Goal: Contribute content: Contribute content

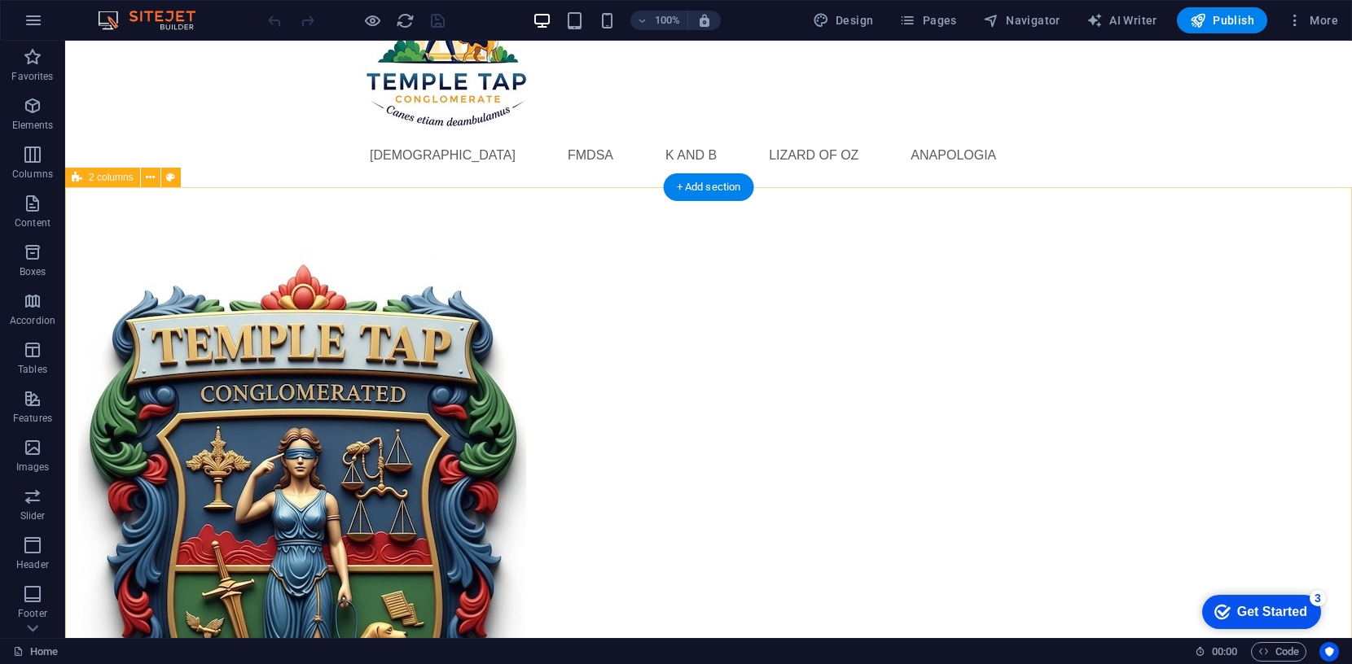
scroll to position [169, 0]
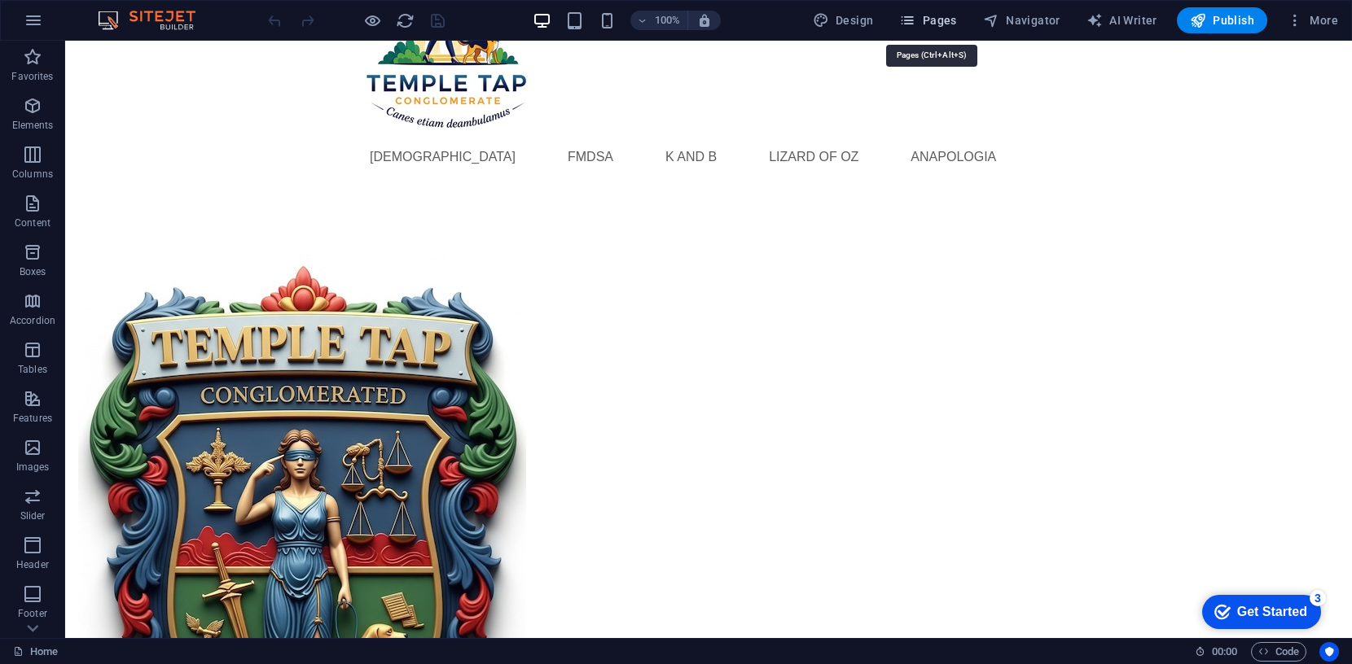
click at [936, 18] on span "Pages" at bounding box center [927, 20] width 57 height 16
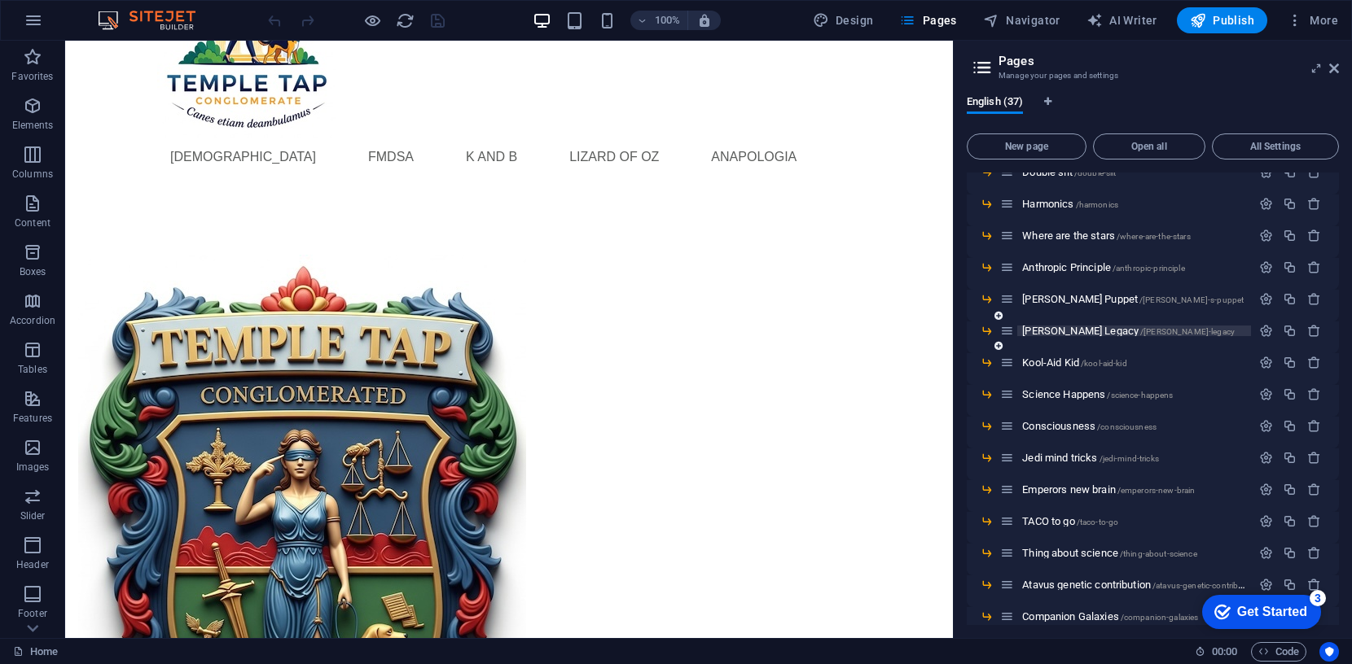
scroll to position [839, 0]
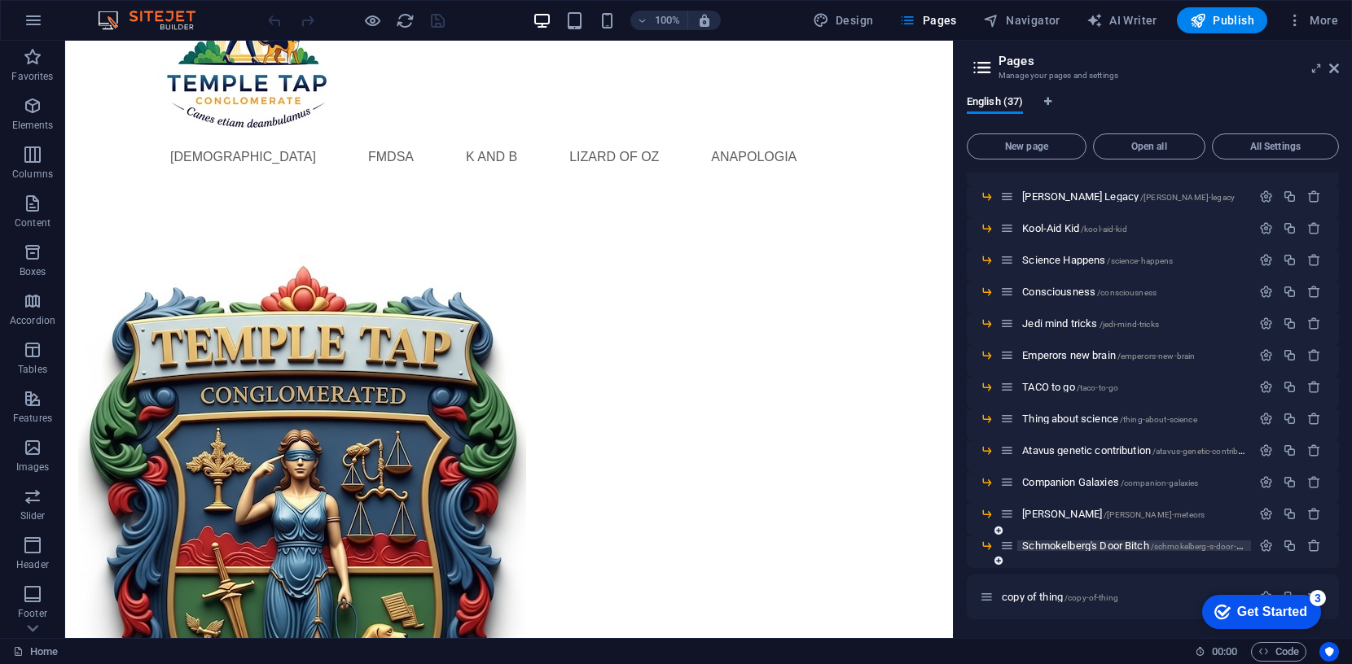
click at [1077, 543] on span "Schmokelberg's Door Bitch /schmokelberg-s-door-bitch" at bounding box center [1138, 546] width 232 height 12
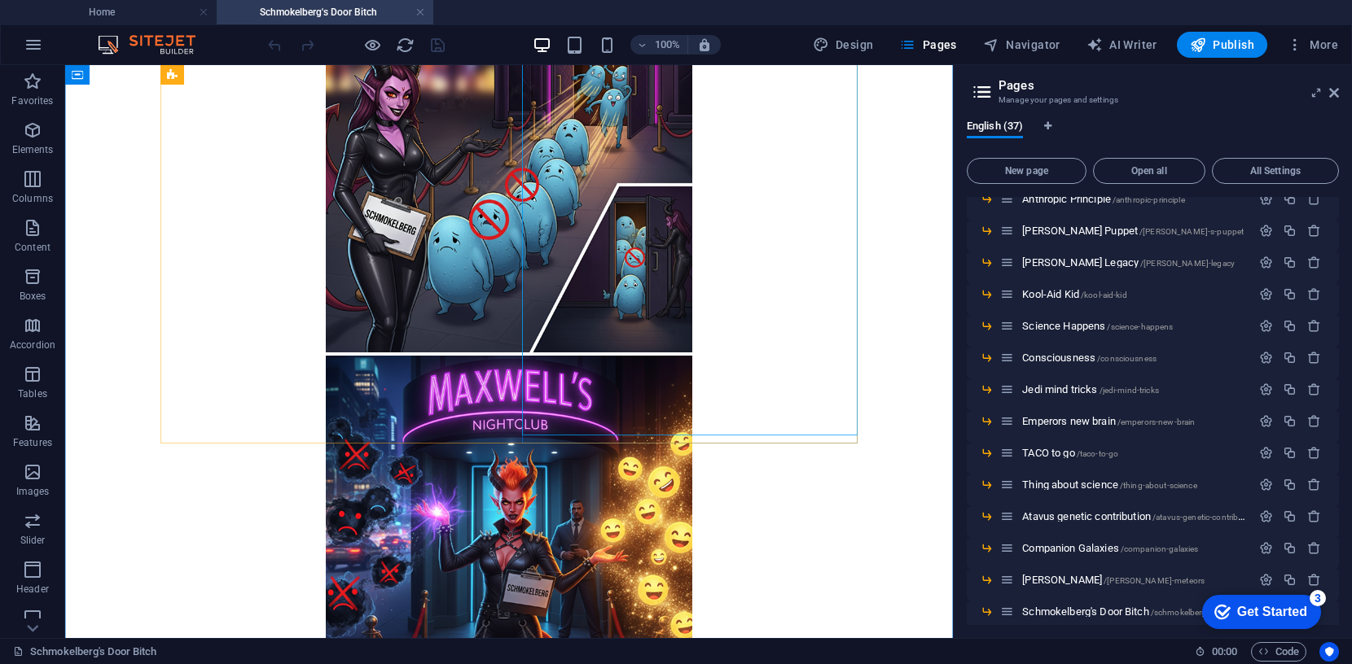
scroll to position [582, 0]
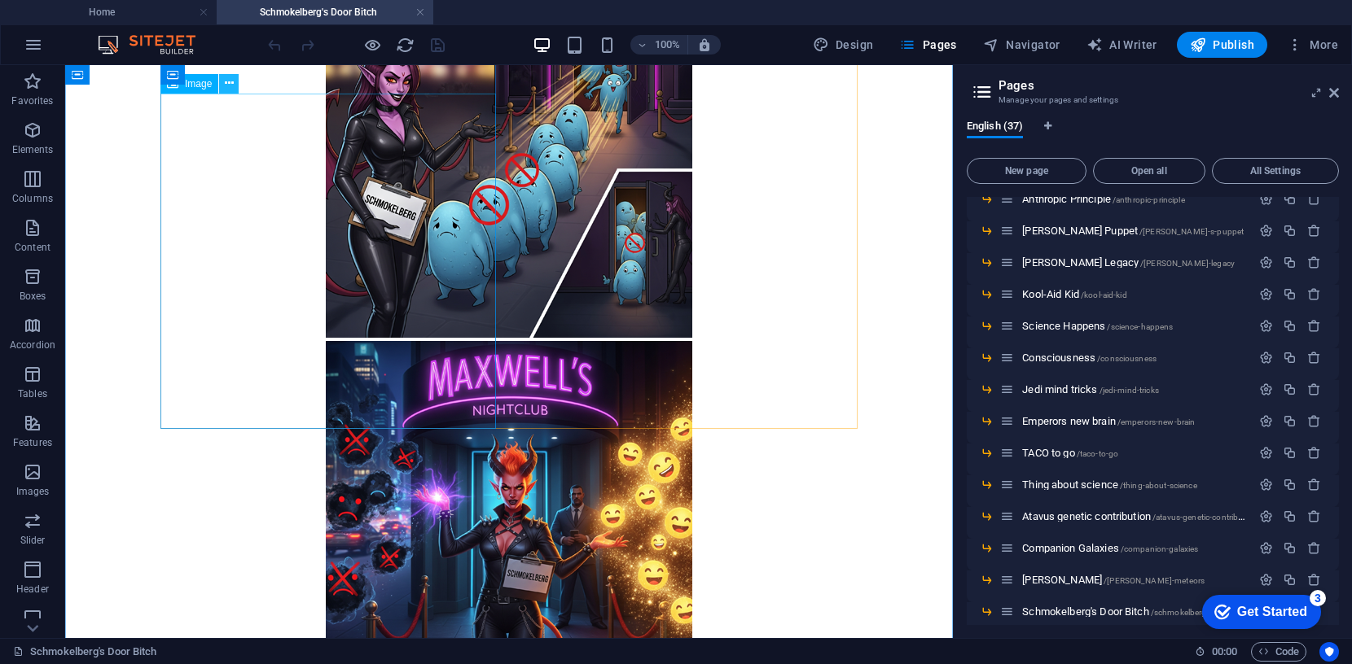
click at [230, 83] on icon at bounding box center [229, 83] width 9 height 17
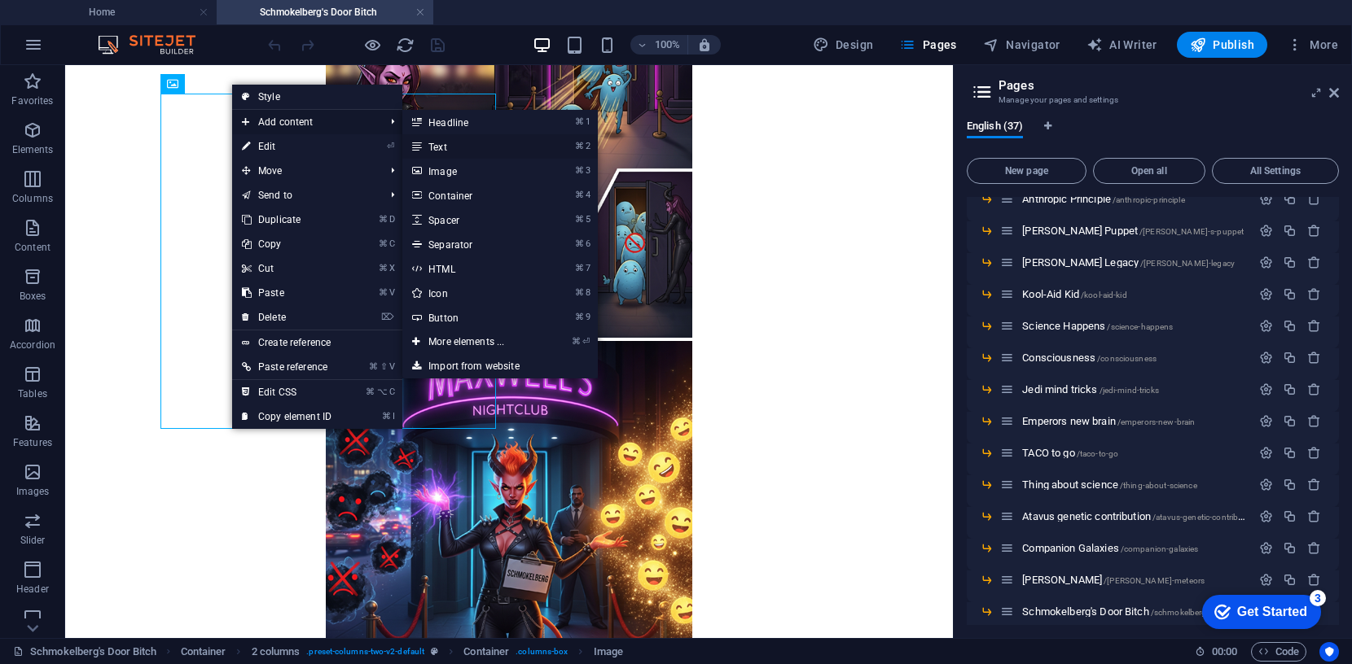
click at [442, 146] on link "⌘ 2 Text" at bounding box center [469, 146] width 134 height 24
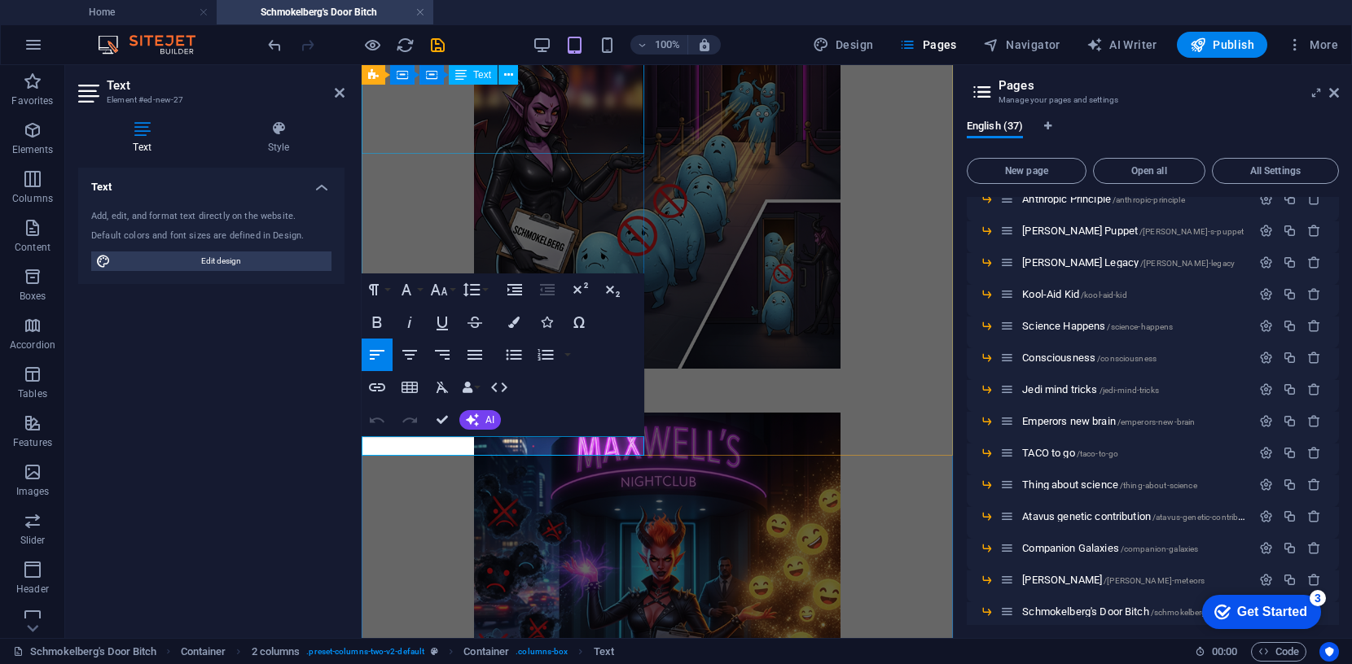
scroll to position [581, 0]
drag, startPoint x: 460, startPoint y: 450, endPoint x: 357, endPoint y: 445, distance: 103.5
click at [410, 326] on icon "button" at bounding box center [410, 324] width 20 height 20
click at [410, 353] on icon "button" at bounding box center [410, 356] width 20 height 20
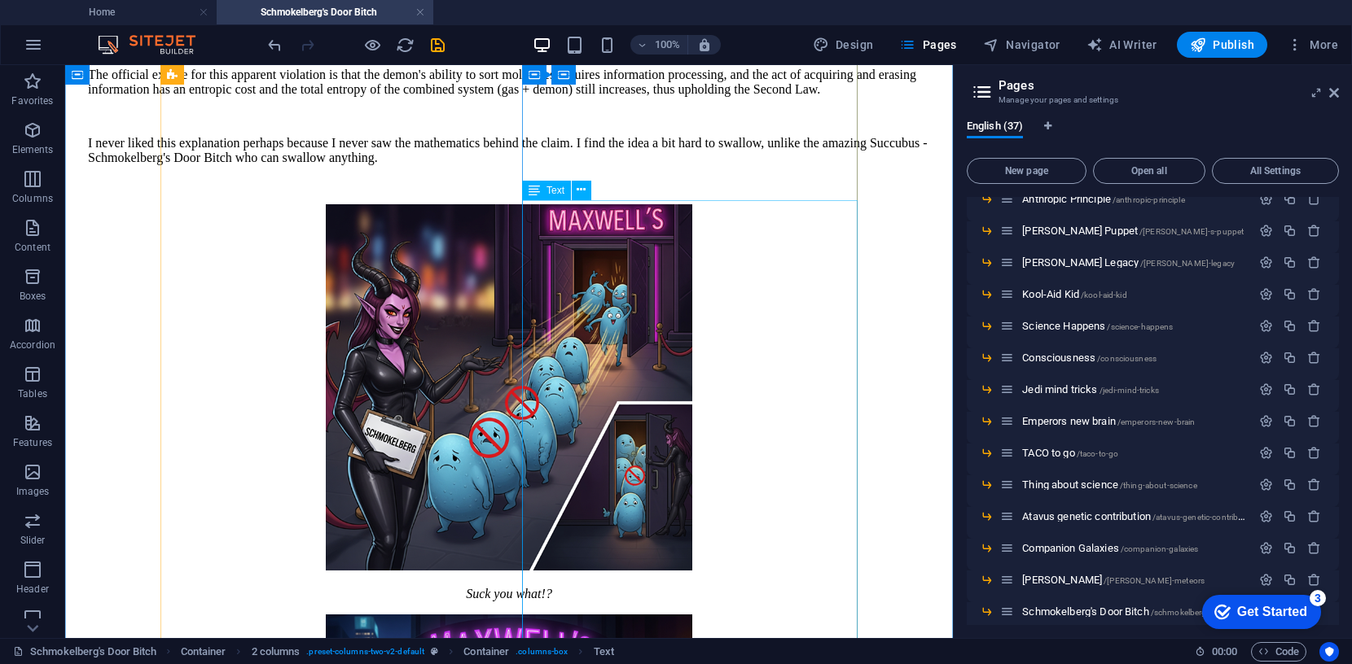
scroll to position [349, 0]
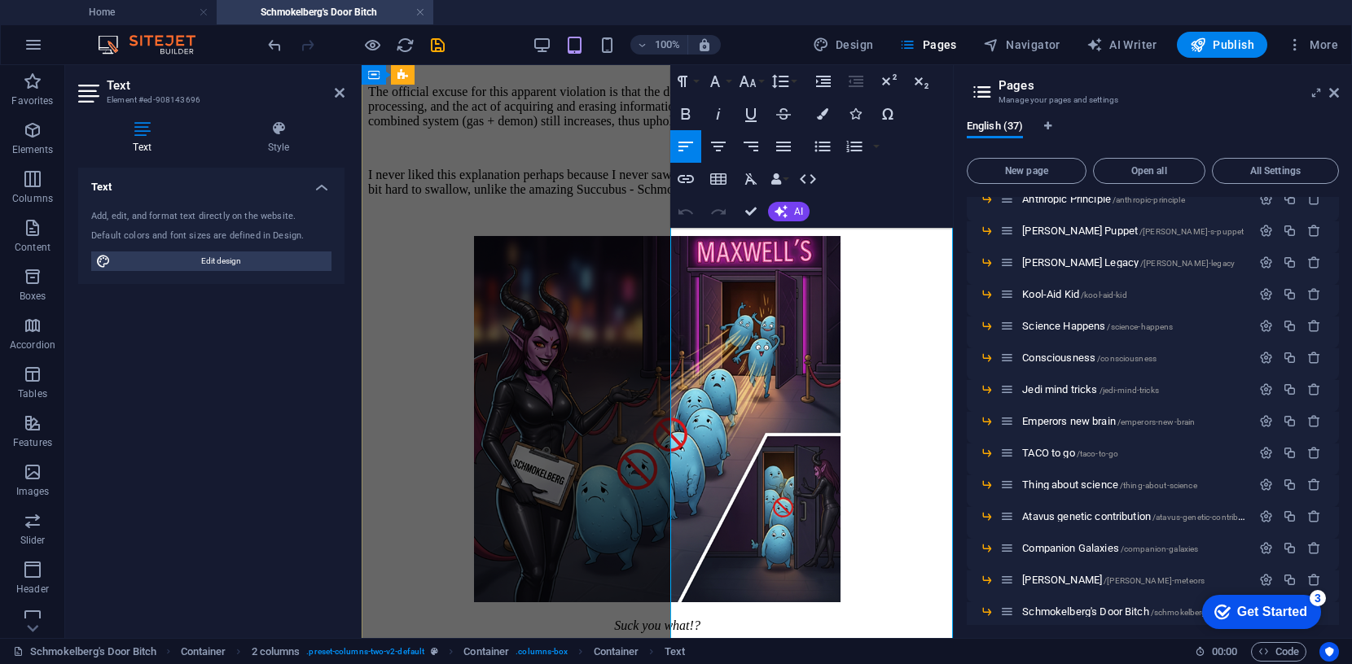
click at [778, 81] on icon "button" at bounding box center [780, 82] width 17 height 14
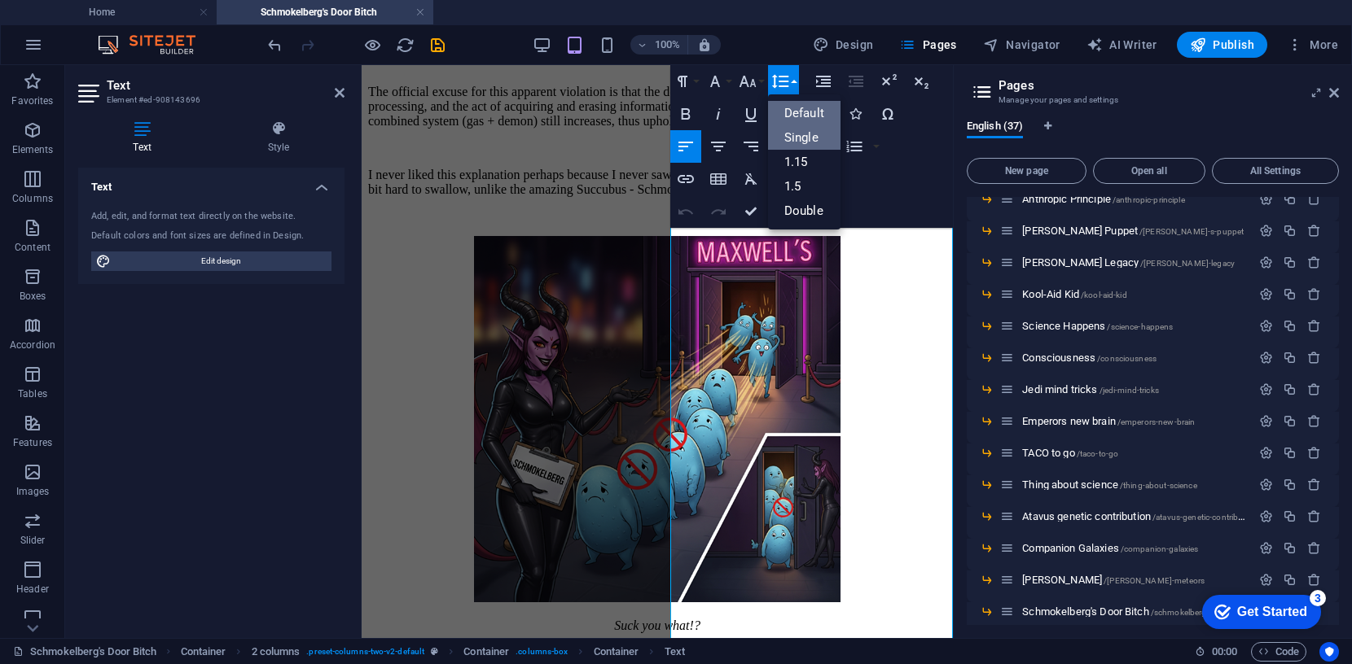
click at [799, 138] on link "Single" at bounding box center [804, 137] width 72 height 24
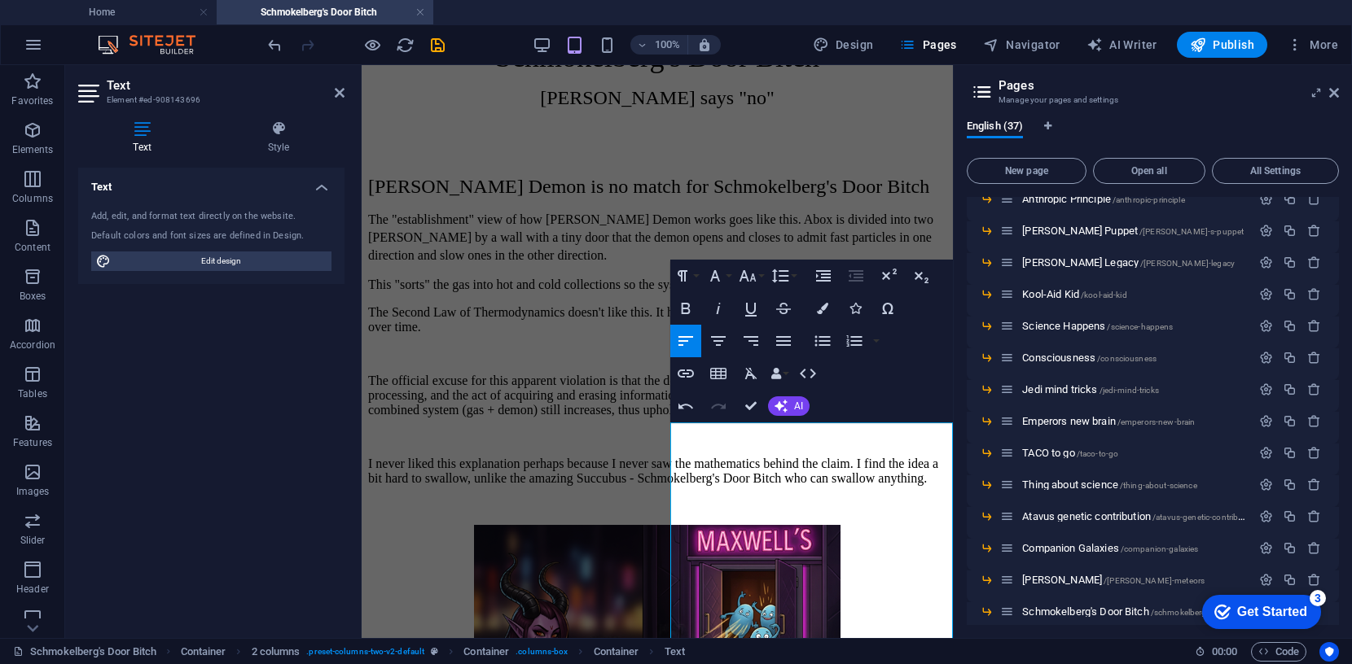
scroll to position [57, 0]
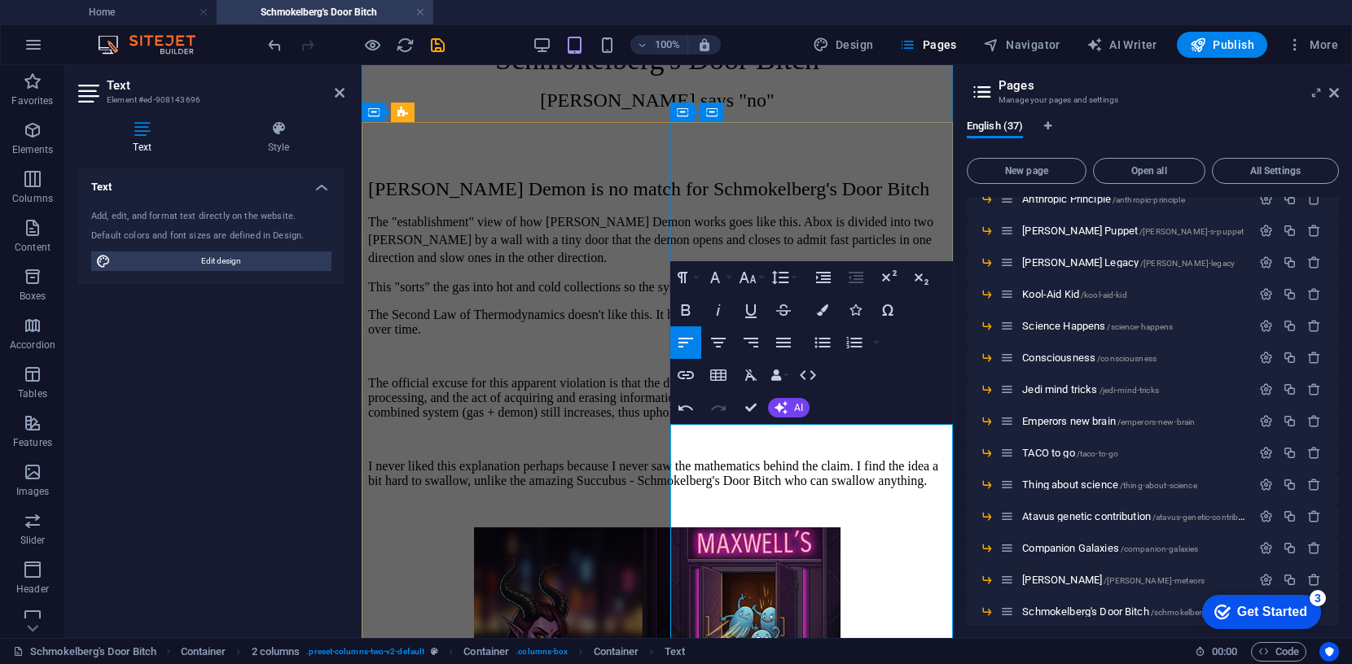
click at [784, 278] on icon "button" at bounding box center [780, 278] width 20 height 20
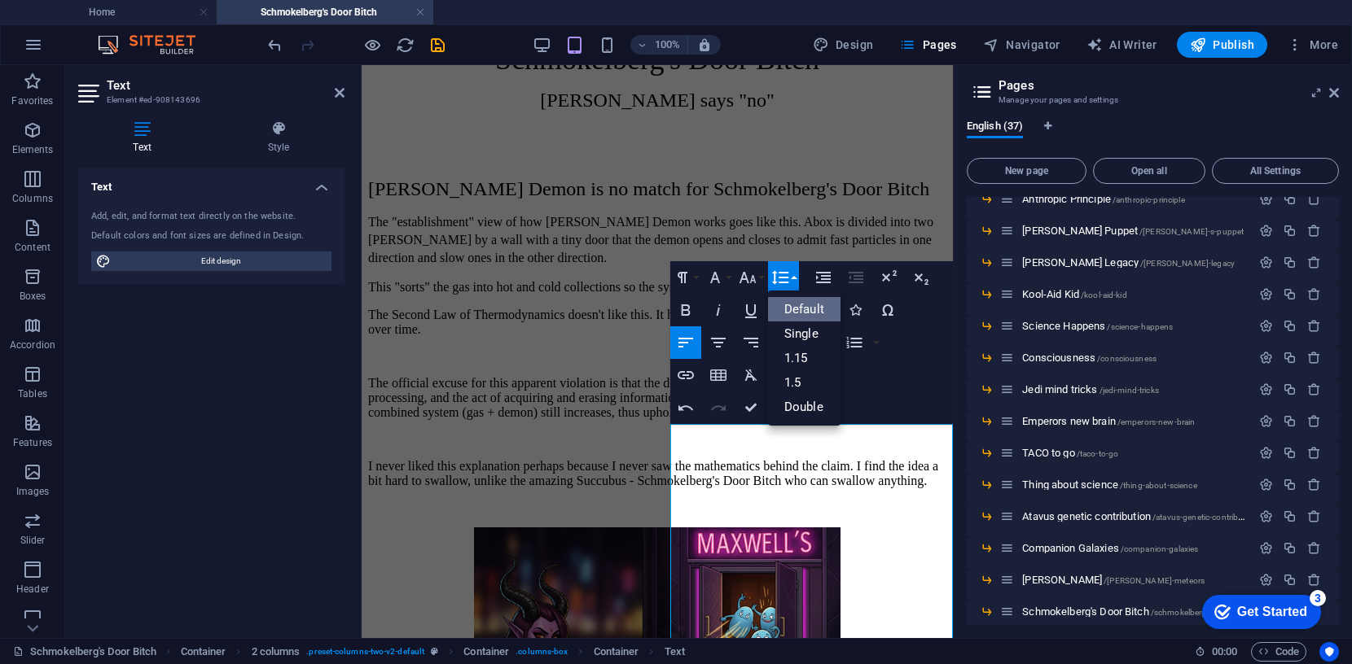
scroll to position [0, 0]
click at [795, 330] on link "Single" at bounding box center [804, 334] width 72 height 24
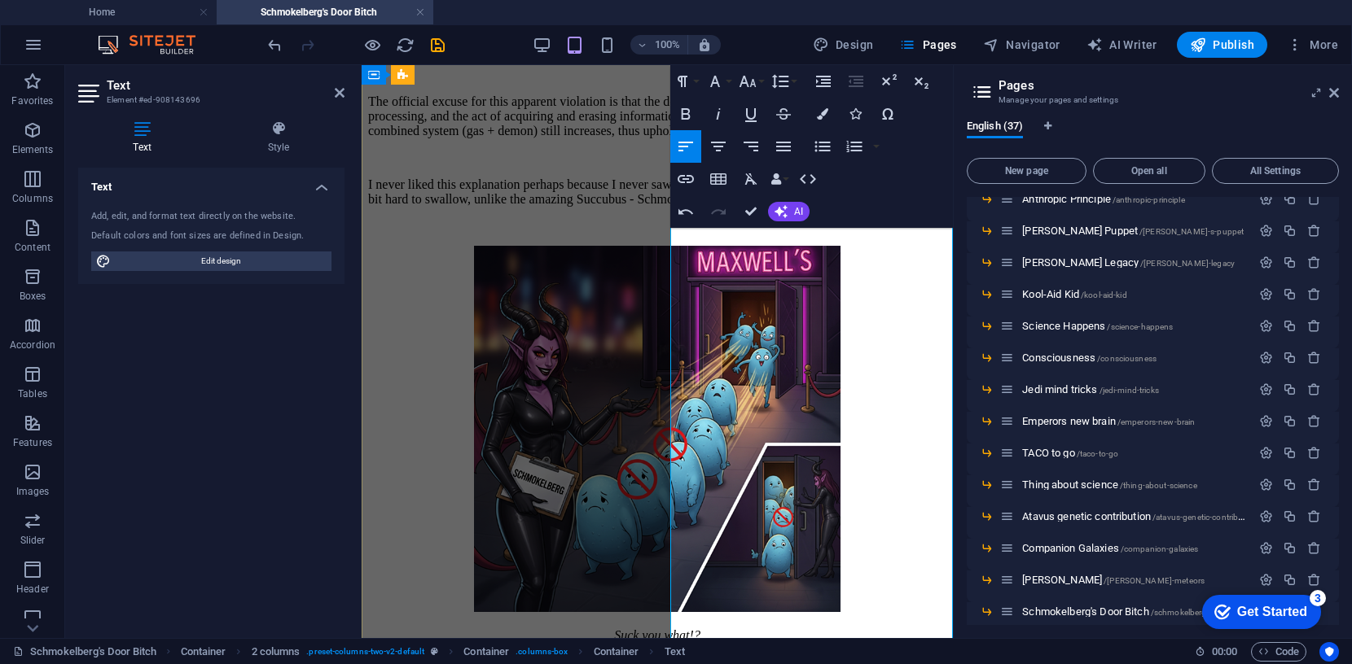
scroll to position [333, 0]
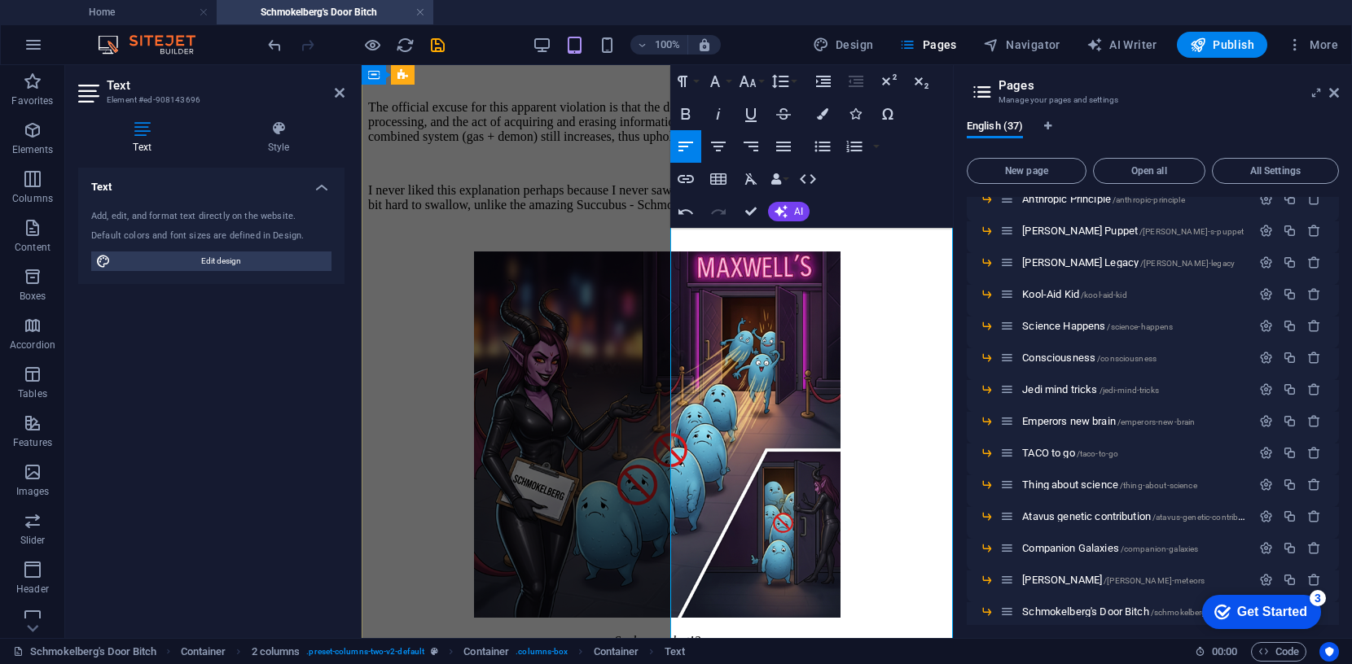
click at [778, 78] on icon "button" at bounding box center [780, 82] width 20 height 20
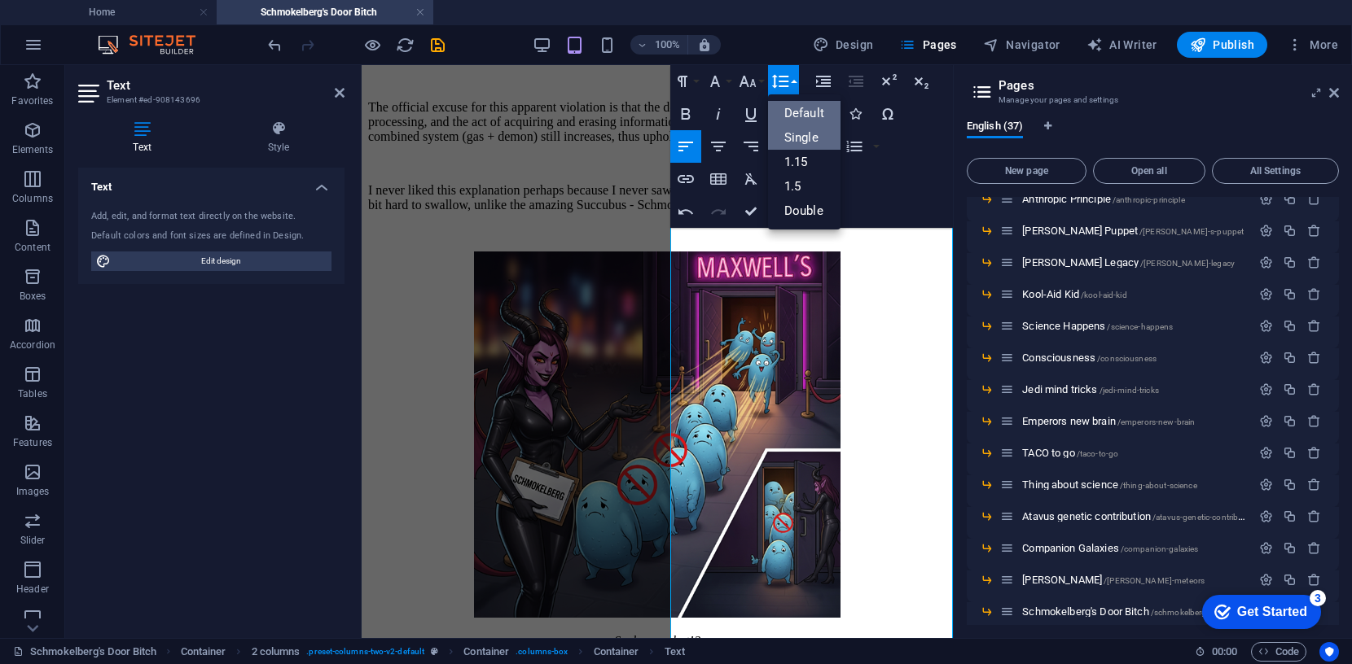
click at [792, 105] on link "Default" at bounding box center [804, 113] width 72 height 24
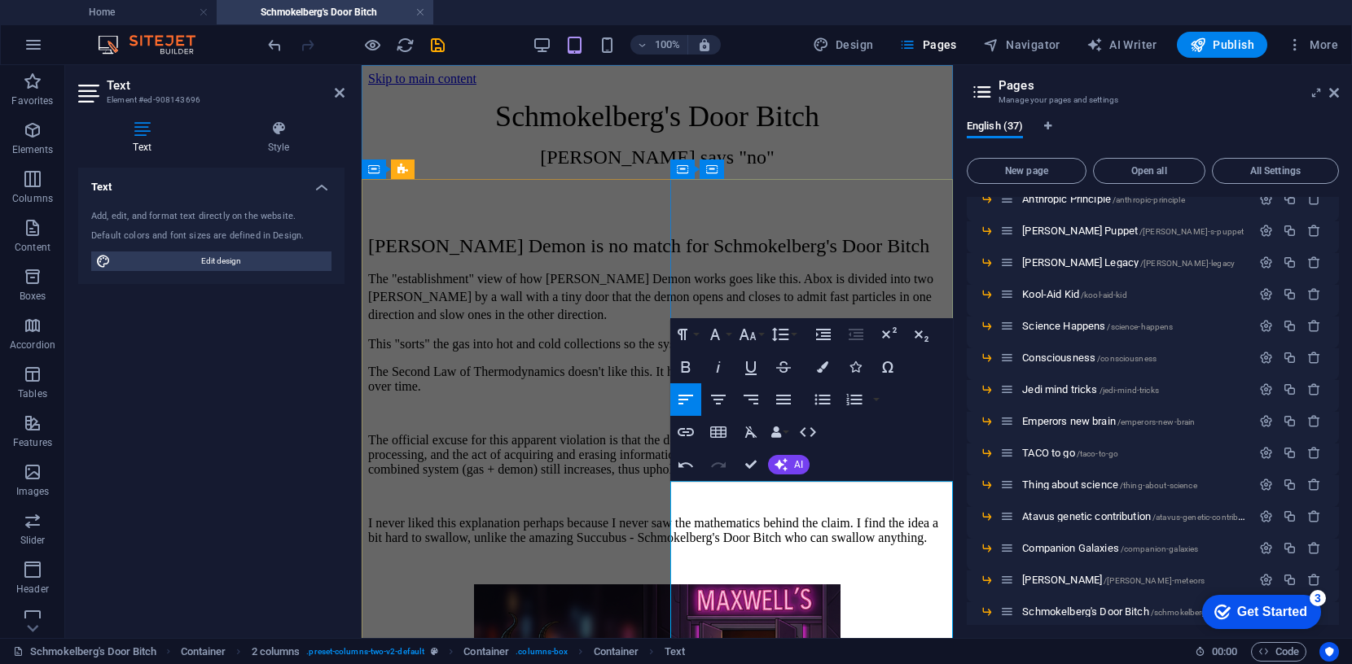
click at [778, 331] on icon "button" at bounding box center [780, 335] width 20 height 20
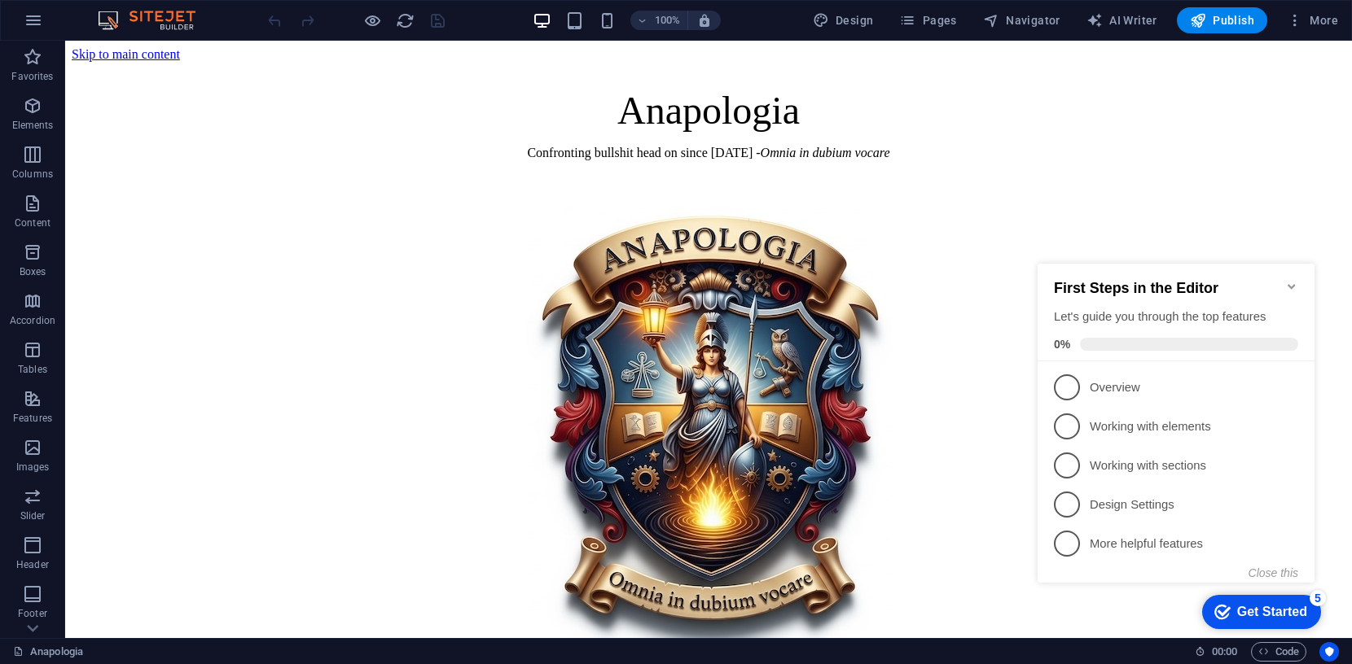
click at [1288, 284] on icon "Minimize checklist" at bounding box center [1290, 286] width 7 height 5
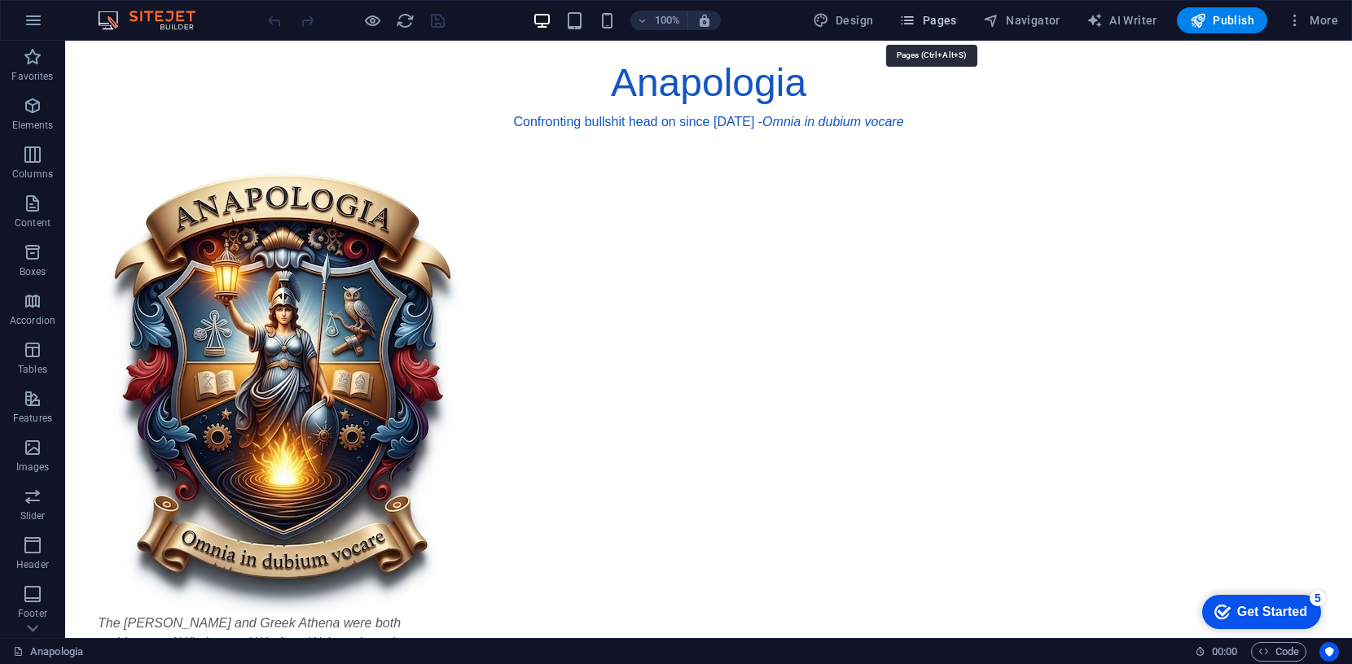
click at [943, 23] on span "Pages" at bounding box center [927, 20] width 57 height 16
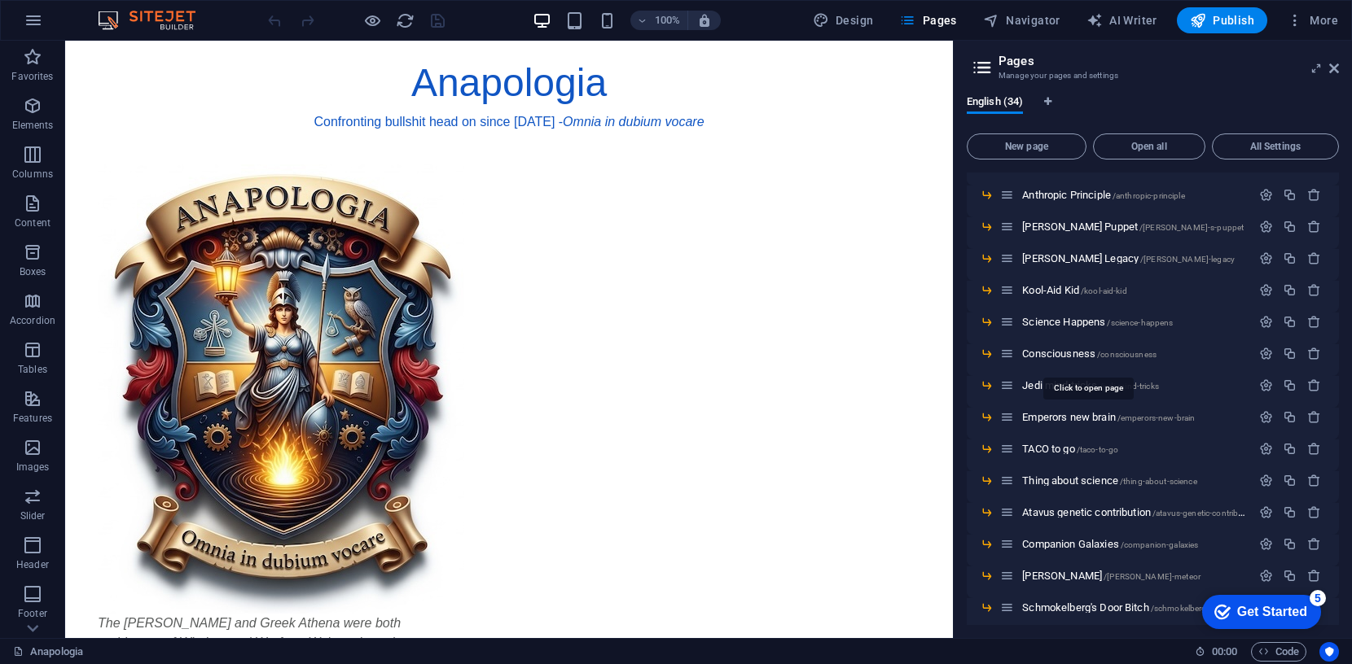
scroll to position [646, 0]
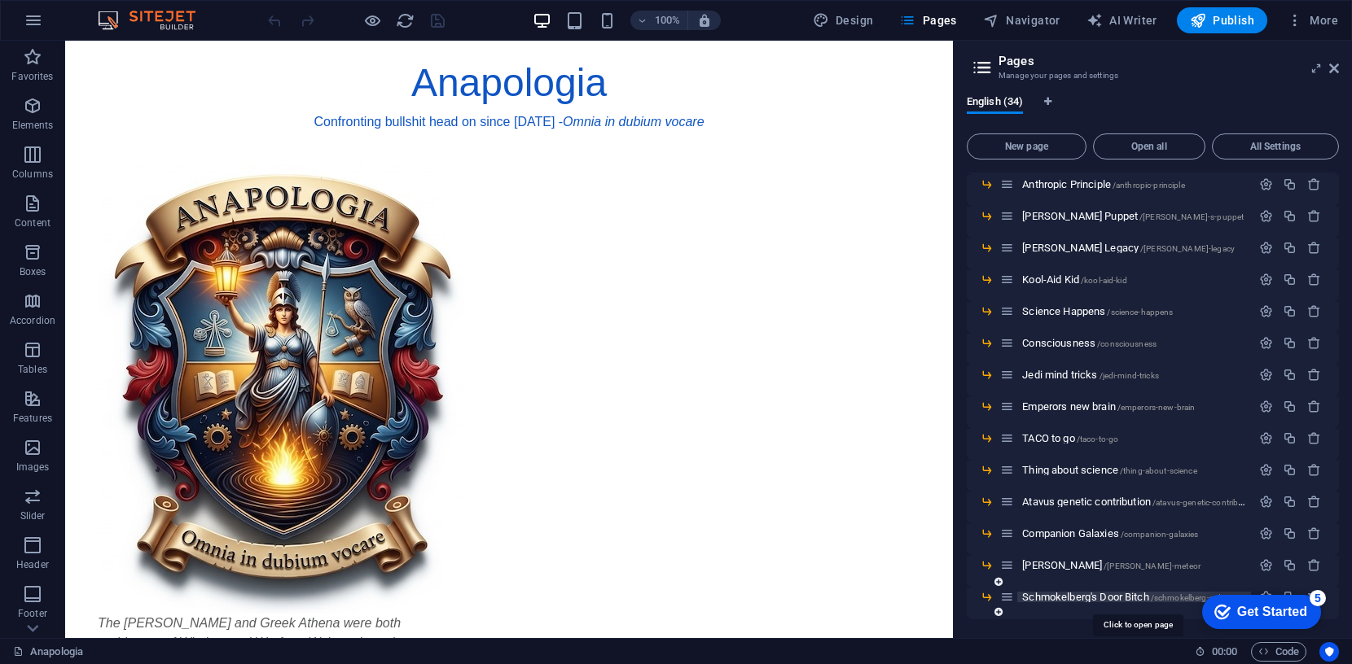
click at [1063, 595] on span "Schmokelberg's Door Bitch /schmokelberg-s-door-bitch" at bounding box center [1138, 597] width 232 height 12
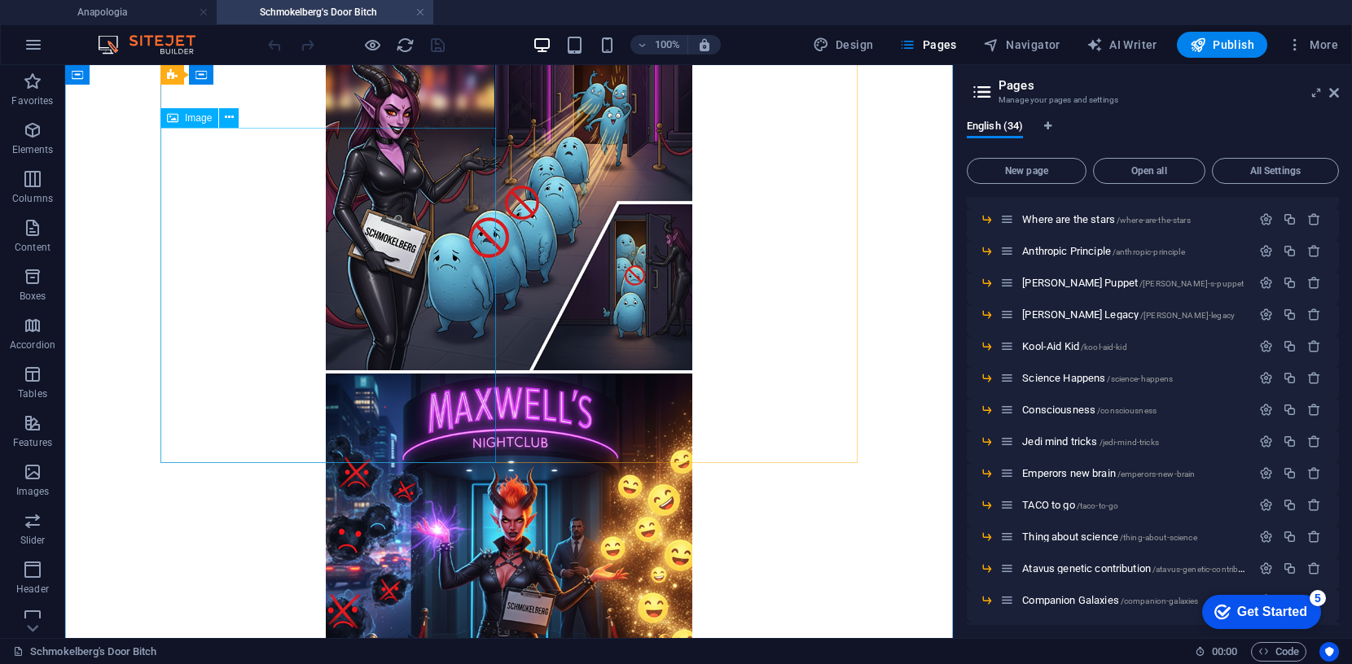
scroll to position [548, 0]
click at [234, 118] on button at bounding box center [229, 118] width 20 height 20
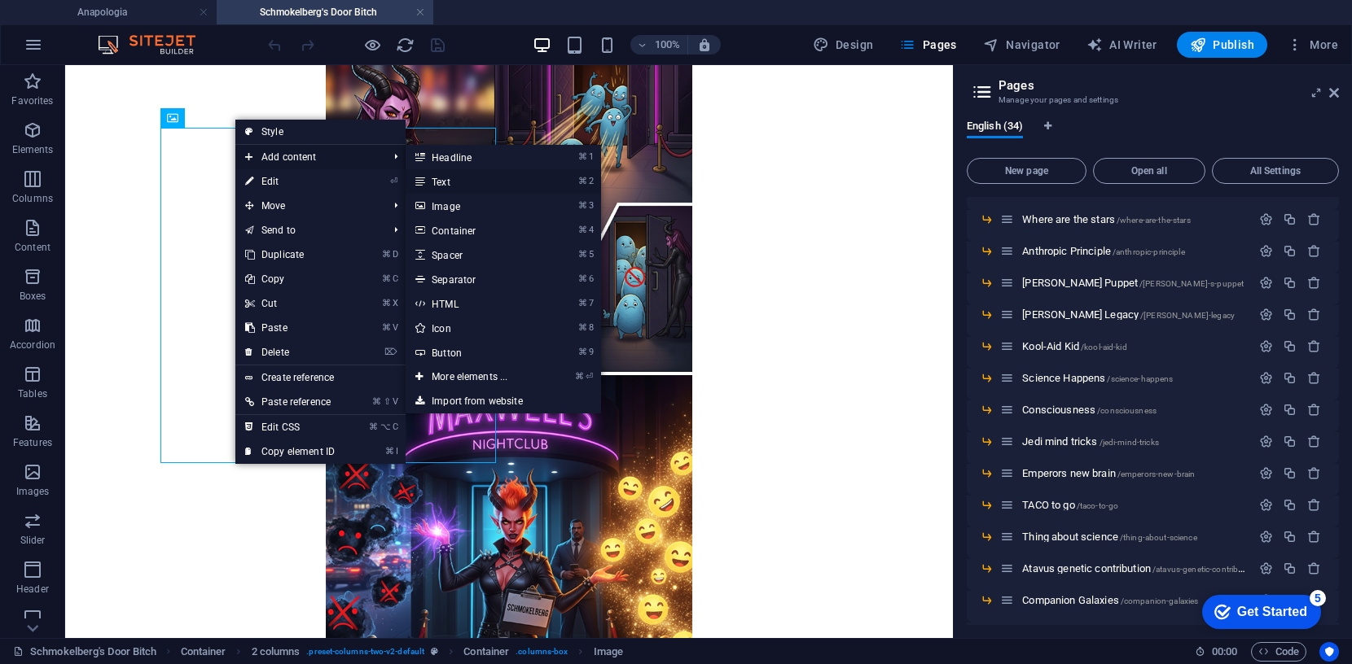
click at [450, 183] on link "⌘ 2 Text" at bounding box center [473, 181] width 134 height 24
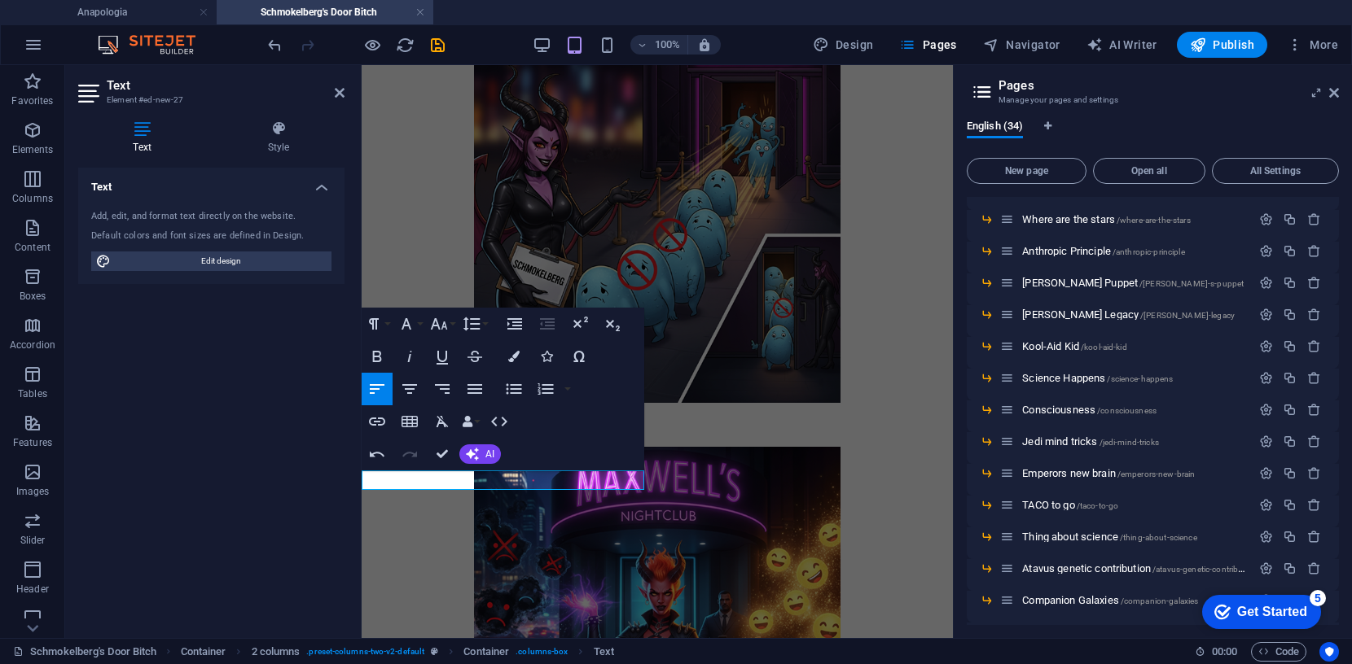
drag, startPoint x: 459, startPoint y: 484, endPoint x: 341, endPoint y: 478, distance: 118.2
click at [362, 478] on html "Skip to main content Schmokelberg's Door Bitch Maxwell says "no" Maxwell's Demo…" at bounding box center [657, 525] width 591 height 2016
click at [410, 359] on icon "button" at bounding box center [410, 357] width 20 height 20
click at [410, 387] on icon "button" at bounding box center [410, 389] width 20 height 20
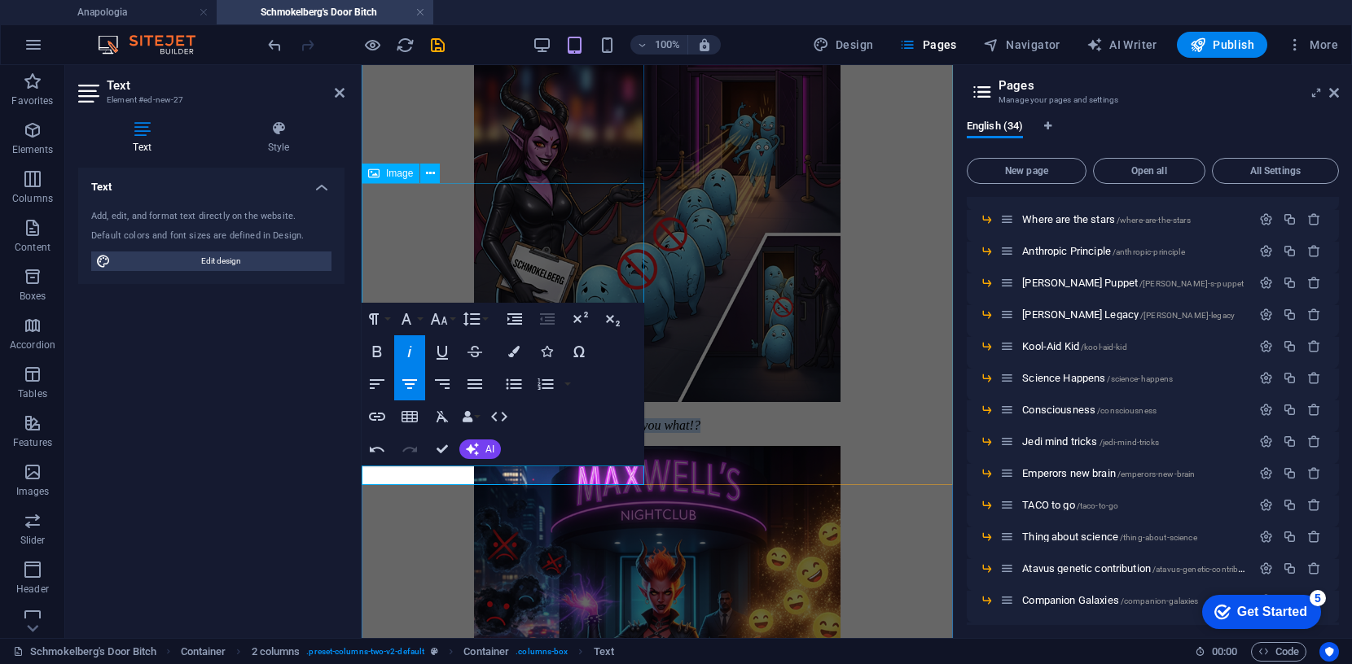
scroll to position [554, 0]
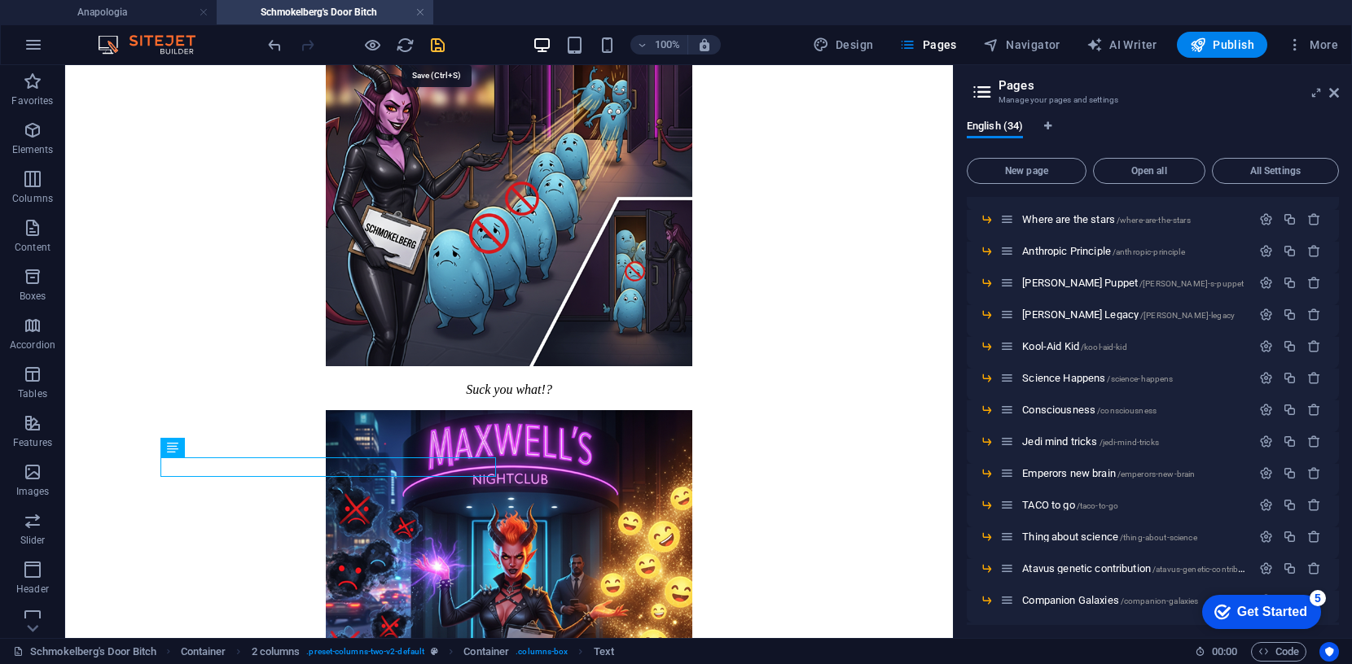
click at [439, 45] on icon "save" at bounding box center [437, 45] width 19 height 19
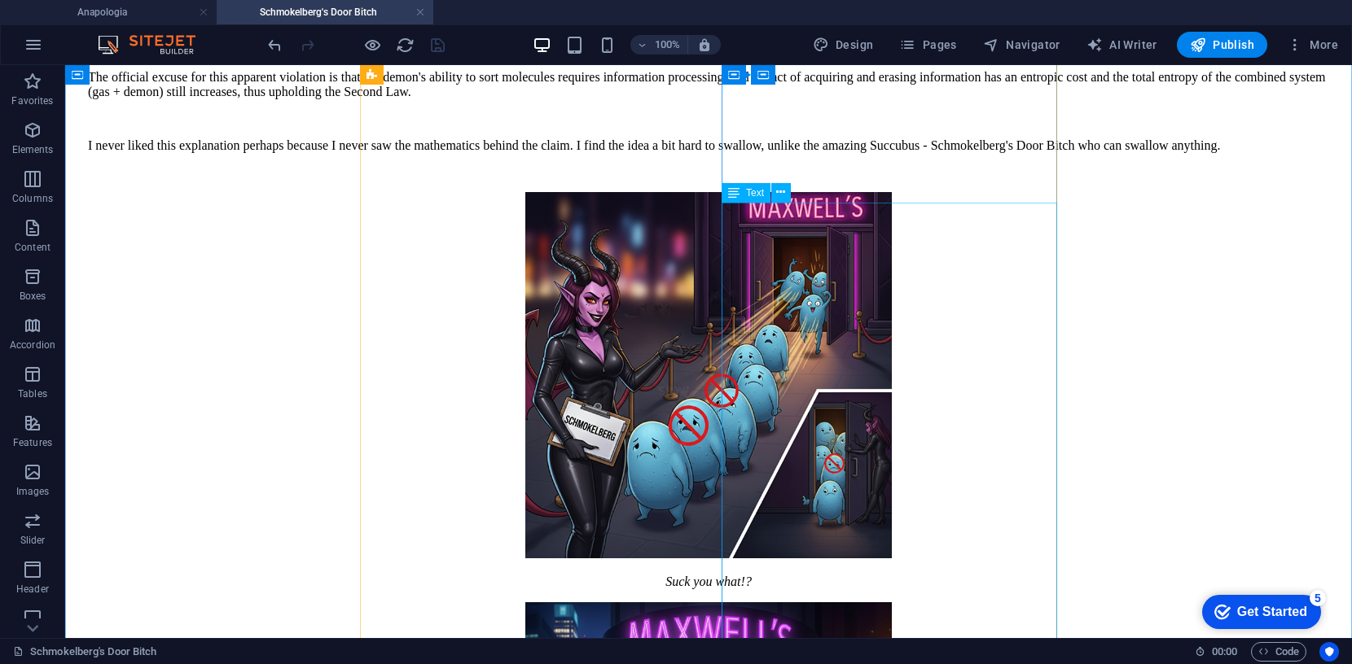
scroll to position [348, 0]
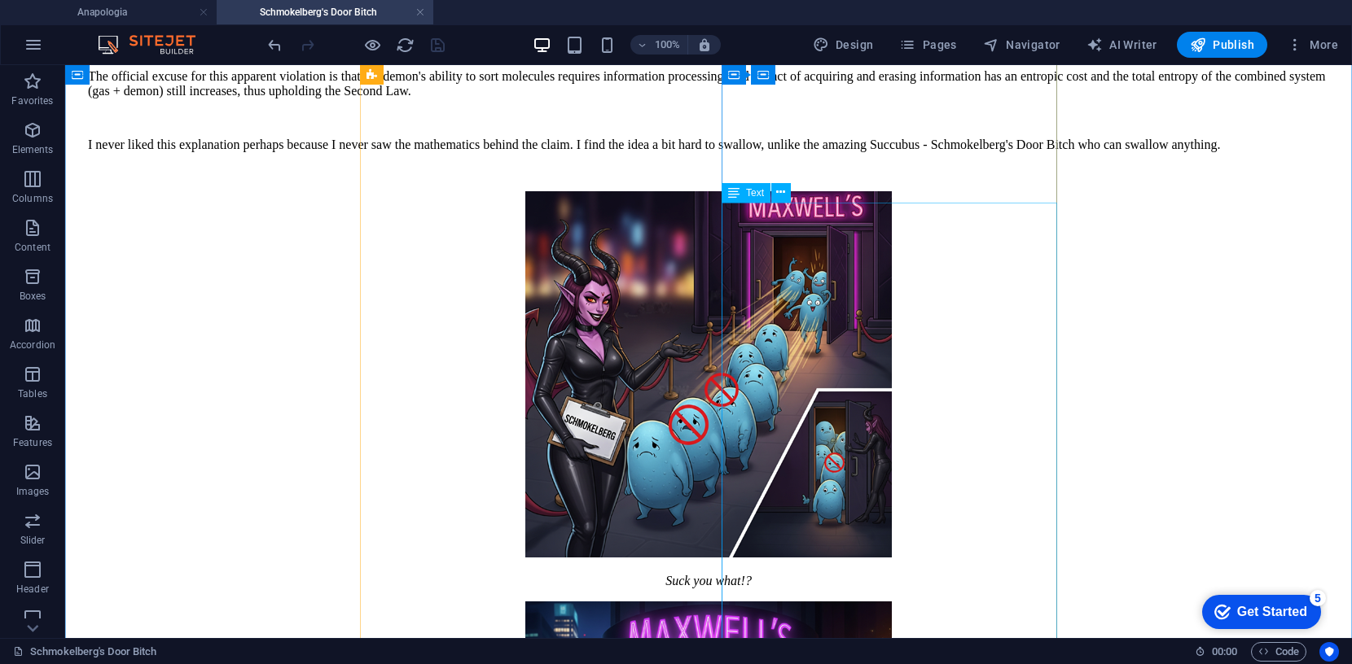
drag, startPoint x: 862, startPoint y: 283, endPoint x: 564, endPoint y: 283, distance: 298.0
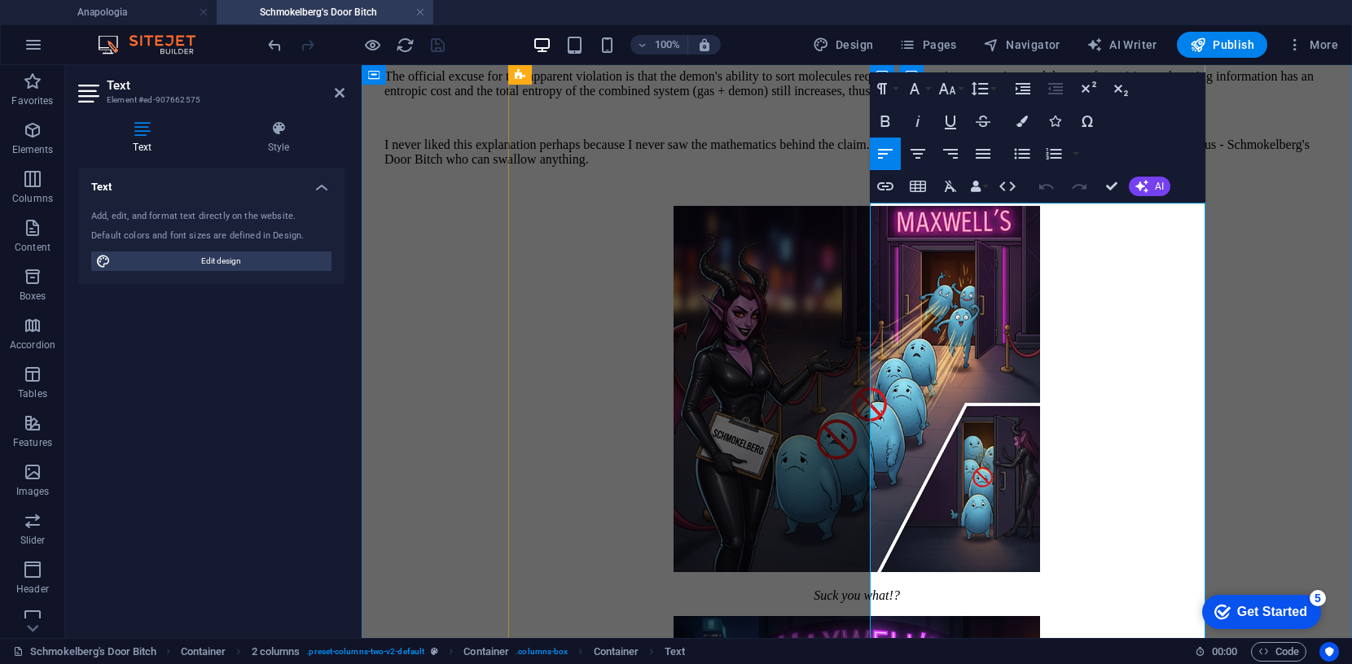
click at [982, 90] on icon "button" at bounding box center [980, 89] width 20 height 20
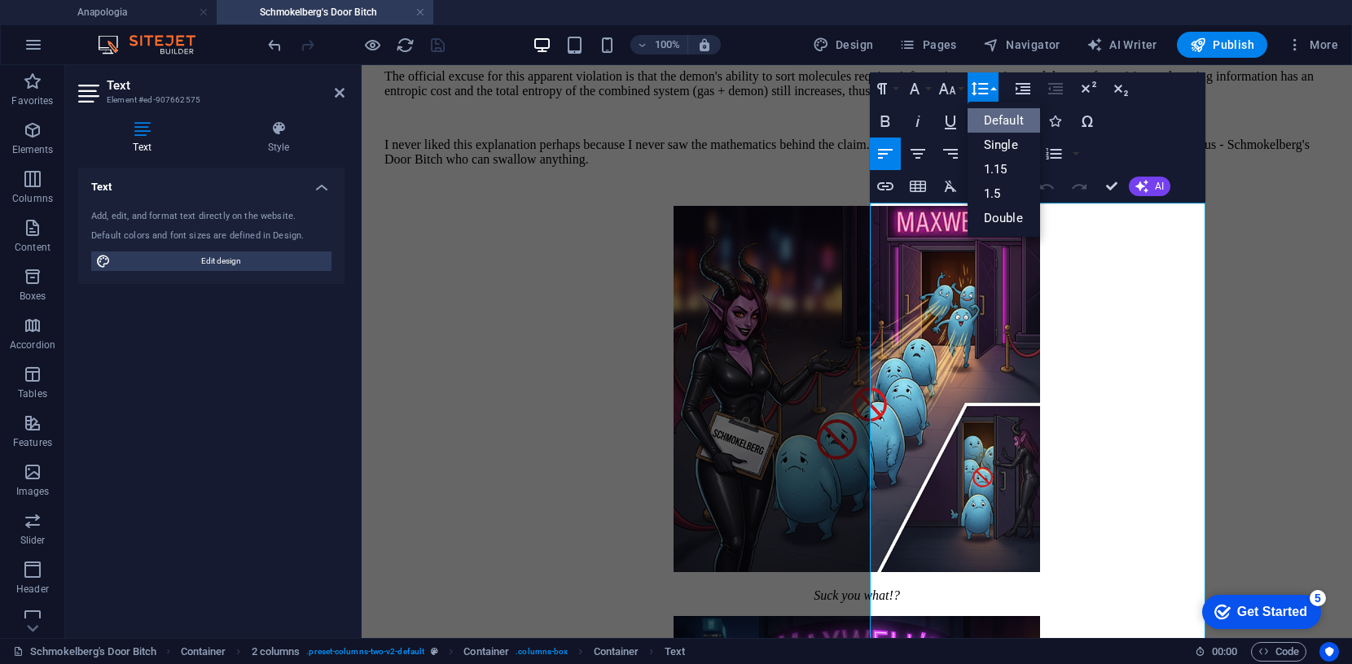
scroll to position [0, 0]
click at [992, 115] on link "Default" at bounding box center [1003, 120] width 72 height 24
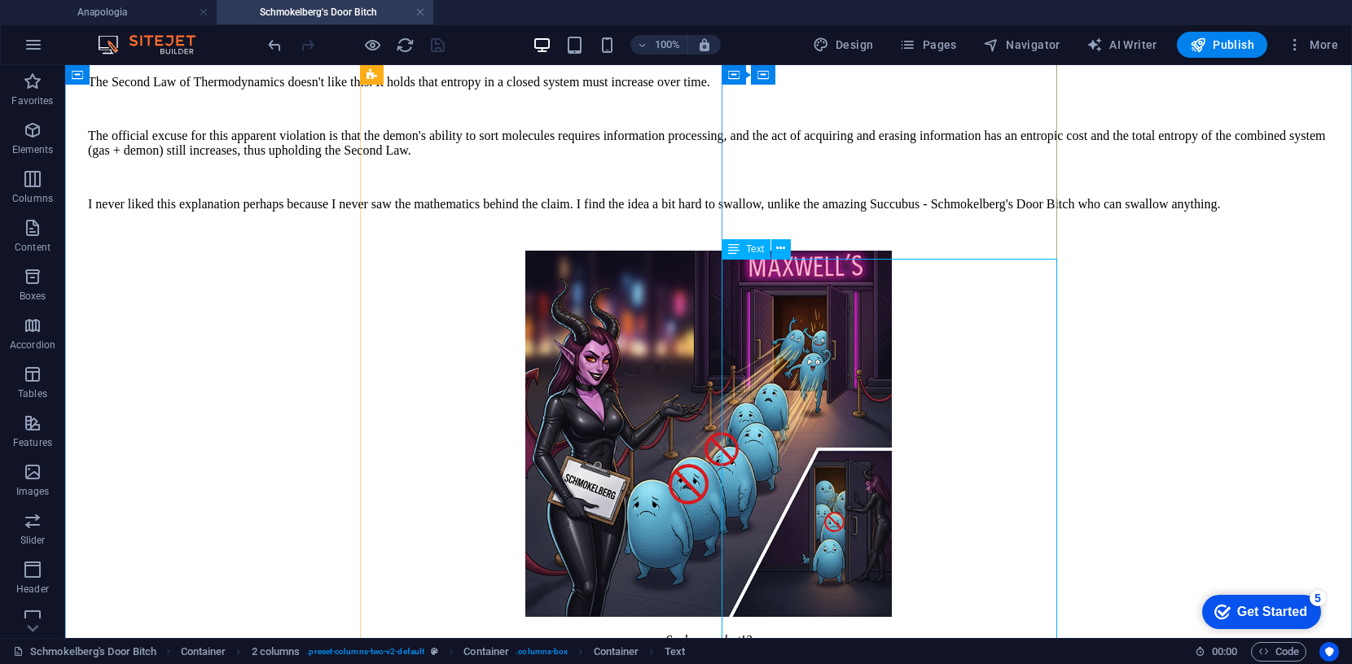
scroll to position [292, 0]
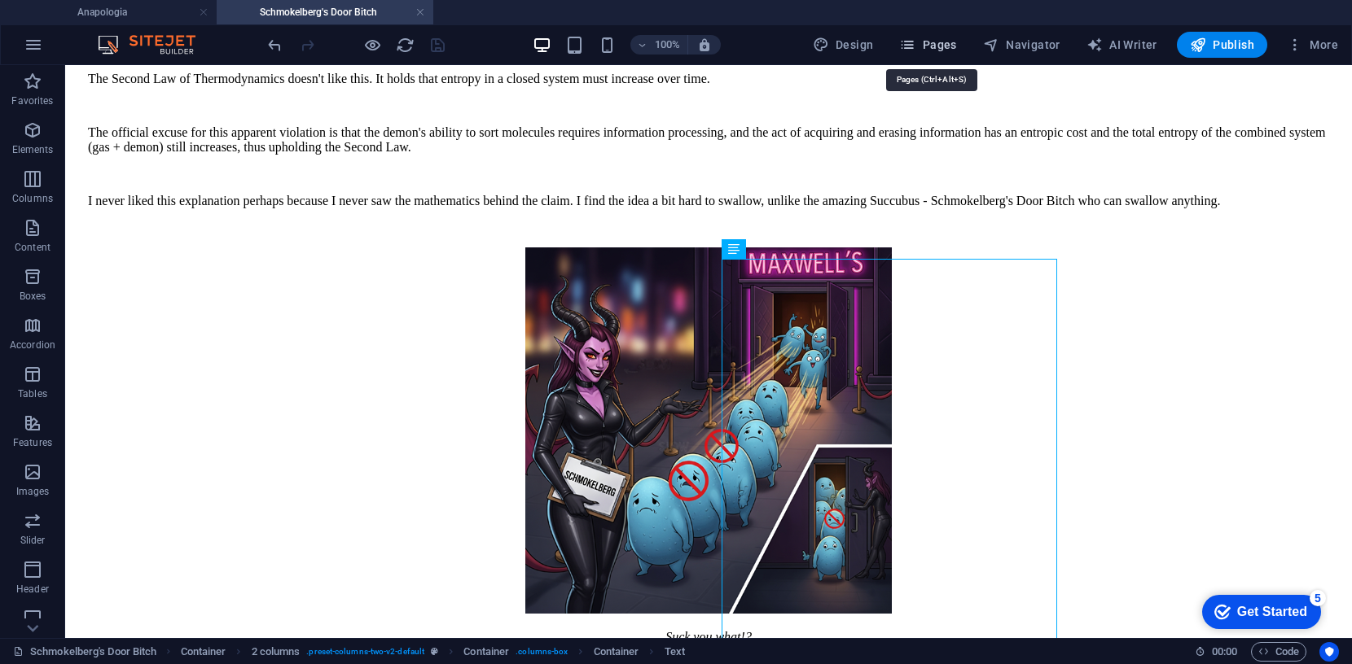
click at [923, 42] on span "Pages" at bounding box center [927, 45] width 57 height 16
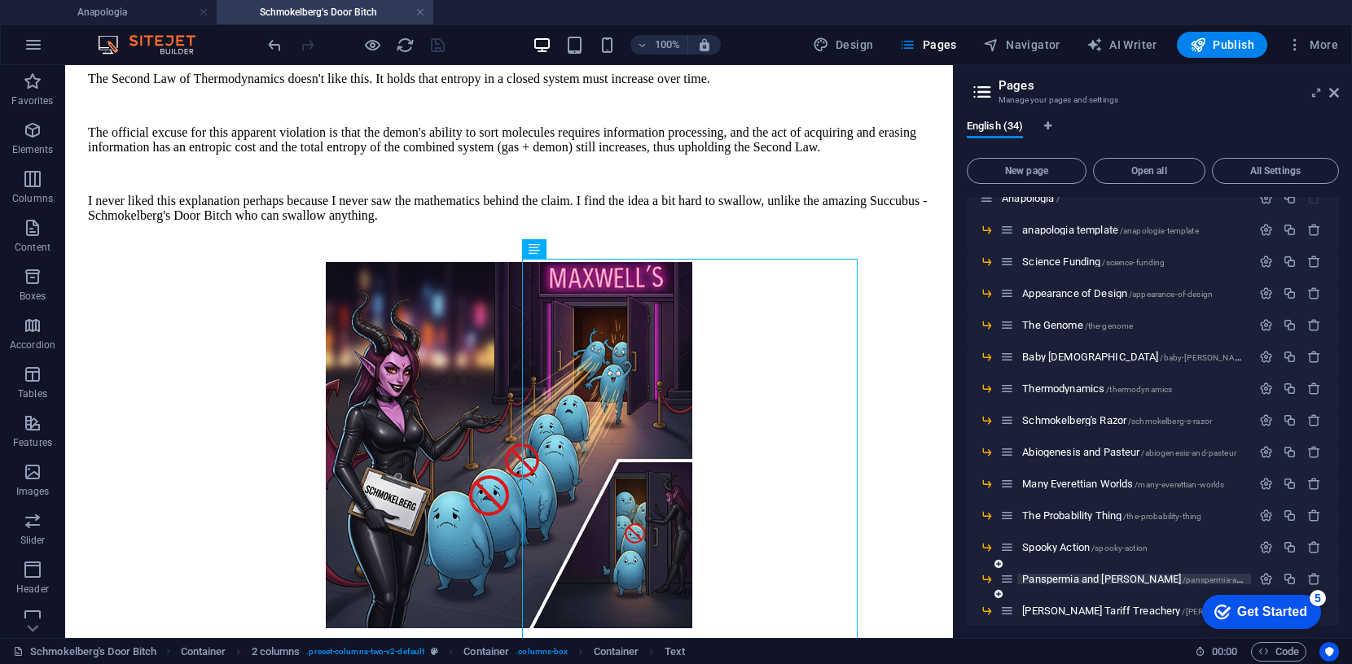
scroll to position [15, 0]
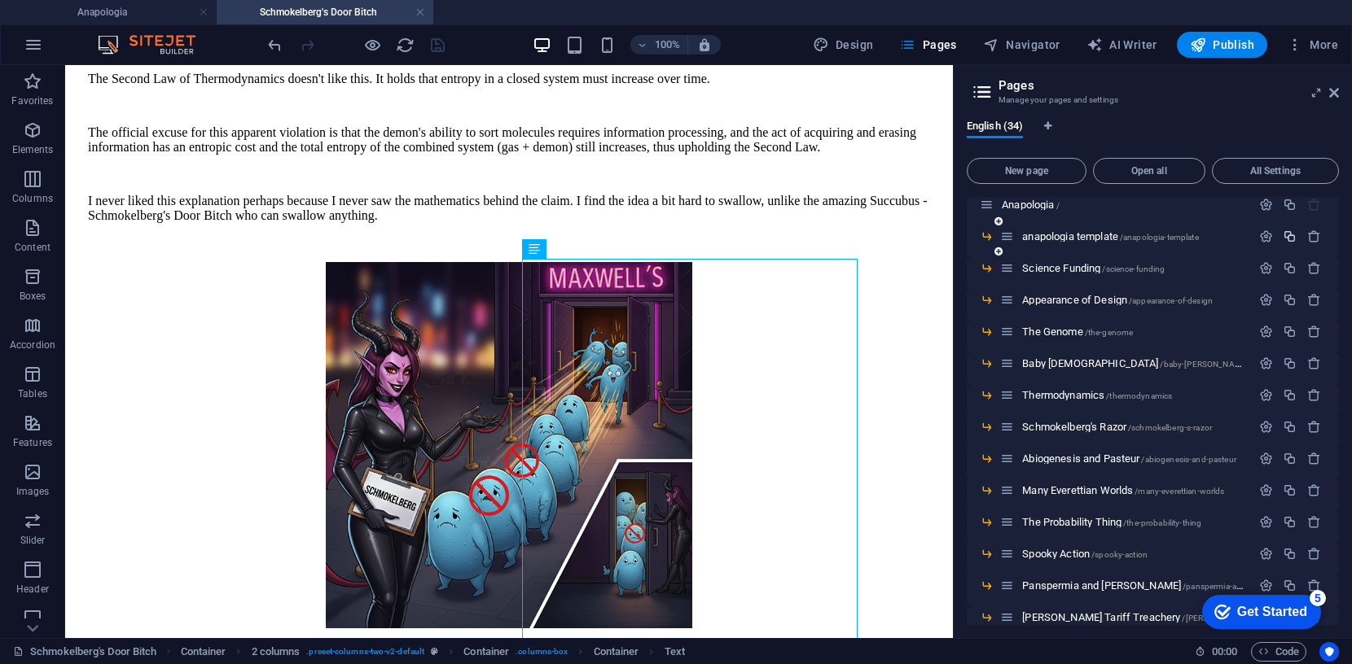
click at [1285, 234] on icon "button" at bounding box center [1290, 237] width 14 height 14
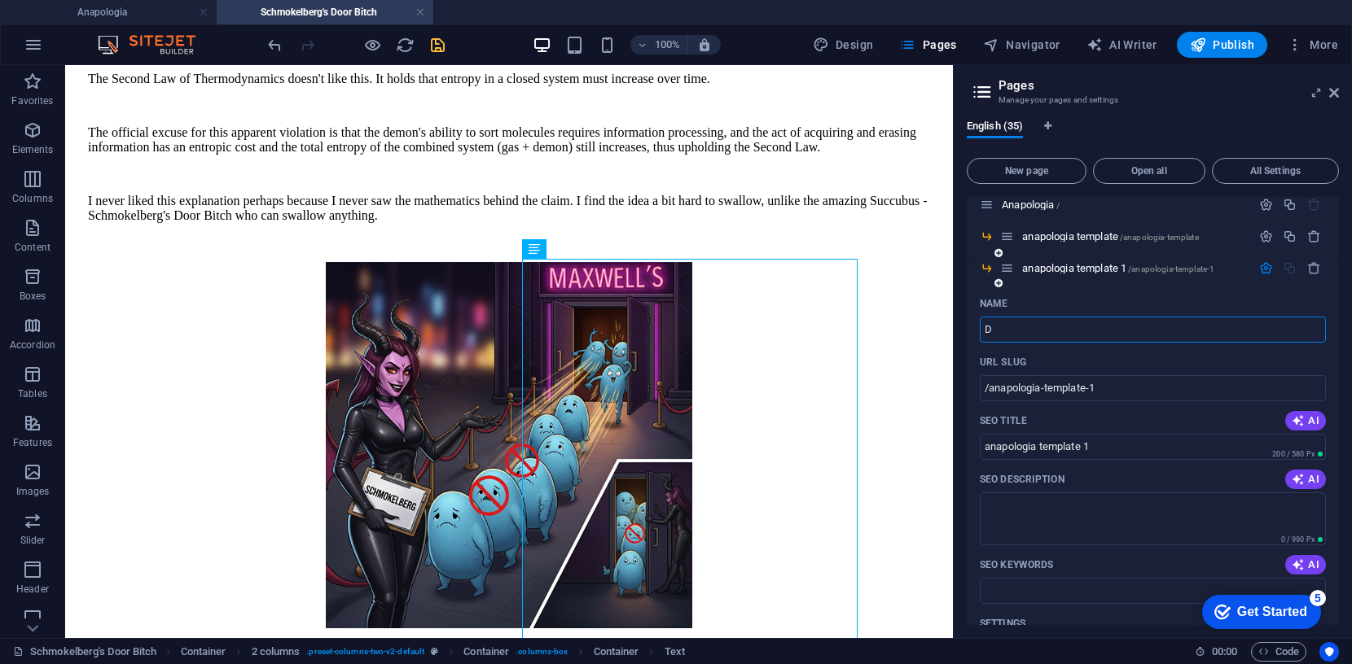
type input "D"
type input "/d"
type input "D"
type input "Digil"
type input "/digi"
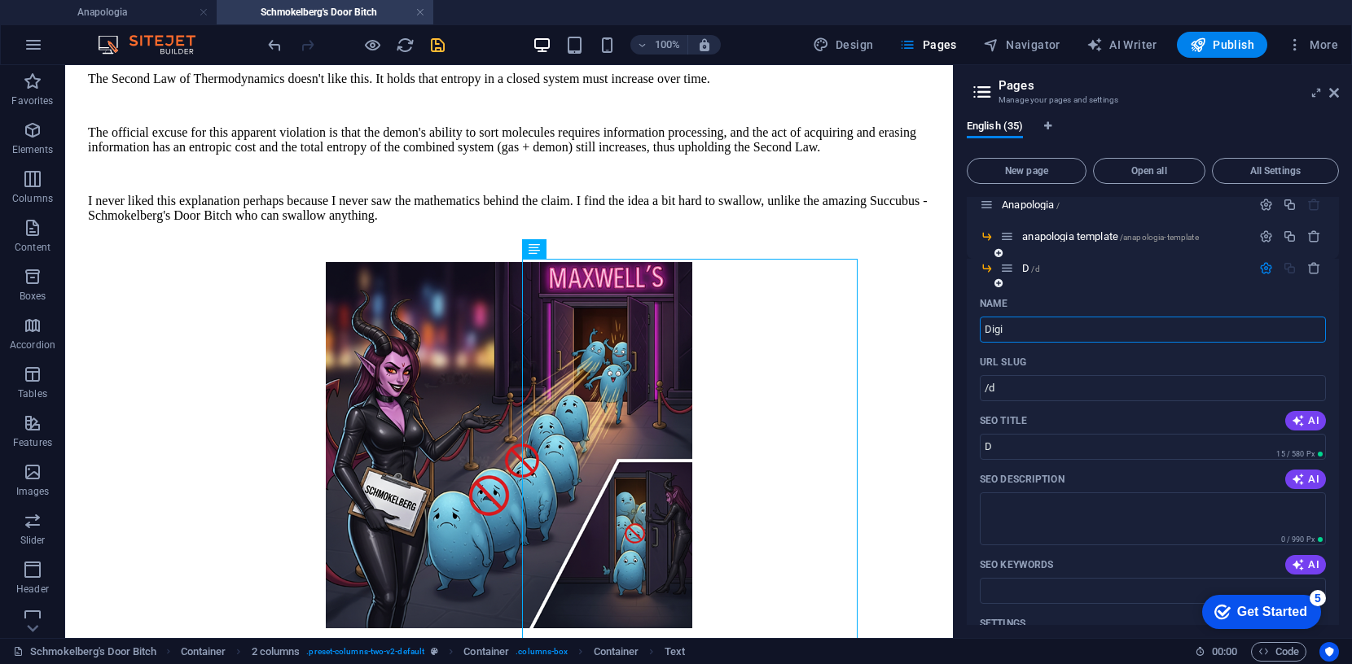
type input "Digi"
type input "/digil"
type input "Digil"
type input "Digitali"
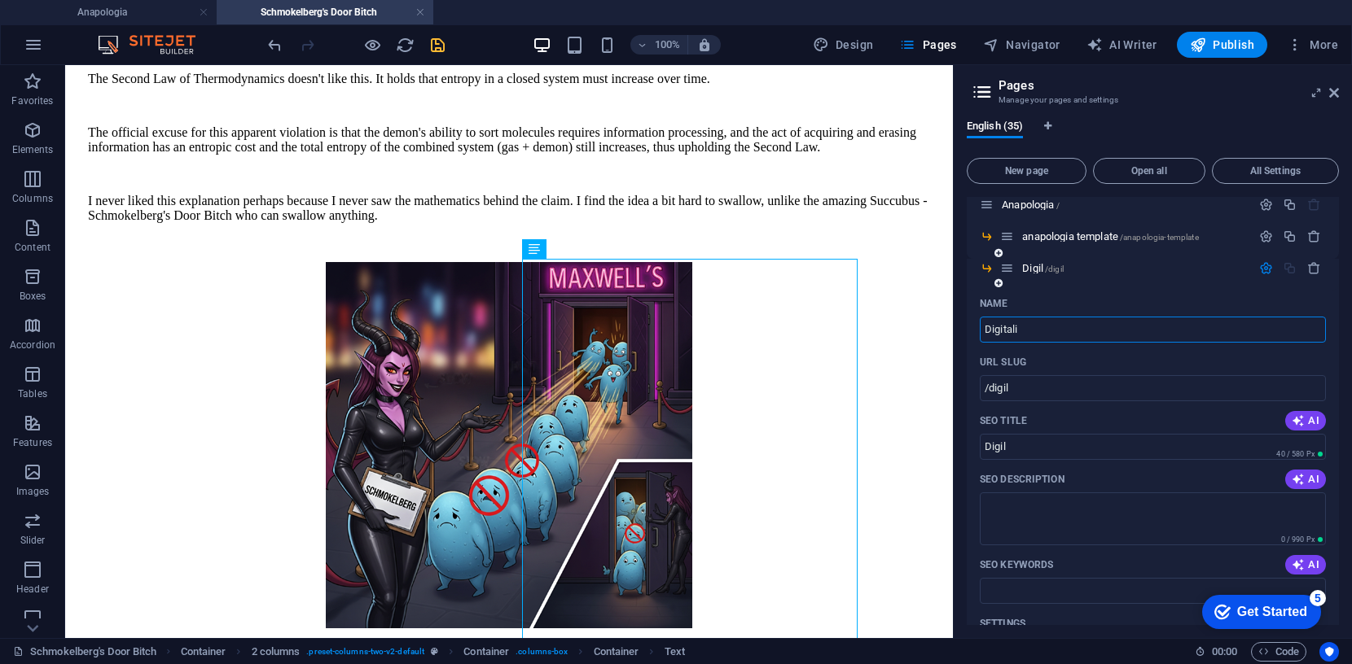
type input "/digitali"
type input "Digitali"
type input "Digitalisa"
type input "/digitalis"
type input "Digitalis"
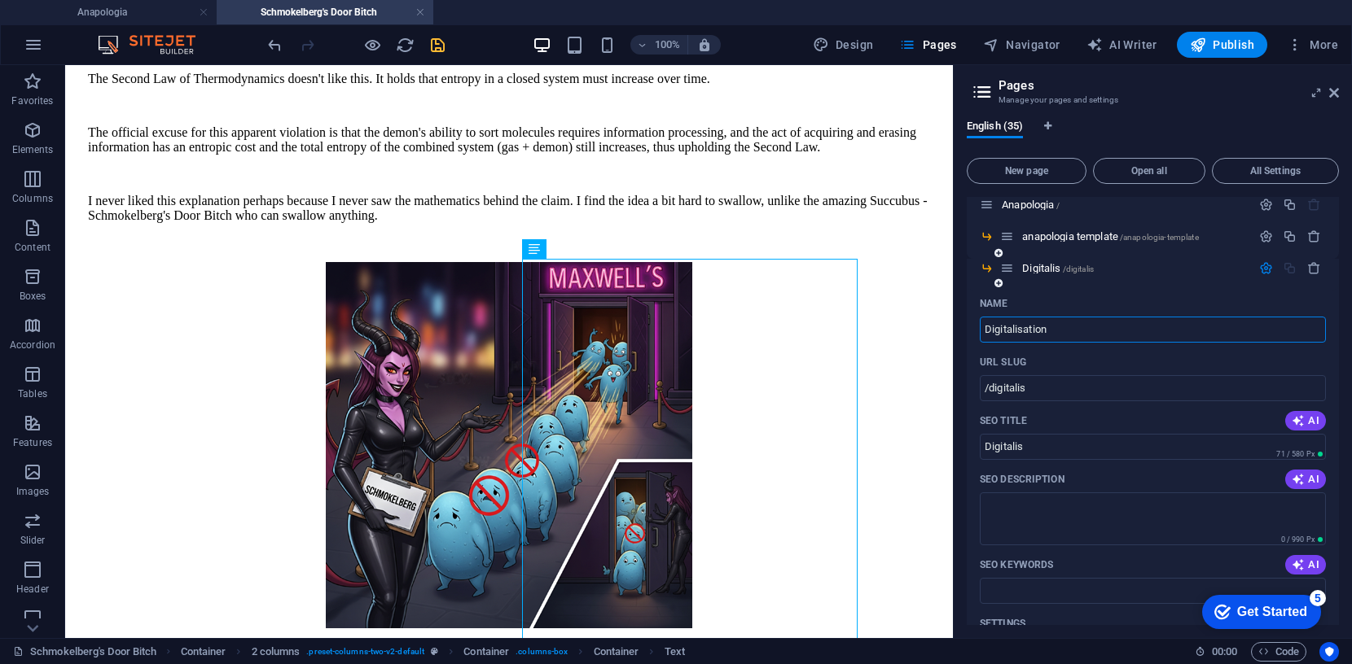
type input "Digitalisation b"
type input "/digitalisation"
type input "Digitalisation"
type input "Digitalisation by"
type input "/digitalisation-by"
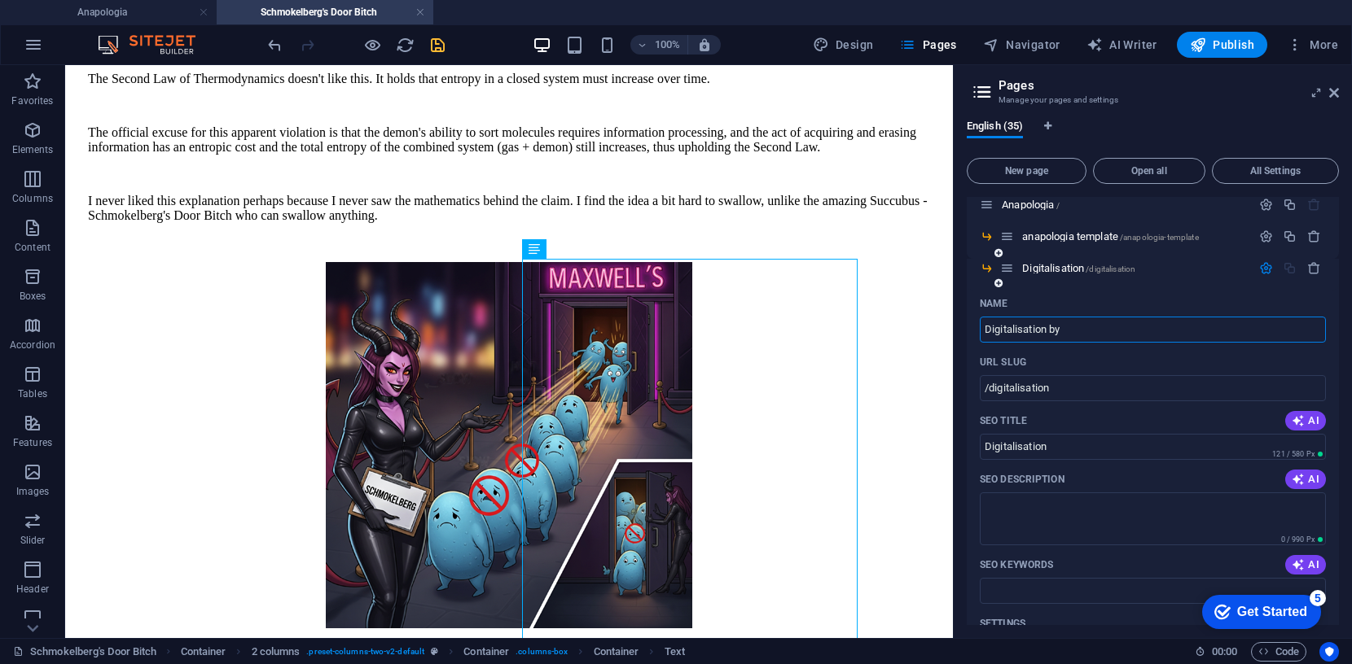
type input "Digitalisation by"
type input "Digitalisation by Ge"
type input "/digitalisation-by-ge"
type input "Digitalisation by Ge"
type input "Digitalisation by Generation"
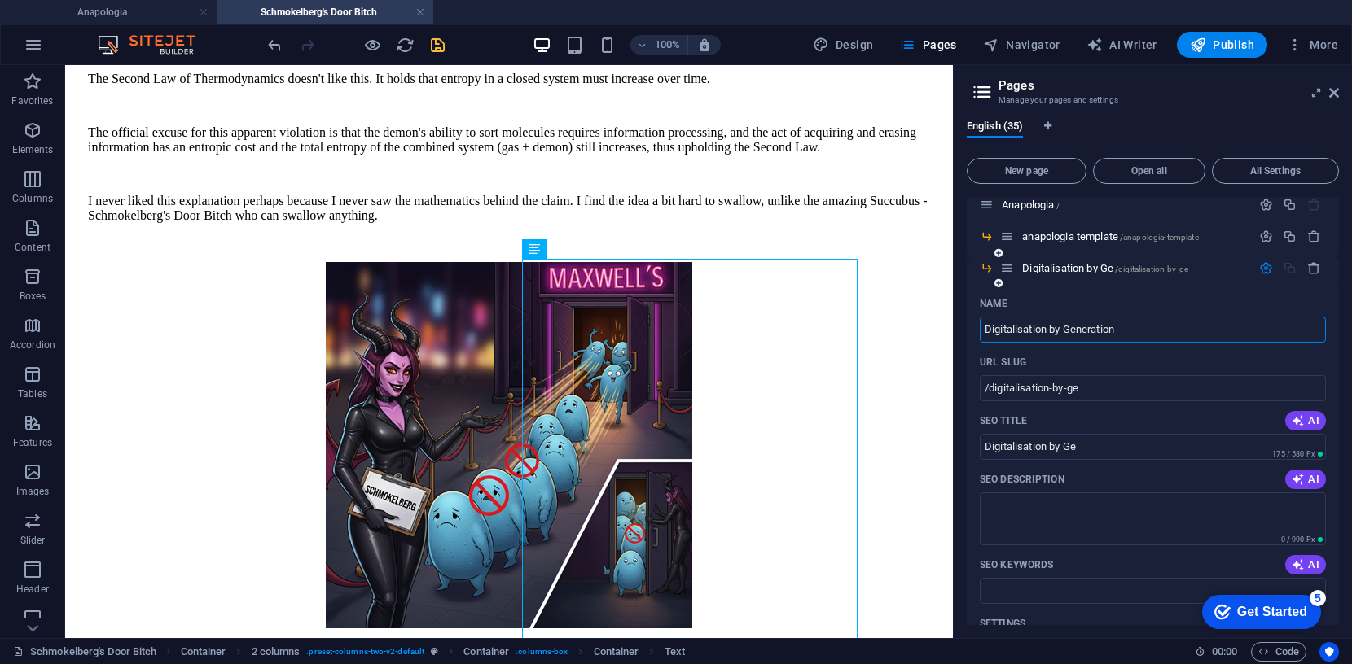
type input "/digitalisation-by-generation"
type input "Digitalisation by Generation"
click at [1261, 266] on icon "button" at bounding box center [1266, 268] width 14 height 14
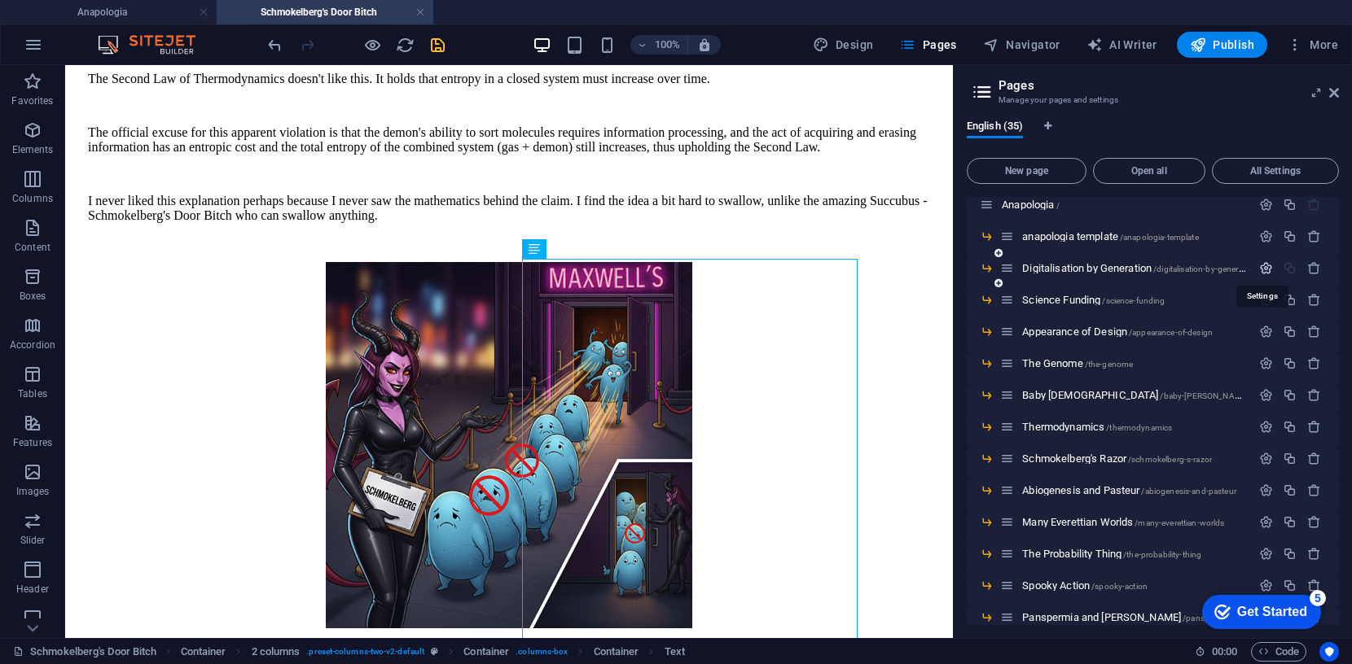
click at [1265, 264] on icon "button" at bounding box center [1266, 268] width 14 height 14
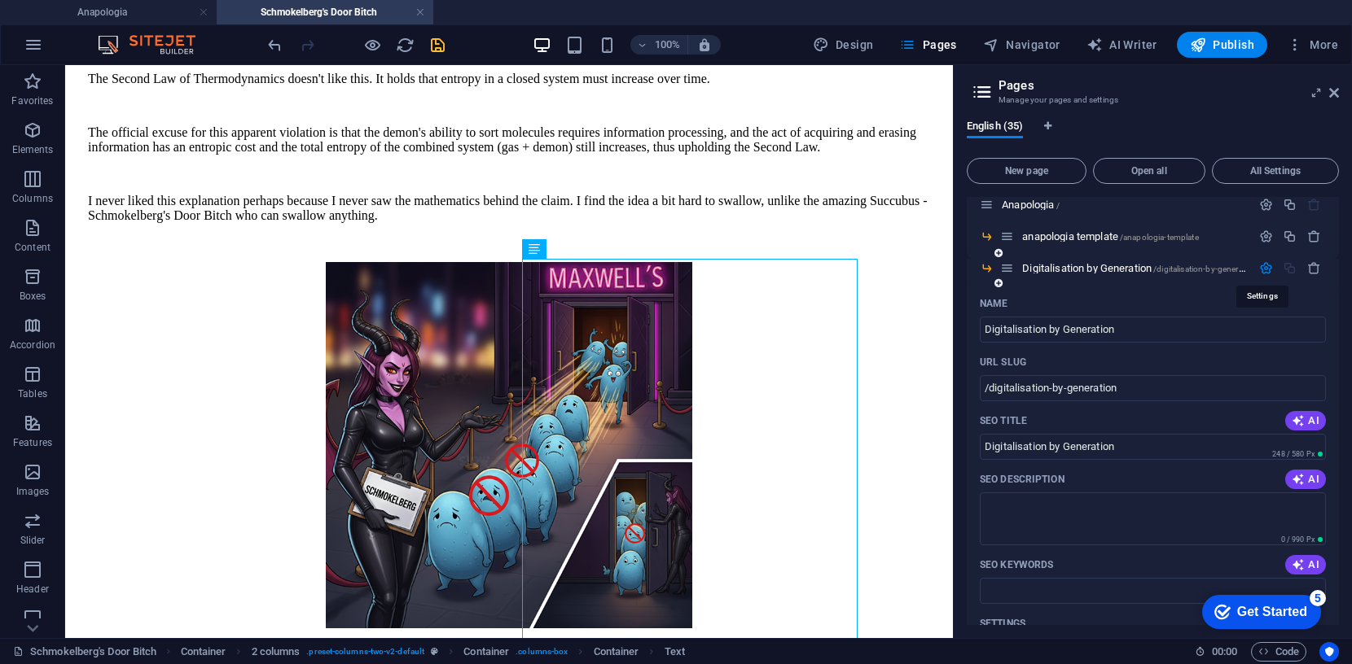
click at [1265, 264] on icon "button" at bounding box center [1266, 268] width 14 height 14
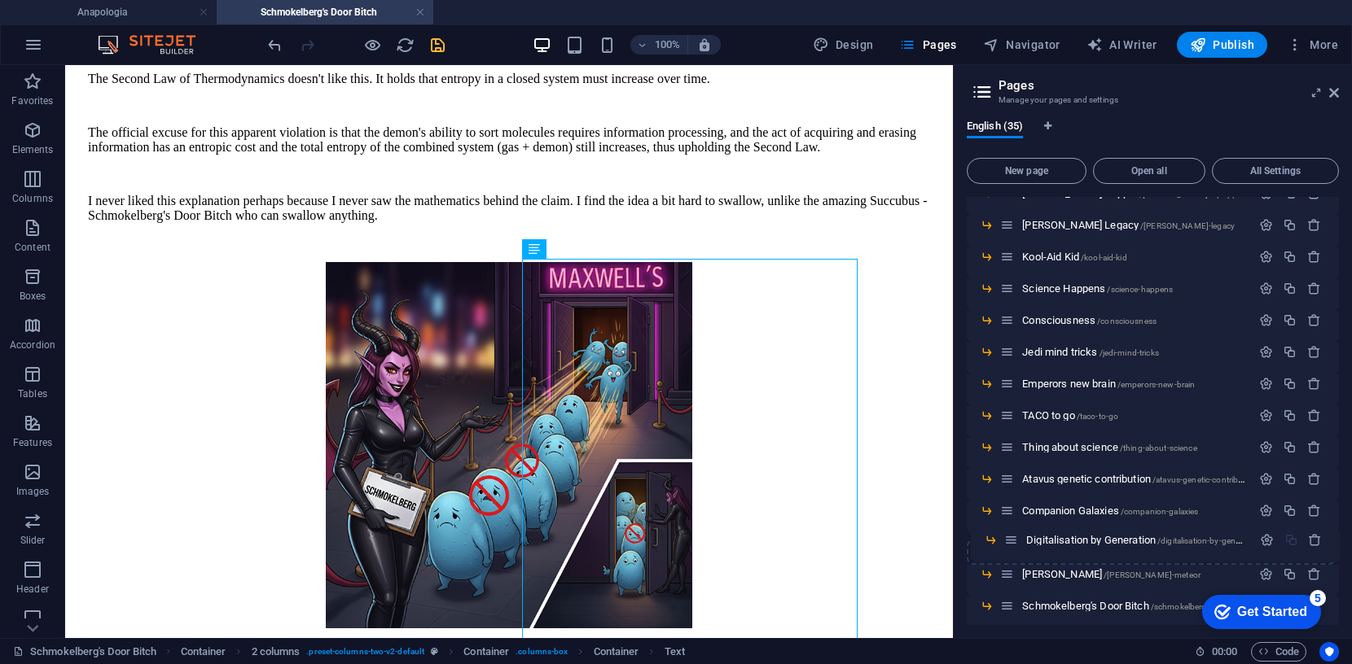
scroll to position [702, 0]
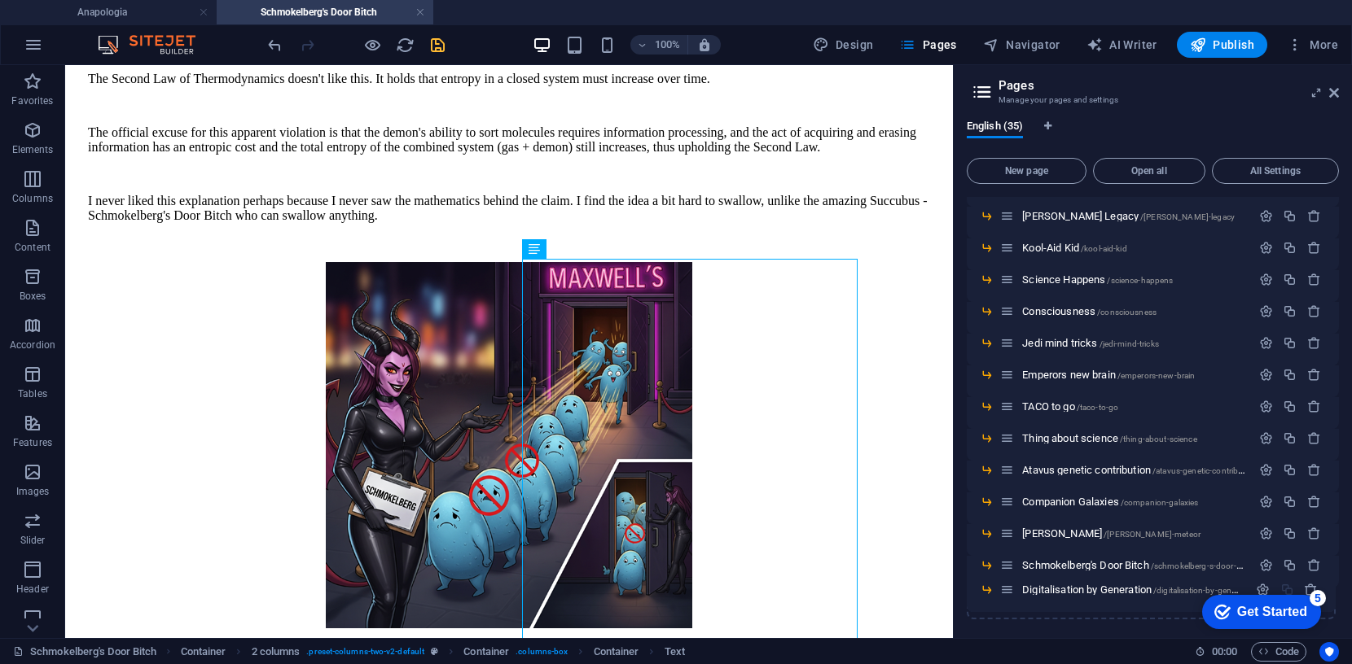
drag, startPoint x: 1011, startPoint y: 270, endPoint x: 1010, endPoint y: 598, distance: 327.4
click at [1010, 598] on div "Anapologia / anapologia template /anapologia-template Digitalisation by Generat…" at bounding box center [1153, 57] width 372 height 1125
click at [1073, 593] on span "Digitalisation by Generation /digitalisation-by-generation" at bounding box center [1139, 598] width 235 height 12
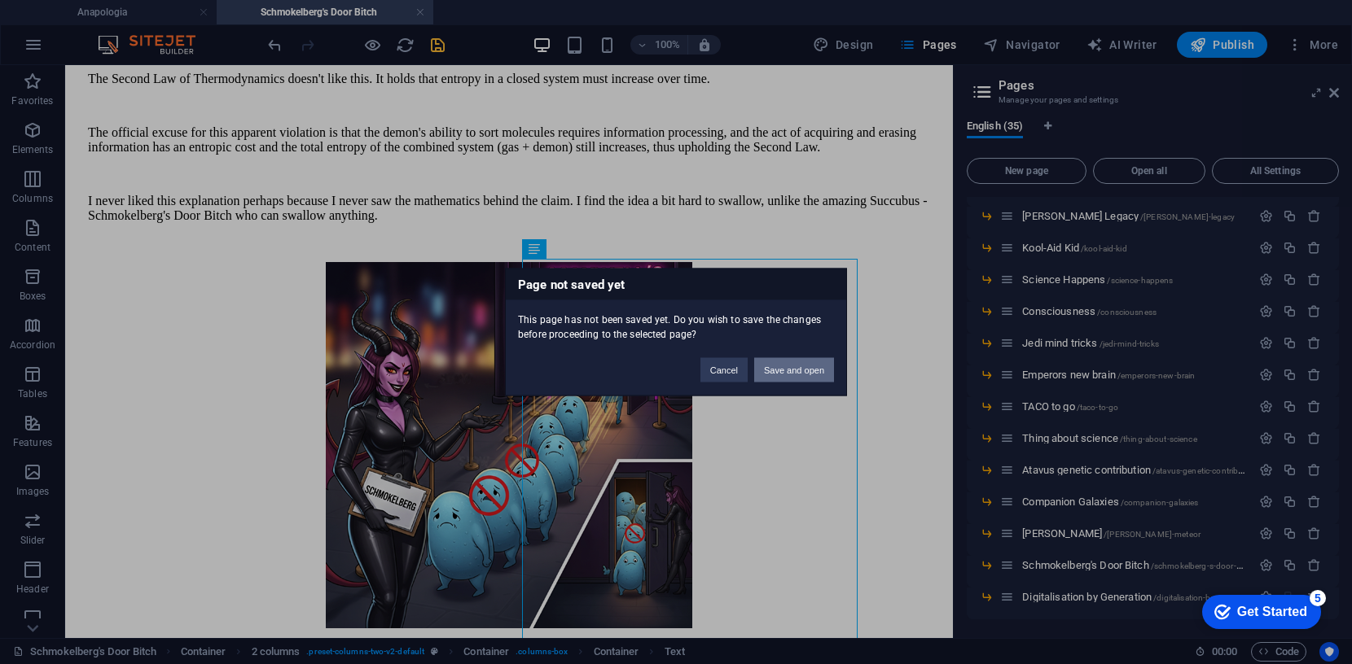
click at [800, 367] on button "Save and open" at bounding box center [794, 370] width 80 height 24
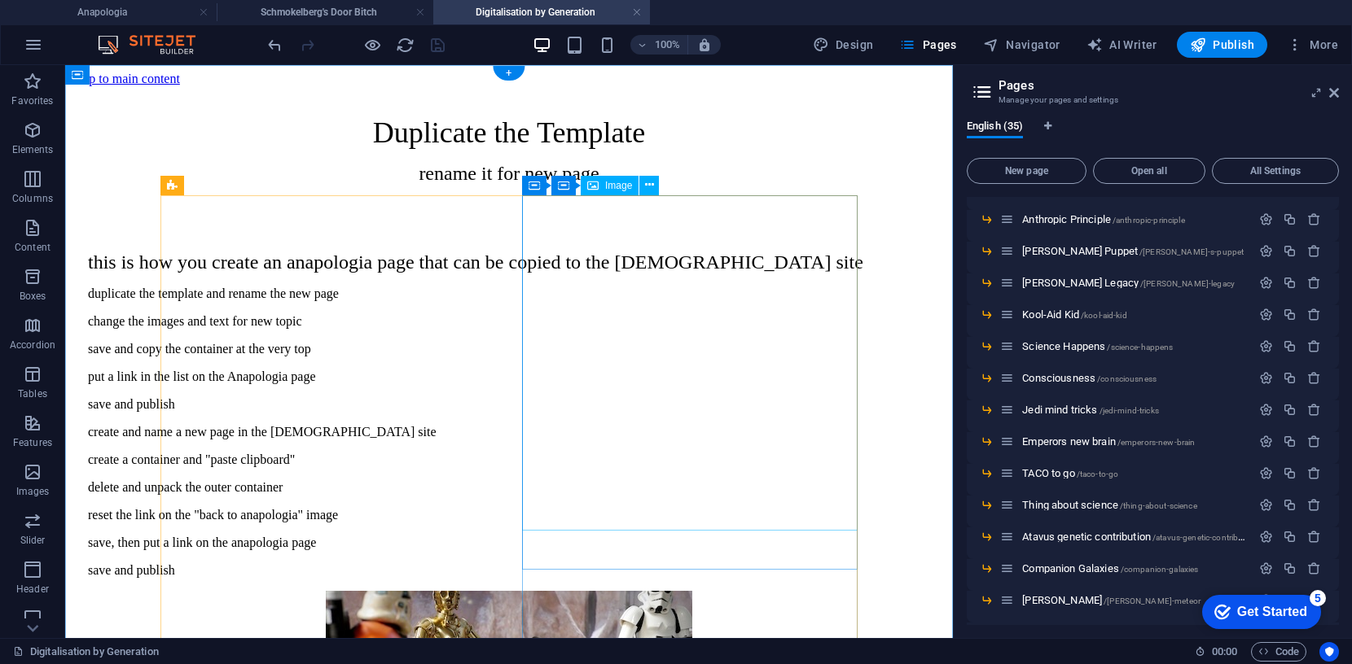
scroll to position [0, 0]
select select "px"
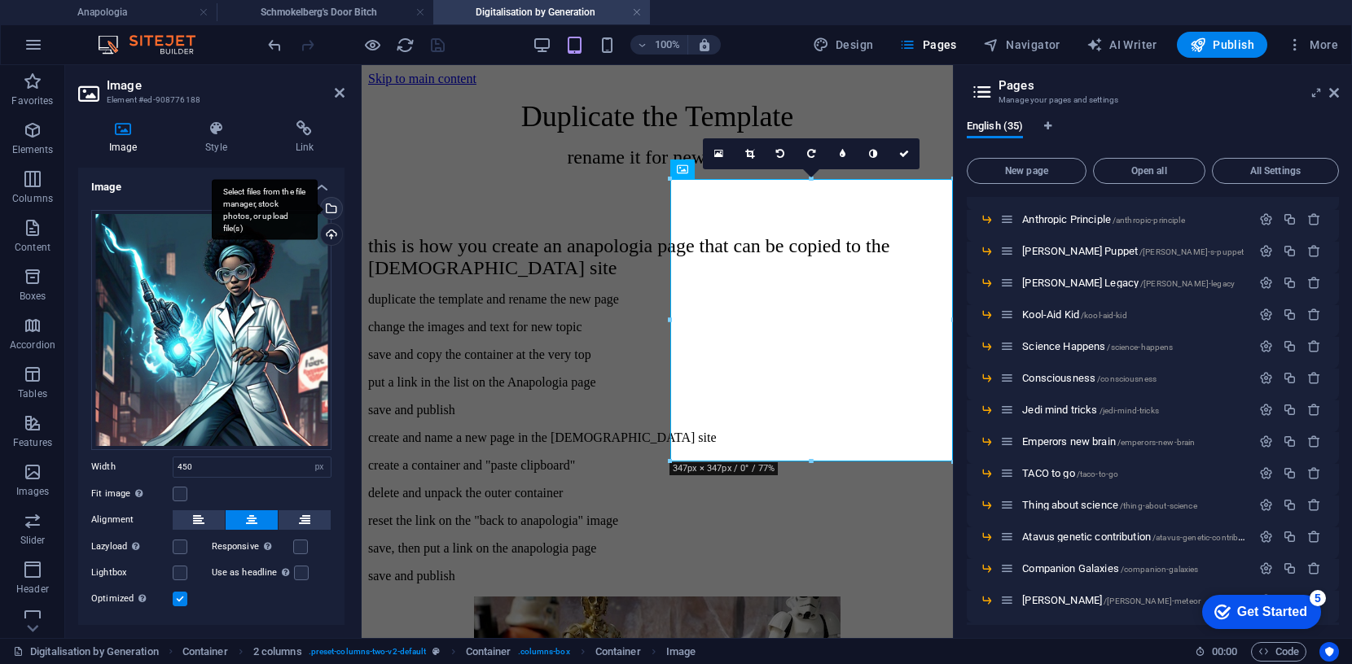
click at [328, 207] on div "Select files from the file manager, stock photos, or upload file(s)" at bounding box center [330, 210] width 24 height 24
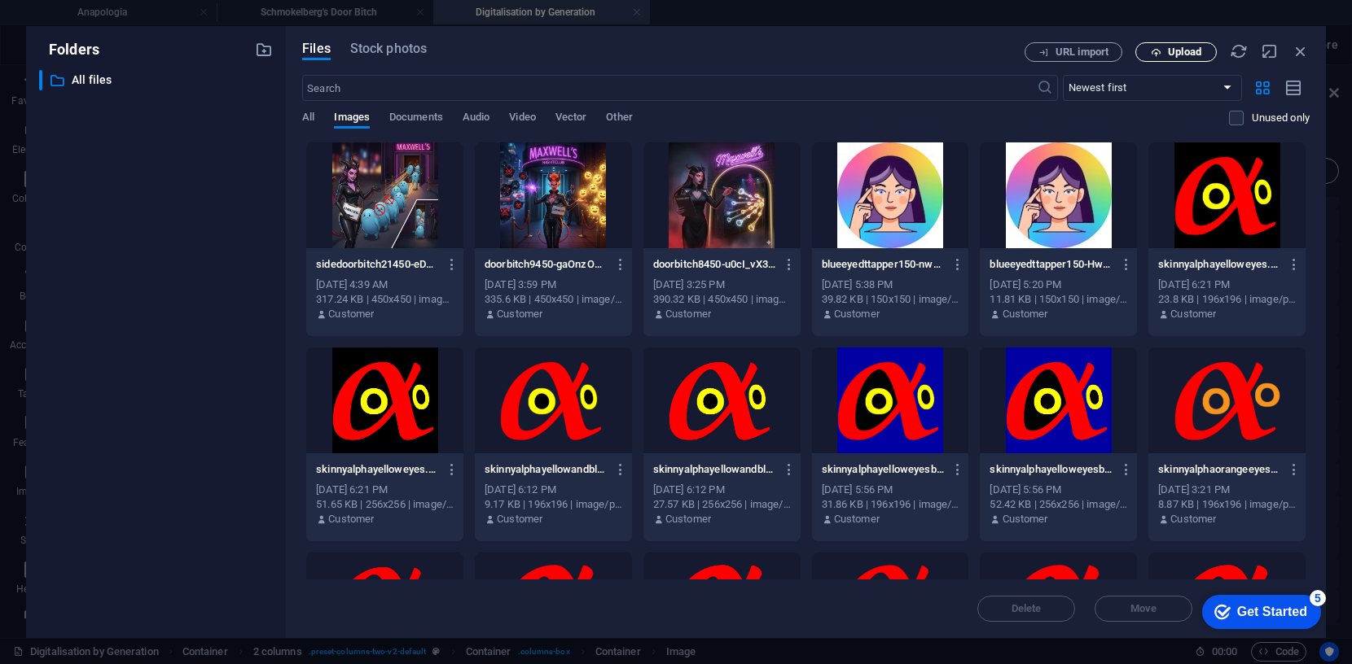
click at [1162, 53] on span "Upload" at bounding box center [1175, 52] width 67 height 11
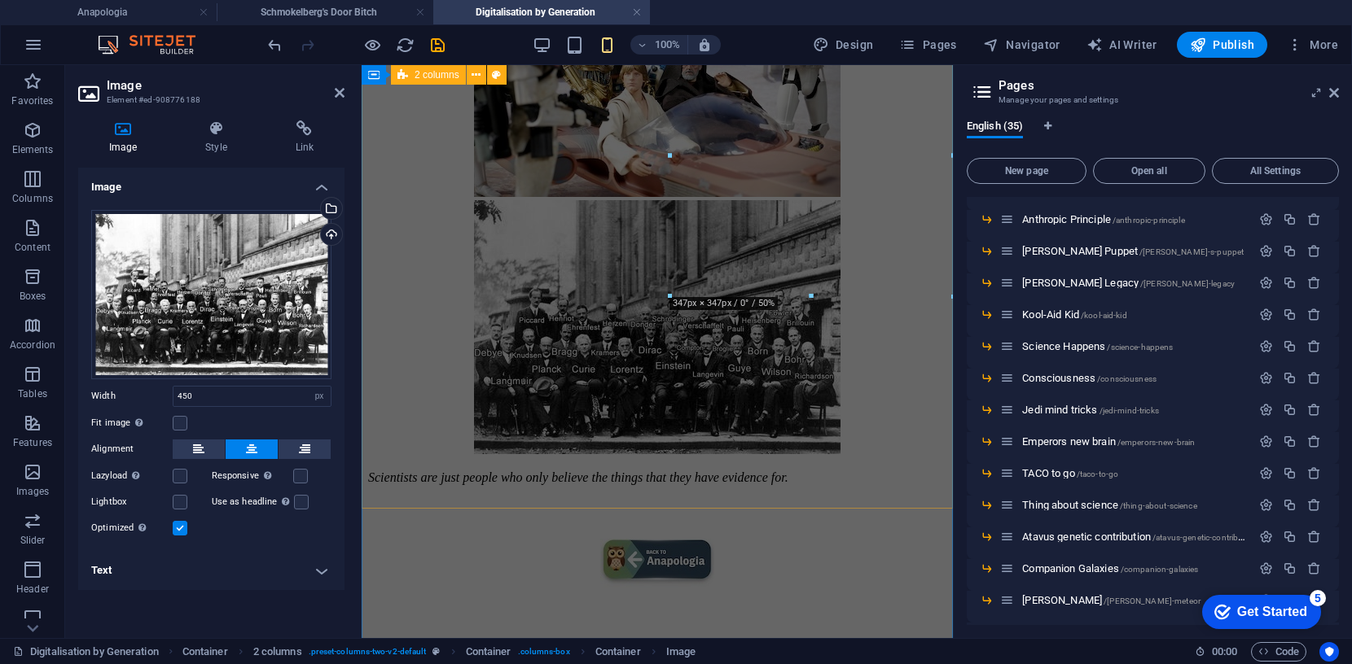
scroll to position [164, 0]
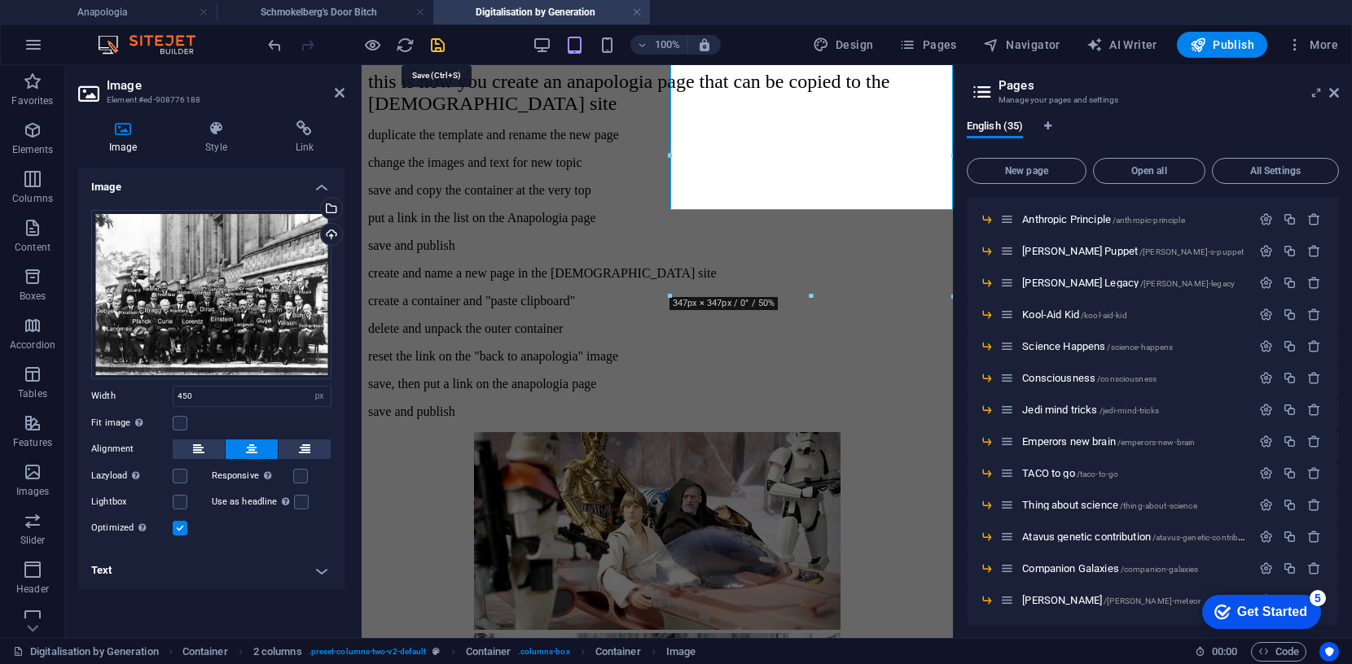
click at [438, 43] on icon "save" at bounding box center [437, 45] width 19 height 19
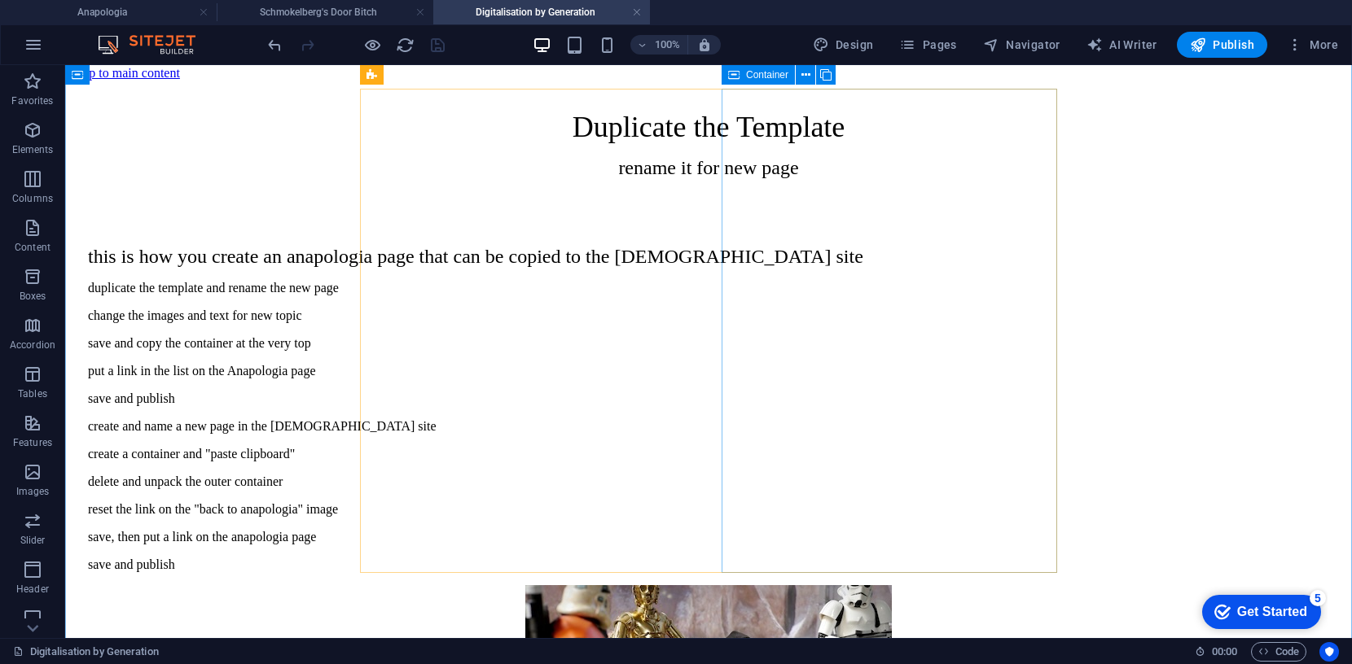
scroll to position [0, 0]
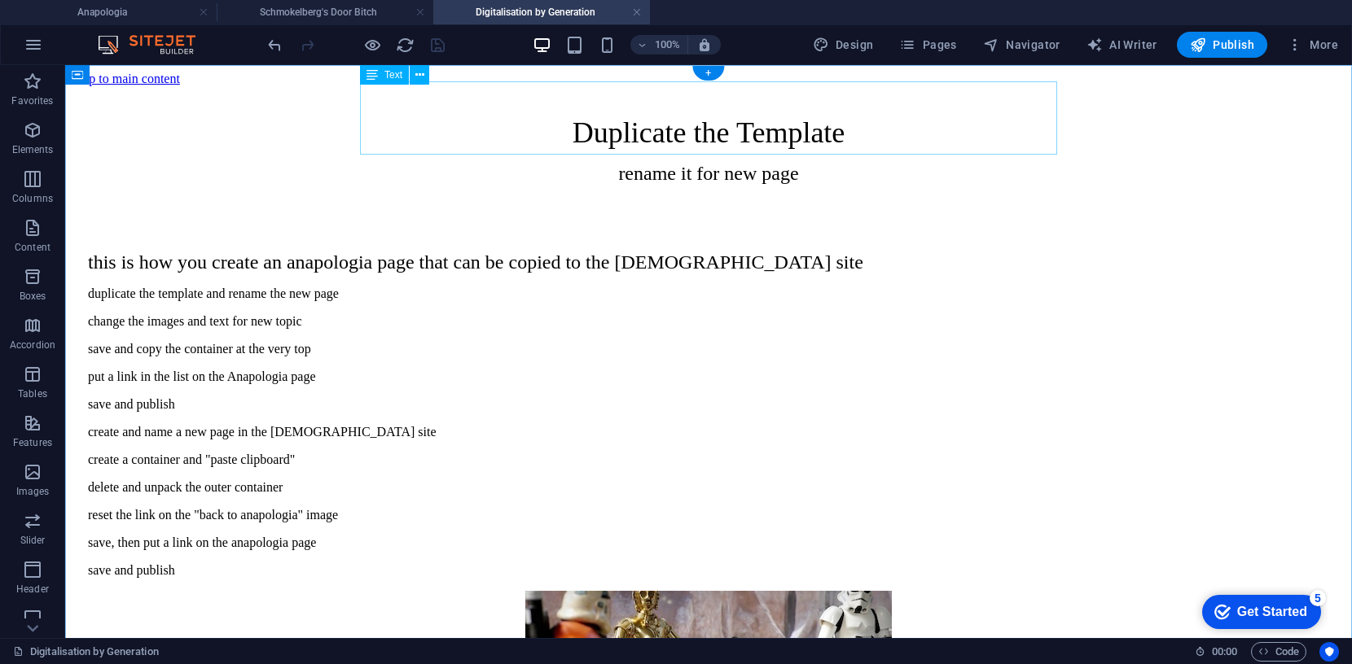
click at [806, 116] on div "Duplicate the Template rename it for new page" at bounding box center [708, 150] width 1241 height 69
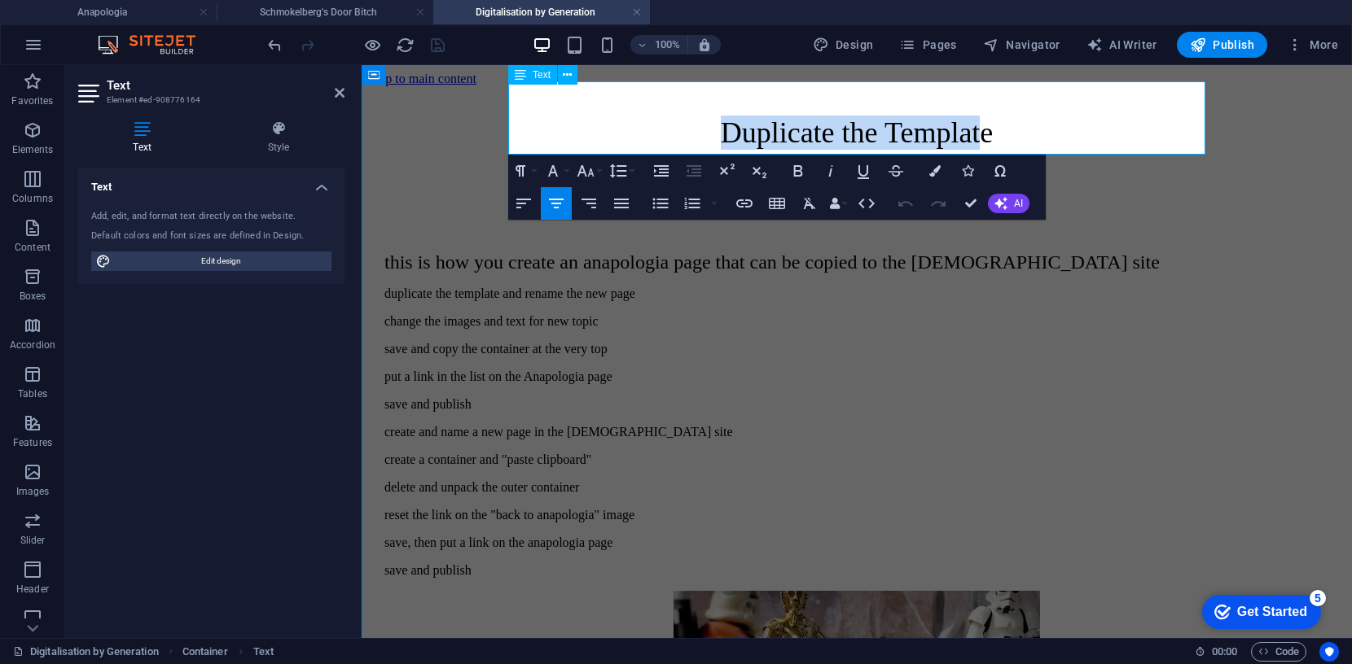
drag, startPoint x: 992, startPoint y: 109, endPoint x: 701, endPoint y: 106, distance: 290.7
click at [701, 116] on p "Duplicate the Template" at bounding box center [856, 133] width 945 height 34
click at [726, 116] on span "Duplicate the Template" at bounding box center [857, 132] width 273 height 33
drag, startPoint x: 727, startPoint y: 110, endPoint x: 1005, endPoint y: 104, distance: 277.7
click at [993, 116] on span "Duplicate the Template" at bounding box center [857, 132] width 273 height 33
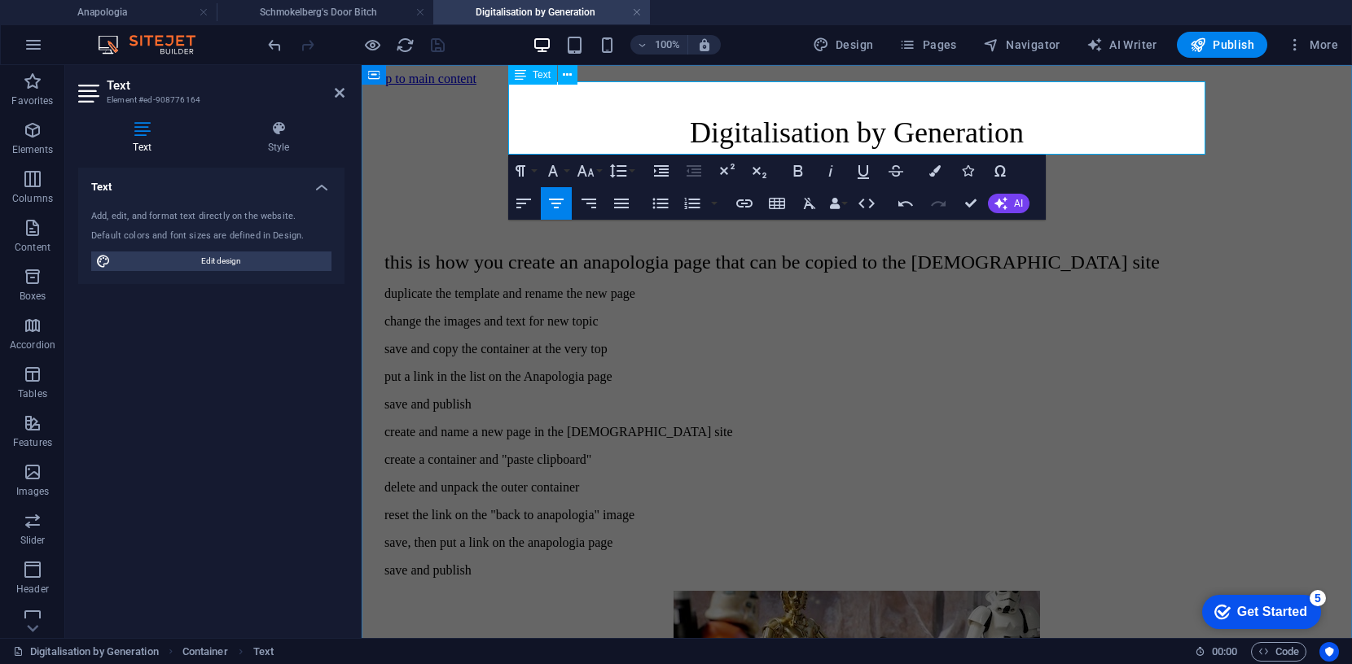
drag, startPoint x: 945, startPoint y: 140, endPoint x: 759, endPoint y: 138, distance: 186.5
click at [766, 163] on span "rename it for new page" at bounding box center [856, 173] width 180 height 21
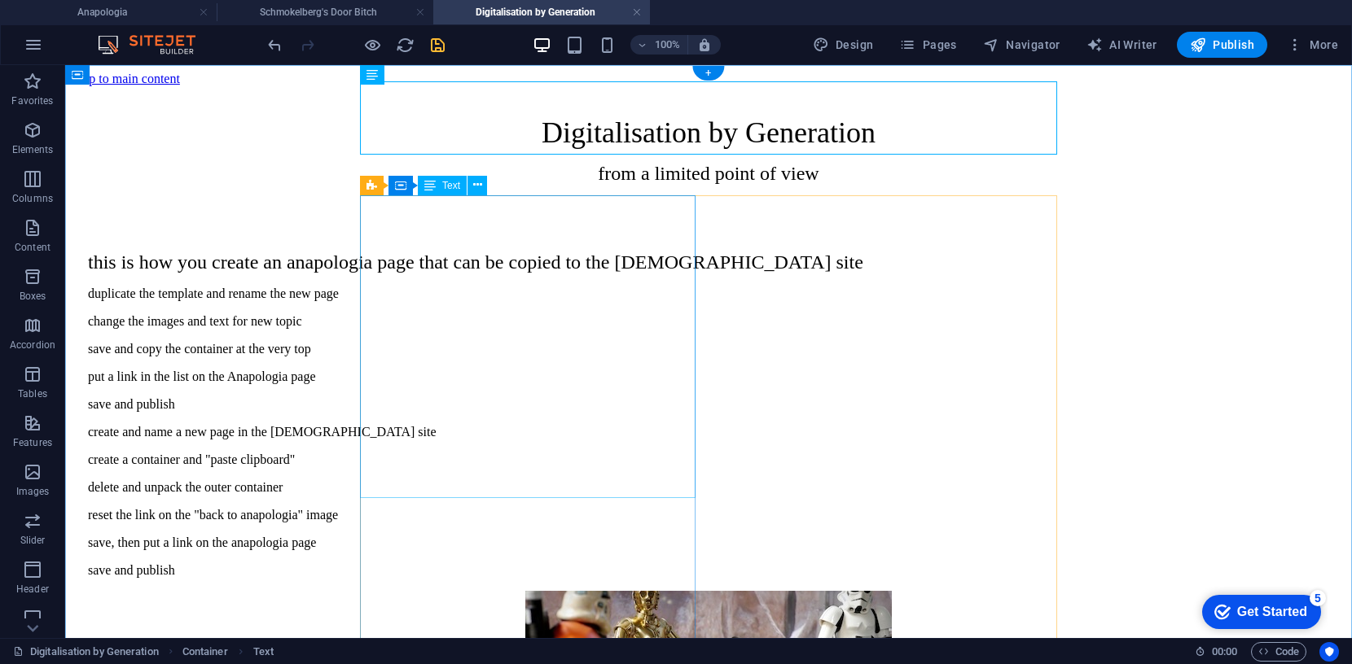
click at [471, 272] on div "this is how you create an anapologia page that can be copied to the templetap s…" at bounding box center [708, 415] width 1241 height 327
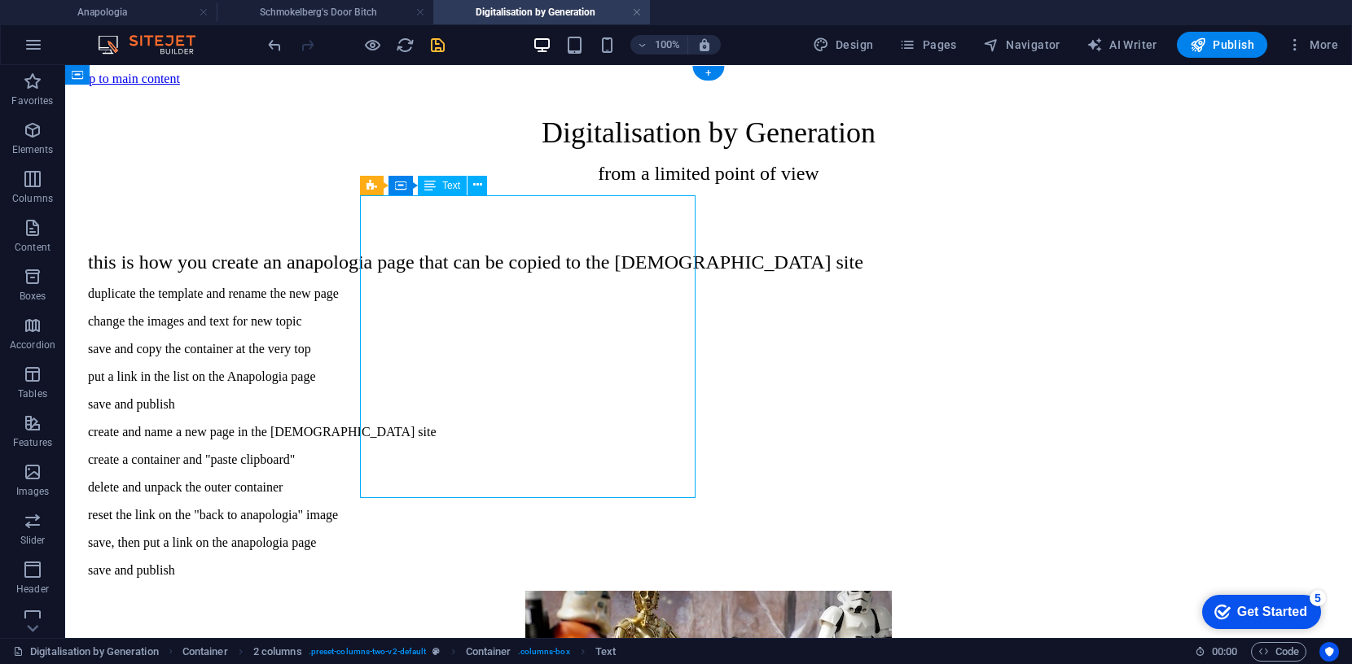
click at [471, 272] on div "this is how you create an anapologia page that can be copied to the templetap s…" at bounding box center [708, 415] width 1241 height 327
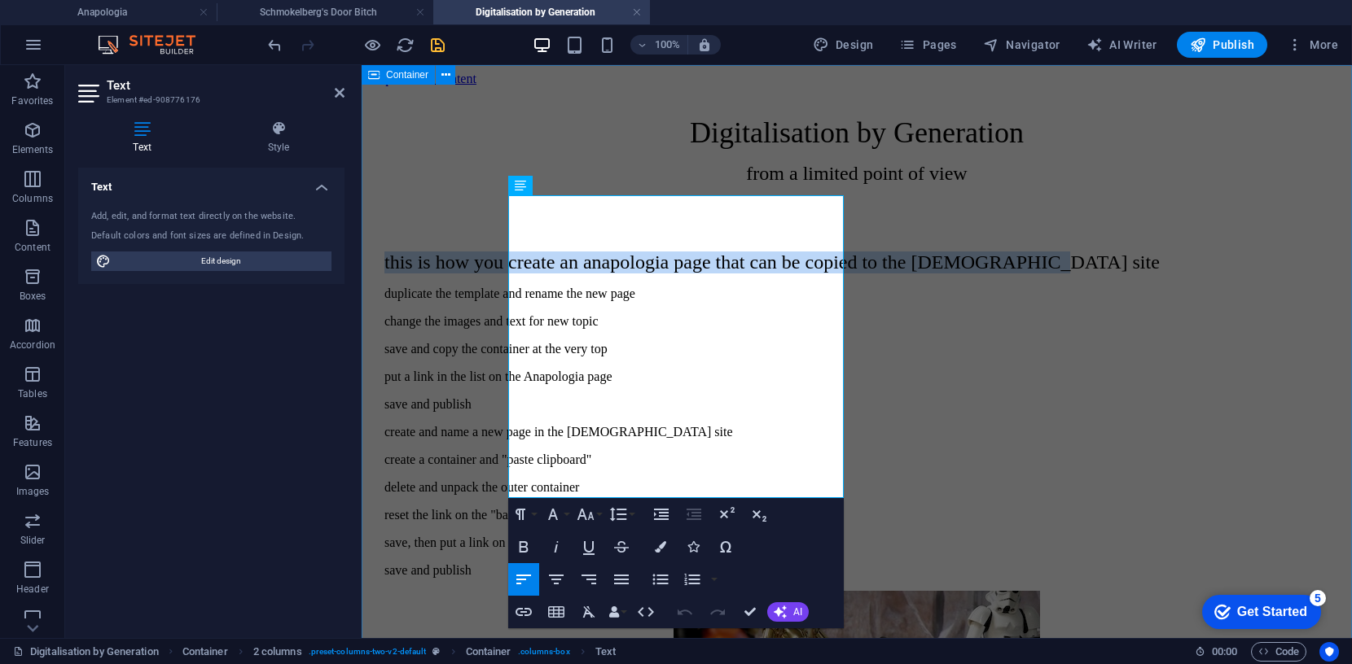
drag, startPoint x: 621, startPoint y: 274, endPoint x: 501, endPoint y: 217, distance: 132.2
click at [501, 217] on div "Digitalisation by Generation from a limited point of view this is how you creat…" at bounding box center [856, 663] width 977 height 1154
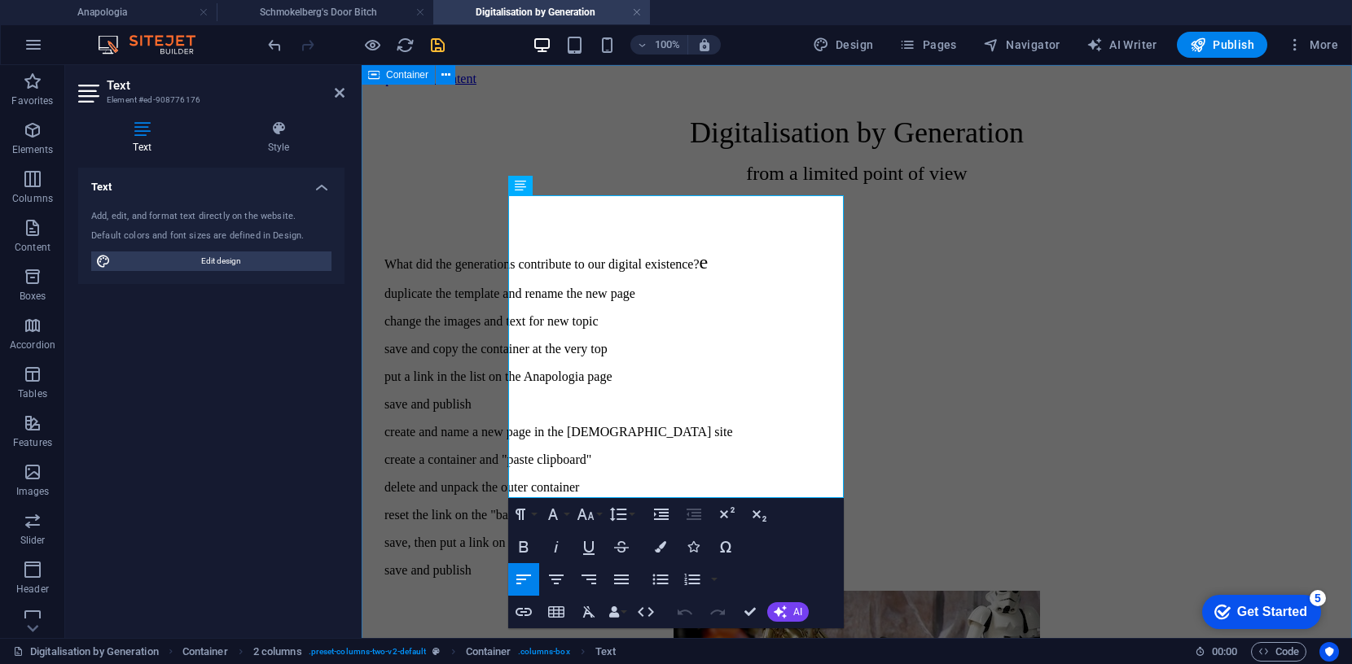
scroll to position [391, 6]
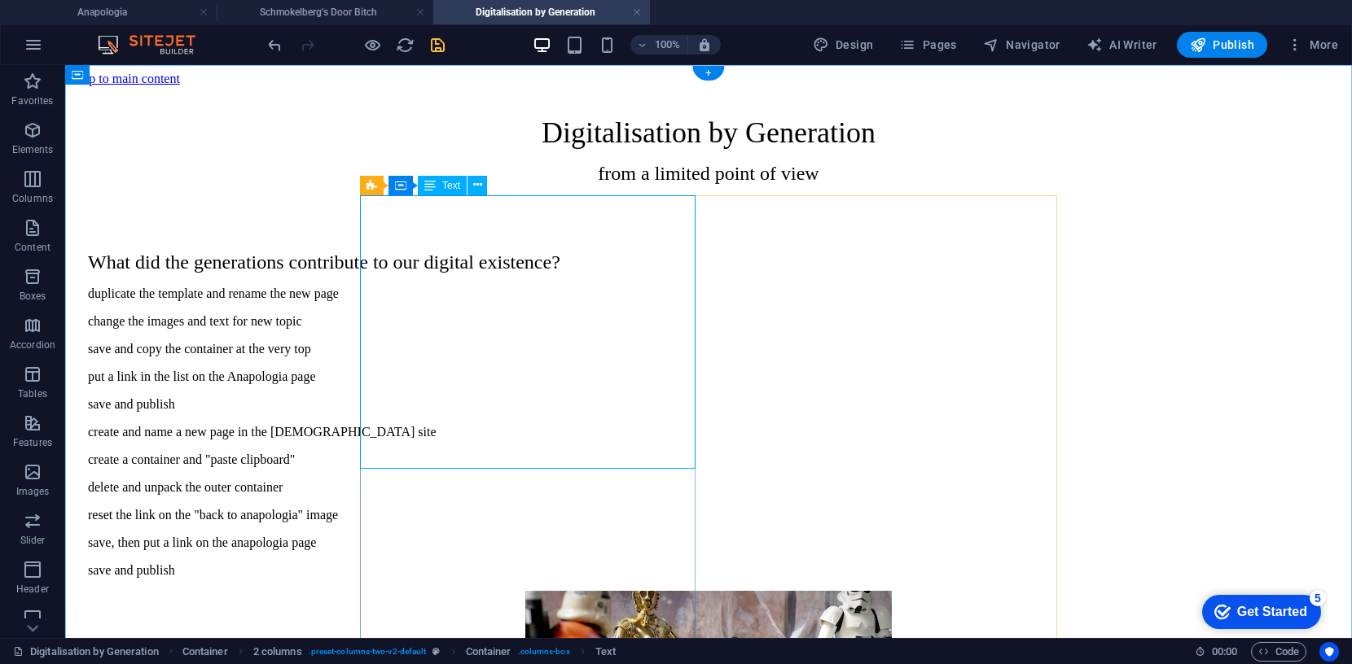
click at [580, 423] on div "What did the generations contribute to our digital existence? duplicate the tem…" at bounding box center [708, 415] width 1241 height 327
click at [599, 436] on div "What did the generations contribute to our digital existence? duplicate the tem…" at bounding box center [708, 415] width 1241 height 327
click at [446, 460] on div "What did the generations contribute to our digital existence? duplicate the tem…" at bounding box center [708, 415] width 1241 height 327
click at [456, 385] on div "What did the generations contribute to our digital existence? duplicate the tem…" at bounding box center [708, 415] width 1241 height 327
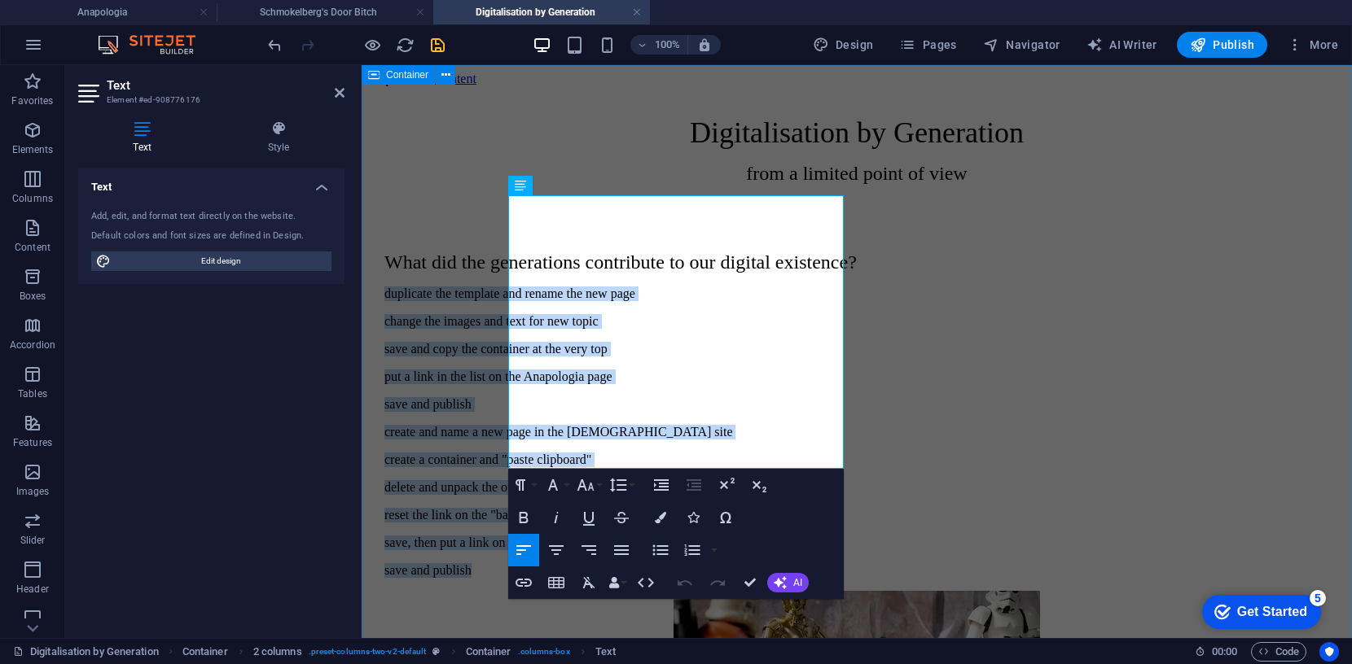
drag, startPoint x: 607, startPoint y: 461, endPoint x: 488, endPoint y: 267, distance: 227.4
click at [488, 267] on div "Digitalisation by Generation from a limited point of view What did the generati…" at bounding box center [856, 663] width 977 height 1154
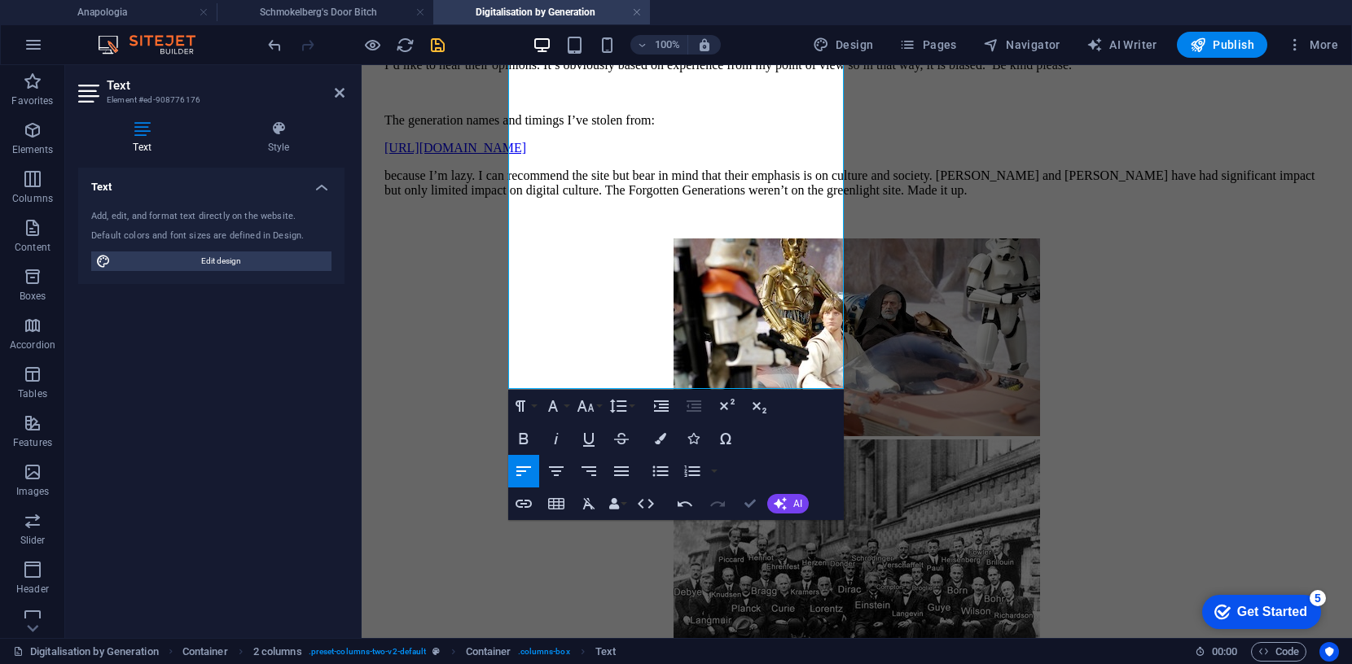
scroll to position [392, 0]
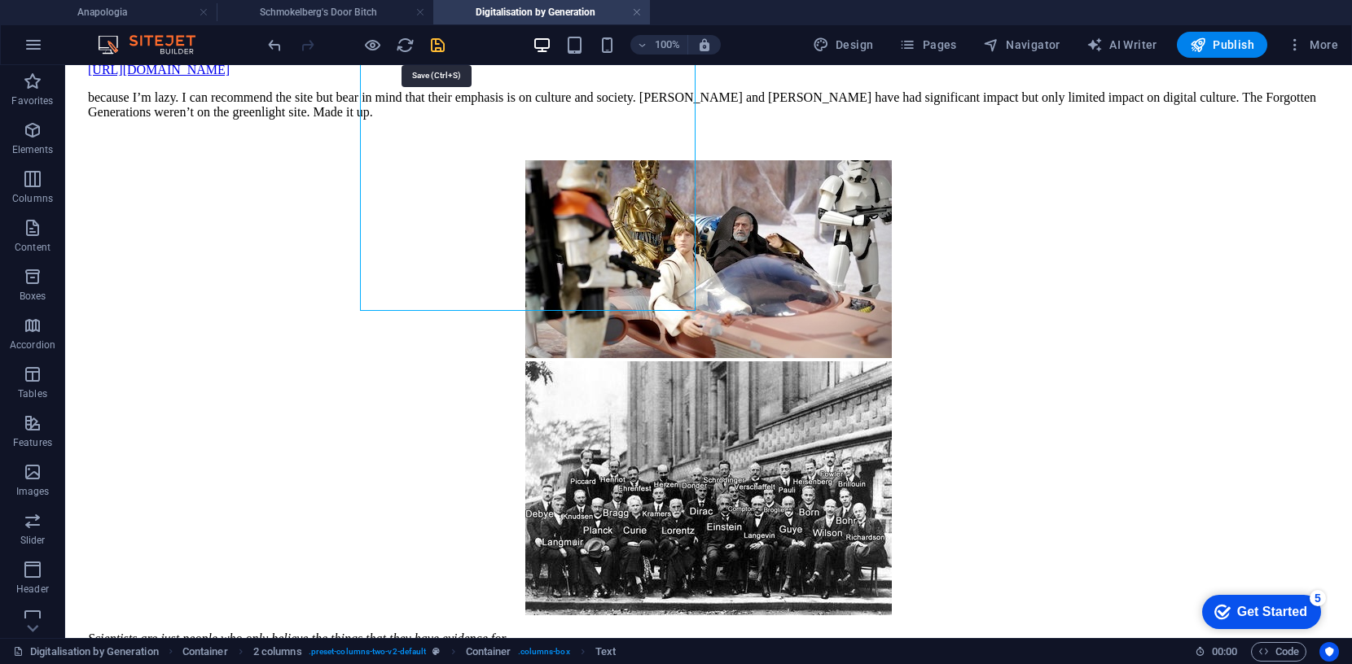
click at [431, 40] on icon "save" at bounding box center [437, 45] width 19 height 19
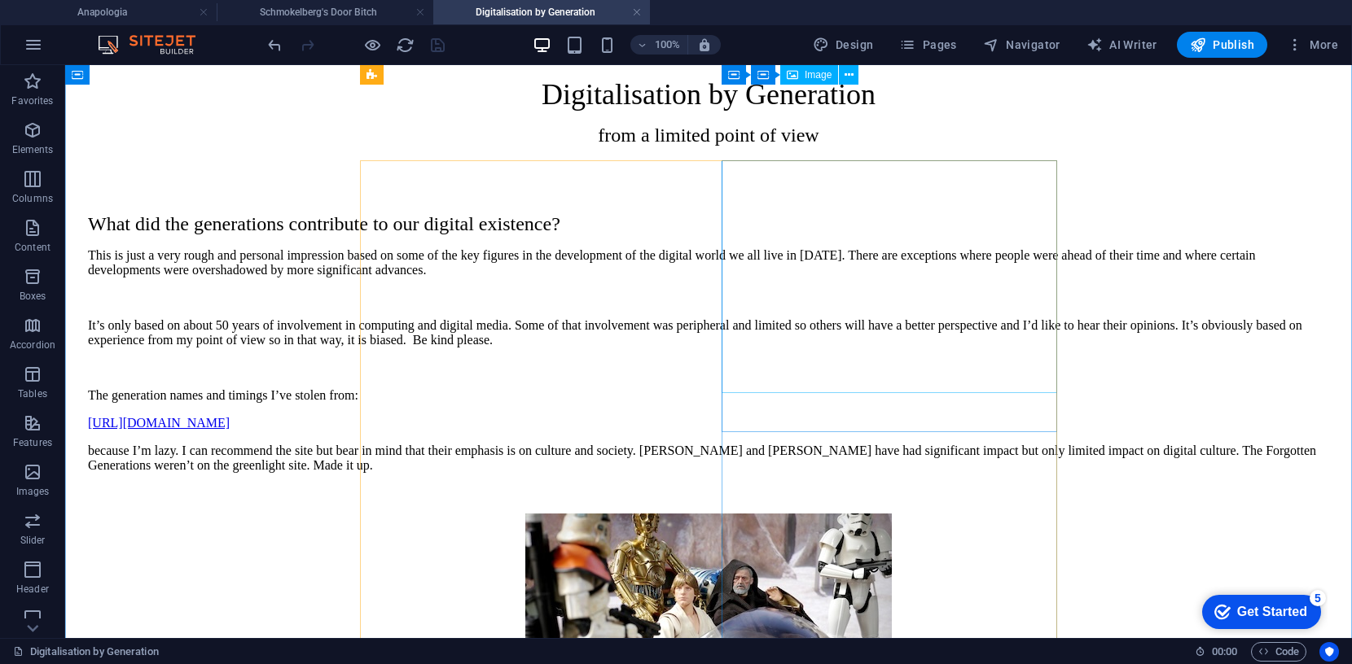
scroll to position [16, 0]
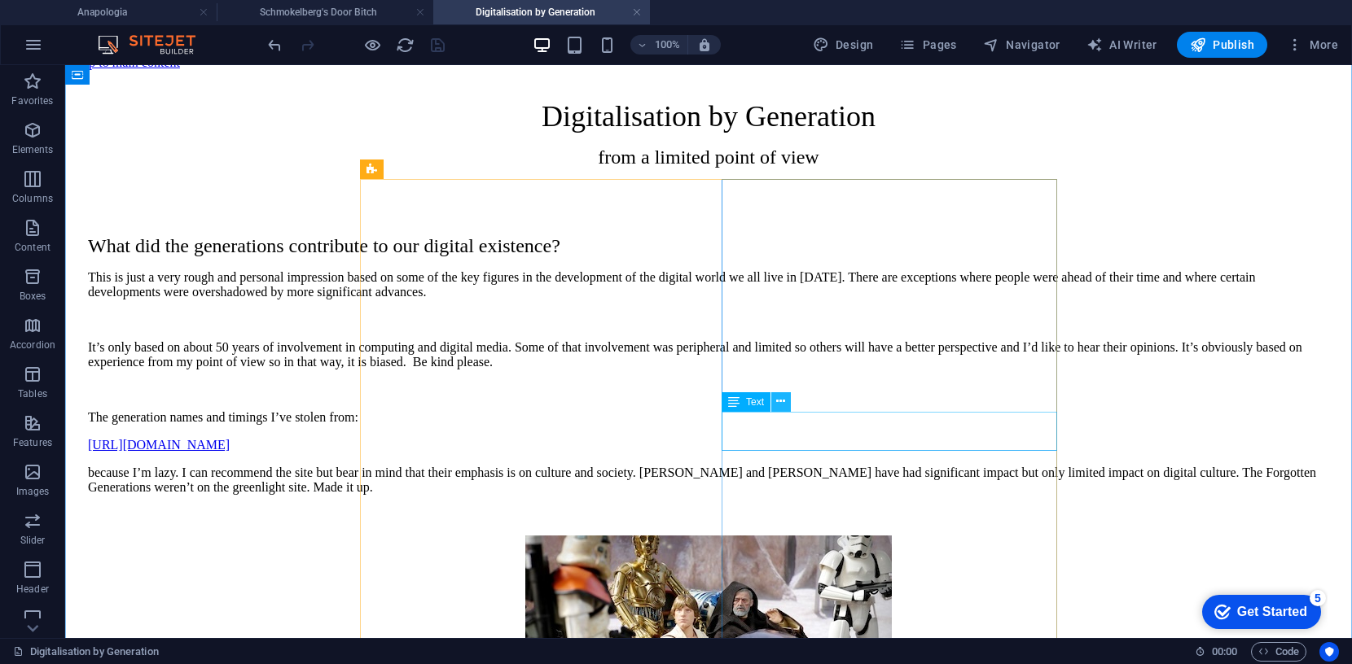
click at [779, 398] on icon at bounding box center [780, 401] width 9 height 17
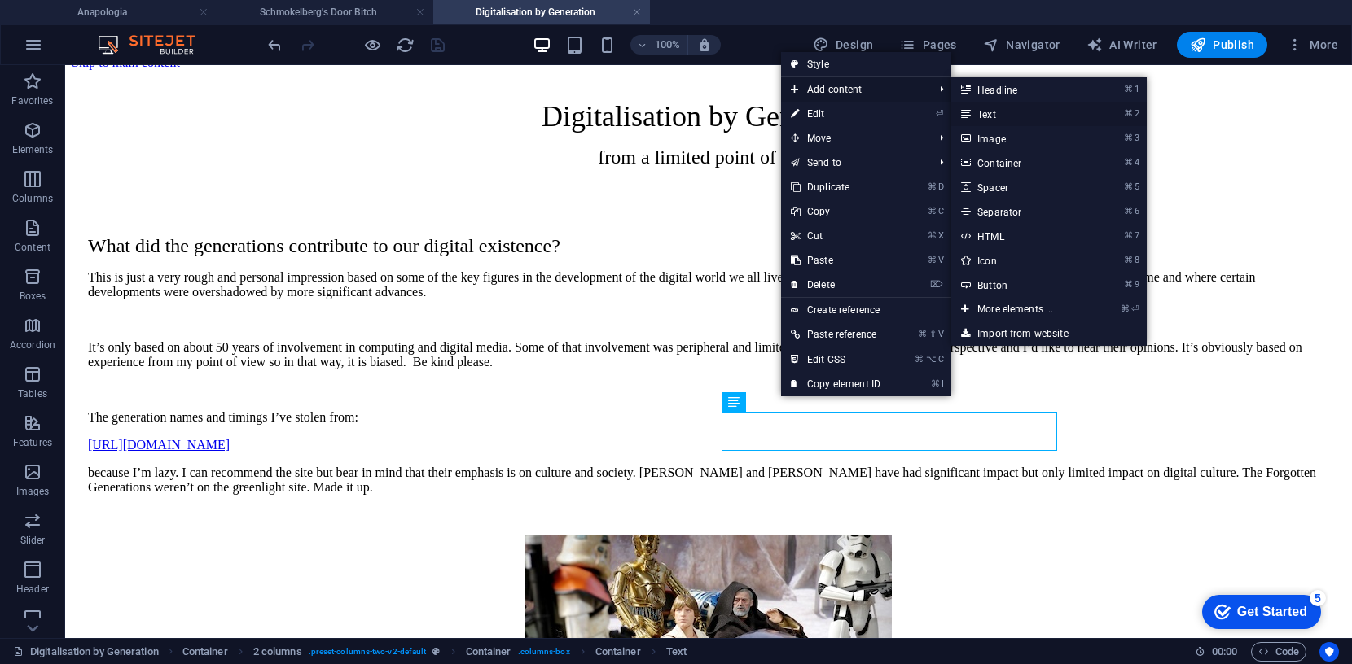
click at [978, 112] on link "⌘ 2 Text" at bounding box center [1018, 114] width 134 height 24
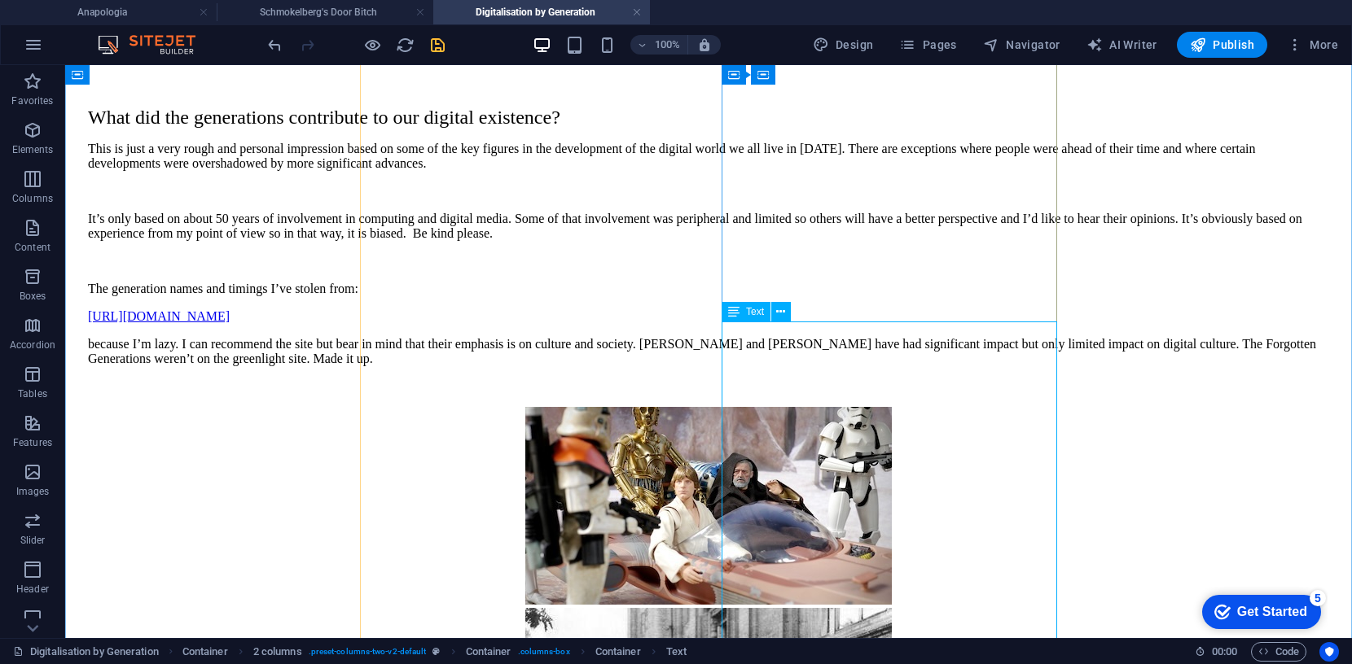
scroll to position [126, 0]
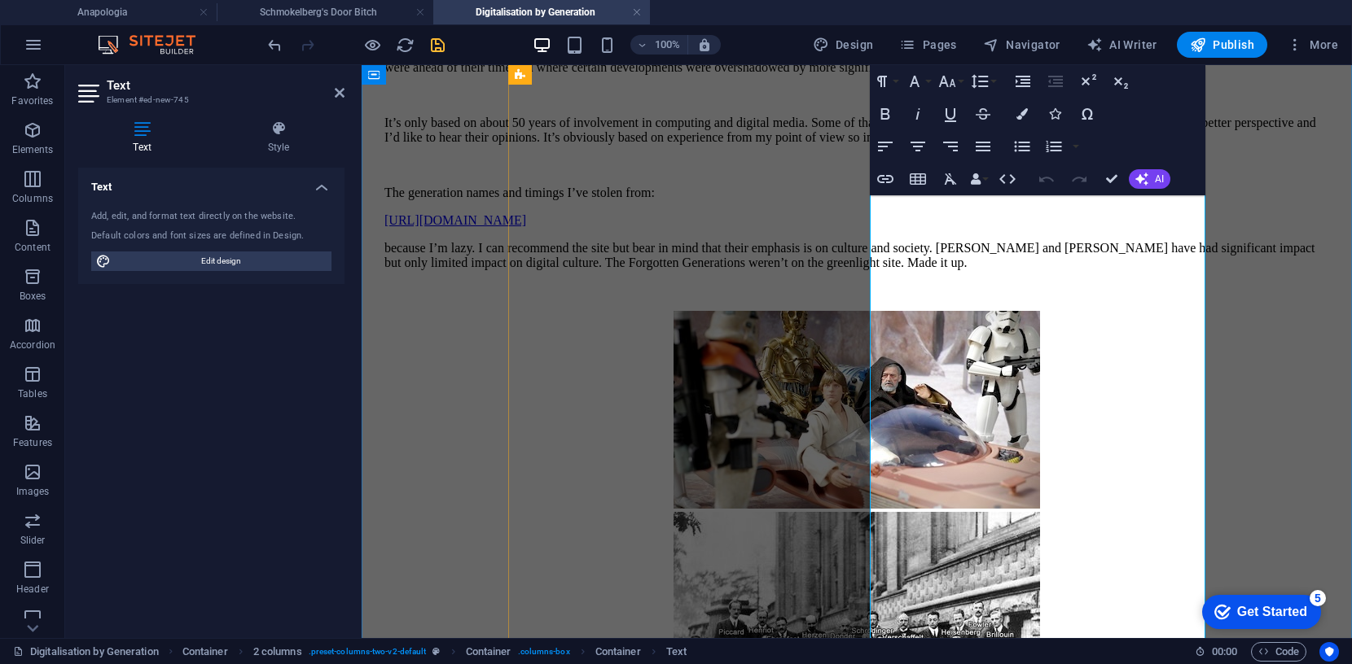
scroll to position [166, 0]
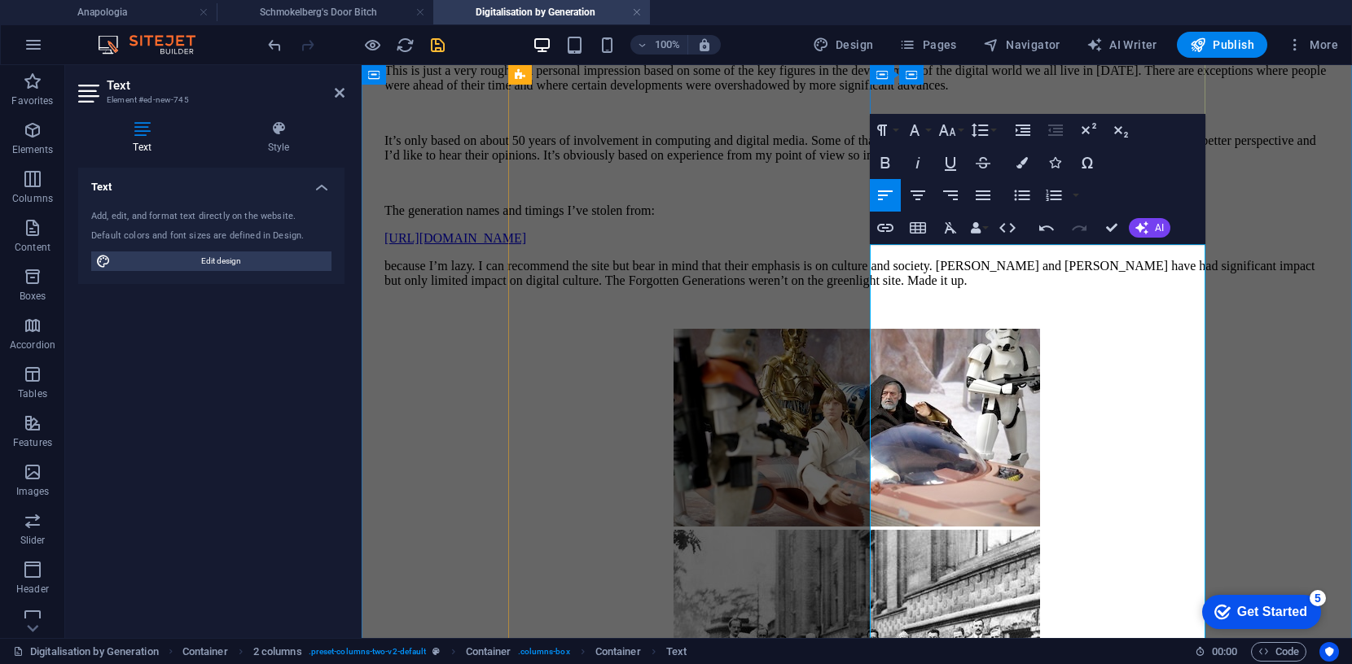
scroll to position [232, 0]
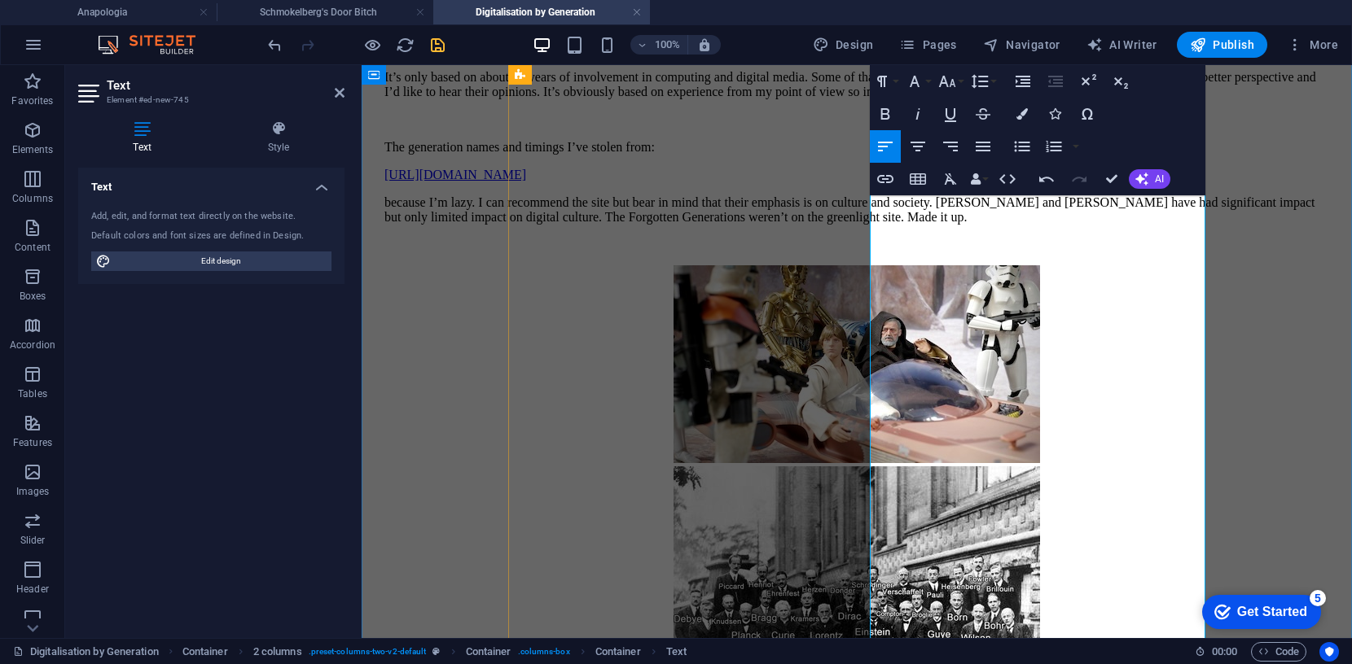
scroll to position [286, 0]
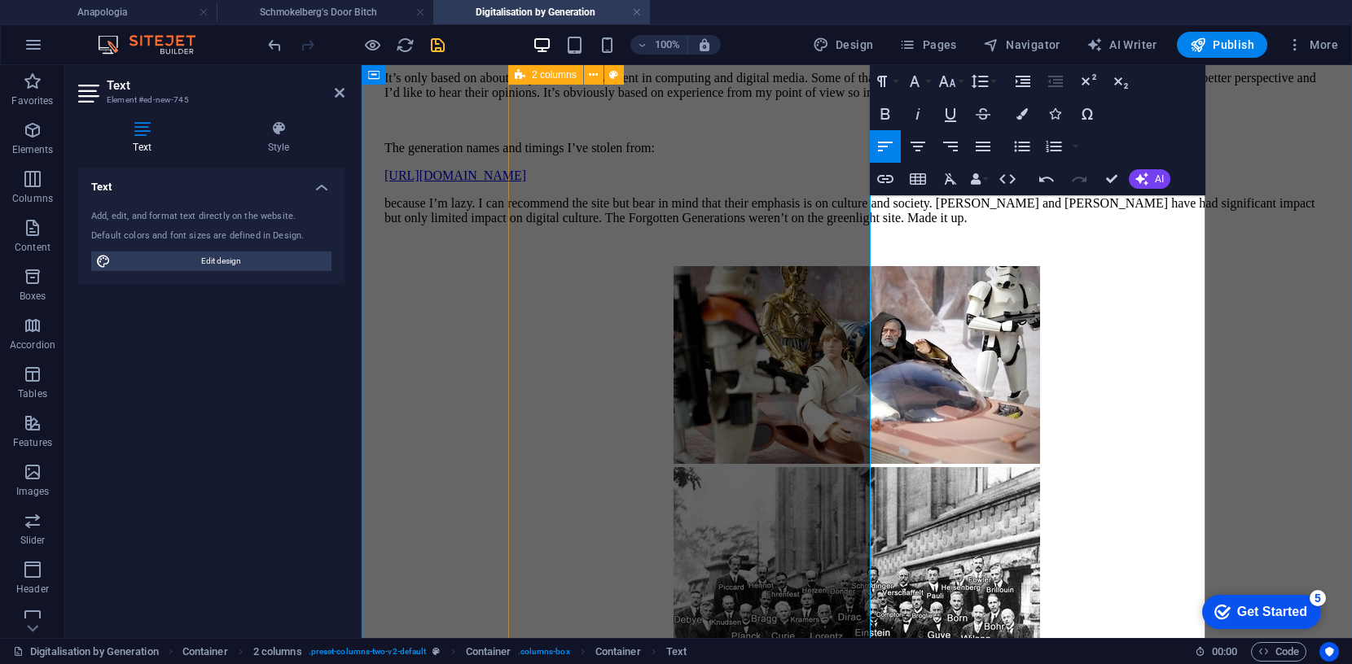
drag, startPoint x: 880, startPoint y: 604, endPoint x: 862, endPoint y: 607, distance: 18.9
drag, startPoint x: 880, startPoint y: 563, endPoint x: 856, endPoint y: 564, distance: 24.4
drag, startPoint x: 880, startPoint y: 507, endPoint x: 864, endPoint y: 507, distance: 16.3
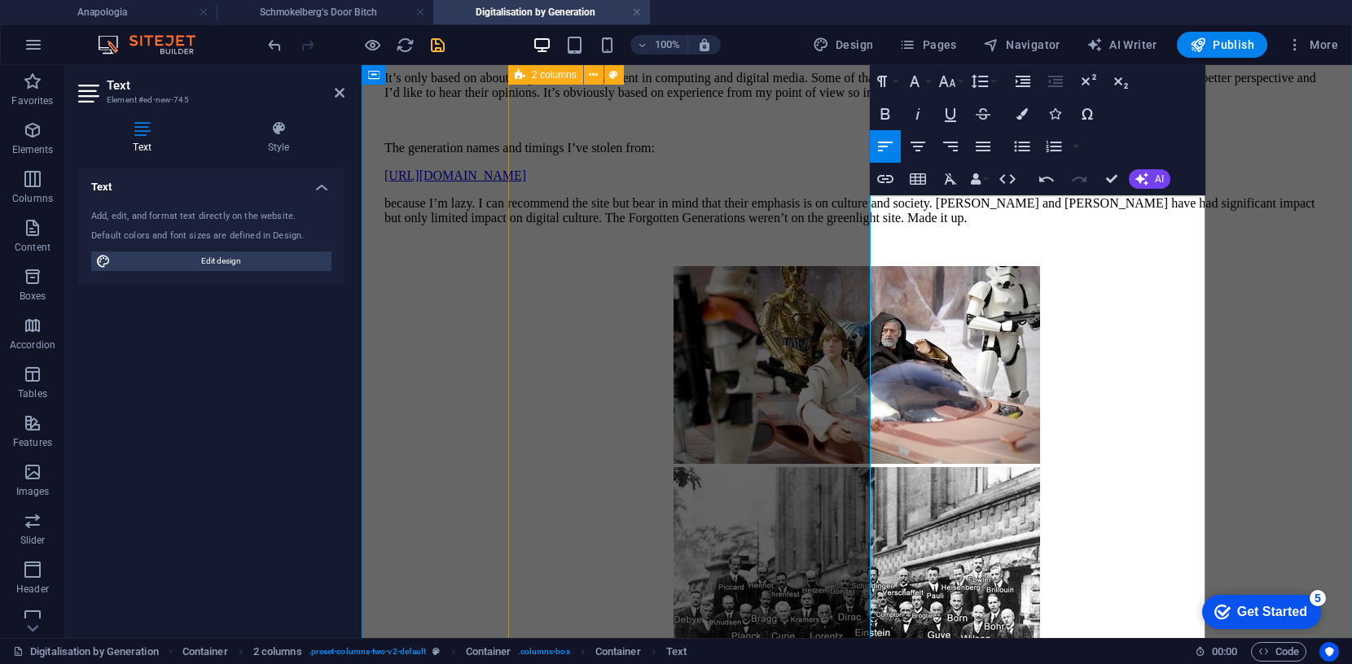
drag, startPoint x: 879, startPoint y: 446, endPoint x: 864, endPoint y: 446, distance: 14.7
drag, startPoint x: 879, startPoint y: 392, endPoint x: 862, endPoint y: 392, distance: 17.9
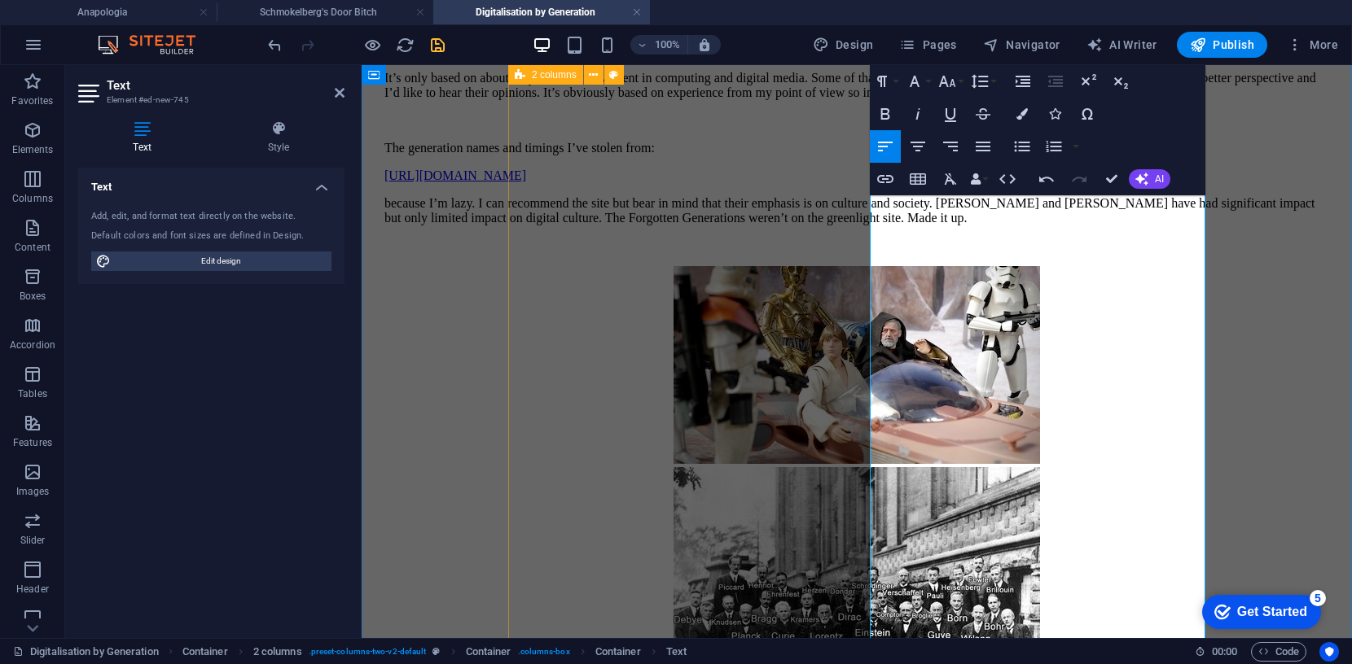
drag, startPoint x: 880, startPoint y: 328, endPoint x: 869, endPoint y: 328, distance: 11.4
drag, startPoint x: 879, startPoint y: 292, endPoint x: 866, endPoint y: 292, distance: 13.9
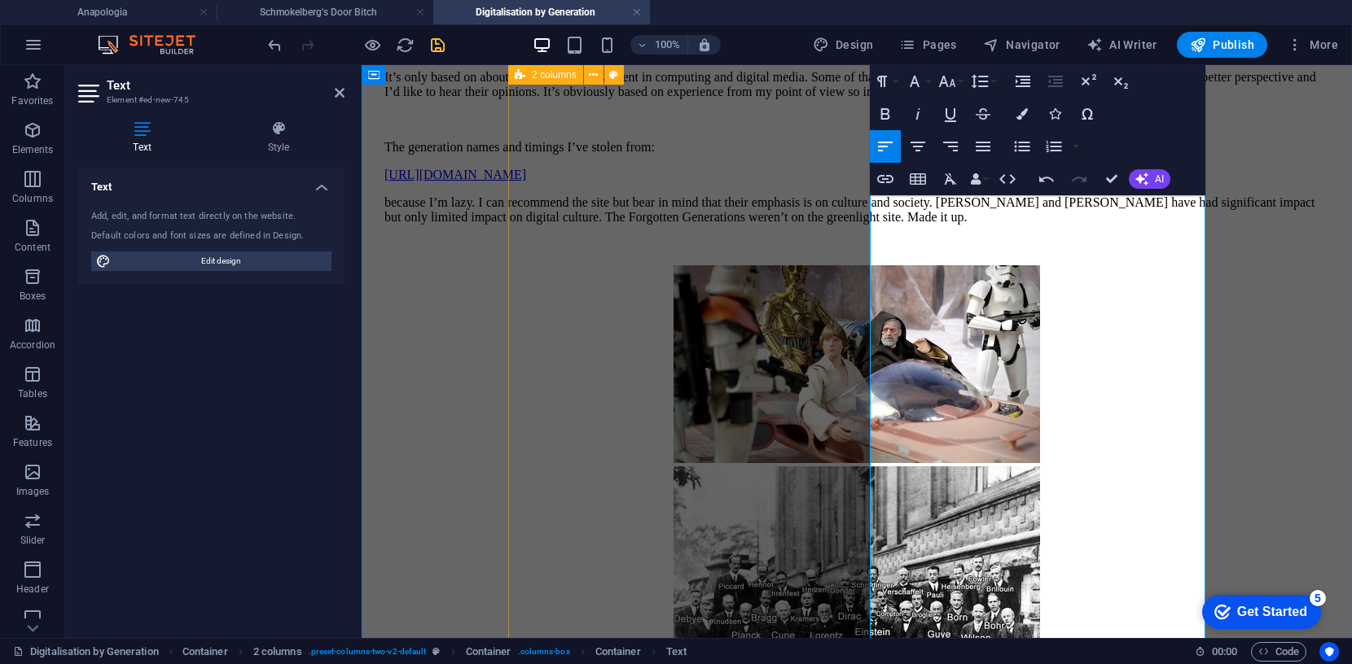
drag, startPoint x: 879, startPoint y: 251, endPoint x: 862, endPoint y: 254, distance: 16.6
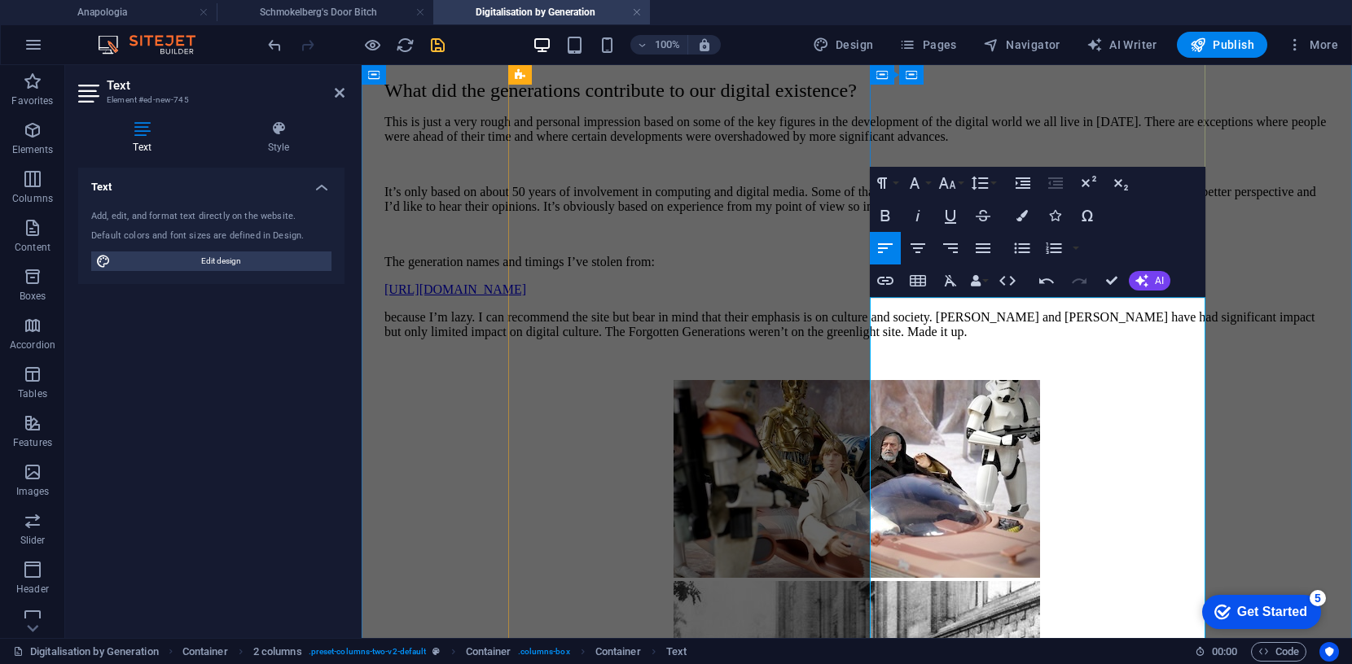
scroll to position [146, 0]
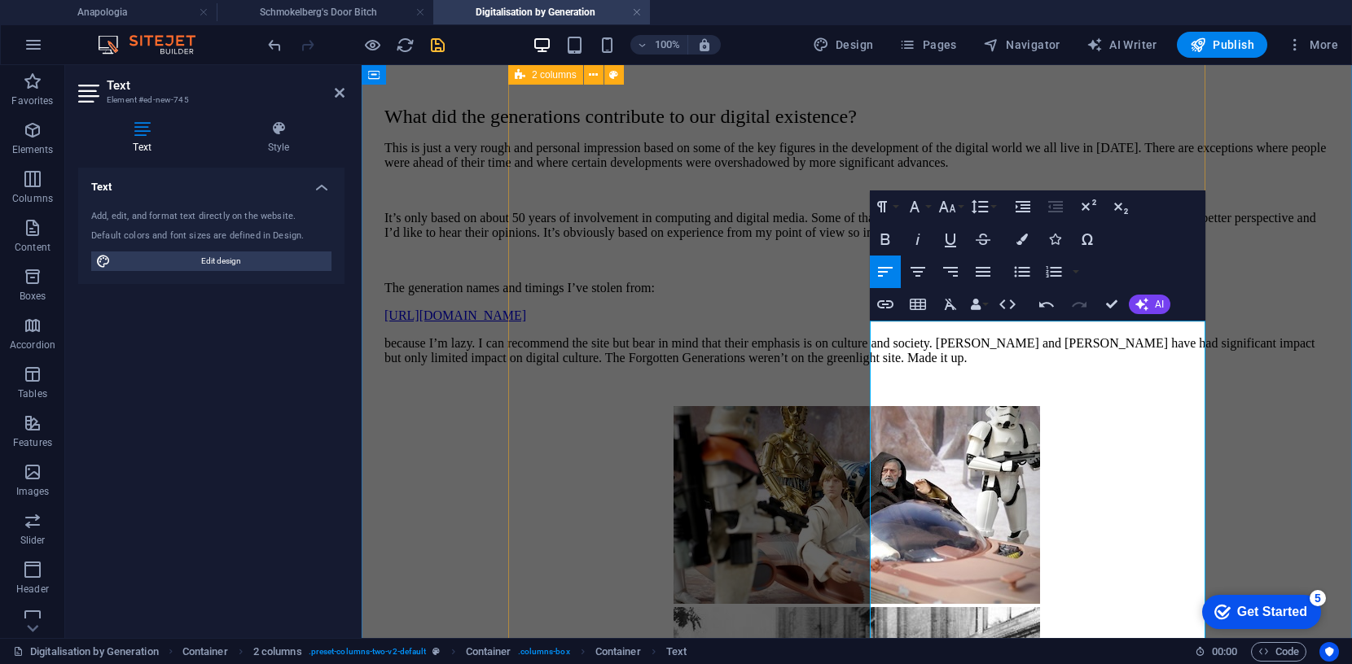
drag, startPoint x: 880, startPoint y: 335, endPoint x: 867, endPoint y: 334, distance: 13.1
drag, startPoint x: 1138, startPoint y: 335, endPoint x: 877, endPoint y: 324, distance: 260.8
click at [883, 239] on icon "button" at bounding box center [885, 239] width 9 height 11
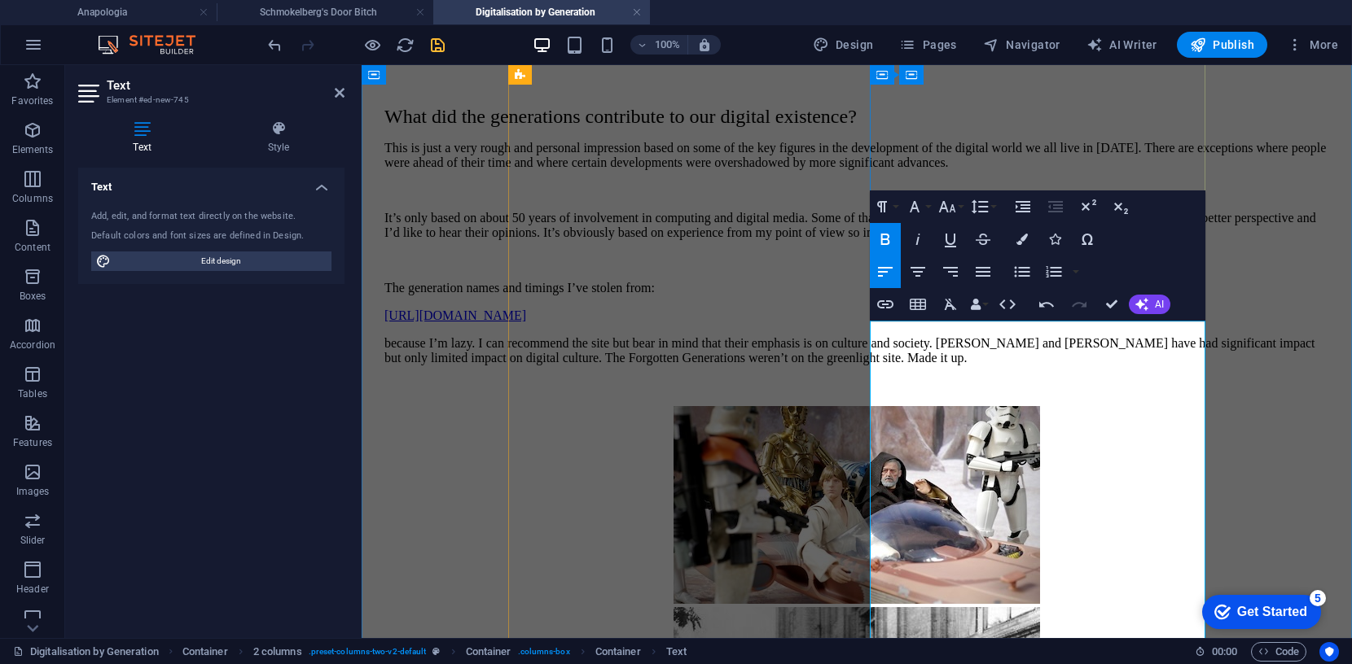
drag, startPoint x: 1118, startPoint y: 389, endPoint x: 871, endPoint y: 391, distance: 247.6
drag, startPoint x: 1101, startPoint y: 432, endPoint x: 1044, endPoint y: 422, distance: 57.8
drag, startPoint x: 1118, startPoint y: 392, endPoint x: 869, endPoint y: 393, distance: 249.2
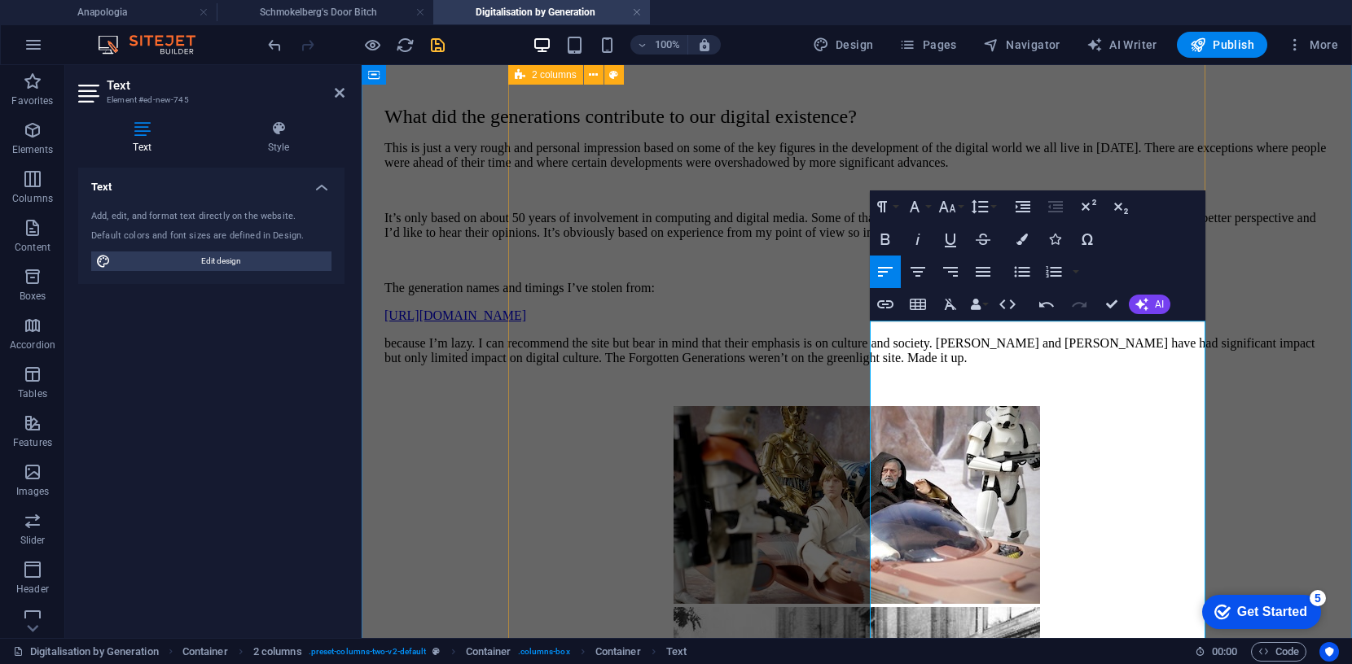
click at [881, 236] on icon "button" at bounding box center [885, 239] width 9 height 11
drag, startPoint x: 1102, startPoint y: 429, endPoint x: 913, endPoint y: 362, distance: 200.4
click at [879, 236] on icon "button" at bounding box center [885, 240] width 20 height 20
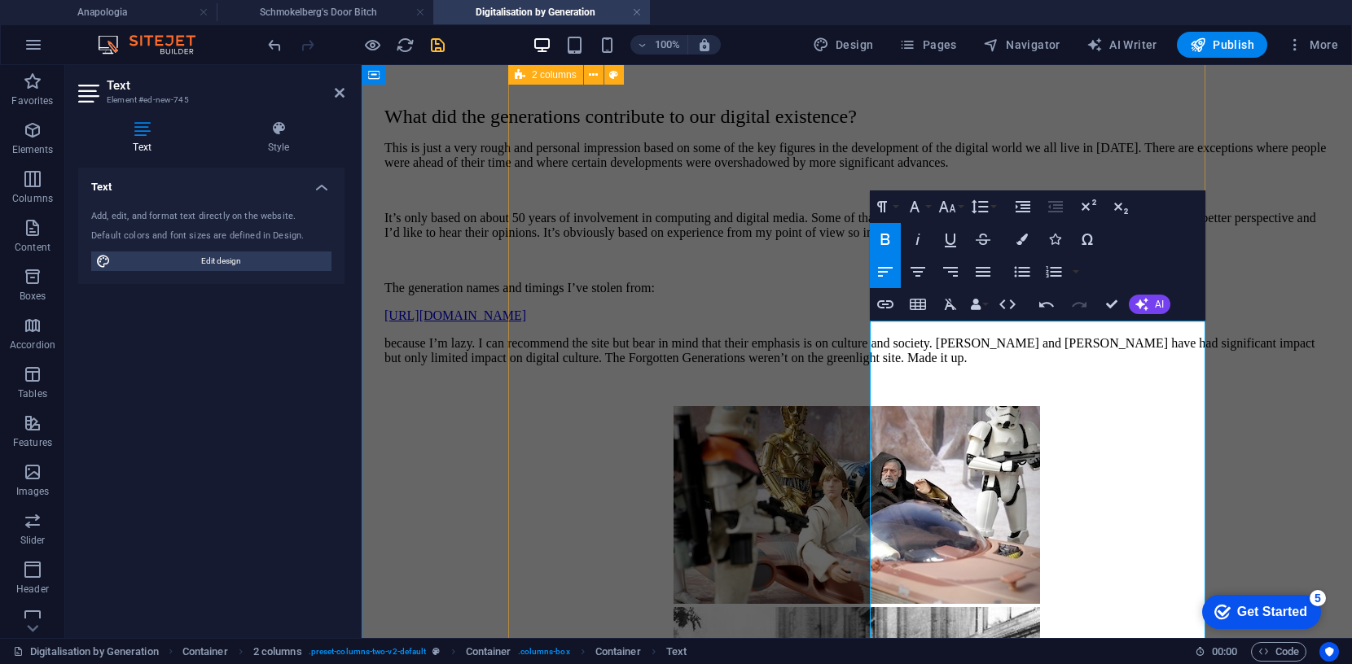
drag, startPoint x: 1064, startPoint y: 467, endPoint x: 899, endPoint y: 435, distance: 168.3
click at [885, 240] on icon "button" at bounding box center [885, 240] width 20 height 20
drag, startPoint x: 1052, startPoint y: 528, endPoint x: 868, endPoint y: 526, distance: 184.1
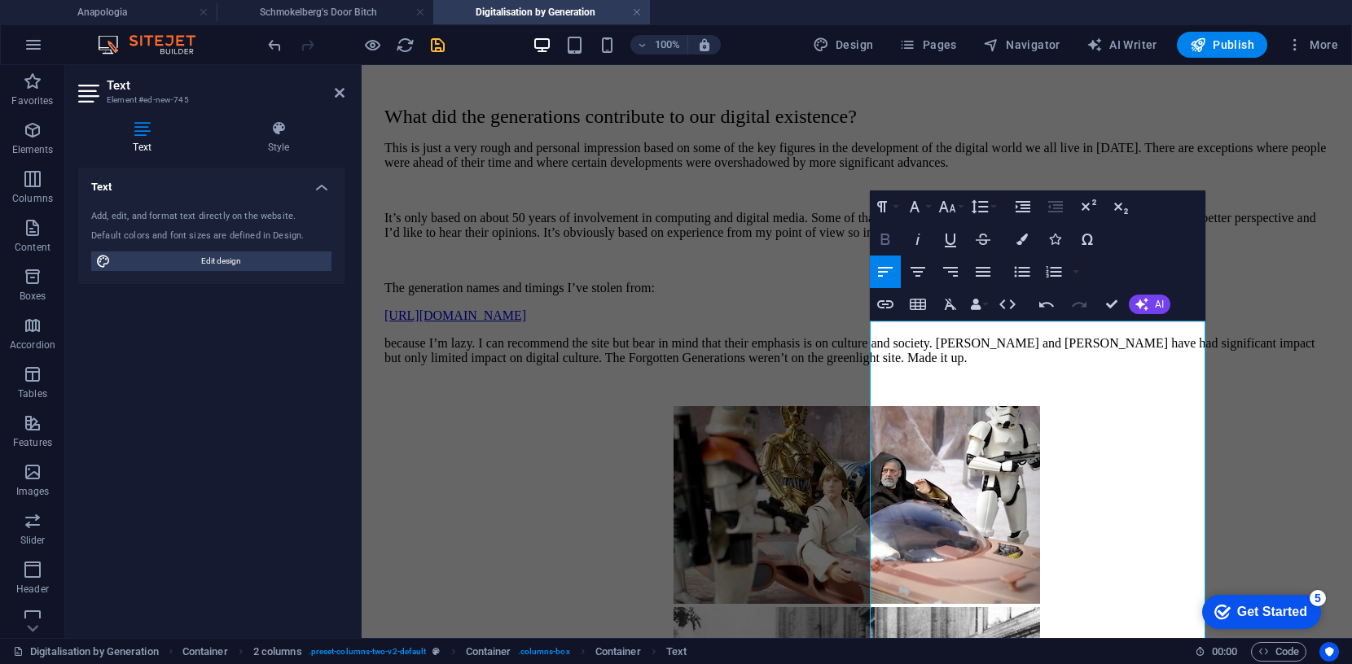
click at [888, 238] on icon "button" at bounding box center [885, 240] width 20 height 20
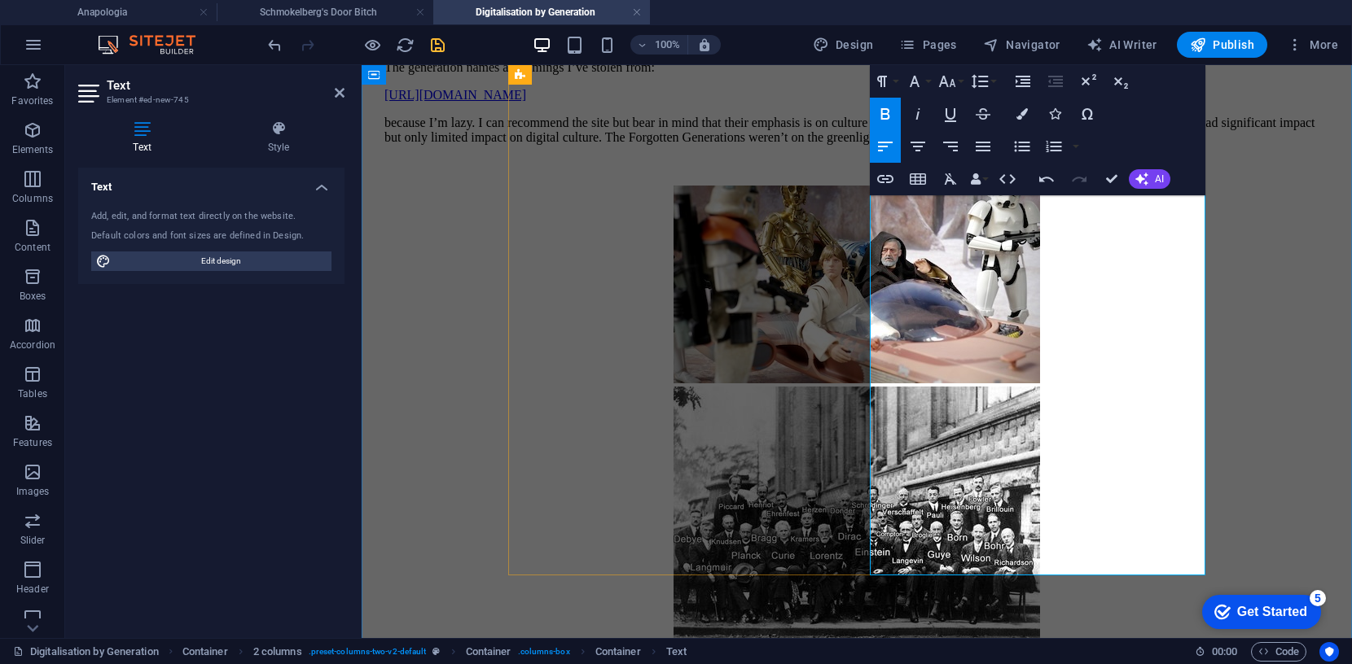
scroll to position [368, 0]
drag, startPoint x: 1036, startPoint y: 365, endPoint x: 871, endPoint y: 367, distance: 164.5
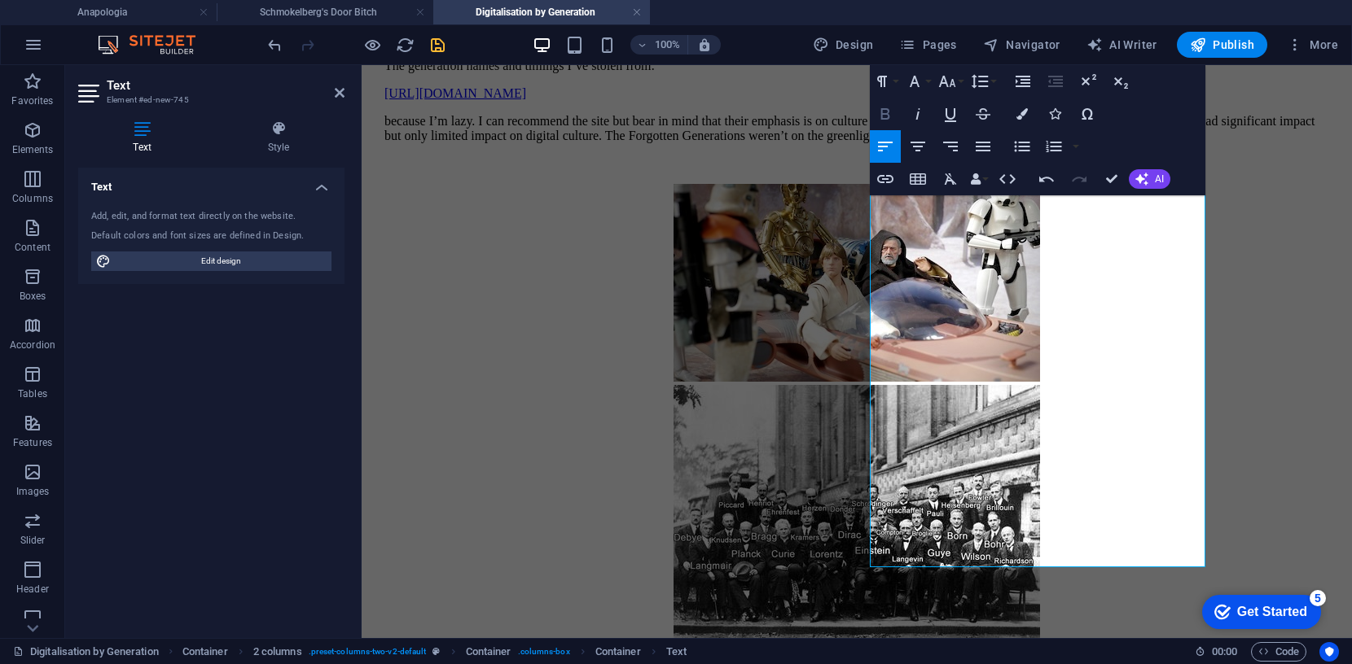
click at [890, 117] on icon "button" at bounding box center [885, 114] width 20 height 20
drag, startPoint x: 1050, startPoint y: 425, endPoint x: 914, endPoint y: 379, distance: 144.5
click at [861, 422] on div "What did the generations contribute to our digital existence? This is just a ve…" at bounding box center [856, 609] width 945 height 1451
click at [886, 112] on icon "button" at bounding box center [885, 114] width 20 height 20
drag, startPoint x: 1077, startPoint y: 484, endPoint x: 875, endPoint y: 472, distance: 202.3
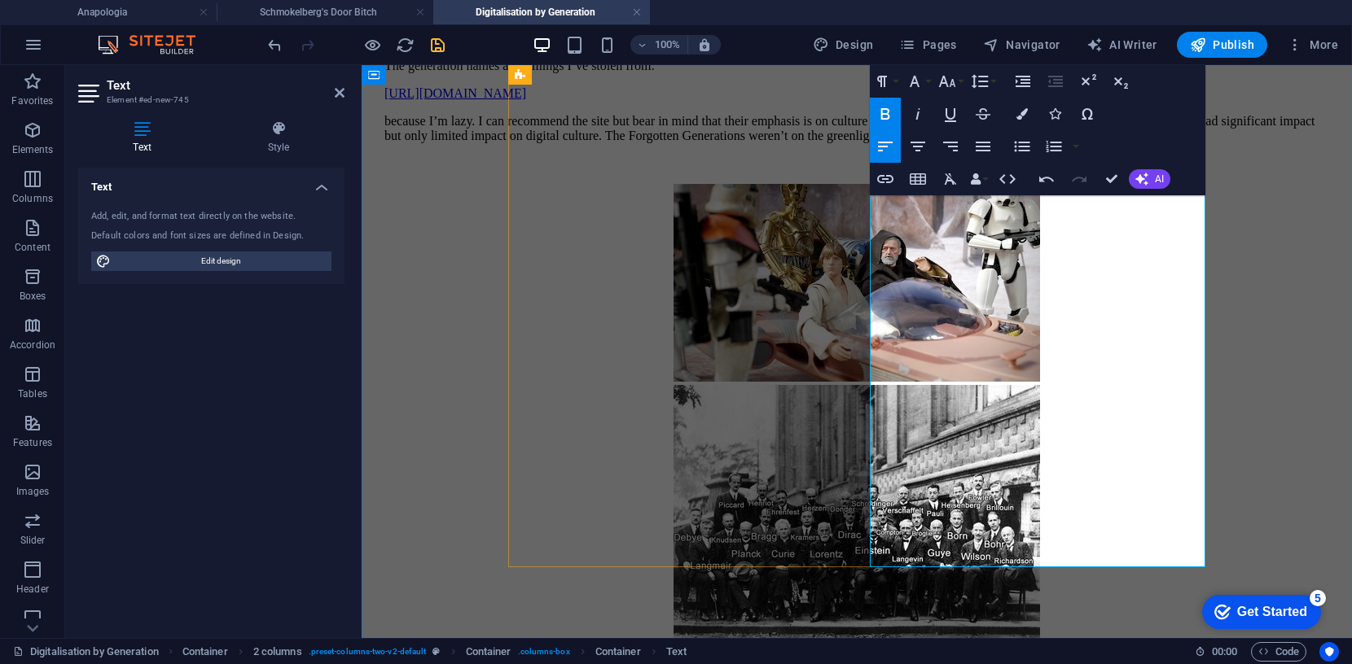
click at [888, 117] on icon "button" at bounding box center [885, 113] width 9 height 11
drag, startPoint x: 1070, startPoint y: 524, endPoint x: 859, endPoint y: 525, distance: 210.9
click at [859, 525] on div "What did the generations contribute to our digital existence? This is just a ve…" at bounding box center [856, 609] width 945 height 1451
click at [893, 115] on icon "button" at bounding box center [885, 114] width 20 height 20
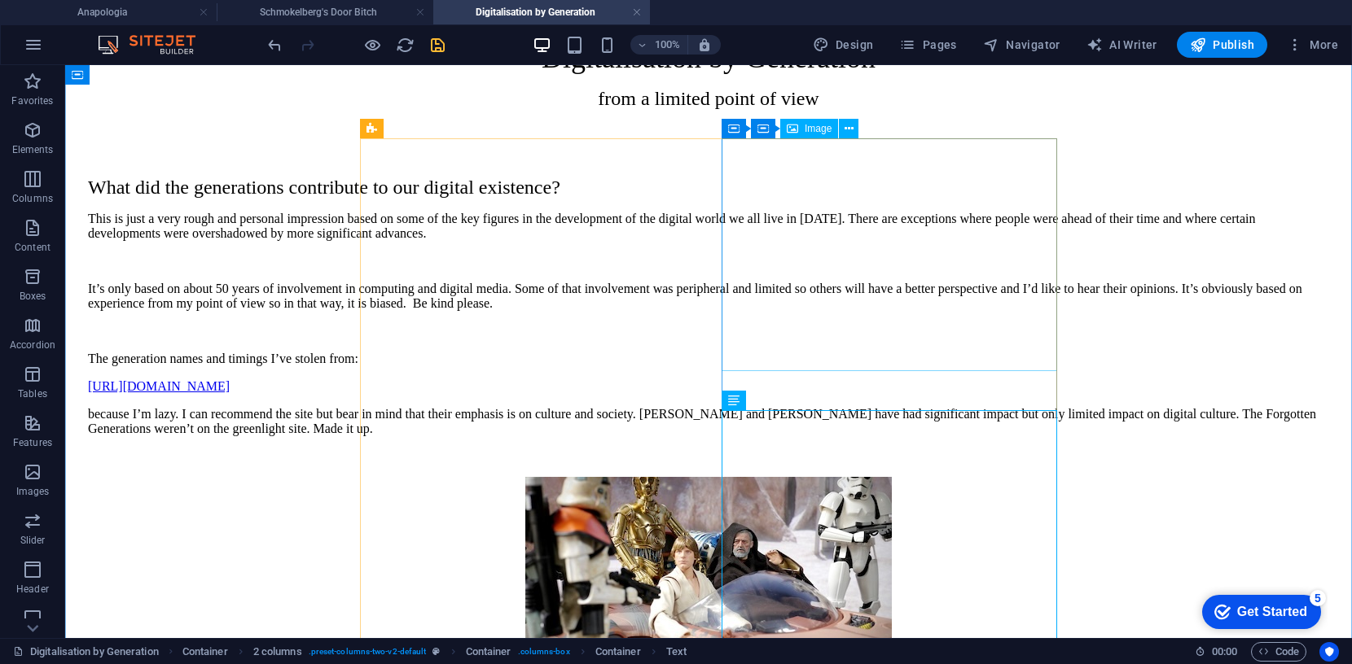
scroll to position [77, 0]
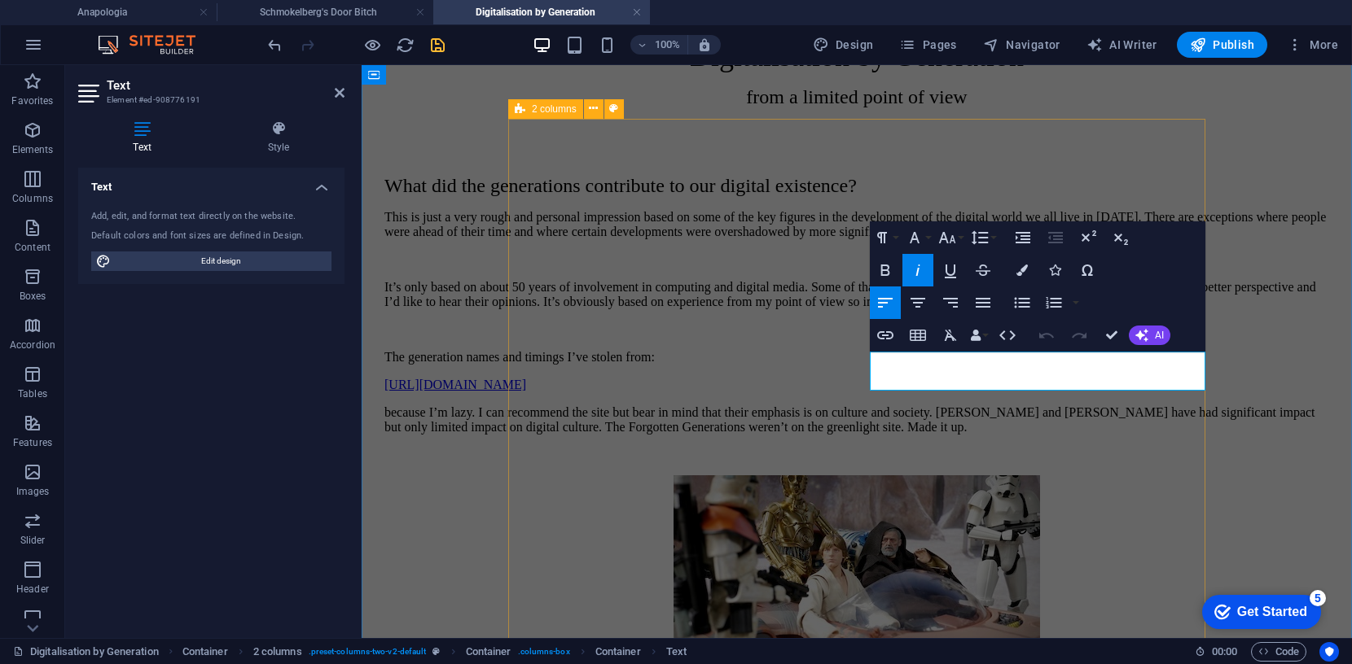
drag, startPoint x: 1002, startPoint y: 382, endPoint x: 865, endPoint y: 366, distance: 138.5
drag, startPoint x: 1113, startPoint y: 362, endPoint x: 860, endPoint y: 350, distance: 253.5
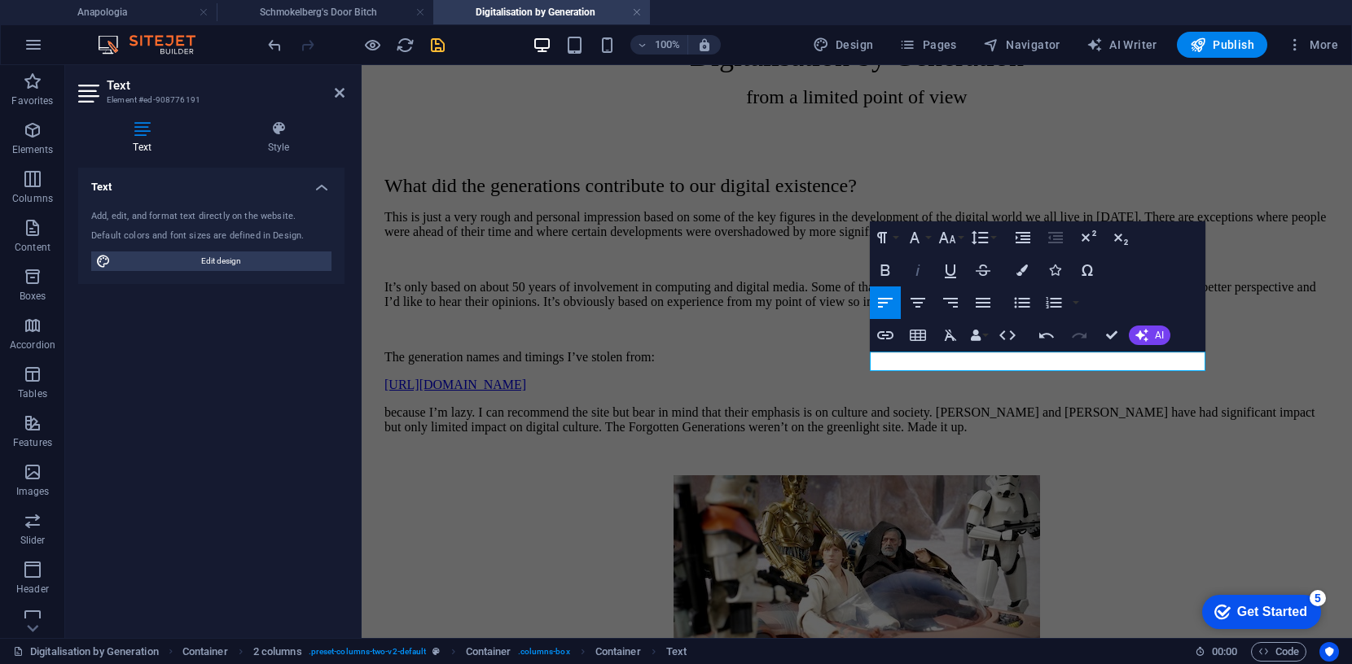
click at [912, 271] on icon "button" at bounding box center [918, 271] width 20 height 20
click at [918, 298] on icon "button" at bounding box center [917, 303] width 15 height 10
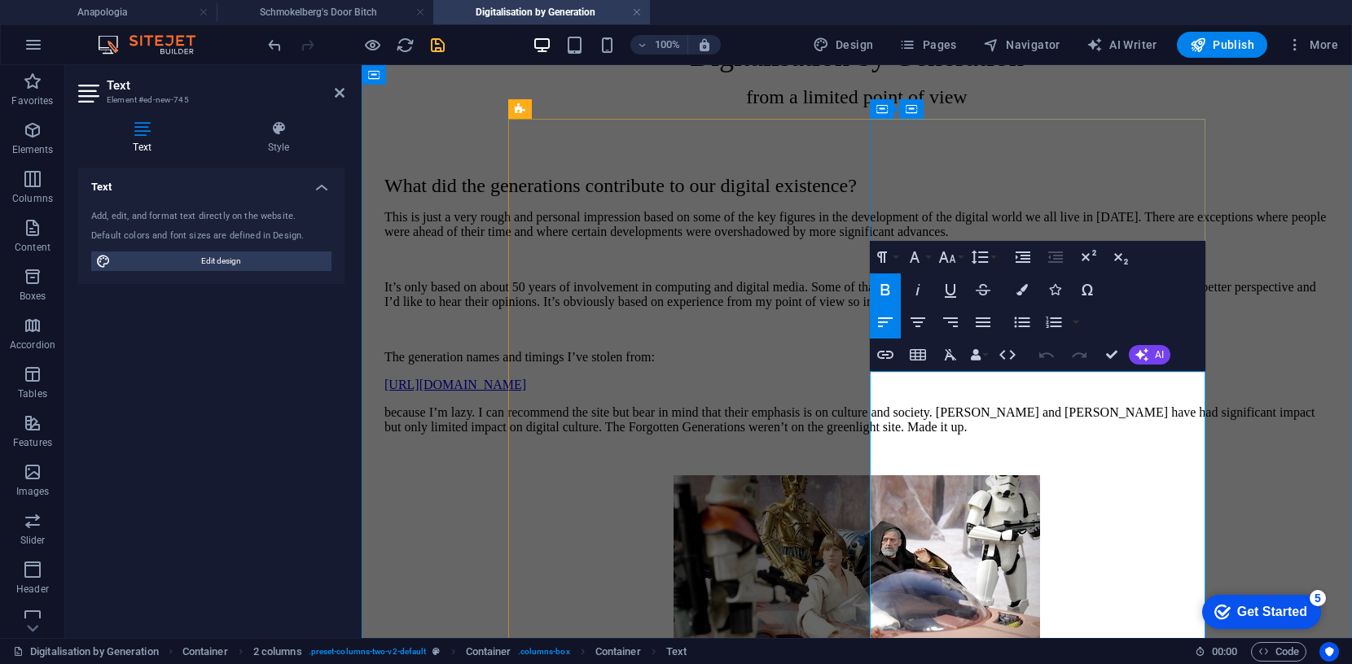
click at [979, 255] on icon "button" at bounding box center [980, 258] width 20 height 20
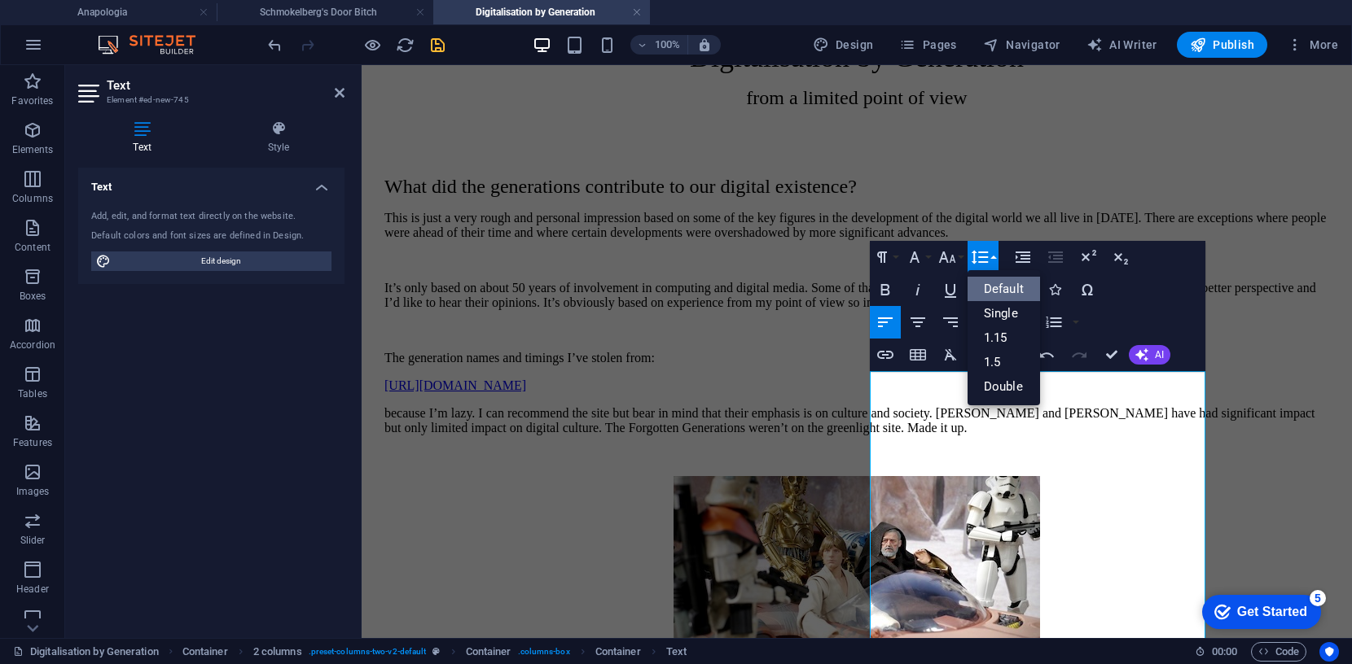
scroll to position [0, 0]
click at [1006, 316] on link "Single" at bounding box center [1003, 313] width 72 height 24
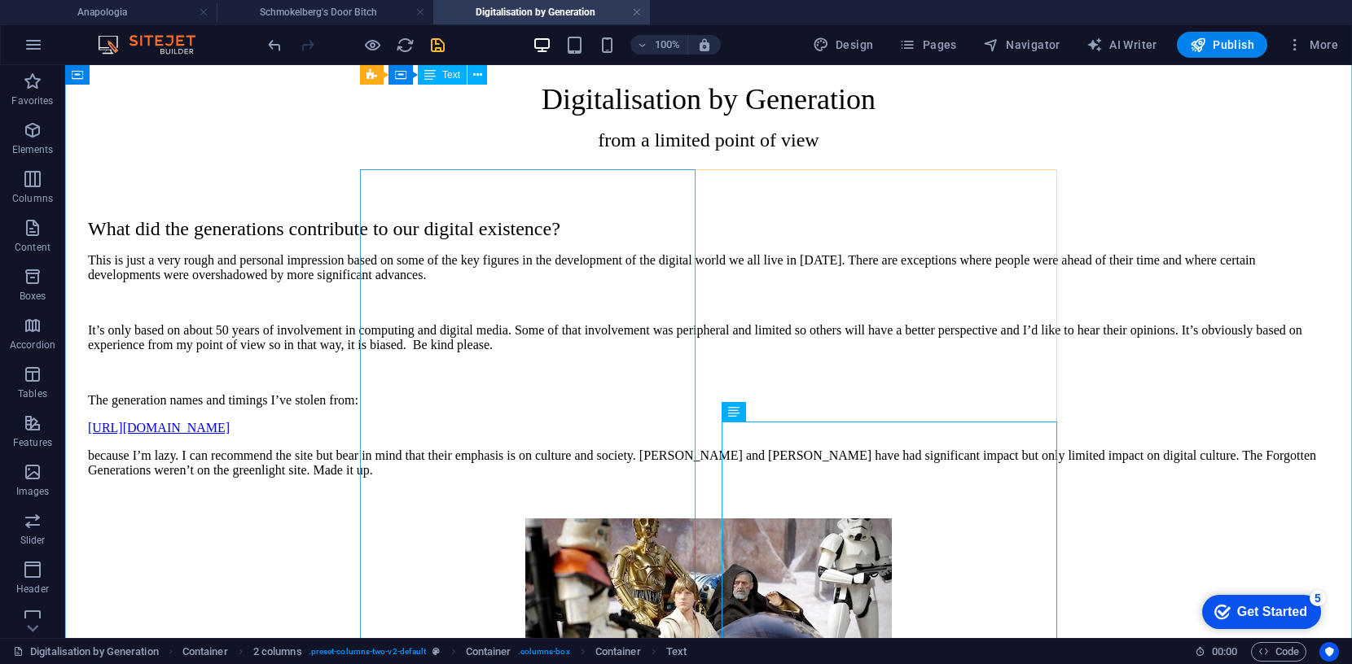
scroll to position [25, 0]
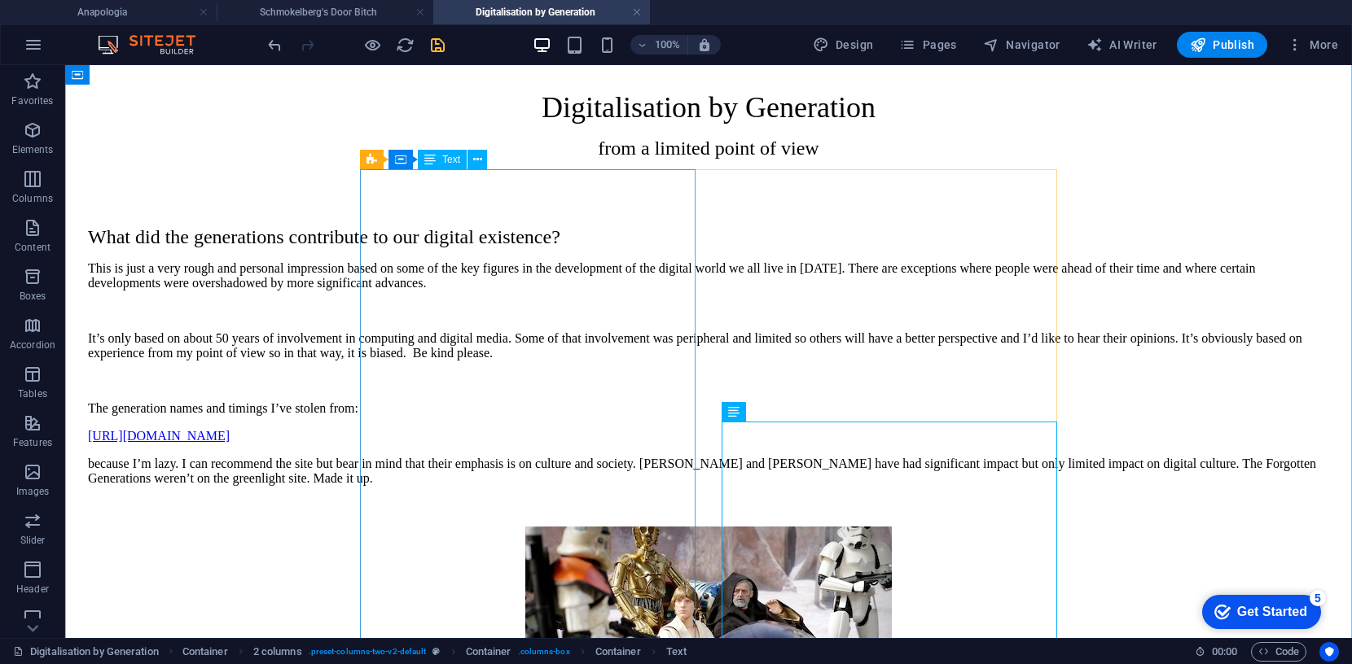
click at [397, 352] on div "What did the generations contribute to our digital existence? This is just a ve…" at bounding box center [708, 369] width 1241 height 287
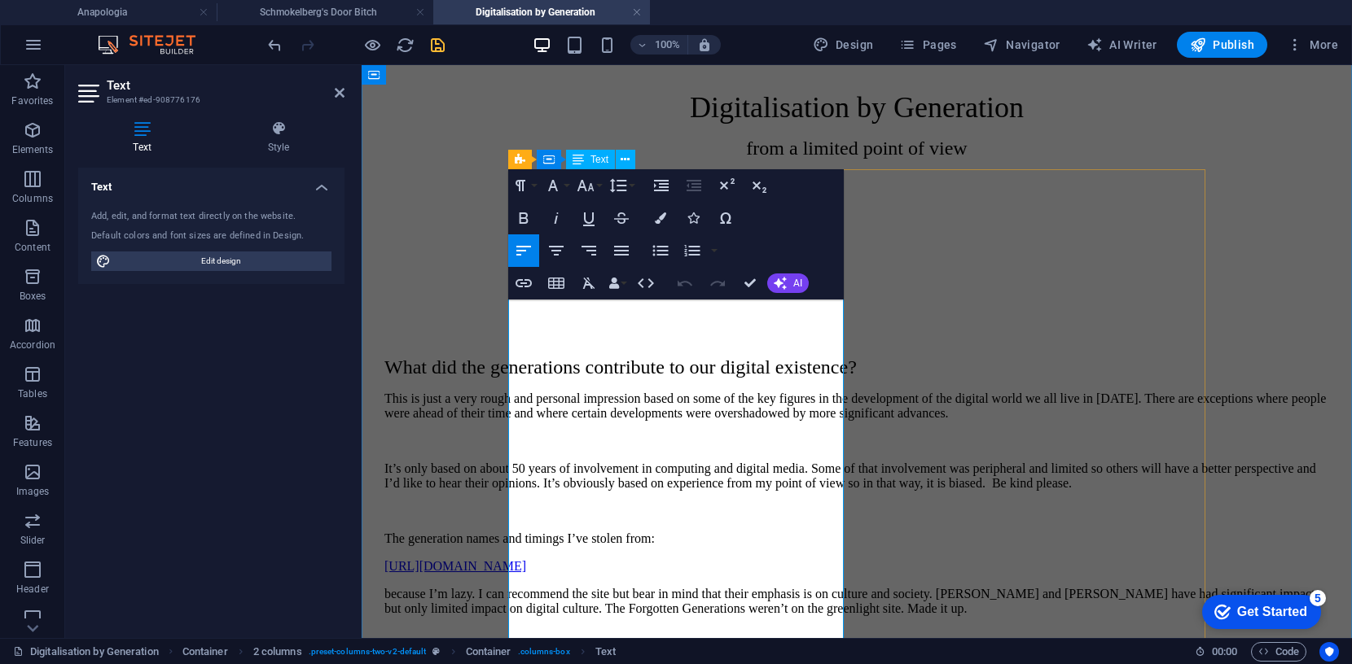
click at [576, 449] on p at bounding box center [856, 441] width 945 height 15
click at [625, 187] on icon "button" at bounding box center [618, 186] width 20 height 20
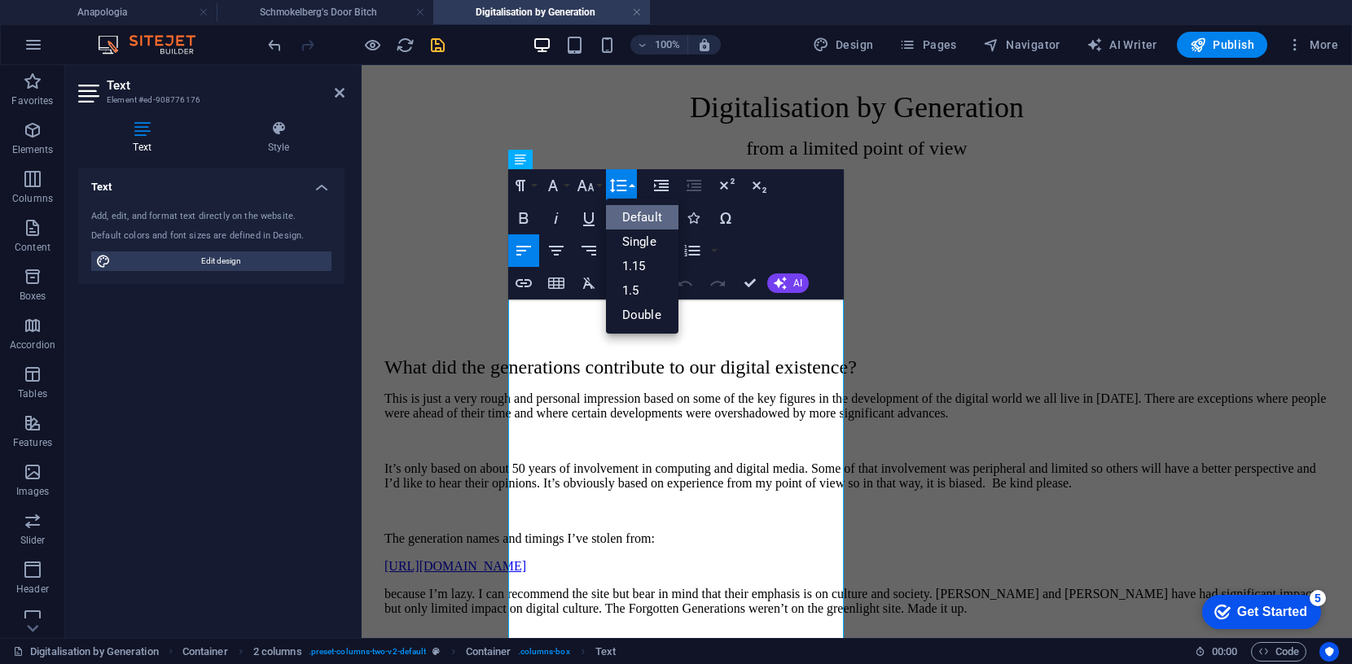
scroll to position [0, 0]
click at [642, 242] on link "Single" at bounding box center [642, 242] width 72 height 24
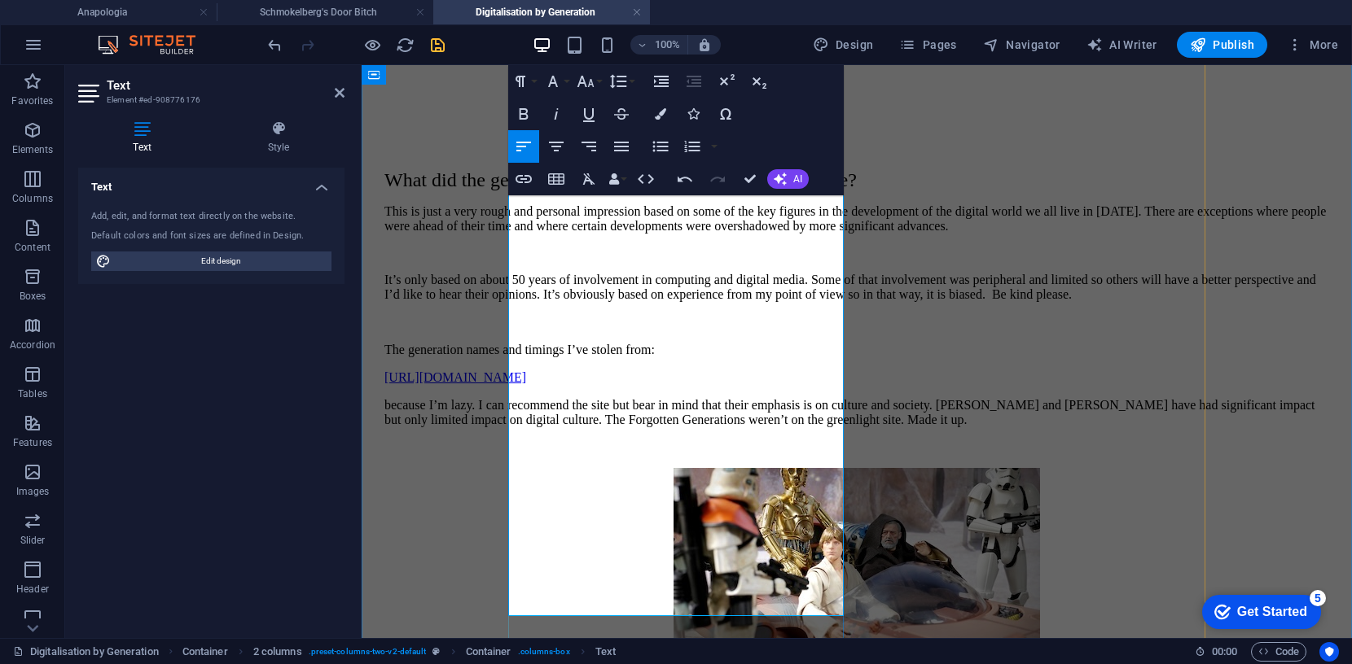
scroll to position [215, 0]
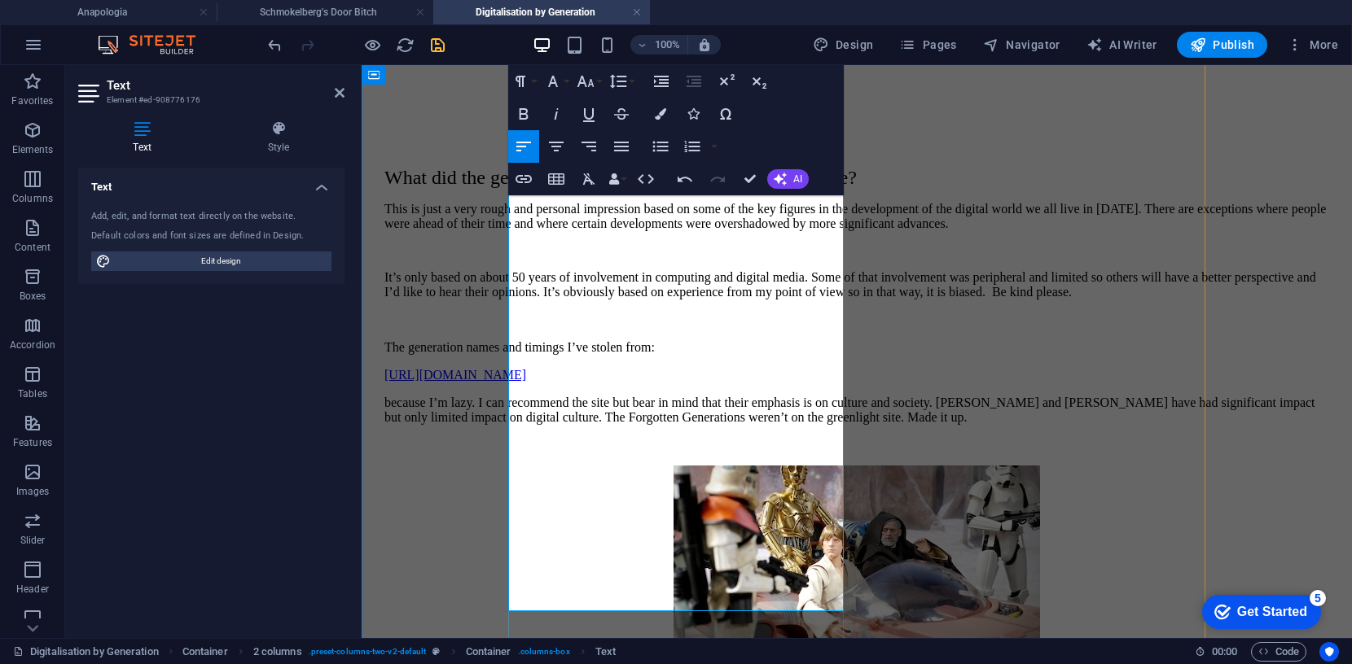
click at [585, 327] on p at bounding box center [856, 320] width 945 height 15
click at [618, 81] on icon "button" at bounding box center [618, 82] width 17 height 14
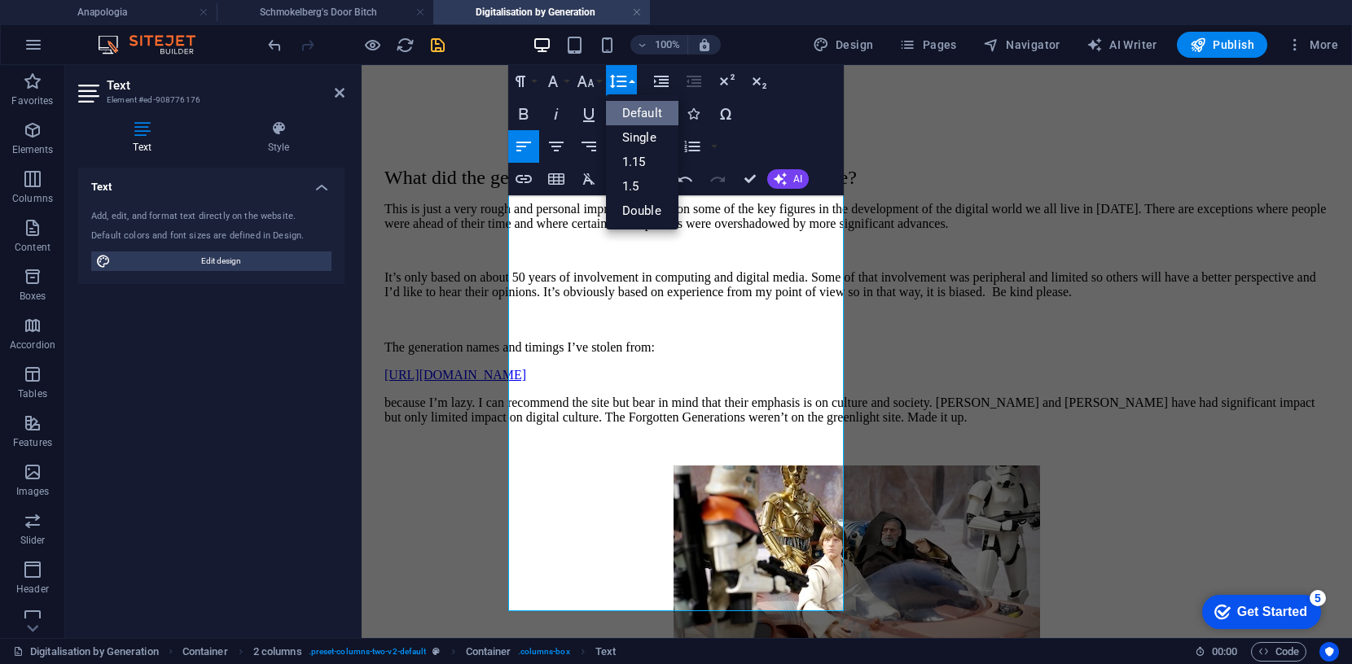
scroll to position [0, 0]
click at [641, 138] on link "Single" at bounding box center [642, 137] width 72 height 24
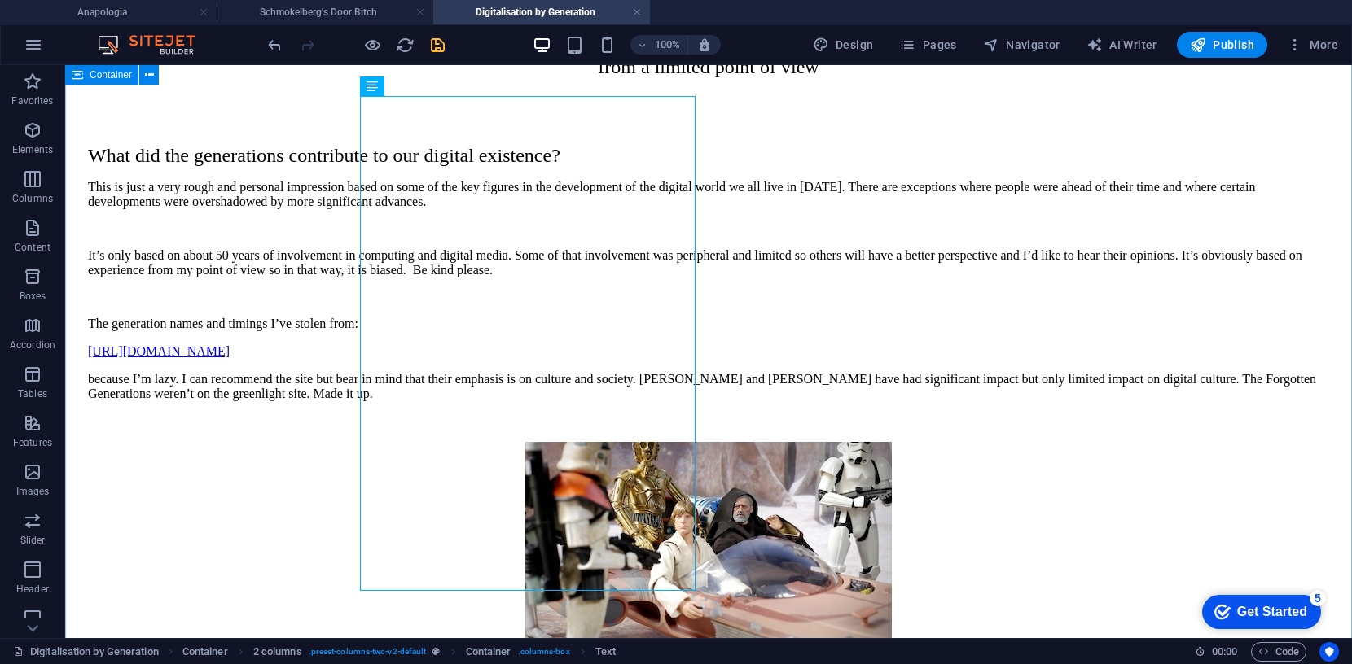
scroll to position [108, 0]
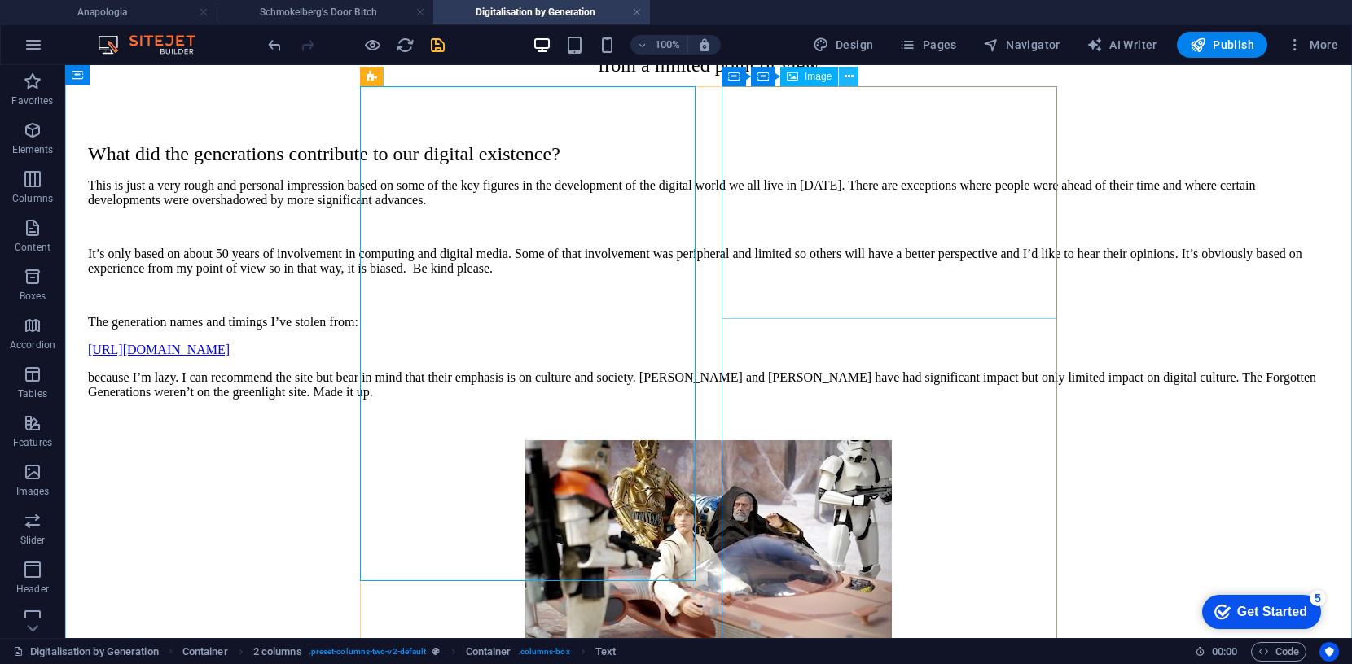
click at [853, 76] on button at bounding box center [849, 77] width 20 height 20
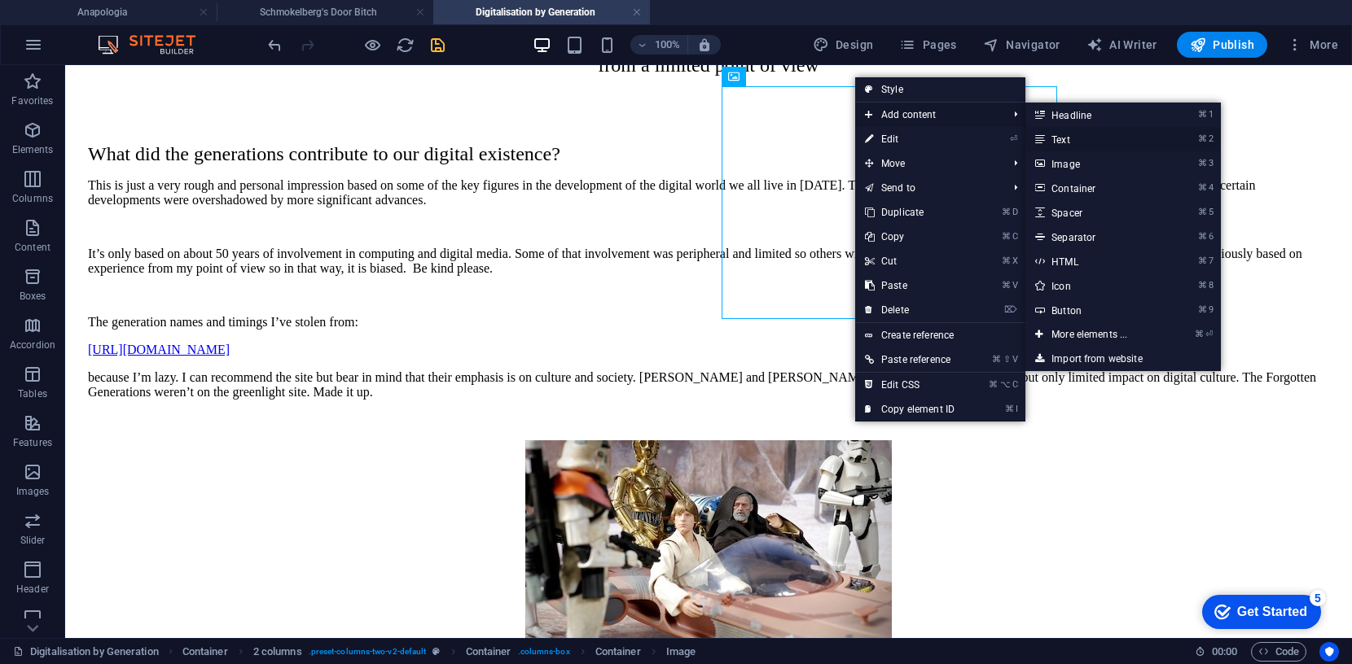
click at [1066, 136] on link "⌘ 2 Text" at bounding box center [1092, 139] width 134 height 24
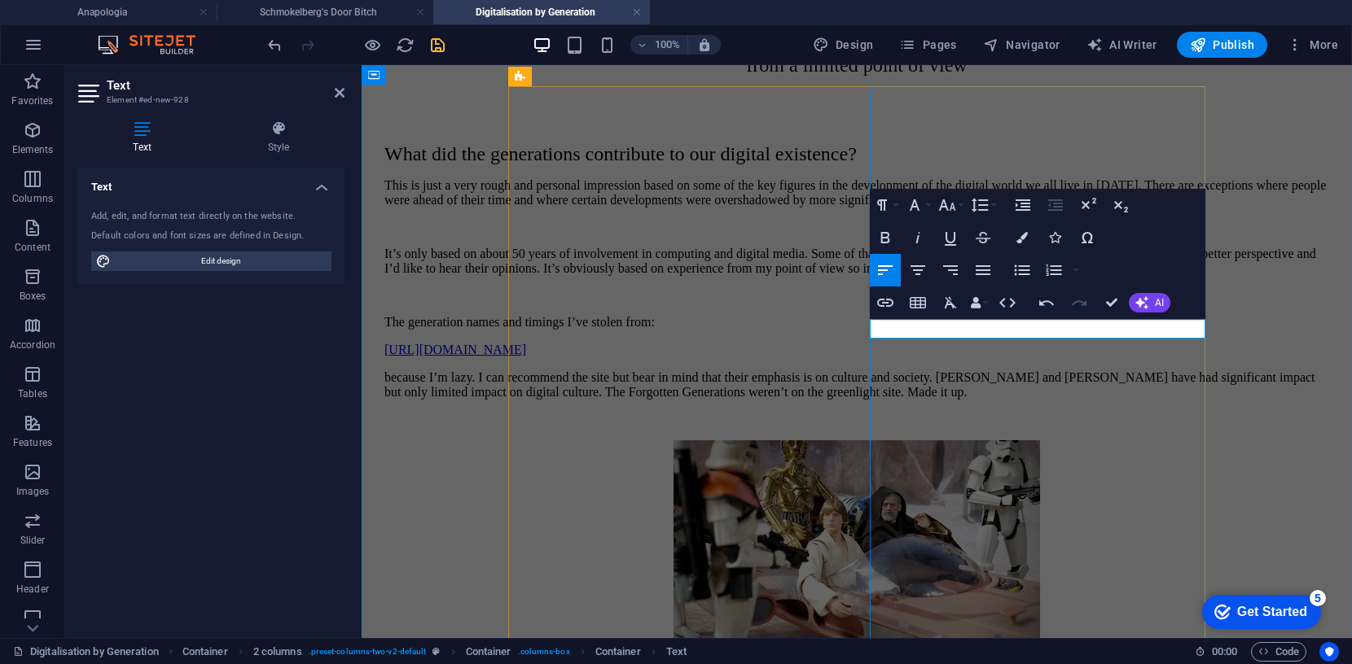
drag, startPoint x: 1013, startPoint y: 328, endPoint x: 874, endPoint y: 321, distance: 139.4
click at [922, 269] on icon "button" at bounding box center [918, 271] width 20 height 20
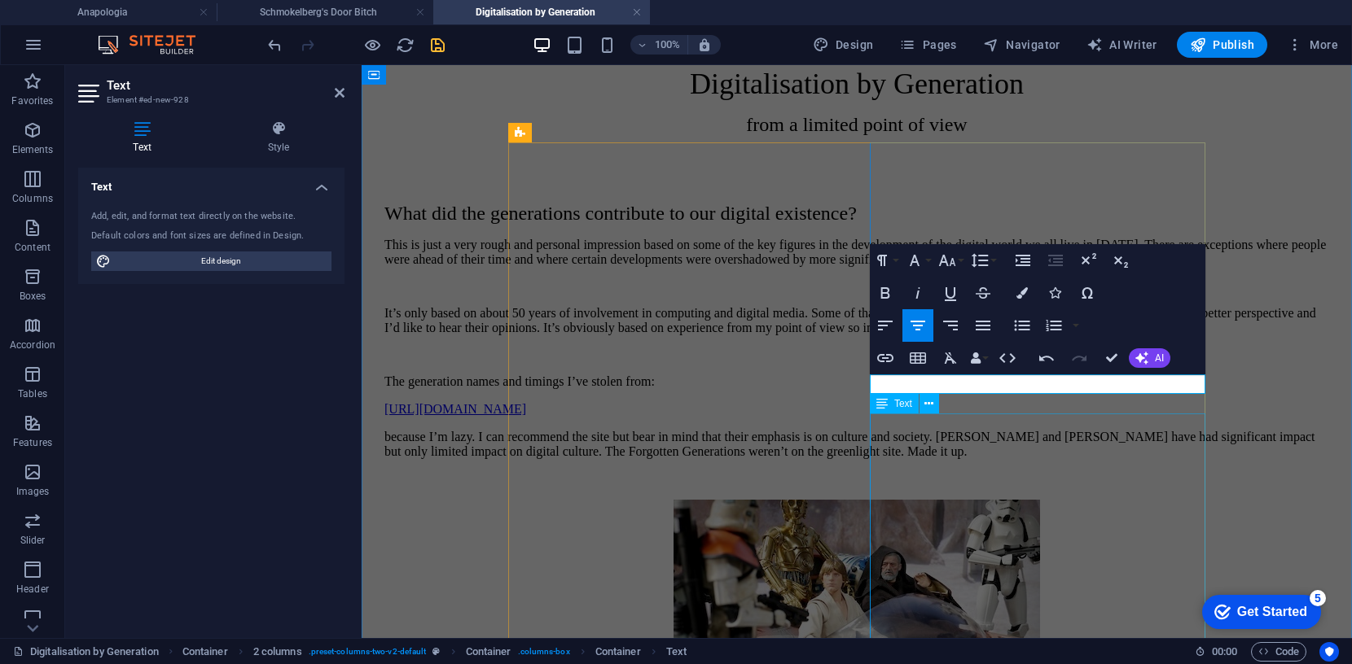
scroll to position [48, 0]
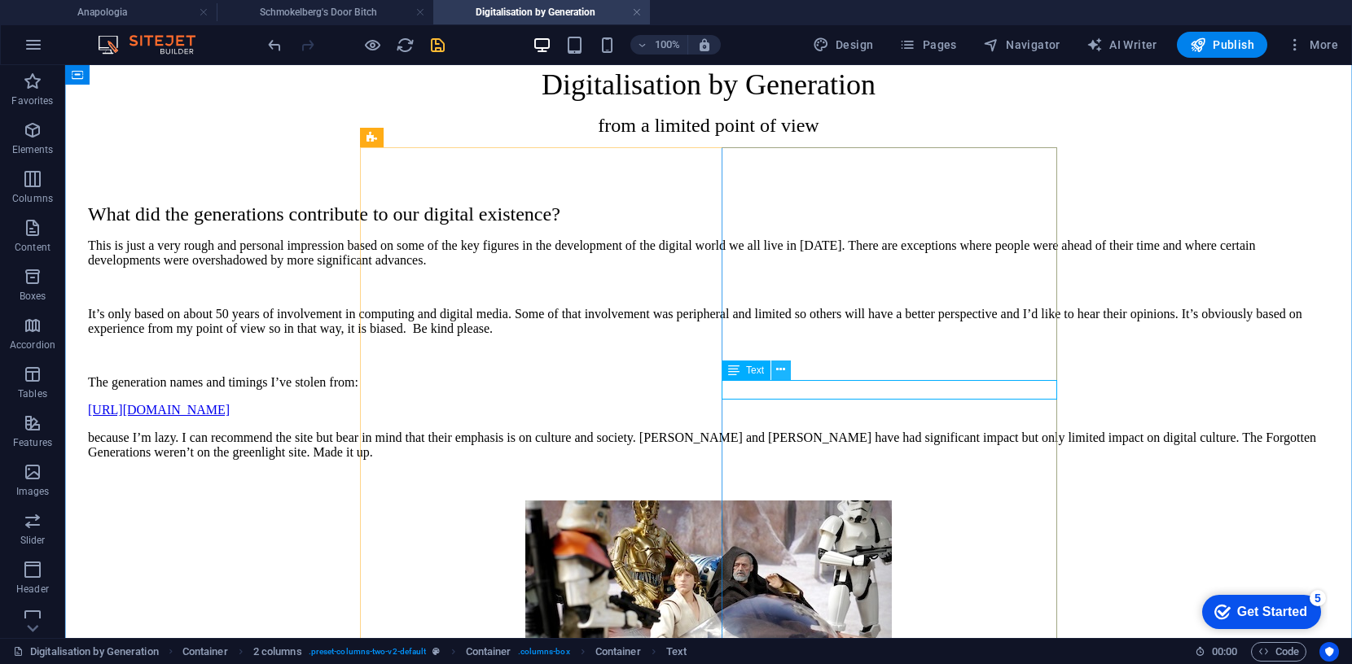
click at [783, 370] on icon at bounding box center [780, 370] width 9 height 17
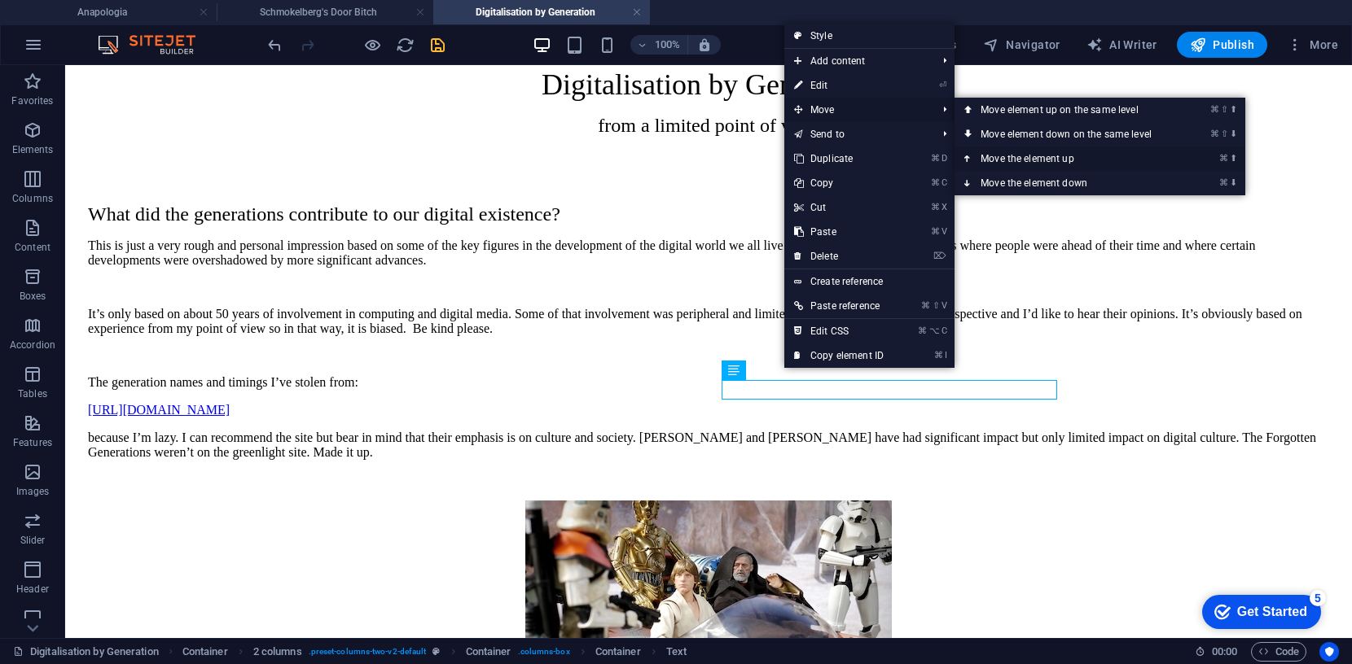
click at [1015, 157] on link "⌘ ⬆ Move the element up" at bounding box center [1069, 159] width 230 height 24
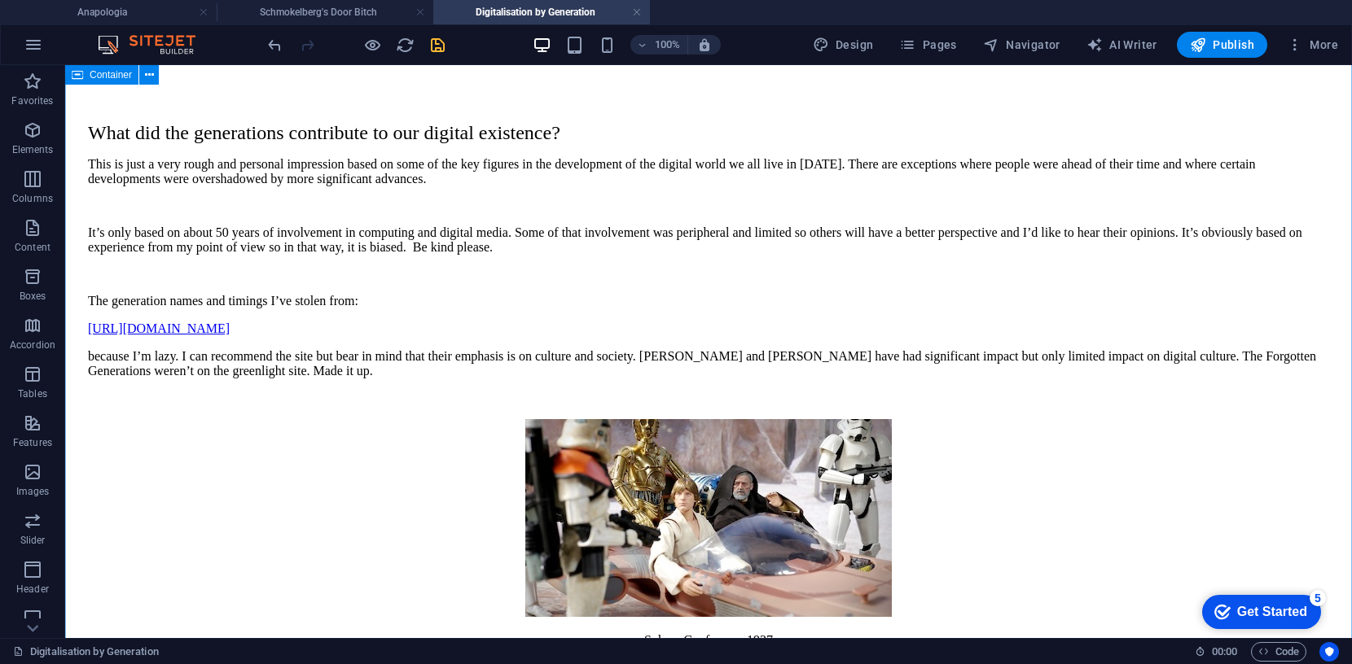
scroll to position [184, 0]
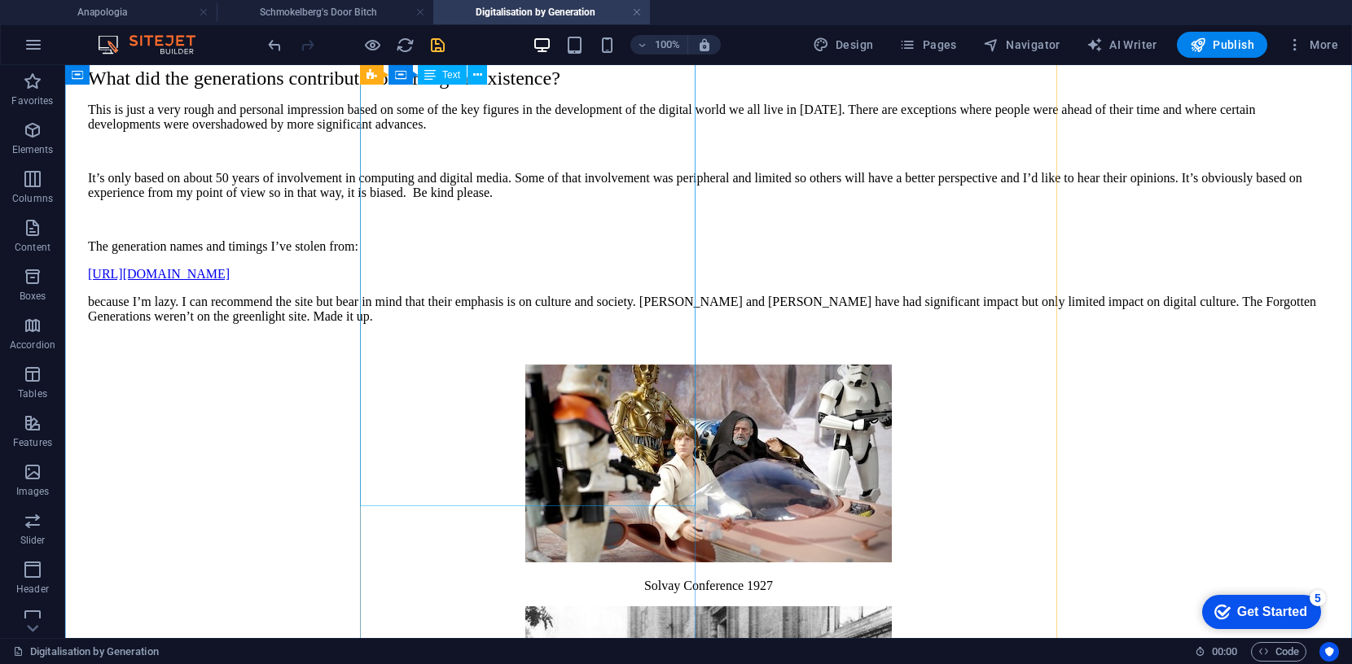
click at [507, 207] on div "What did the generations contribute to our digital existence? This is just a ve…" at bounding box center [708, 210] width 1241 height 284
click at [513, 210] on div "What did the generations contribute to our digital existence? This is just a ve…" at bounding box center [708, 210] width 1241 height 284
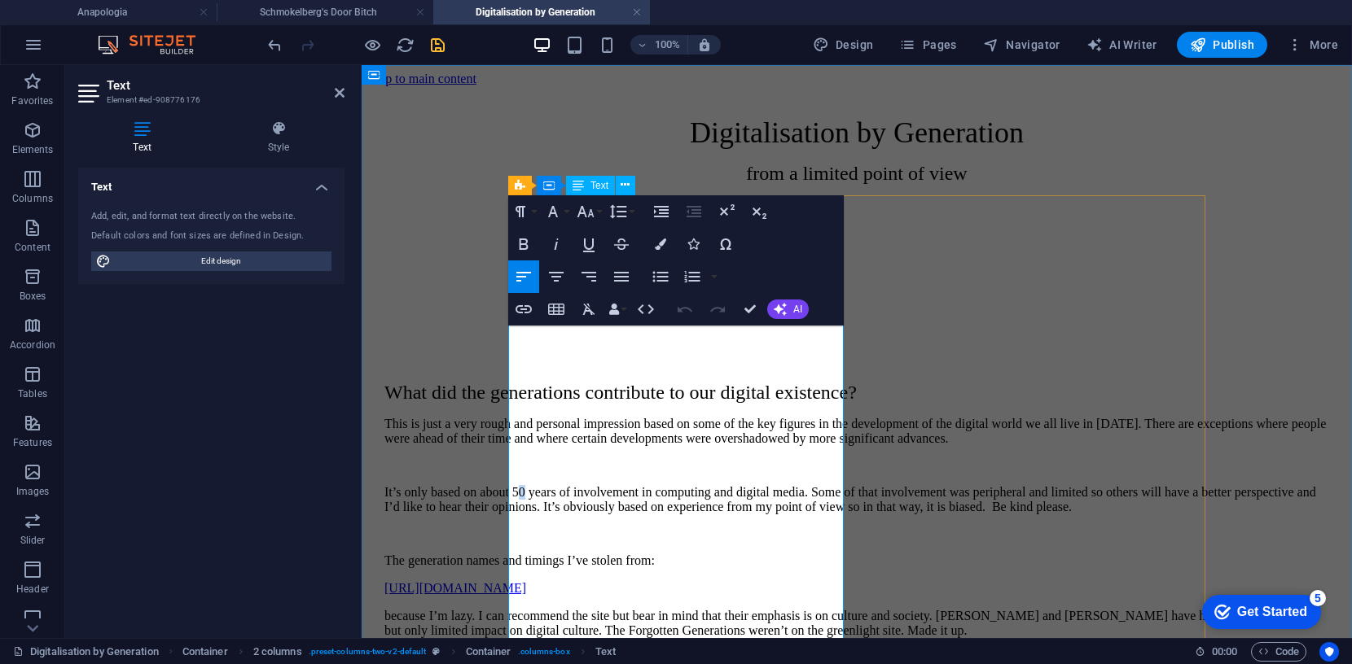
click at [663, 515] on p "It’s only based on about 50 years of involvement in computing and digital media…" at bounding box center [856, 499] width 945 height 29
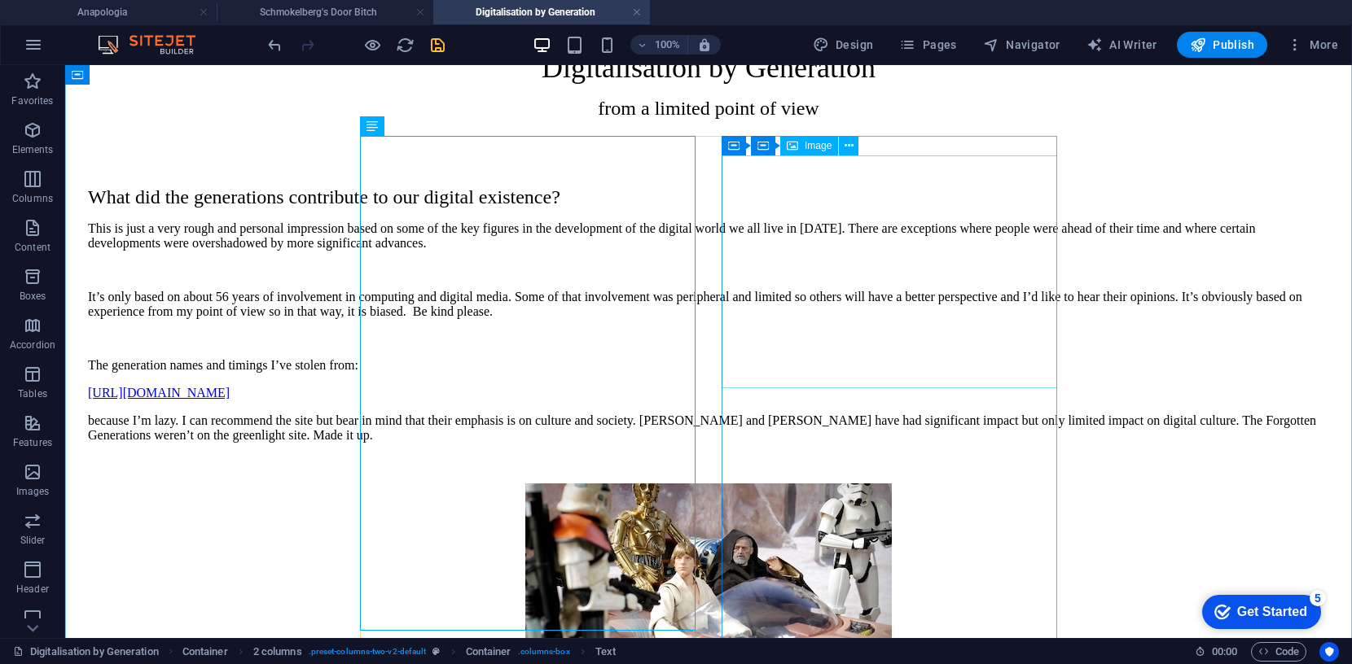
scroll to position [55, 0]
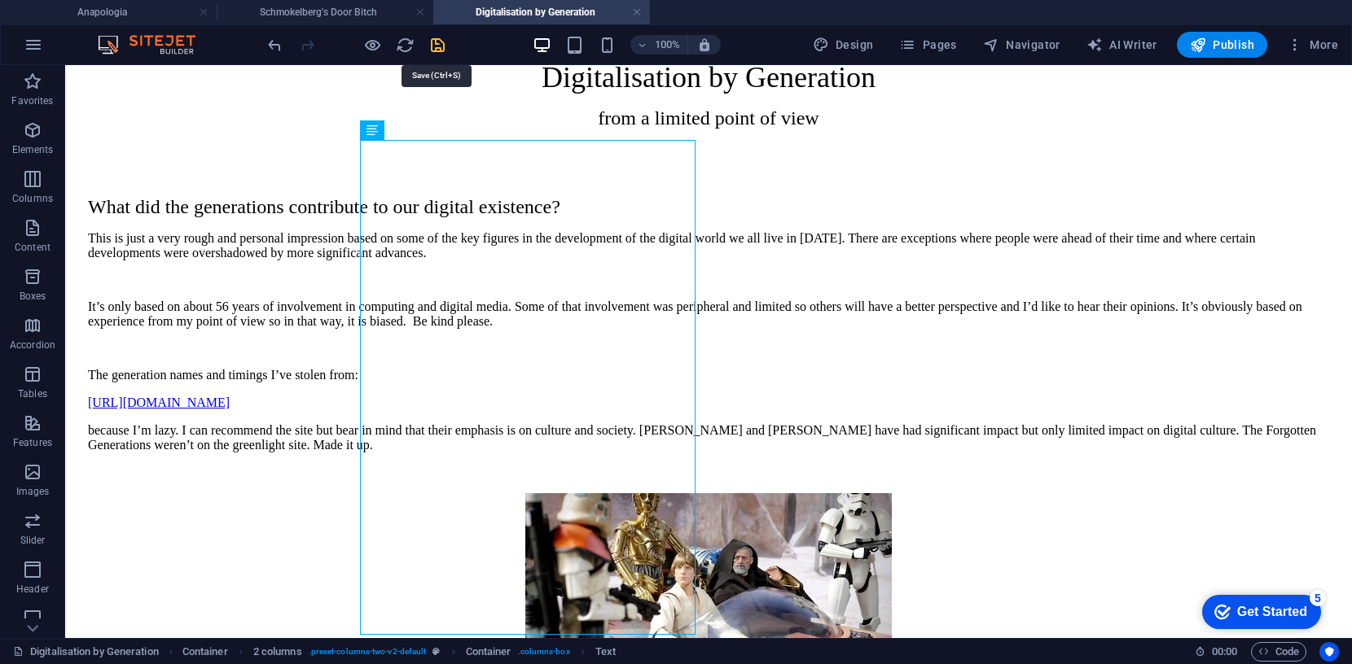
click at [436, 42] on icon "save" at bounding box center [437, 45] width 19 height 19
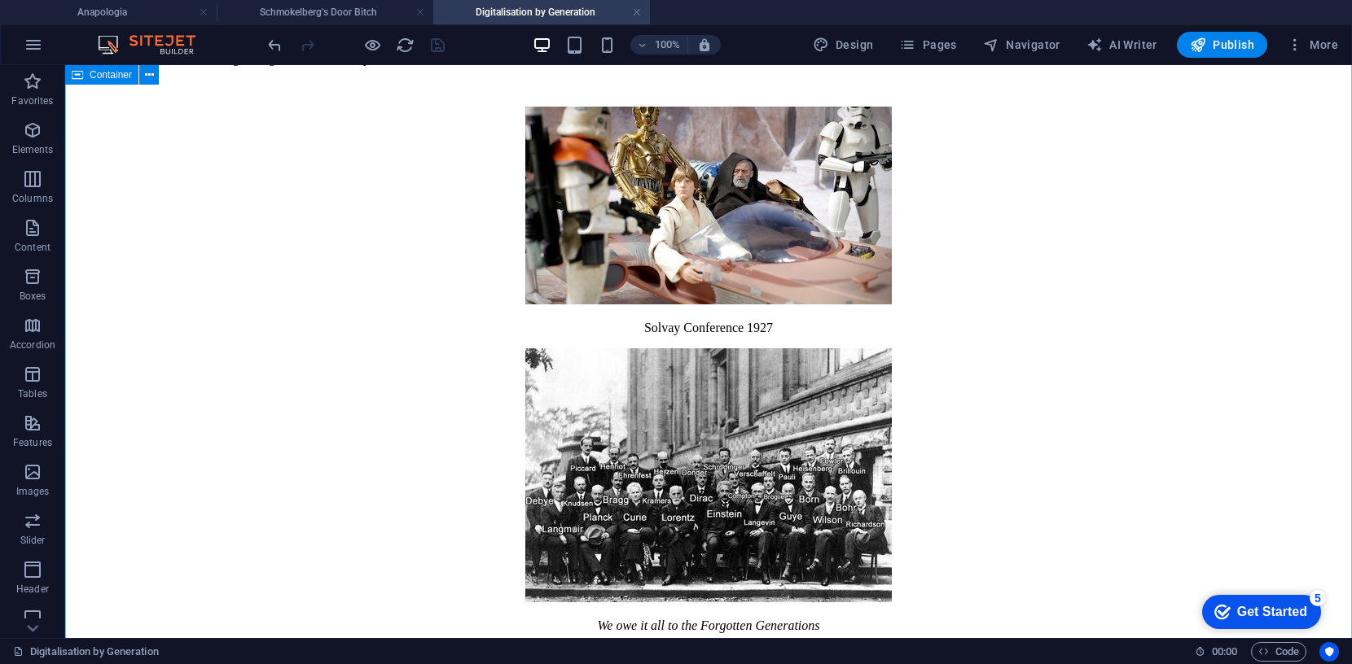
scroll to position [456, 0]
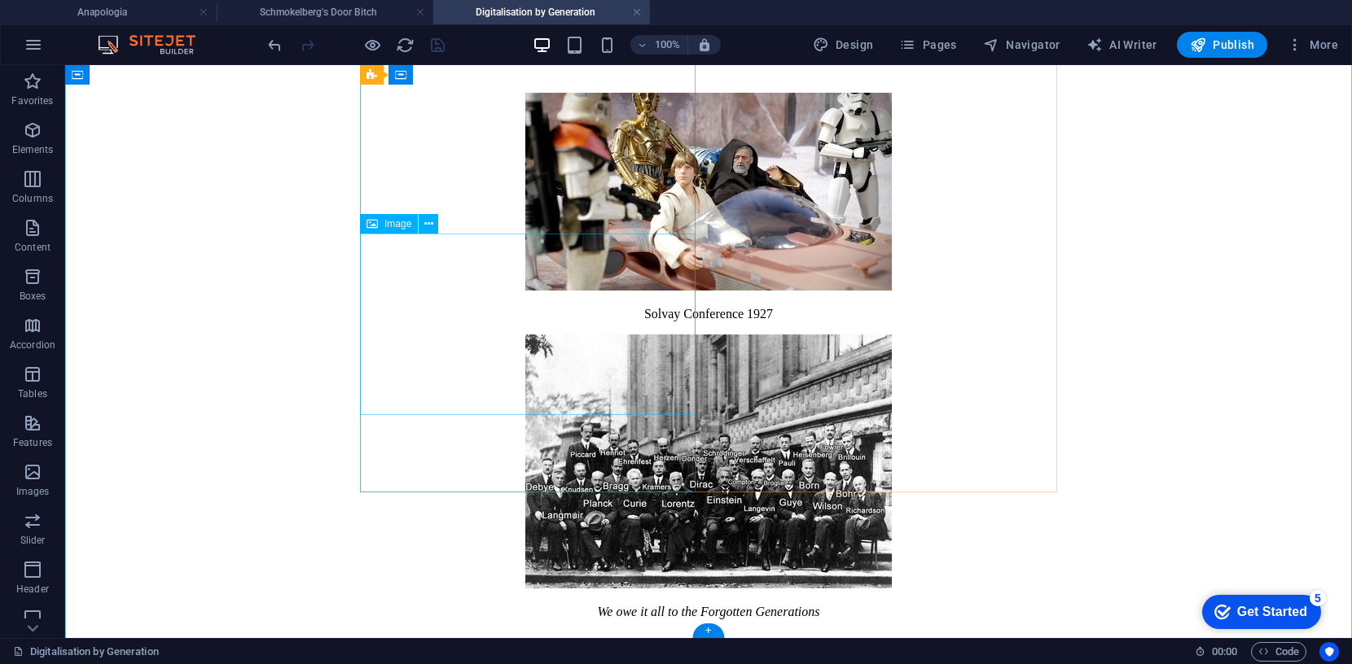
click at [498, 294] on figure at bounding box center [708, 193] width 1241 height 201
select select "px"
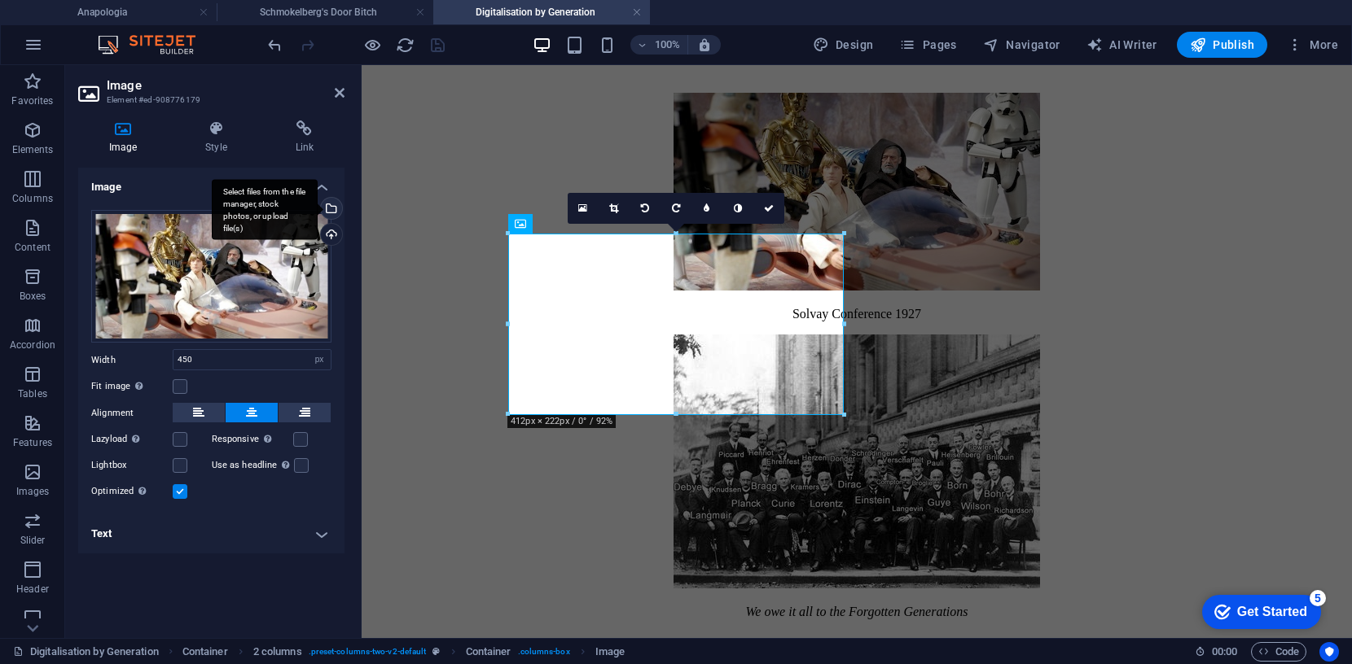
click at [336, 208] on div "Select files from the file manager, stock photos, or upload file(s)" at bounding box center [330, 210] width 24 height 24
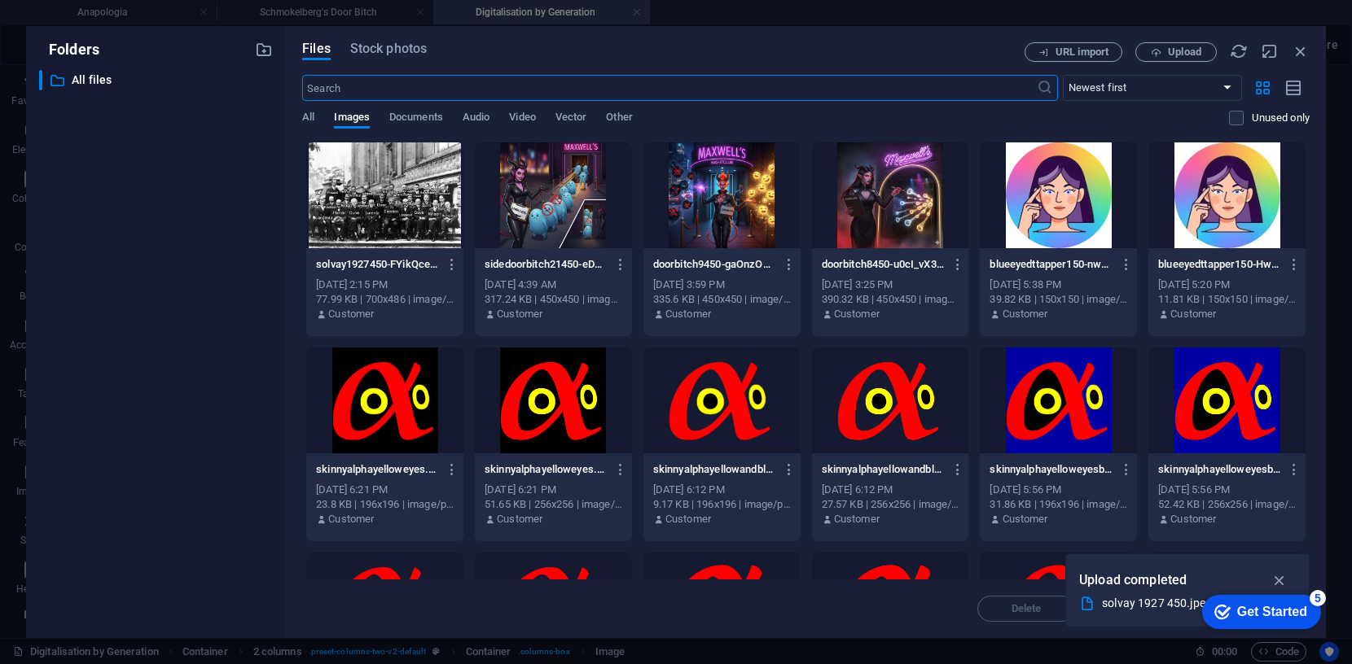
click at [384, 204] on div at bounding box center [384, 196] width 157 height 106
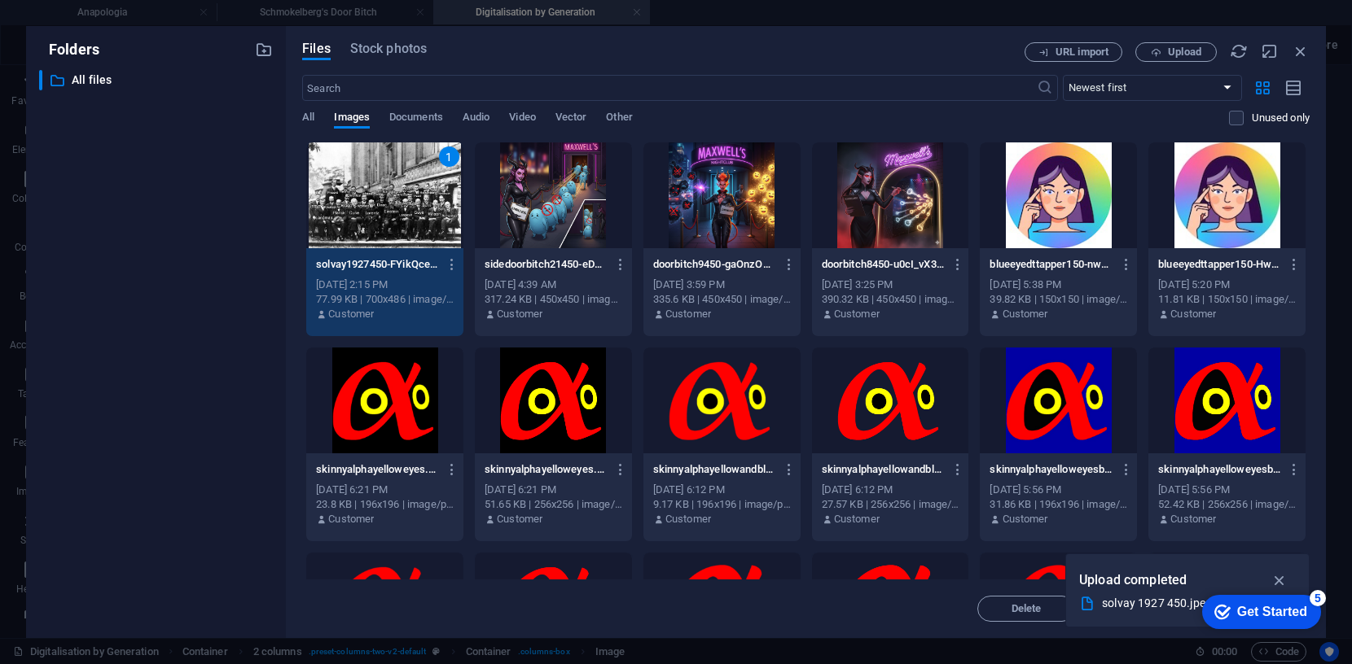
click at [384, 204] on div "1" at bounding box center [384, 196] width 157 height 106
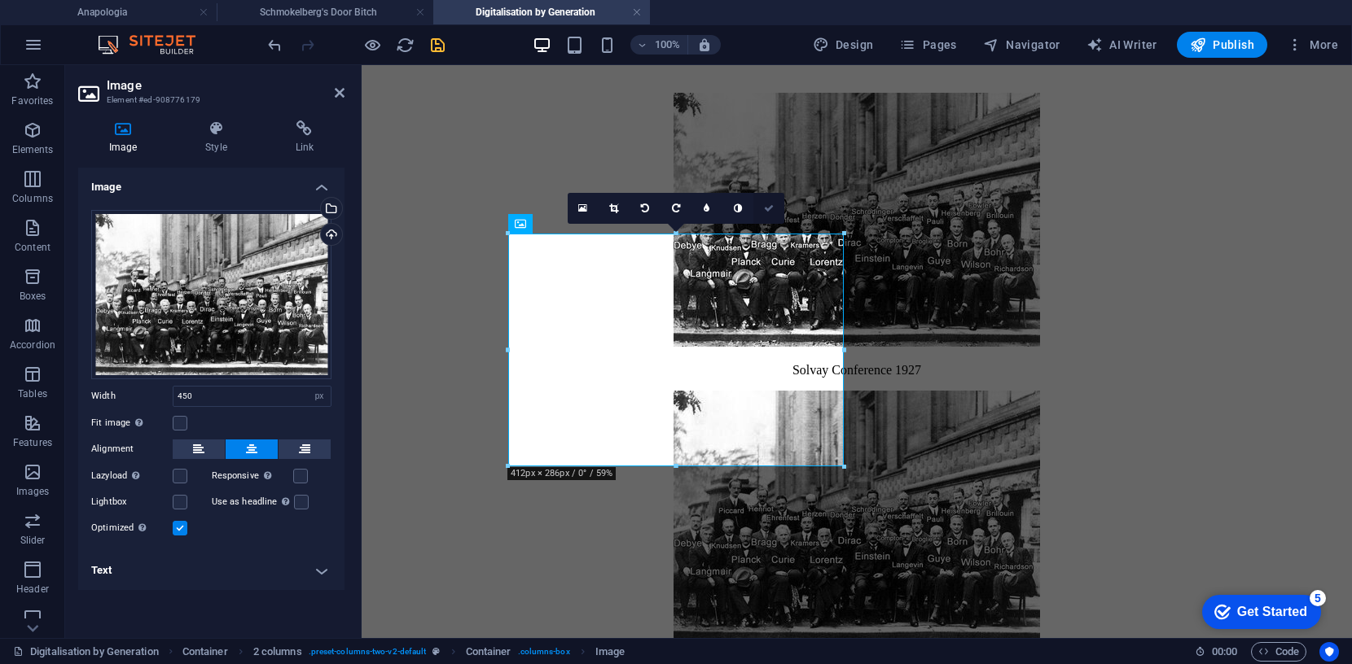
click at [770, 212] on icon at bounding box center [769, 209] width 10 height 10
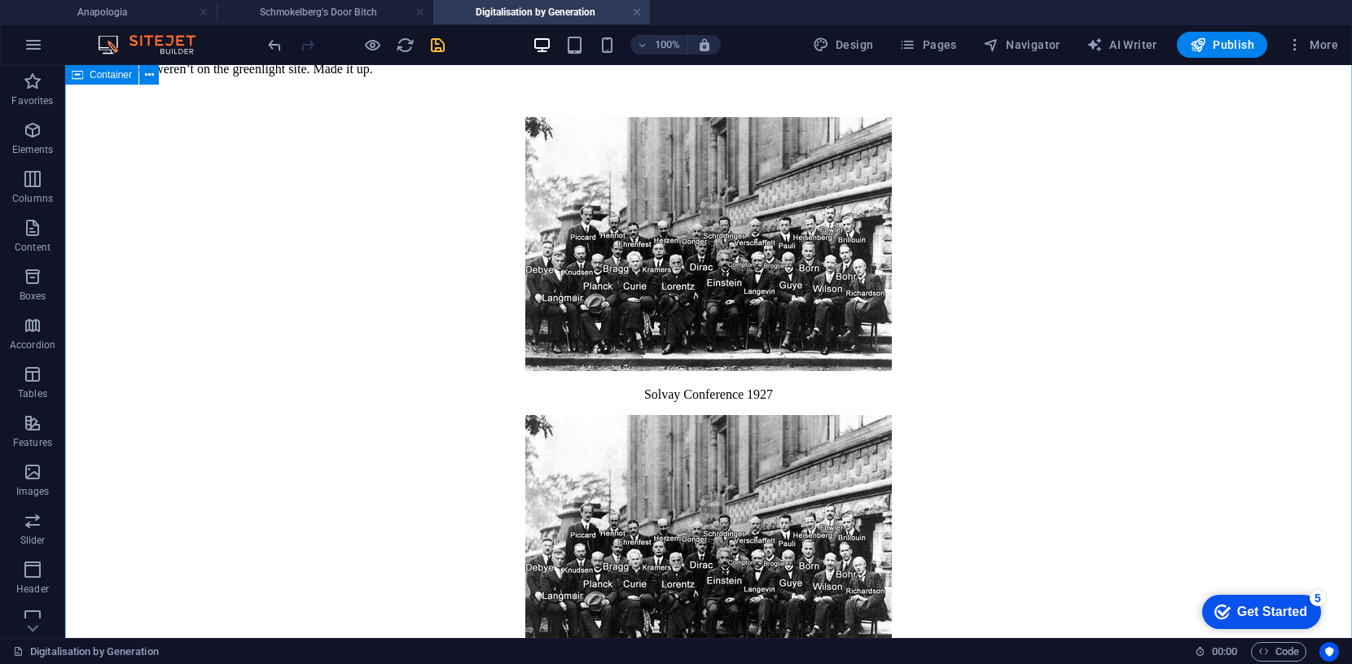
scroll to position [441, 0]
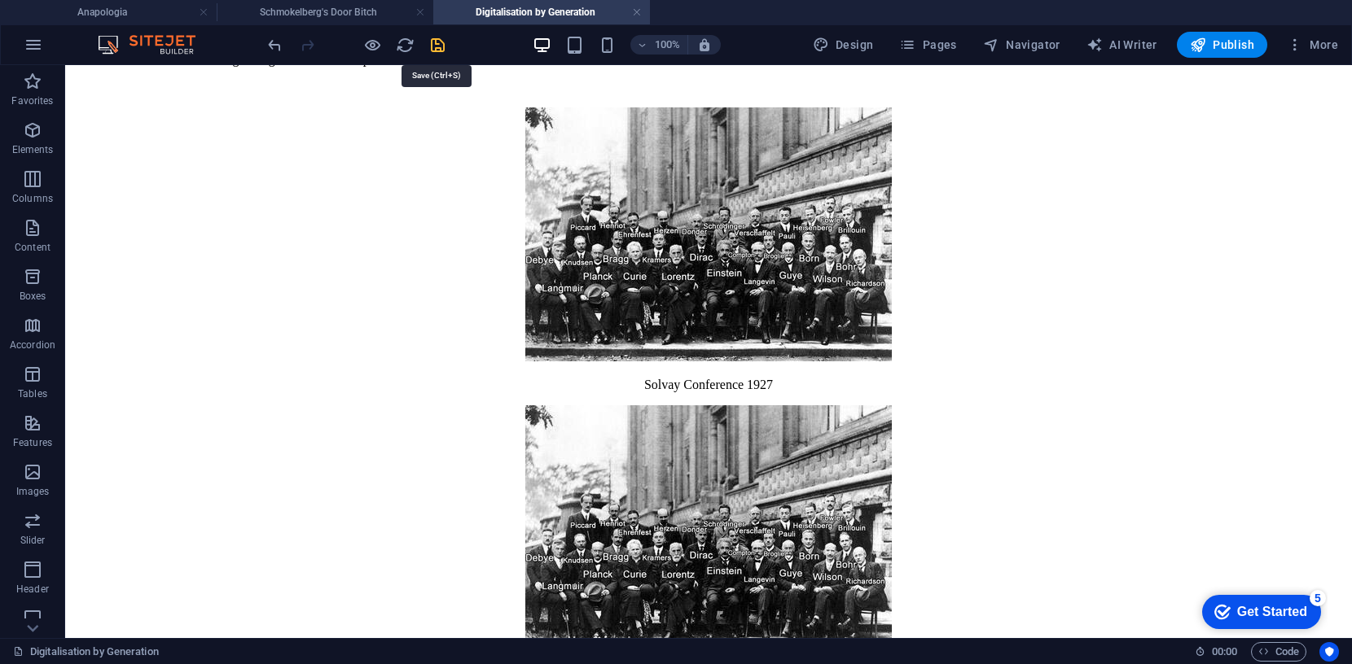
click at [434, 42] on icon "save" at bounding box center [437, 45] width 19 height 19
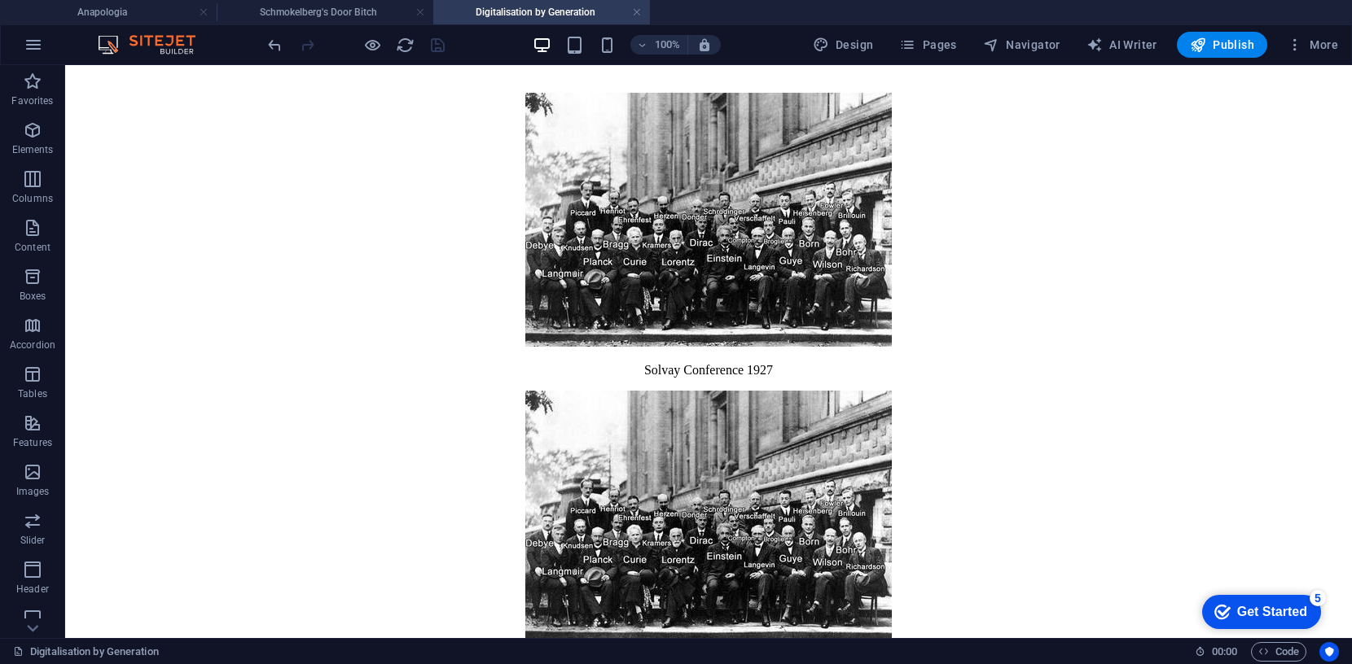
scroll to position [448, 0]
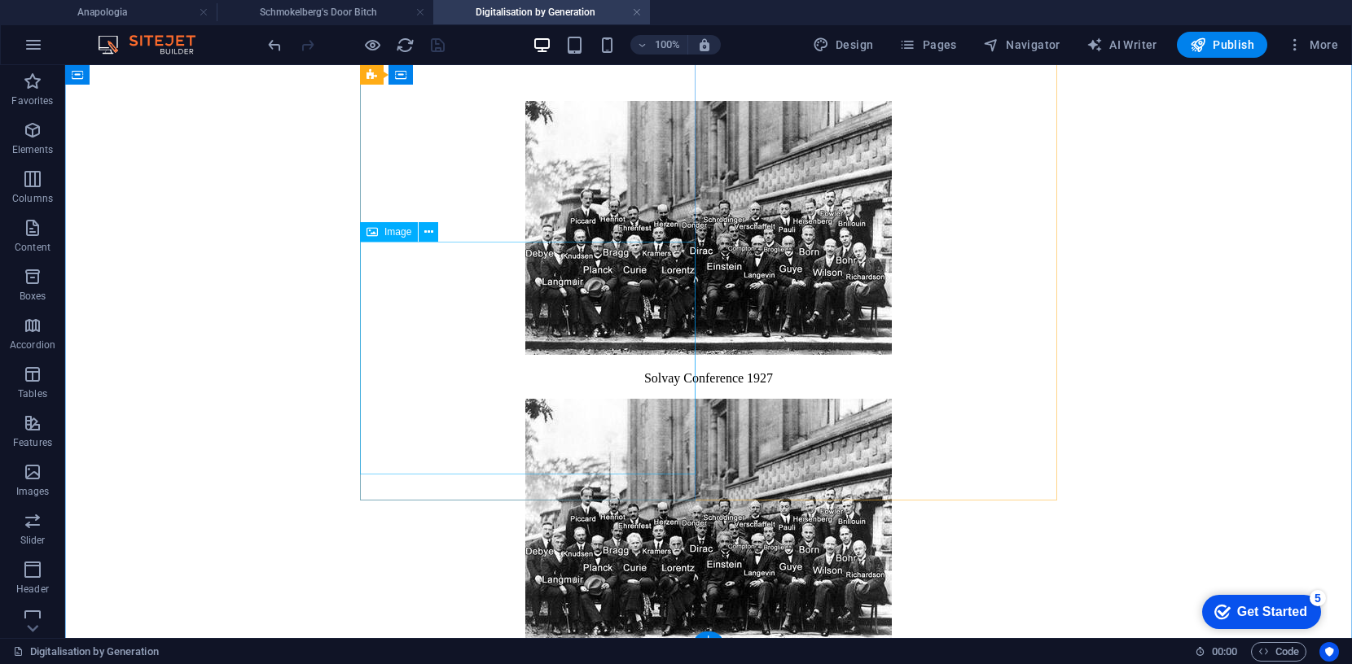
click at [574, 358] on figure at bounding box center [708, 229] width 1241 height 257
select select "px"
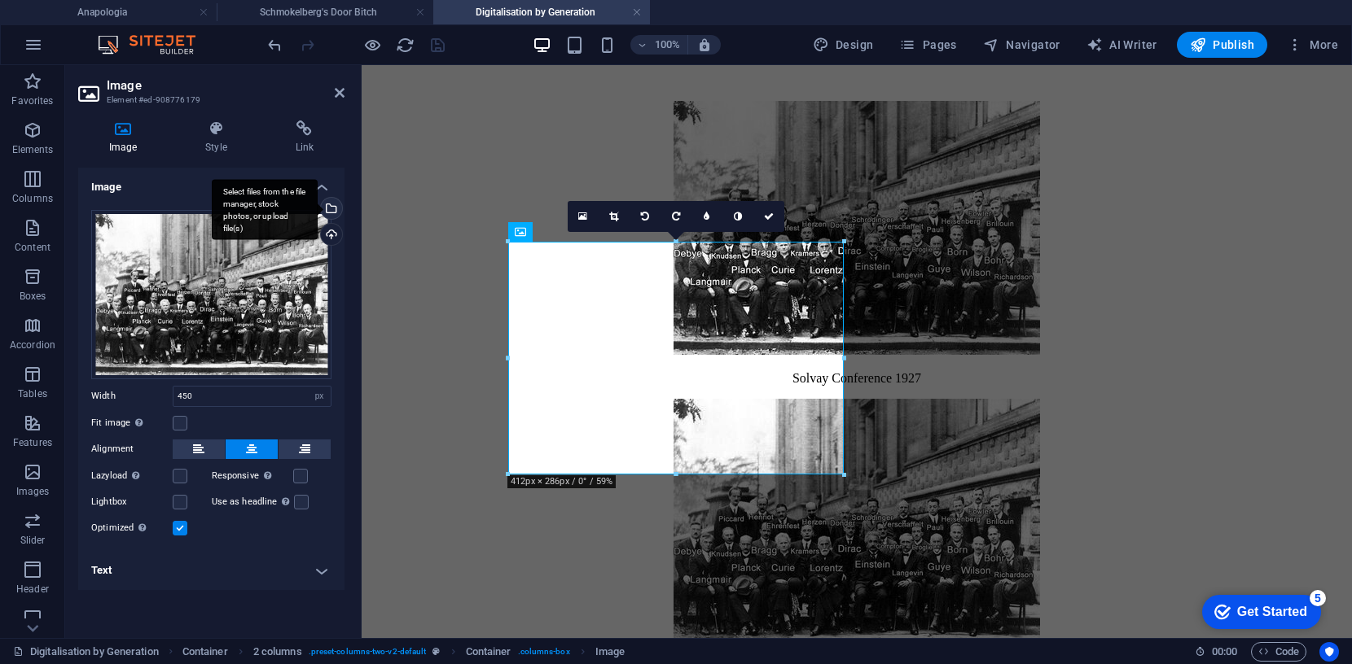
click at [318, 207] on div "Select files from the file manager, stock photos, or upload file(s)" at bounding box center [265, 209] width 106 height 61
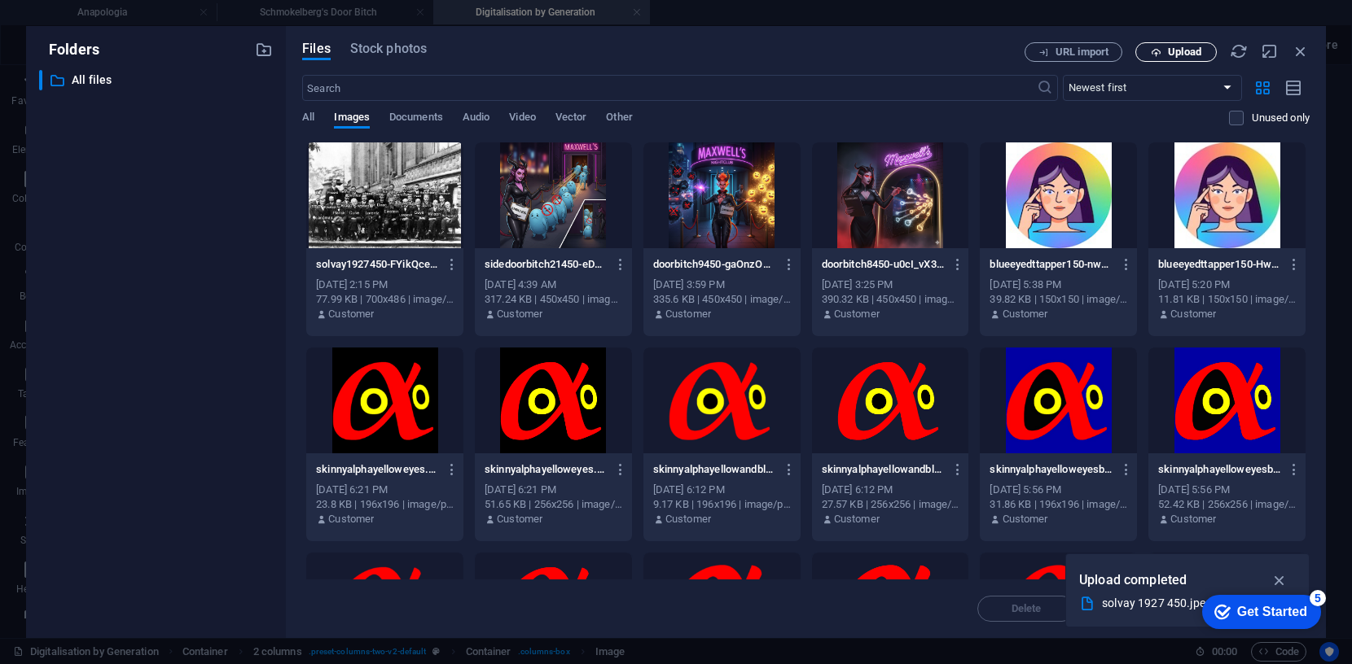
click at [1174, 51] on span "Upload" at bounding box center [1184, 52] width 33 height 10
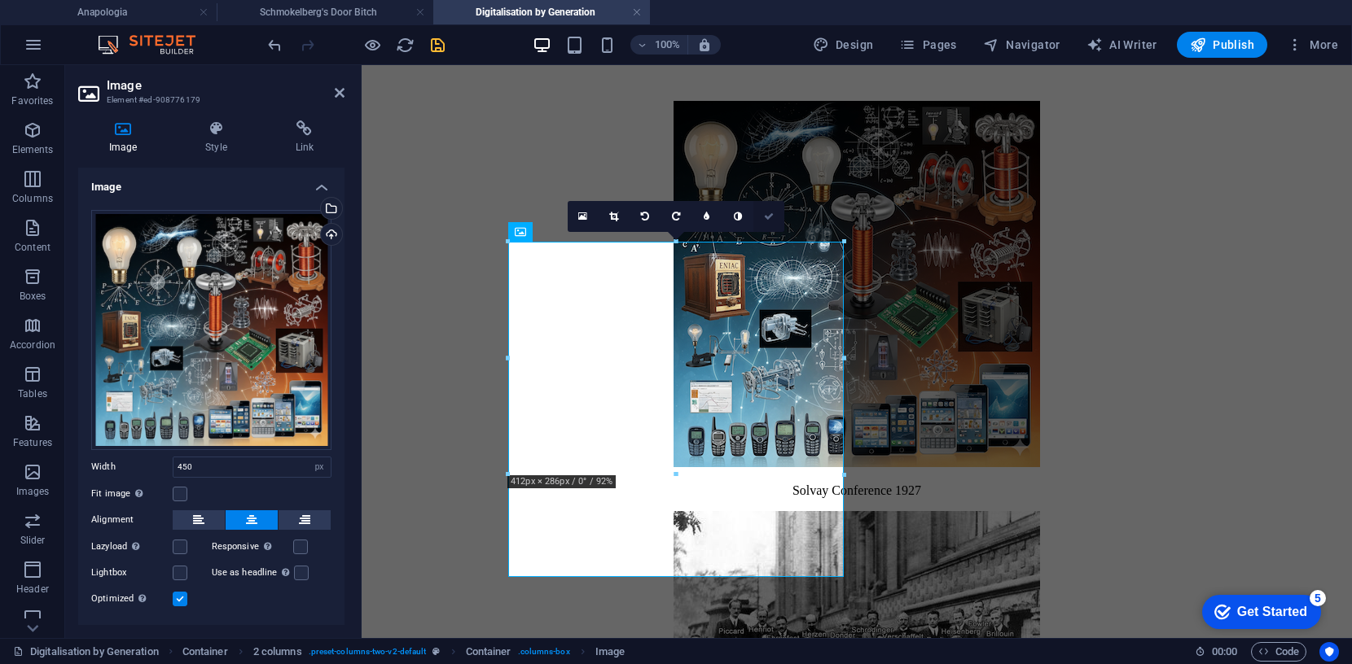
click at [767, 219] on icon at bounding box center [769, 217] width 10 height 10
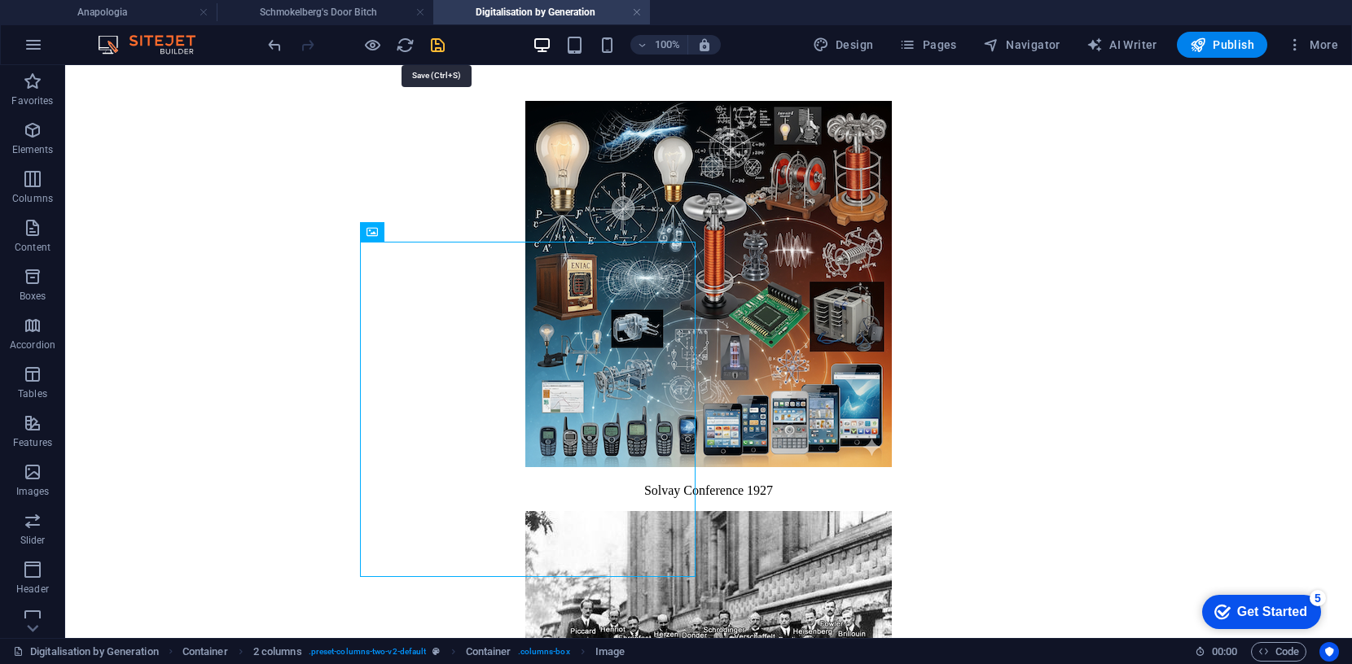
click at [438, 42] on icon "save" at bounding box center [437, 45] width 19 height 19
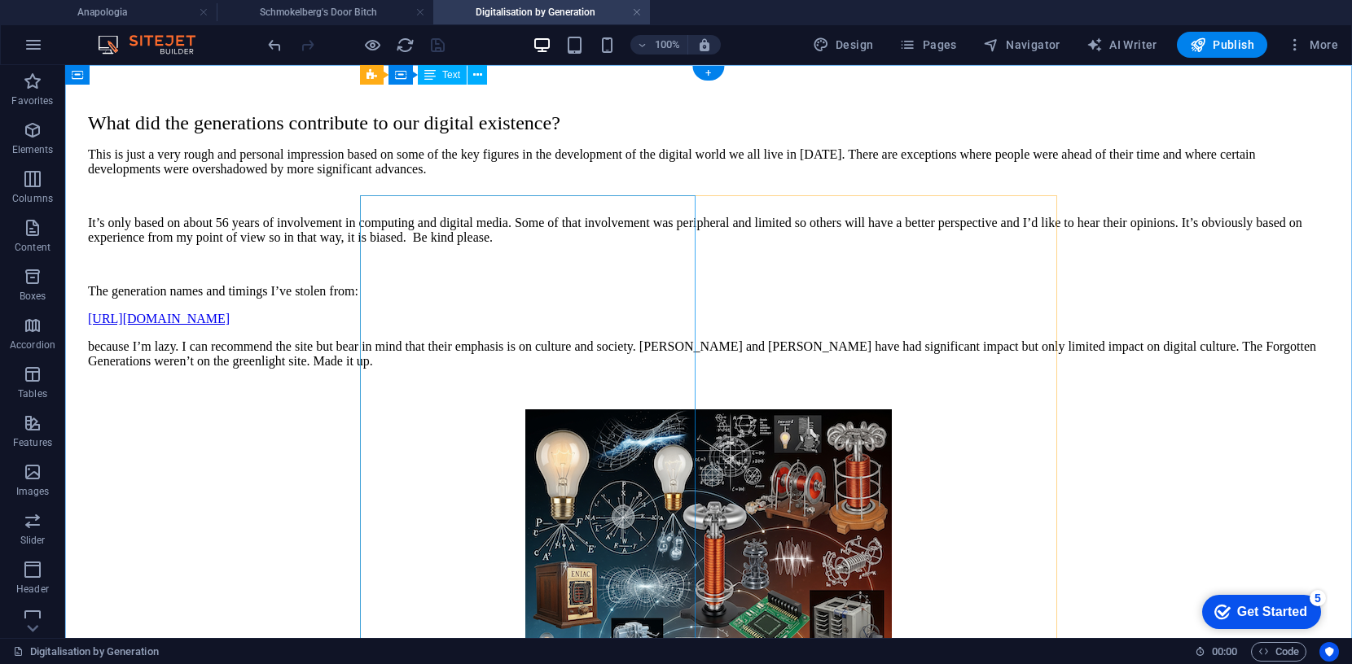
scroll to position [0, 0]
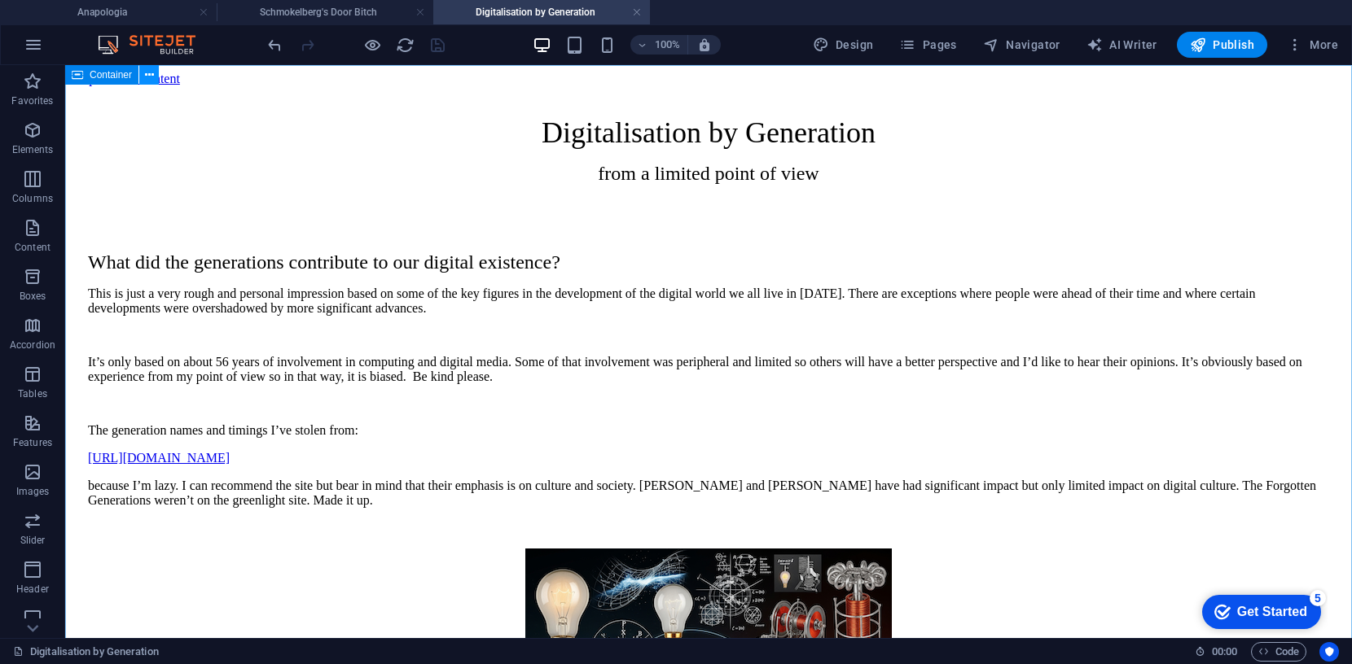
click at [149, 72] on icon at bounding box center [149, 75] width 9 height 17
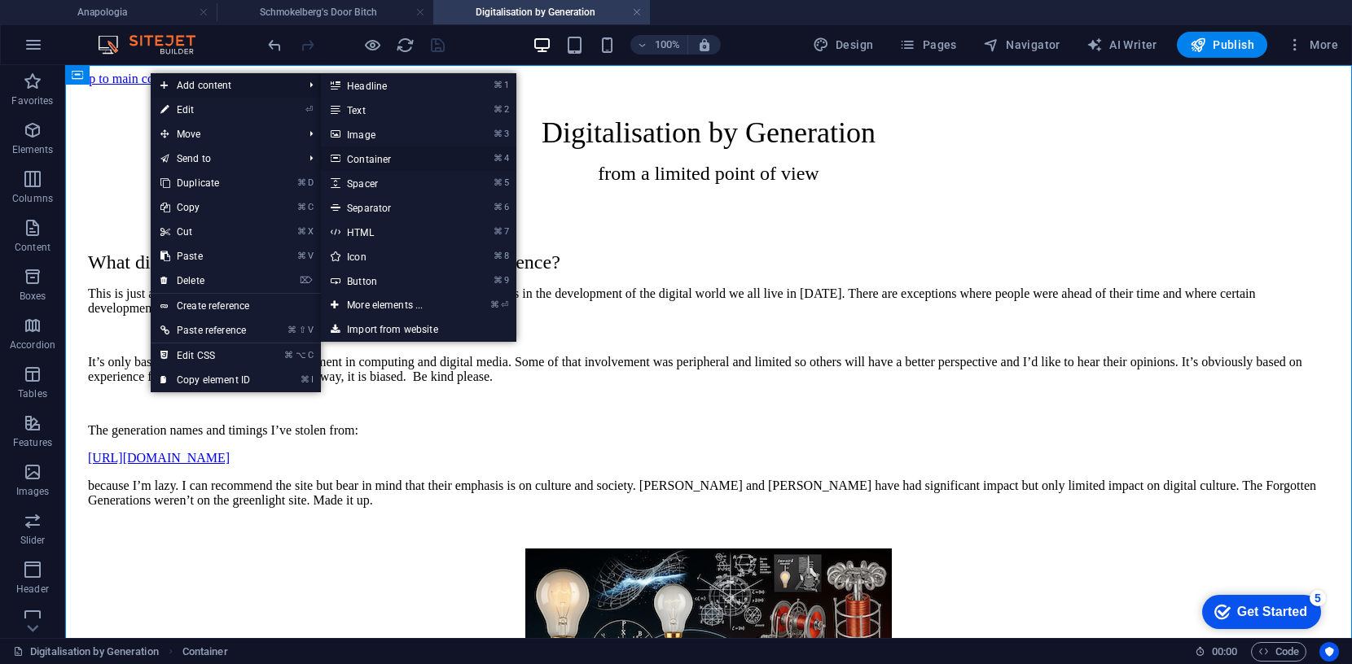
click at [381, 158] on link "⌘ 4 Container" at bounding box center [388, 159] width 134 height 24
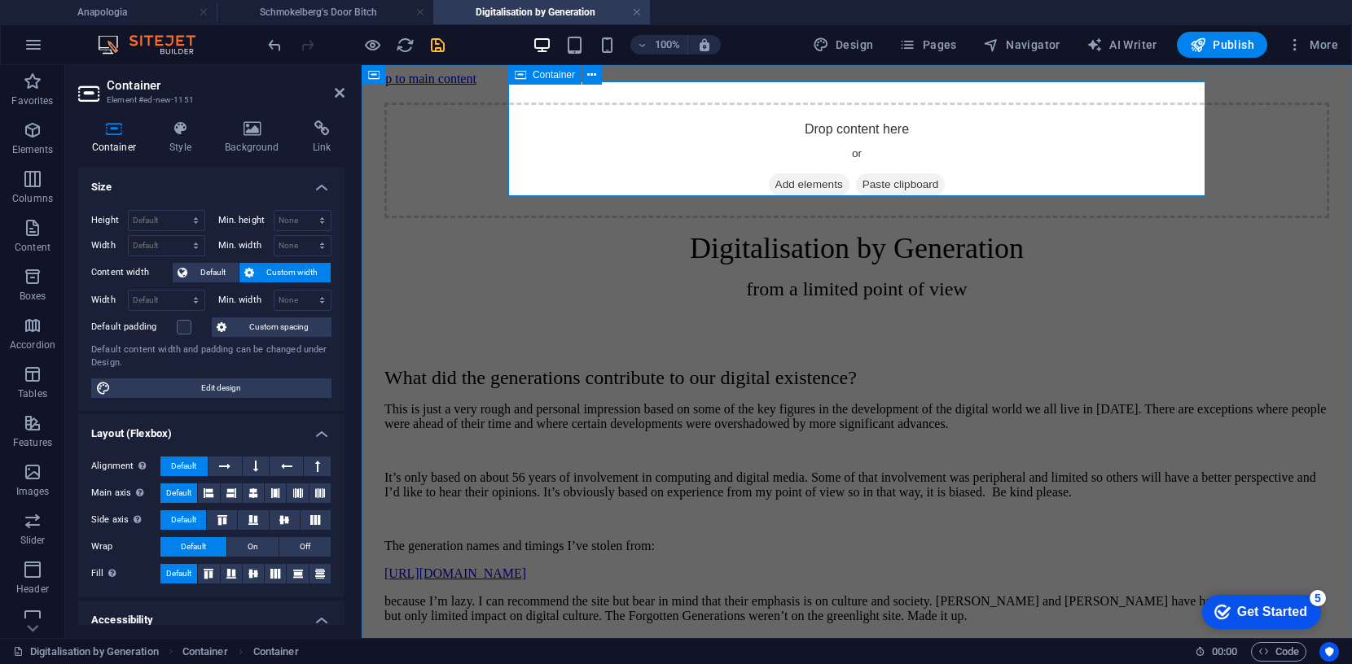
click at [815, 173] on span "Add elements" at bounding box center [809, 184] width 81 height 23
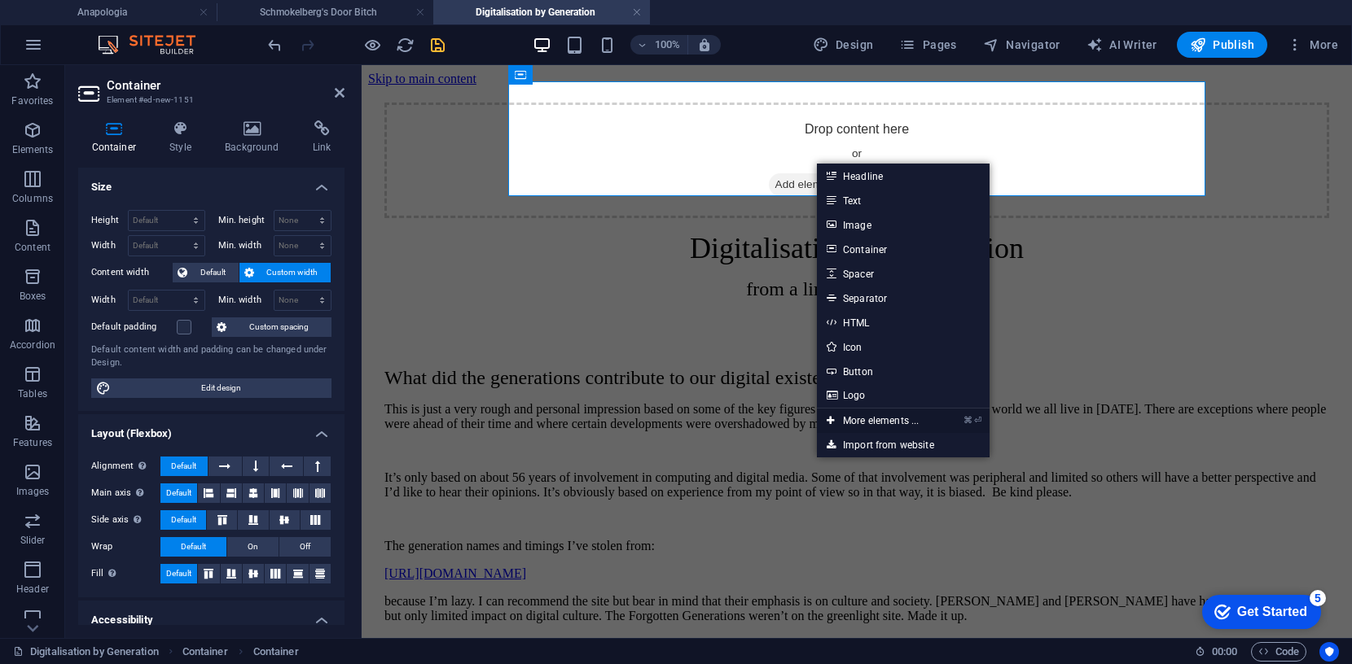
click at [872, 419] on link "⌘ ⏎ More elements ..." at bounding box center [873, 421] width 112 height 24
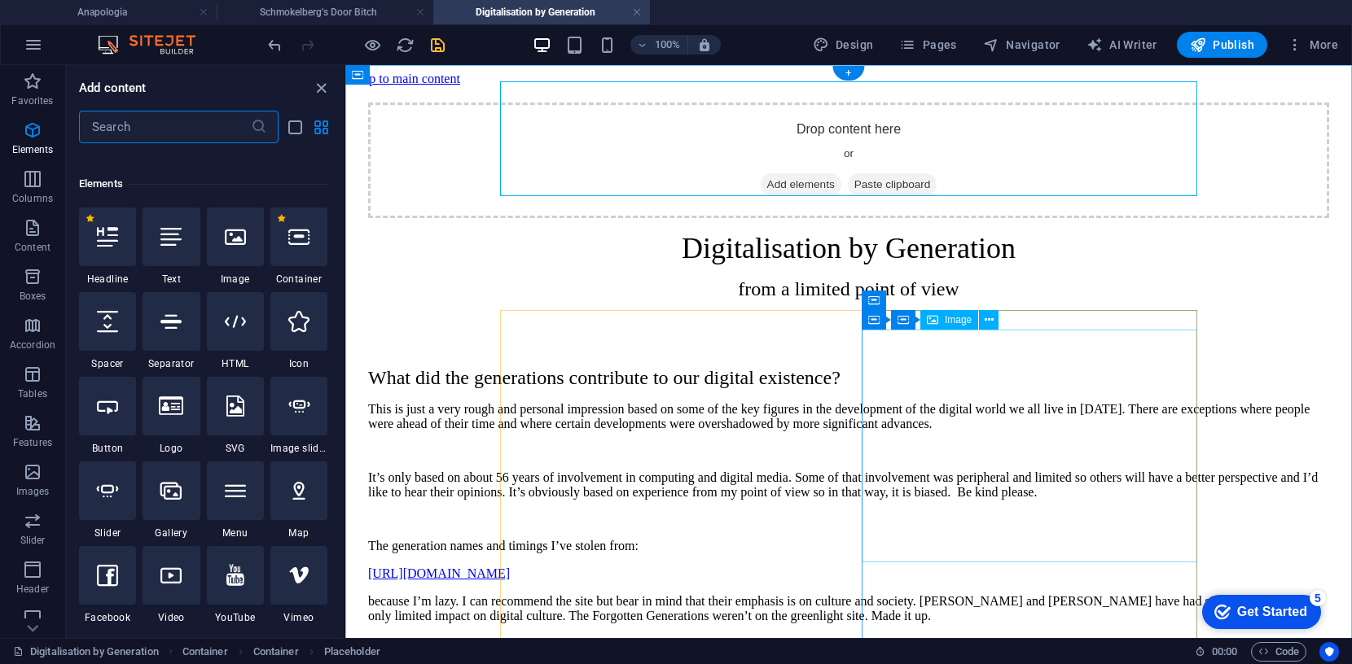
scroll to position [173, 0]
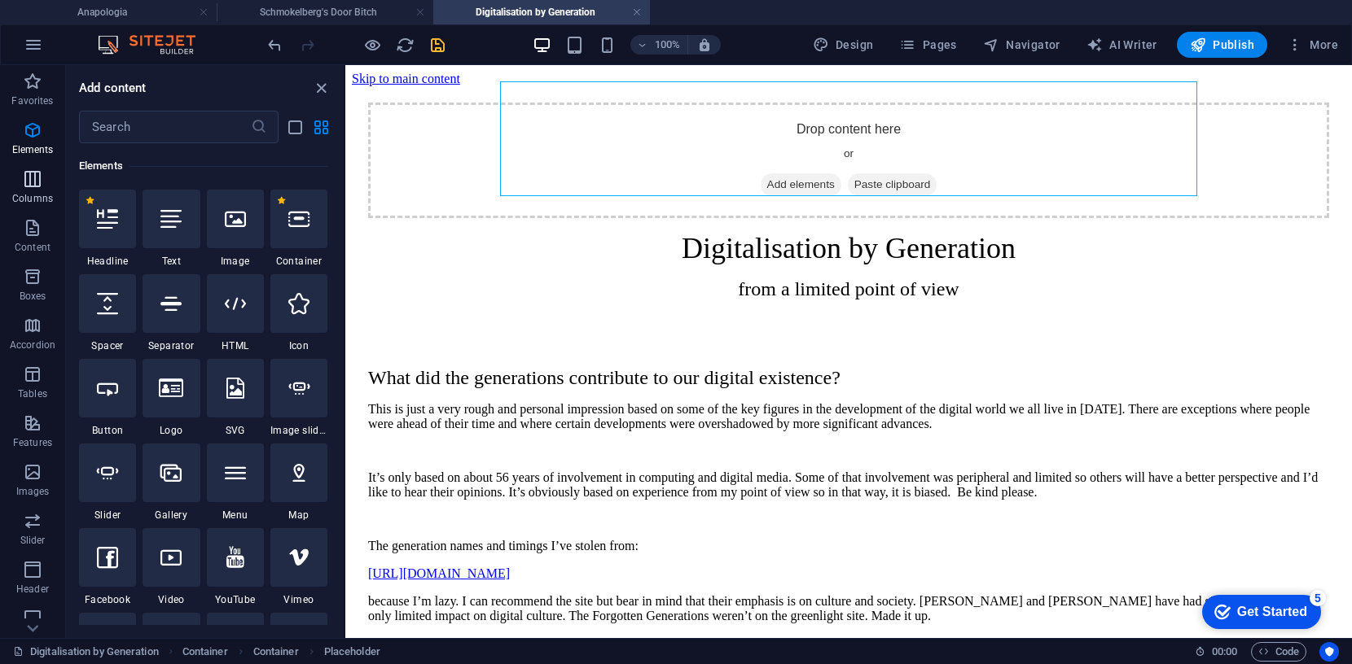
click at [34, 176] on icon "button" at bounding box center [33, 179] width 20 height 20
click at [33, 179] on icon "button" at bounding box center [33, 179] width 20 height 20
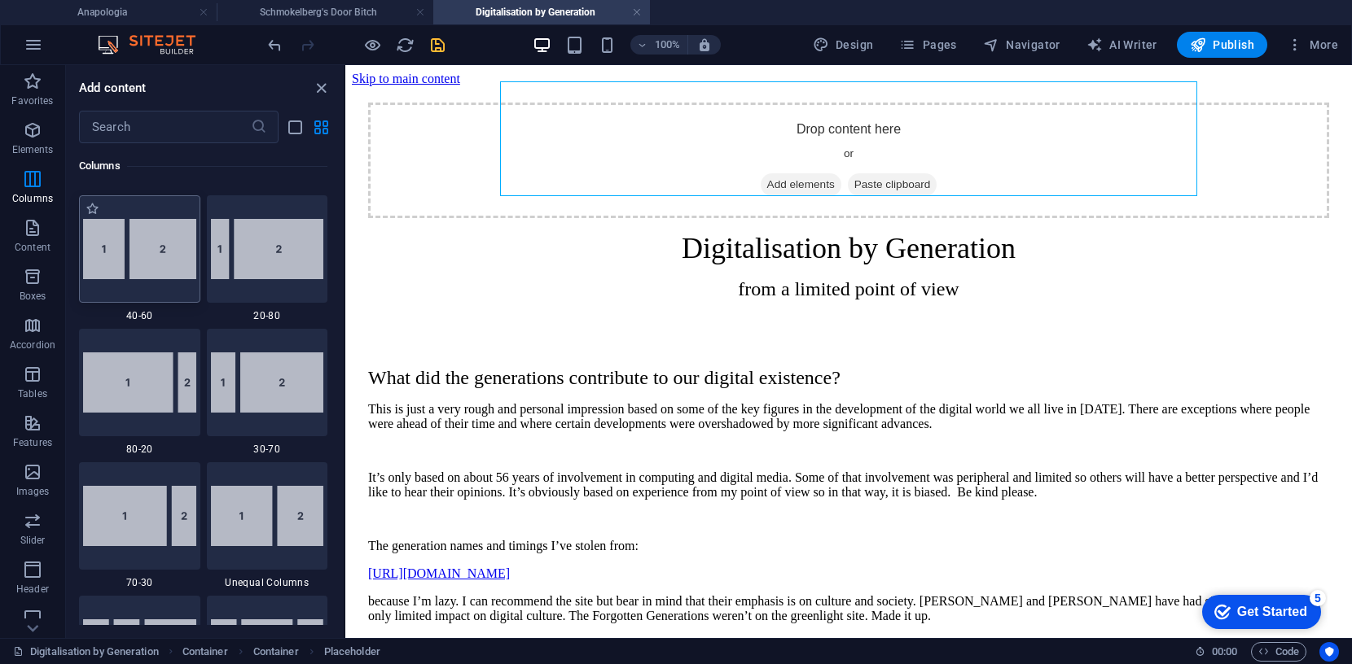
scroll to position [1205, 0]
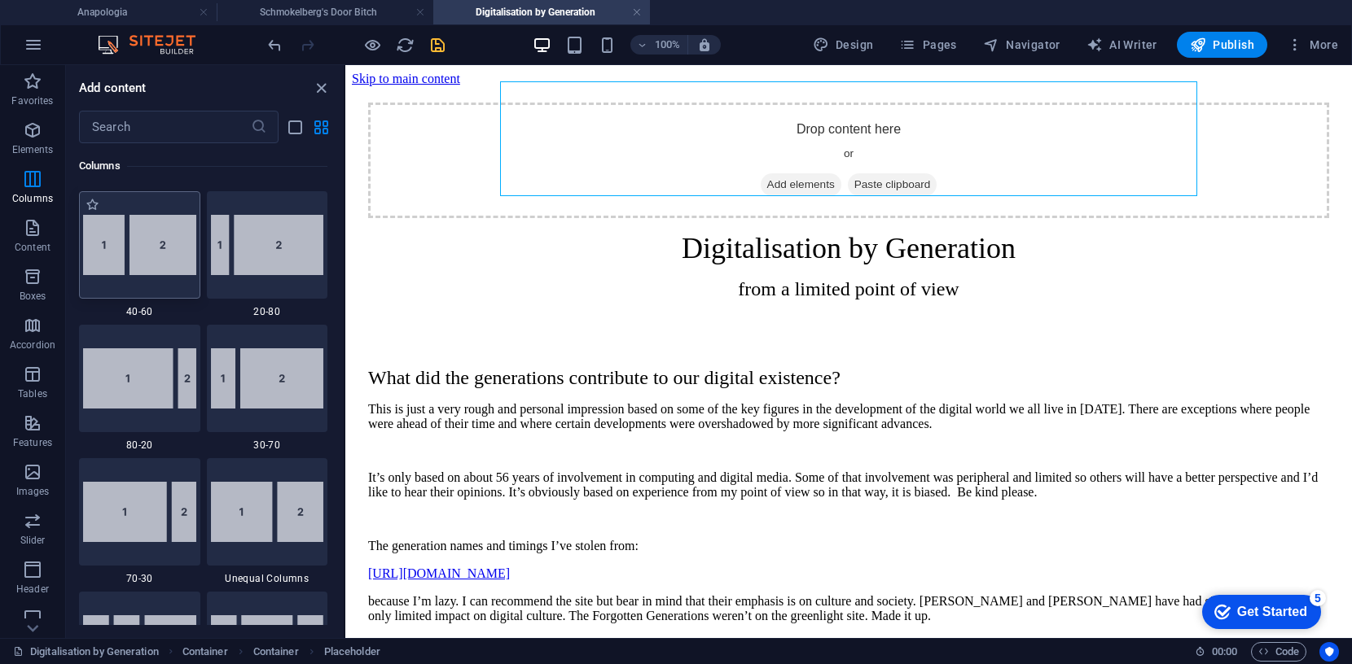
click at [125, 257] on img at bounding box center [139, 245] width 113 height 60
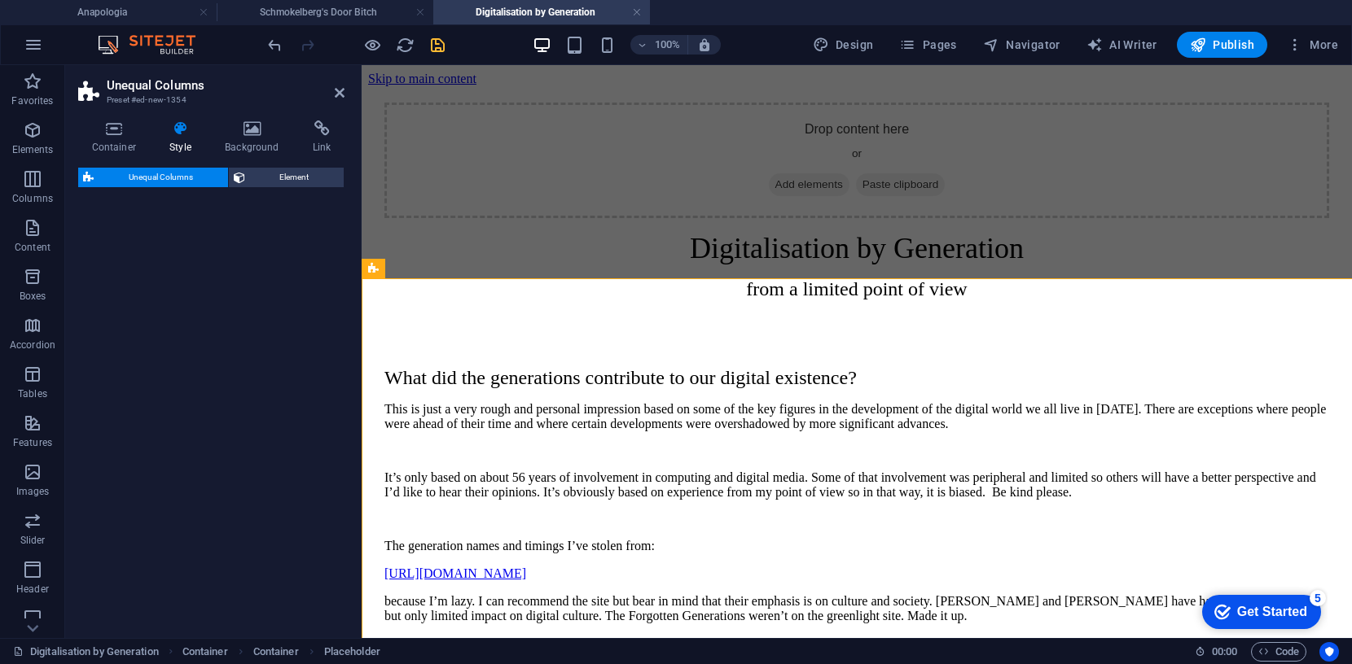
scroll to position [1009, 0]
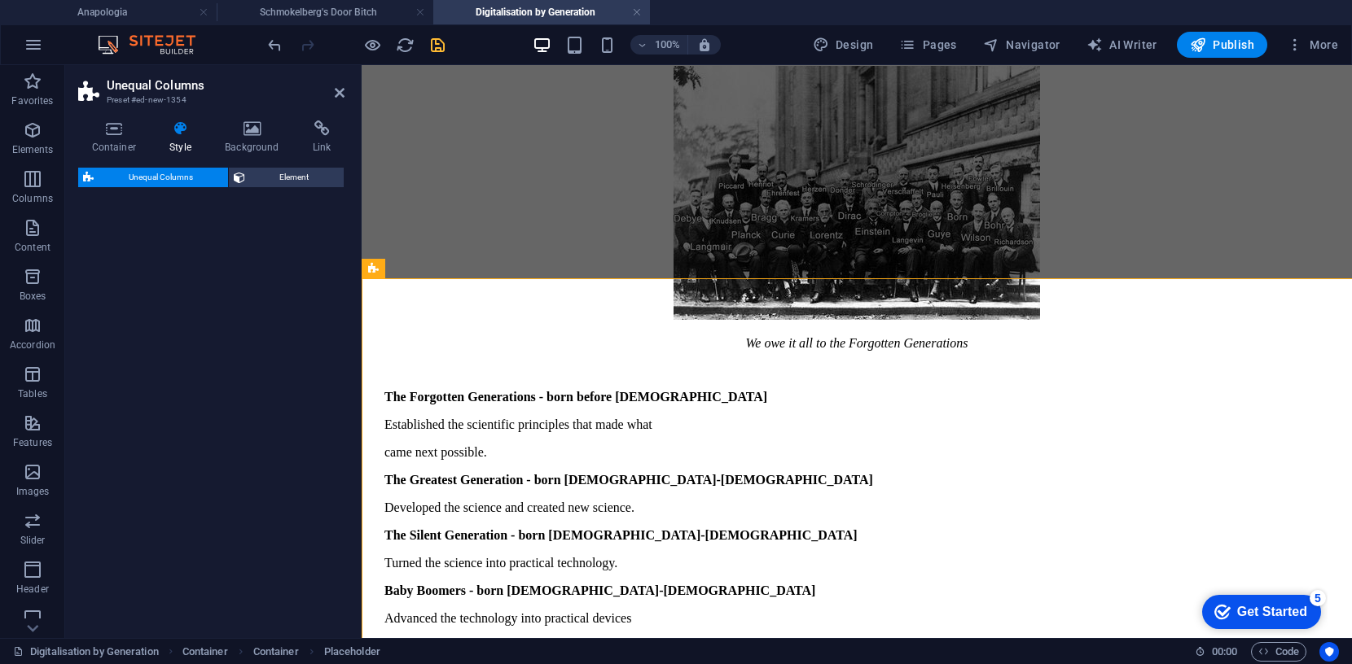
select select "%"
select select "rem"
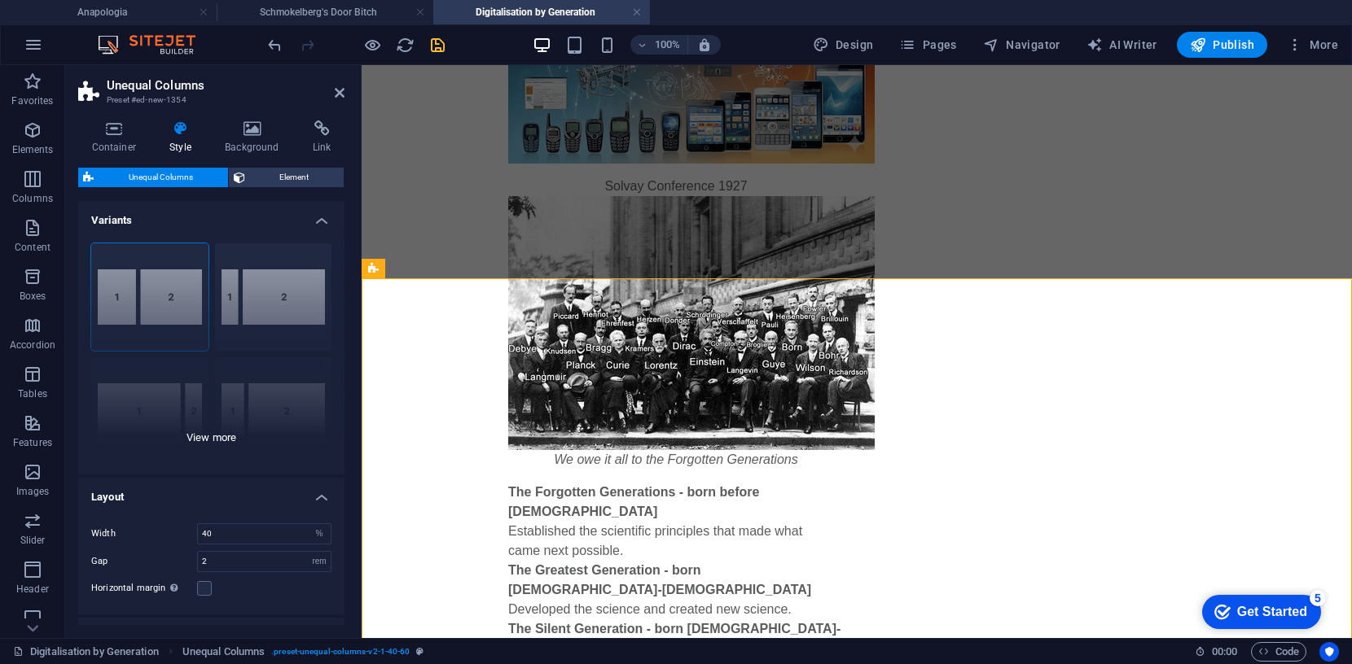
scroll to position [924, 0]
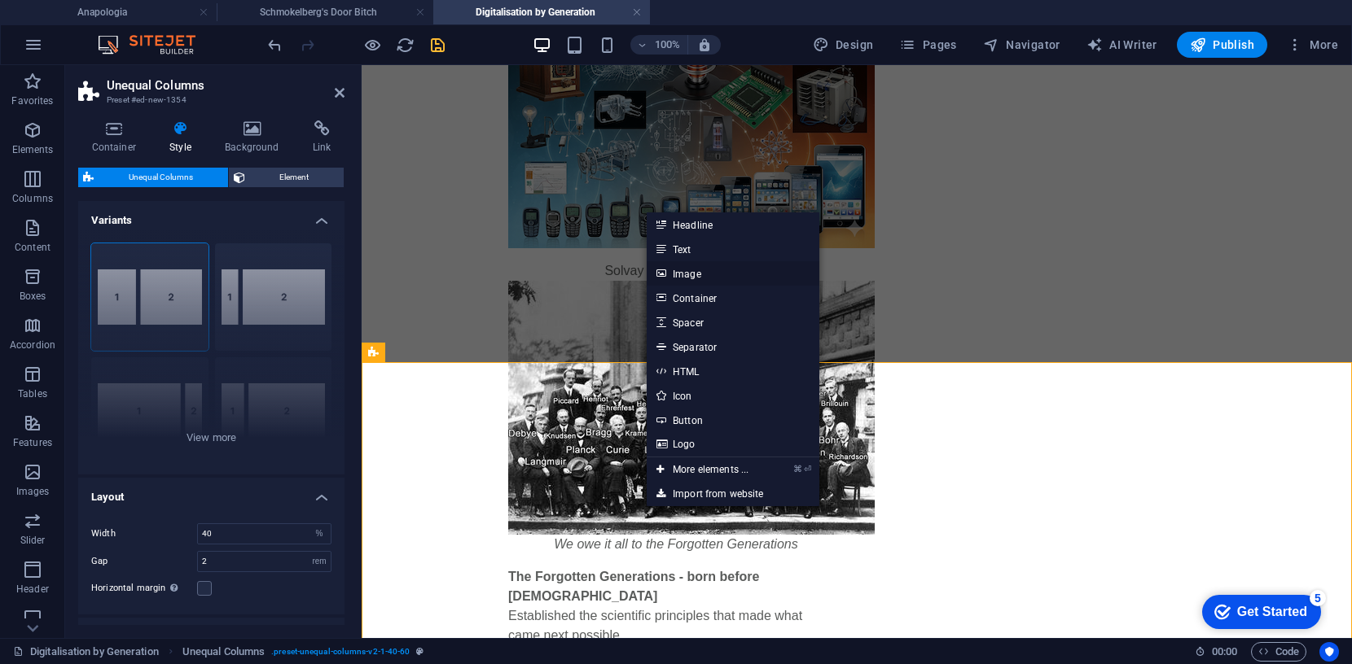
click at [690, 271] on link "Image" at bounding box center [733, 273] width 173 height 24
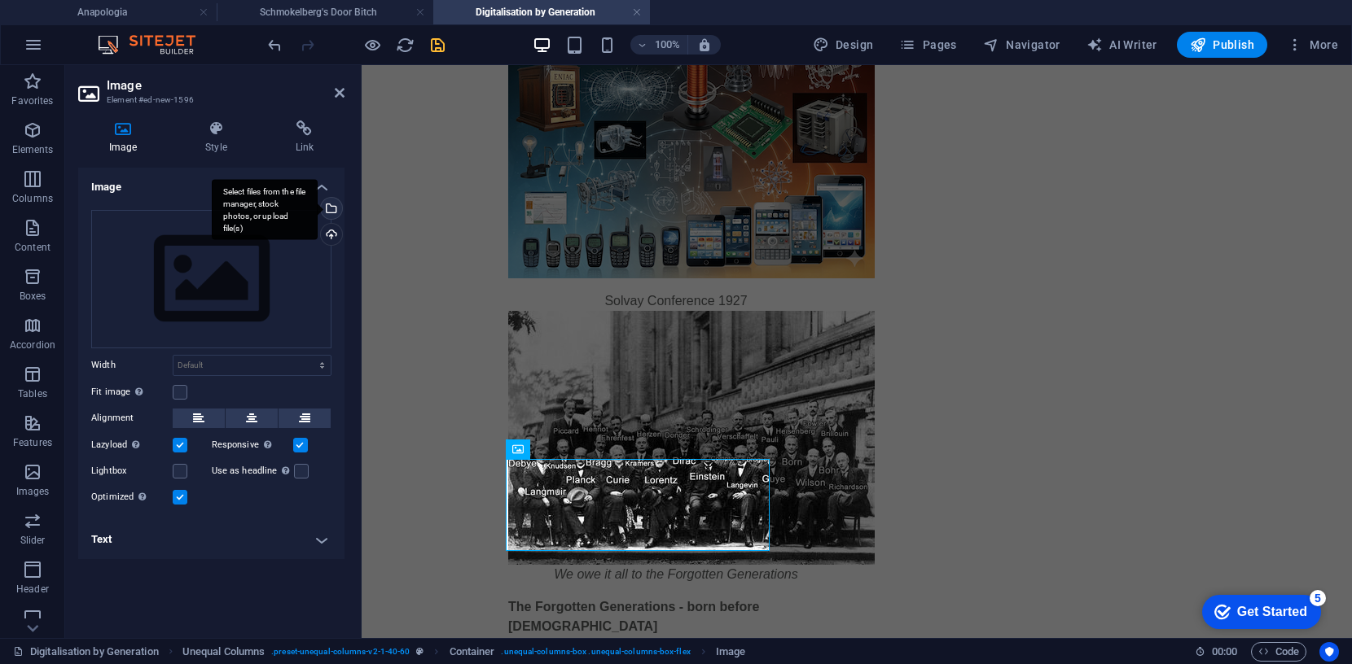
click at [318, 208] on div "Select files from the file manager, stock photos, or upload file(s)" at bounding box center [265, 209] width 106 height 61
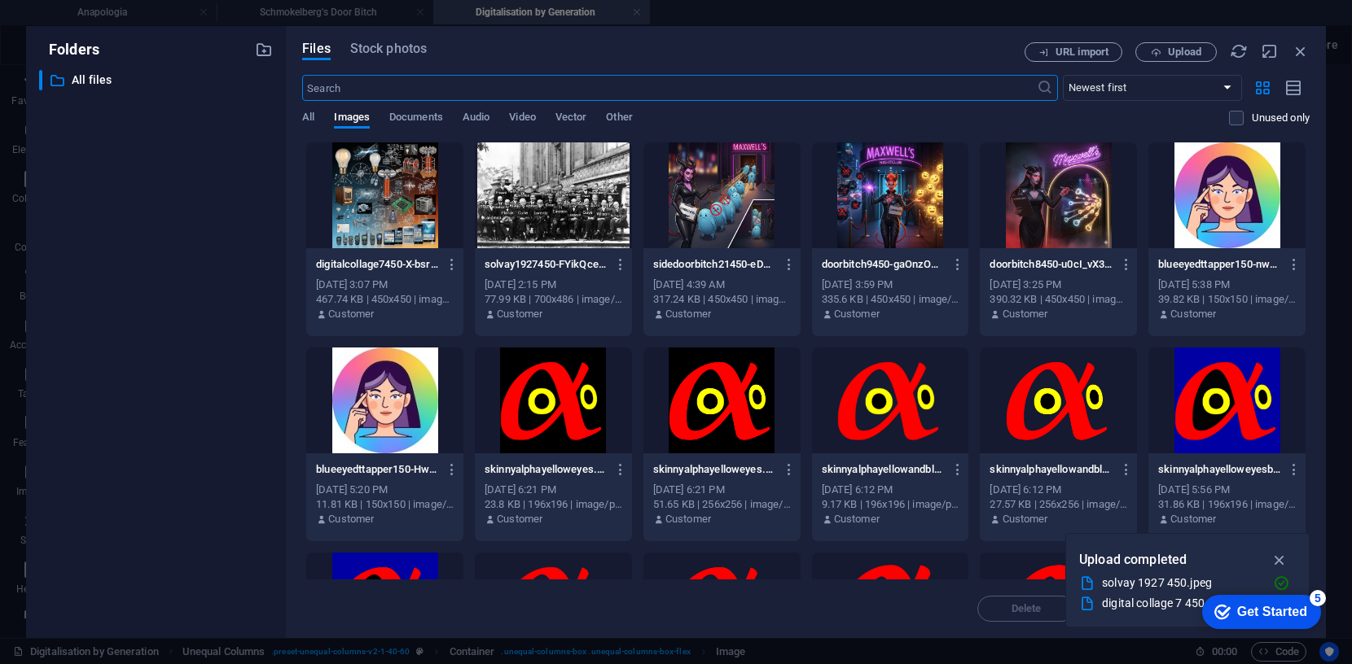
scroll to position [812, 0]
click at [1171, 50] on span "Upload" at bounding box center [1184, 52] width 33 height 10
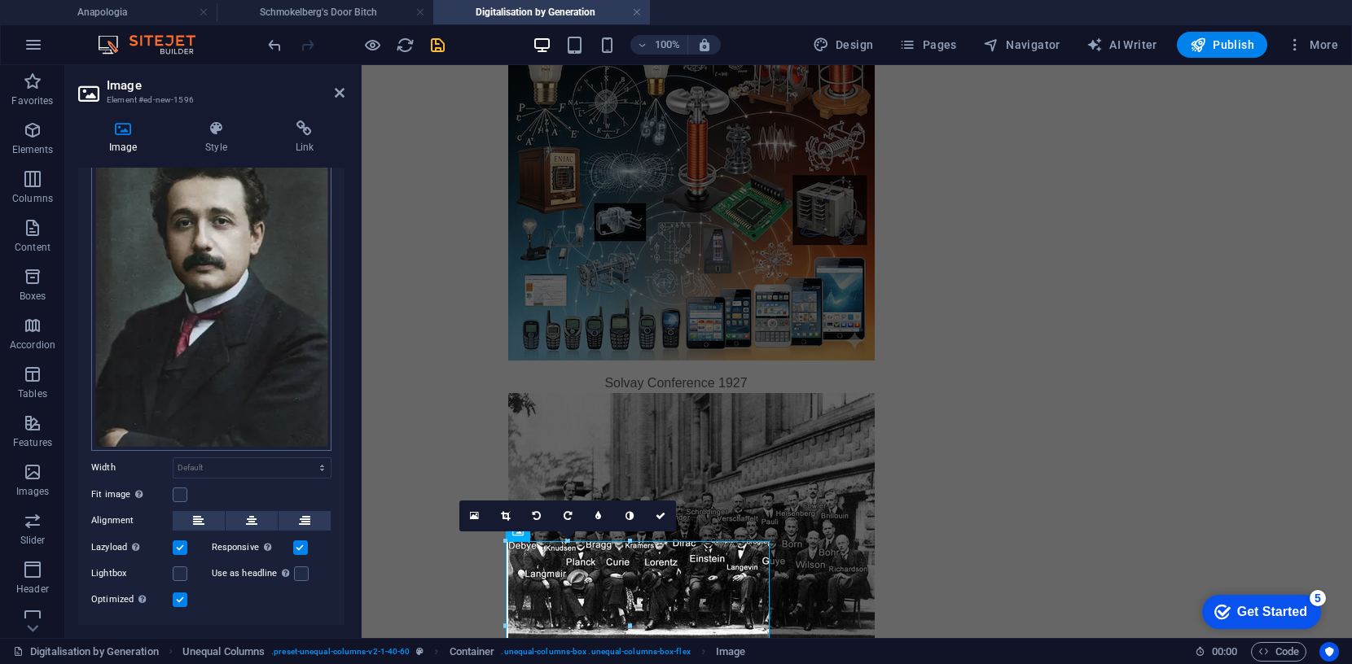
scroll to position [116, 0]
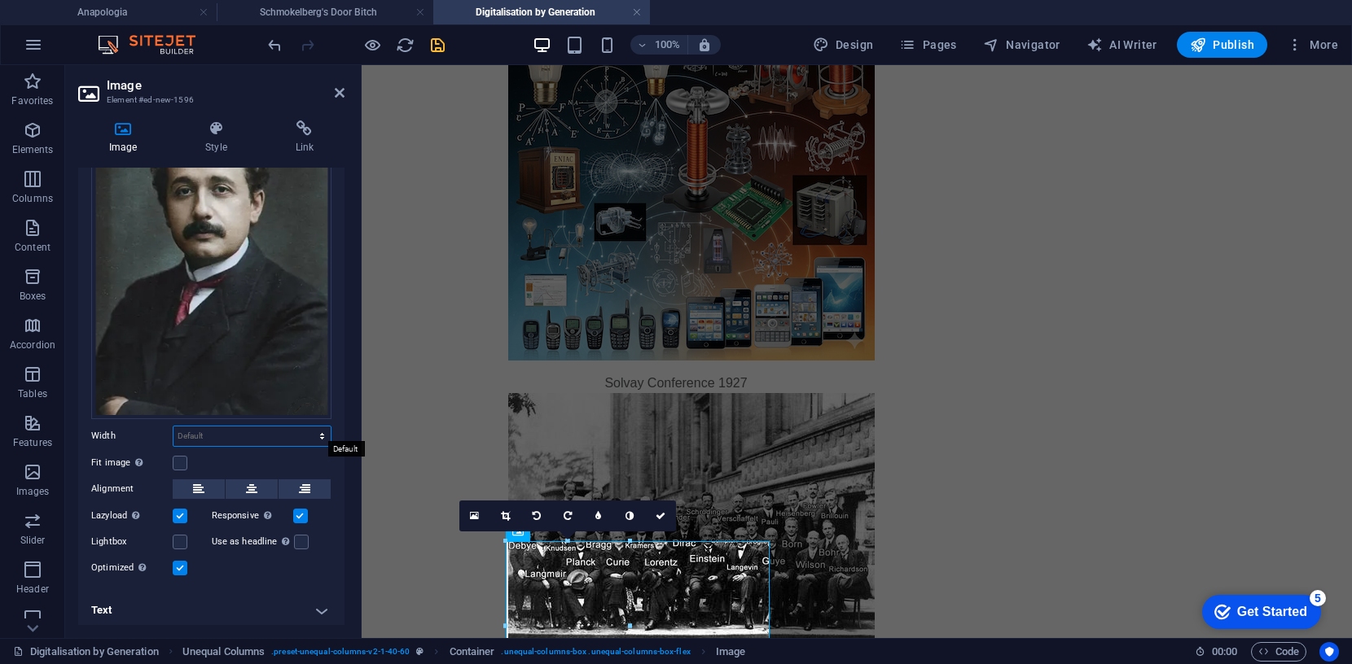
click at [297, 432] on select "Default auto px rem % em vh vw" at bounding box center [251, 437] width 157 height 20
select select "px"
type input "304"
click at [251, 484] on icon at bounding box center [251, 490] width 11 height 20
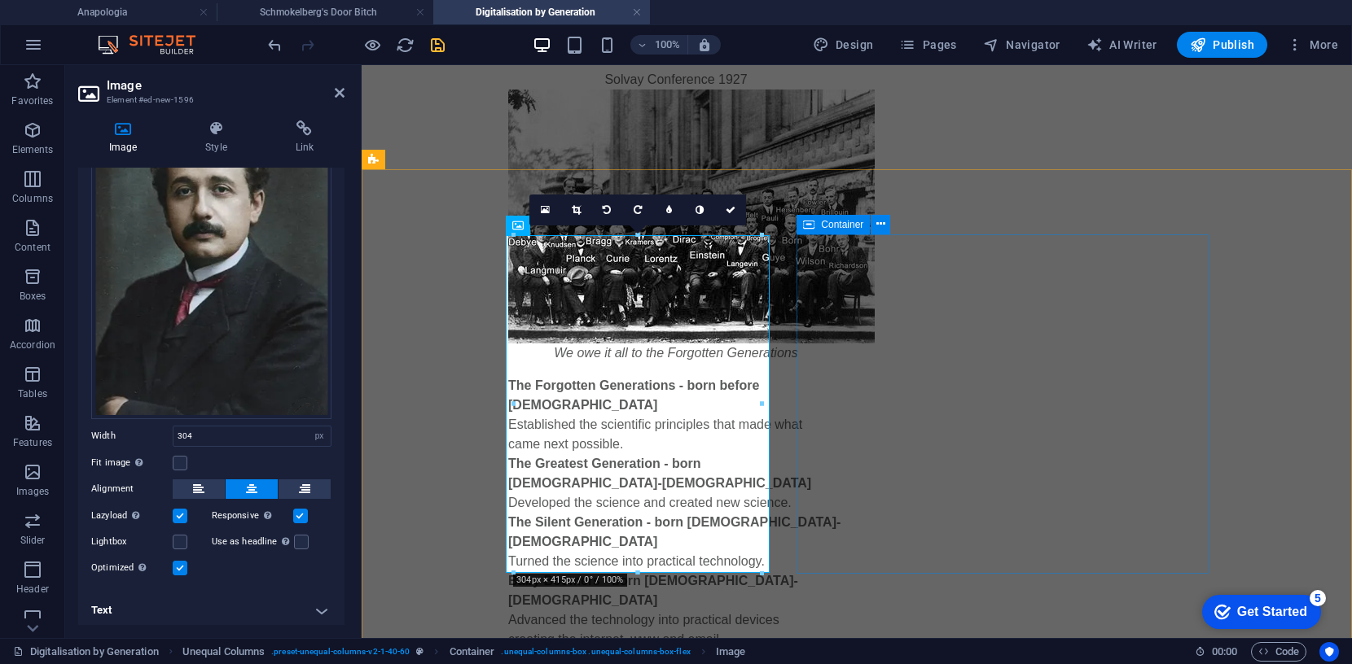
scroll to position [1118, 0]
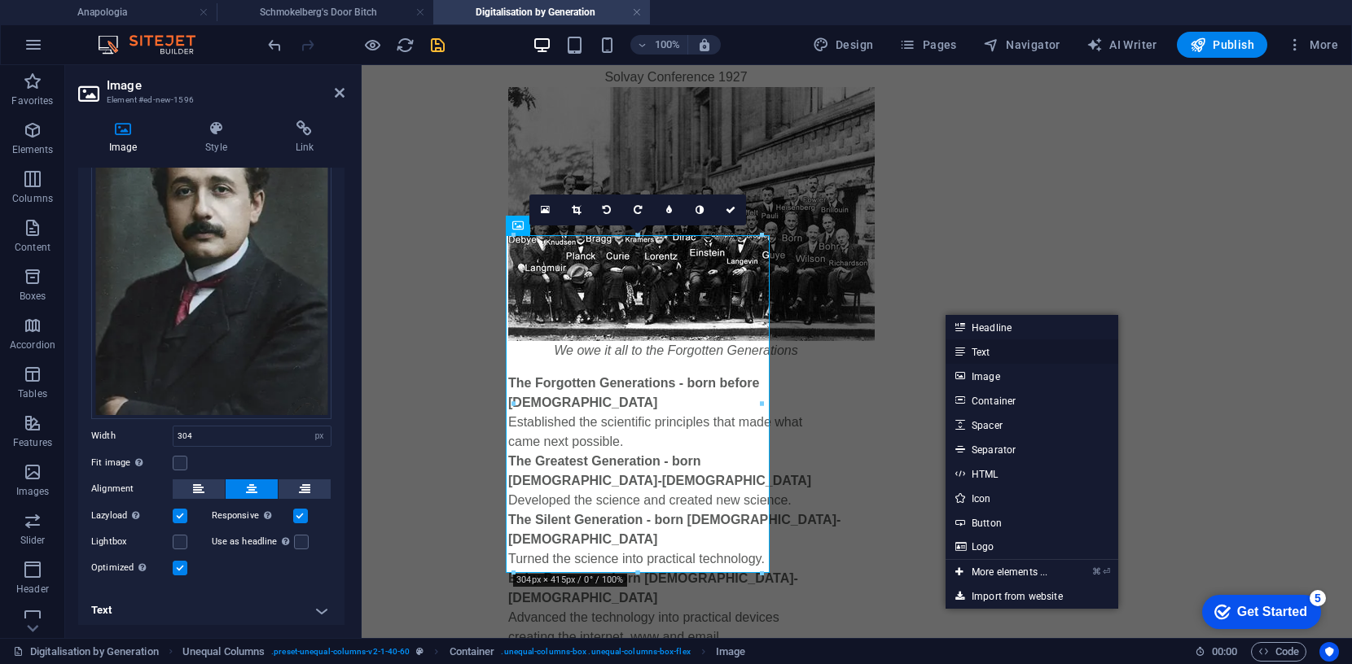
click at [993, 353] on link "Text" at bounding box center [1031, 352] width 173 height 24
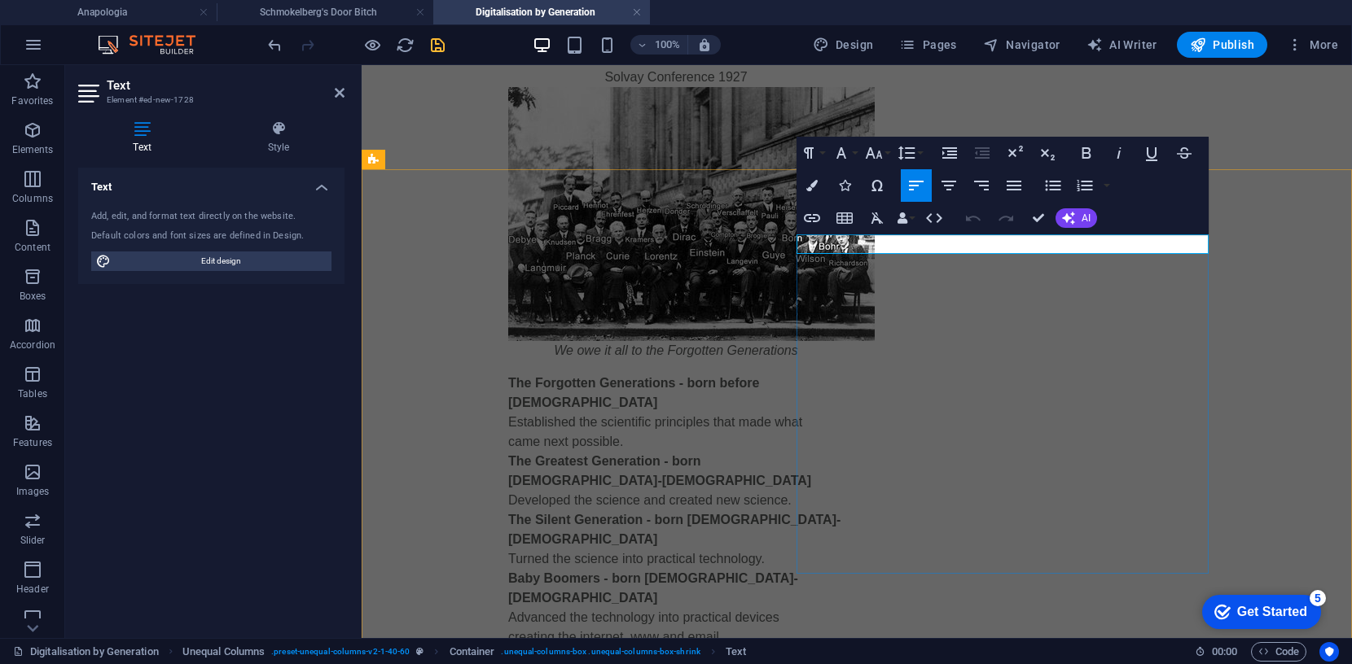
drag, startPoint x: 903, startPoint y: 246, endPoint x: 799, endPoint y: 240, distance: 104.4
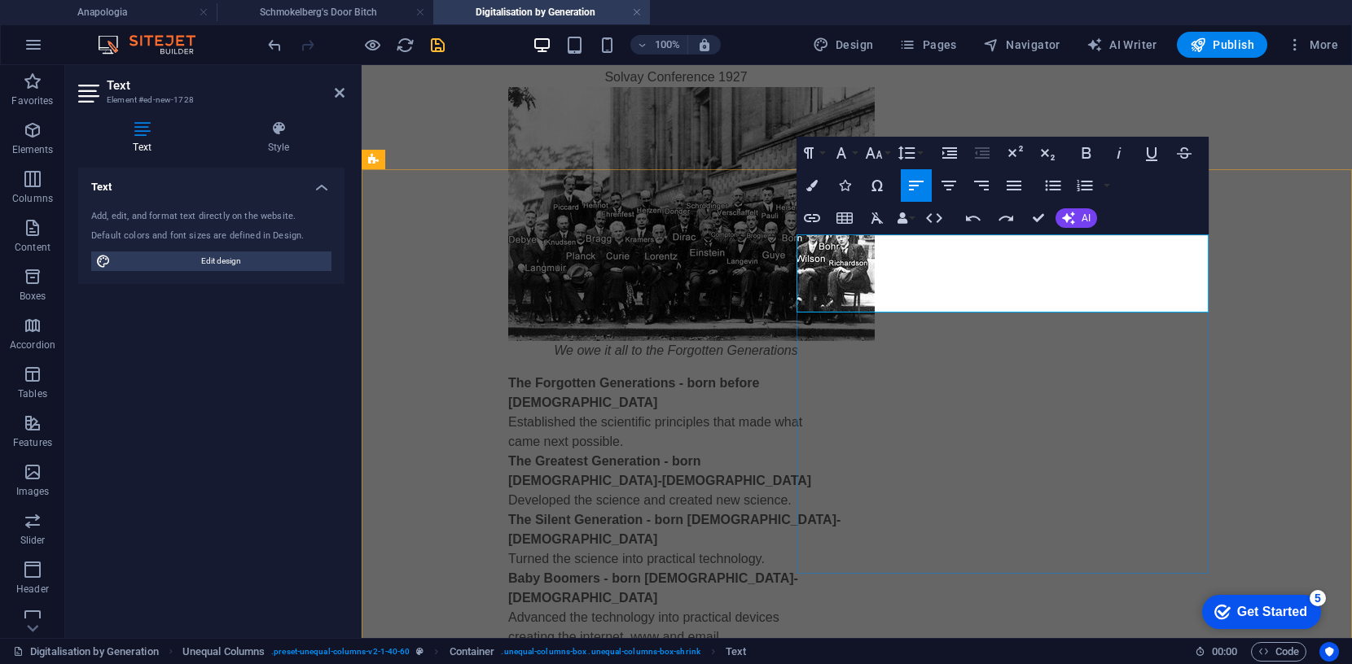
scroll to position [0, 5]
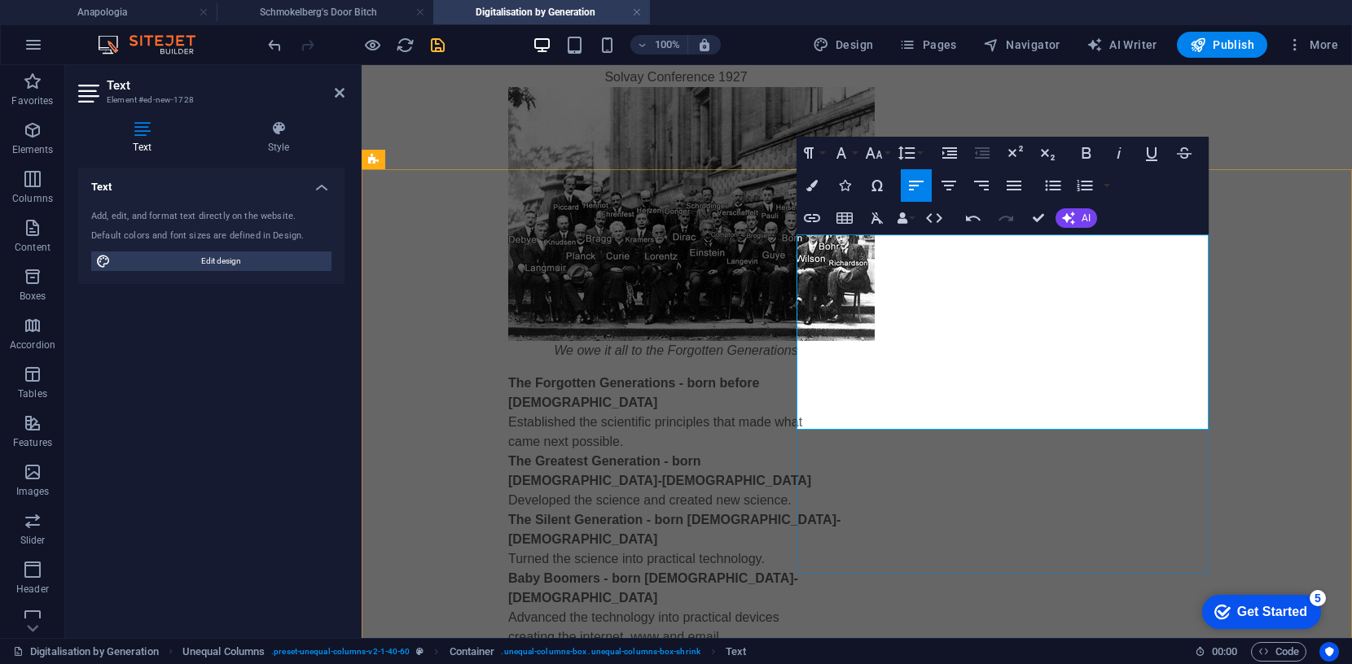
drag, startPoint x: 1059, startPoint y: 418, endPoint x: 1067, endPoint y: 417, distance: 8.2
click at [1014, 148] on icon "button" at bounding box center [1015, 153] width 20 height 20
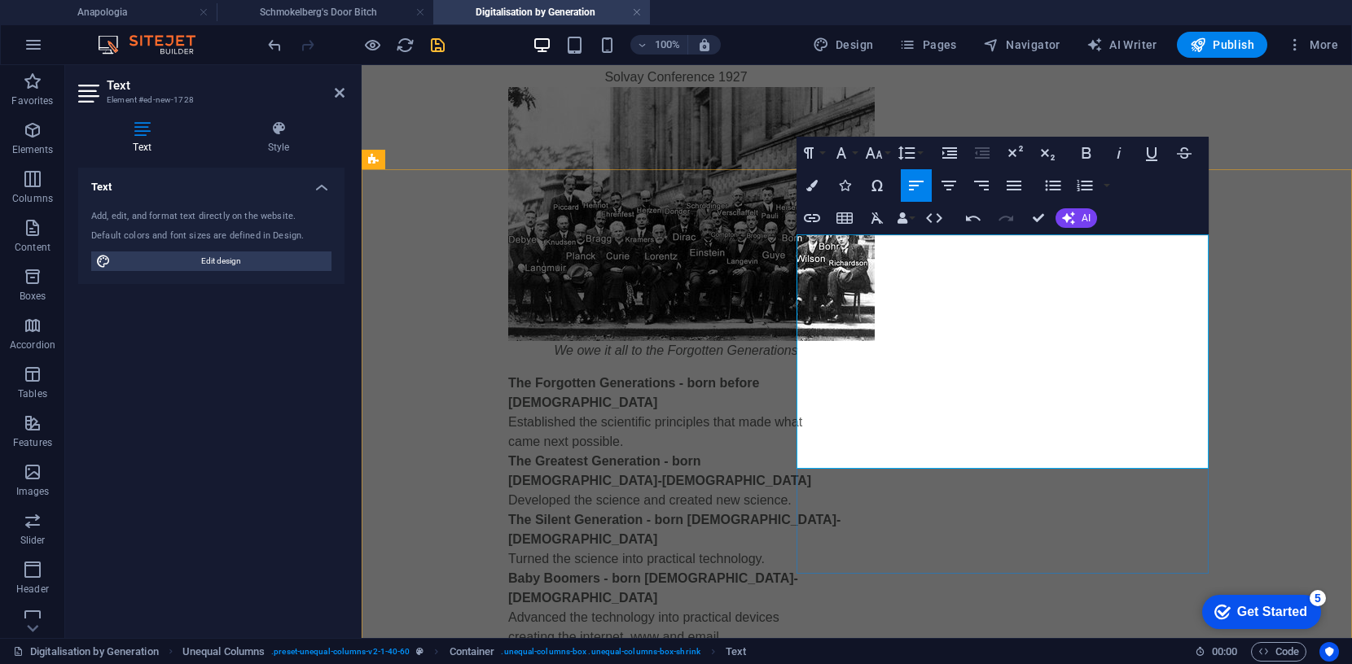
click at [1051, 156] on icon "button" at bounding box center [1048, 155] width 14 height 11
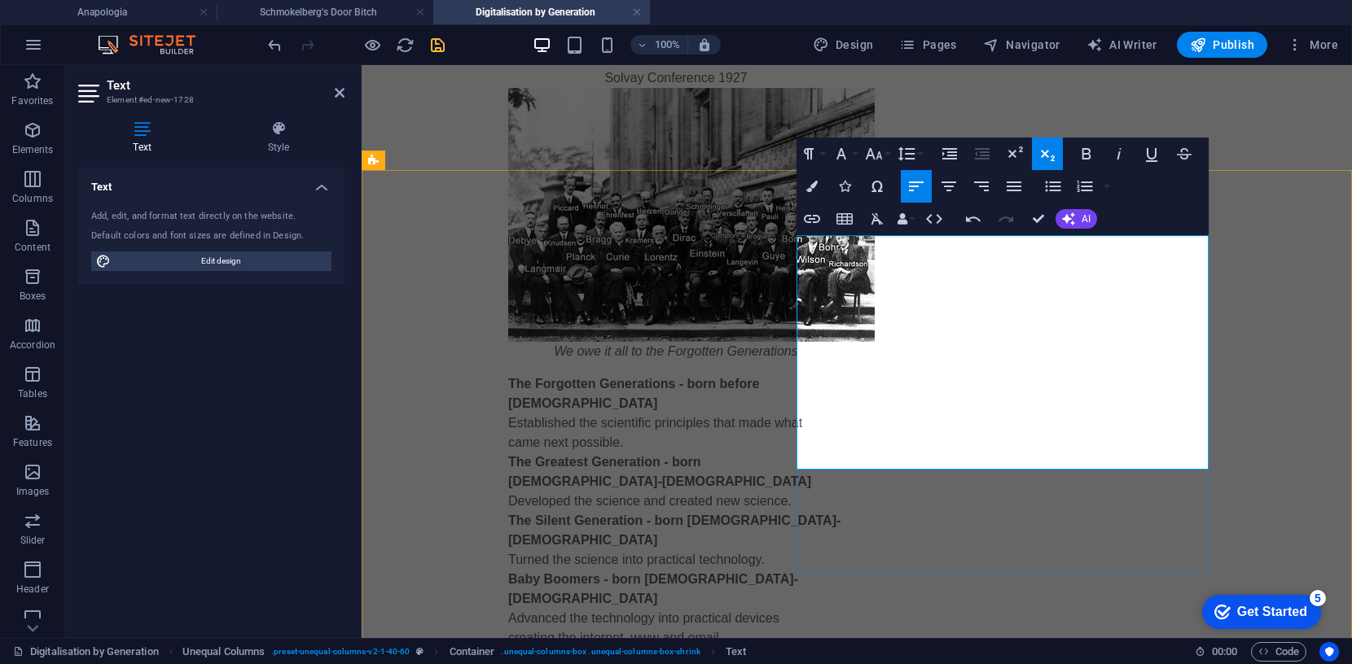
drag, startPoint x: 976, startPoint y: 382, endPoint x: 916, endPoint y: 385, distance: 59.5
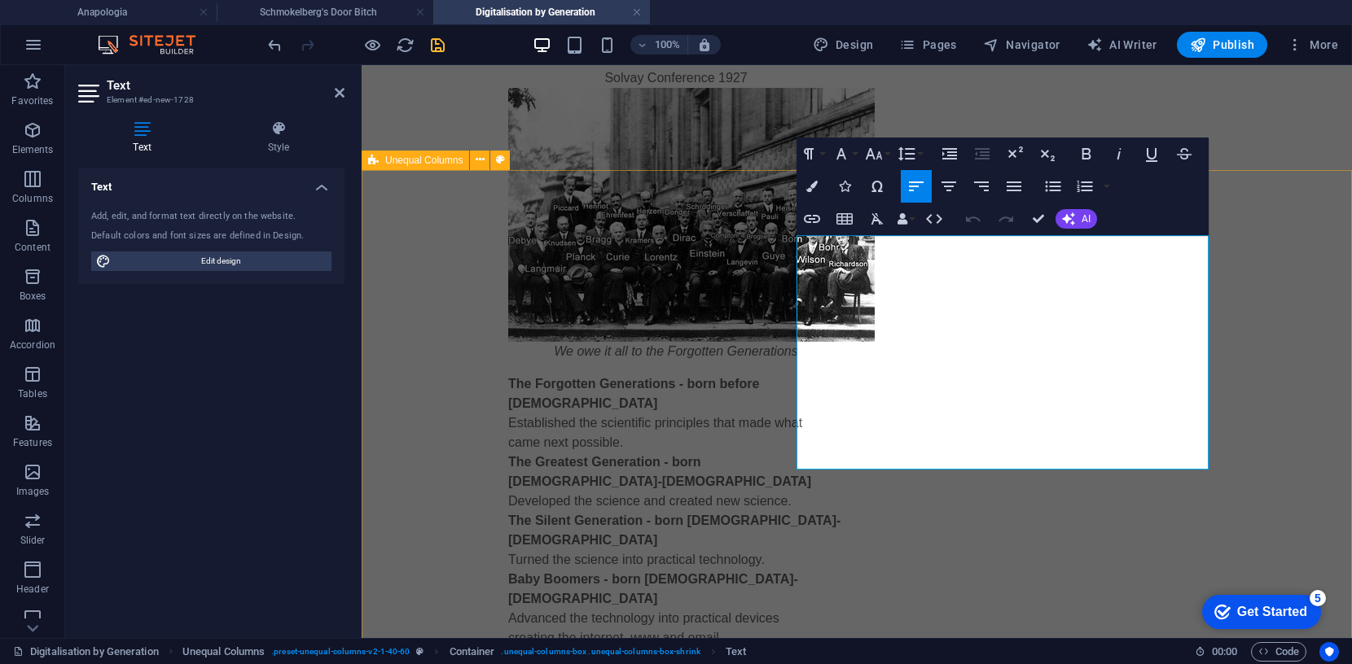
drag, startPoint x: 928, startPoint y: 248, endPoint x: 782, endPoint y: 250, distance: 145.8
click at [871, 151] on icon "button" at bounding box center [874, 153] width 17 height 11
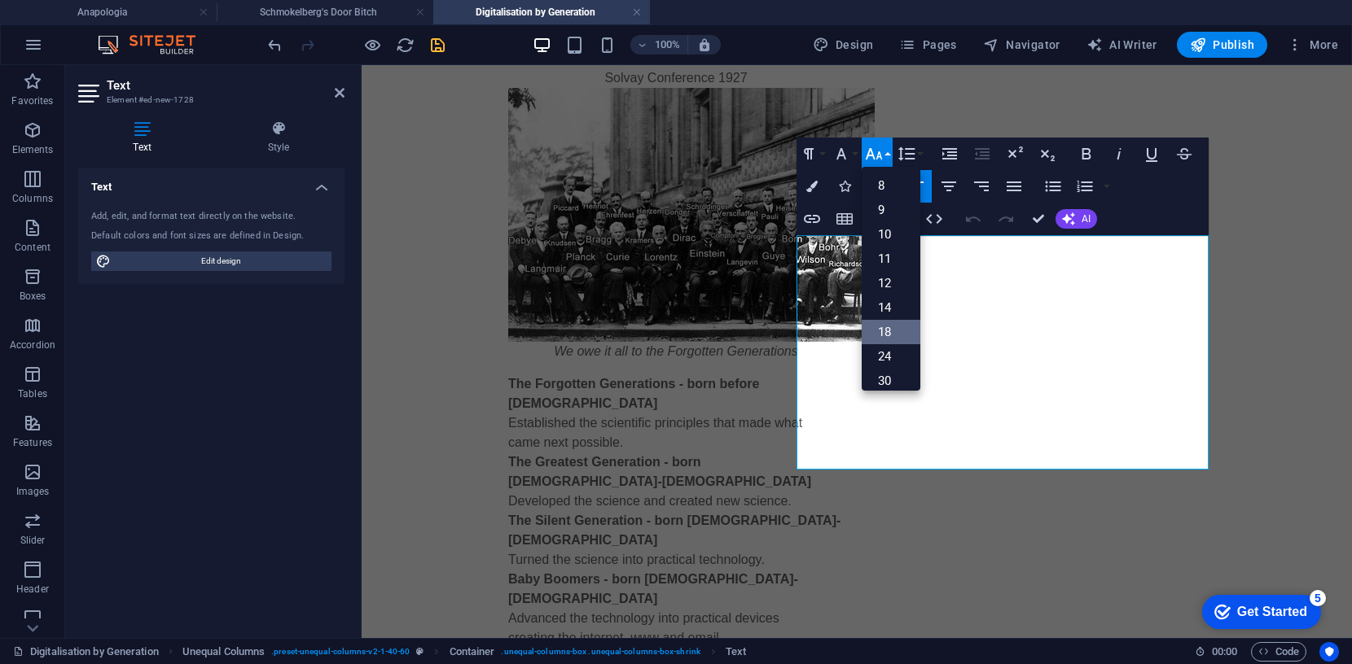
click at [884, 331] on link "18" at bounding box center [891, 332] width 59 height 24
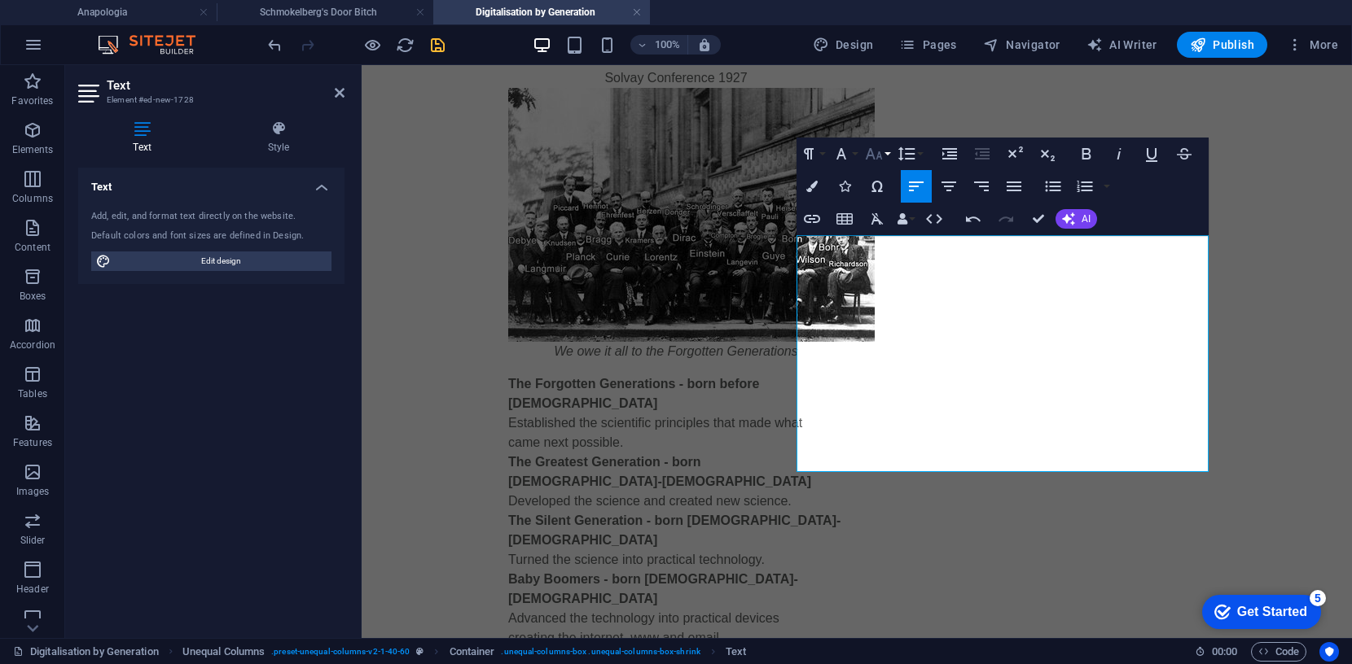
click at [876, 153] on icon "button" at bounding box center [874, 154] width 20 height 20
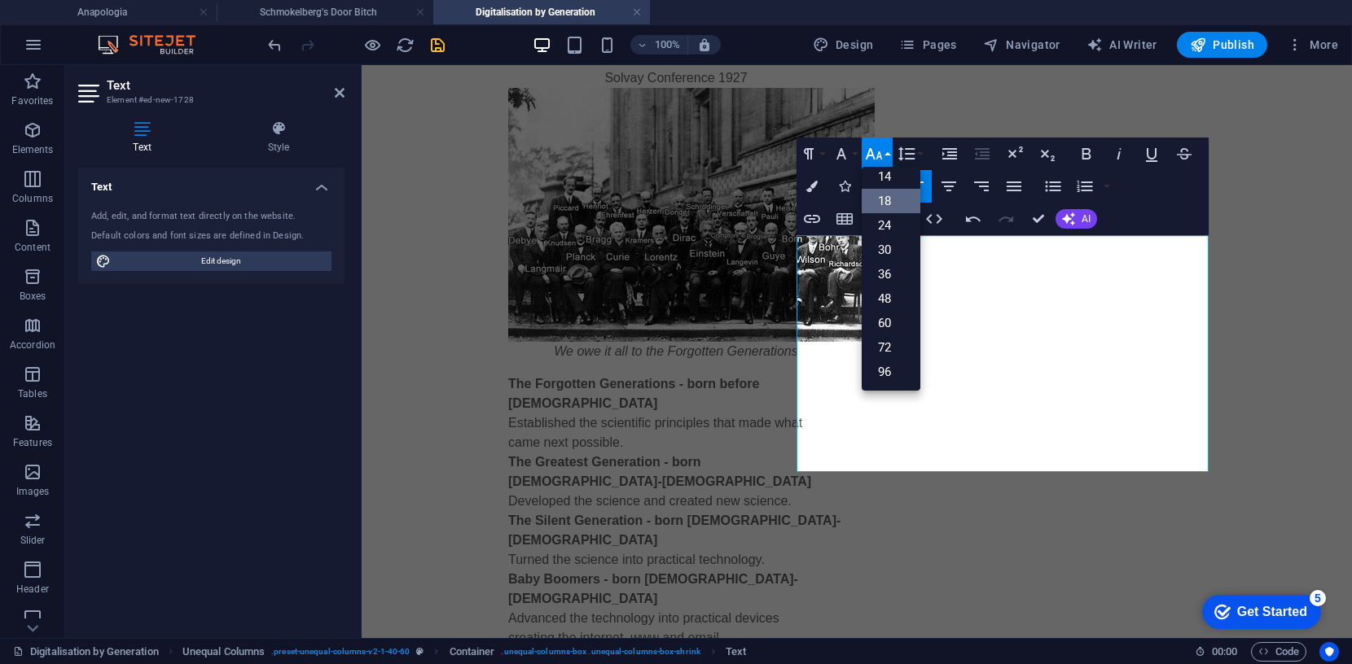
scroll to position [130, 0]
click at [892, 220] on link "24" at bounding box center [891, 226] width 59 height 24
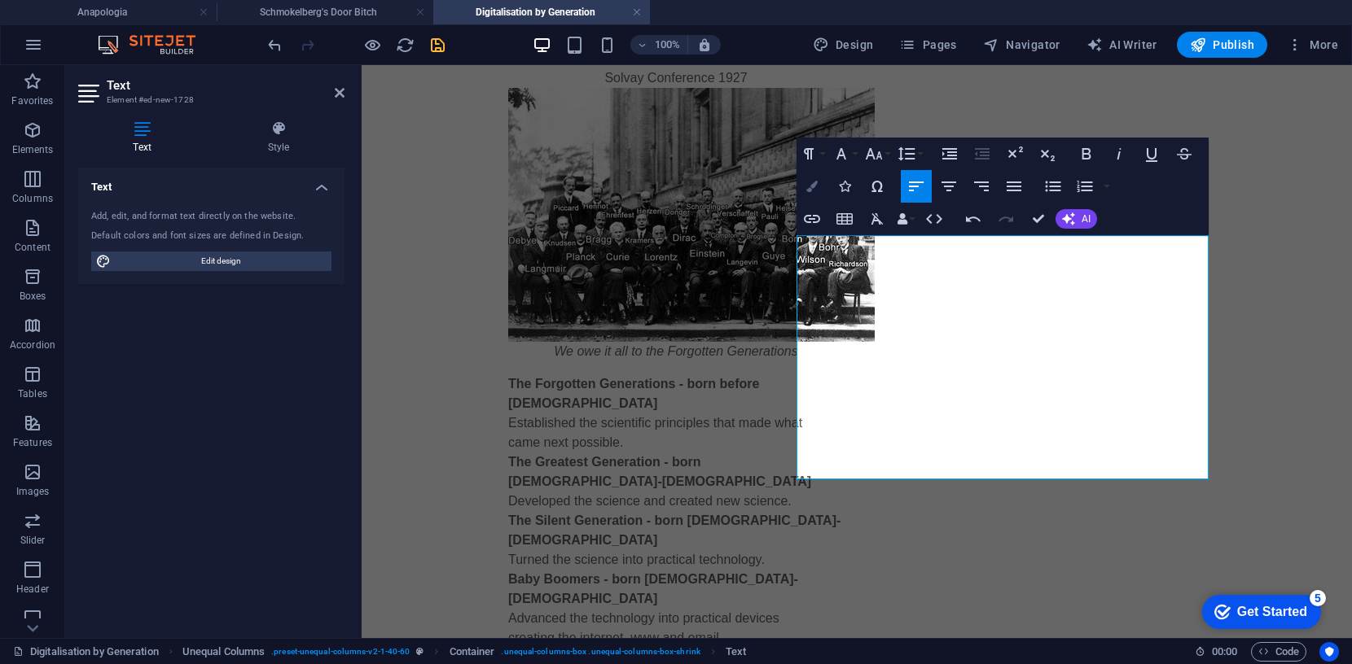
click at [806, 184] on icon "button" at bounding box center [811, 186] width 11 height 11
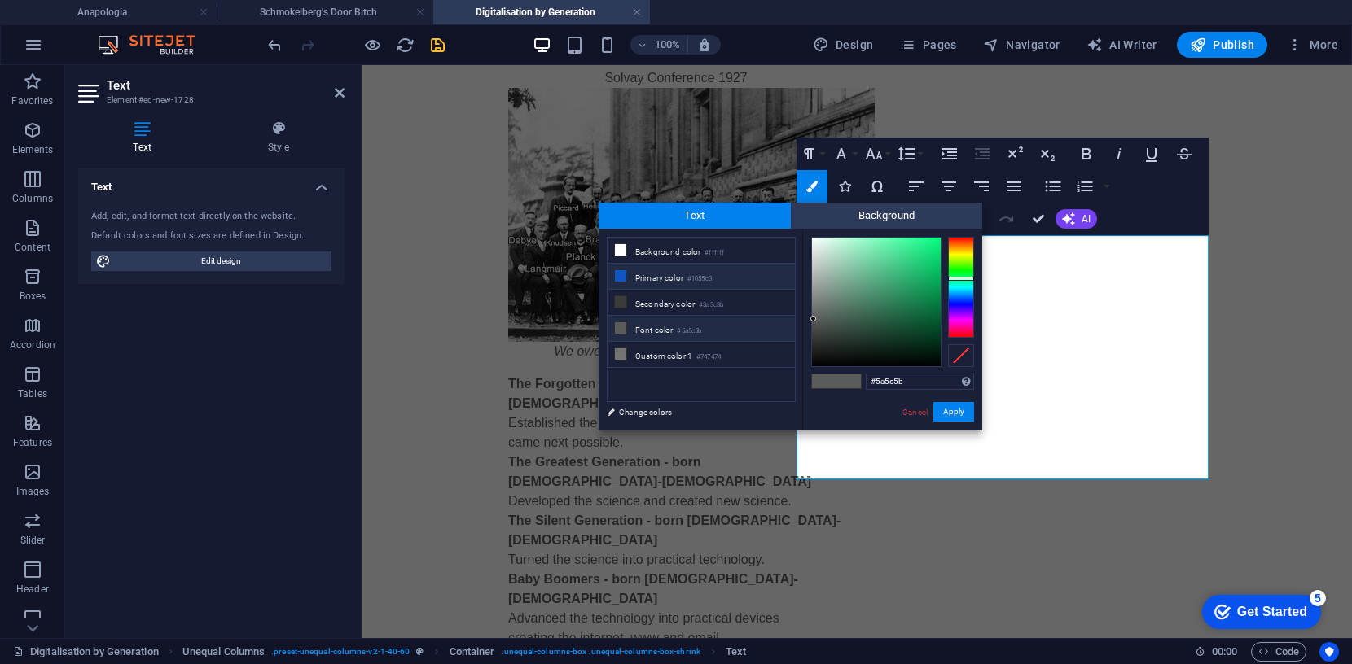
click at [622, 275] on icon at bounding box center [620, 275] width 11 height 11
type input "#1055c3"
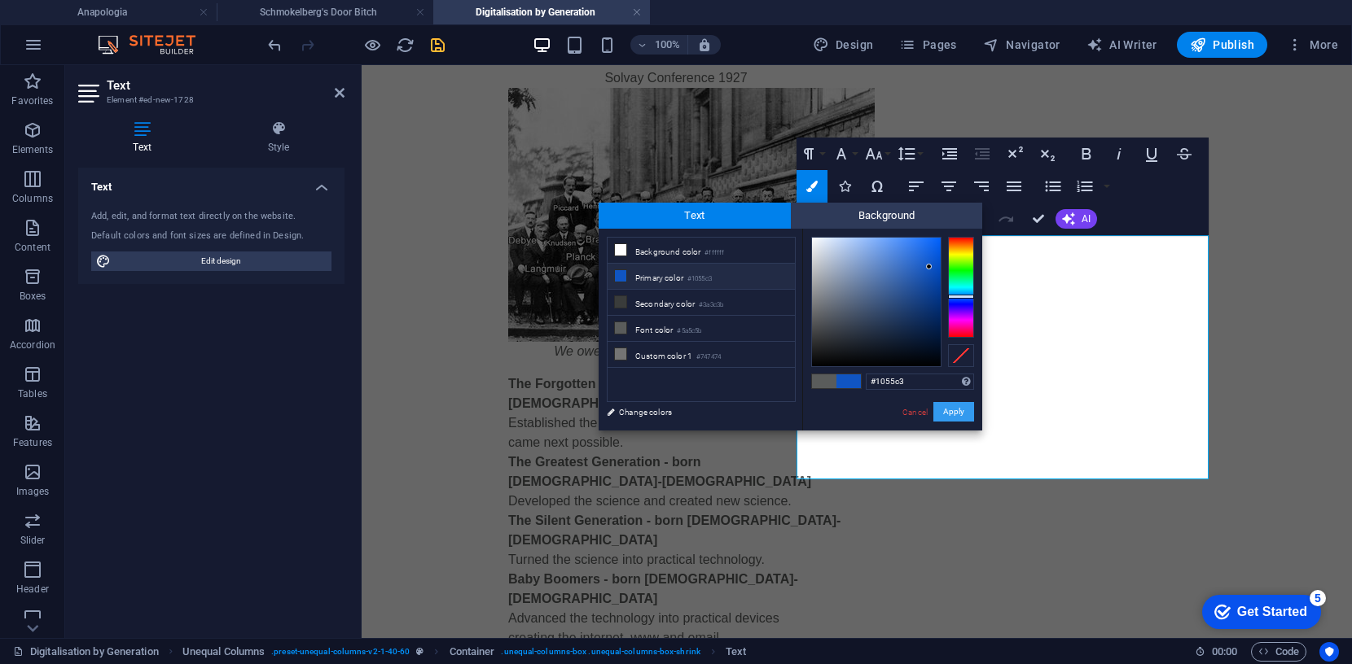
click at [959, 409] on button "Apply" at bounding box center [953, 412] width 41 height 20
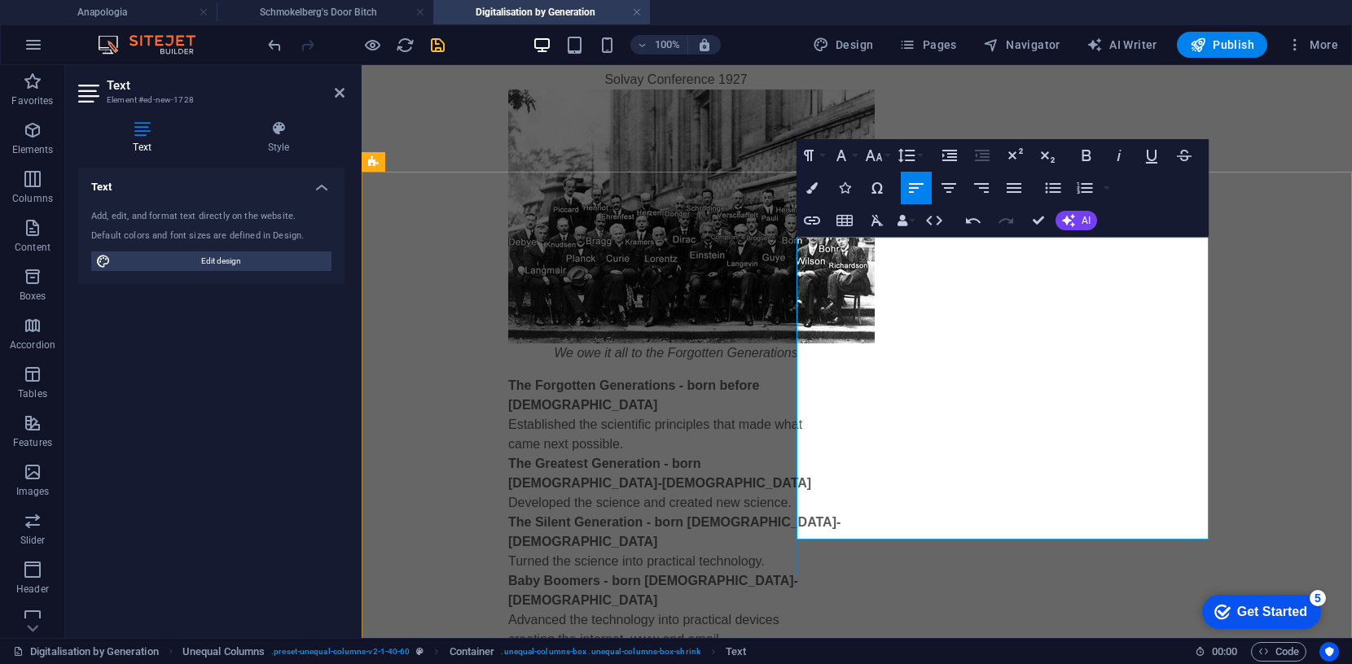
drag, startPoint x: 1199, startPoint y: 393, endPoint x: 1207, endPoint y: 399, distance: 9.3
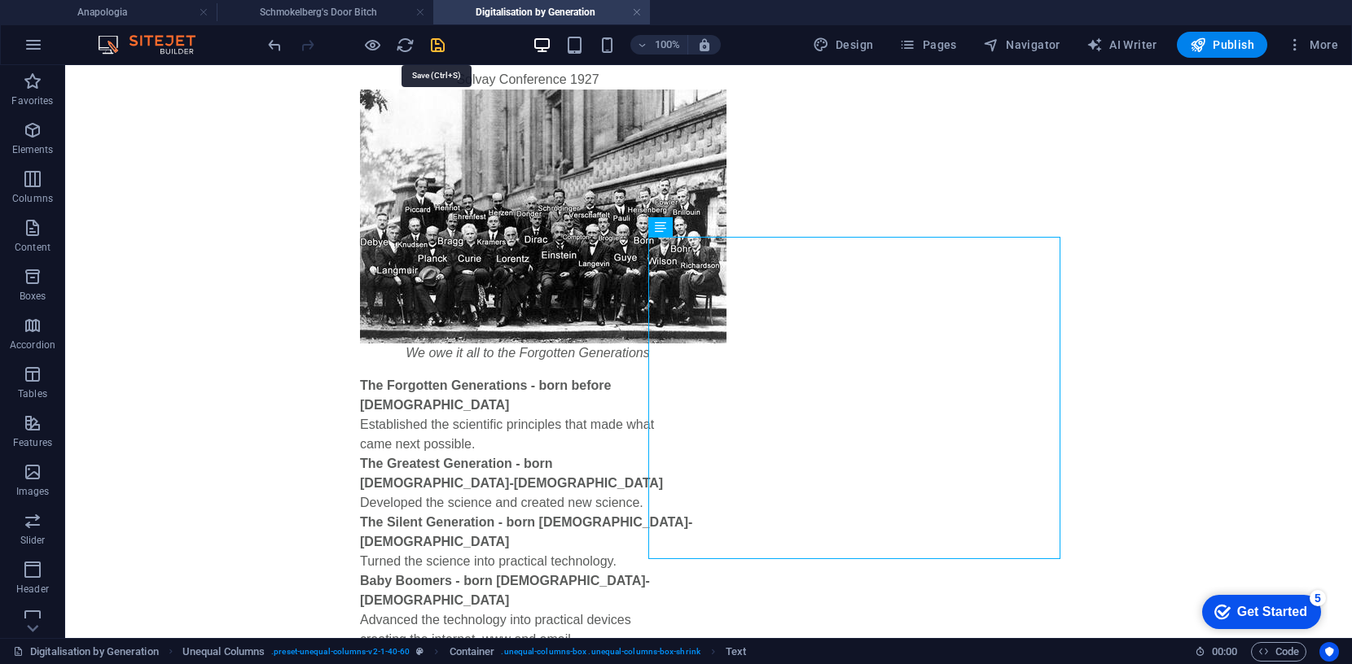
click at [438, 42] on icon "save" at bounding box center [437, 45] width 19 height 19
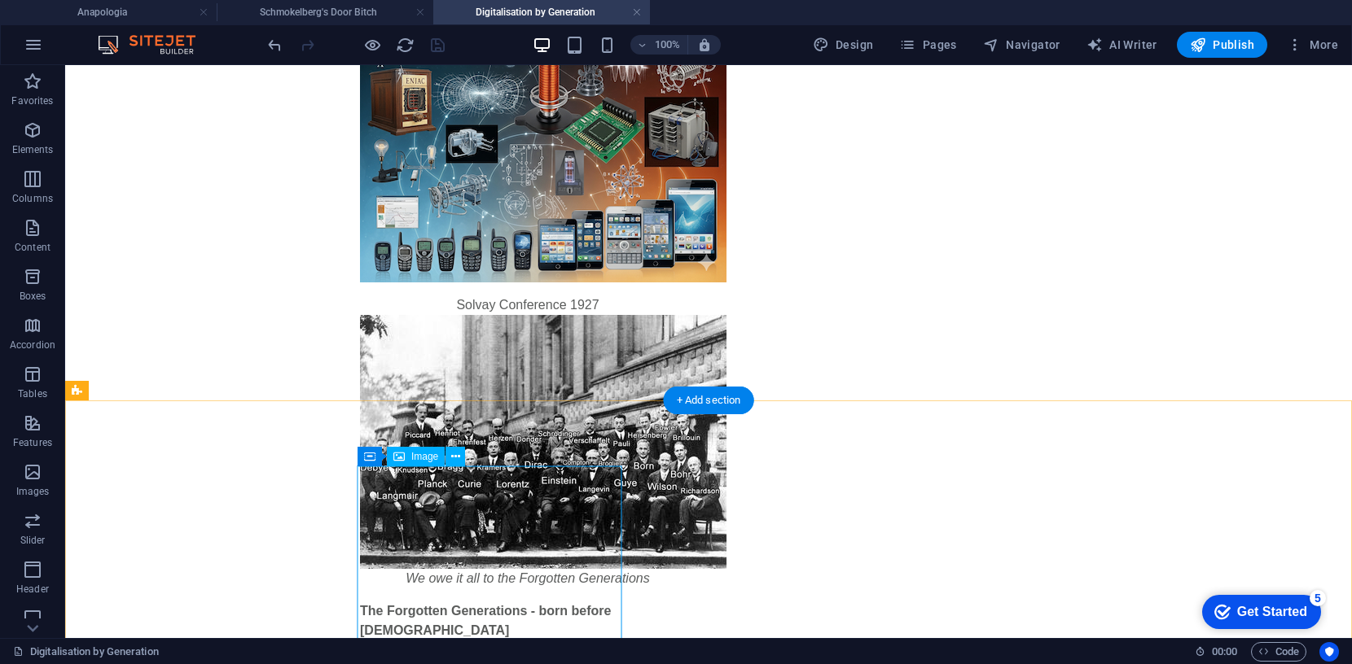
scroll to position [892, 0]
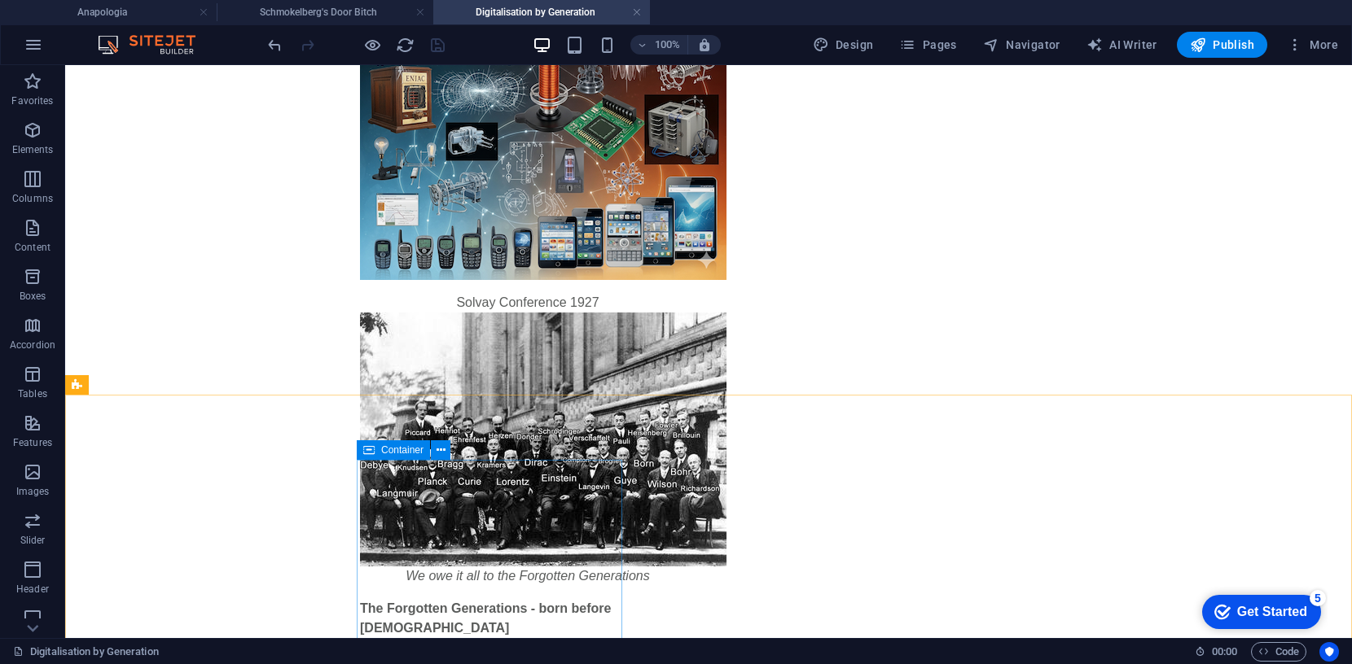
click at [384, 447] on span "Container" at bounding box center [402, 450] width 42 height 10
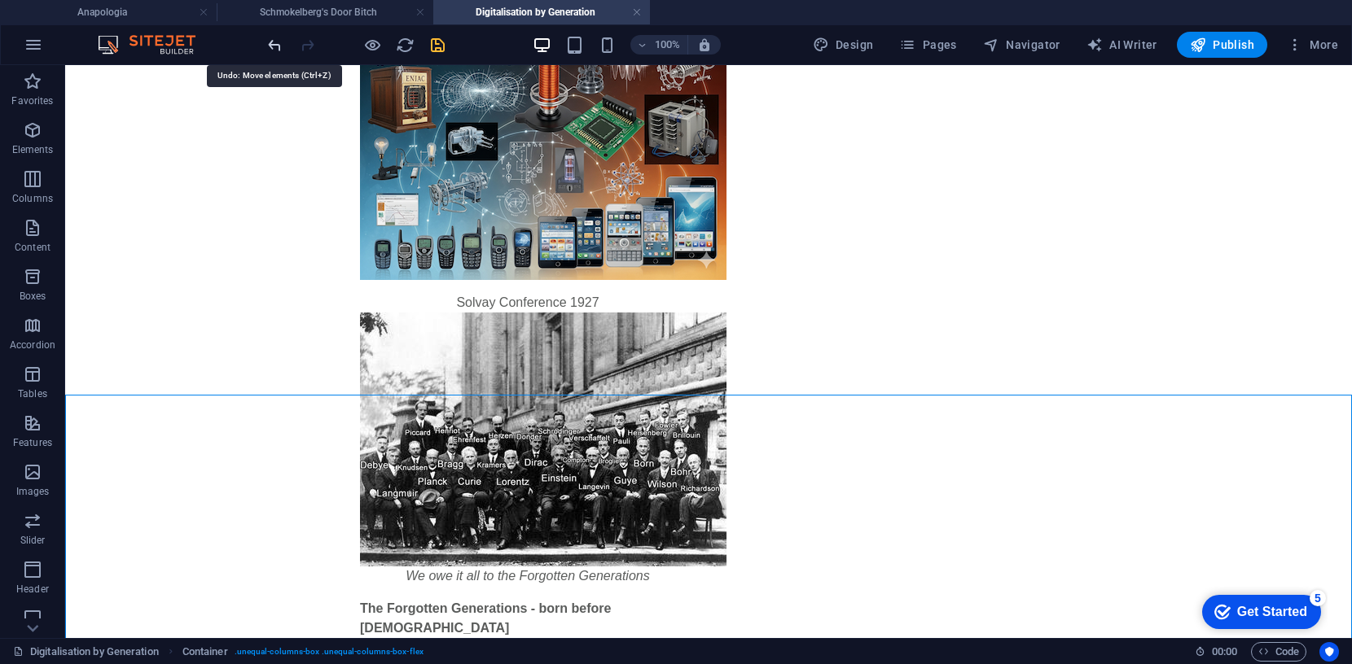
click at [267, 44] on icon "undo" at bounding box center [274, 45] width 19 height 19
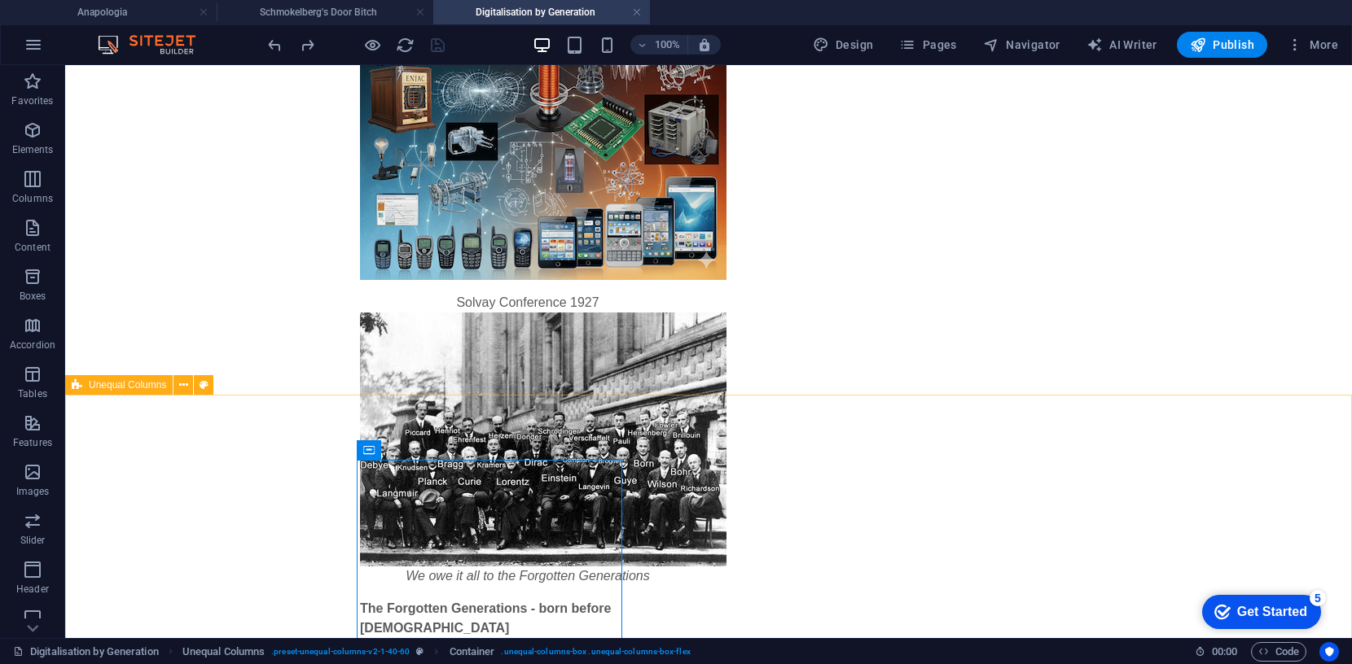
click at [147, 382] on span "Unequal Columns" at bounding box center [127, 385] width 77 height 10
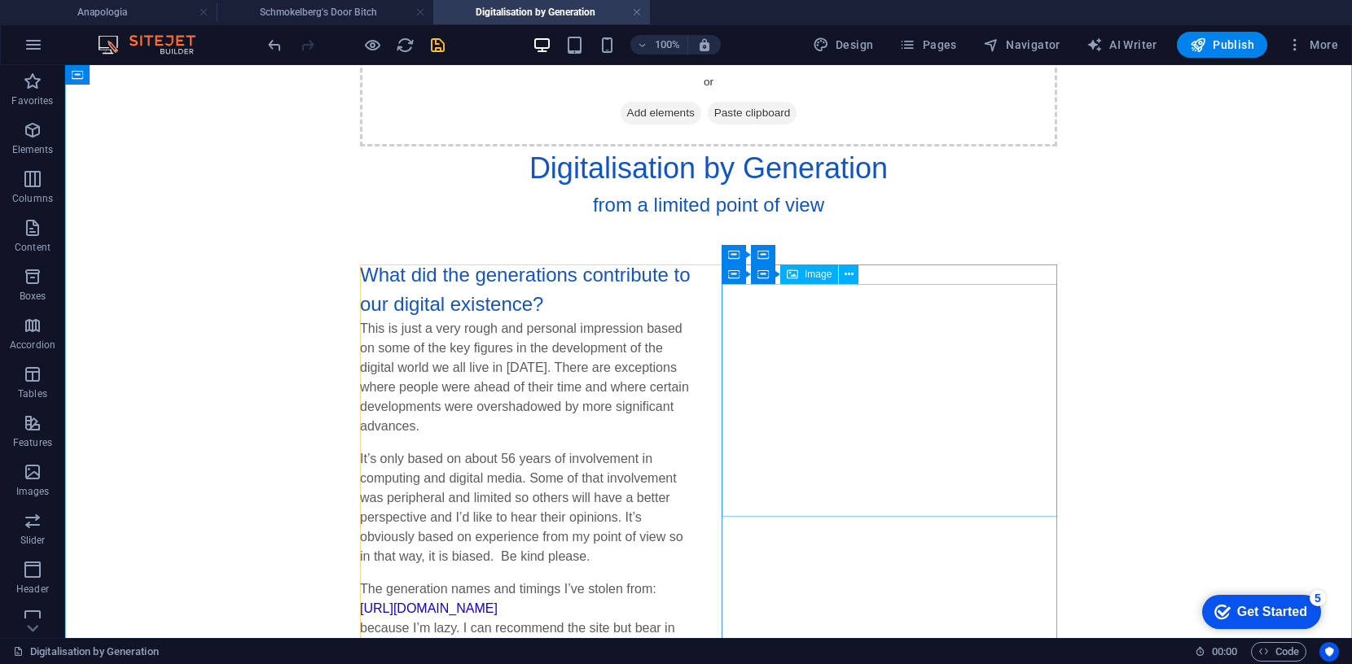
scroll to position [0, 0]
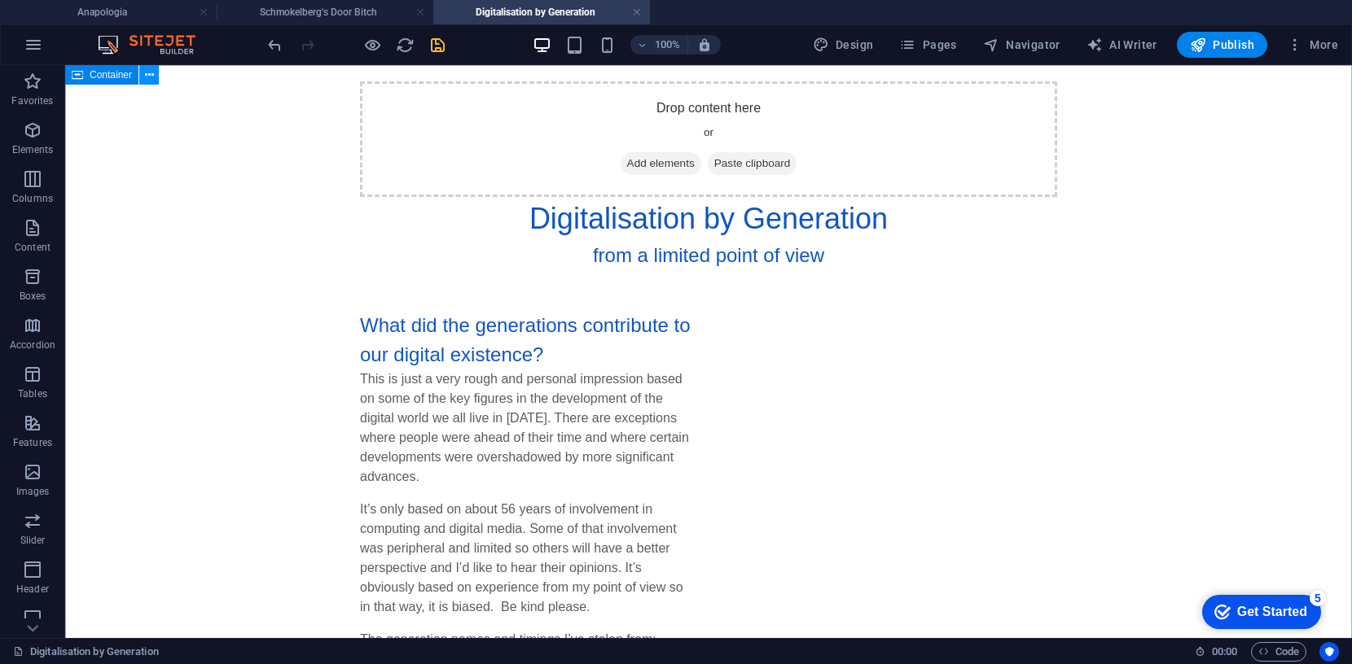
click at [148, 73] on icon at bounding box center [149, 75] width 9 height 17
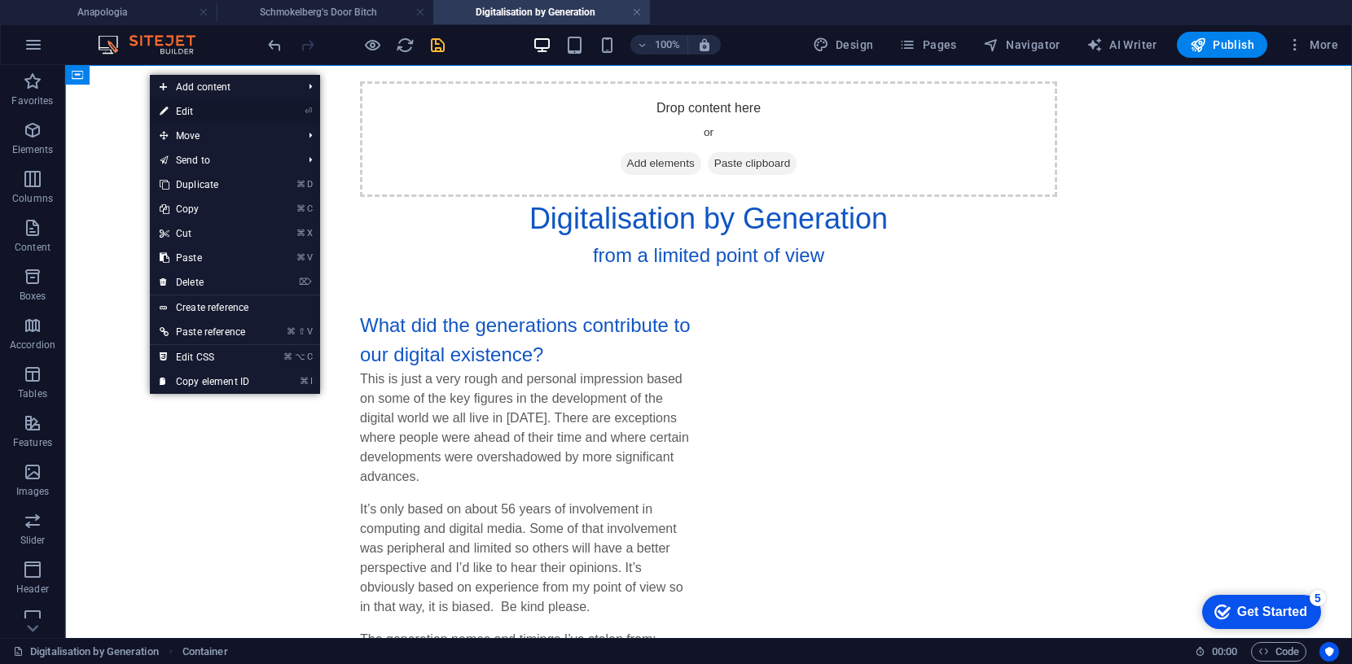
click at [197, 108] on link "⏎ Edit" at bounding box center [204, 111] width 109 height 24
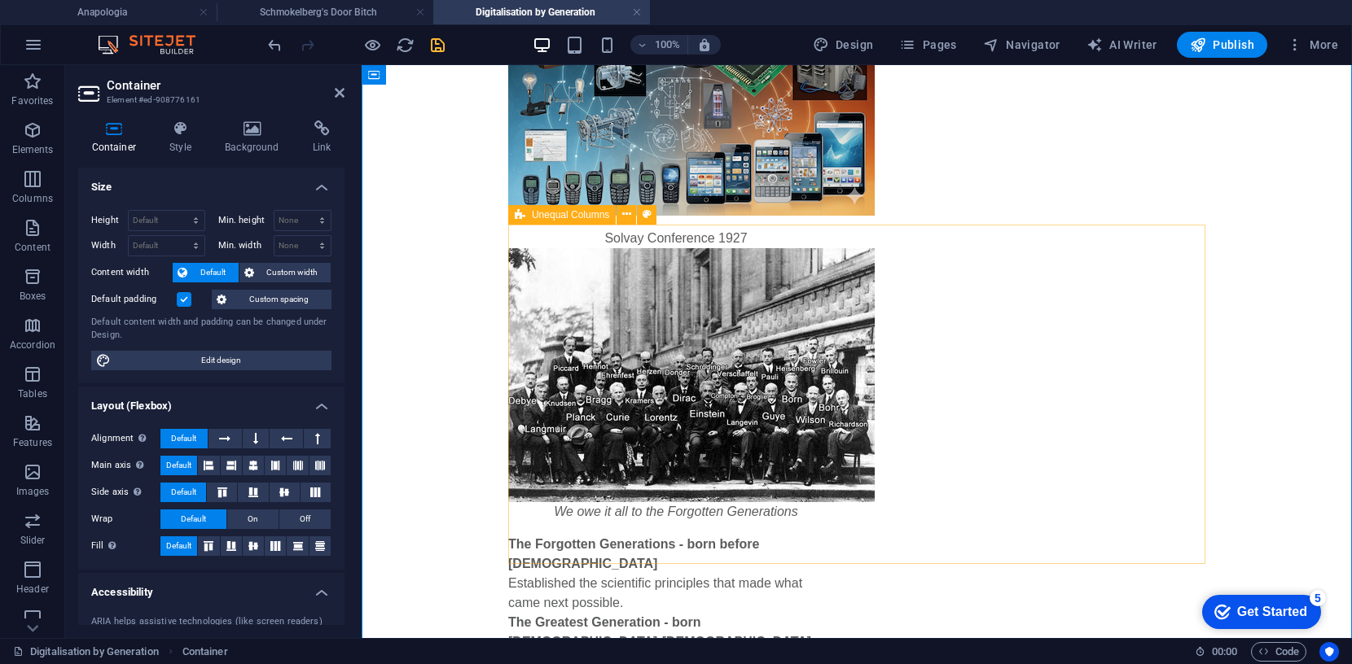
scroll to position [988, 0]
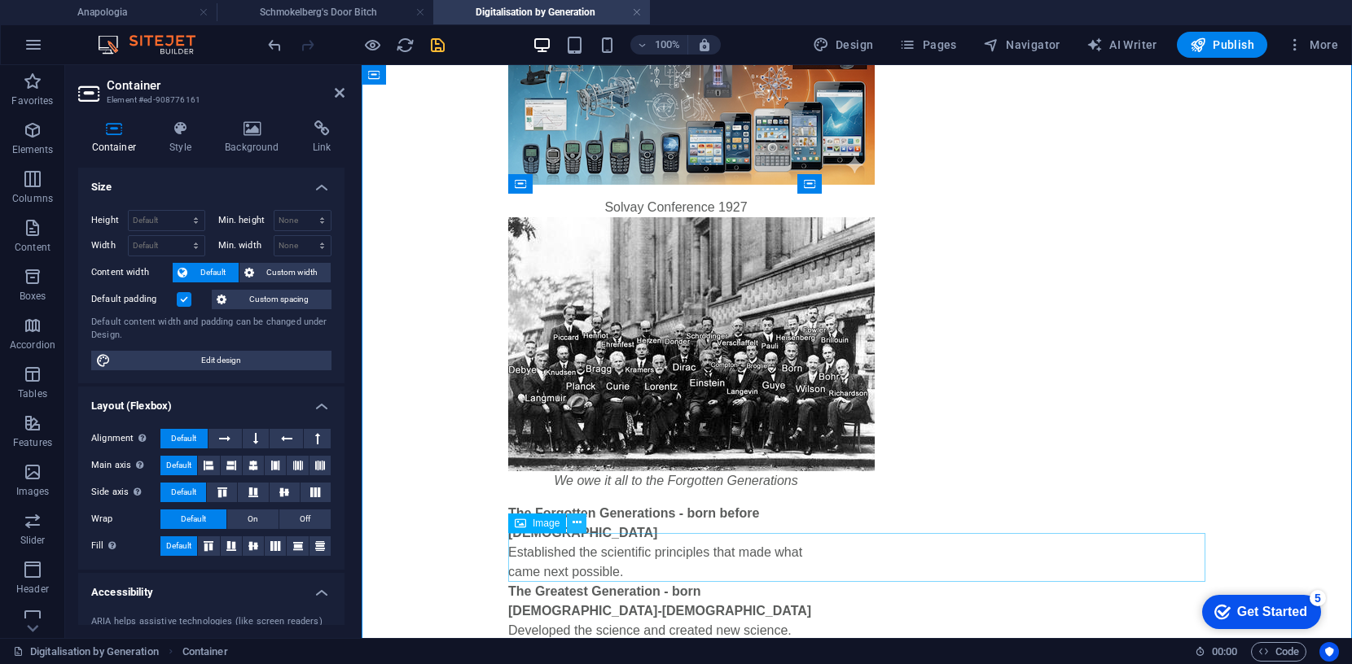
click at [576, 521] on icon at bounding box center [576, 523] width 9 height 17
click at [577, 520] on icon at bounding box center [576, 523] width 9 height 17
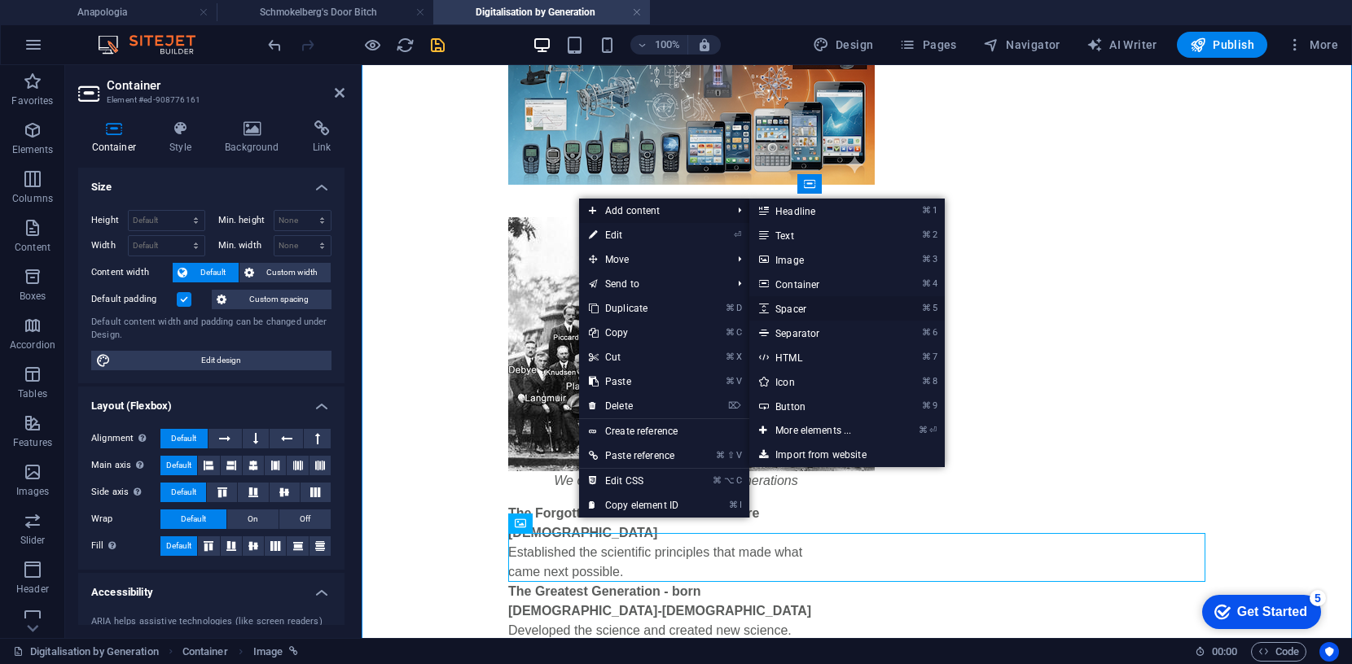
click at [795, 310] on link "⌘ 5 Spacer" at bounding box center [816, 308] width 134 height 24
select select "px"
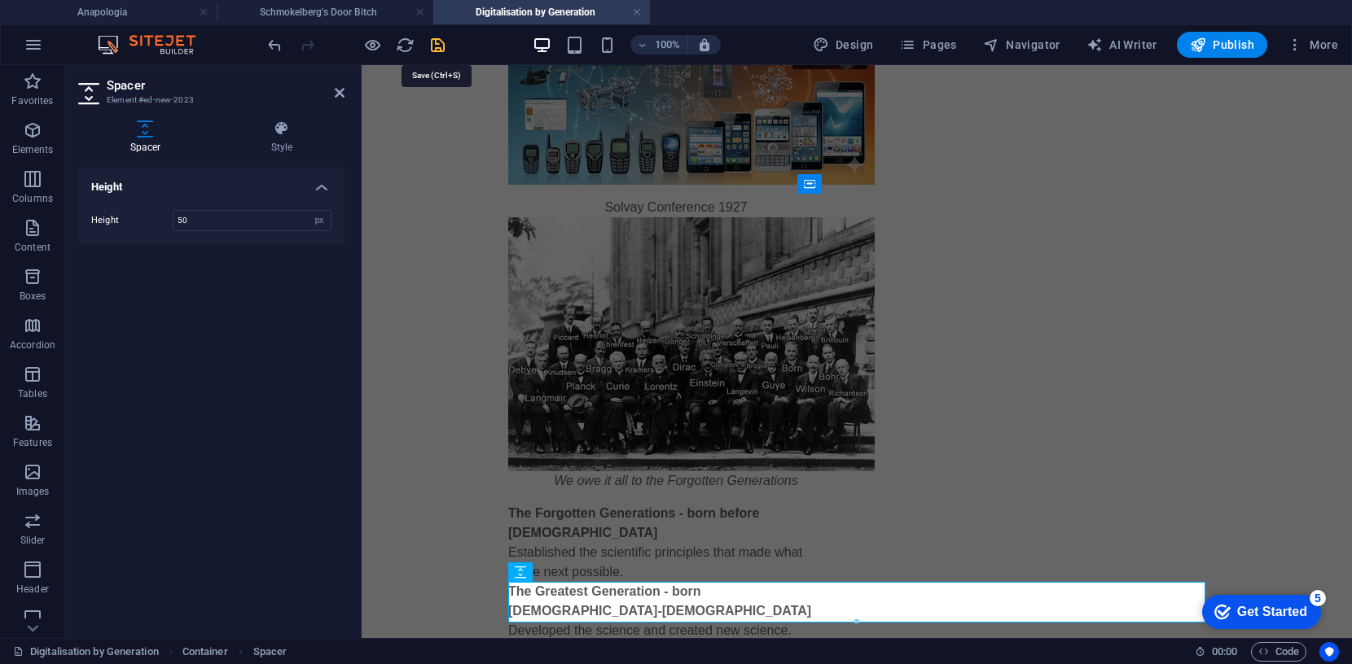
click at [436, 44] on icon "save" at bounding box center [437, 45] width 19 height 19
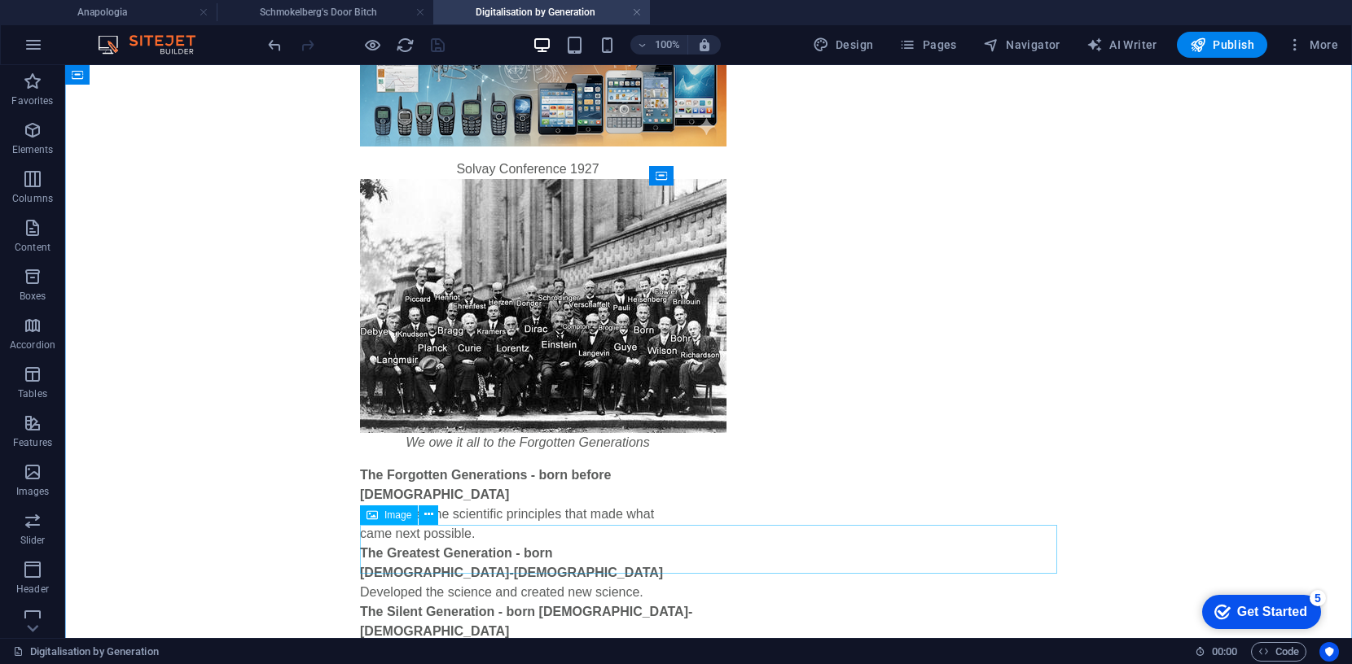
scroll to position [1028, 0]
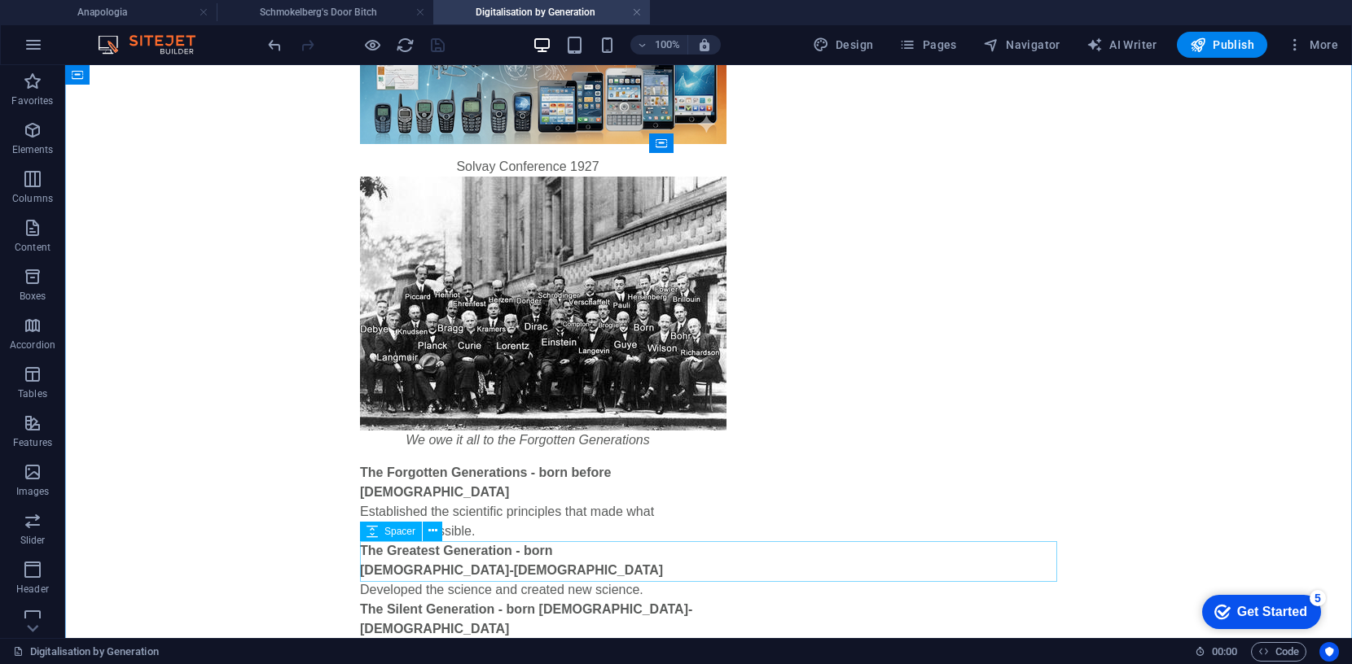
click at [400, 528] on span "Spacer" at bounding box center [399, 532] width 31 height 10
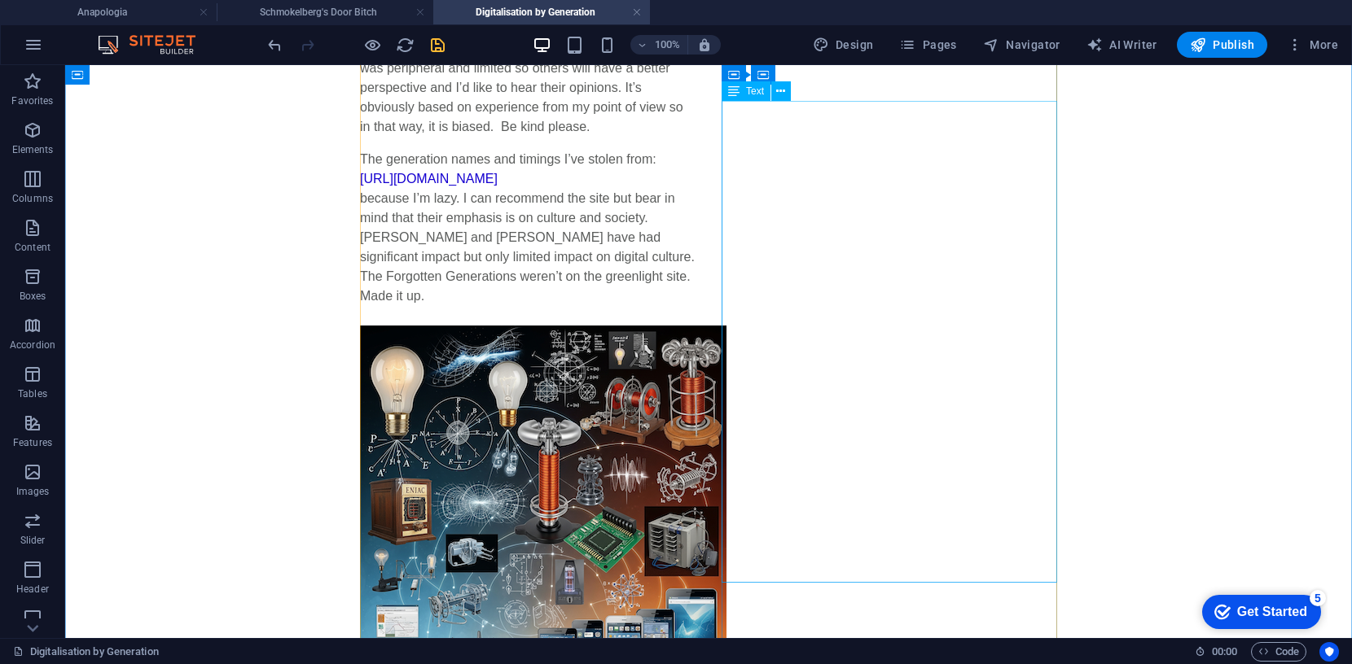
scroll to position [480, 0]
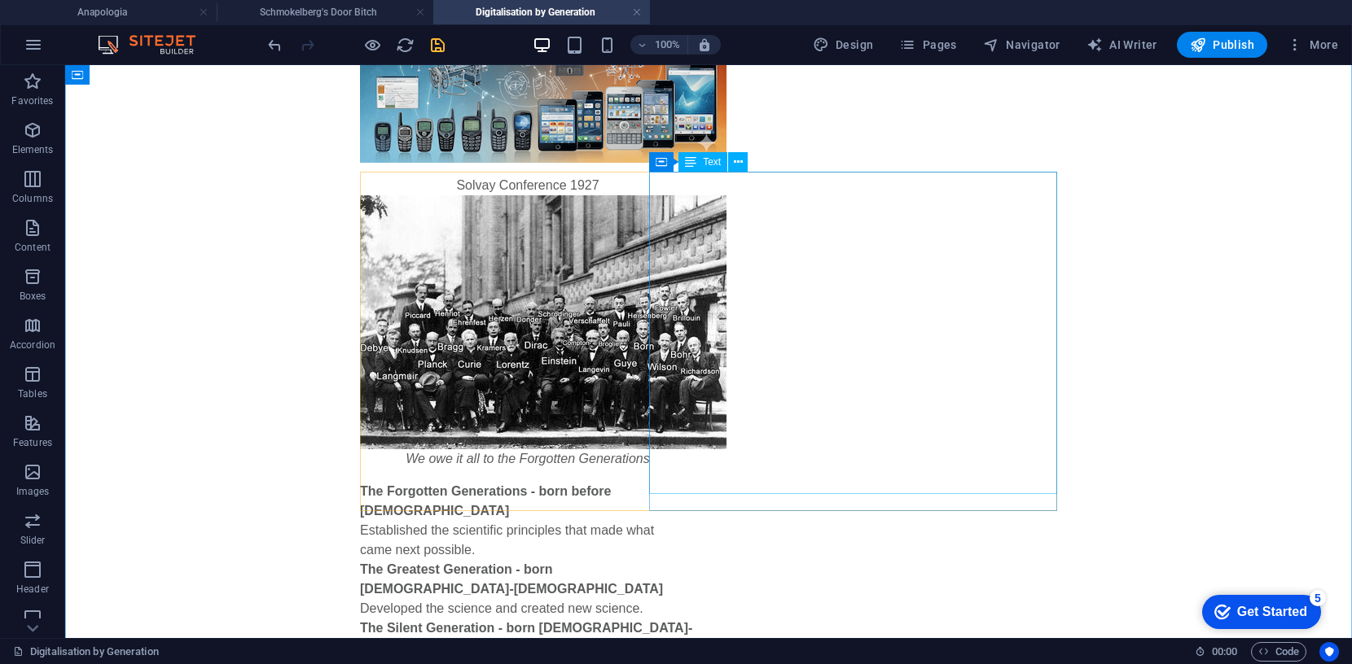
scroll to position [1028, 0]
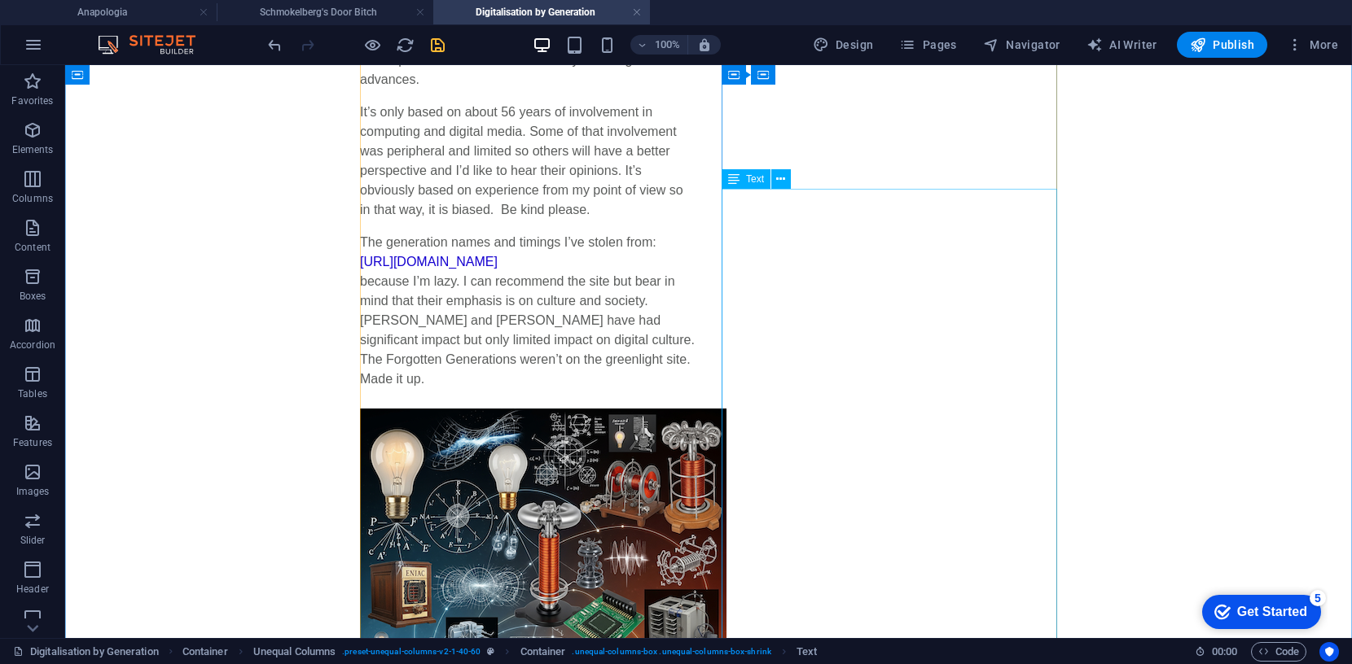
scroll to position [392, 0]
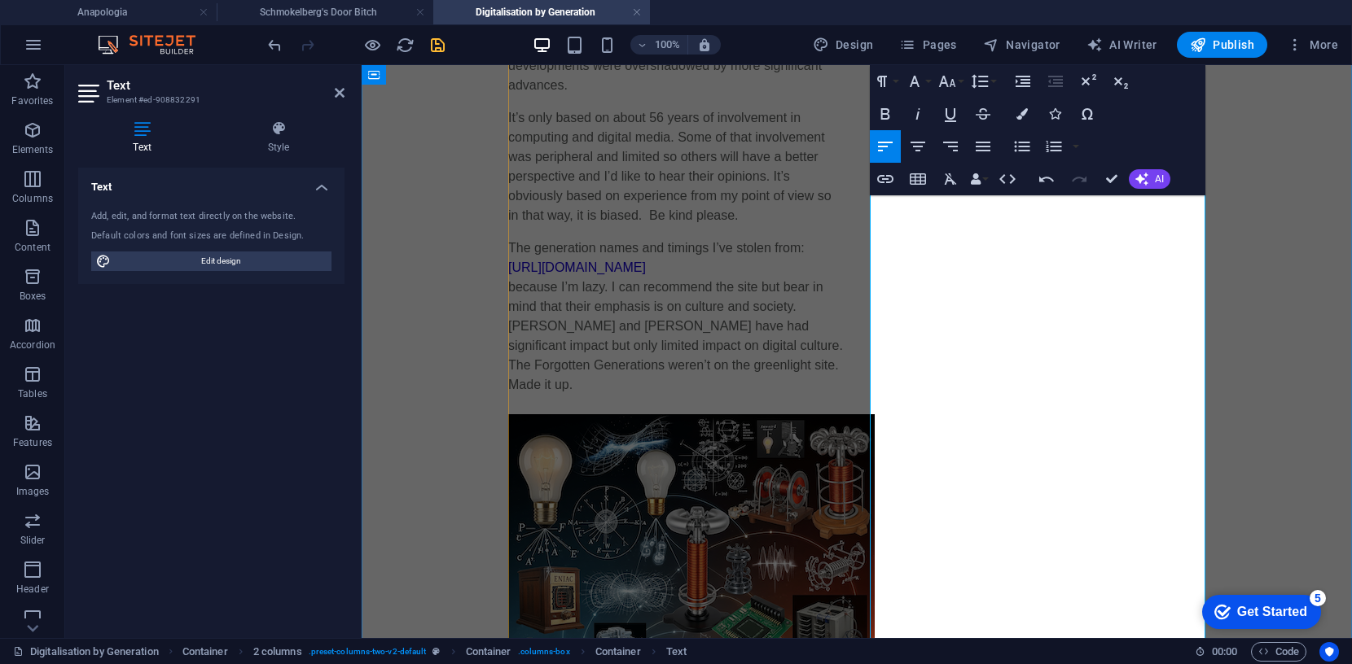
drag, startPoint x: 1098, startPoint y: 213, endPoint x: 873, endPoint y: 208, distance: 224.8
click at [950, 81] on icon "button" at bounding box center [947, 82] width 20 height 20
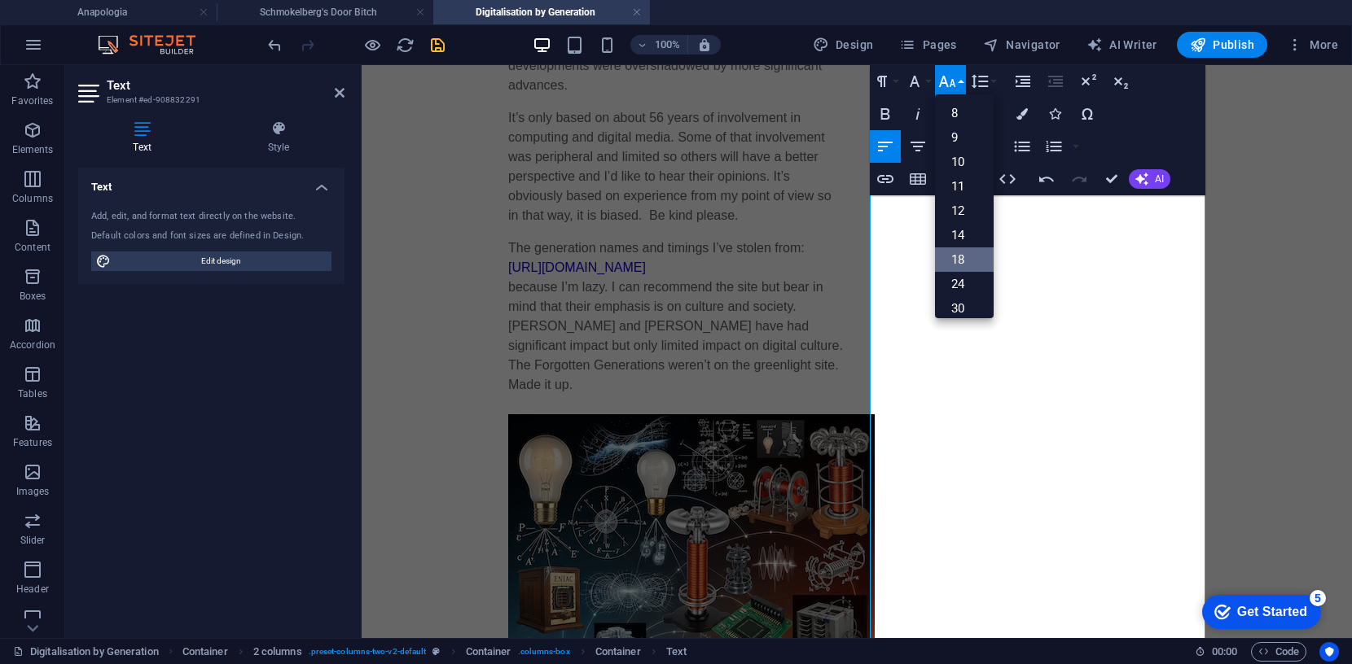
click at [967, 258] on link "18" at bounding box center [964, 260] width 59 height 24
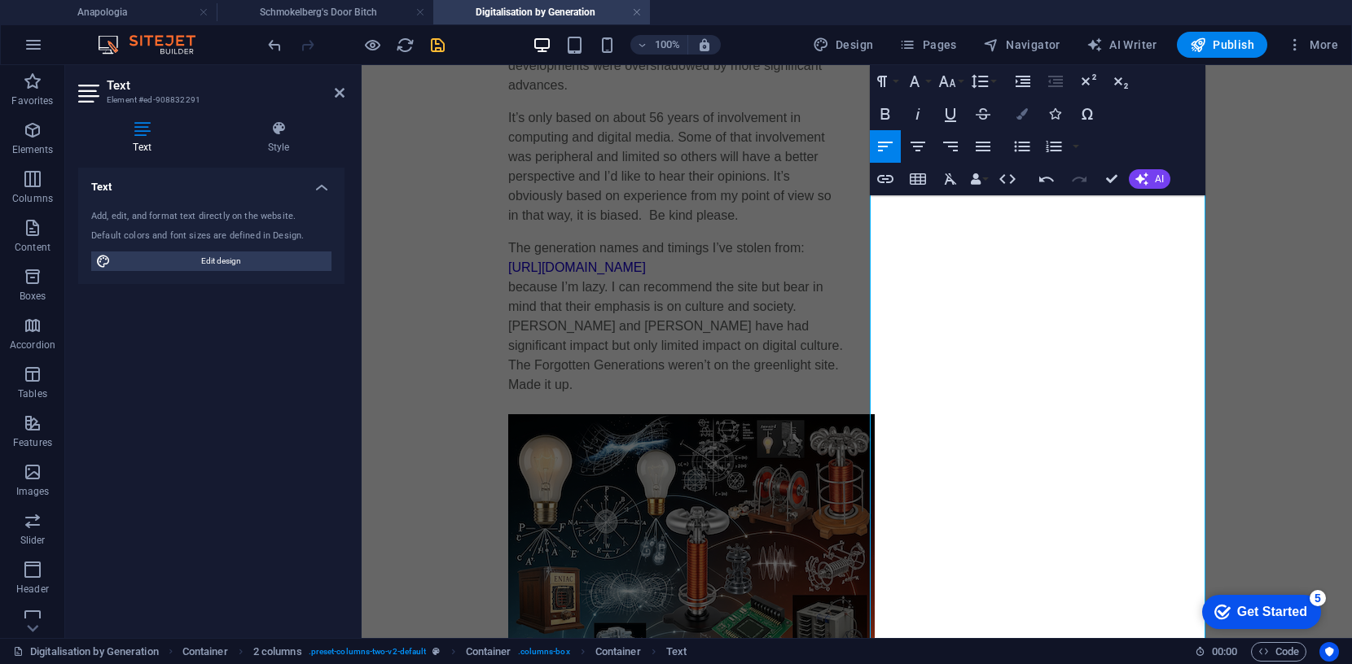
click at [1022, 112] on icon "button" at bounding box center [1021, 113] width 11 height 11
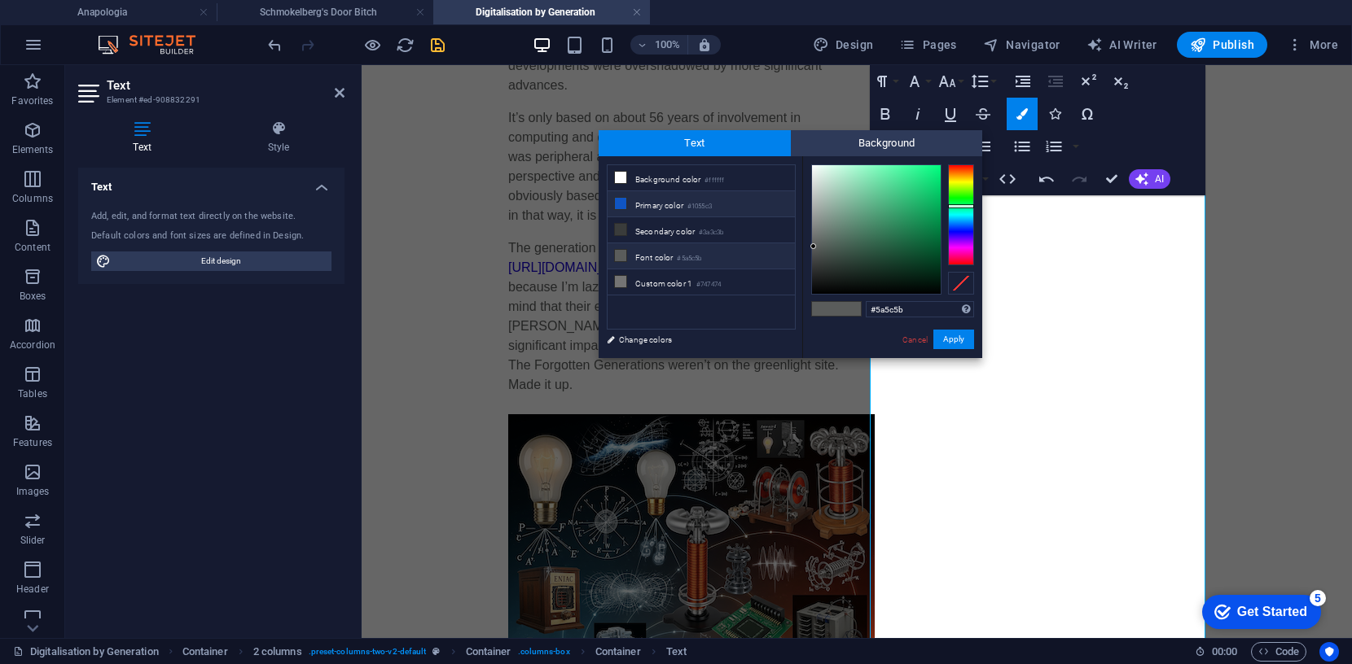
click at [622, 207] on icon at bounding box center [620, 203] width 11 height 11
type input "#1055c3"
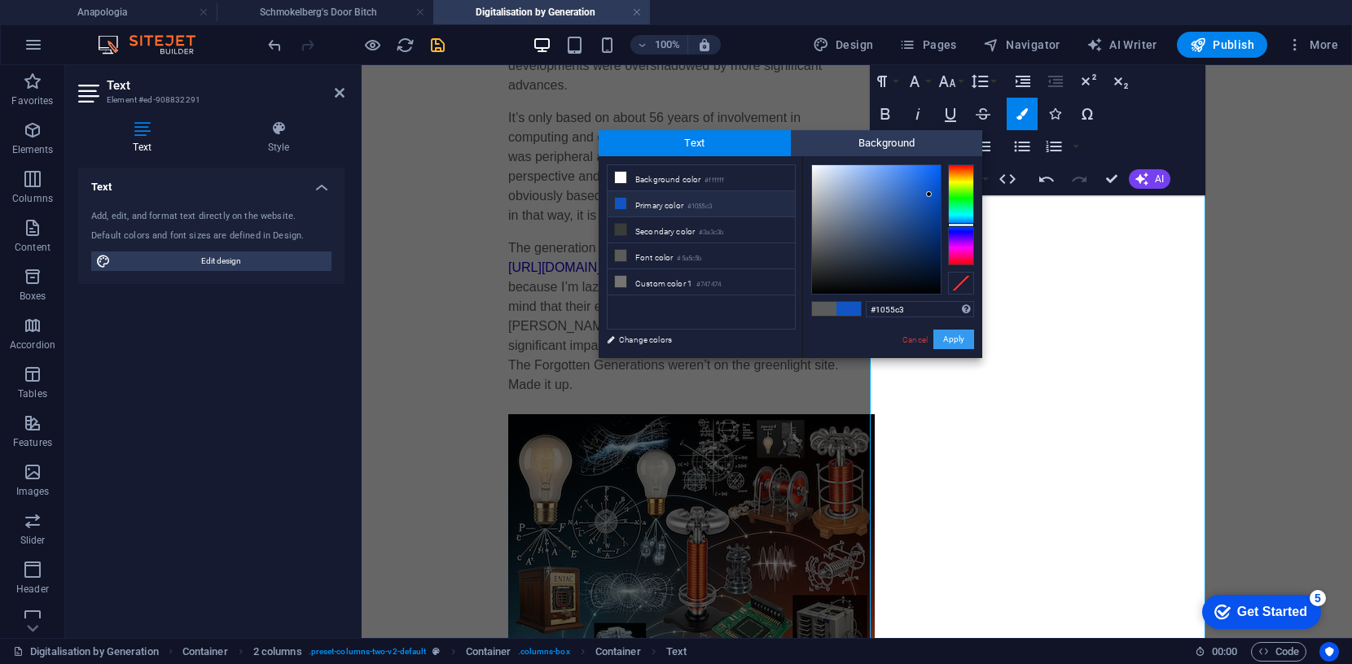
click at [963, 341] on button "Apply" at bounding box center [953, 340] width 41 height 20
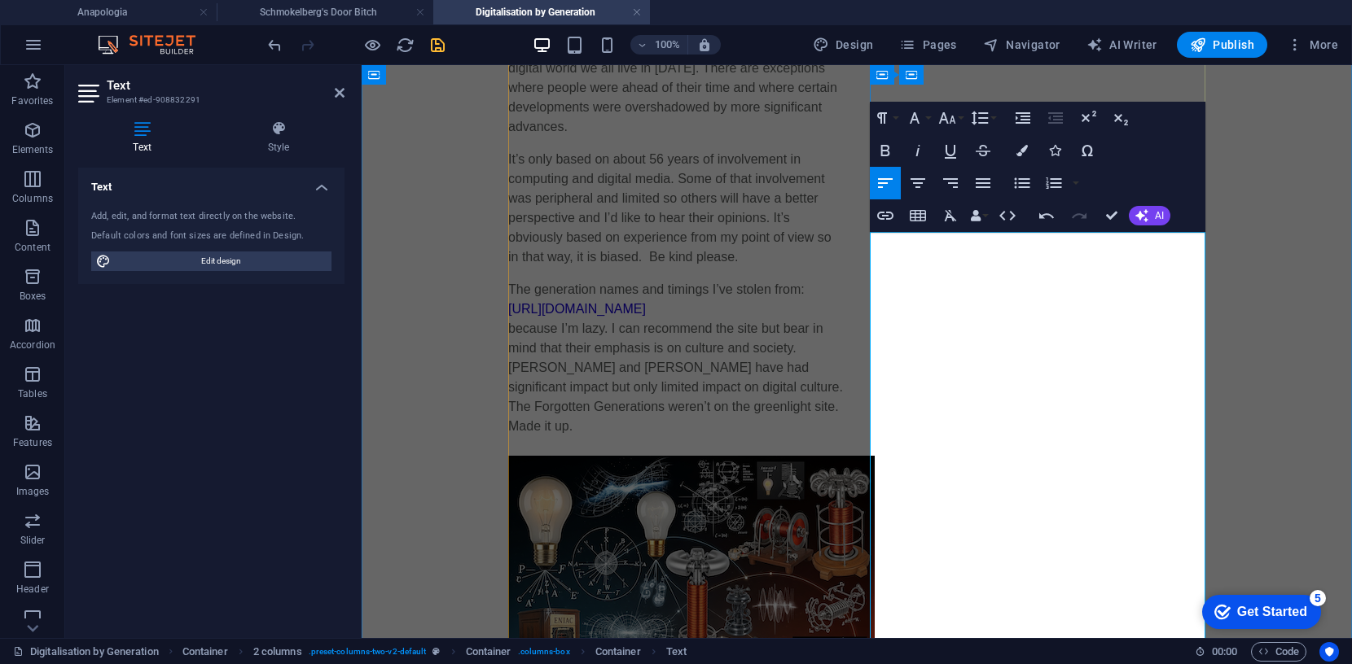
scroll to position [349, 0]
click at [952, 120] on icon "button" at bounding box center [947, 119] width 20 height 20
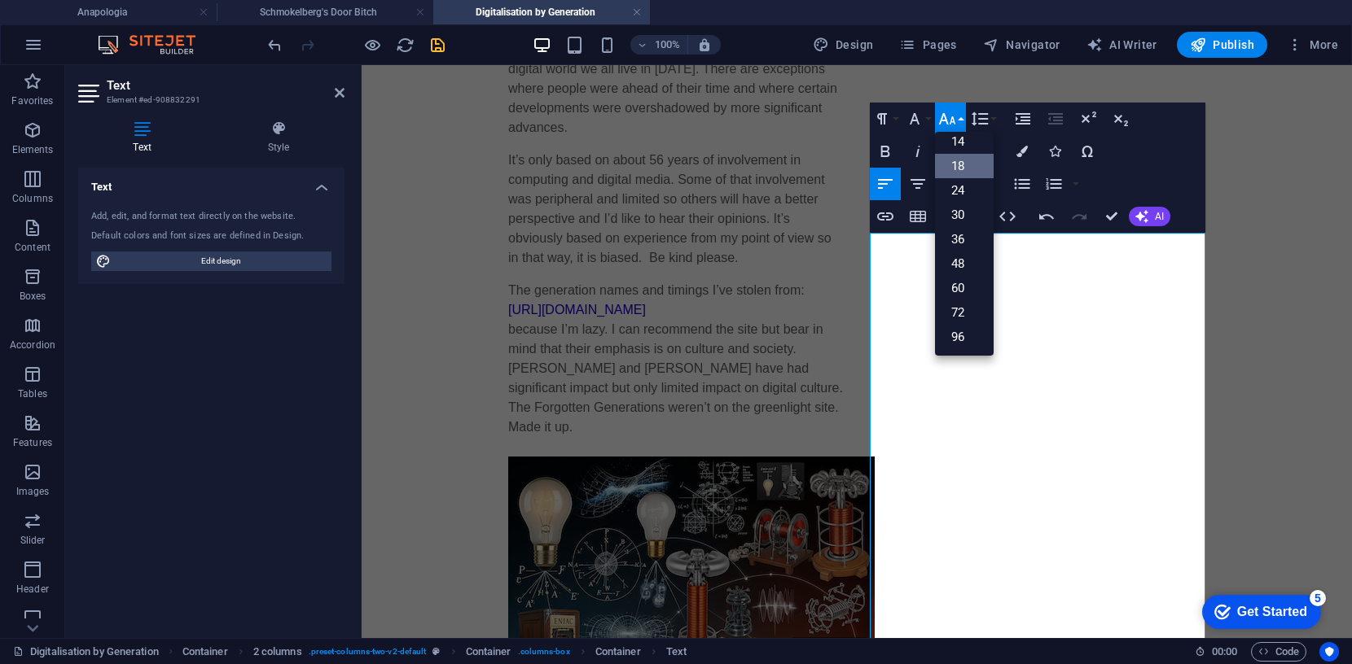
scroll to position [130, 0]
click at [960, 204] on link "30" at bounding box center [964, 216] width 59 height 24
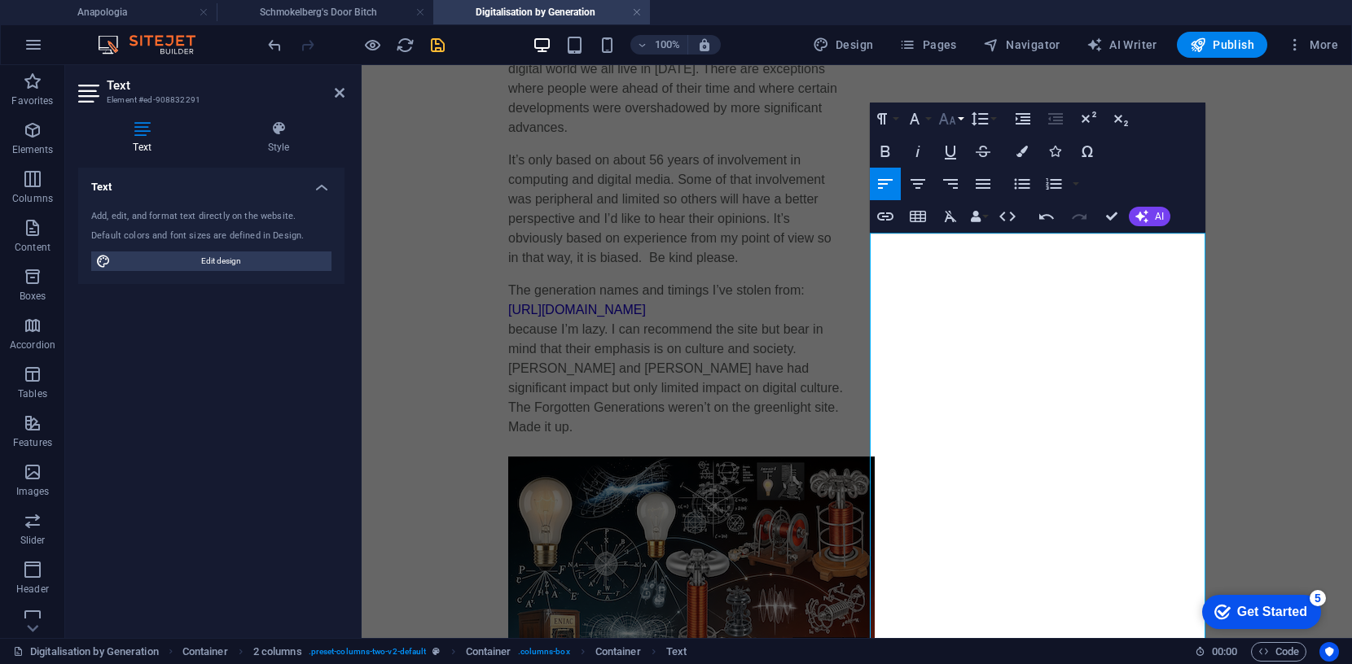
click at [951, 116] on icon "button" at bounding box center [947, 119] width 20 height 20
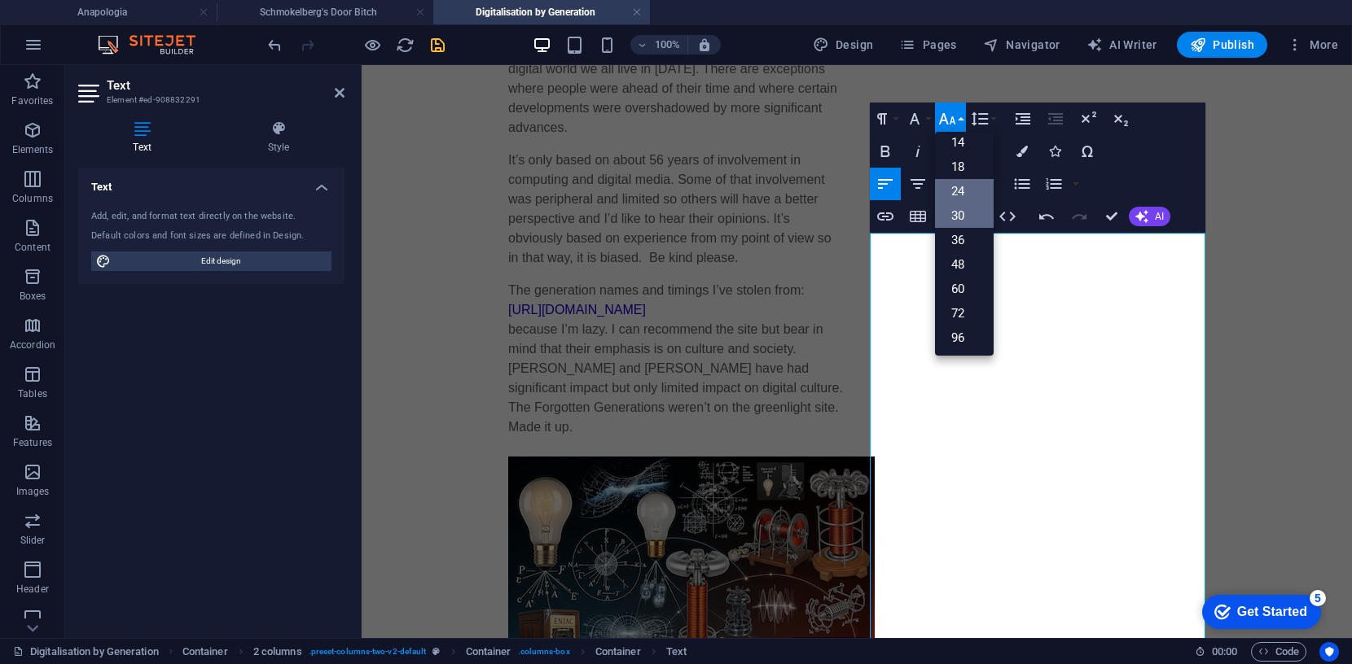
click at [965, 191] on link "24" at bounding box center [964, 191] width 59 height 24
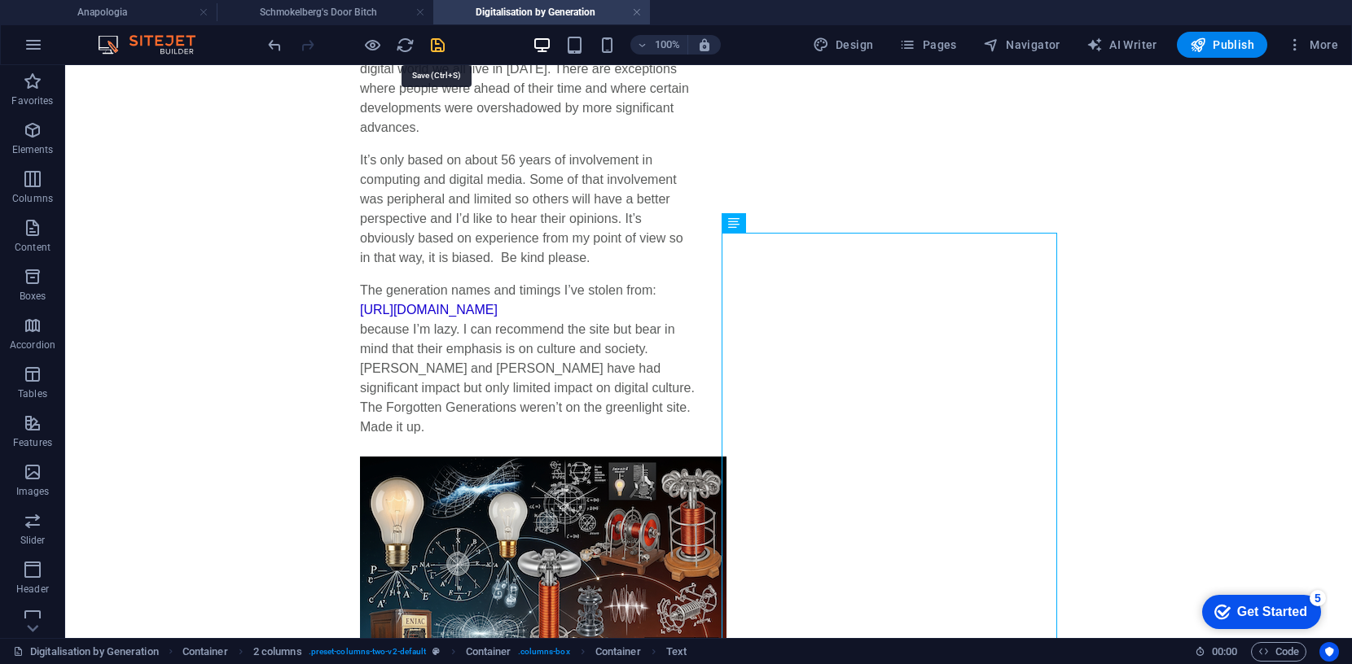
click at [440, 41] on icon "save" at bounding box center [437, 45] width 19 height 19
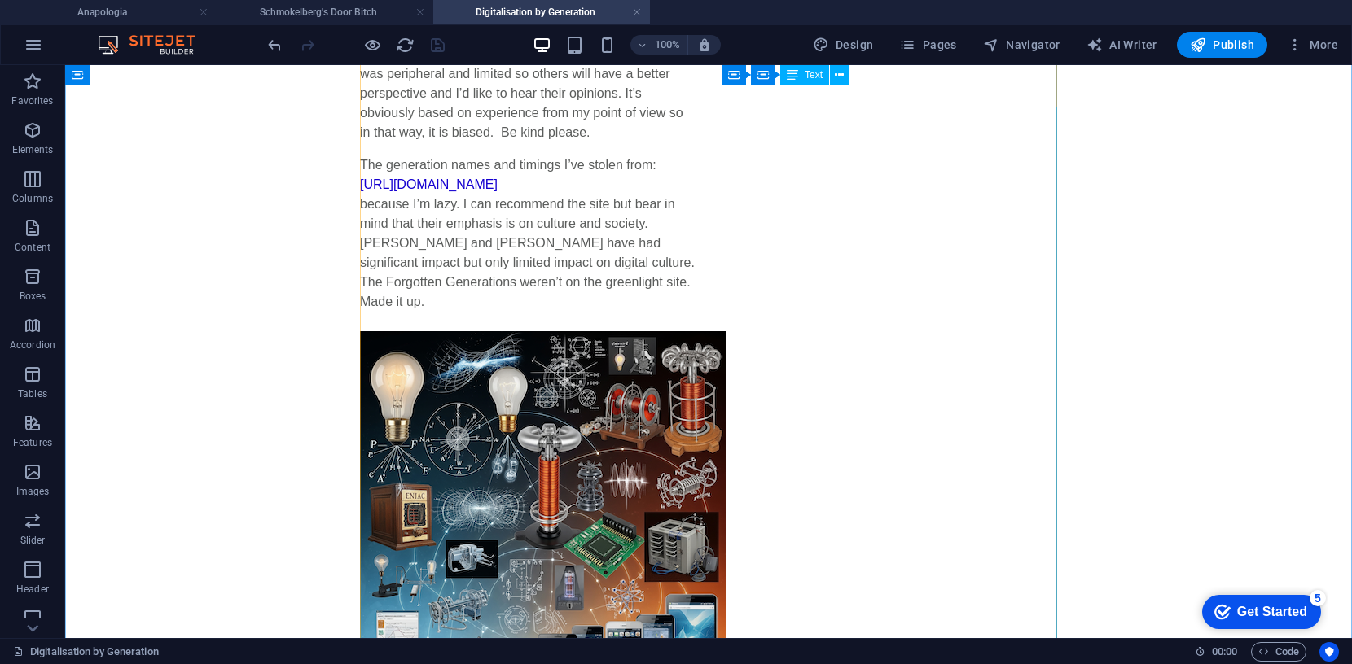
scroll to position [406, 0]
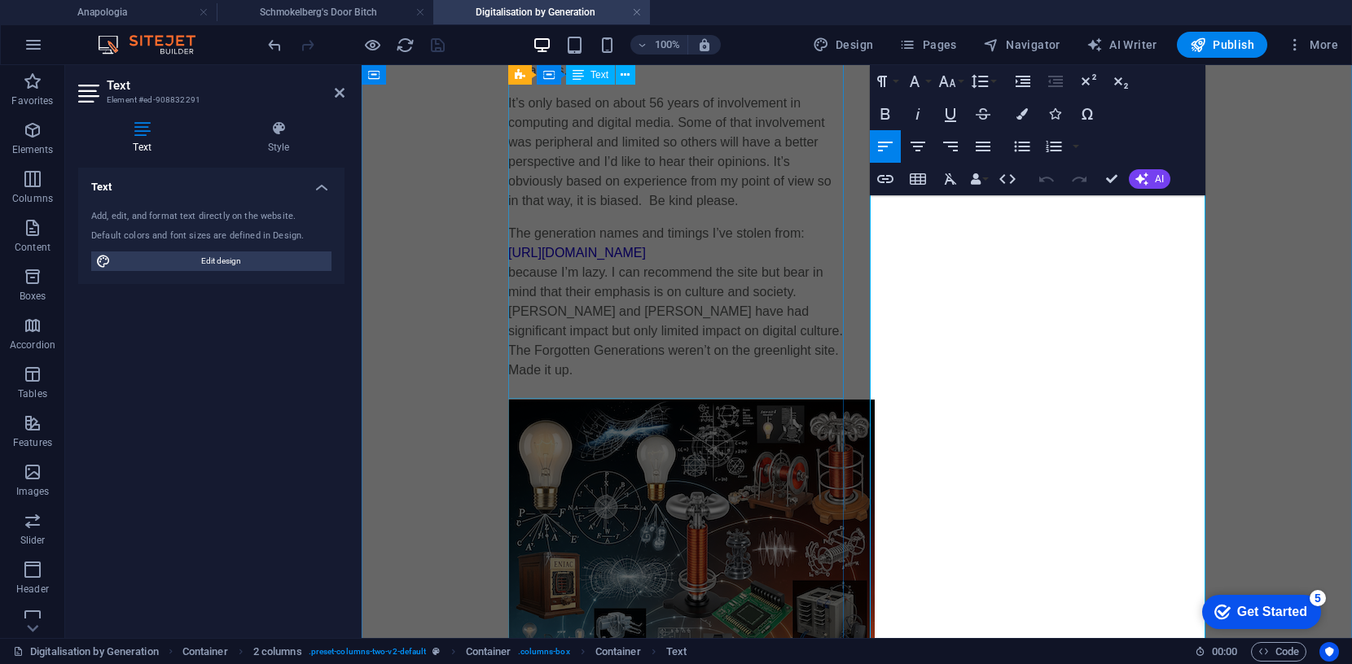
drag, startPoint x: 986, startPoint y: 217, endPoint x: 835, endPoint y: 188, distance: 154.3
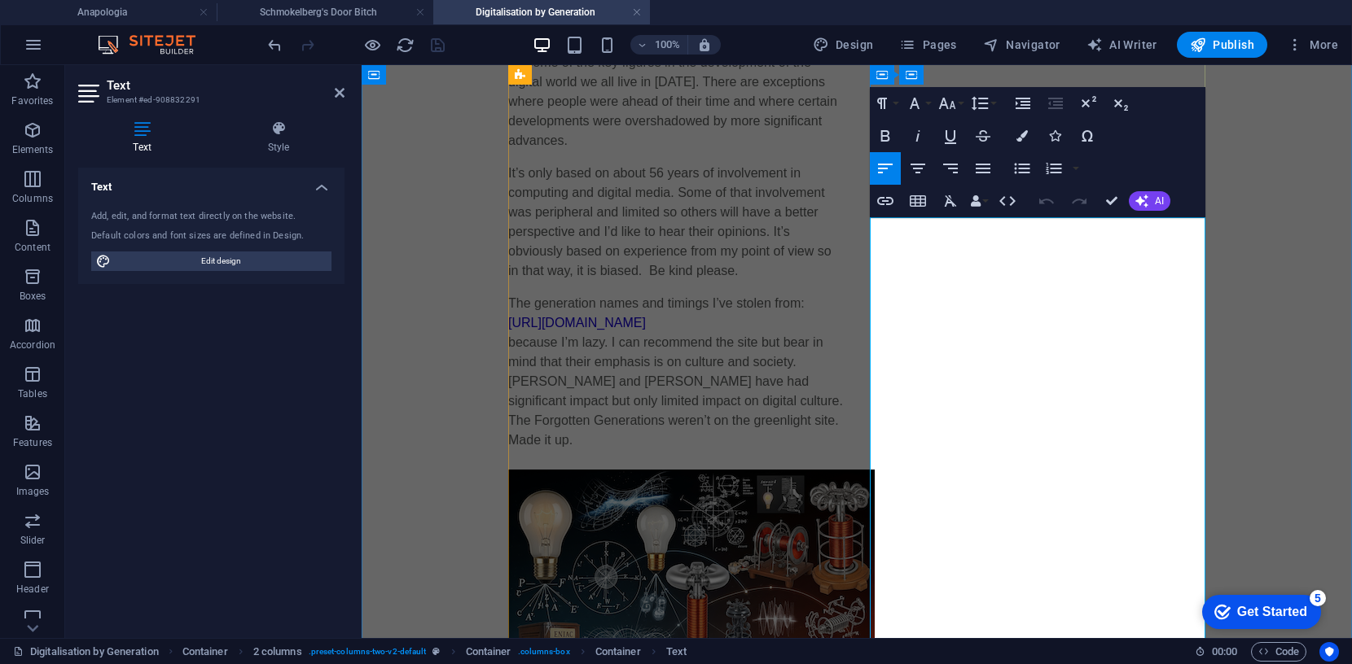
scroll to position [335, 0]
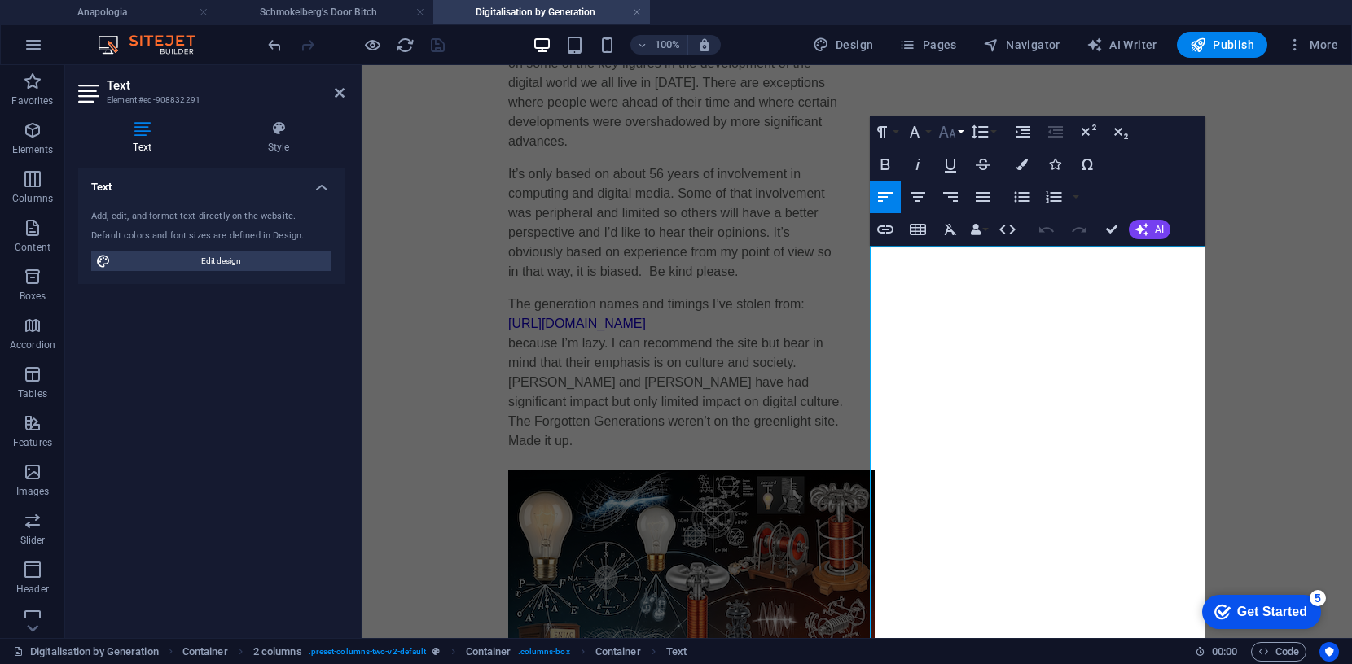
click at [946, 131] on icon "button" at bounding box center [947, 132] width 20 height 20
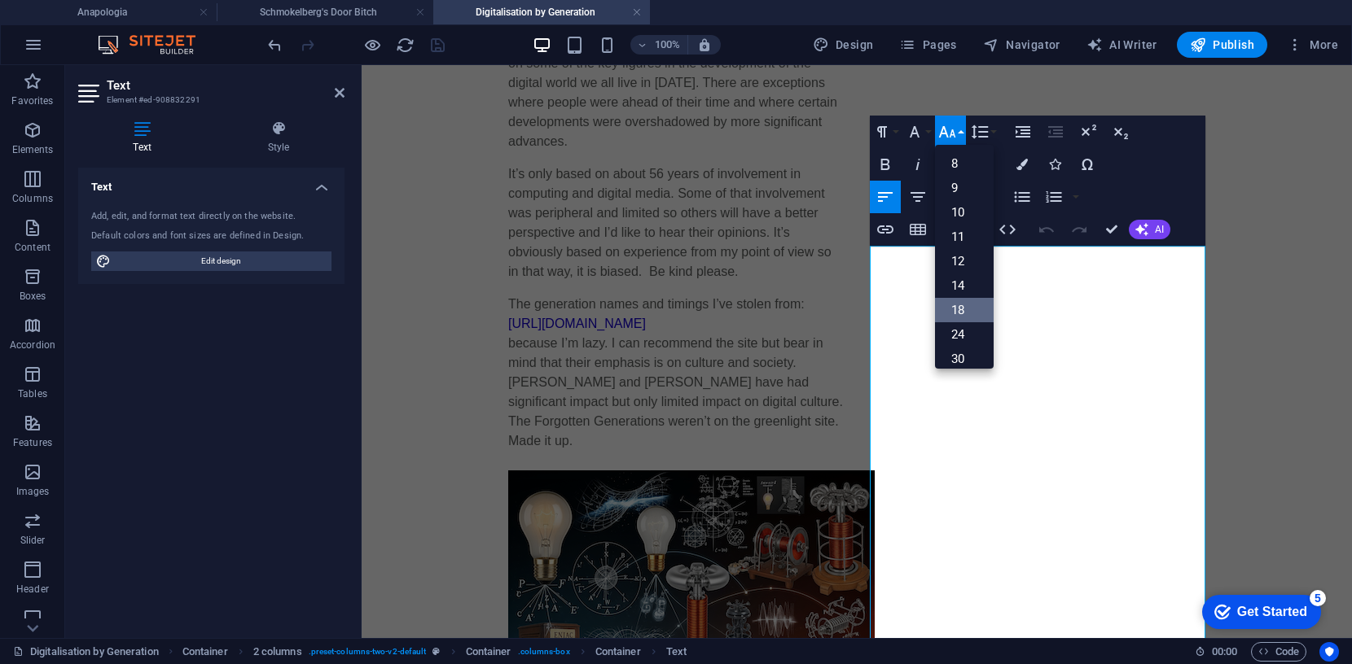
click at [966, 309] on link "18" at bounding box center [964, 310] width 59 height 24
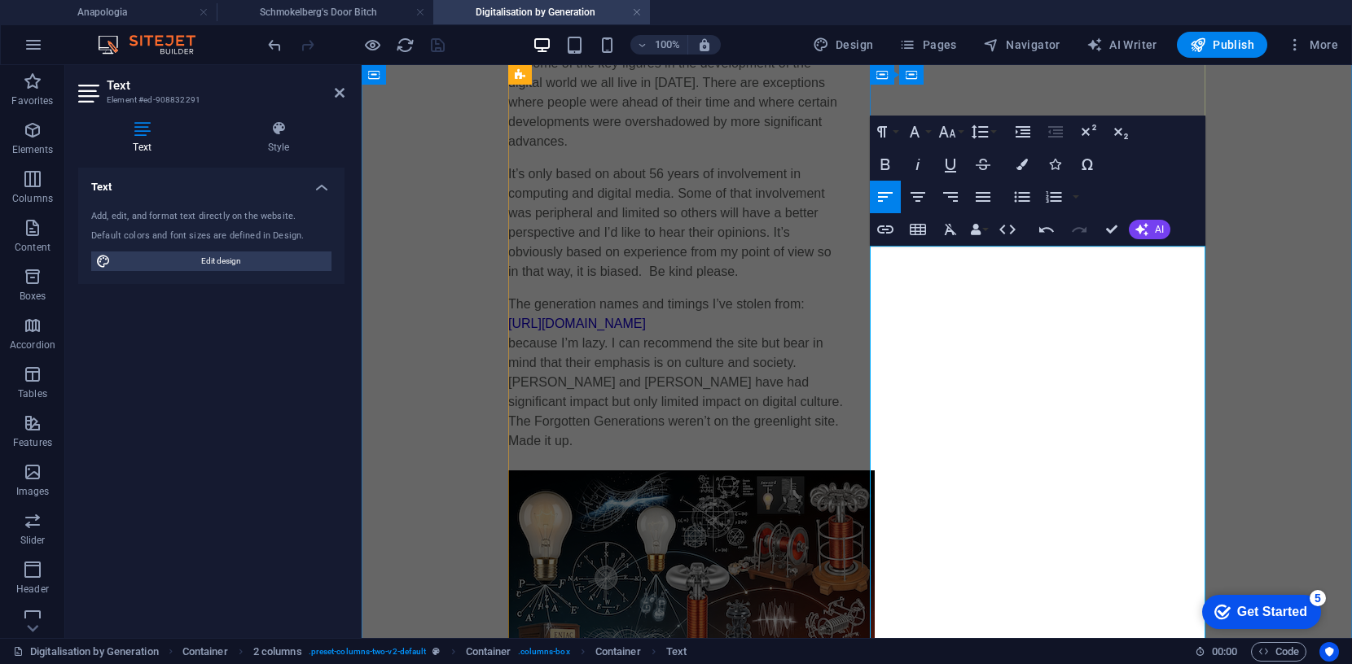
drag, startPoint x: 1128, startPoint y: 280, endPoint x: 873, endPoint y: 269, distance: 255.1
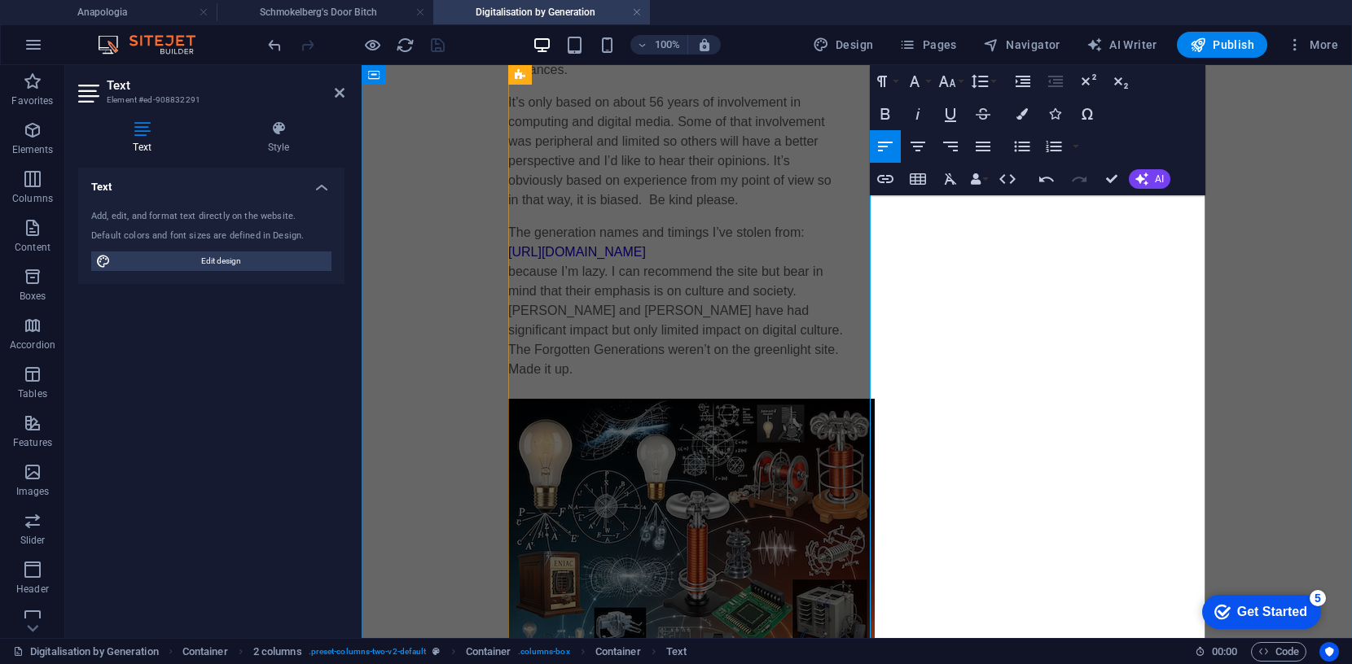
scroll to position [400, 0]
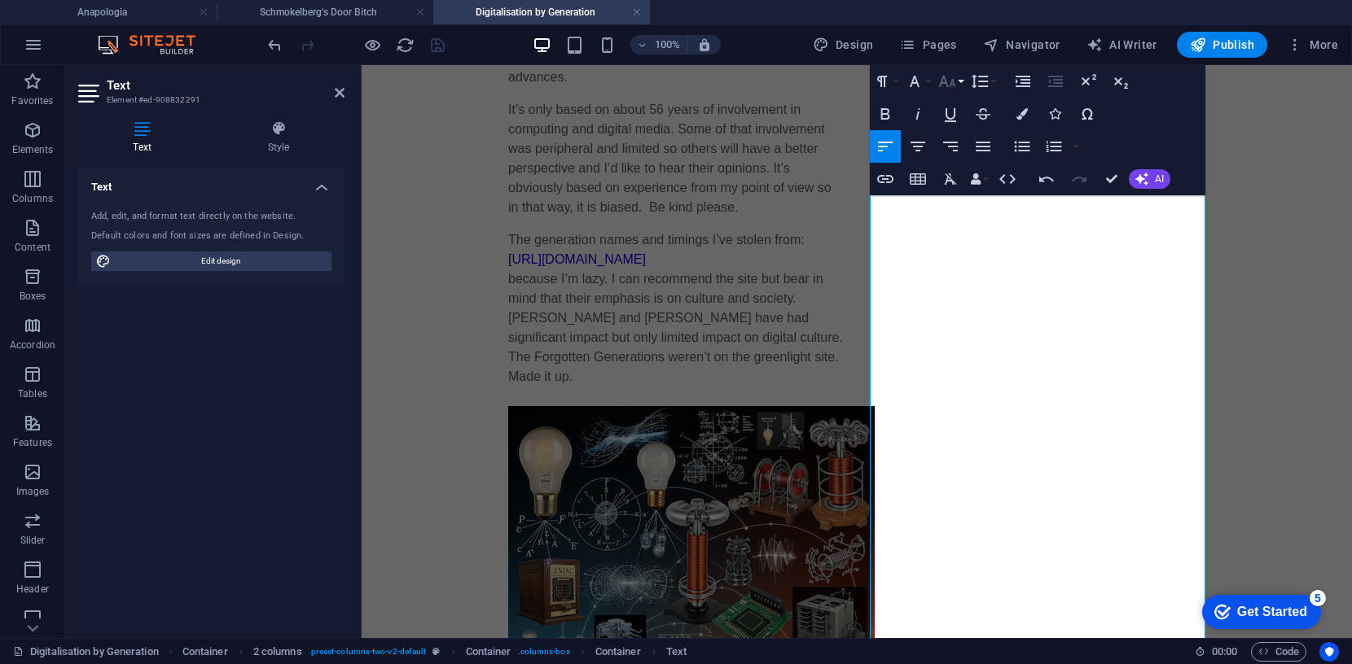
click at [947, 74] on icon "button" at bounding box center [947, 82] width 20 height 20
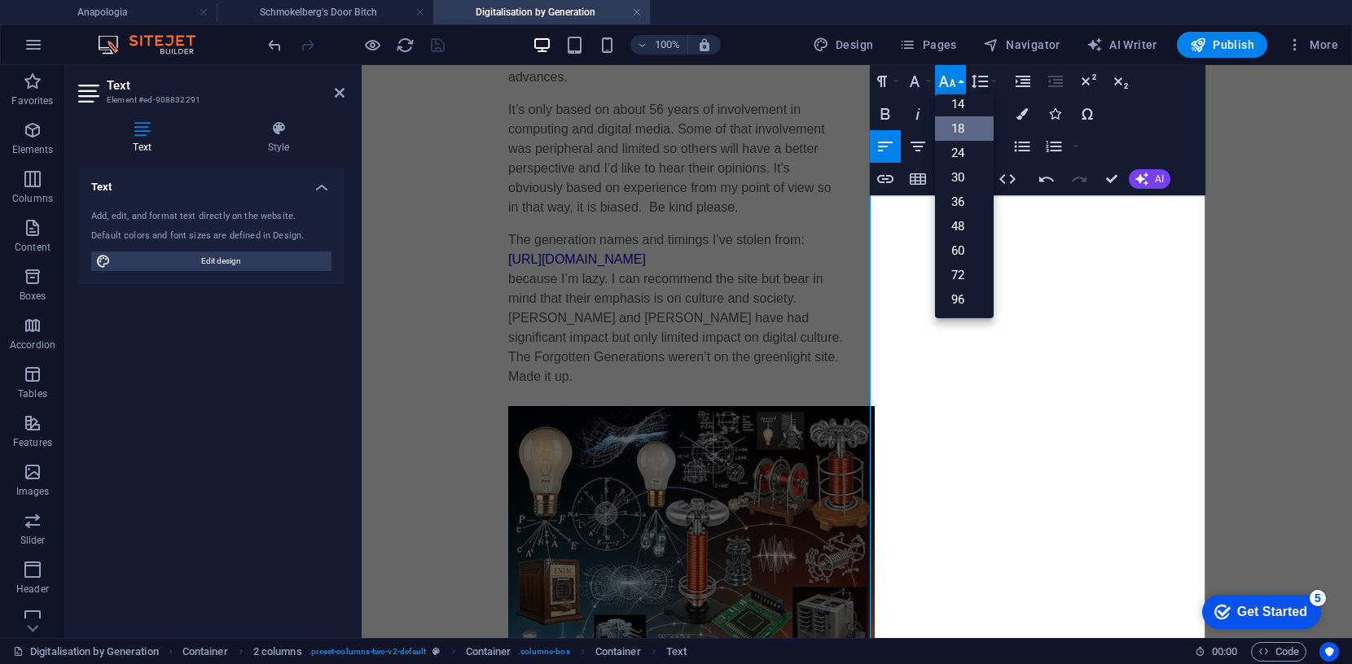
scroll to position [130, 0]
click at [951, 147] on link "24" at bounding box center [964, 154] width 59 height 24
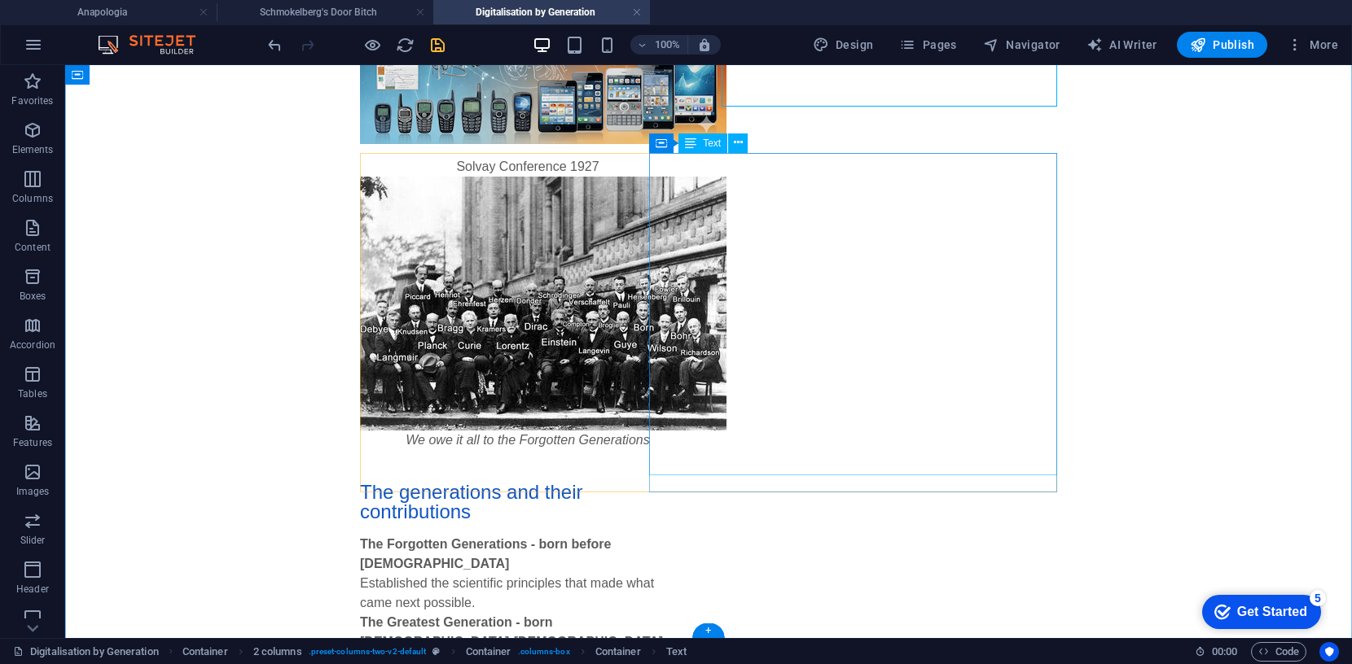
scroll to position [1028, 0]
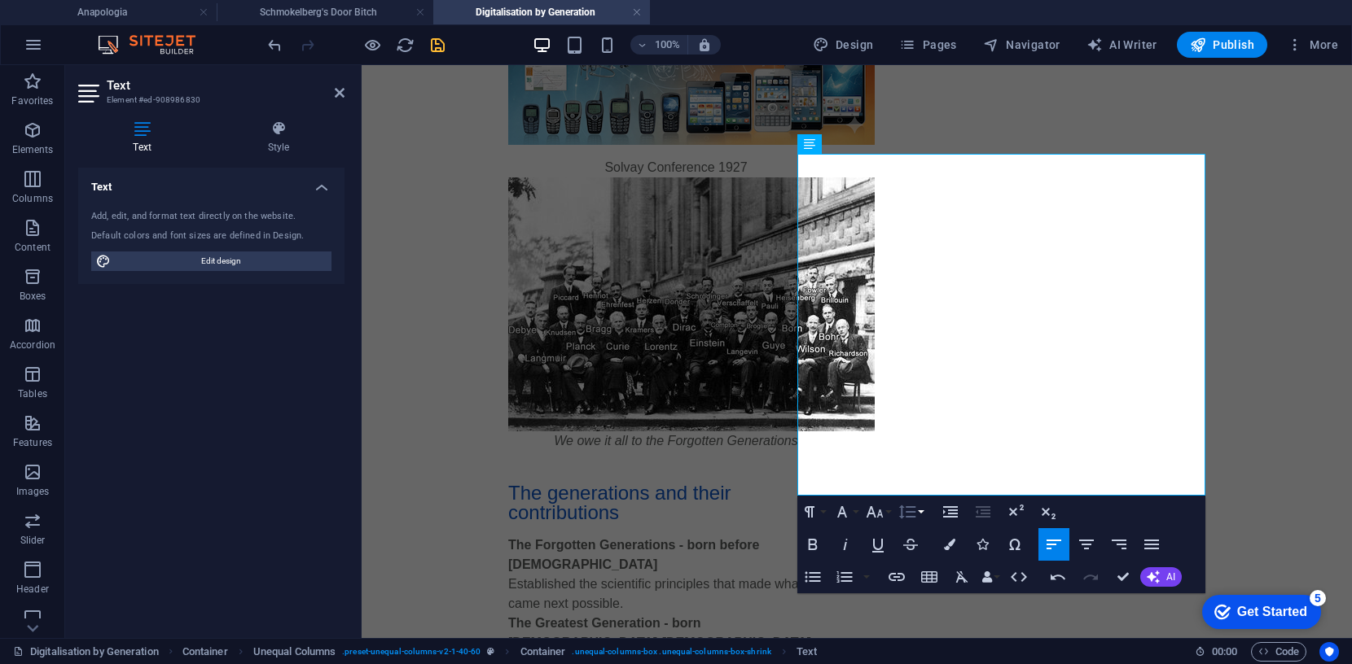
click at [914, 511] on icon "button" at bounding box center [907, 512] width 20 height 20
click at [921, 567] on link "Single" at bounding box center [931, 568] width 72 height 24
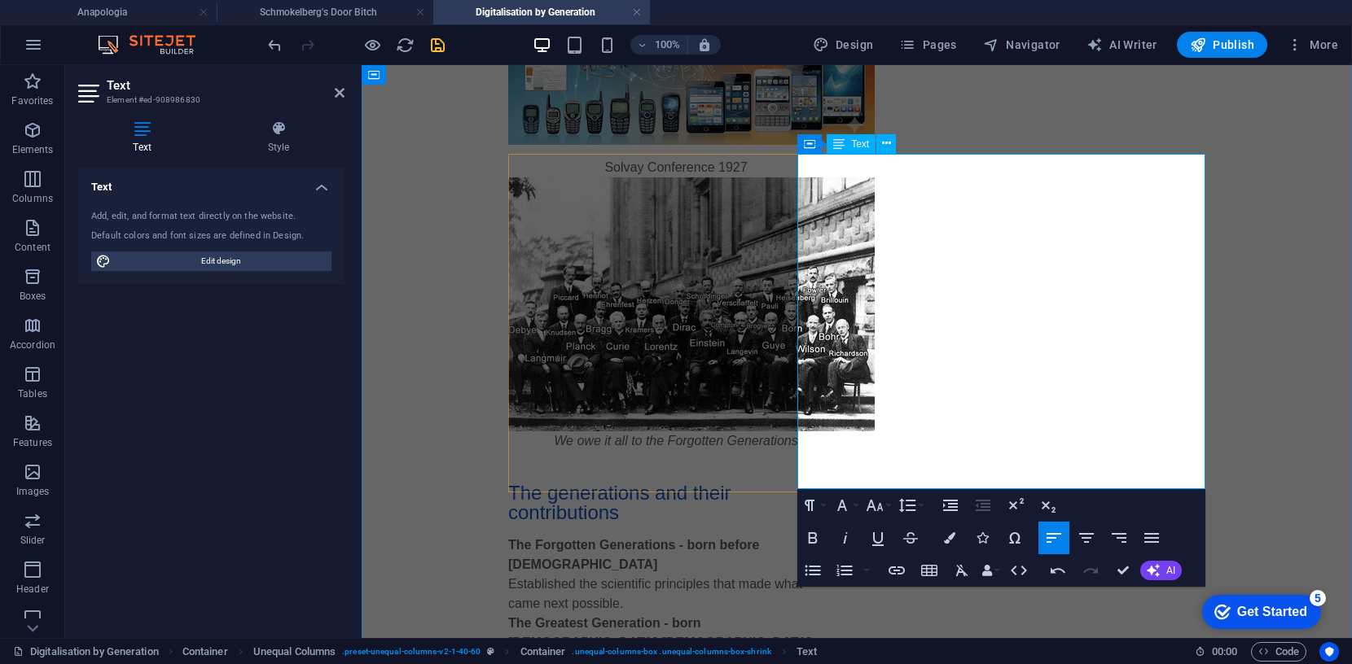
click at [910, 506] on icon "button" at bounding box center [907, 505] width 17 height 14
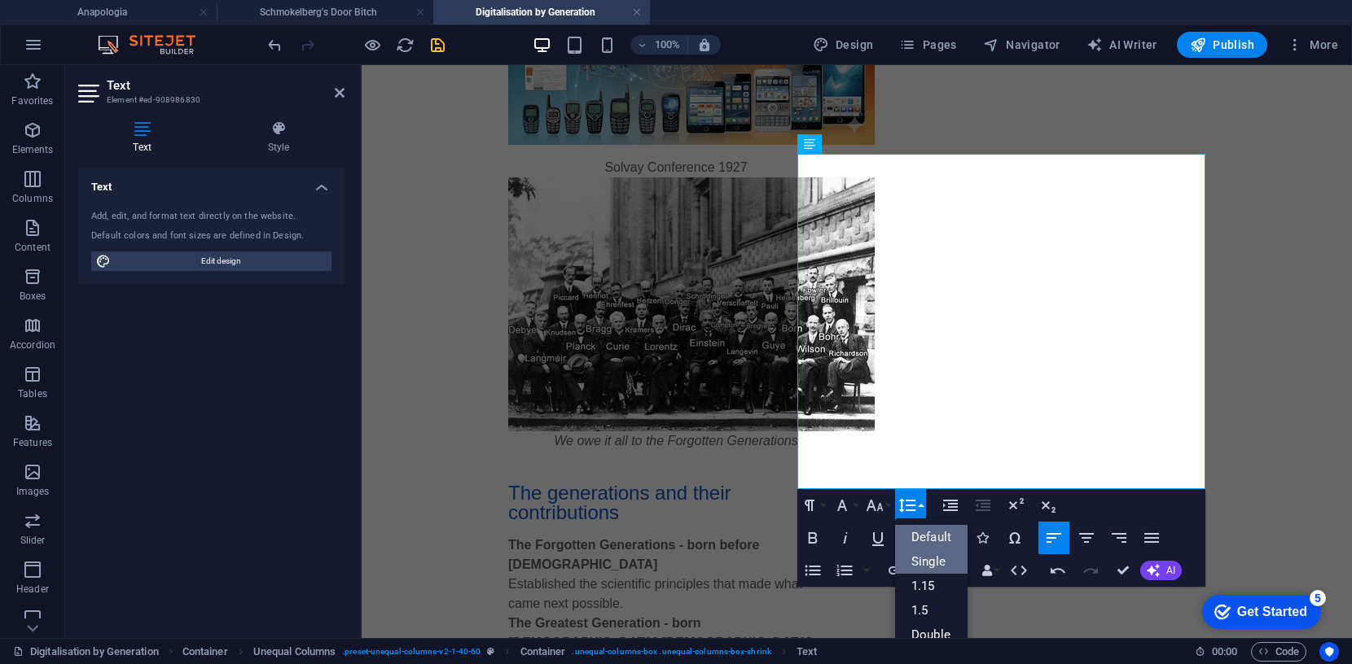
click at [921, 557] on link "Single" at bounding box center [931, 562] width 72 height 24
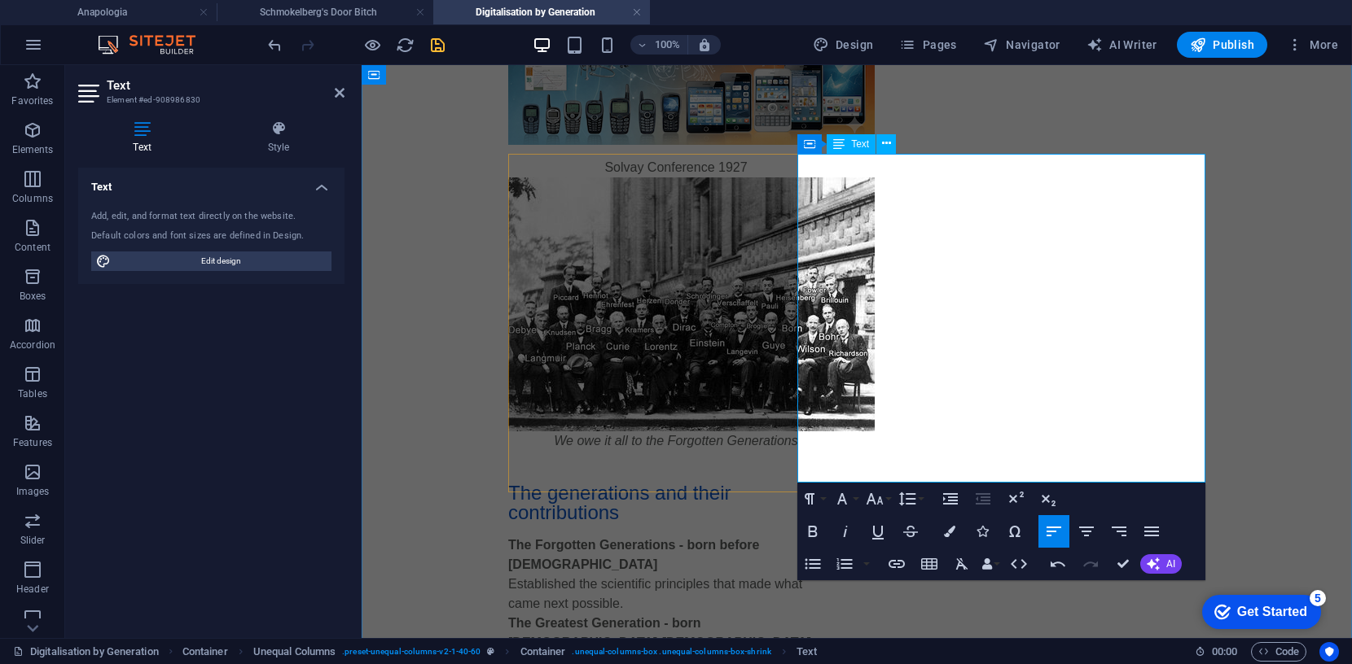
click at [914, 501] on icon "button" at bounding box center [907, 499] width 20 height 20
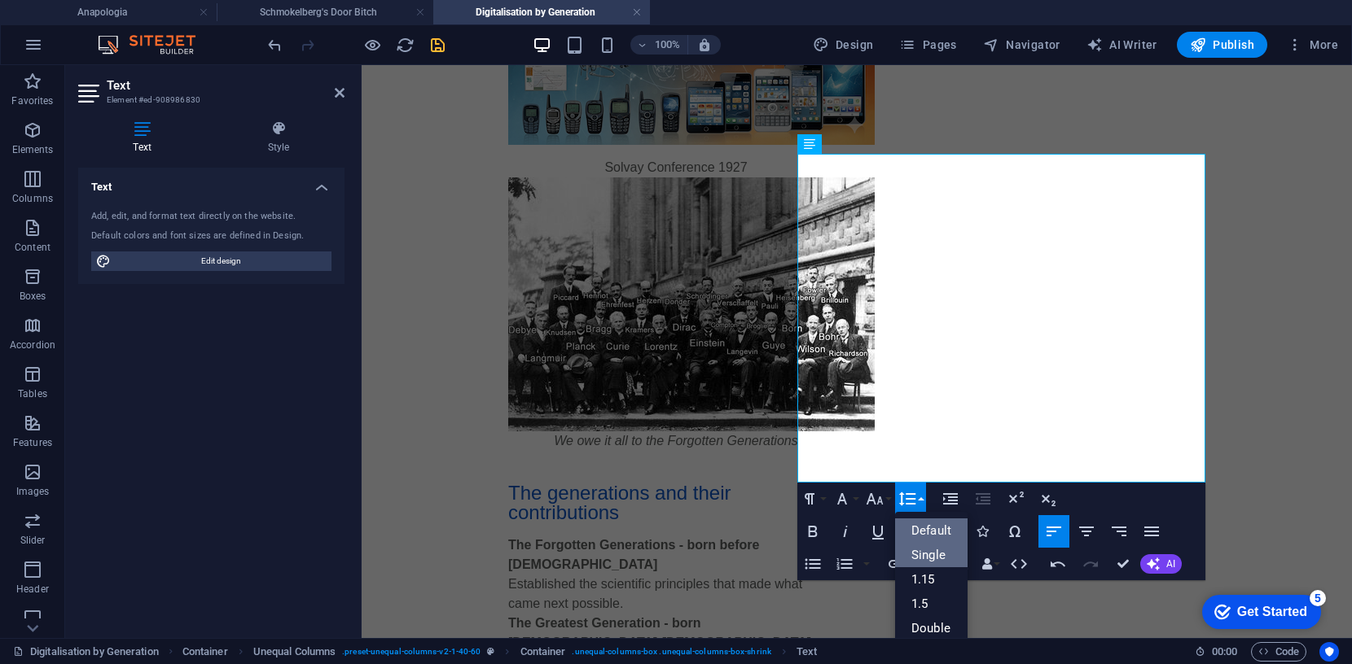
click at [928, 555] on link "Single" at bounding box center [931, 555] width 72 height 24
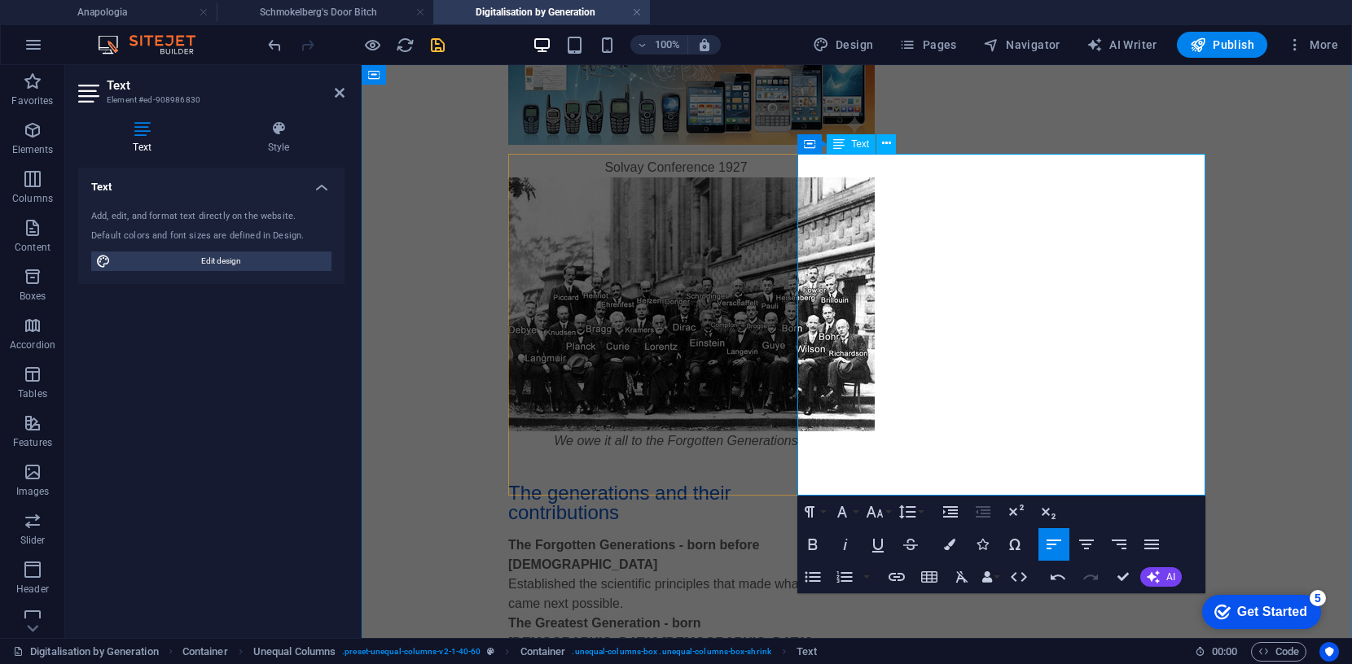
click at [907, 511] on icon "button" at bounding box center [907, 512] width 17 height 14
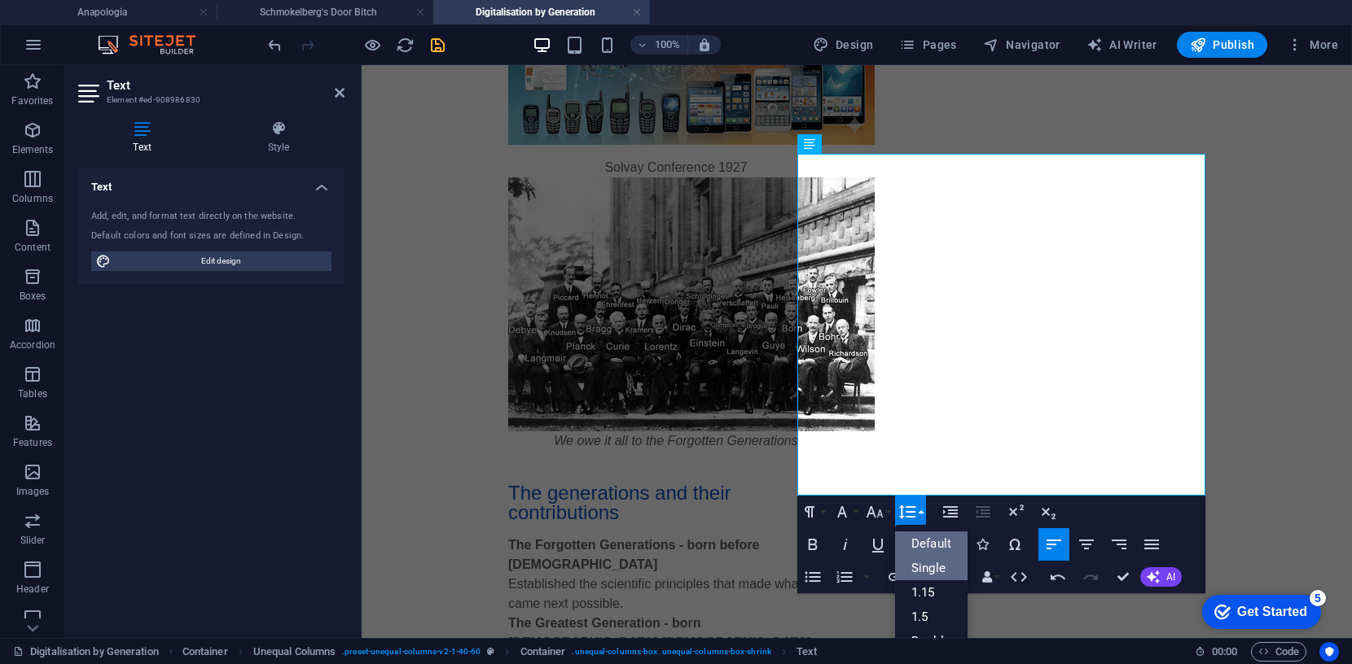
click at [926, 562] on link "Single" at bounding box center [931, 568] width 72 height 24
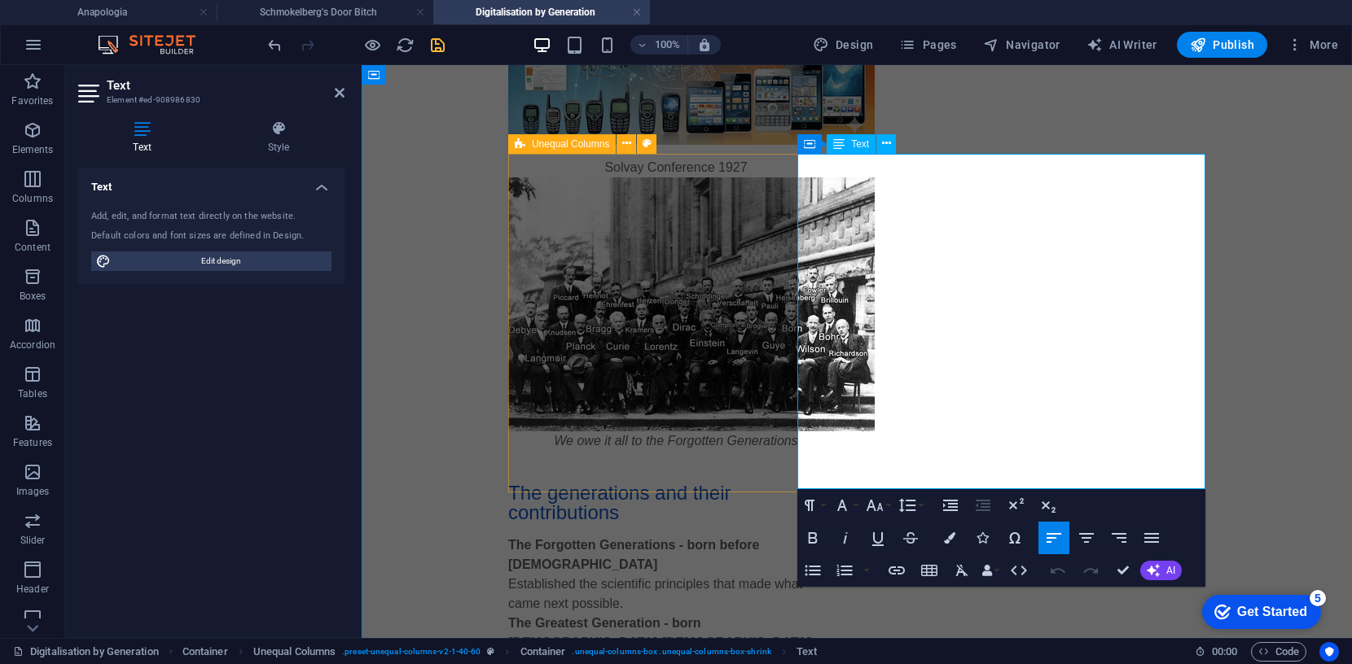
click at [879, 506] on icon "button" at bounding box center [874, 505] width 17 height 11
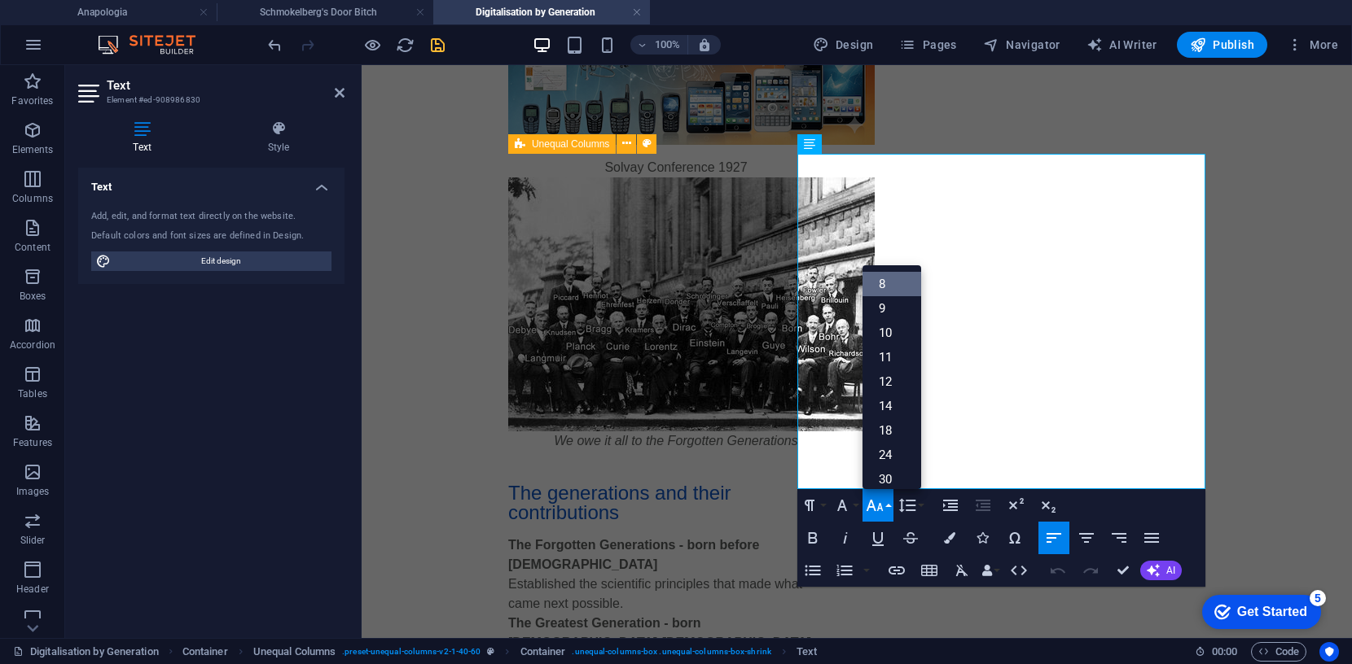
click at [892, 284] on link "8" at bounding box center [891, 284] width 59 height 24
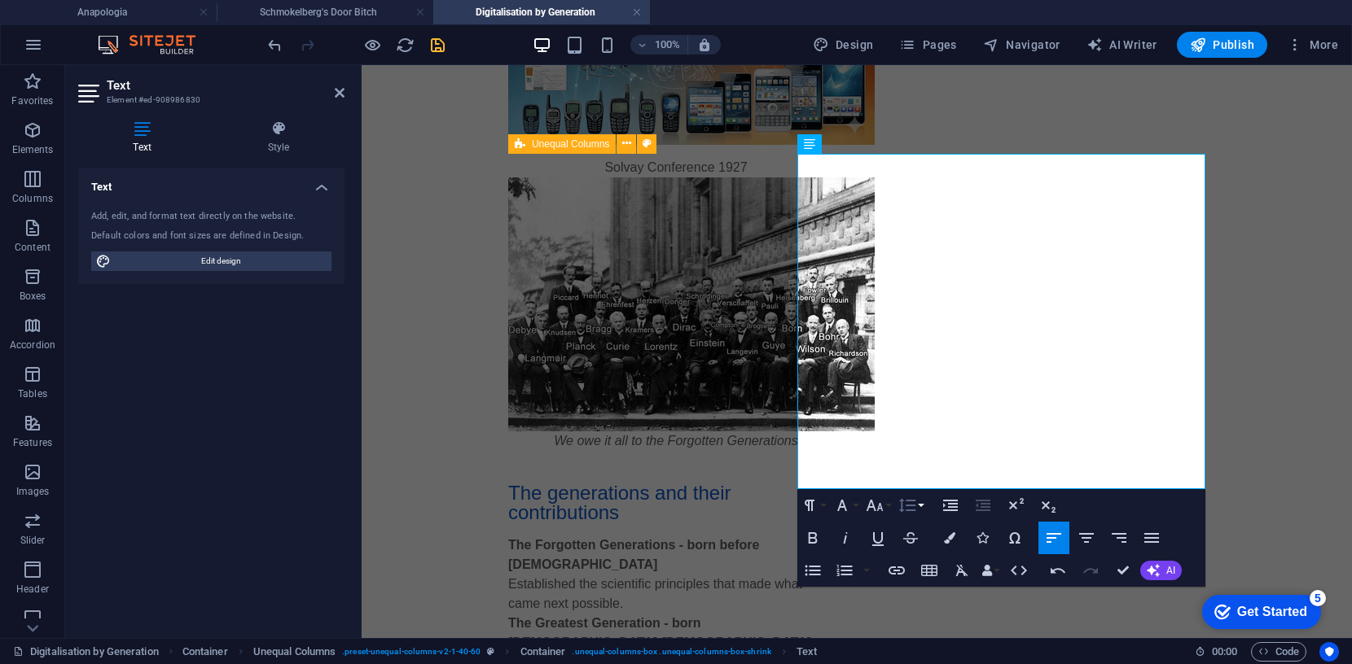
click at [909, 498] on icon "button" at bounding box center [907, 506] width 20 height 20
click at [919, 558] on link "Single" at bounding box center [931, 562] width 72 height 24
drag, startPoint x: 995, startPoint y: 171, endPoint x: 795, endPoint y: 163, distance: 200.5
click at [907, 503] on icon "button" at bounding box center [907, 506] width 20 height 20
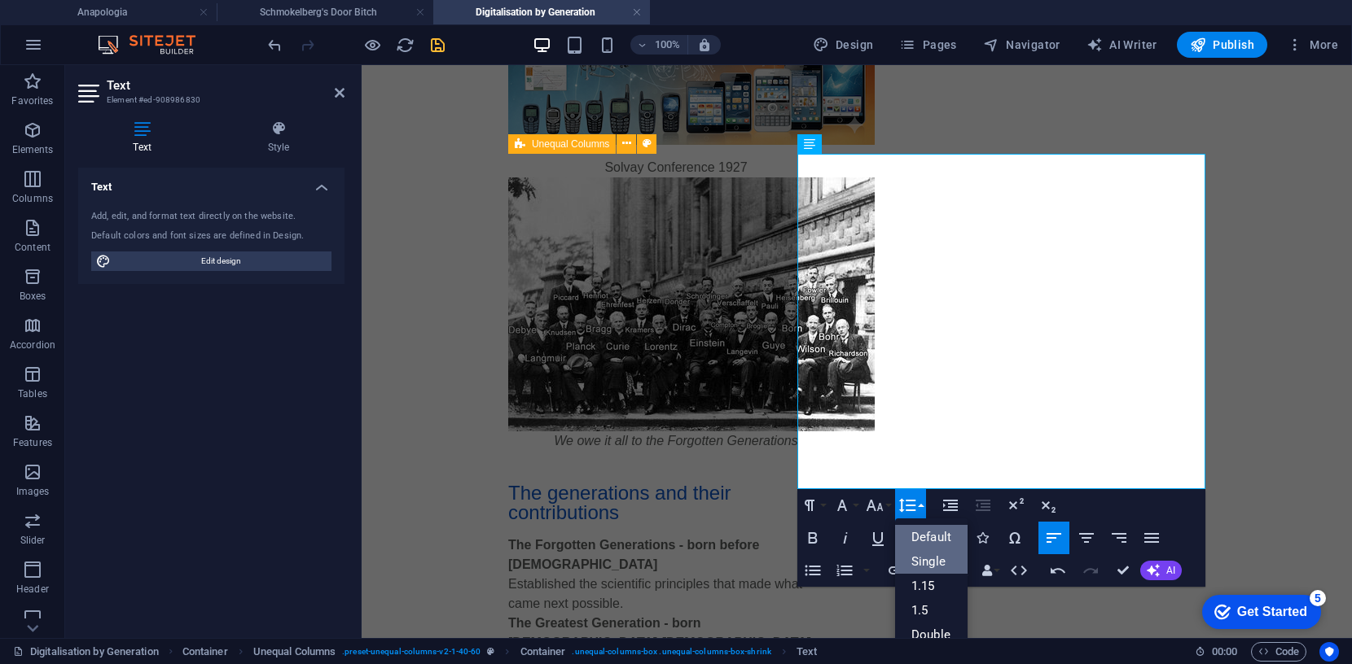
click at [934, 554] on link "Single" at bounding box center [931, 562] width 72 height 24
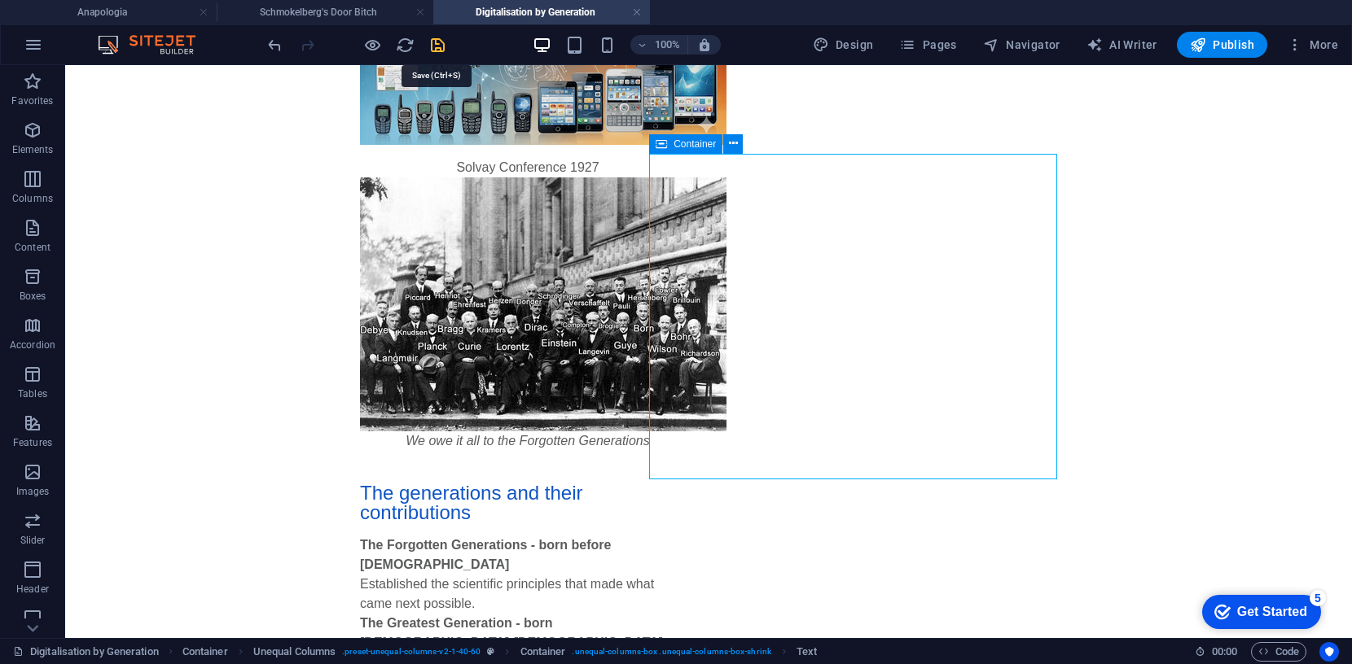
click at [439, 42] on icon "save" at bounding box center [437, 45] width 19 height 19
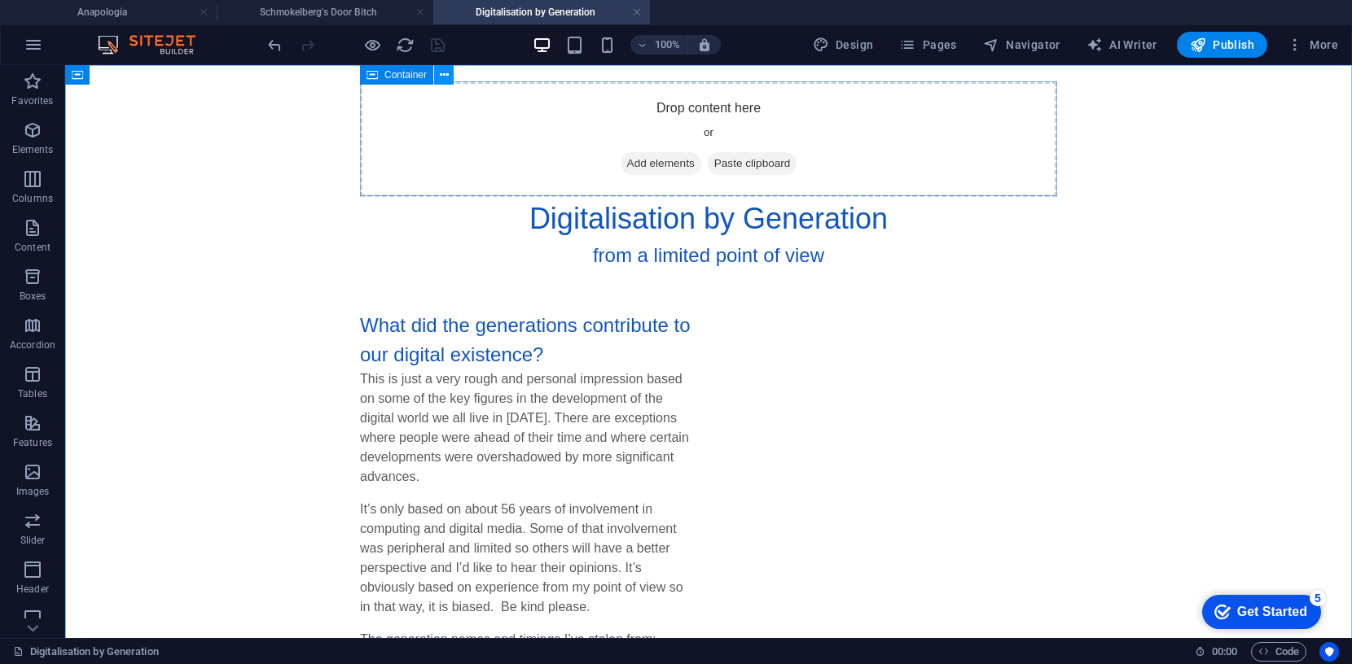
click at [449, 70] on button at bounding box center [444, 75] width 20 height 20
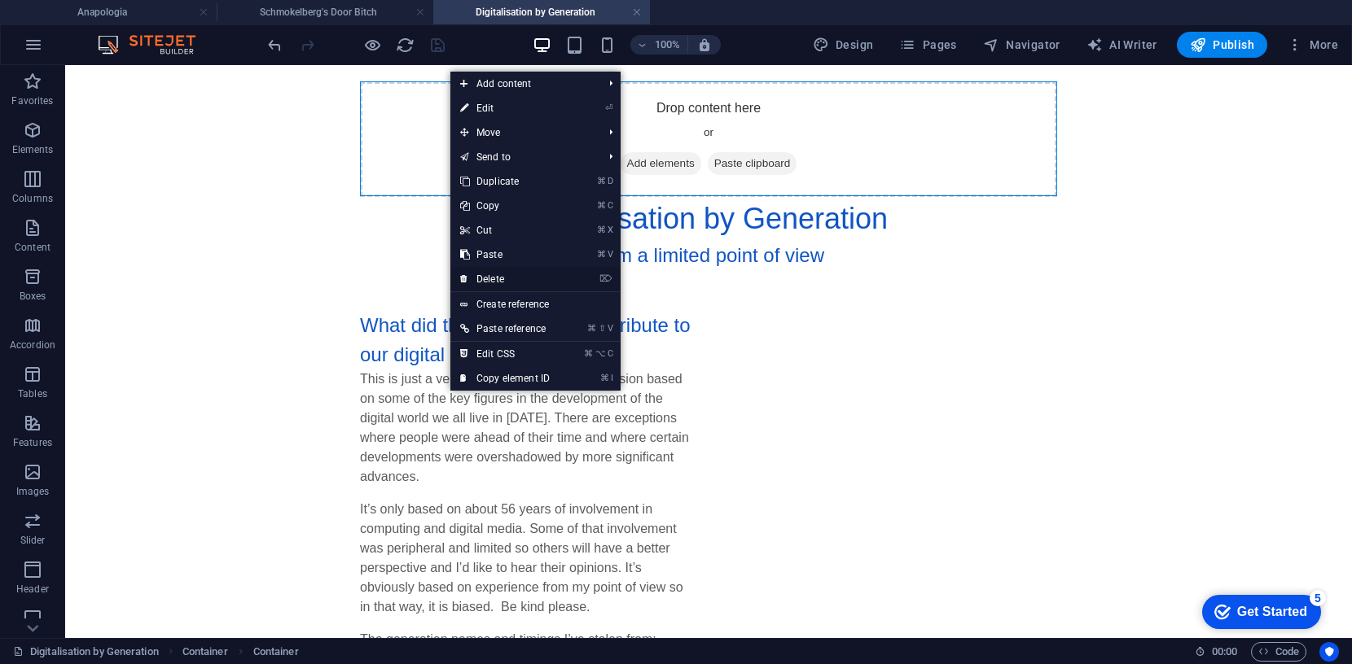
click at [492, 278] on link "⌦ Delete" at bounding box center [504, 279] width 109 height 24
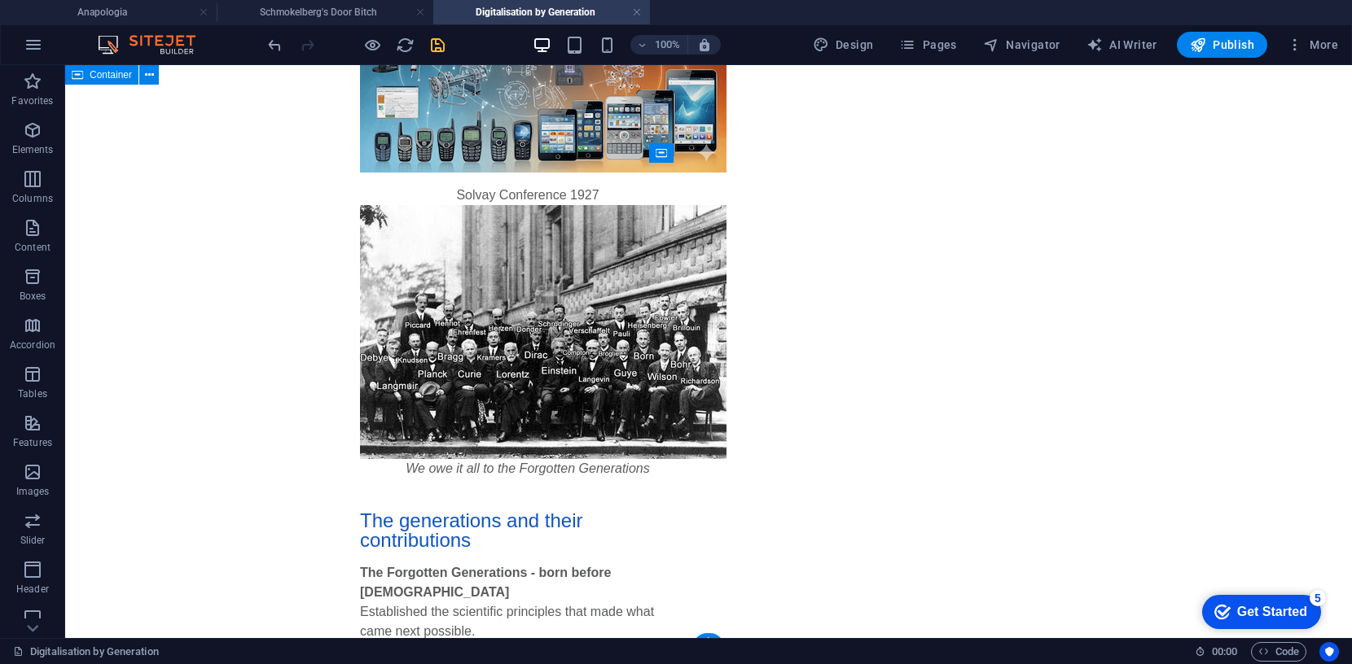
scroll to position [914, 0]
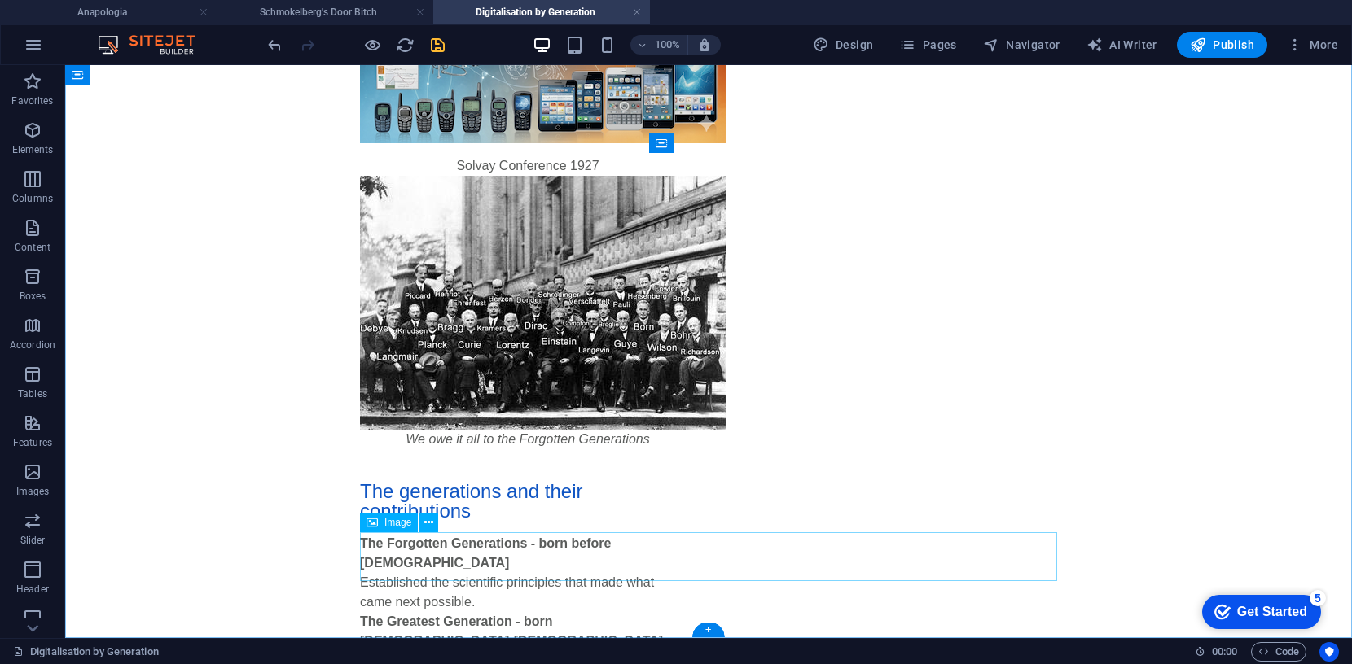
select select "px"
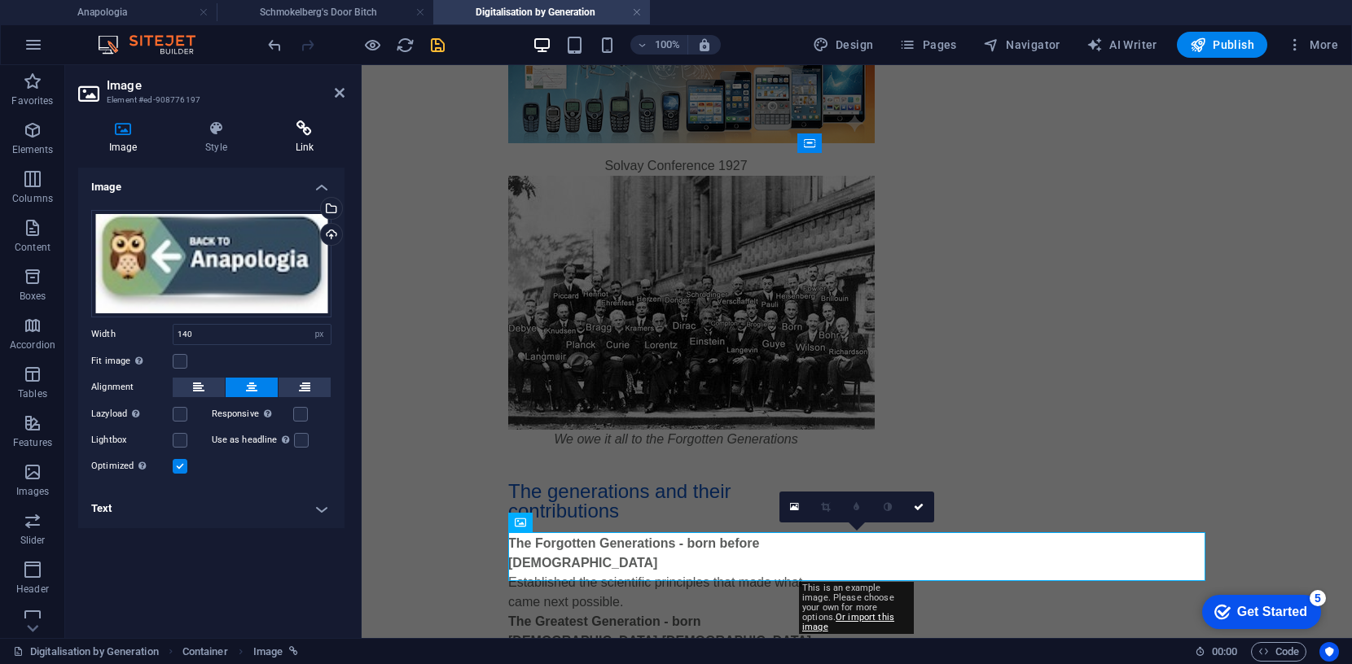
click at [305, 129] on icon at bounding box center [305, 129] width 80 height 16
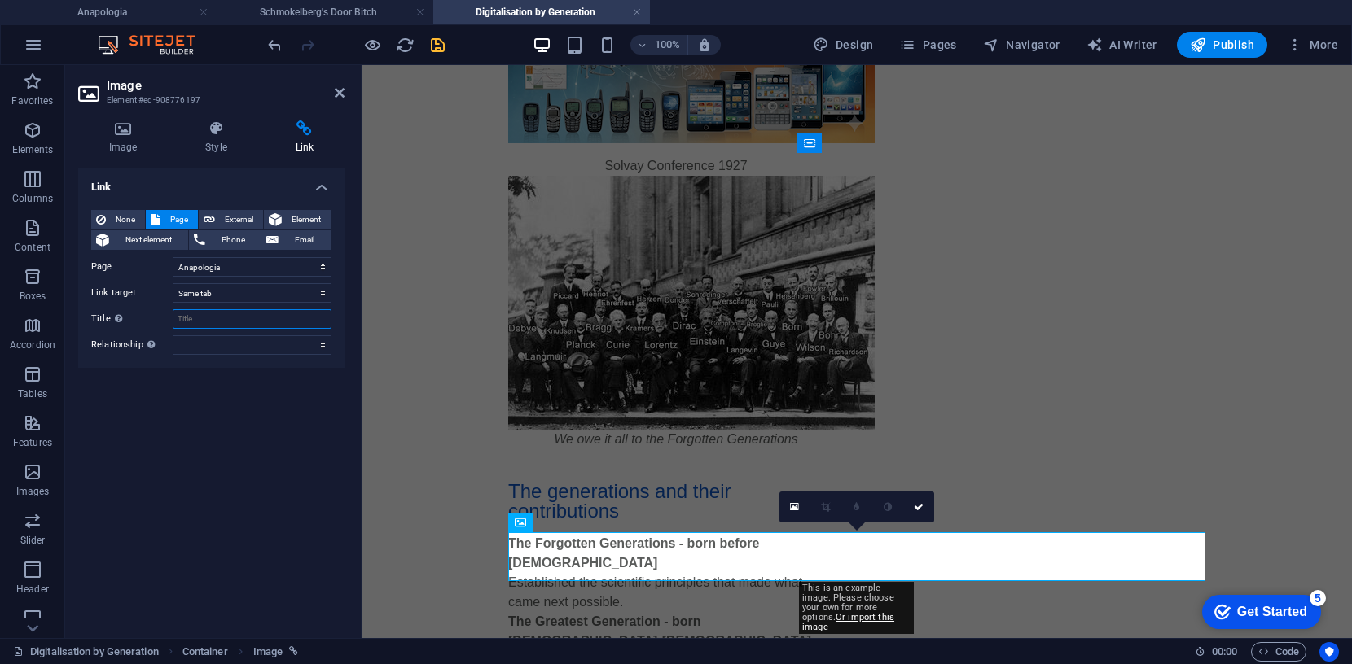
click at [217, 318] on input "Title Additional link description, should not be the same as the link text. The…" at bounding box center [252, 319] width 159 height 20
type input "back to Anapologia"
click at [437, 48] on icon "save" at bounding box center [437, 45] width 19 height 19
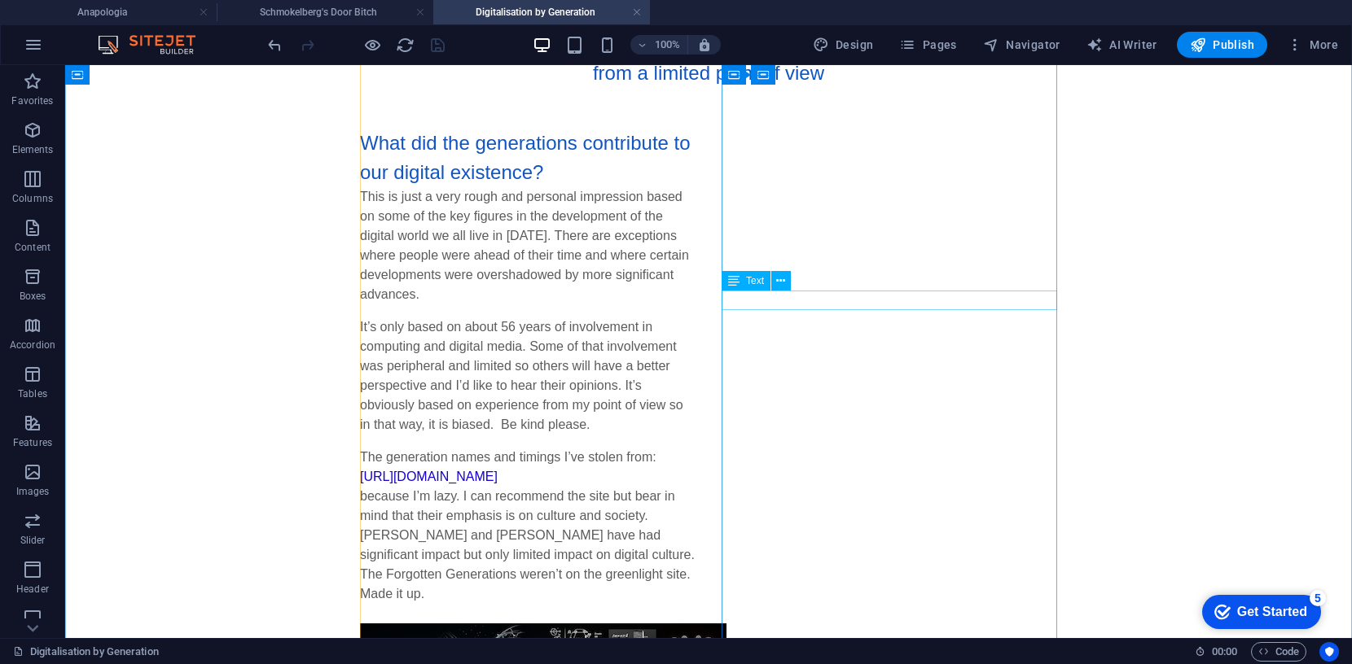
scroll to position [2, 0]
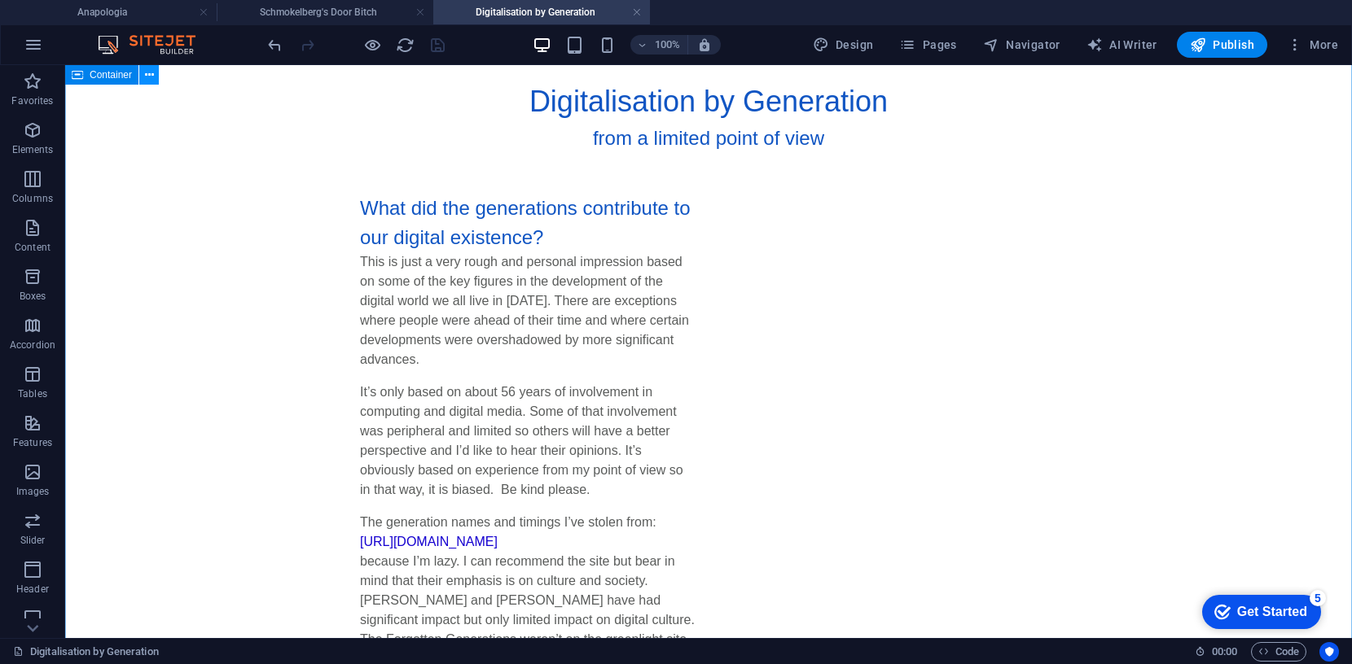
click at [151, 73] on icon at bounding box center [149, 75] width 9 height 17
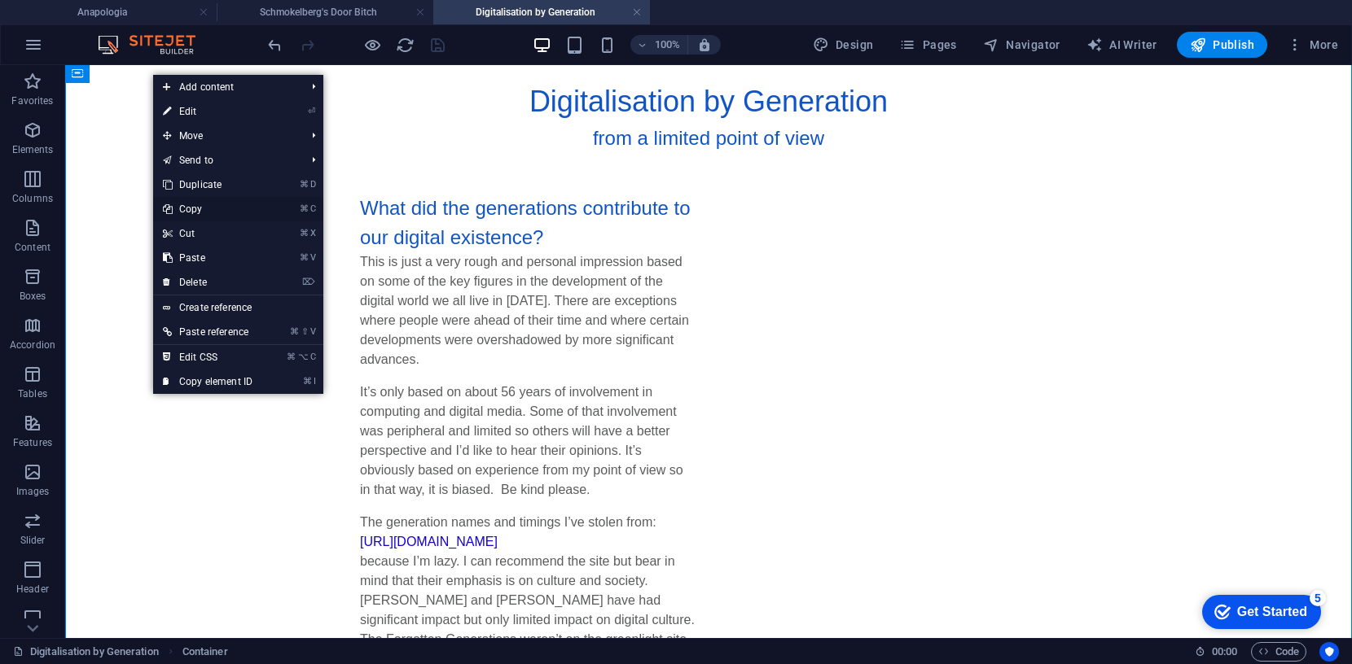
click at [195, 204] on link "⌘ C Copy" at bounding box center [207, 209] width 109 height 24
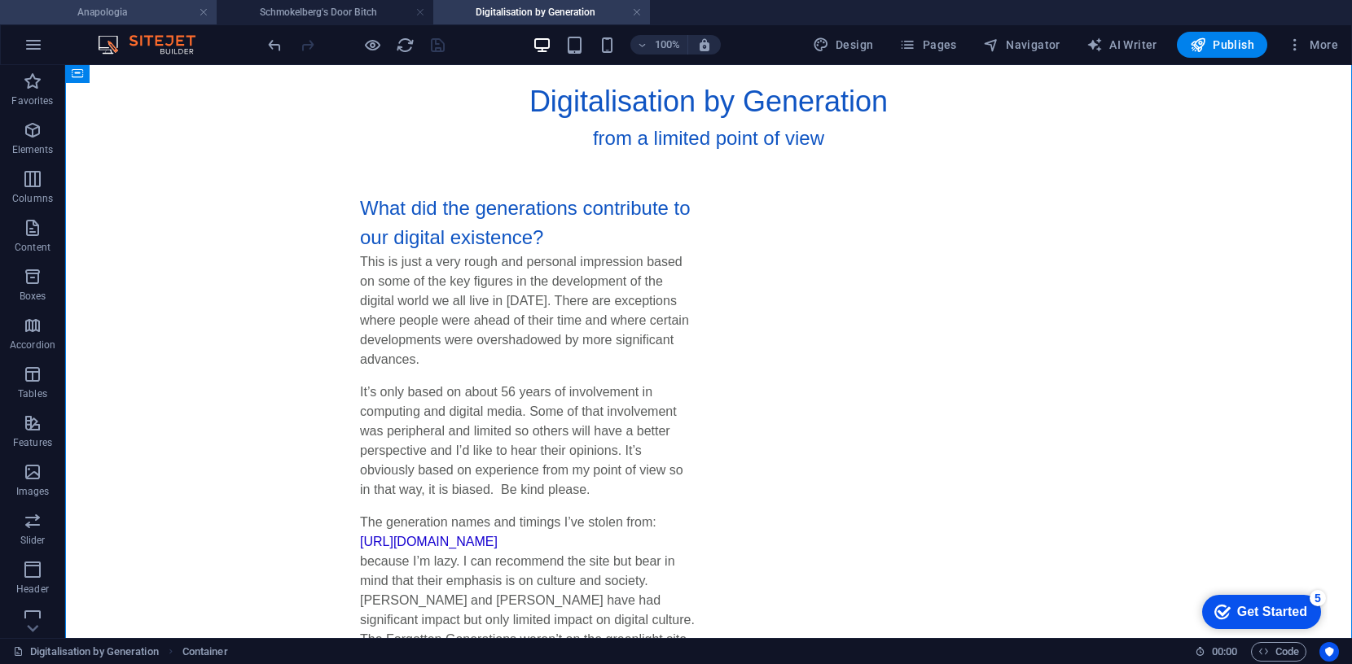
click at [124, 6] on h4 "Anapologia" at bounding box center [108, 12] width 217 height 18
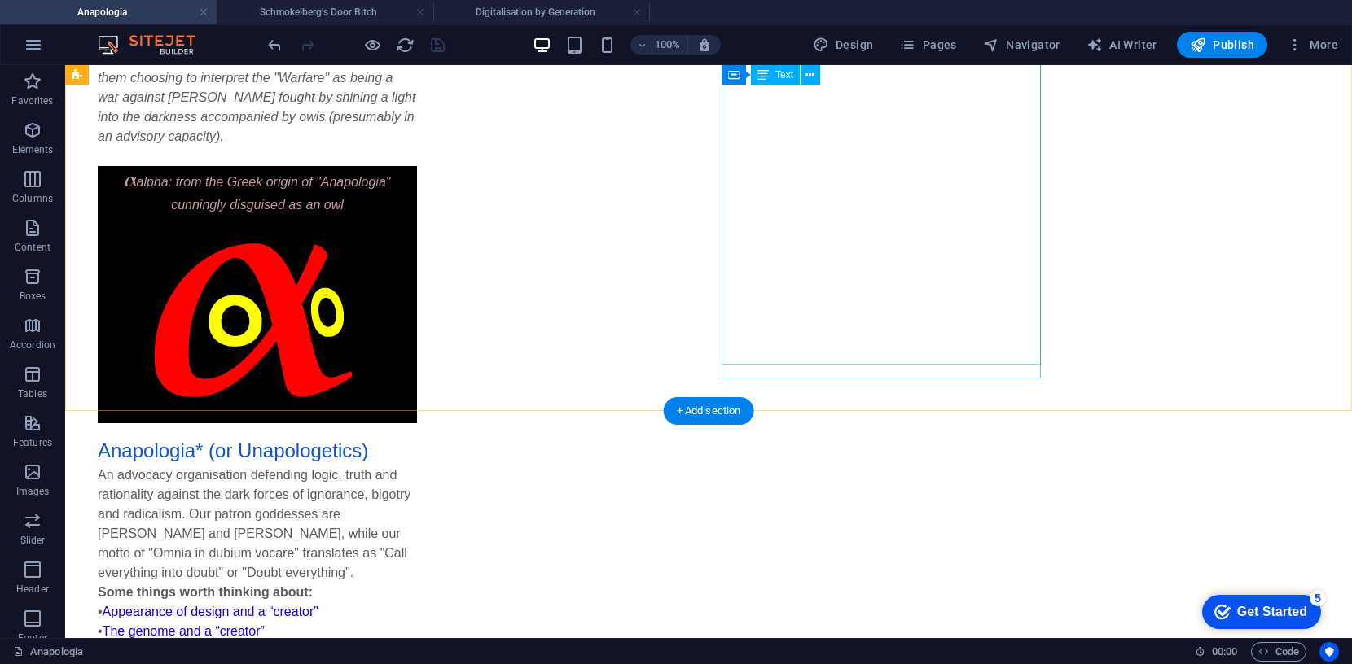
scroll to position [611, 0]
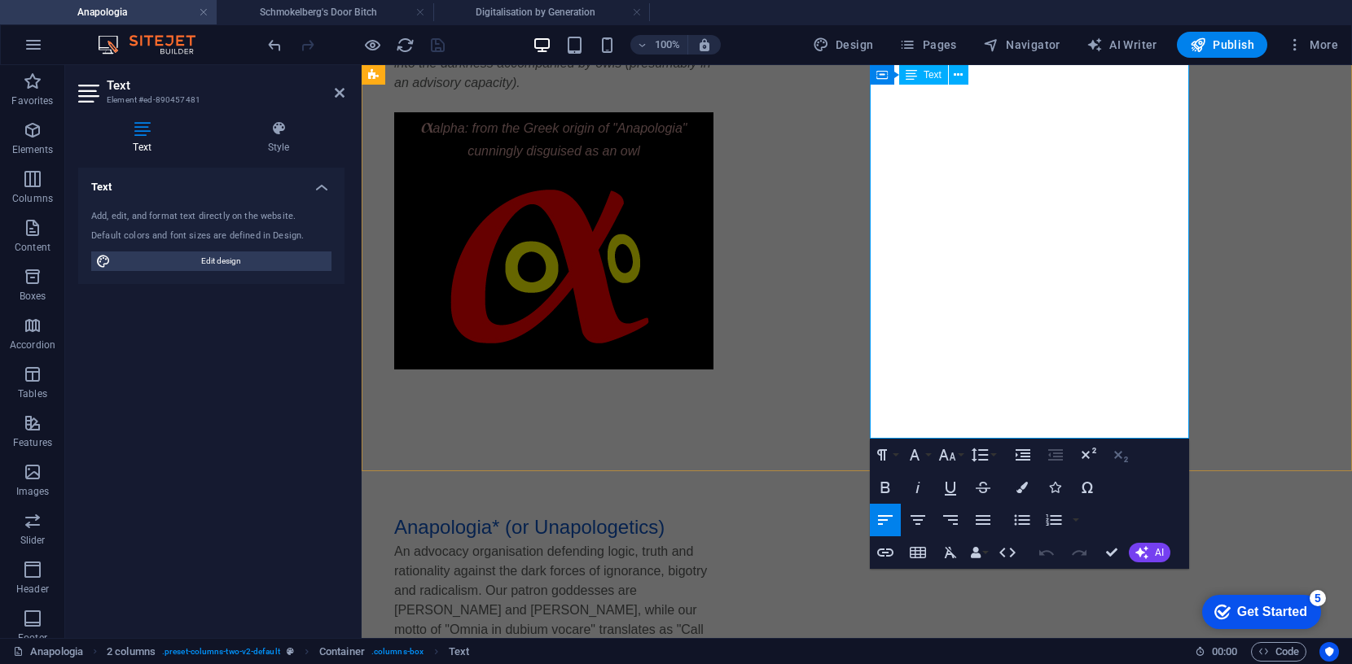
scroll to position [666, 0]
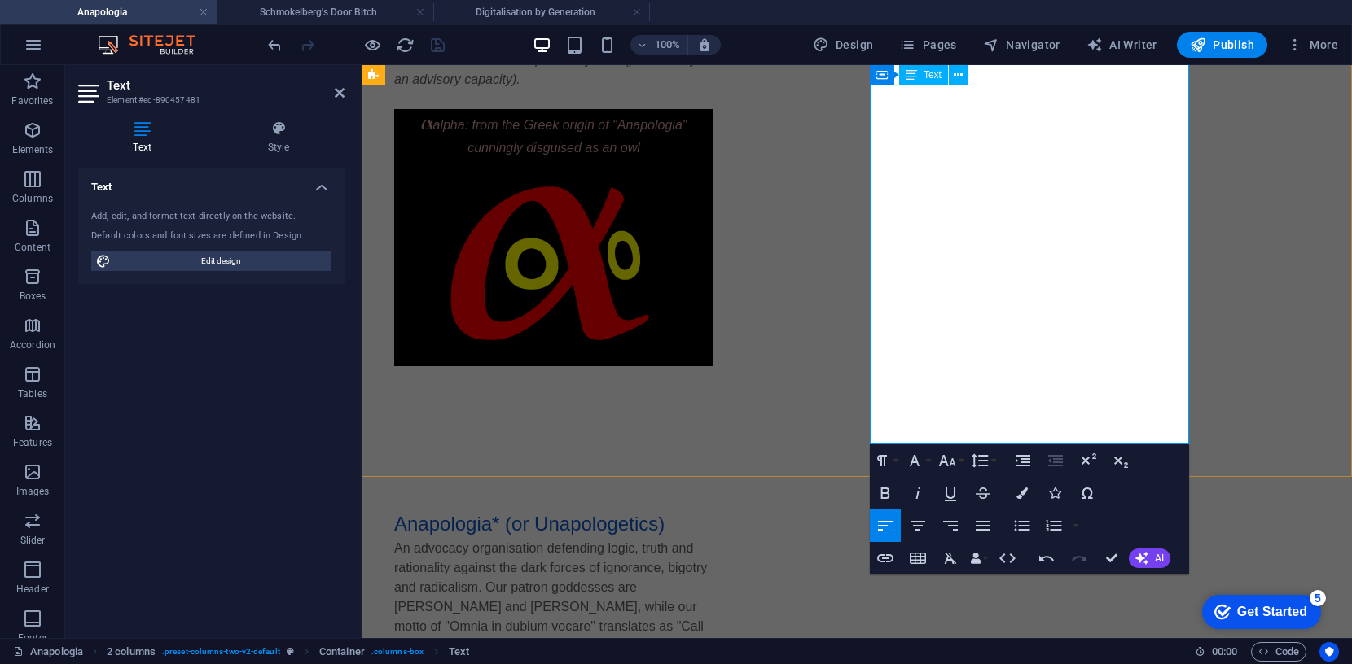
drag, startPoint x: 1038, startPoint y: 436, endPoint x: 1269, endPoint y: 513, distance: 243.1
click at [884, 559] on icon "button" at bounding box center [885, 559] width 20 height 20
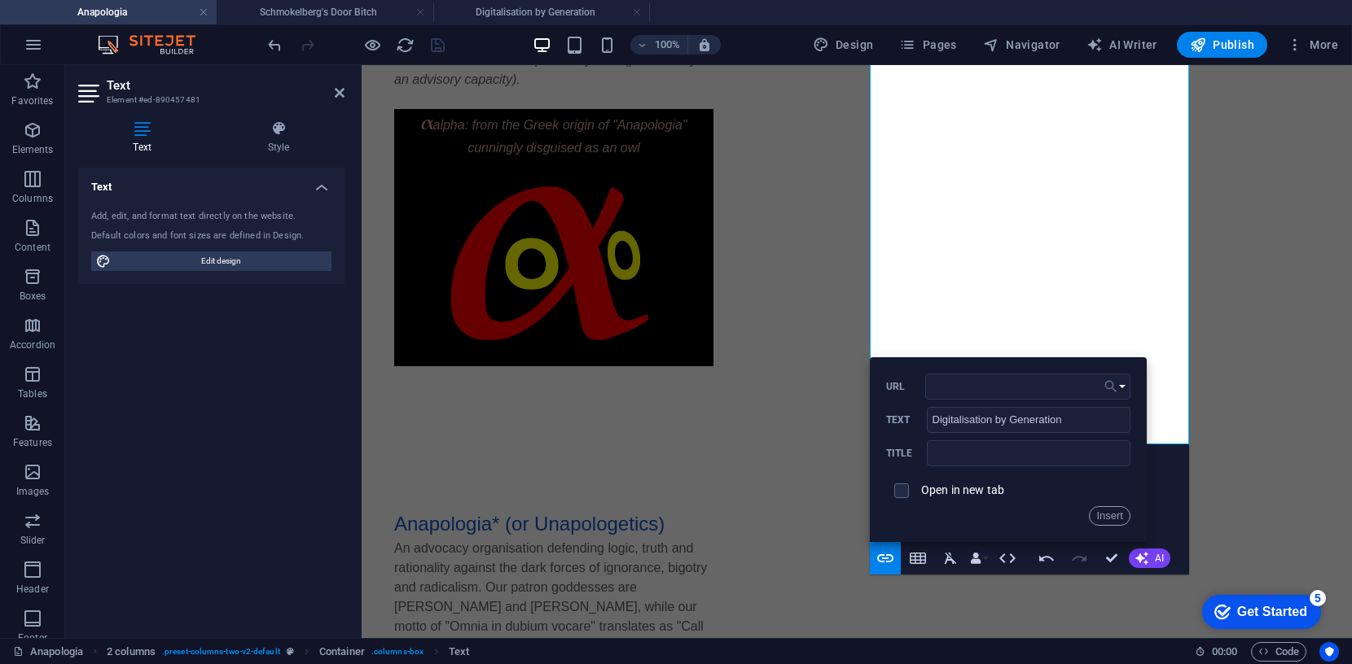
click at [1121, 385] on button "Choose Link" at bounding box center [1114, 387] width 31 height 26
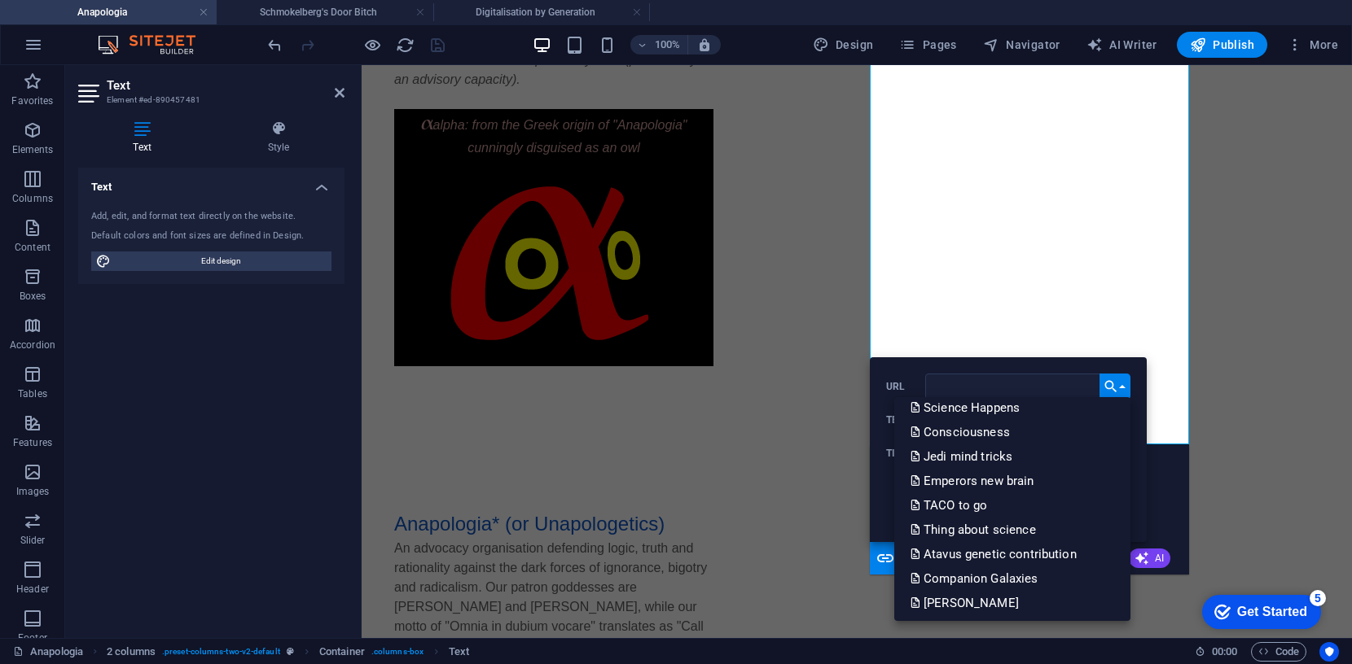
scroll to position [668, 0]
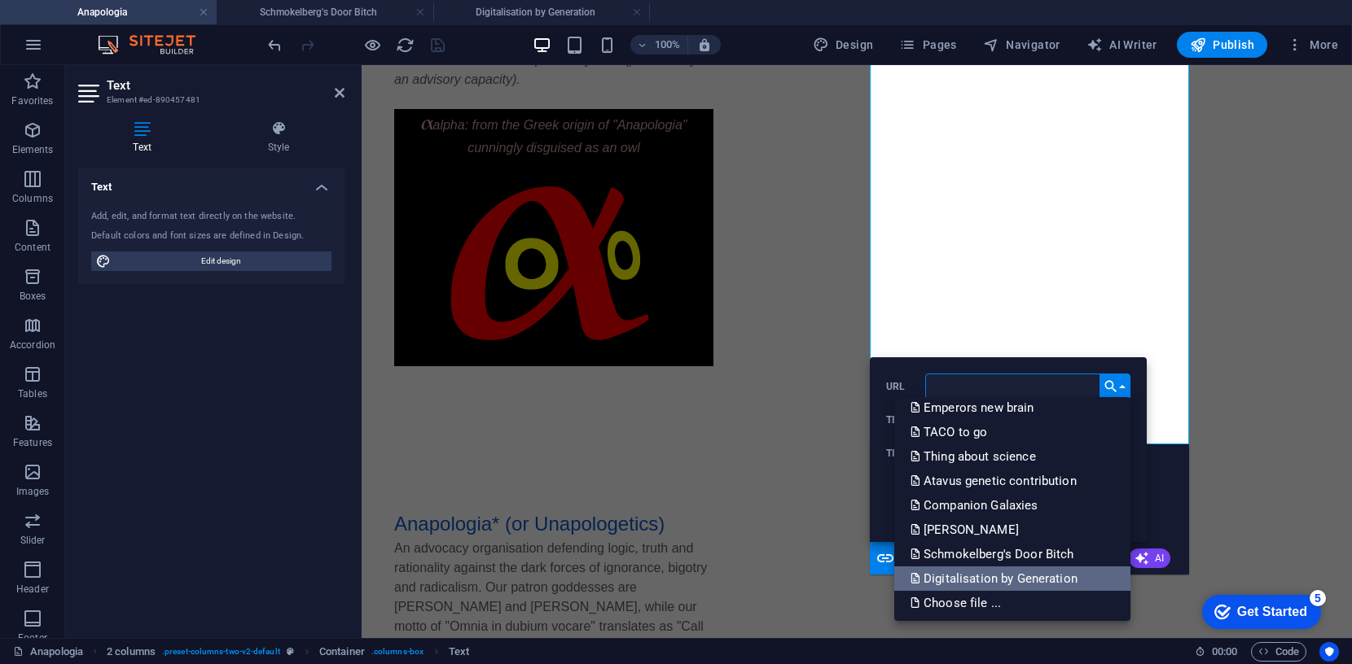
click at [1053, 576] on p "Digitalisation by Generation" at bounding box center [995, 579] width 170 height 24
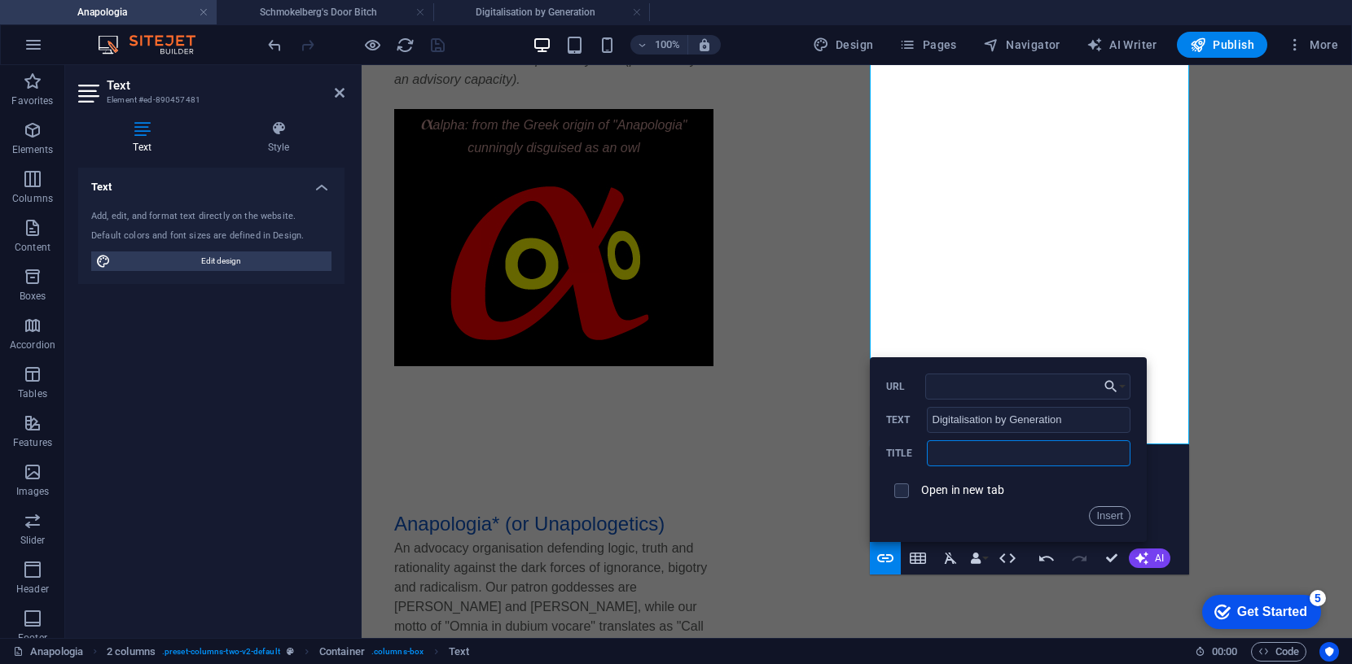
click at [1008, 453] on input "text" at bounding box center [1029, 454] width 204 height 26
type input "who contributed what"
click at [1100, 511] on button "Insert" at bounding box center [1110, 517] width 42 height 20
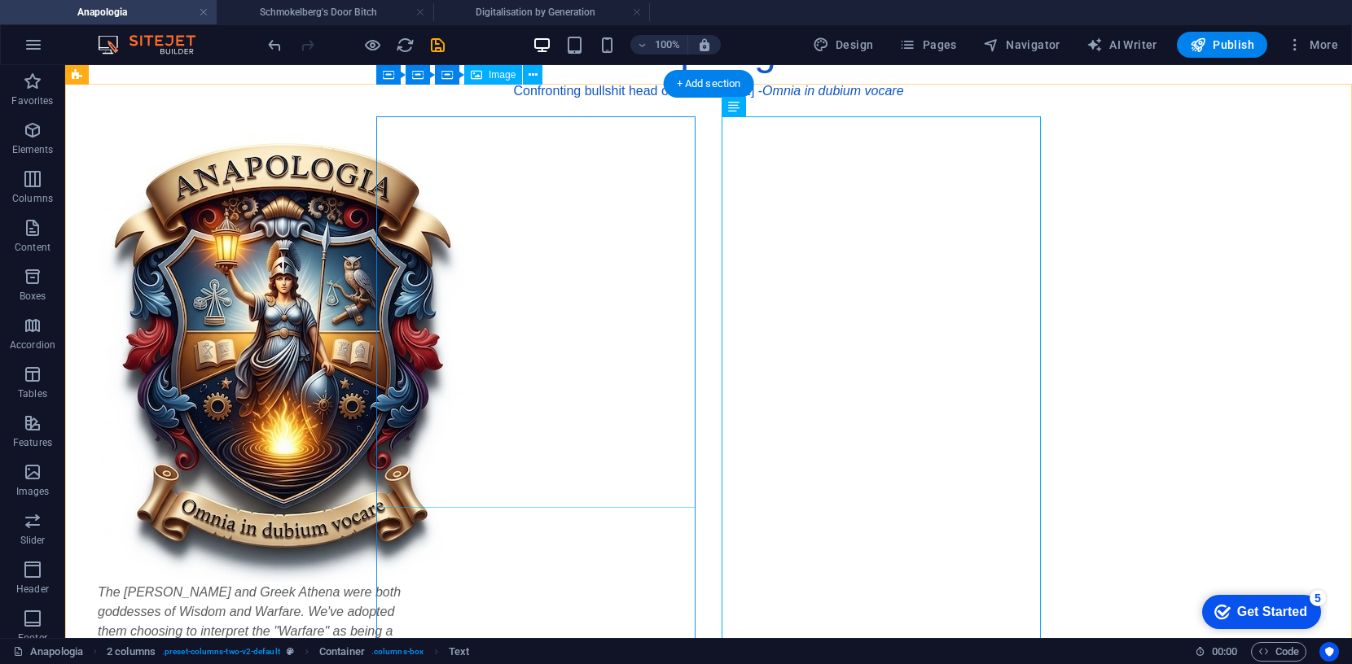
scroll to position [0, 0]
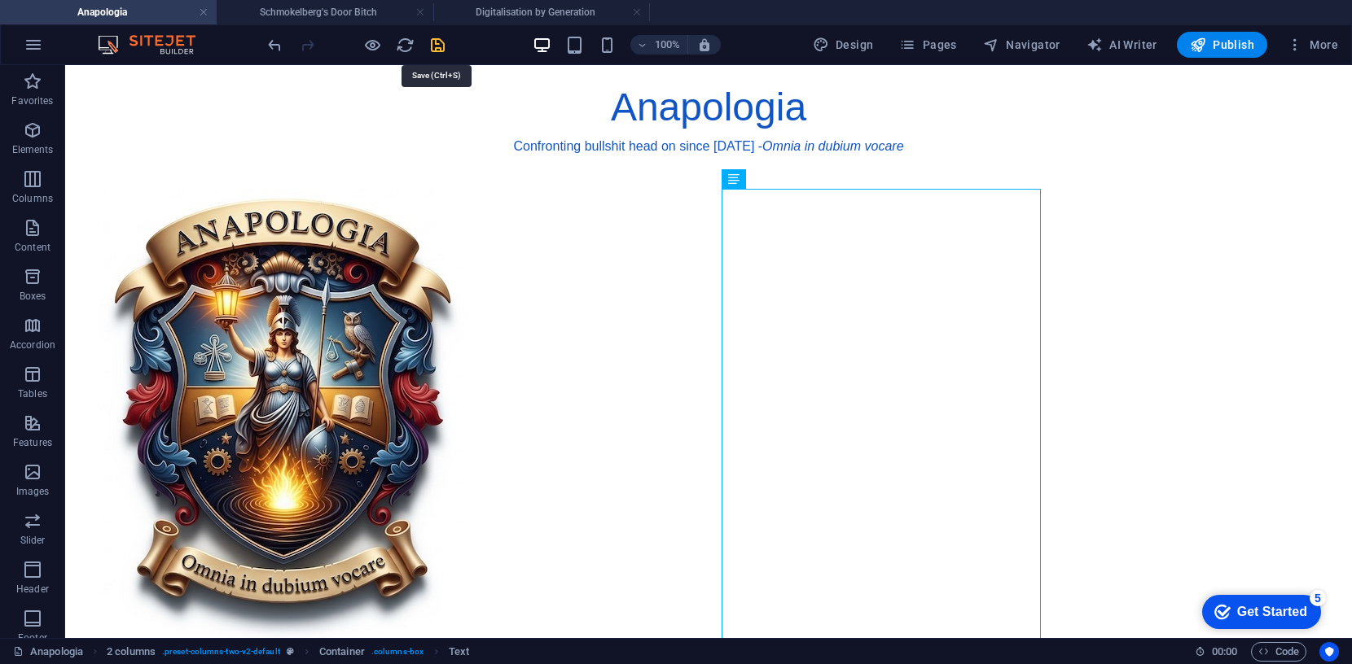
click at [441, 44] on icon "save" at bounding box center [437, 45] width 19 height 19
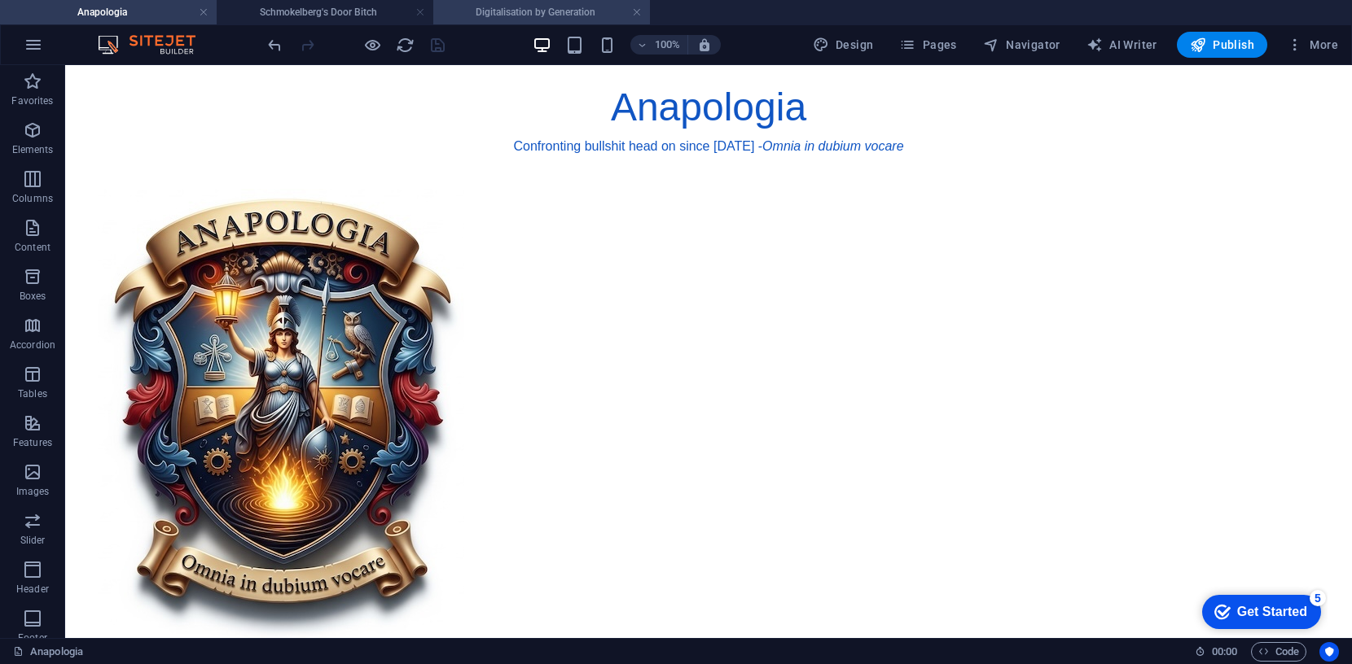
click at [551, 11] on h4 "Digitalisation by Generation" at bounding box center [541, 12] width 217 height 18
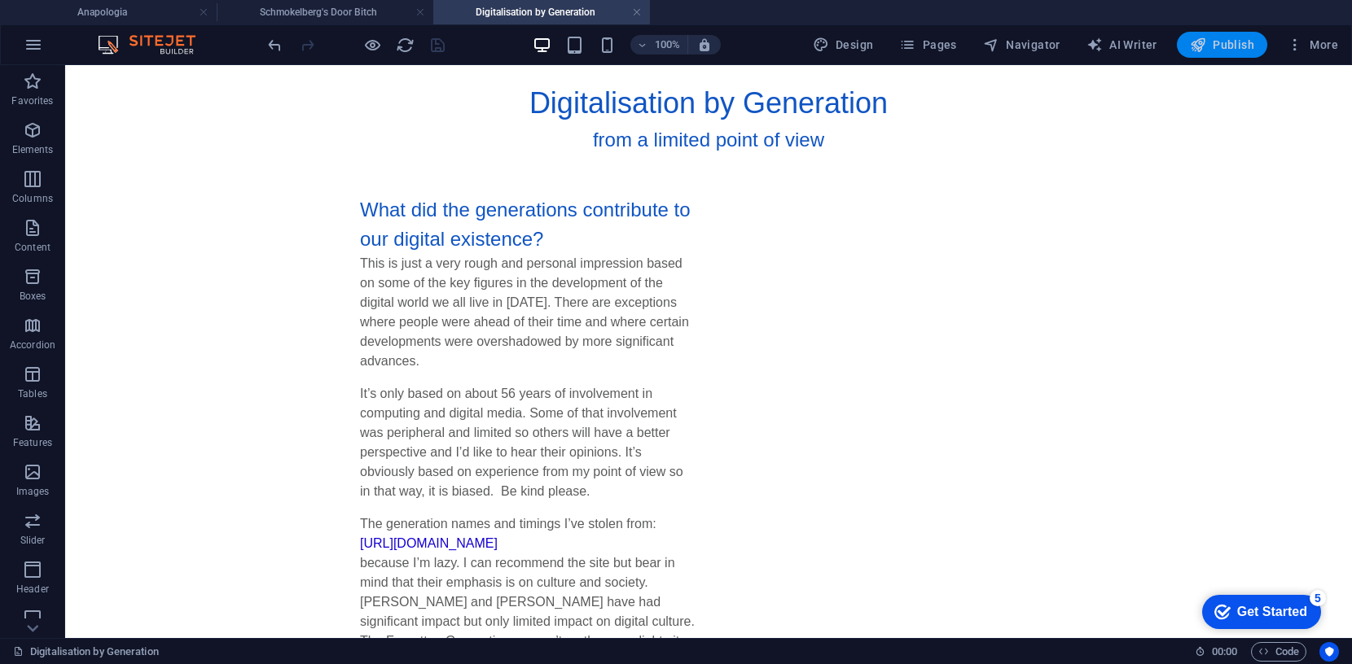
click at [1224, 42] on span "Publish" at bounding box center [1222, 45] width 64 height 16
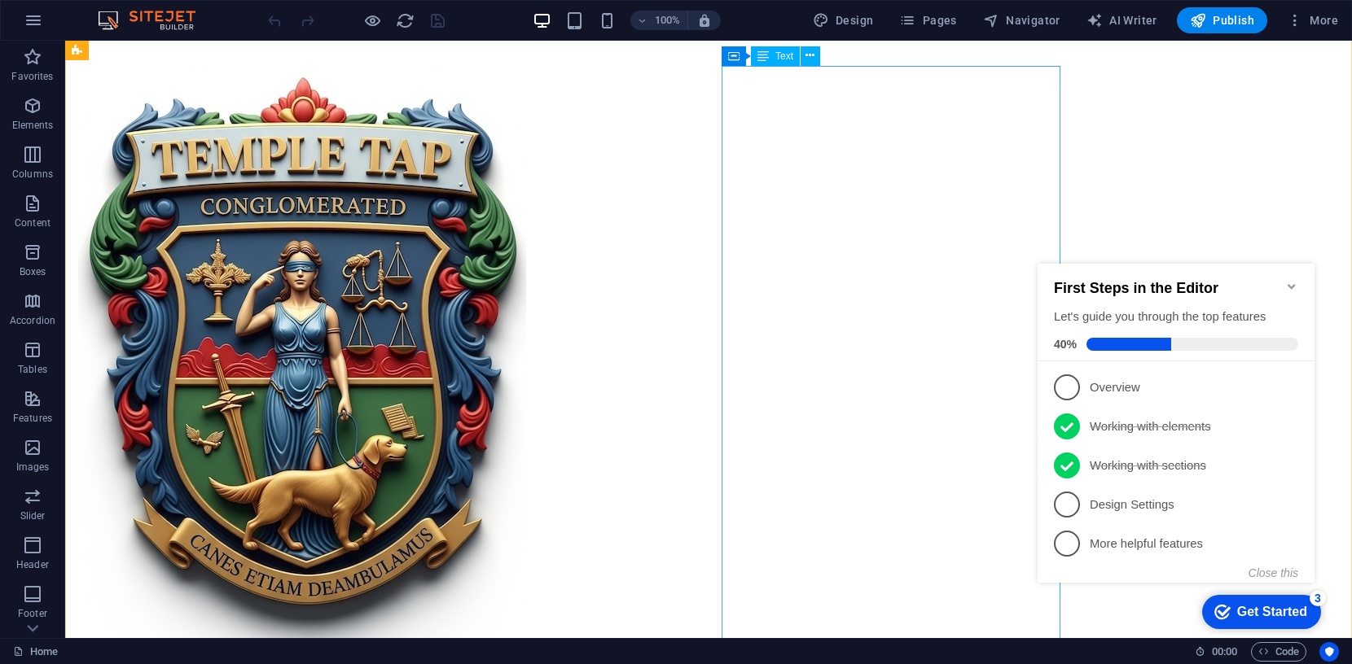
scroll to position [361, 0]
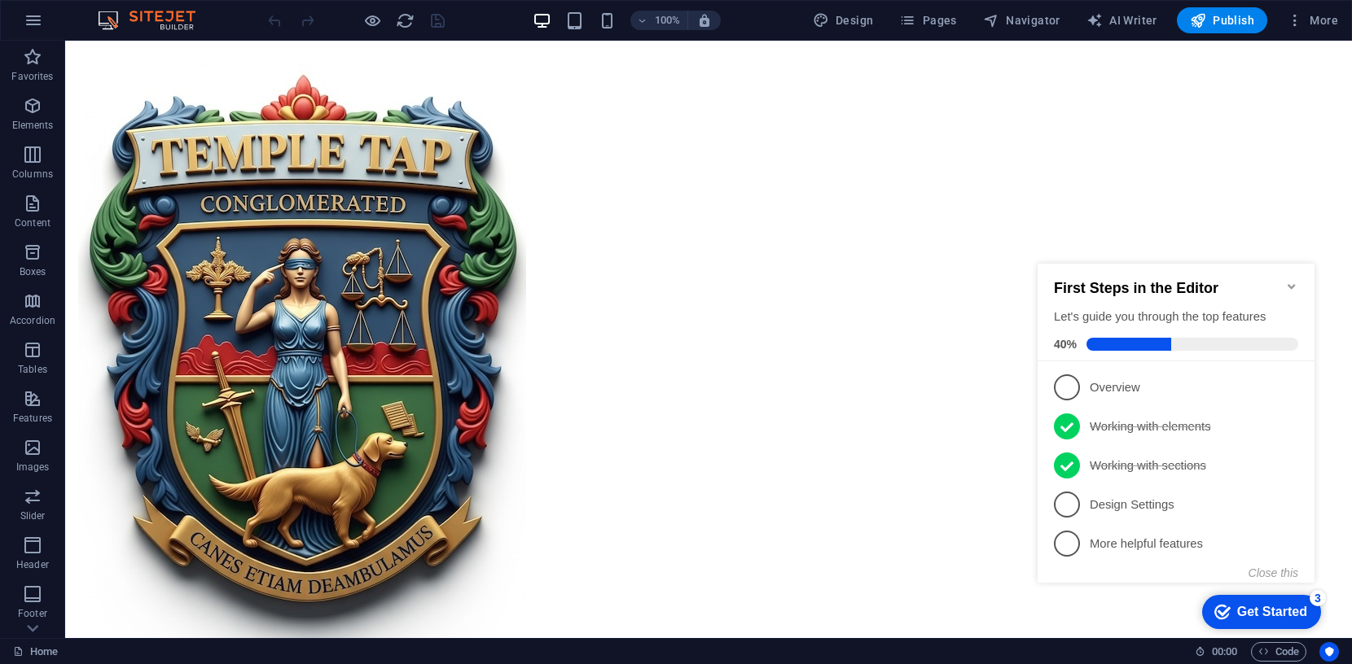
click at [1291, 280] on icon "Minimize checklist" at bounding box center [1291, 286] width 13 height 13
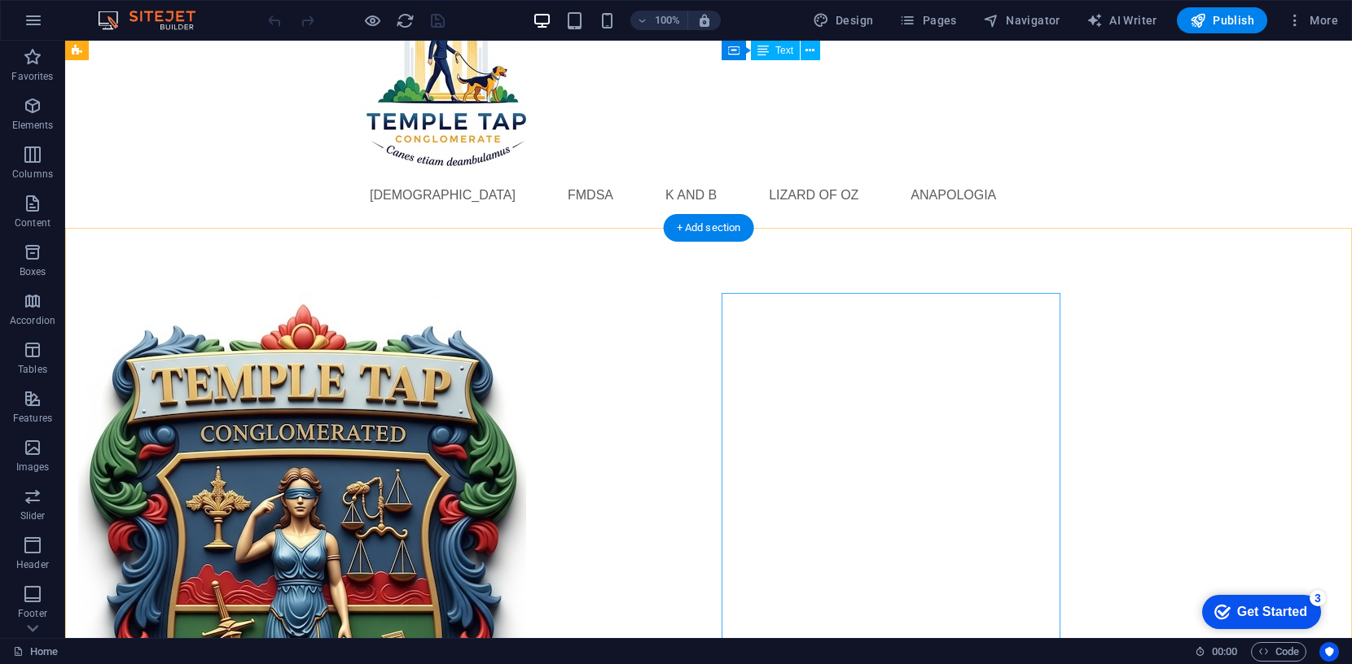
scroll to position [0, 0]
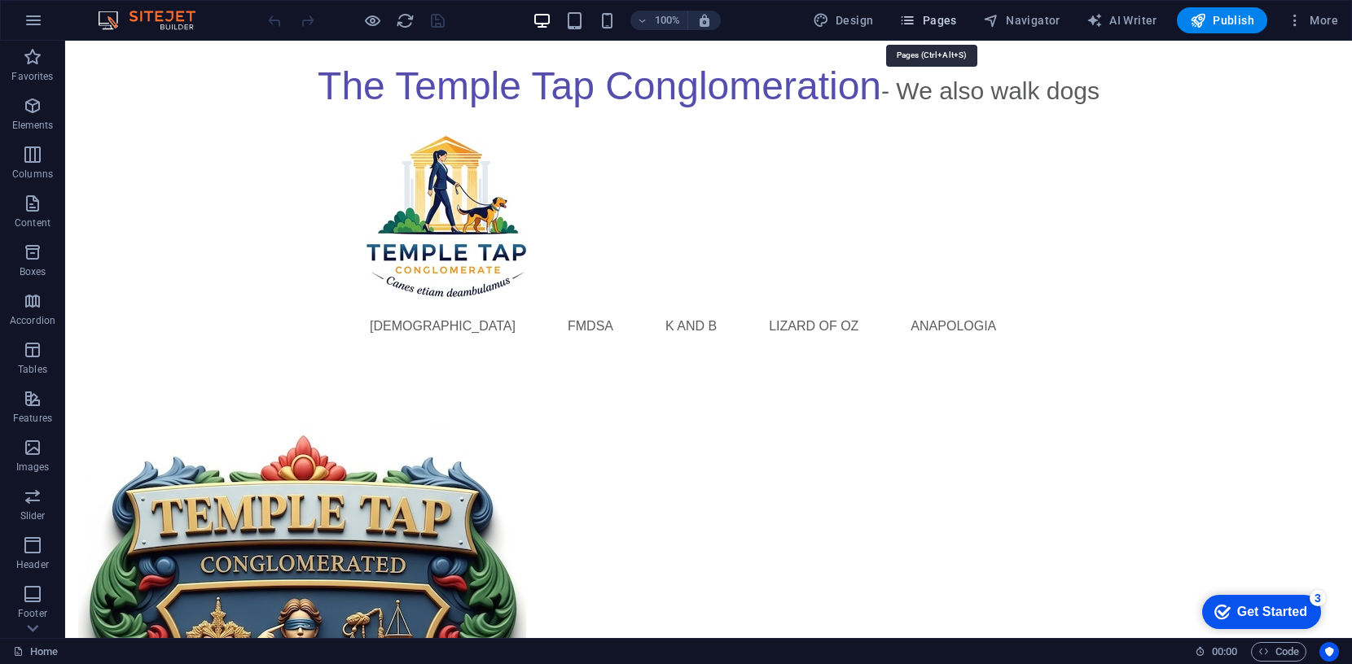
click at [928, 16] on span "Pages" at bounding box center [927, 20] width 57 height 16
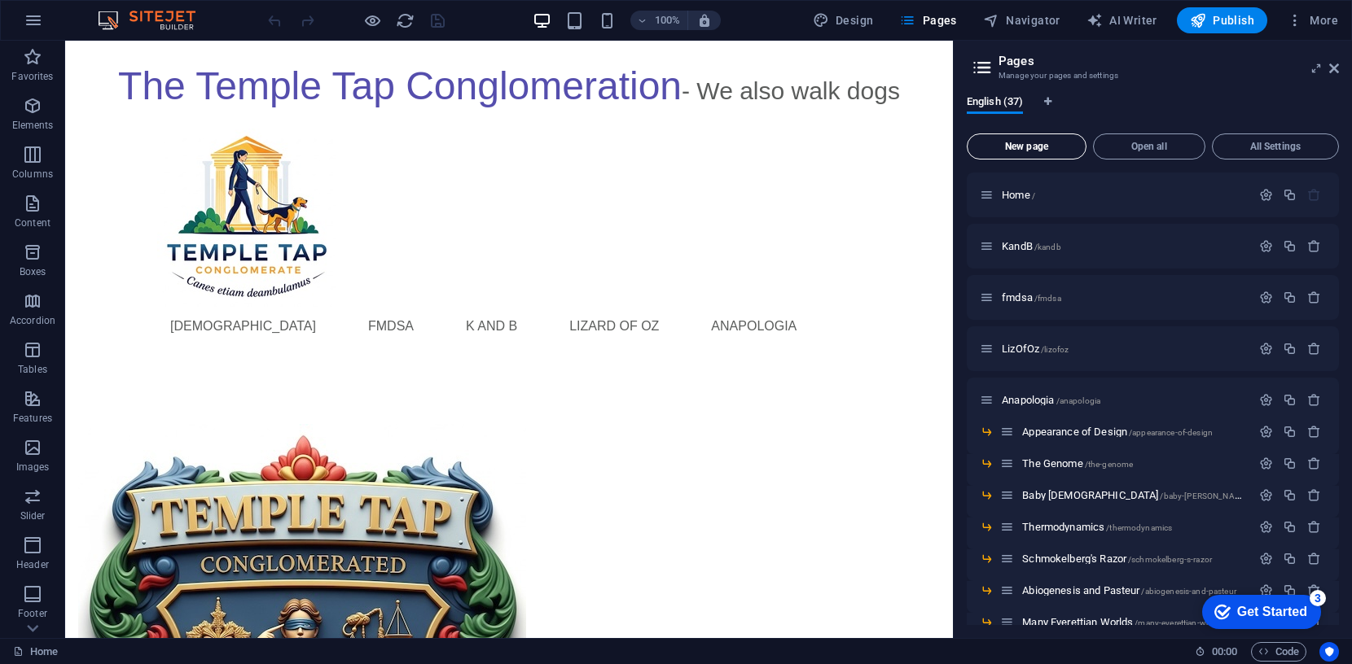
click at [1034, 147] on span "New page" at bounding box center [1026, 147] width 105 height 10
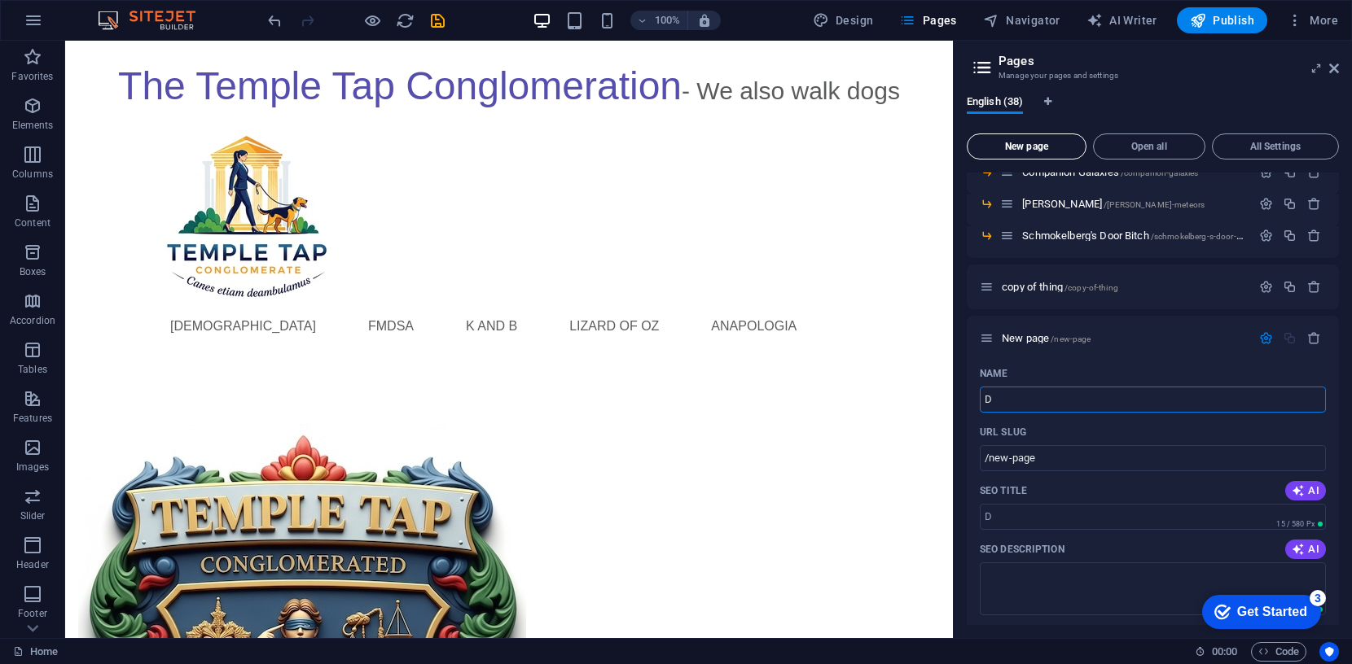
type input "D"
type input "/d"
type input "Dig"
type input "/di"
type input "Digit"
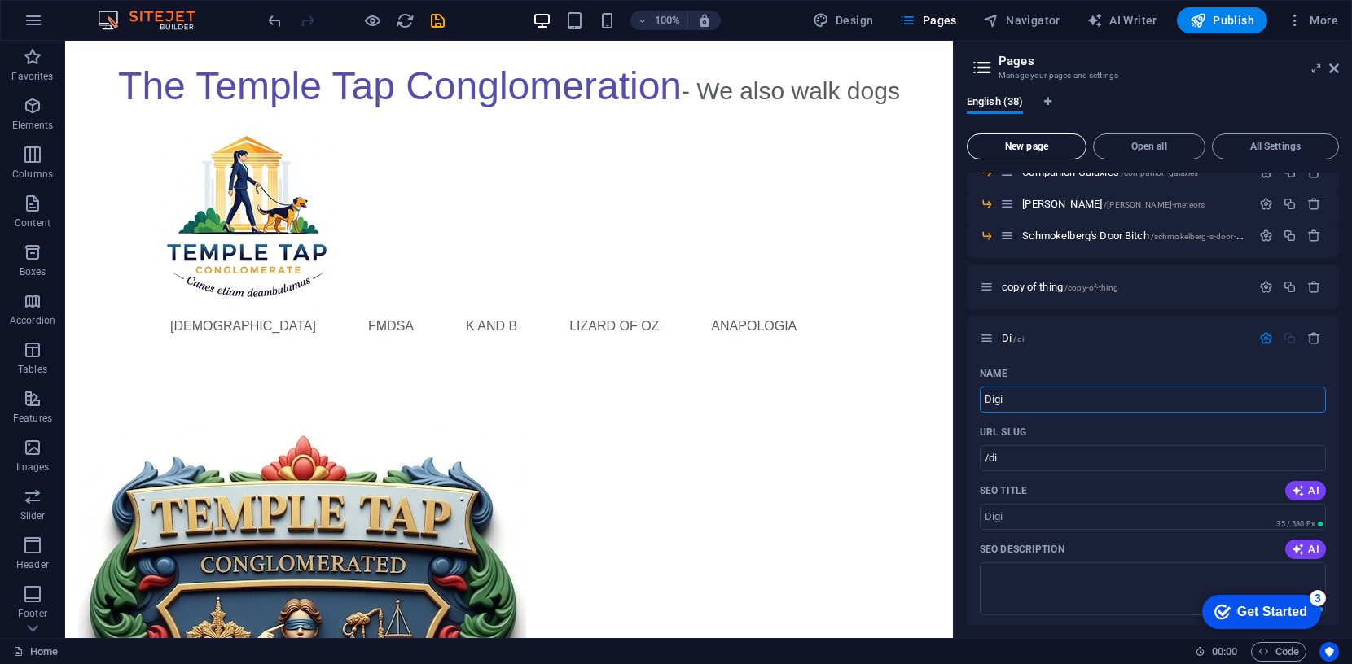
type input "/digi"
type input "Digitali"
type input "/digitali"
type input "Digitalis"
type input "/digitalis"
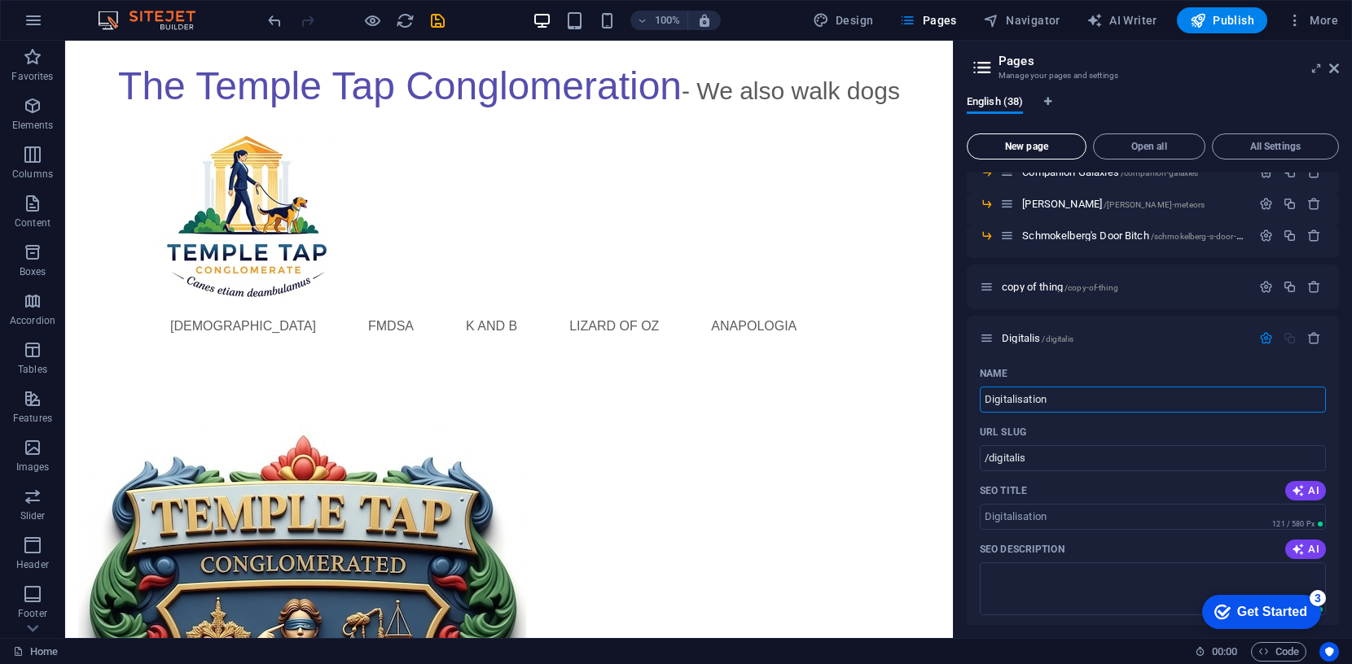
type input "Digitalisation b"
type input "/digitalisation"
type input "Digitalisation by"
type input "/digitalisation-by"
type input "Digitalisation by Gen"
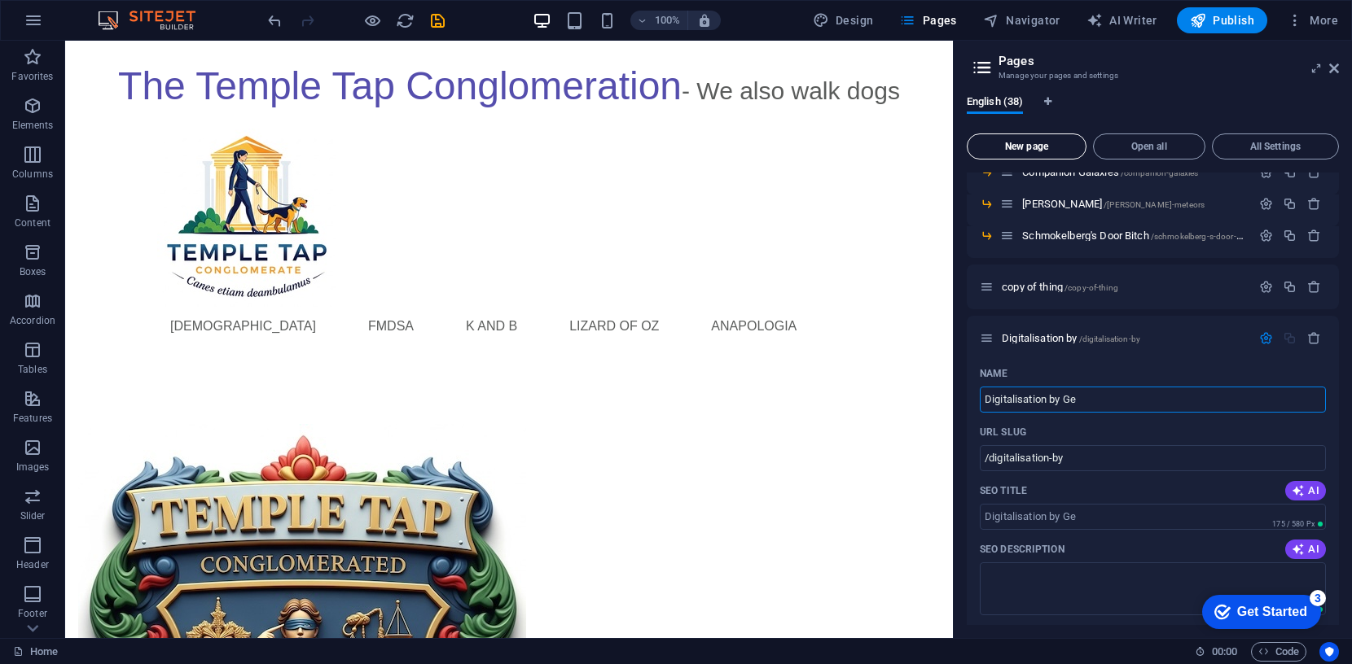
type input "/digitalisation-by-ge"
type input "Digitalisation by Genera"
type input "/digitalisation-by-gener"
type input "Digitalisation by Generation"
type input "/digitalisation-by-generation"
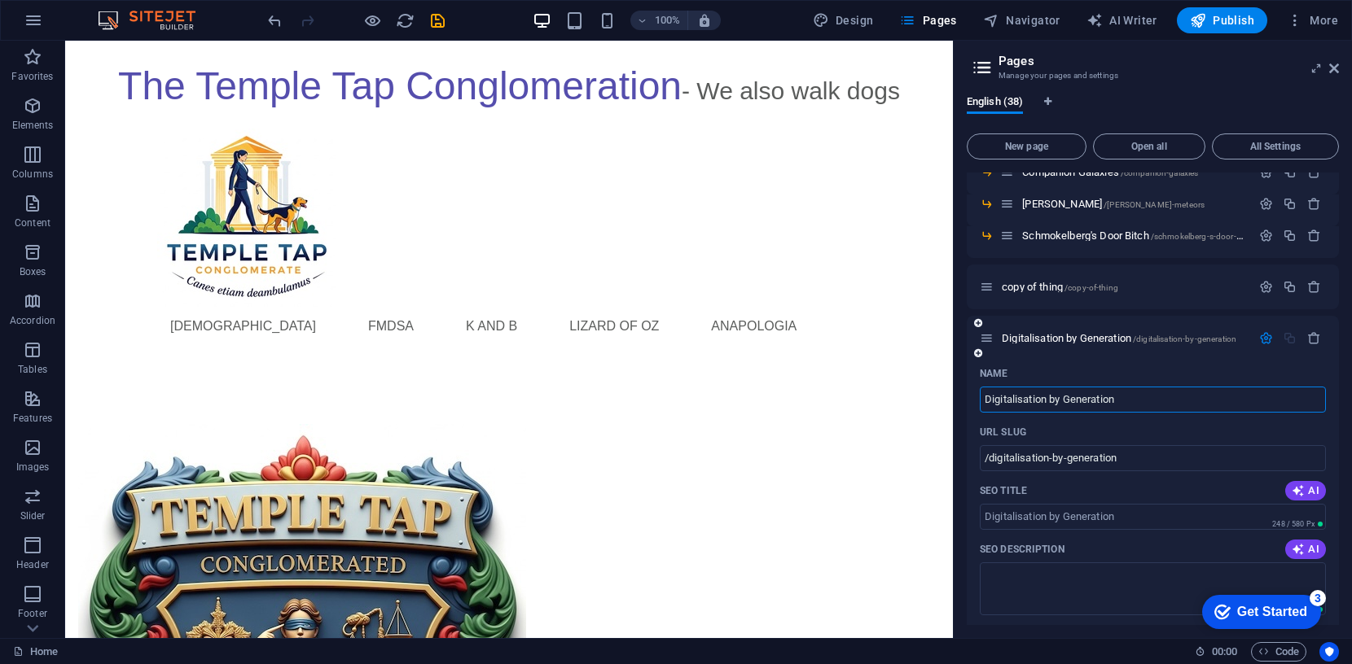
type input "Digitalisation by Generation"
click at [1261, 336] on icon "button" at bounding box center [1266, 338] width 14 height 14
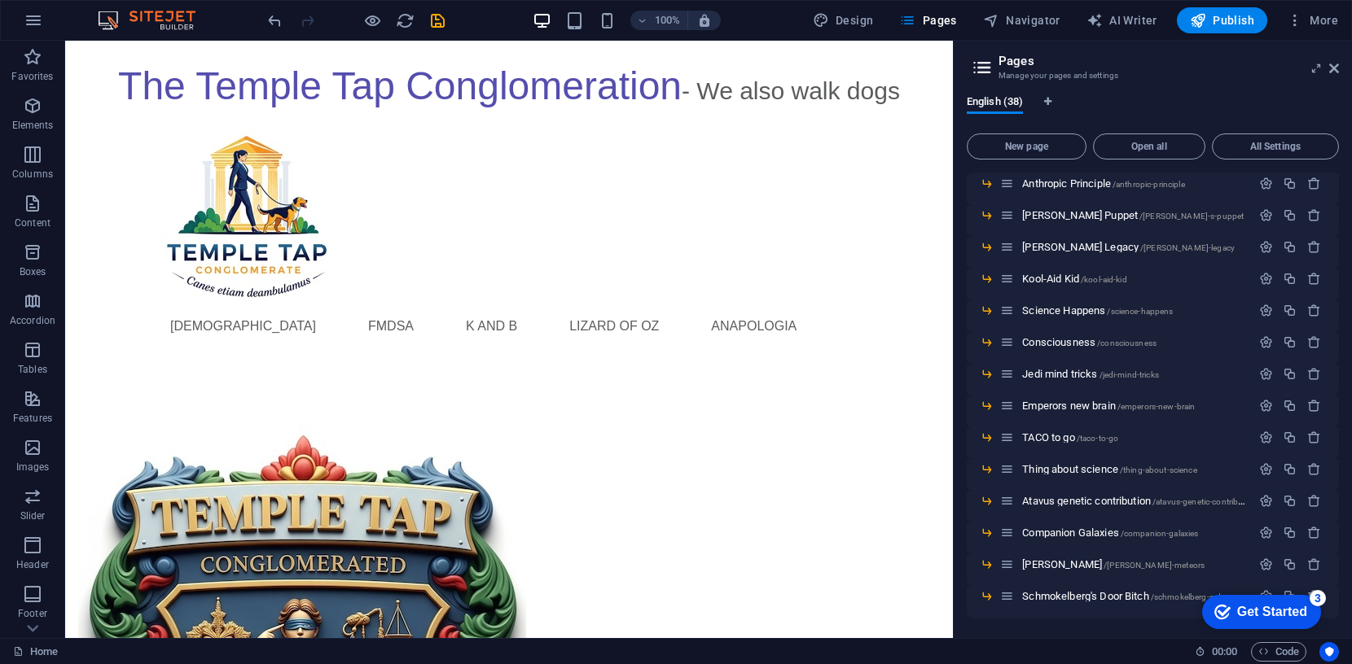
scroll to position [890, 0]
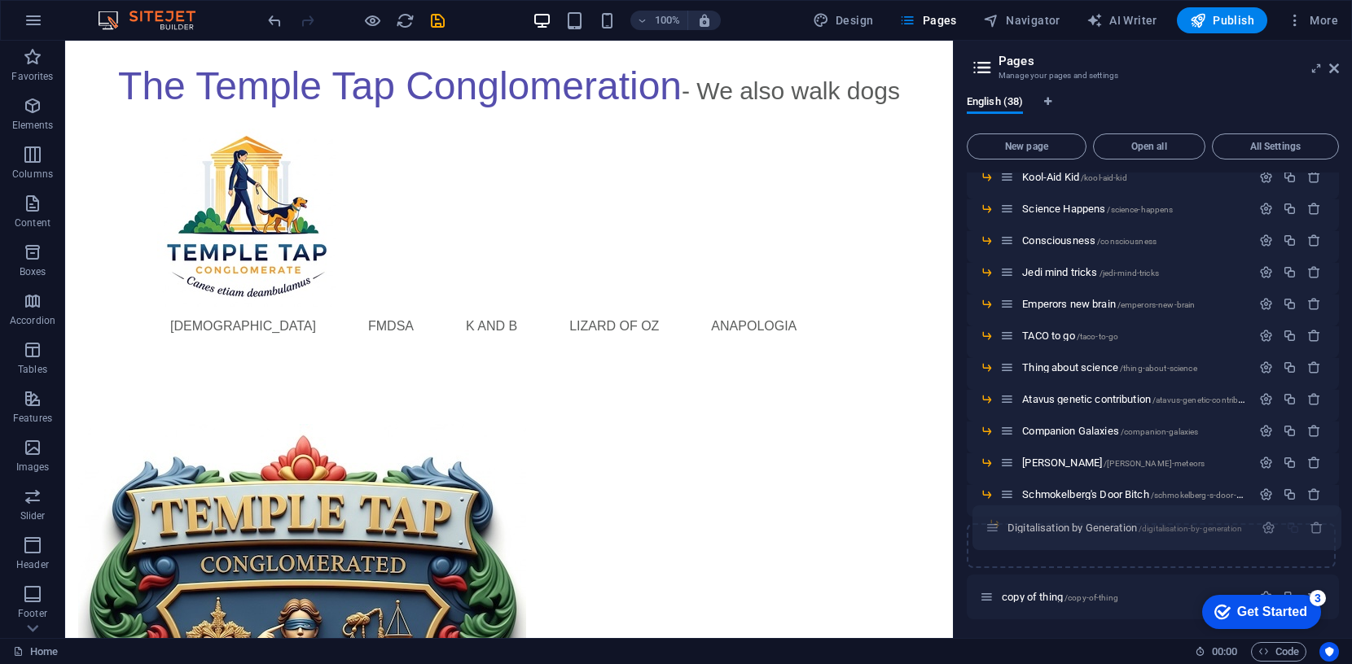
drag, startPoint x: 989, startPoint y: 595, endPoint x: 999, endPoint y: 523, distance: 73.1
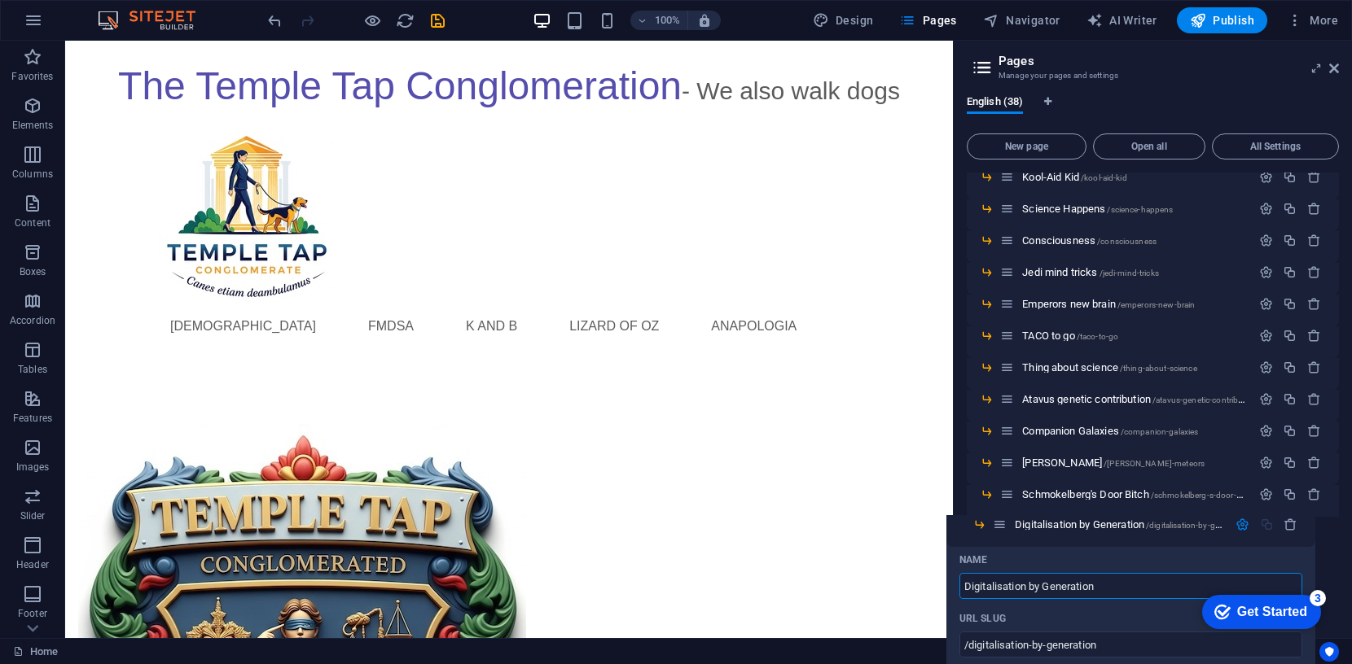
drag, startPoint x: 1023, startPoint y: 526, endPoint x: 1000, endPoint y: 525, distance: 22.8
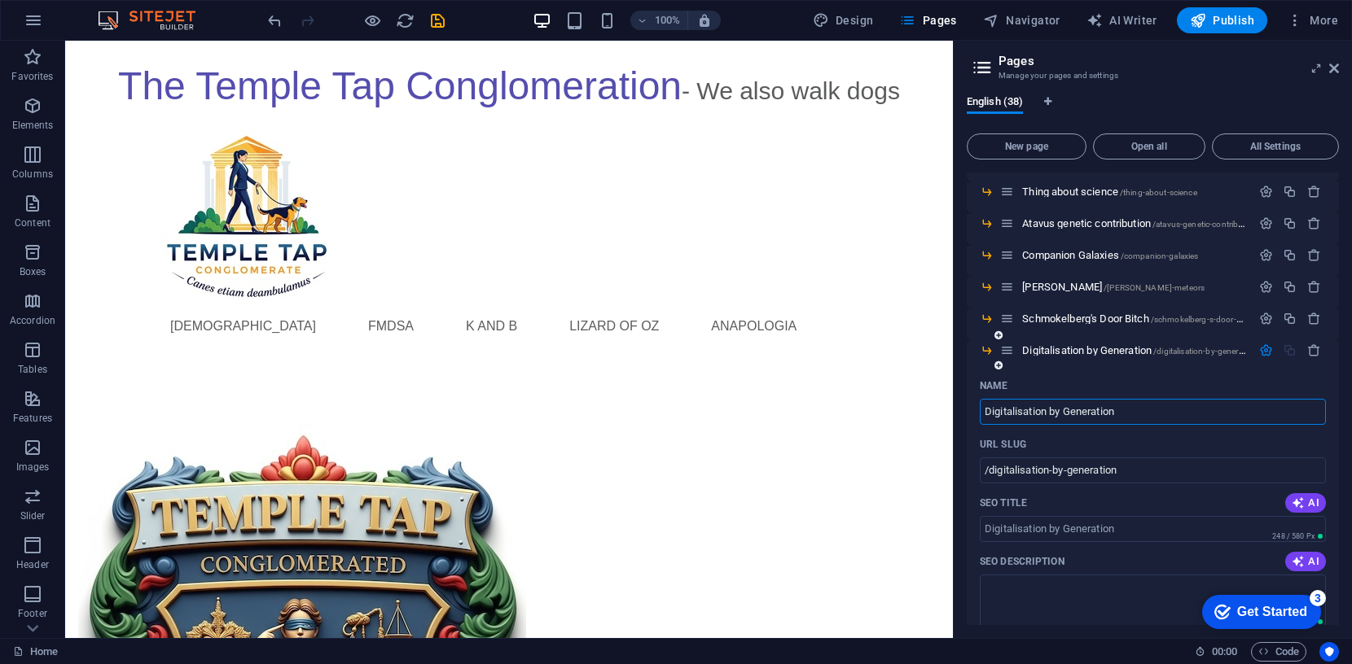
scroll to position [1086, 0]
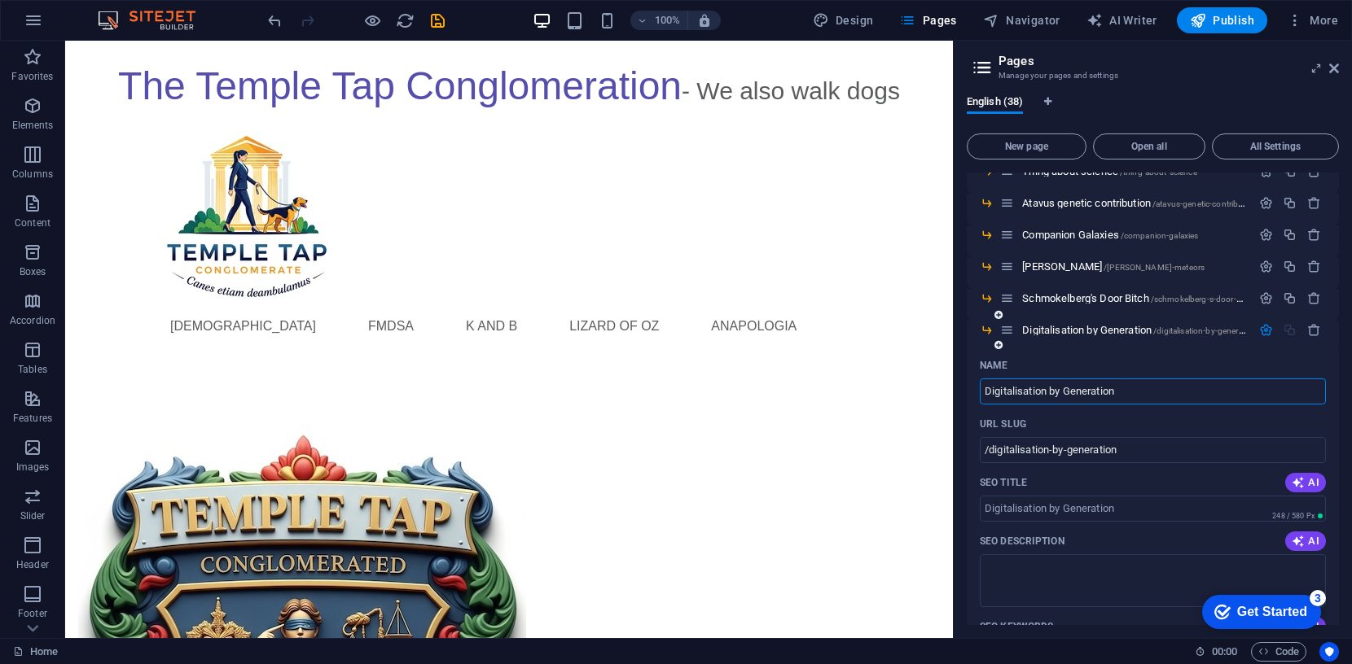
click at [1265, 329] on icon "button" at bounding box center [1266, 330] width 14 height 14
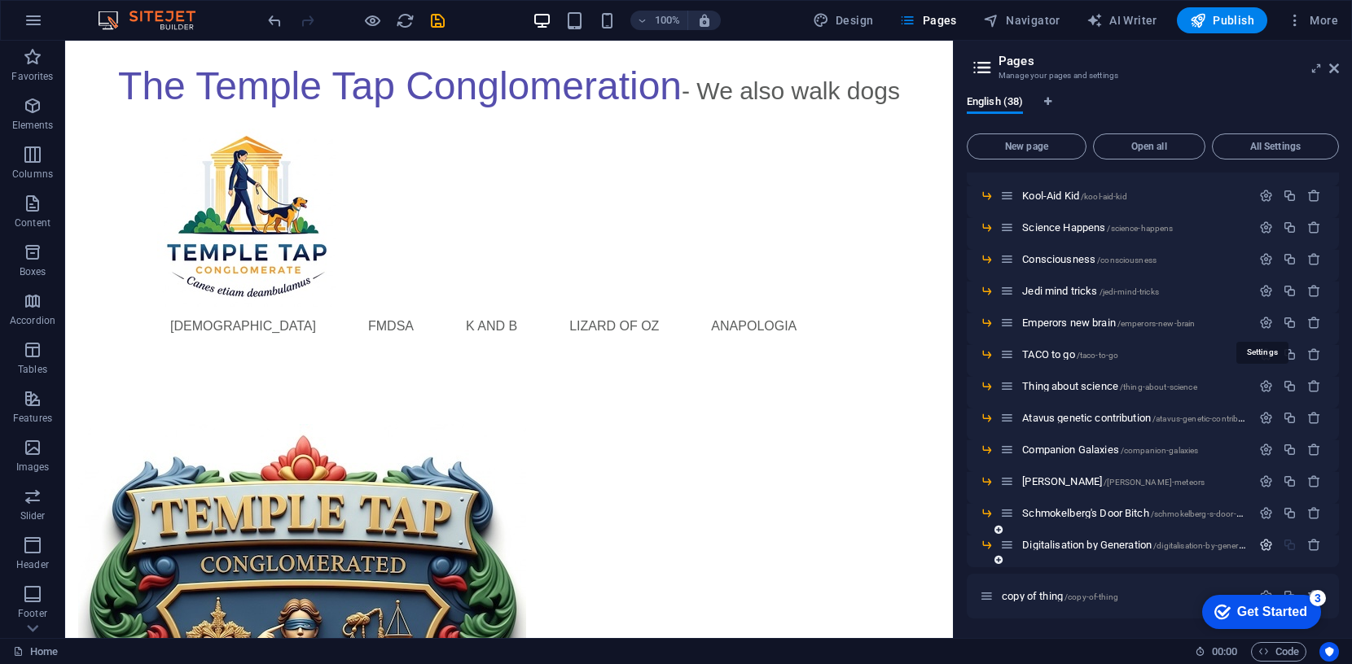
scroll to position [871, 0]
click at [1072, 546] on span "Digitalisation by Generation /digitalisation-by-generation" at bounding box center [1139, 546] width 235 height 12
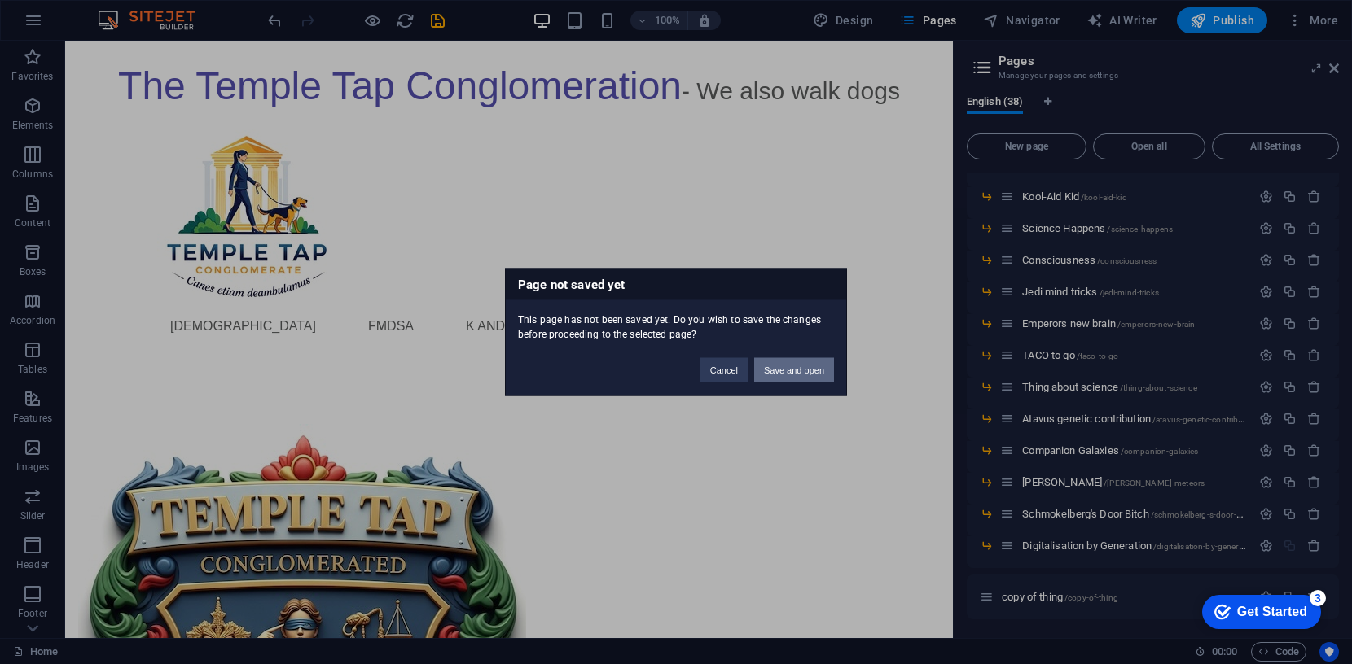
click at [799, 371] on button "Save and open" at bounding box center [794, 370] width 80 height 24
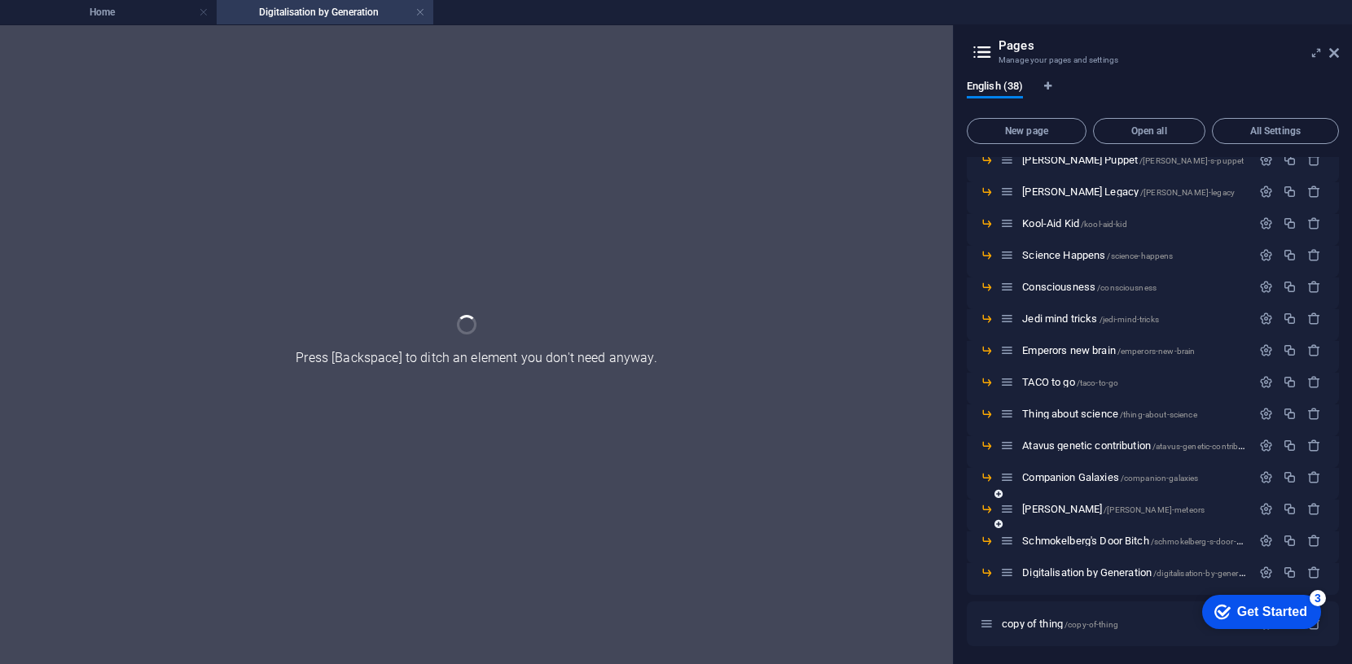
scroll to position [0, 0]
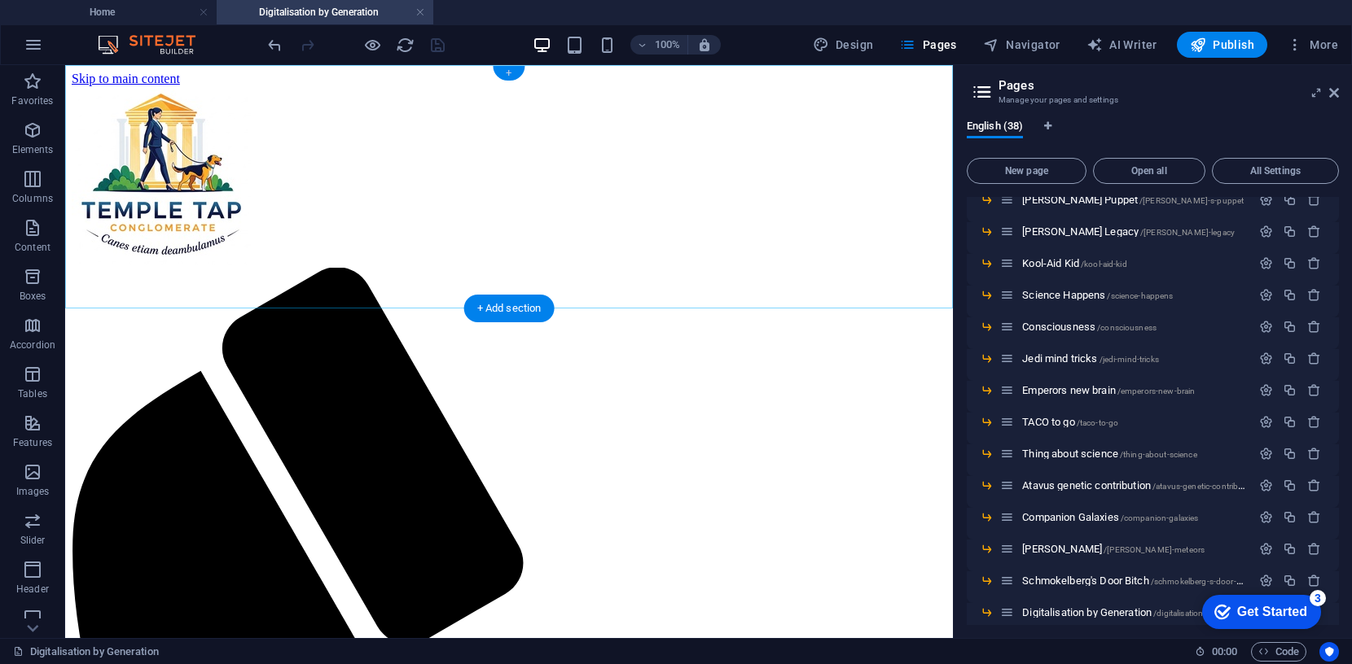
click at [512, 68] on div "+" at bounding box center [509, 73] width 32 height 15
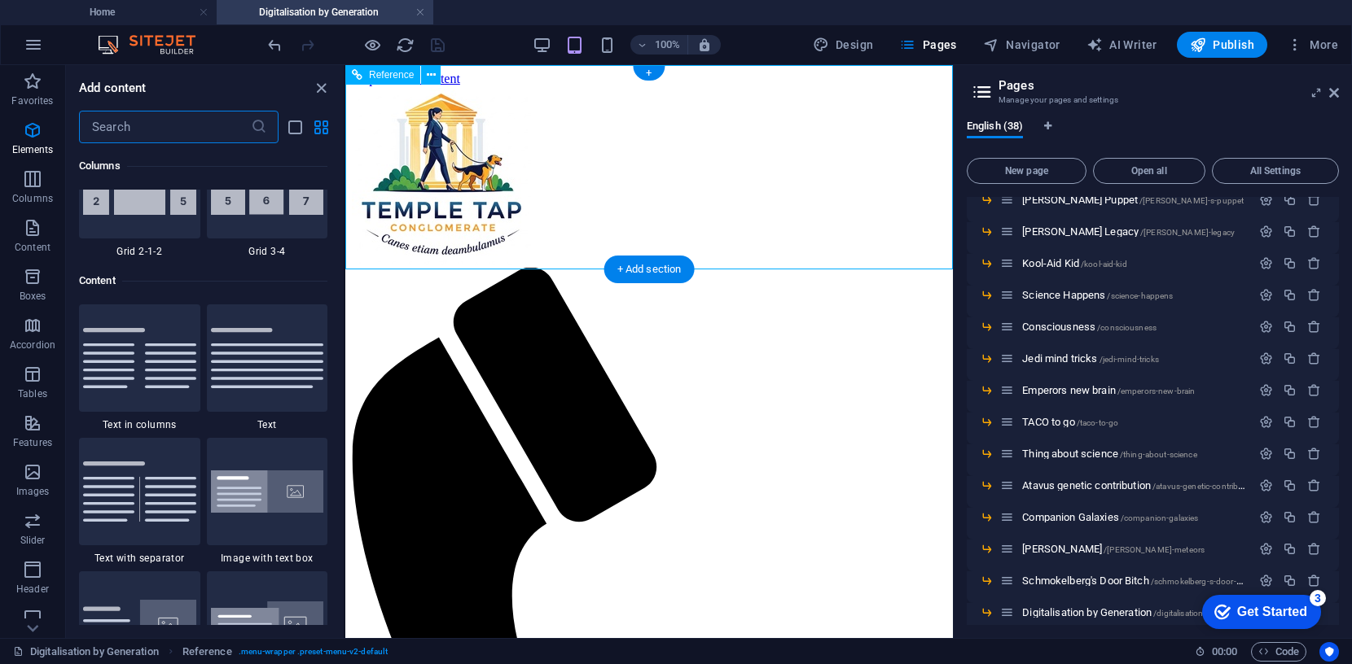
scroll to position [2849, 0]
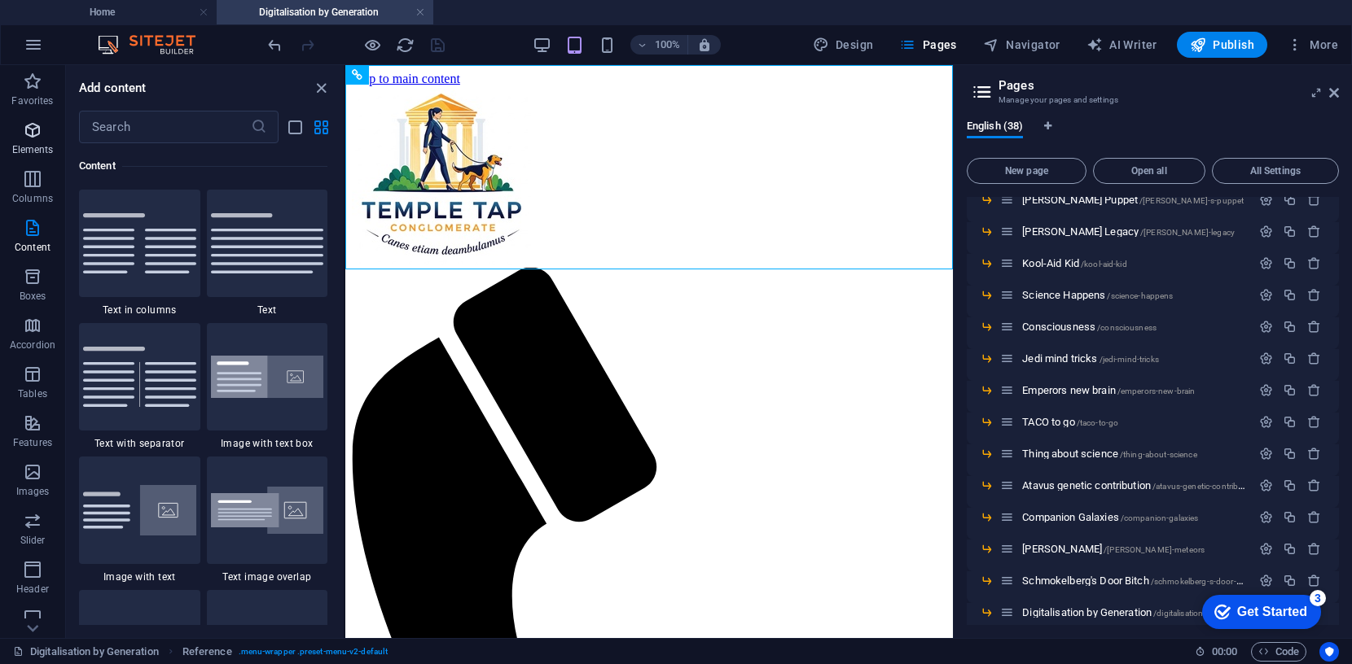
click at [34, 134] on icon "button" at bounding box center [33, 131] width 20 height 20
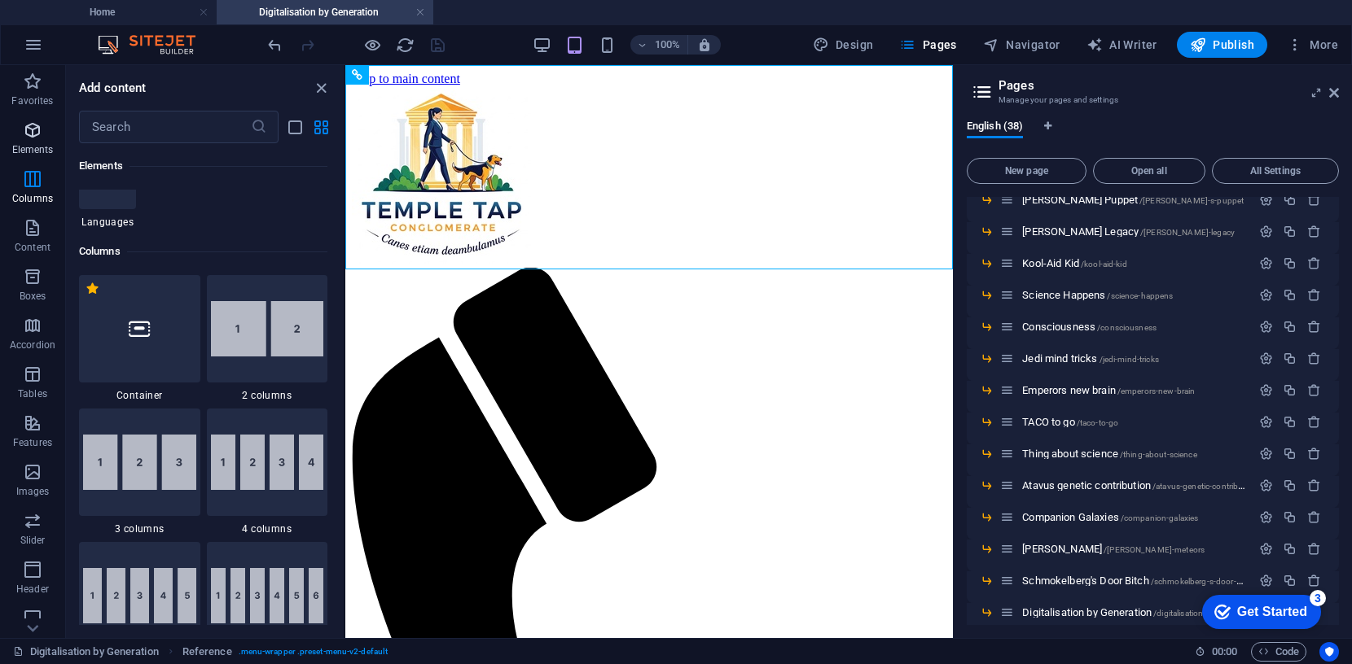
scroll to position [173, 0]
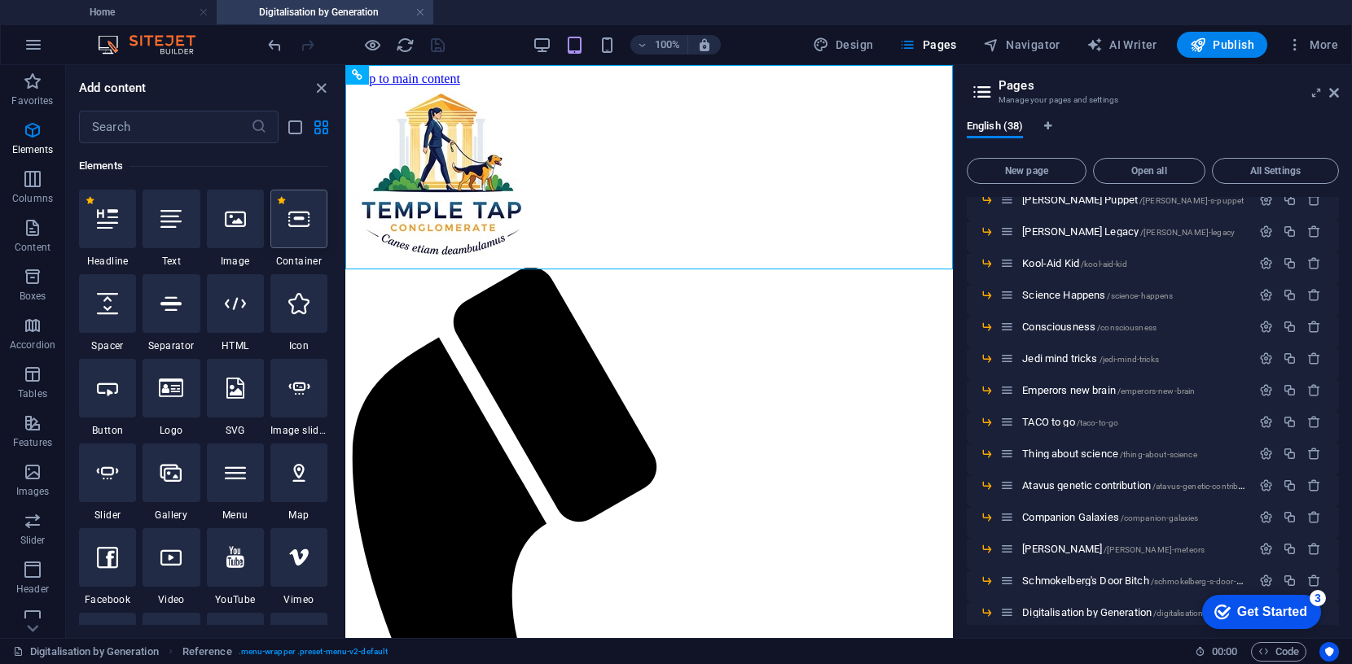
click at [298, 225] on icon at bounding box center [298, 218] width 21 height 21
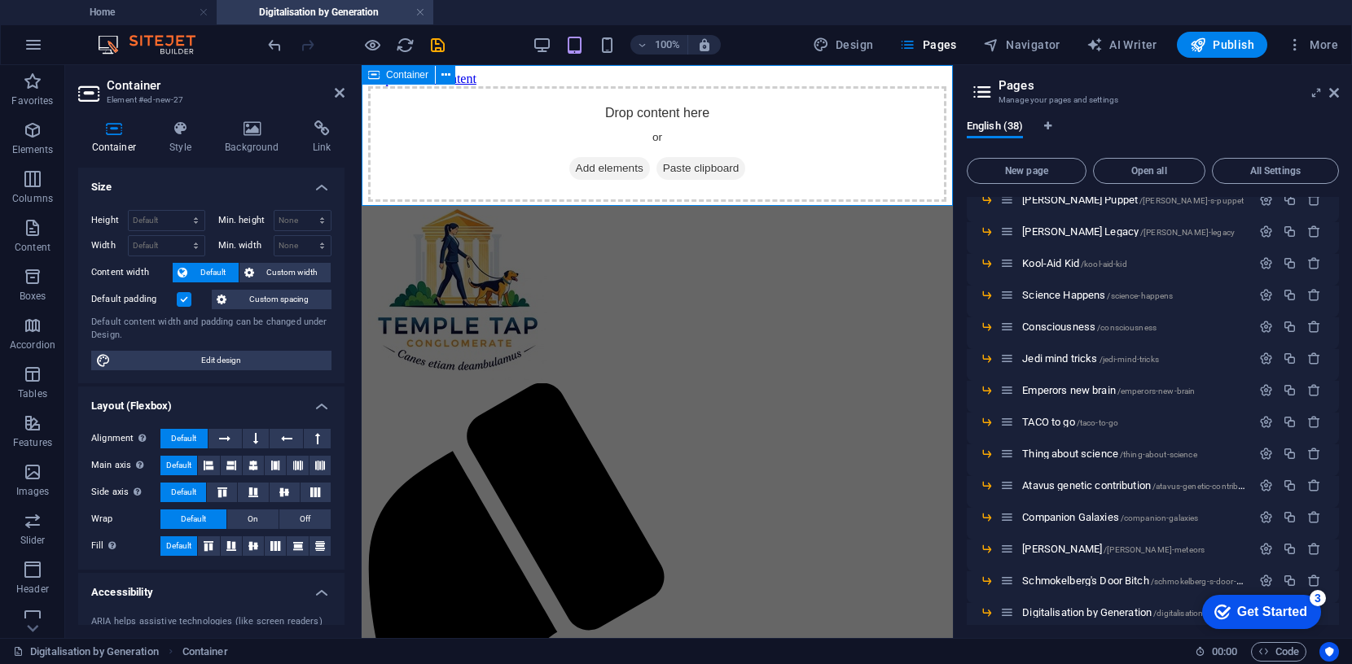
click at [711, 159] on span "Paste clipboard" at bounding box center [701, 168] width 90 height 23
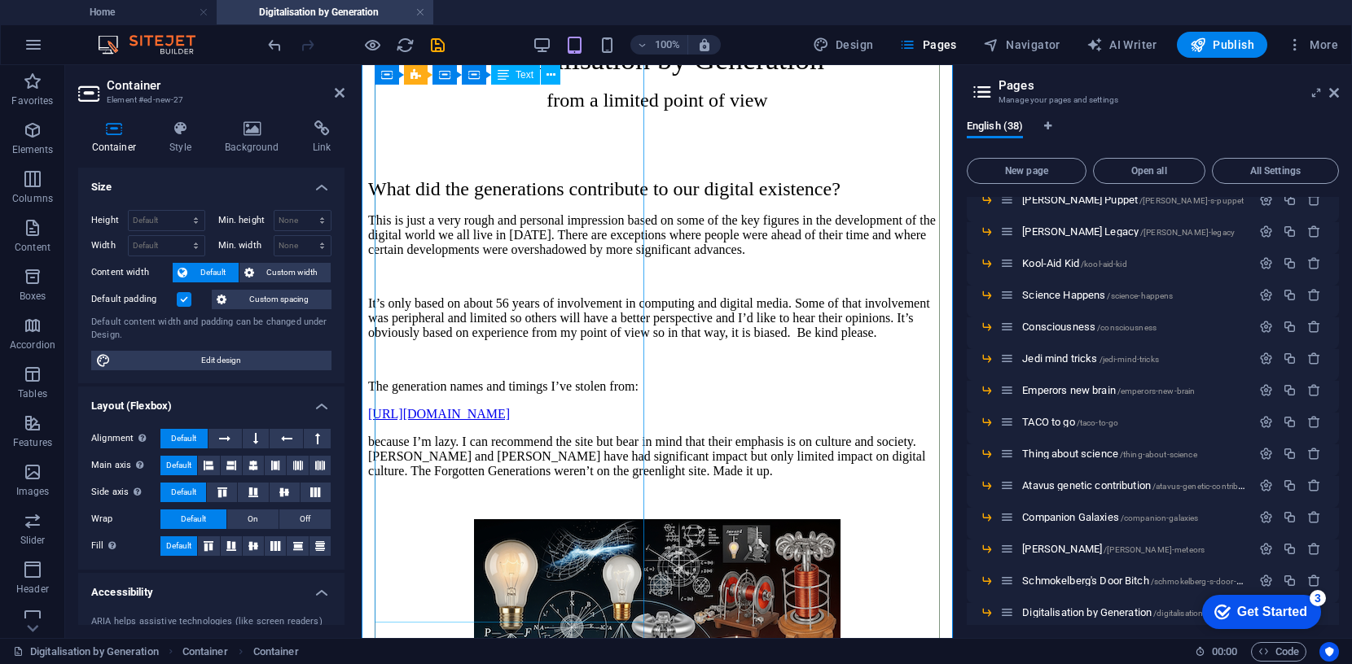
scroll to position [0, 0]
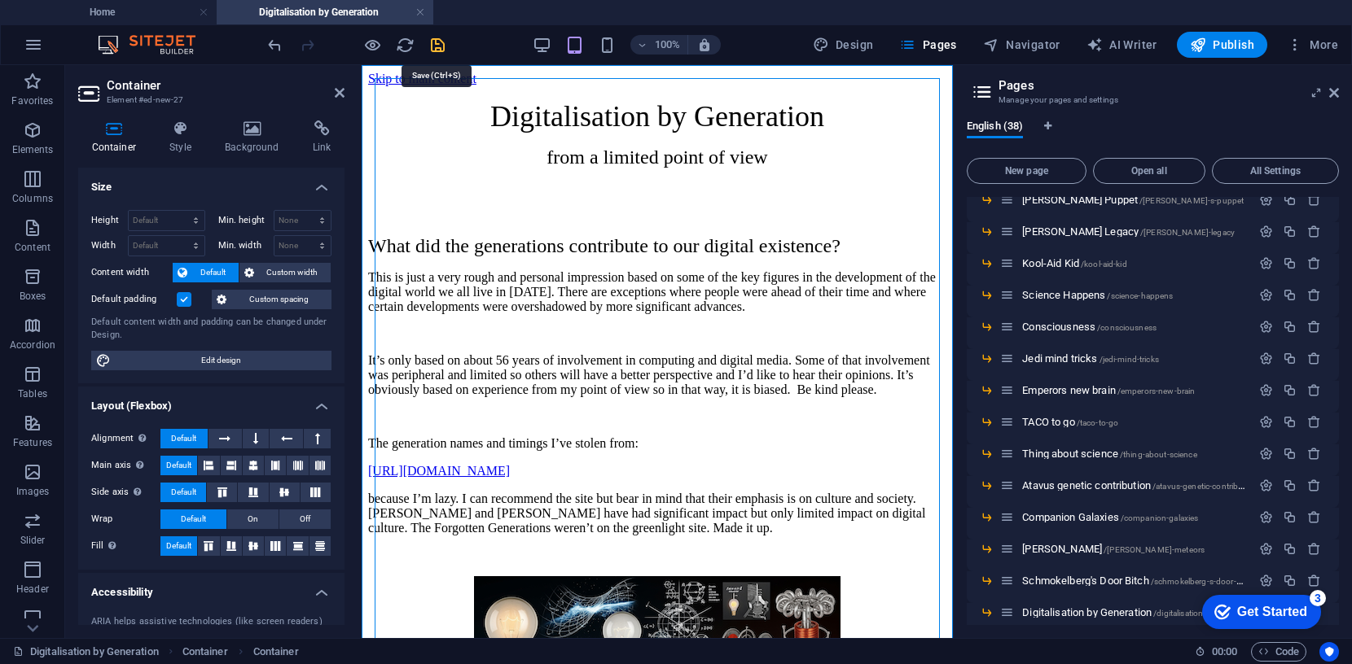
click at [440, 46] on icon "save" at bounding box center [437, 45] width 19 height 19
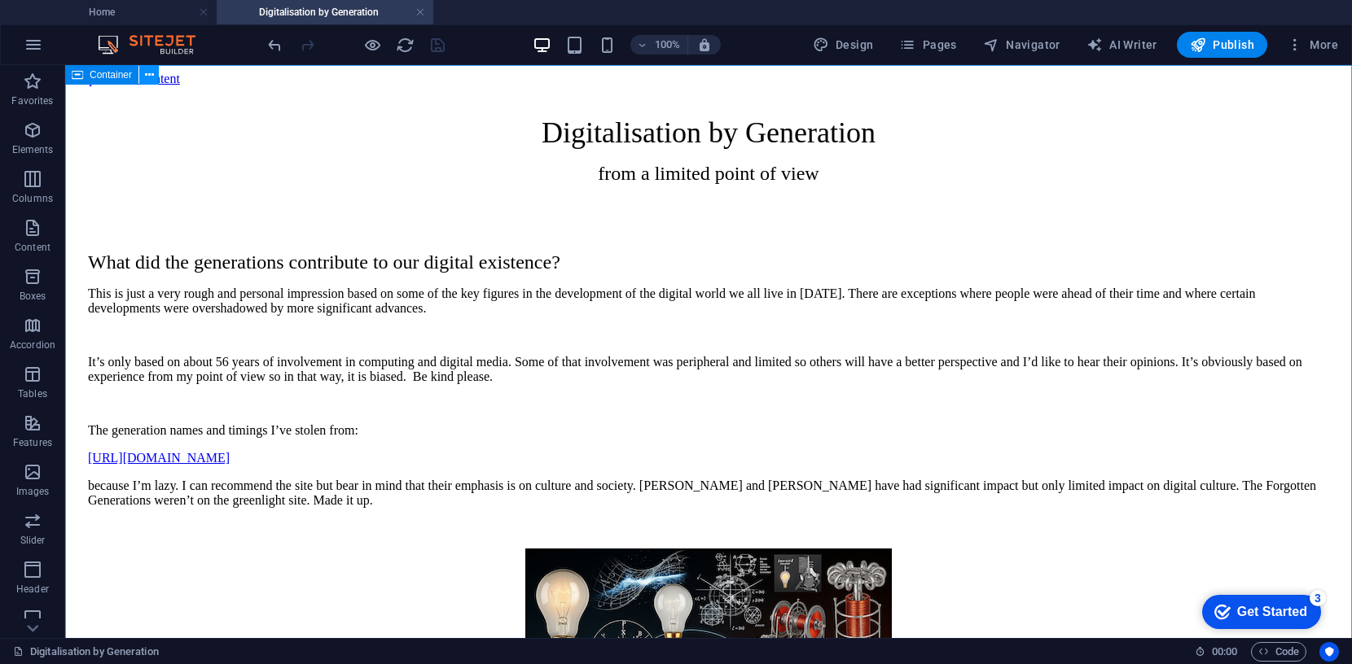
click at [147, 72] on icon at bounding box center [149, 75] width 9 height 17
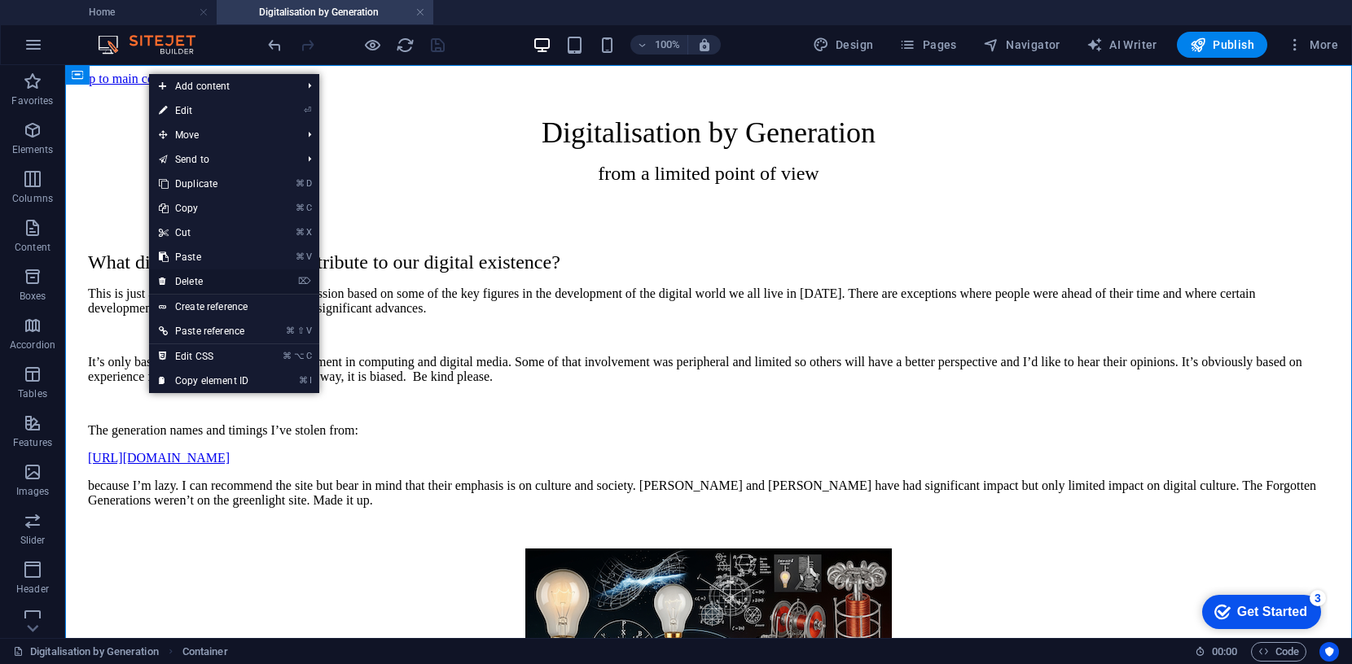
click at [186, 275] on link "⌦ Delete" at bounding box center [203, 282] width 109 height 24
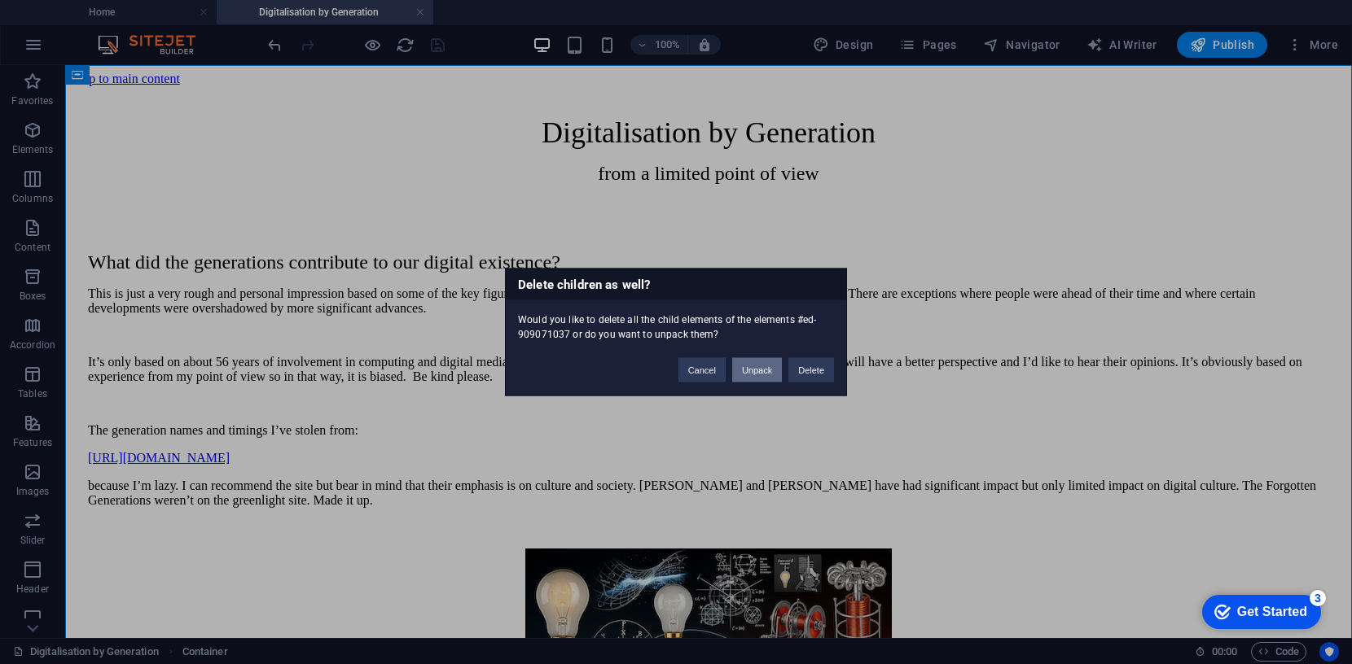
click at [765, 373] on button "Unpack" at bounding box center [757, 370] width 50 height 24
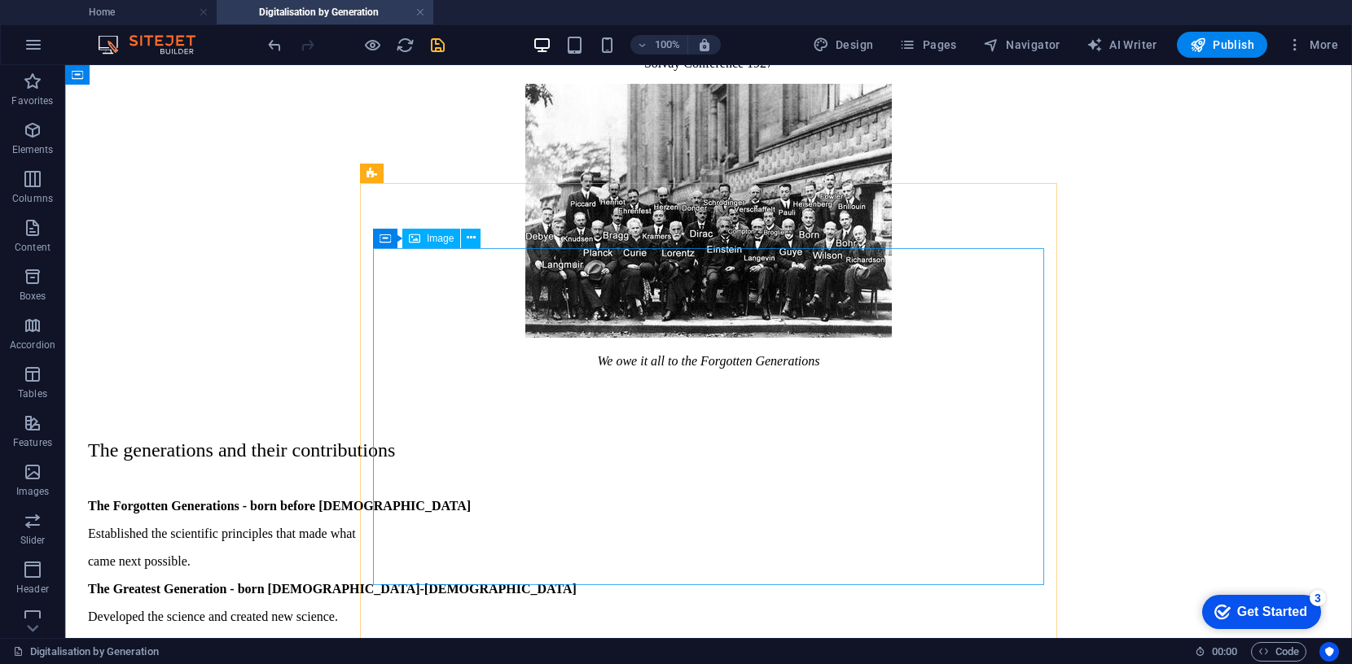
scroll to position [873, 0]
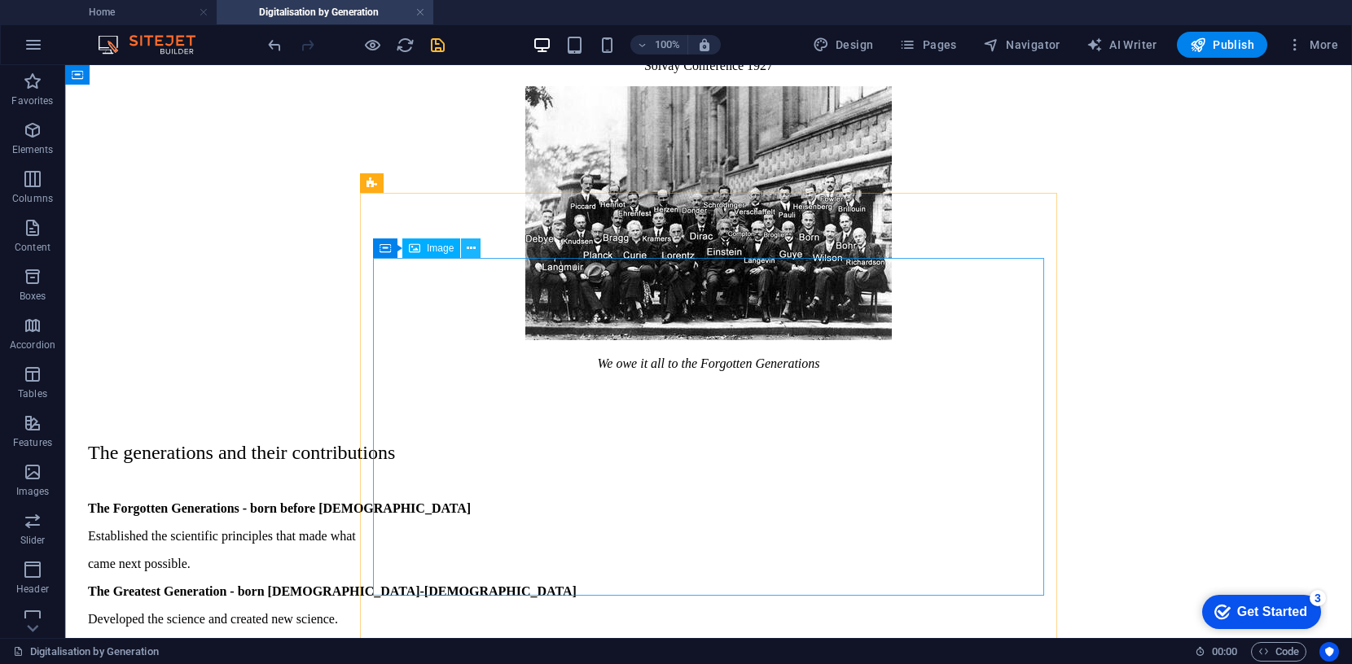
click at [468, 246] on icon at bounding box center [471, 248] width 9 height 17
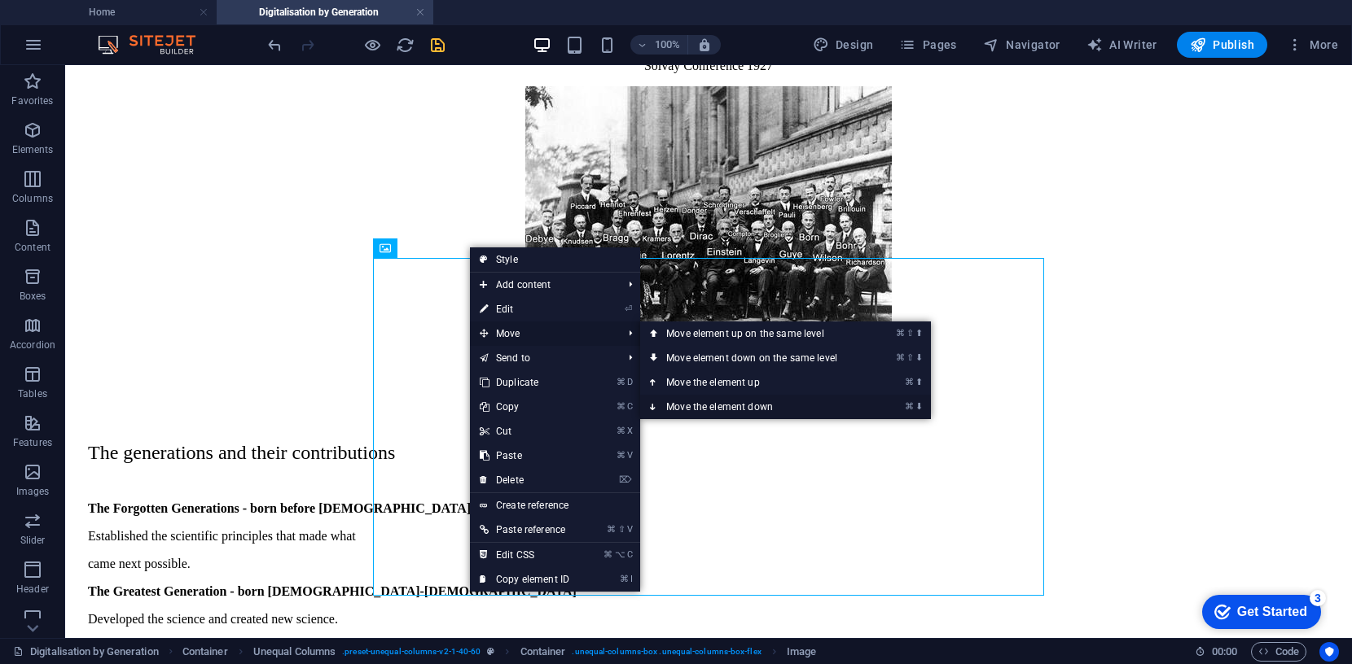
click at [695, 403] on link "⌘ ⬇ Move the element down" at bounding box center [755, 407] width 230 height 24
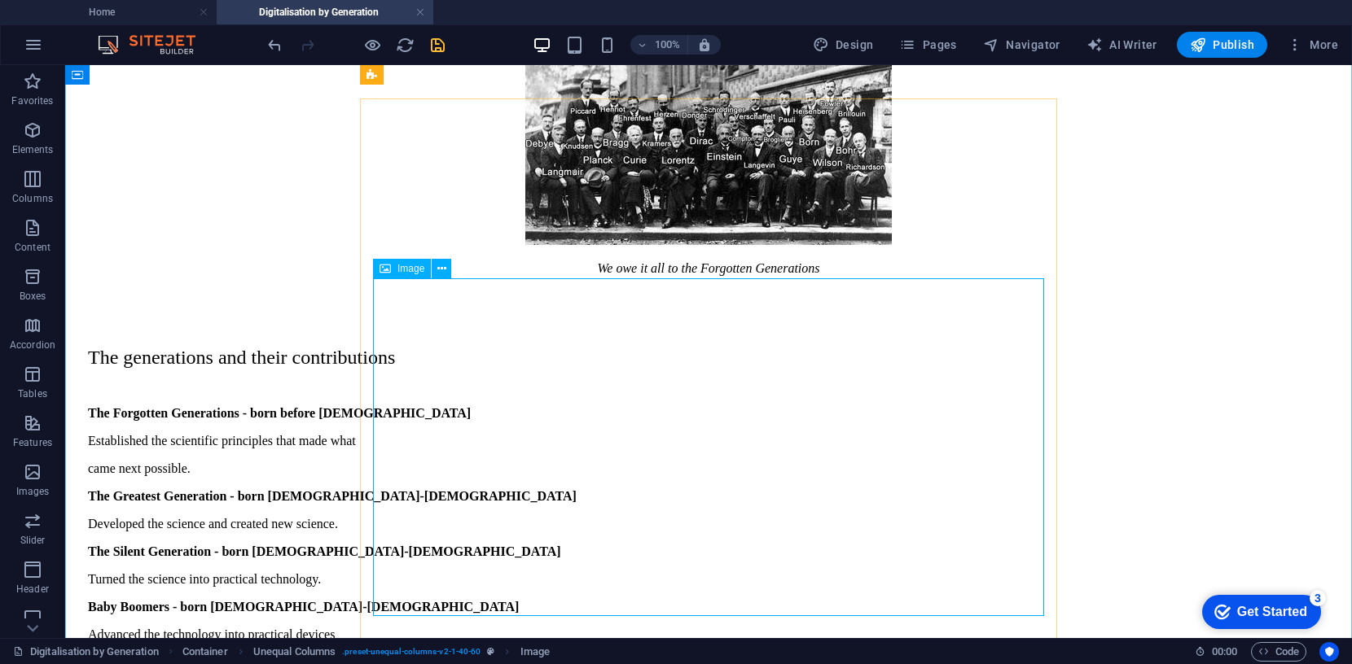
scroll to position [958, 0]
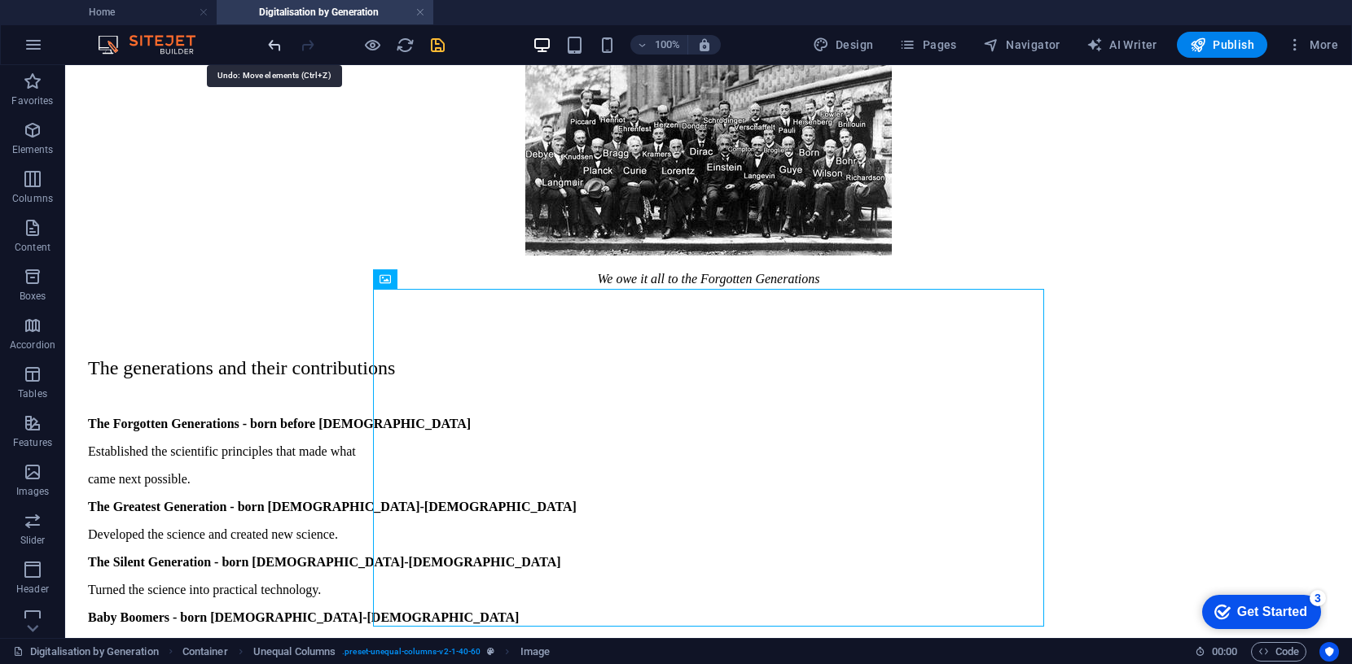
click at [274, 47] on icon "undo" at bounding box center [274, 45] width 19 height 19
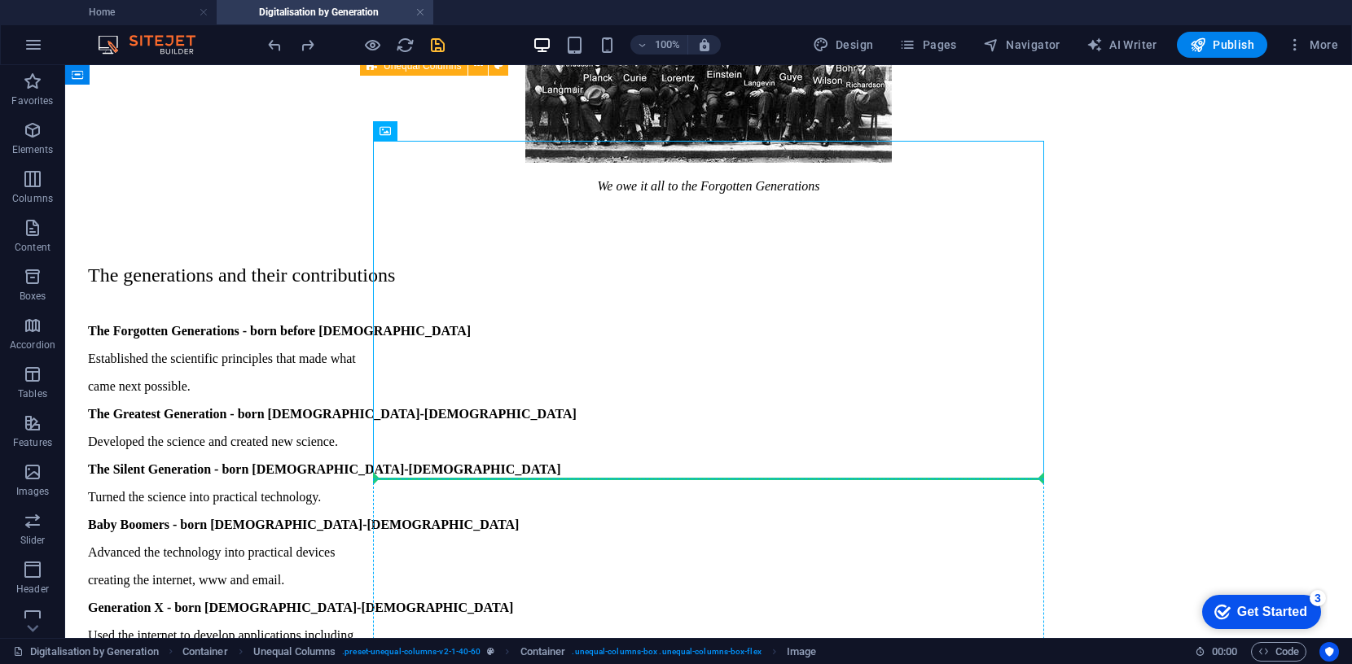
scroll to position [1081, 0]
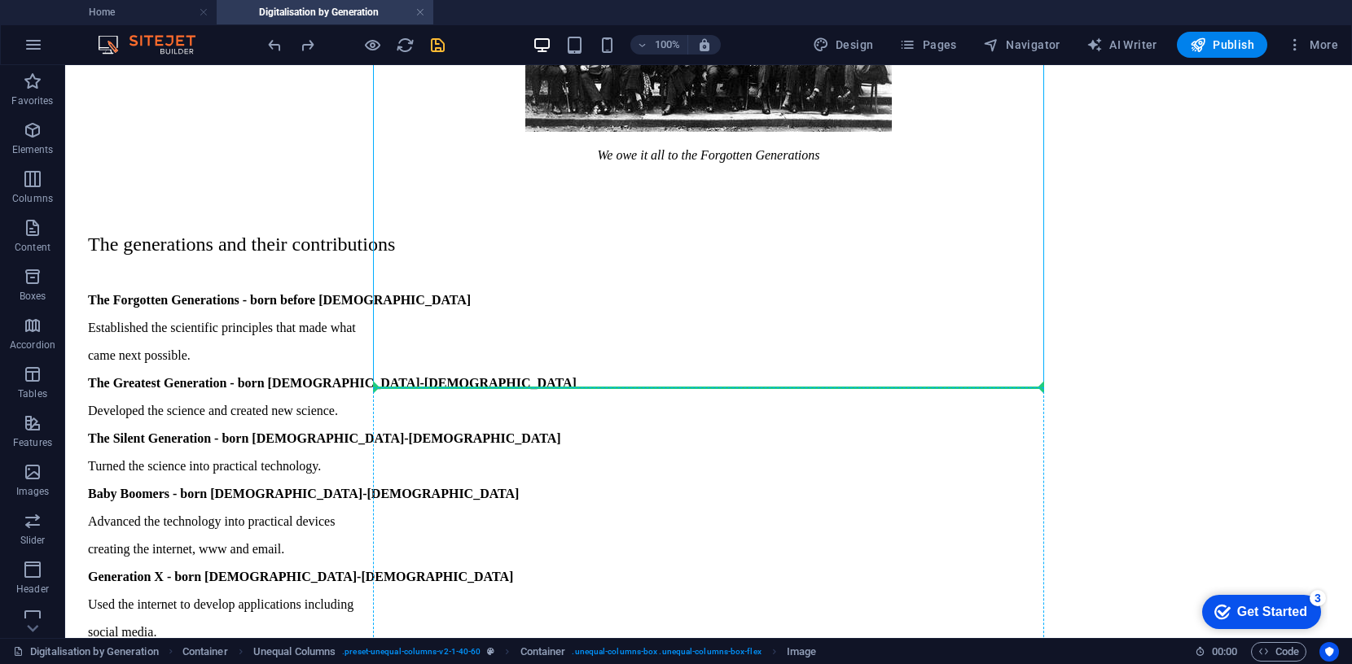
drag, startPoint x: 512, startPoint y: 327, endPoint x: 379, endPoint y: 467, distance: 193.0
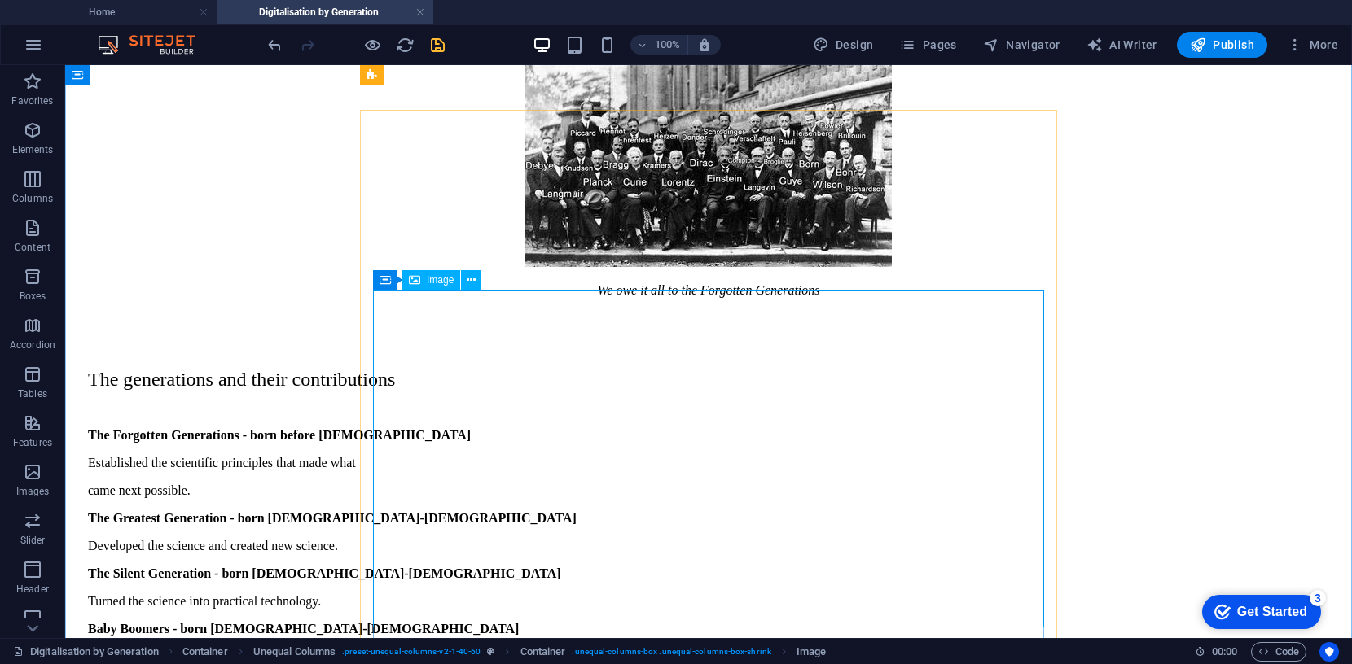
scroll to position [944, 0]
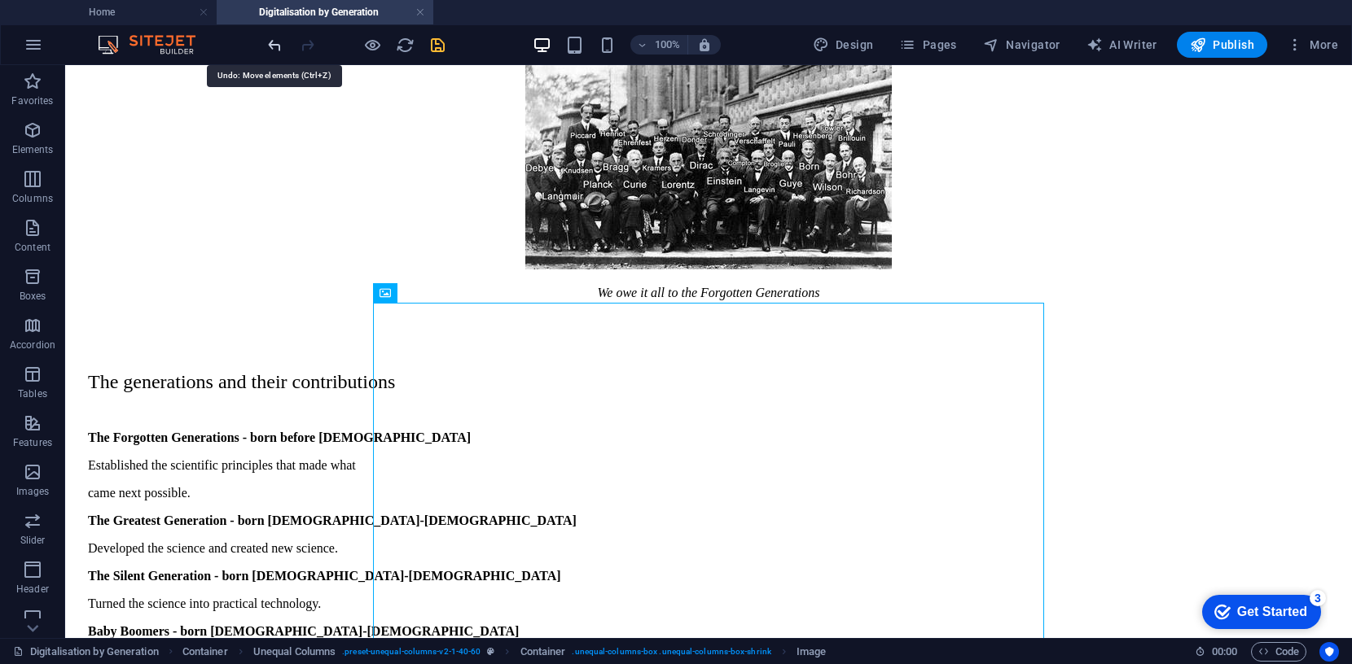
click at [267, 39] on icon "undo" at bounding box center [274, 45] width 19 height 19
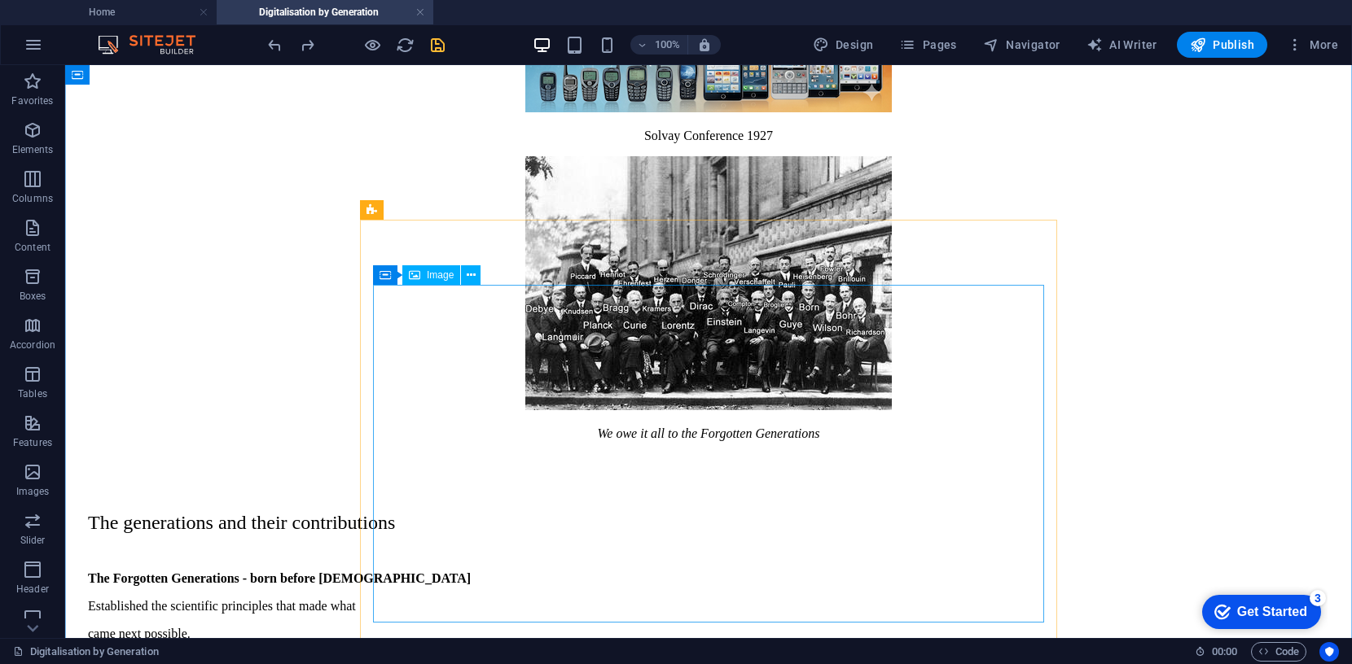
scroll to position [796, 0]
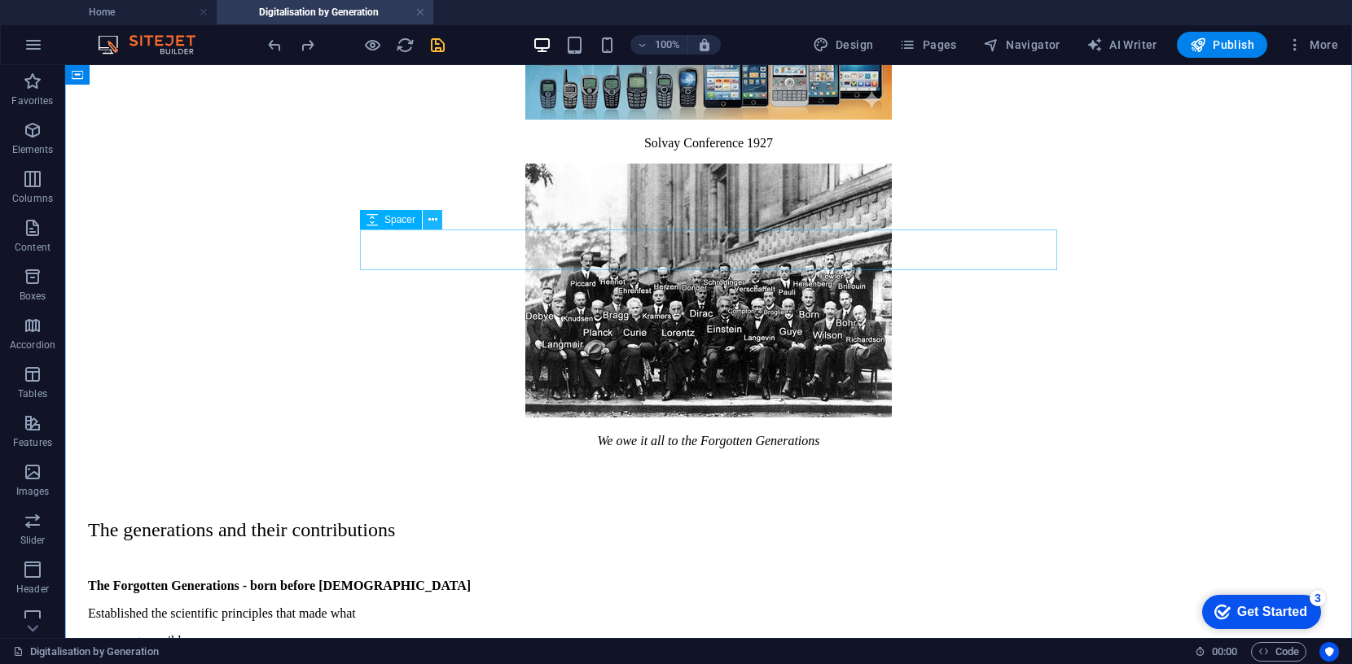
click at [436, 217] on icon at bounding box center [432, 220] width 9 height 17
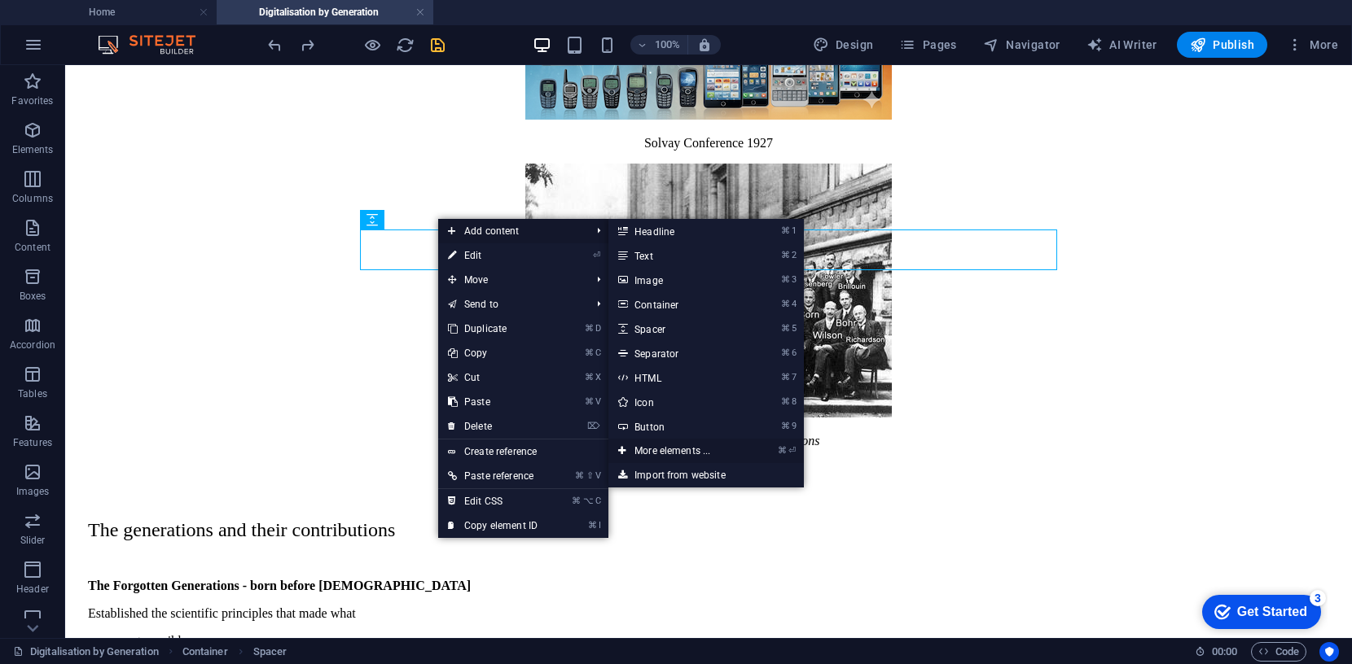
click at [678, 449] on link "⌘ ⏎ More elements ..." at bounding box center [675, 451] width 134 height 24
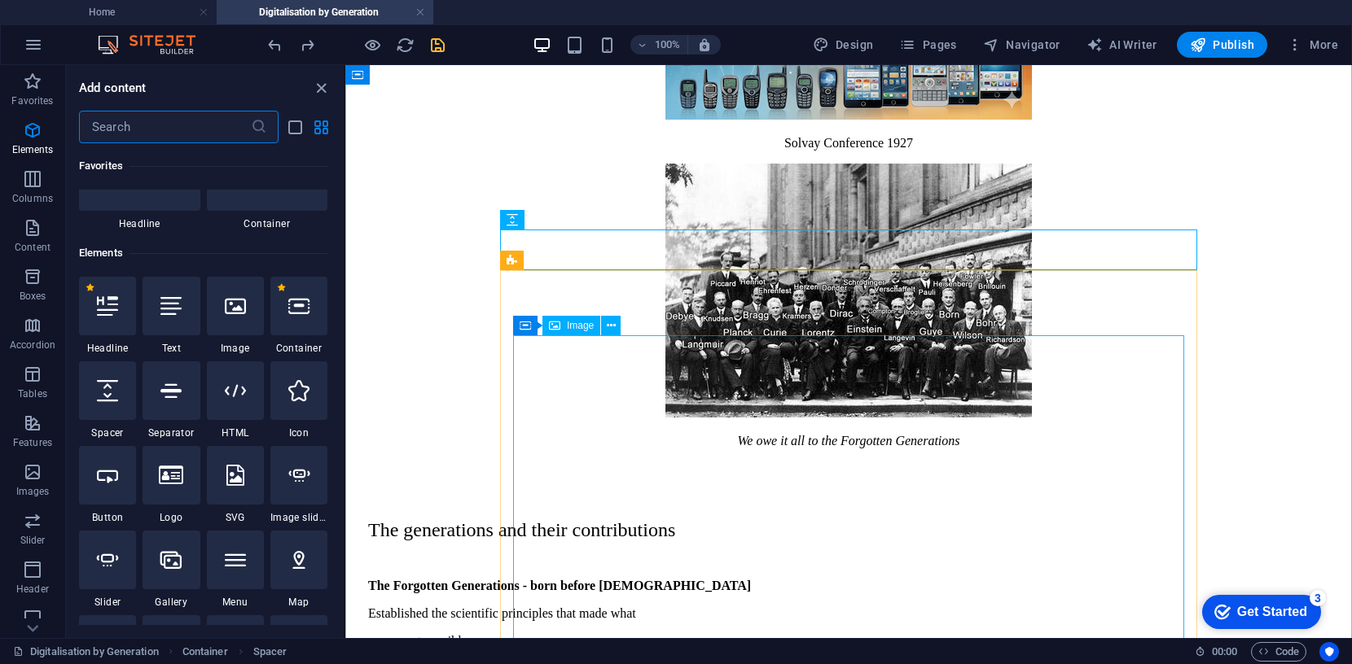
scroll to position [173, 0]
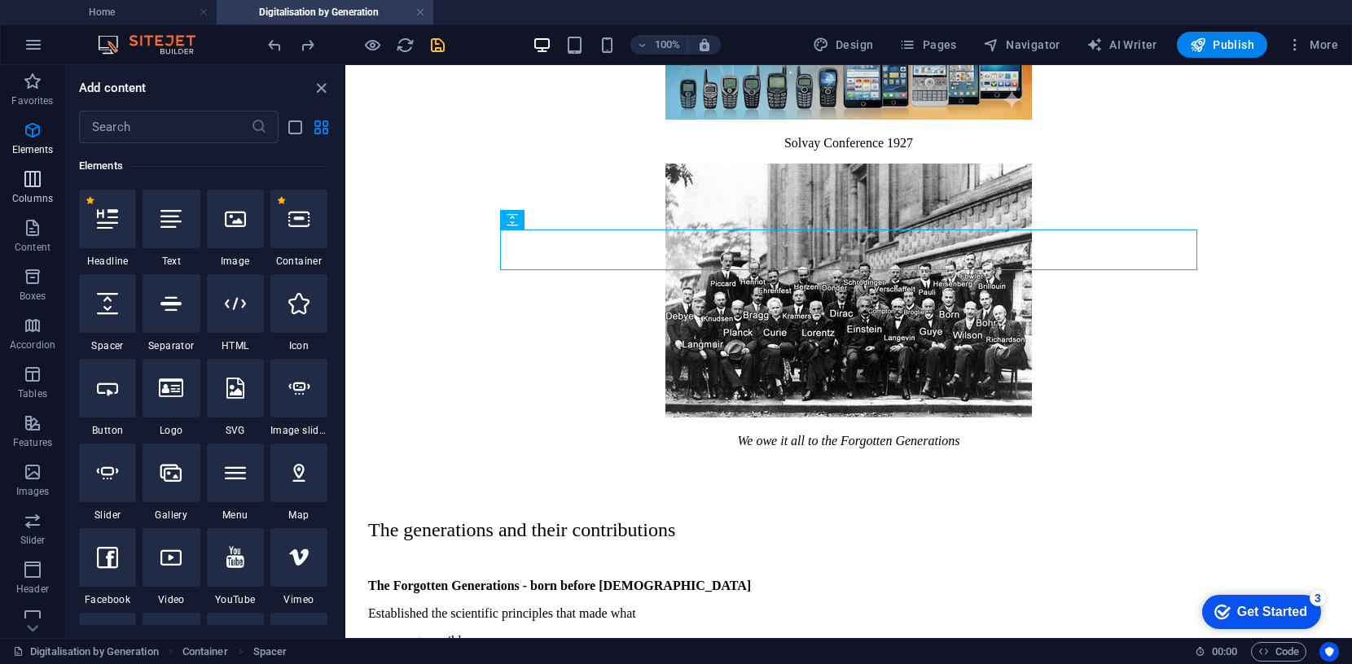
click at [29, 178] on icon "button" at bounding box center [33, 179] width 20 height 20
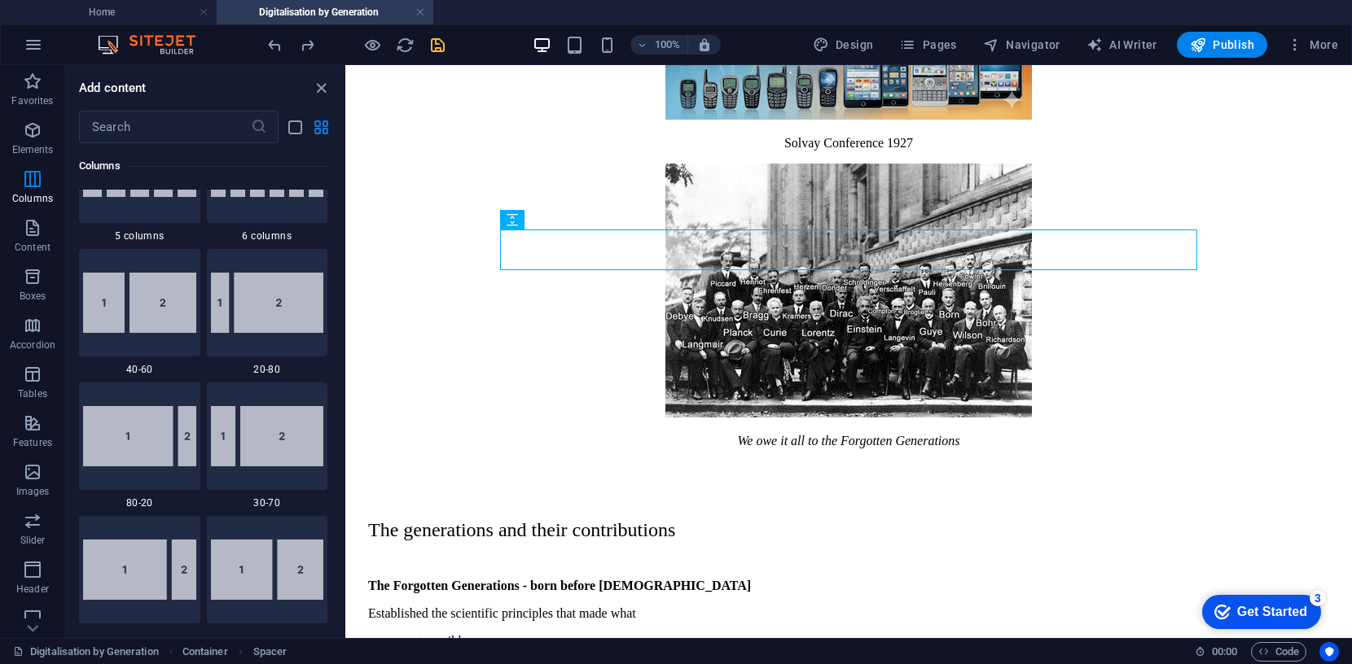
scroll to position [1145, 0]
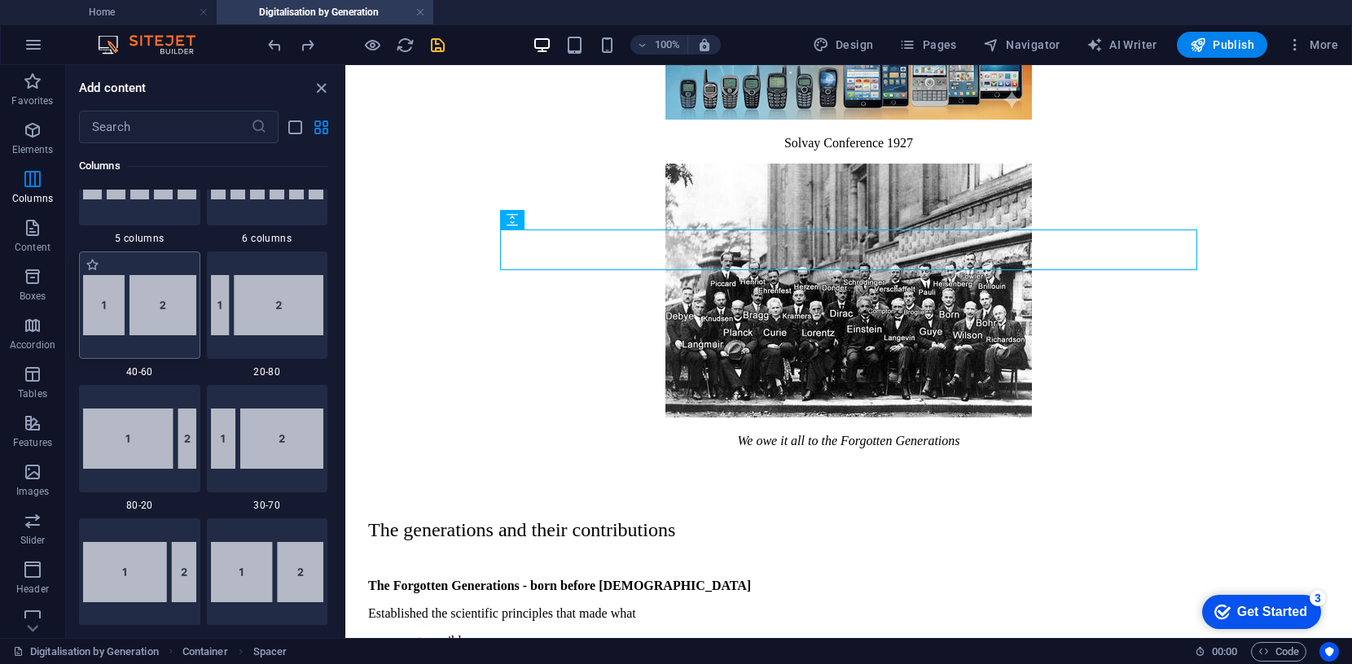
click at [144, 309] on img at bounding box center [139, 305] width 113 height 60
select select "%"
select select "rem"
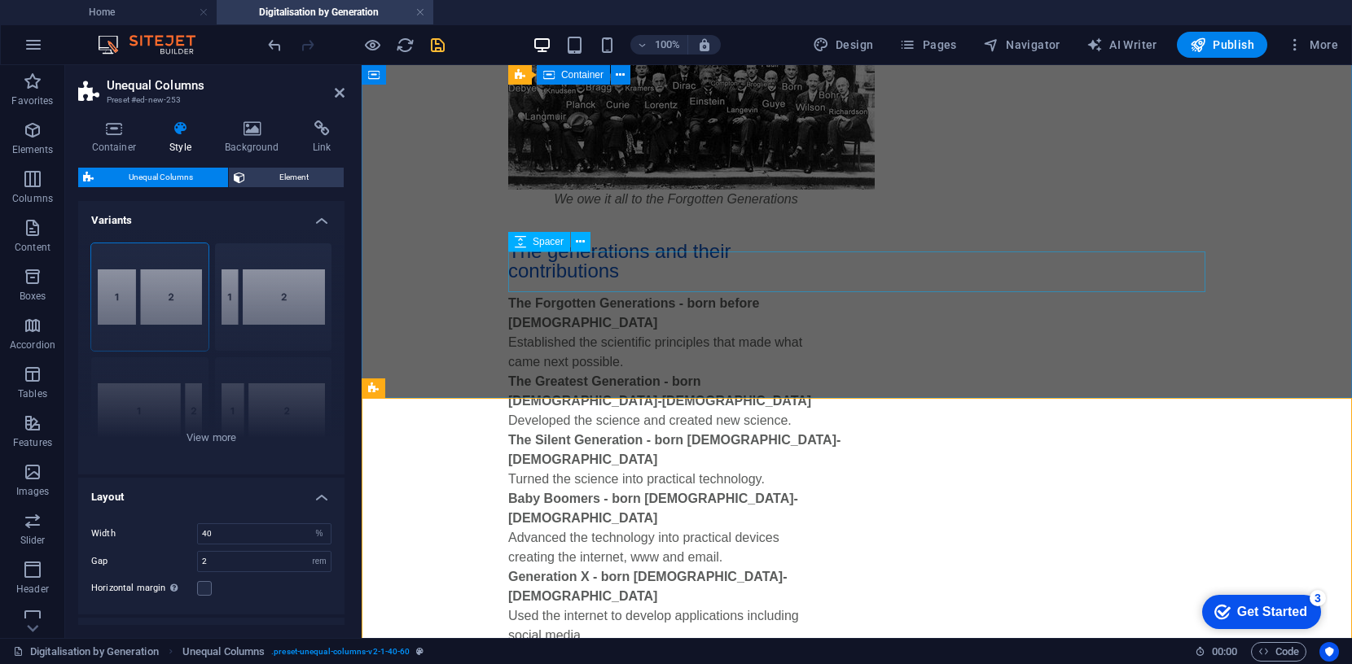
scroll to position [1046, 0]
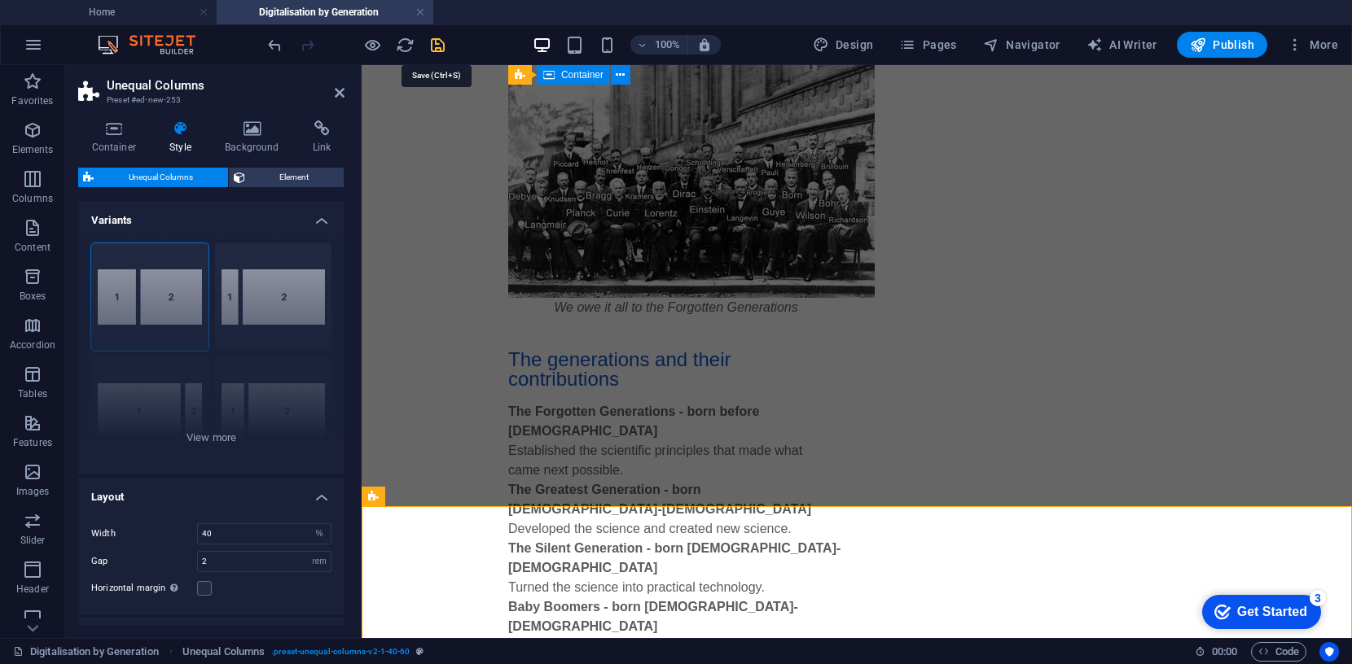
click at [441, 42] on icon "save" at bounding box center [437, 45] width 19 height 19
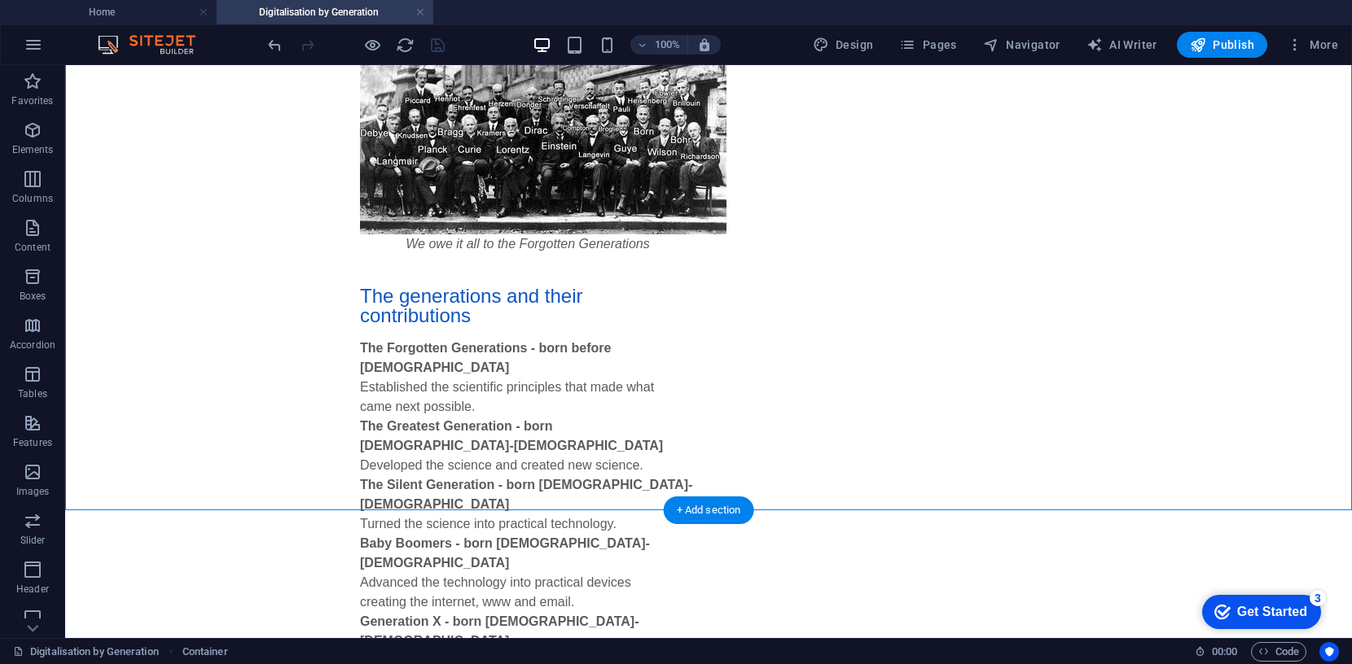
scroll to position [1114, 0]
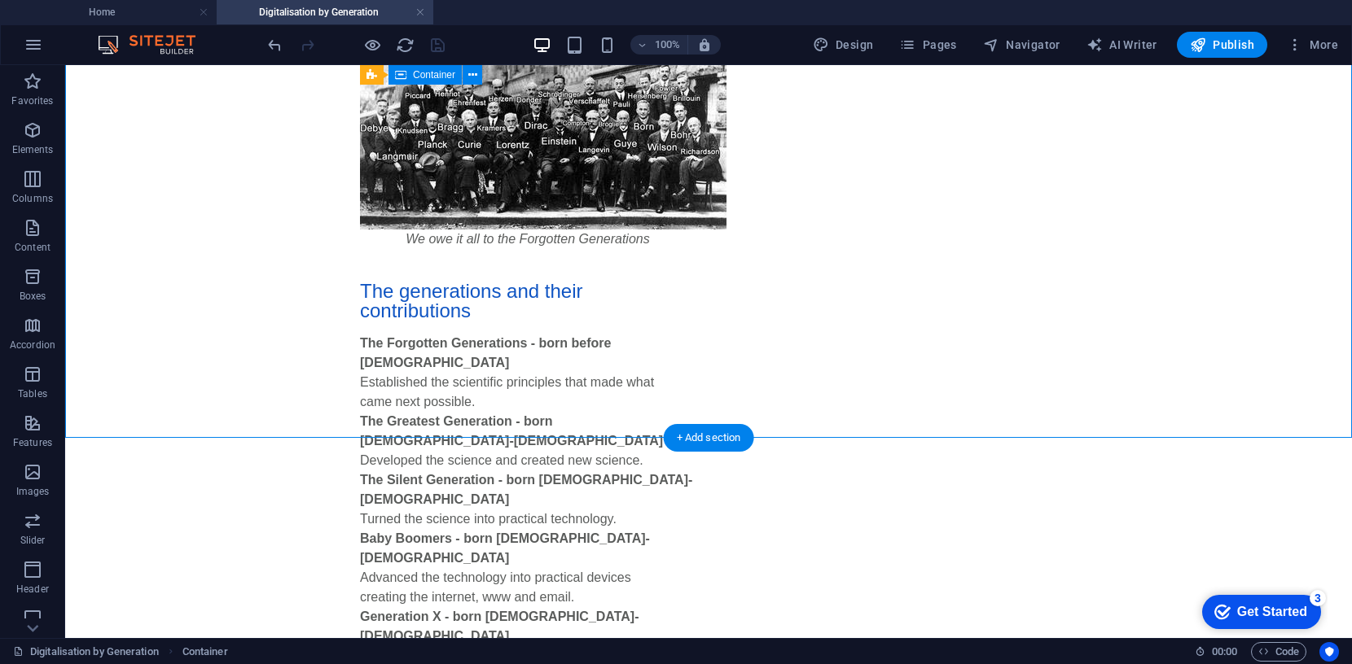
drag, startPoint x: 521, startPoint y: 279, endPoint x: 471, endPoint y: 526, distance: 251.8
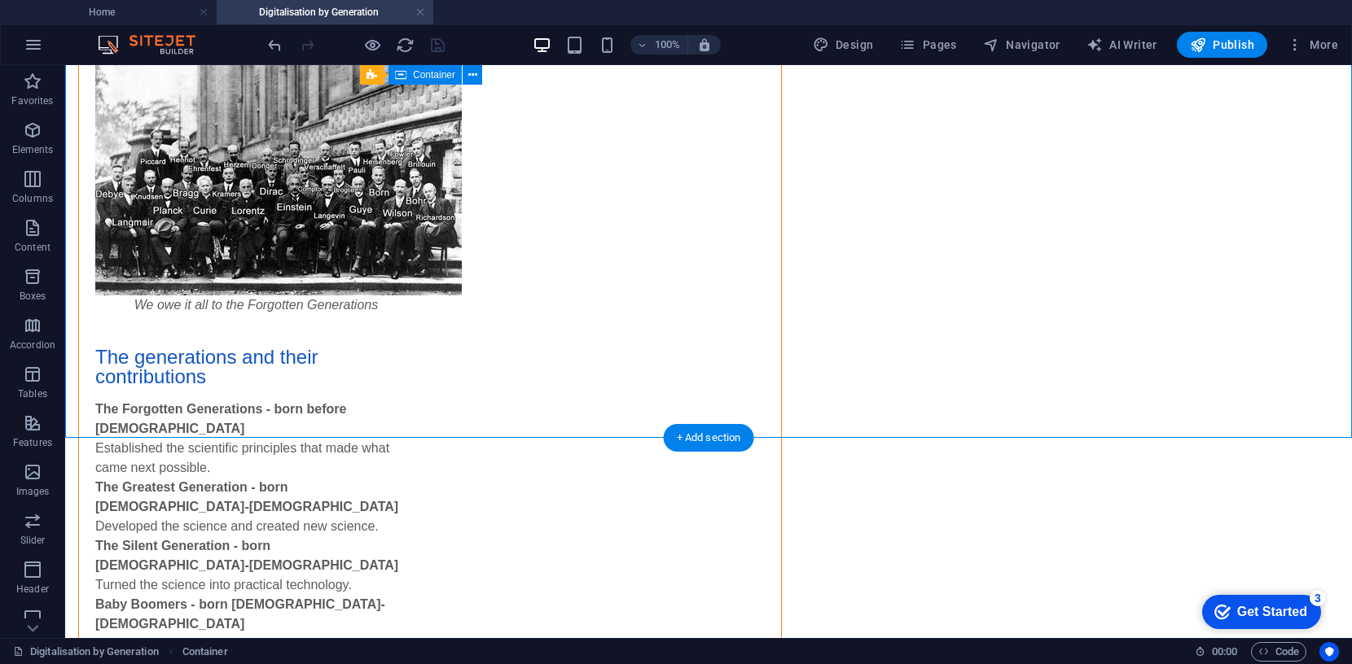
scroll to position [0, 0]
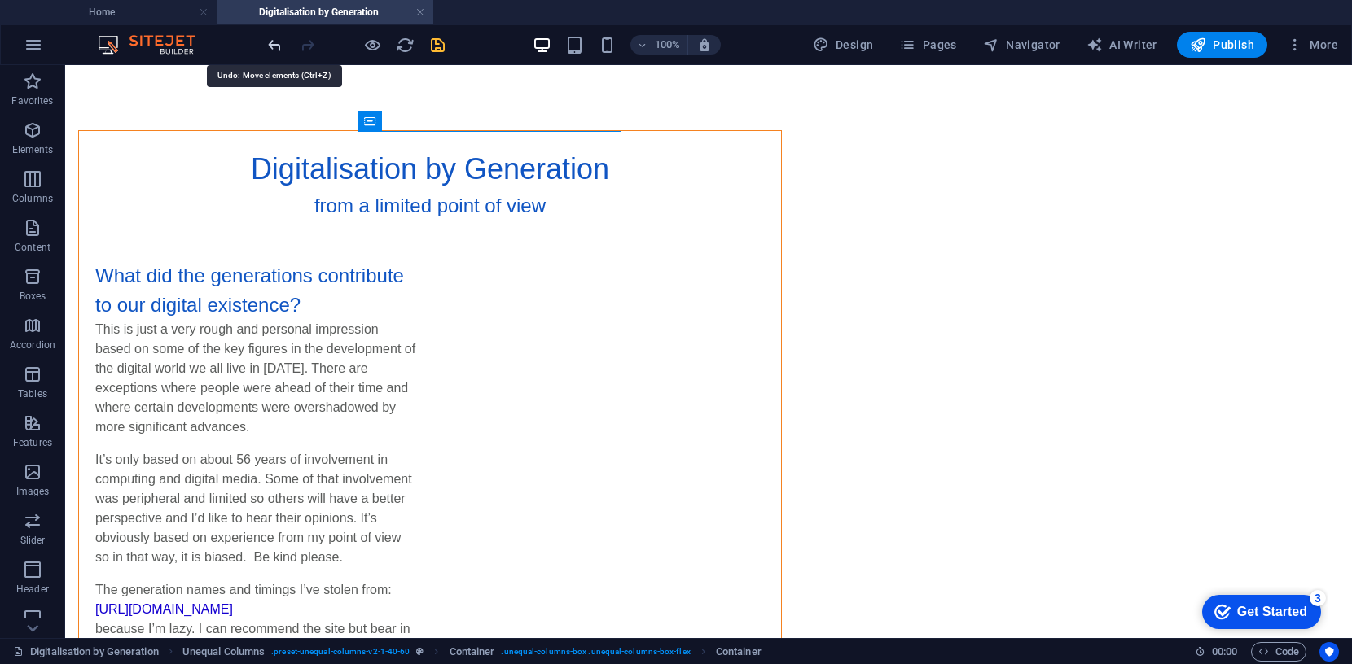
click at [267, 40] on icon "undo" at bounding box center [274, 45] width 19 height 19
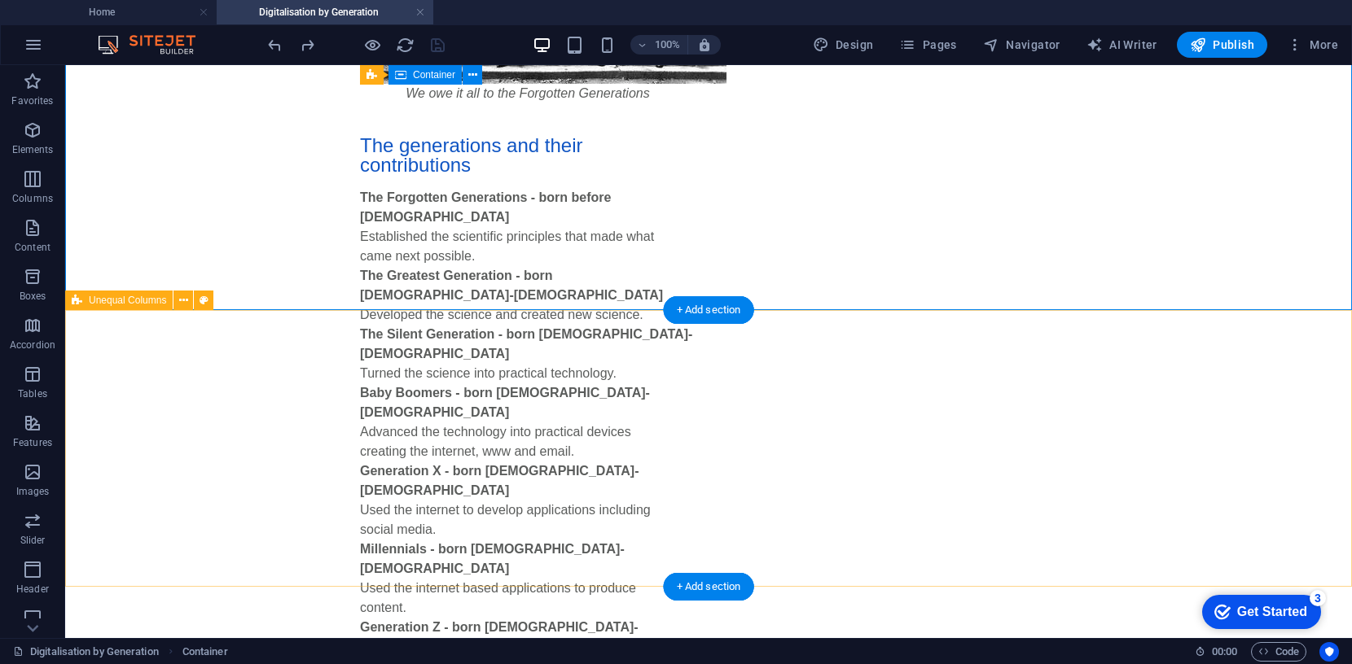
scroll to position [1261, 0]
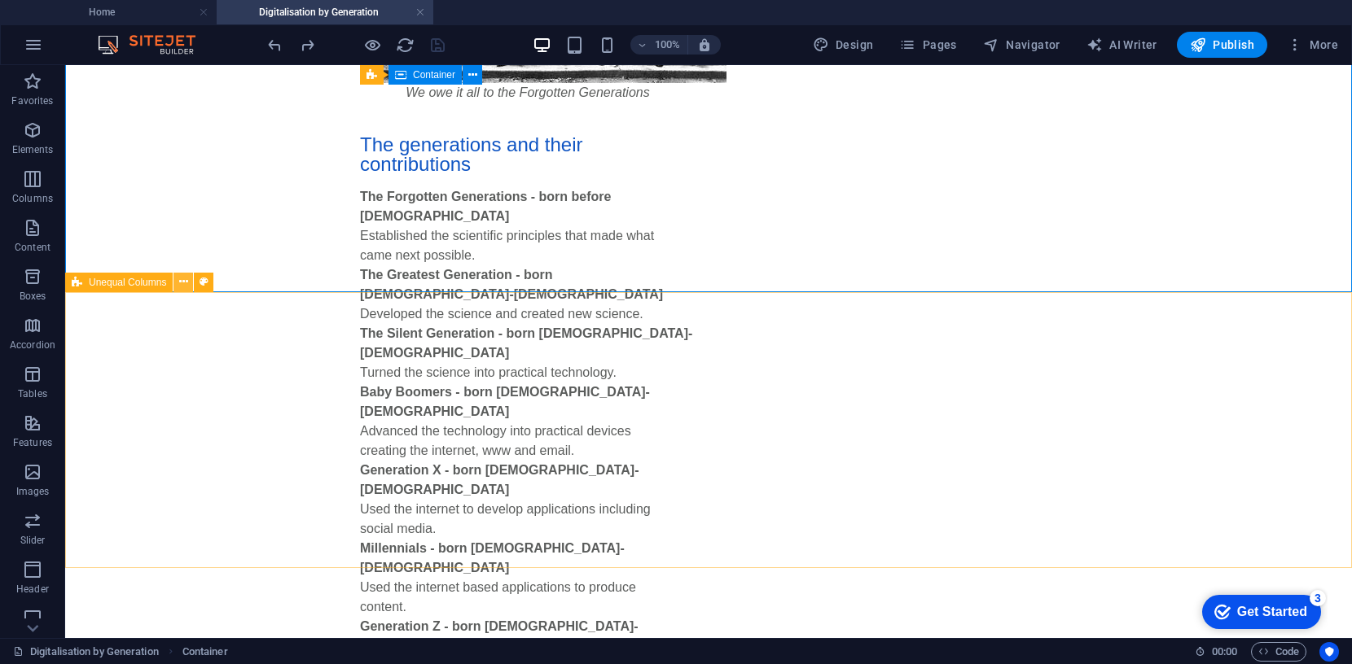
click at [185, 281] on icon at bounding box center [183, 282] width 9 height 17
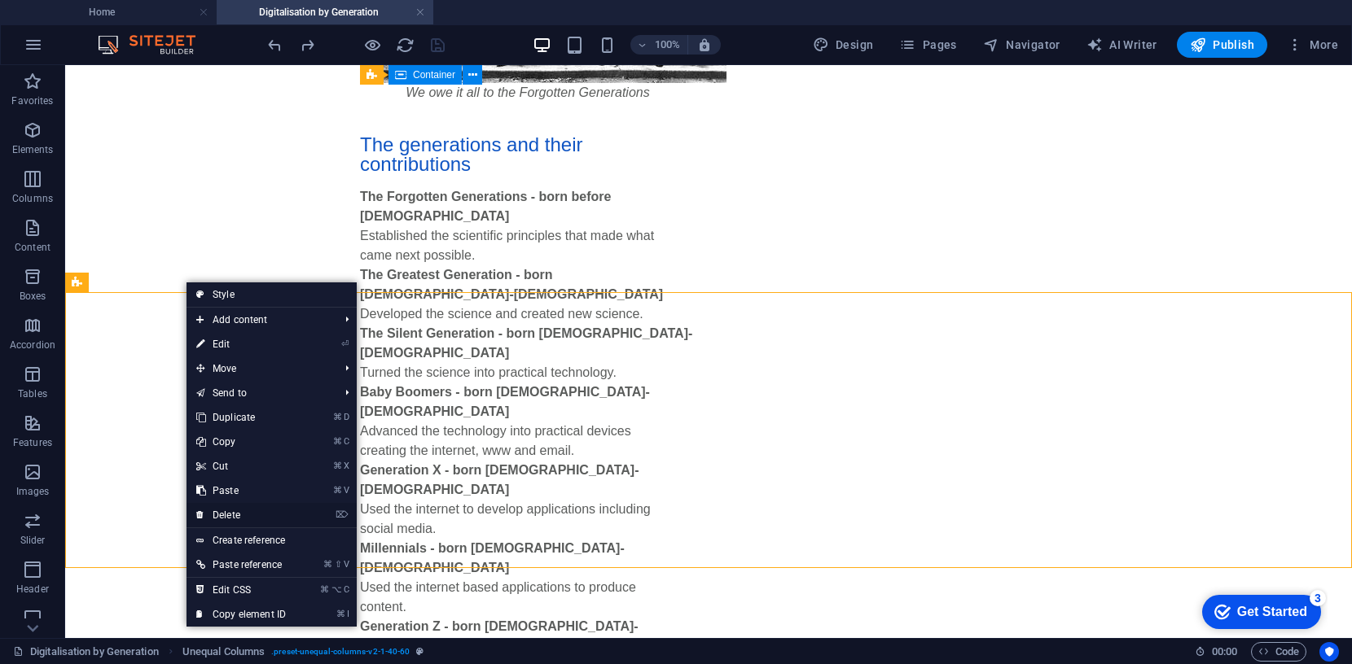
click at [233, 512] on link "⌦ Delete" at bounding box center [240, 515] width 109 height 24
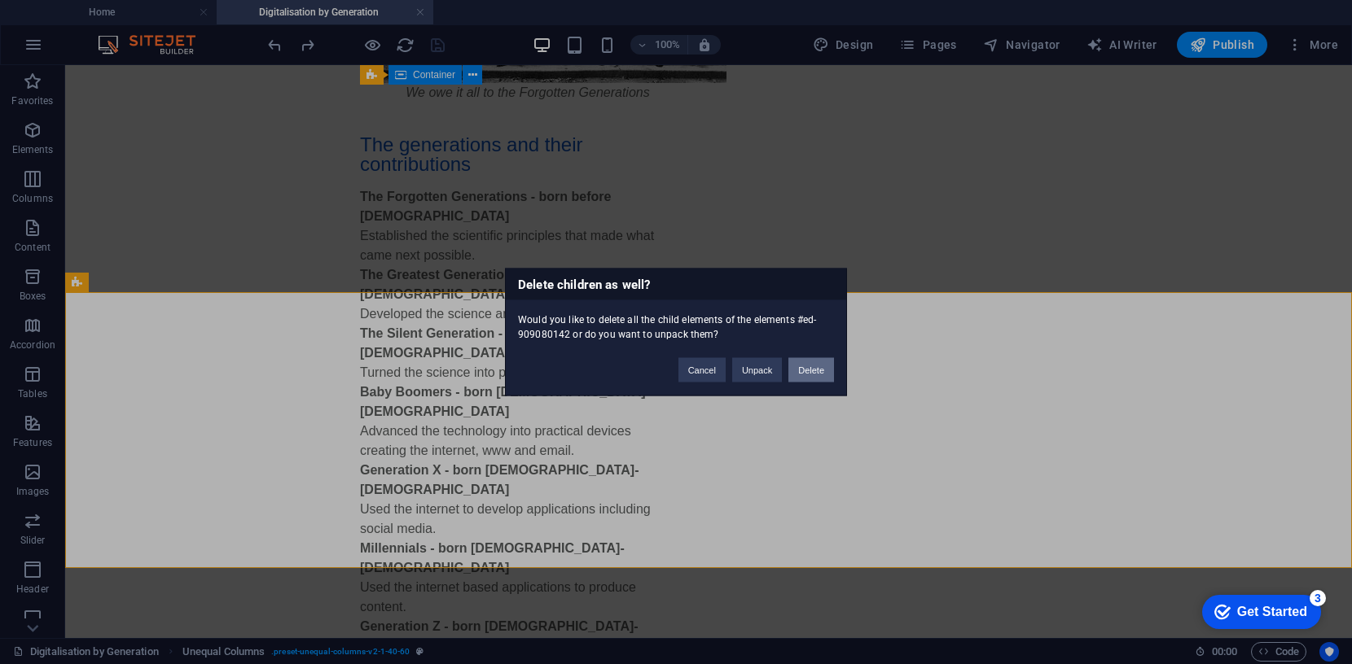
click at [813, 368] on button "Delete" at bounding box center [811, 370] width 46 height 24
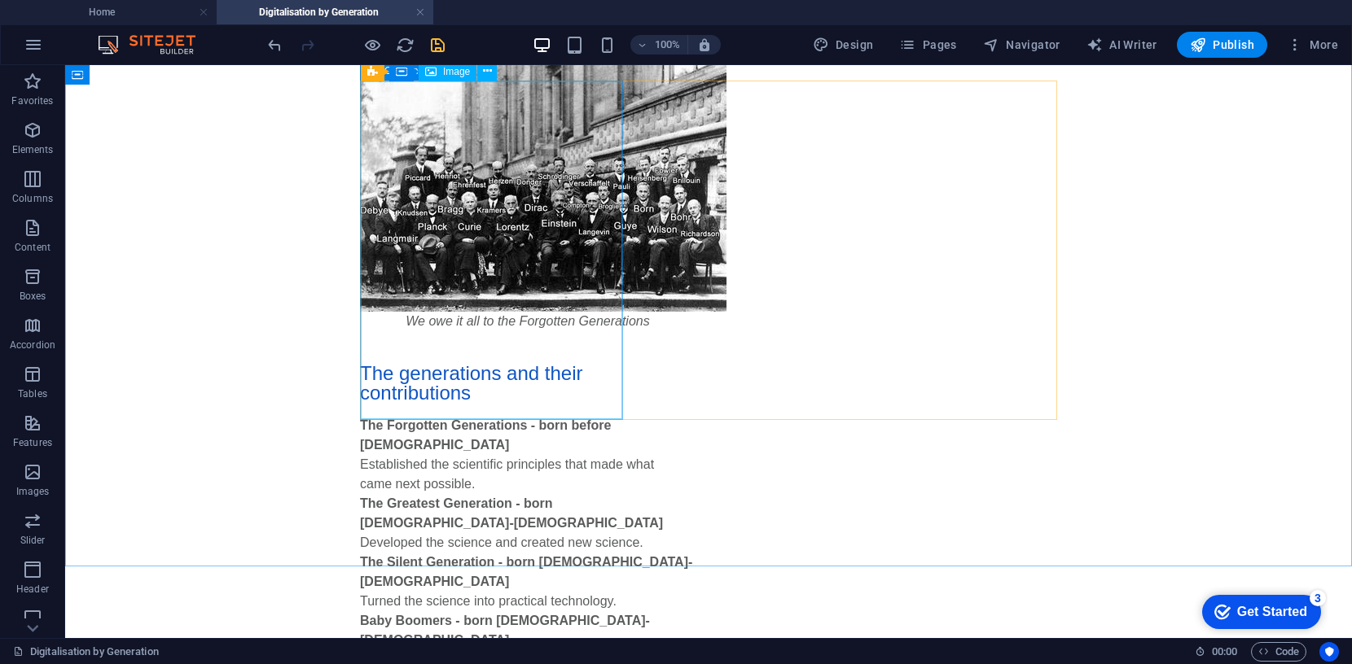
scroll to position [1037, 0]
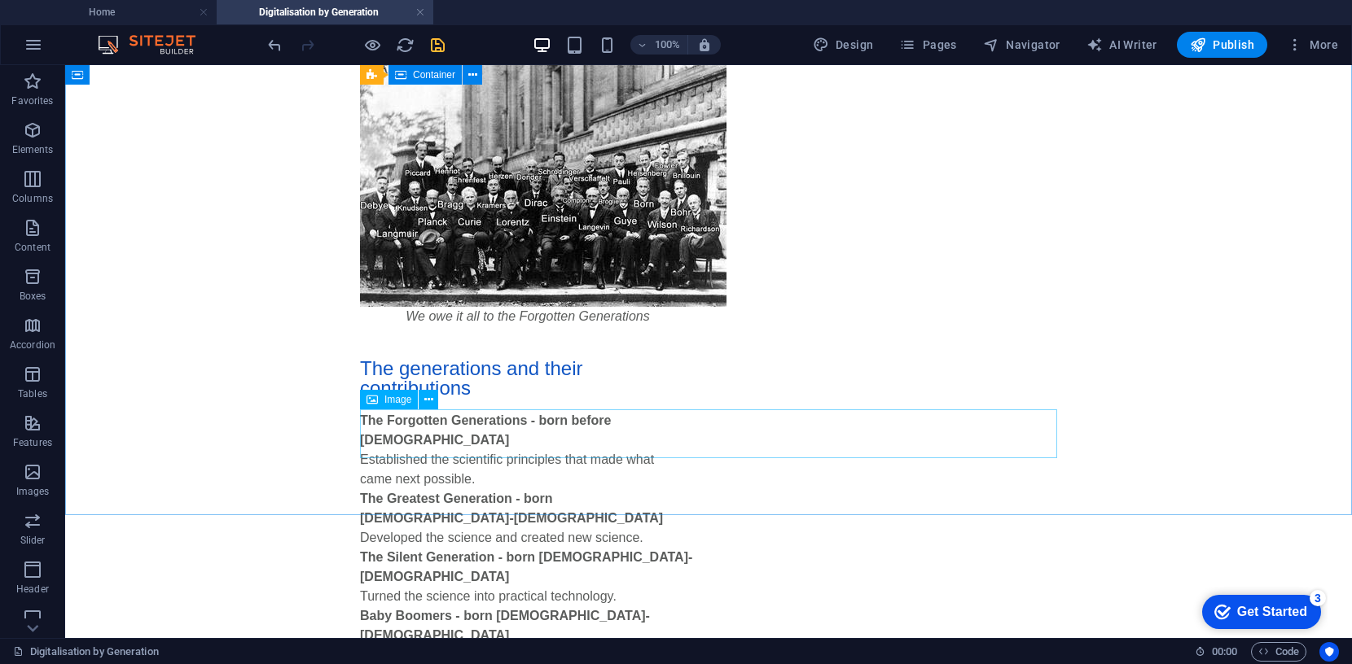
select select "px"
select select
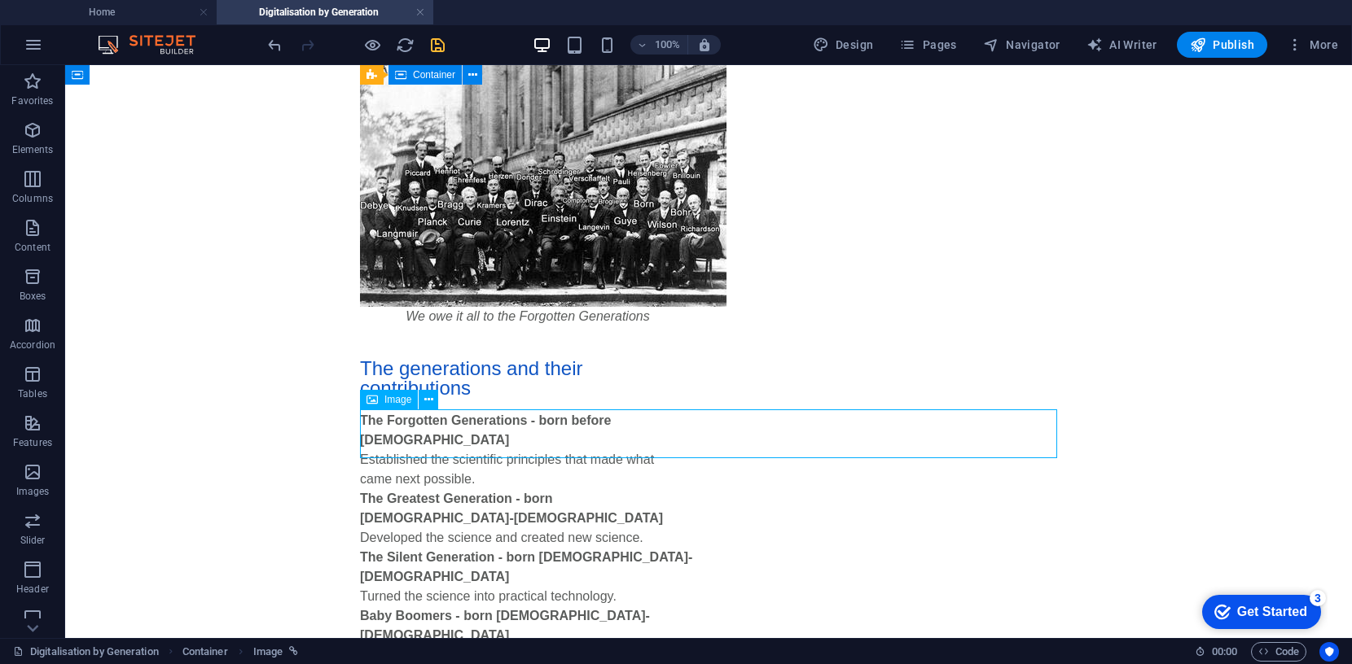
select select
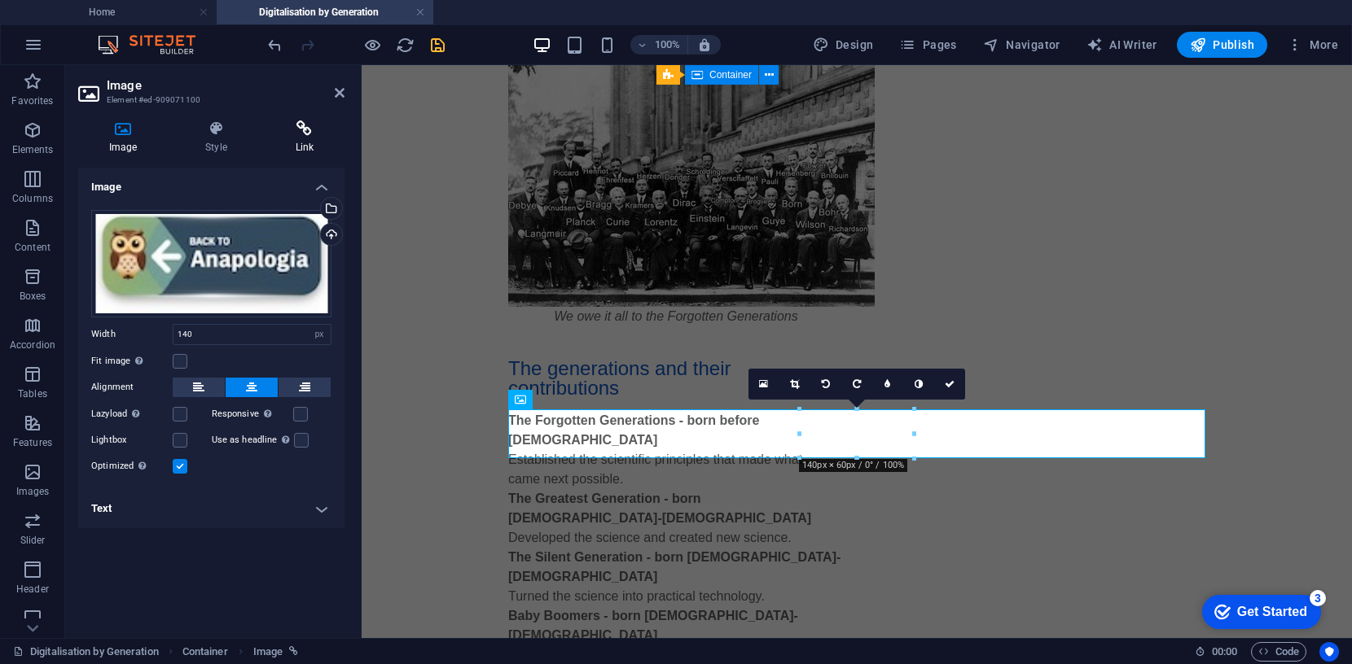
click at [303, 127] on icon at bounding box center [305, 129] width 80 height 16
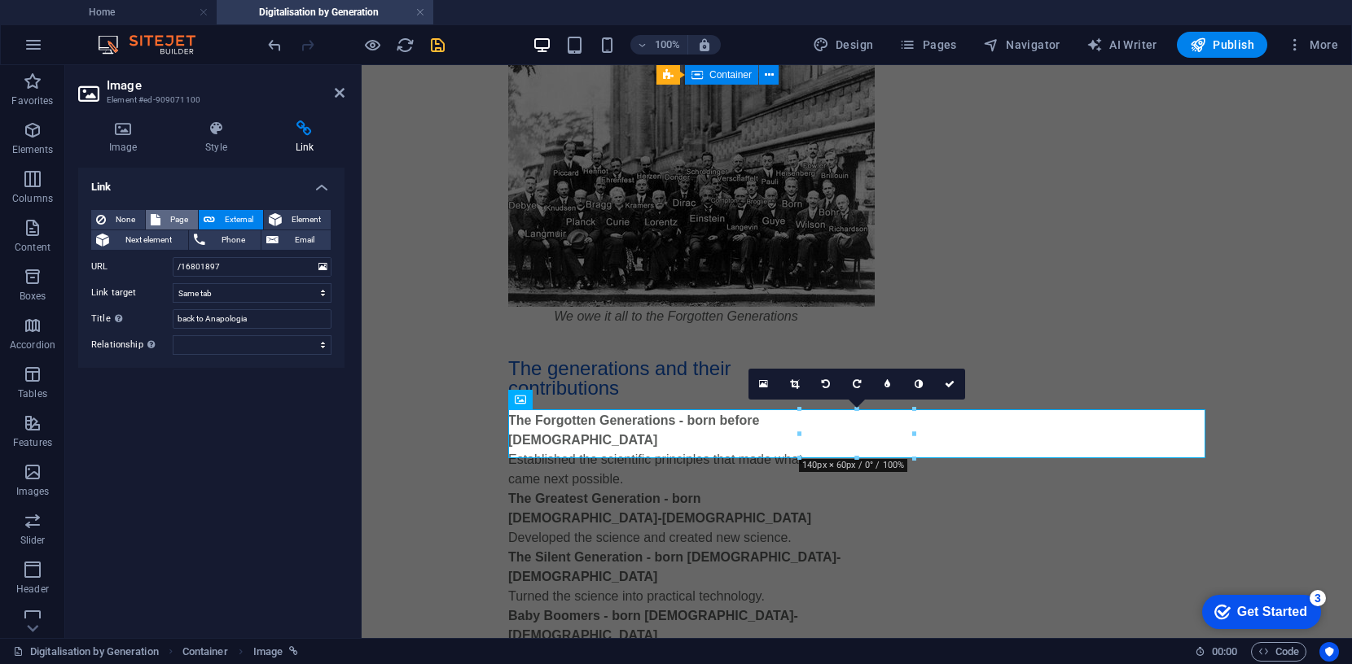
click at [170, 219] on span "Page" at bounding box center [179, 220] width 28 height 20
click at [320, 269] on select "Home KandB fmdsa LizOfOz Anapologia -- Appearance of Design -- The Genome -- Ba…" at bounding box center [252, 267] width 159 height 20
select select "4"
click at [441, 44] on icon "save" at bounding box center [437, 45] width 19 height 19
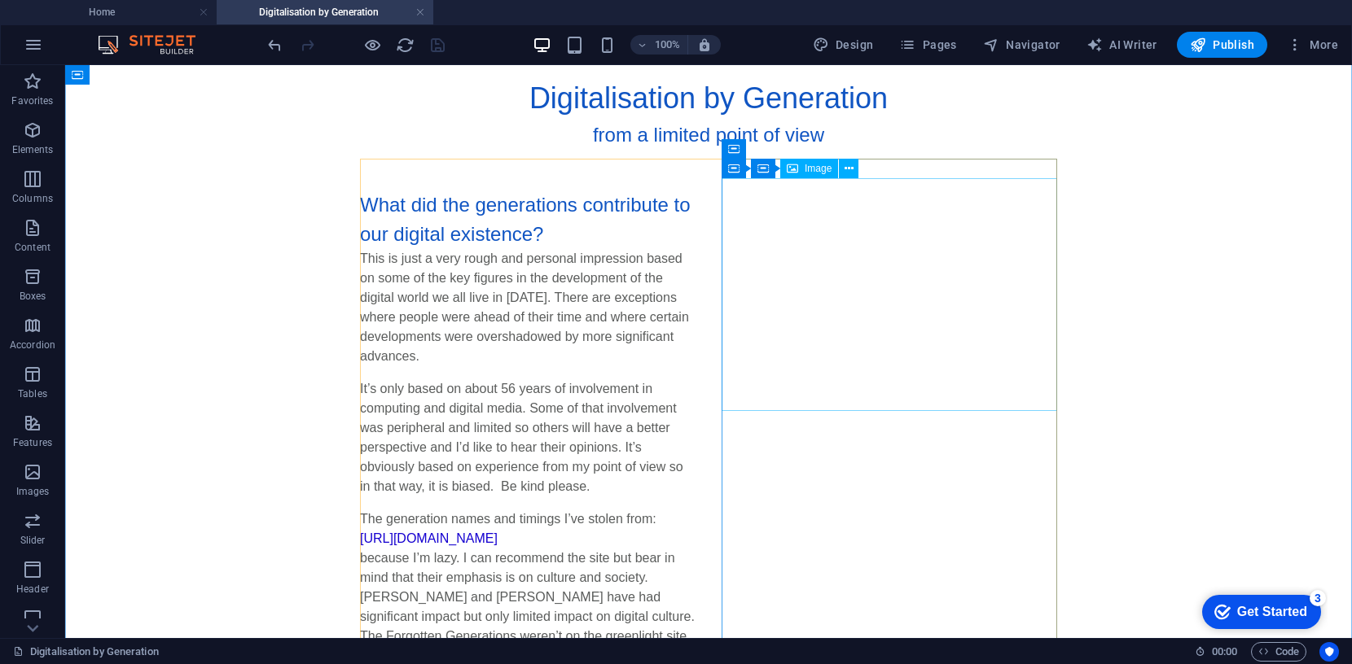
scroll to position [0, 0]
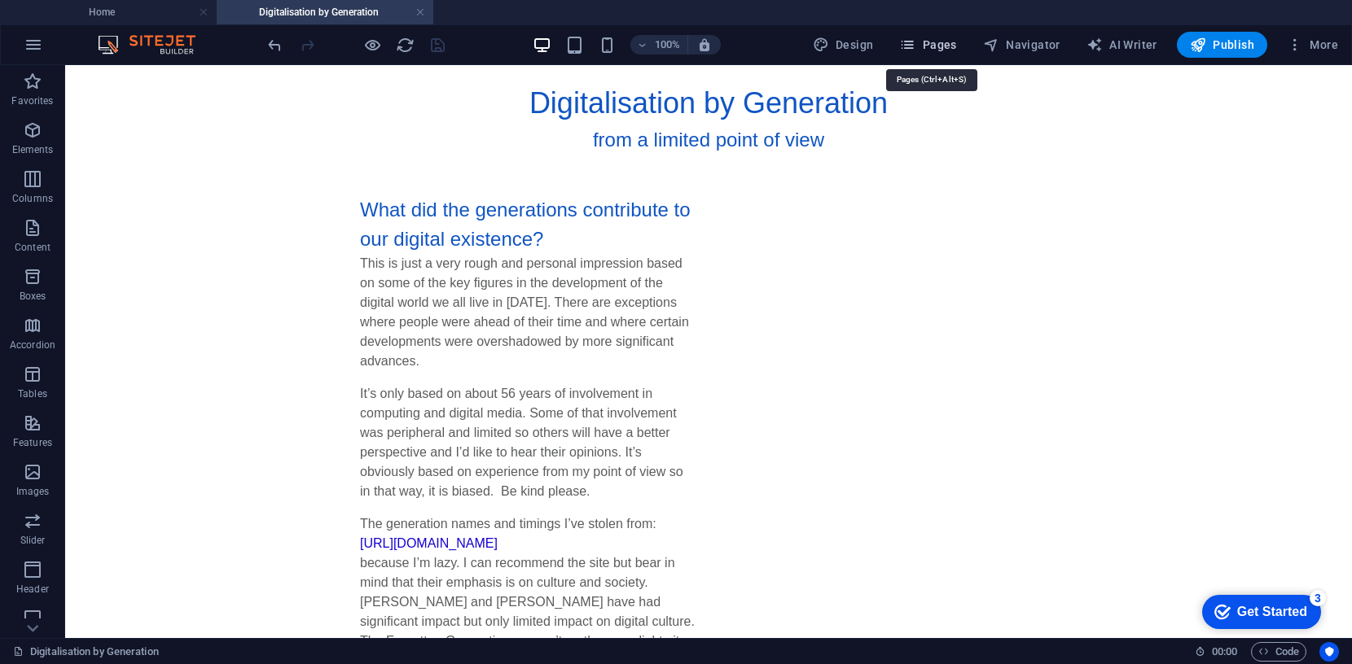
click at [945, 42] on span "Pages" at bounding box center [927, 45] width 57 height 16
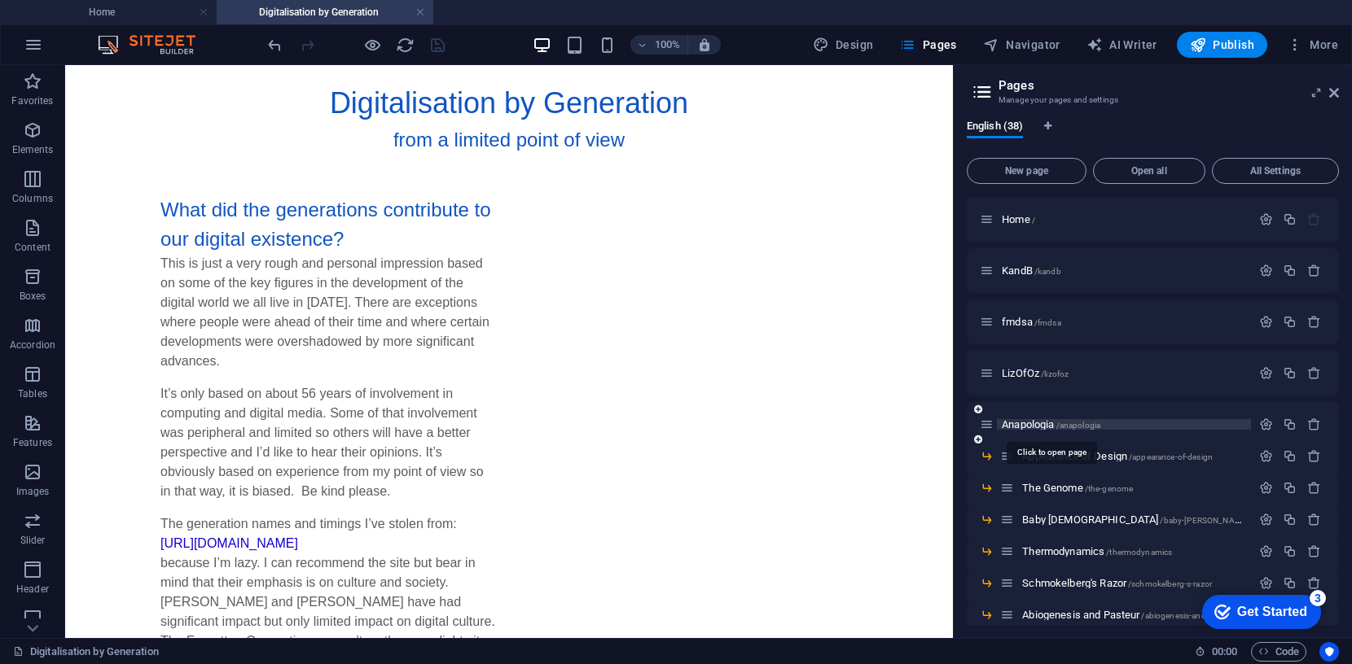
click at [1031, 423] on span "Anapologia /anapologia" at bounding box center [1051, 425] width 99 height 12
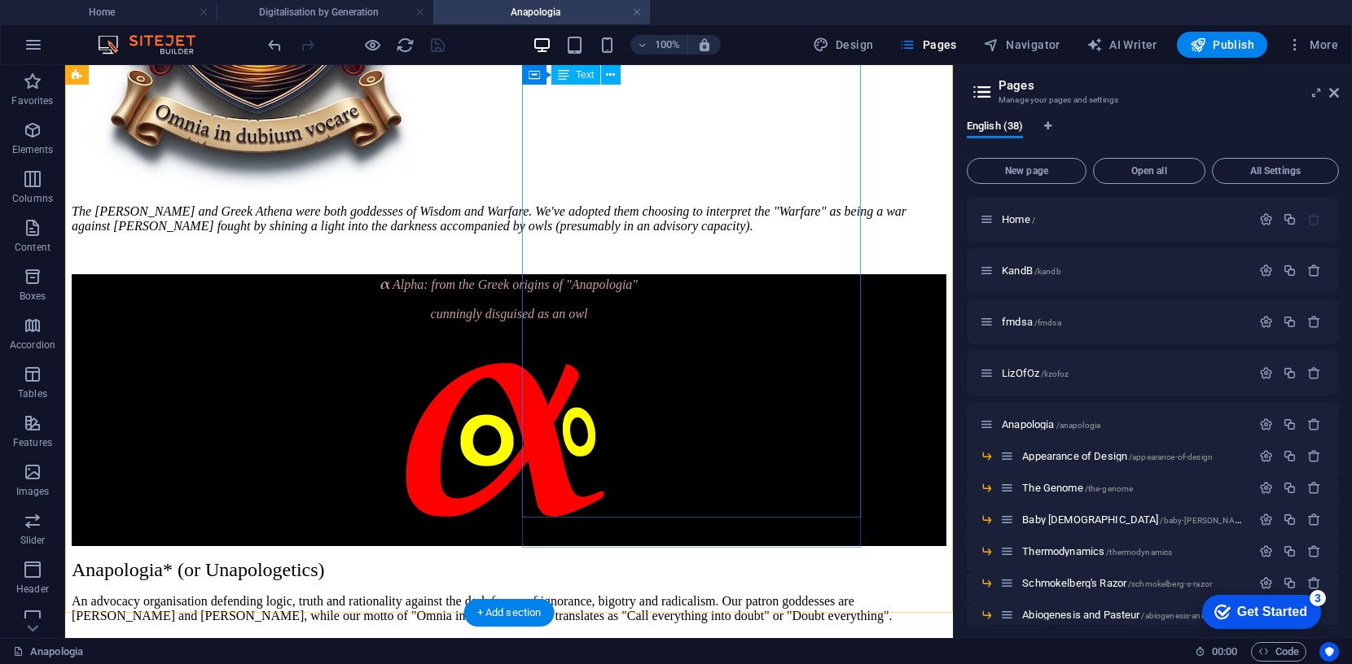
scroll to position [524, 0]
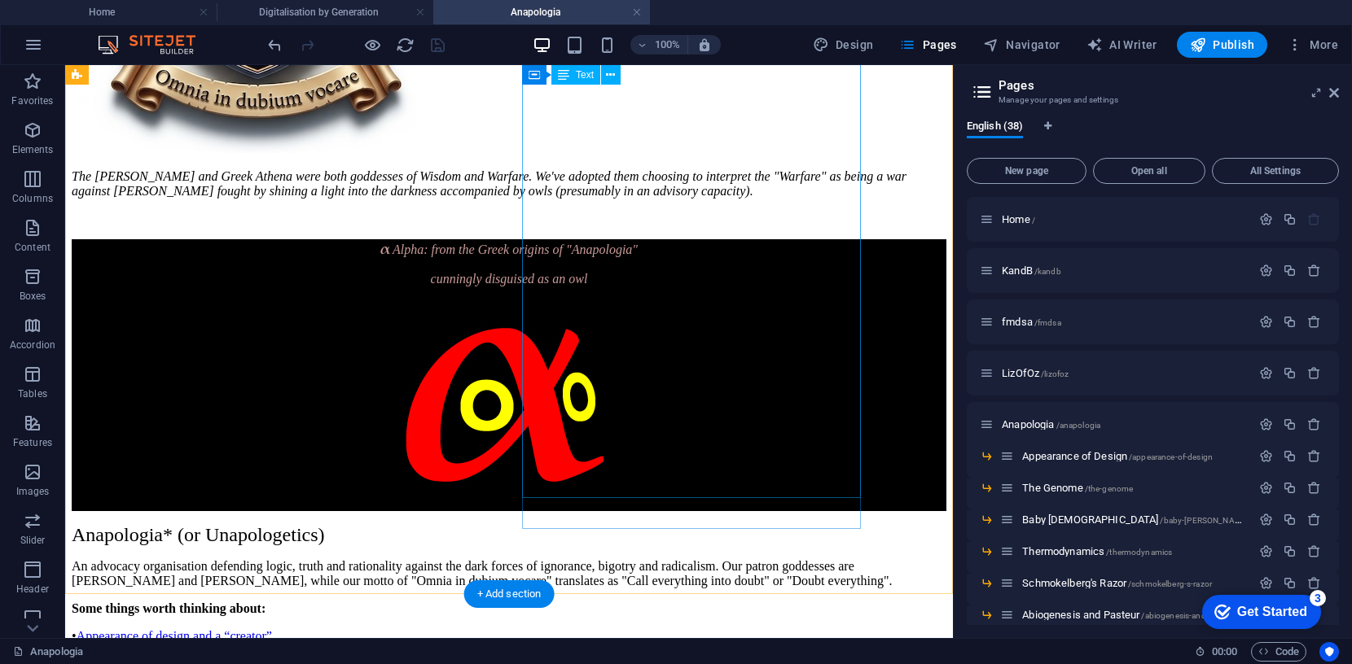
drag, startPoint x: 695, startPoint y: 489, endPoint x: 397, endPoint y: 489, distance: 297.2
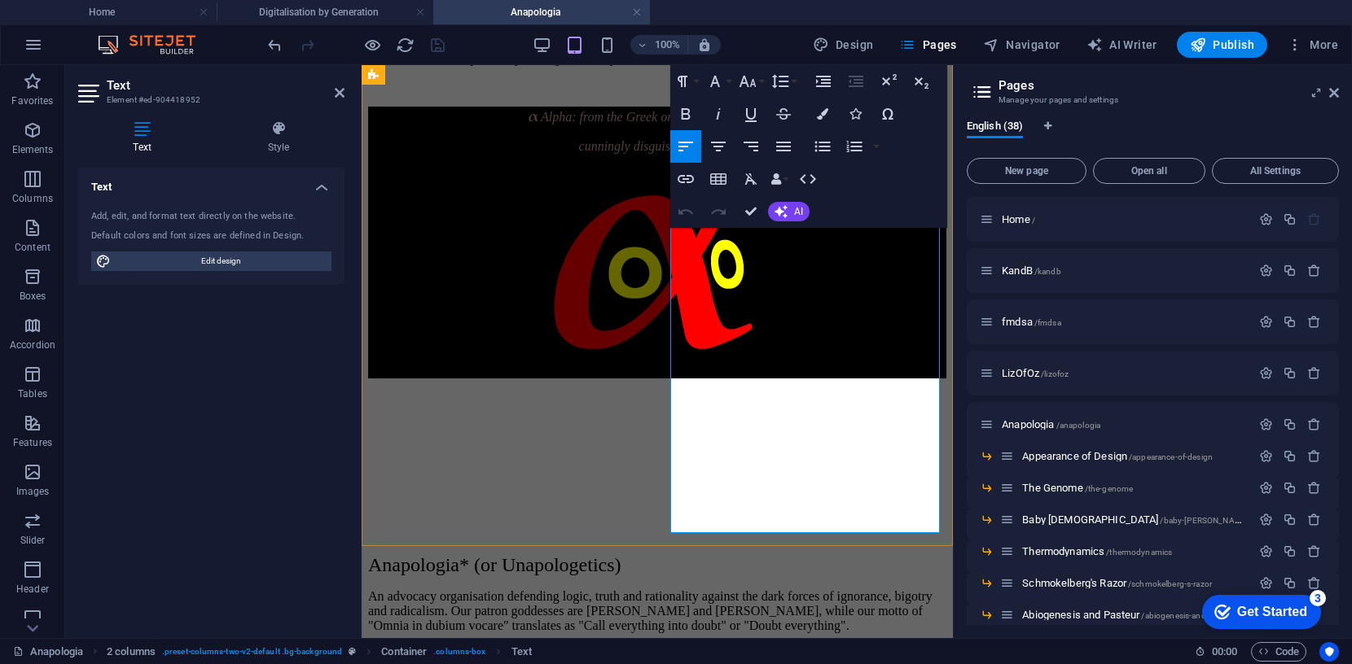
scroll to position [656, 0]
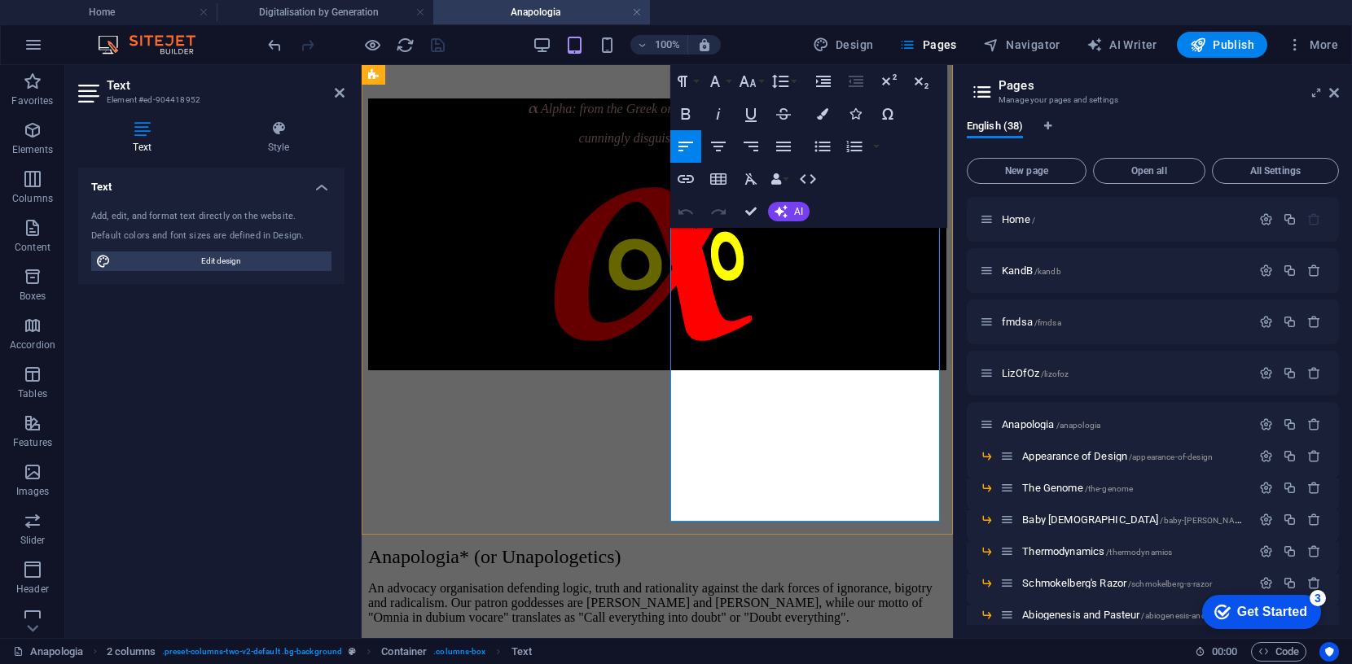
drag, startPoint x: 840, startPoint y: 533, endPoint x: 678, endPoint y: 533, distance: 161.2
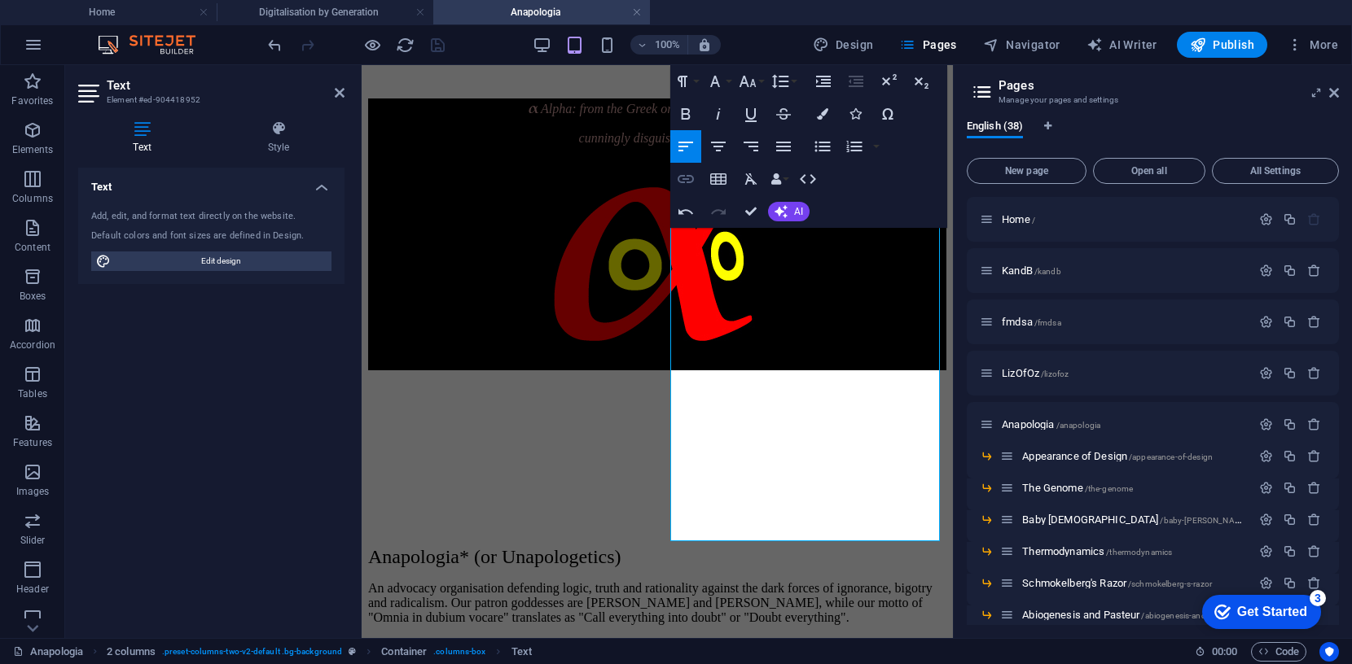
click at [689, 178] on icon "button" at bounding box center [686, 179] width 20 height 20
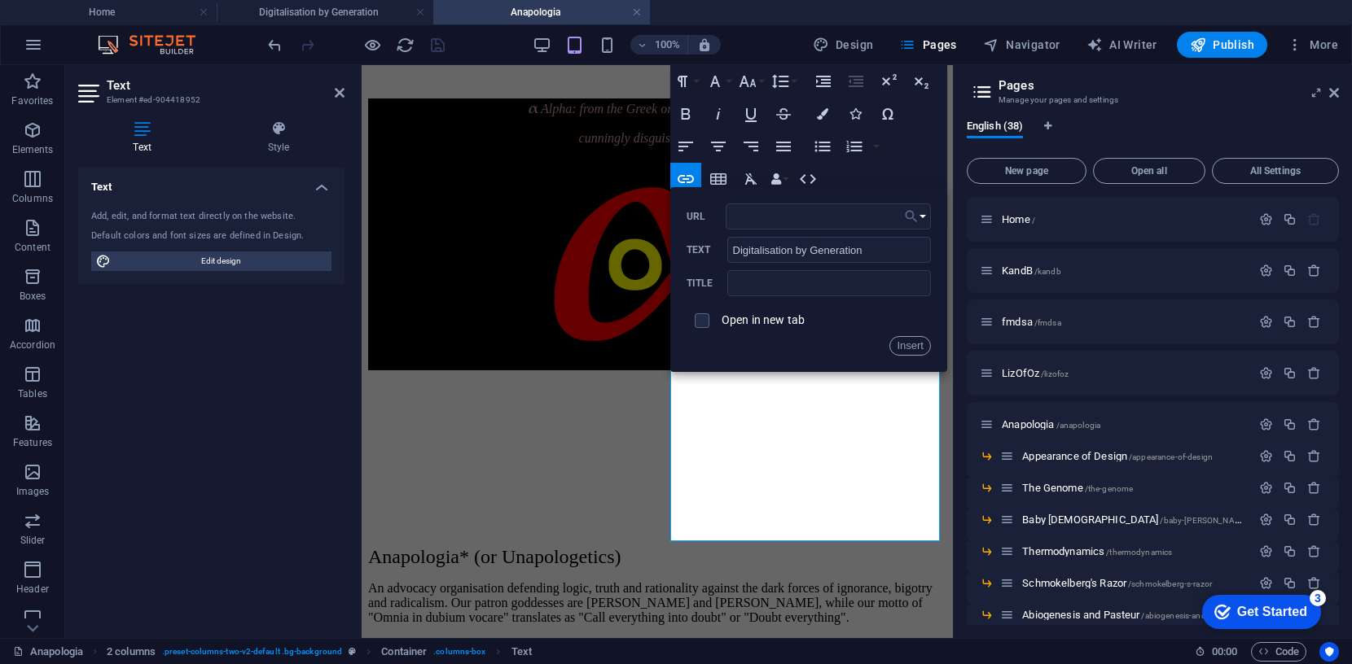
click at [919, 219] on icon "button" at bounding box center [911, 217] width 16 height 20
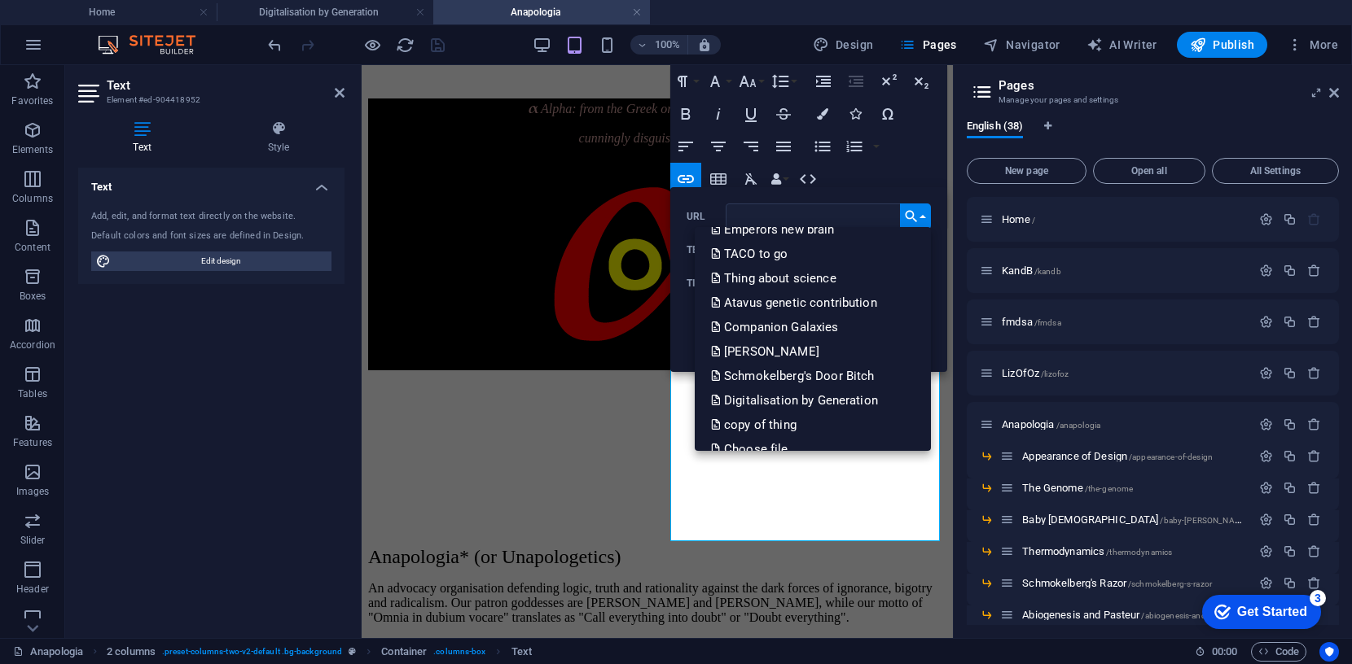
scroll to position [741, 0]
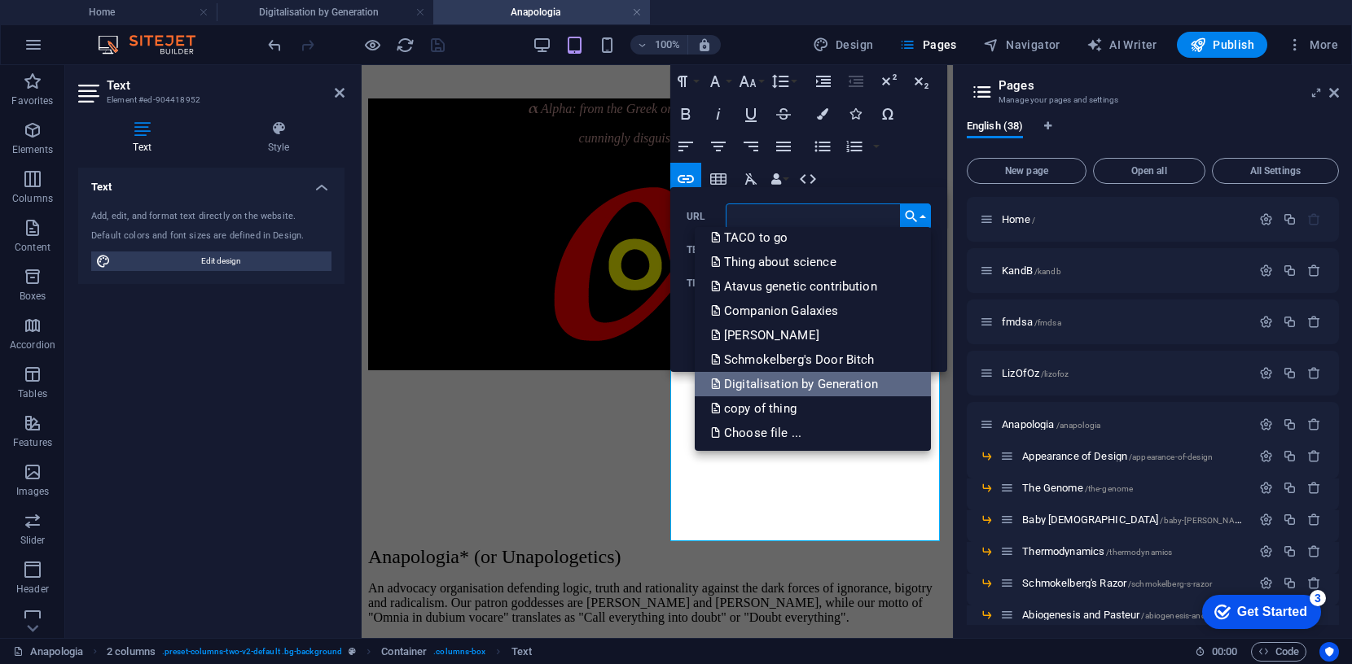
click at [856, 380] on p "Digitalisation by Generation" at bounding box center [796, 384] width 170 height 24
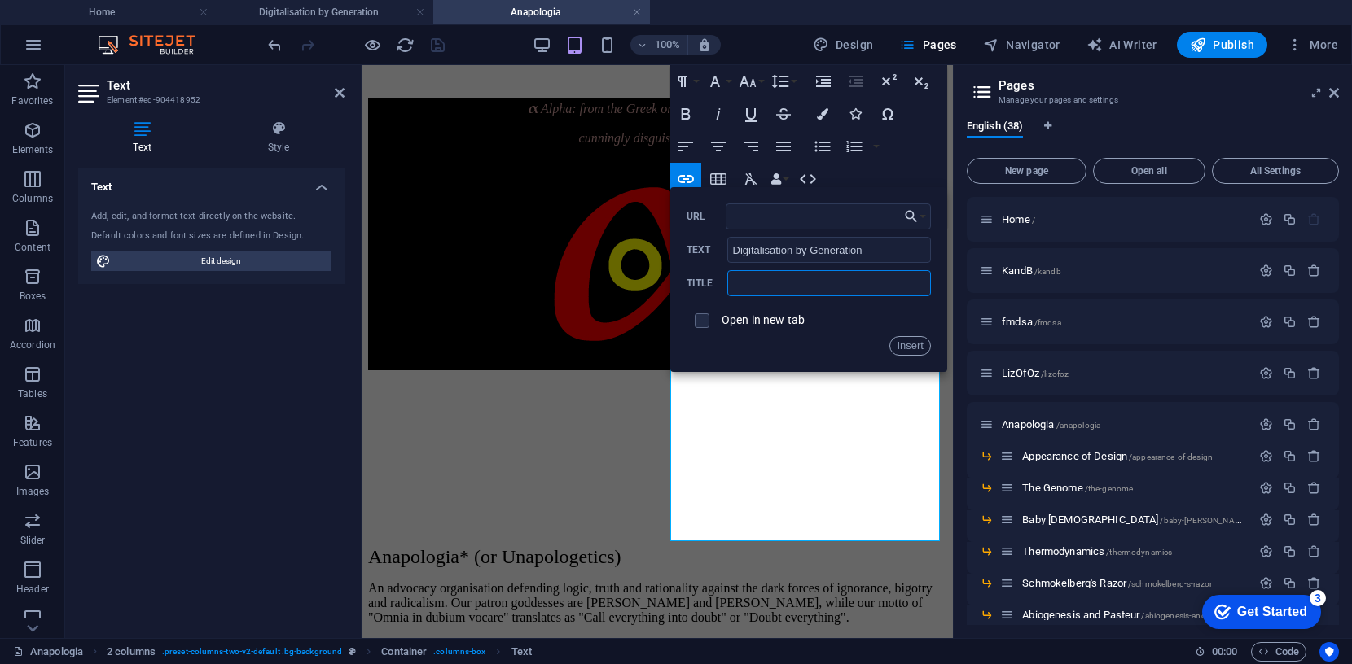
click at [810, 282] on input "text" at bounding box center [829, 283] width 204 height 26
type input "wh contributed what"
click at [902, 341] on button "Insert" at bounding box center [910, 346] width 42 height 20
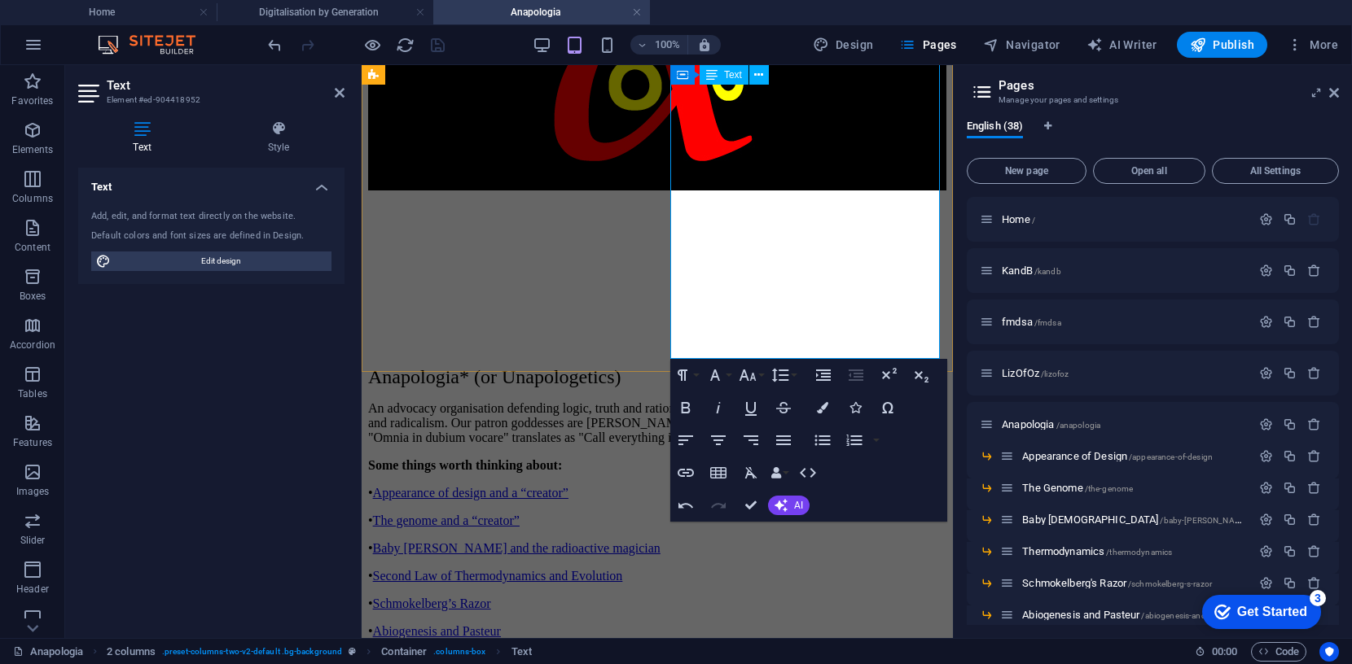
scroll to position [844, 0]
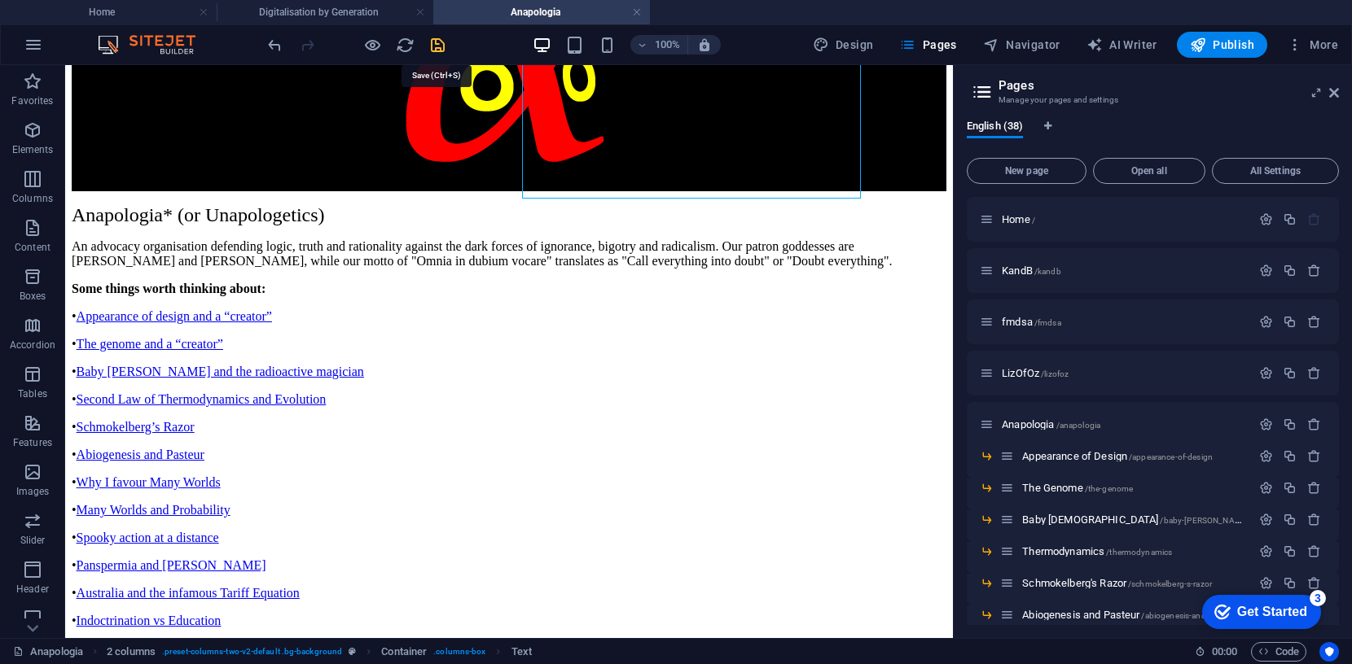
click at [432, 39] on icon "save" at bounding box center [437, 45] width 19 height 19
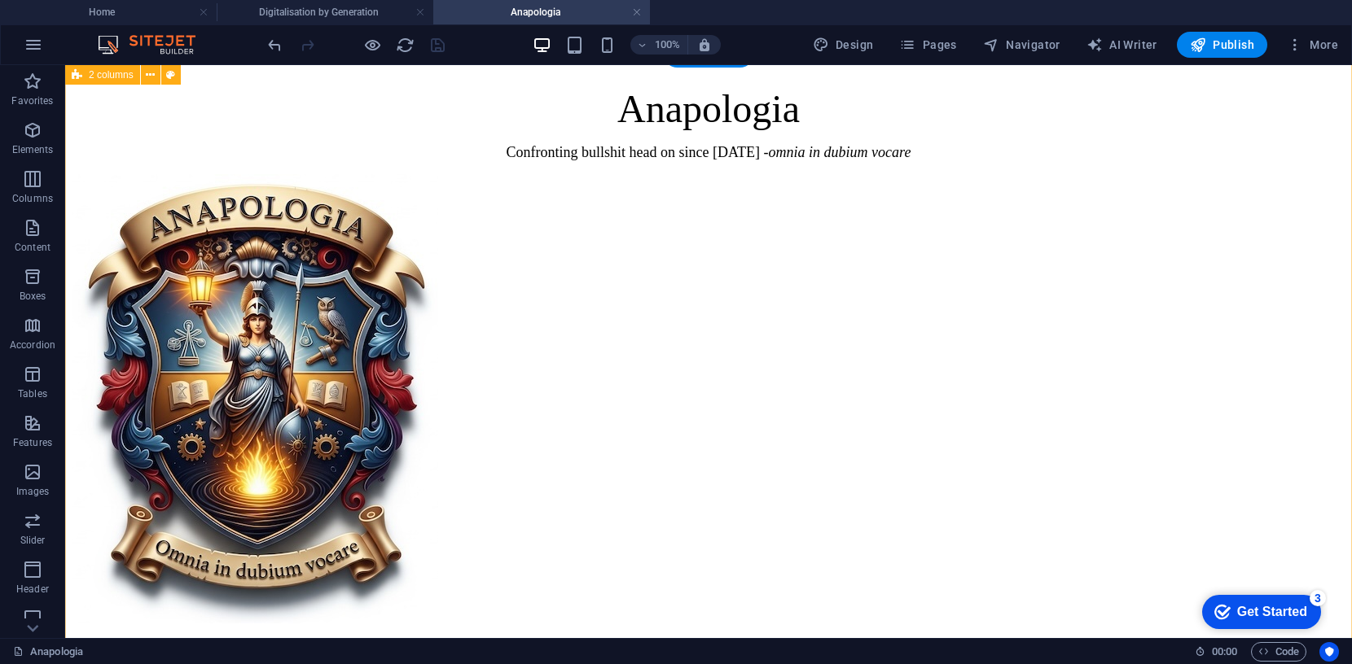
scroll to position [0, 0]
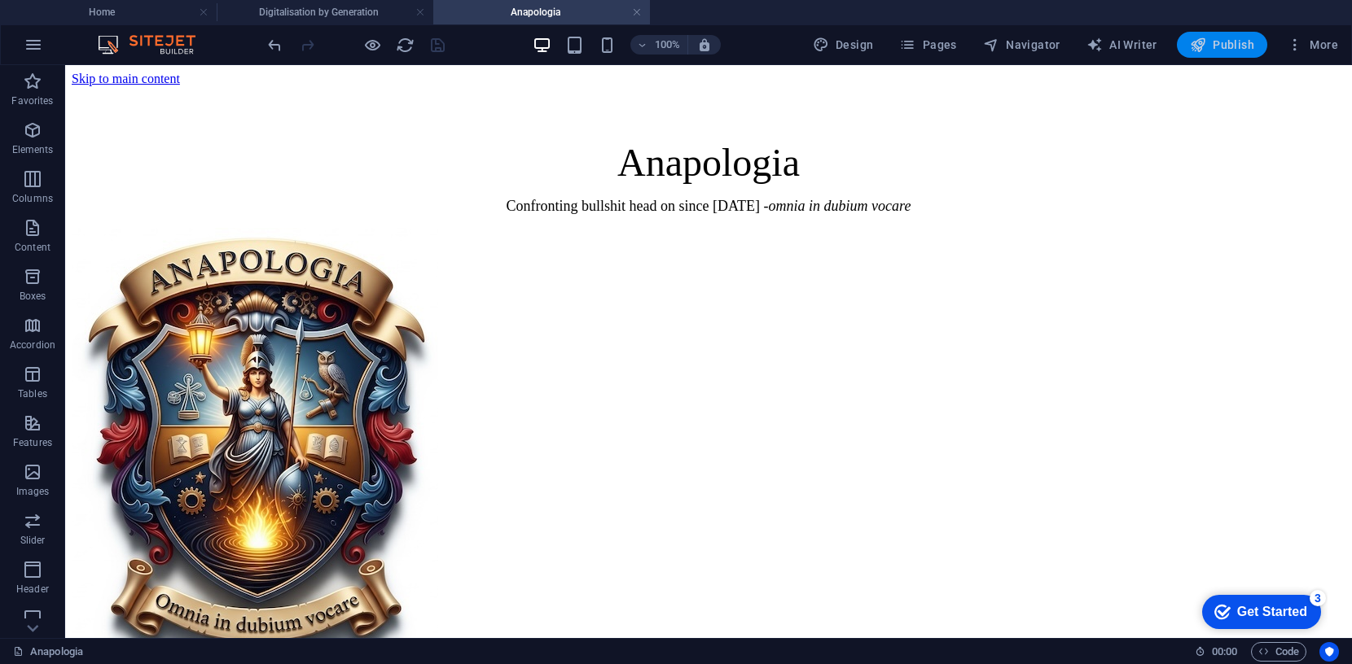
click at [1226, 44] on span "Publish" at bounding box center [1222, 45] width 64 height 16
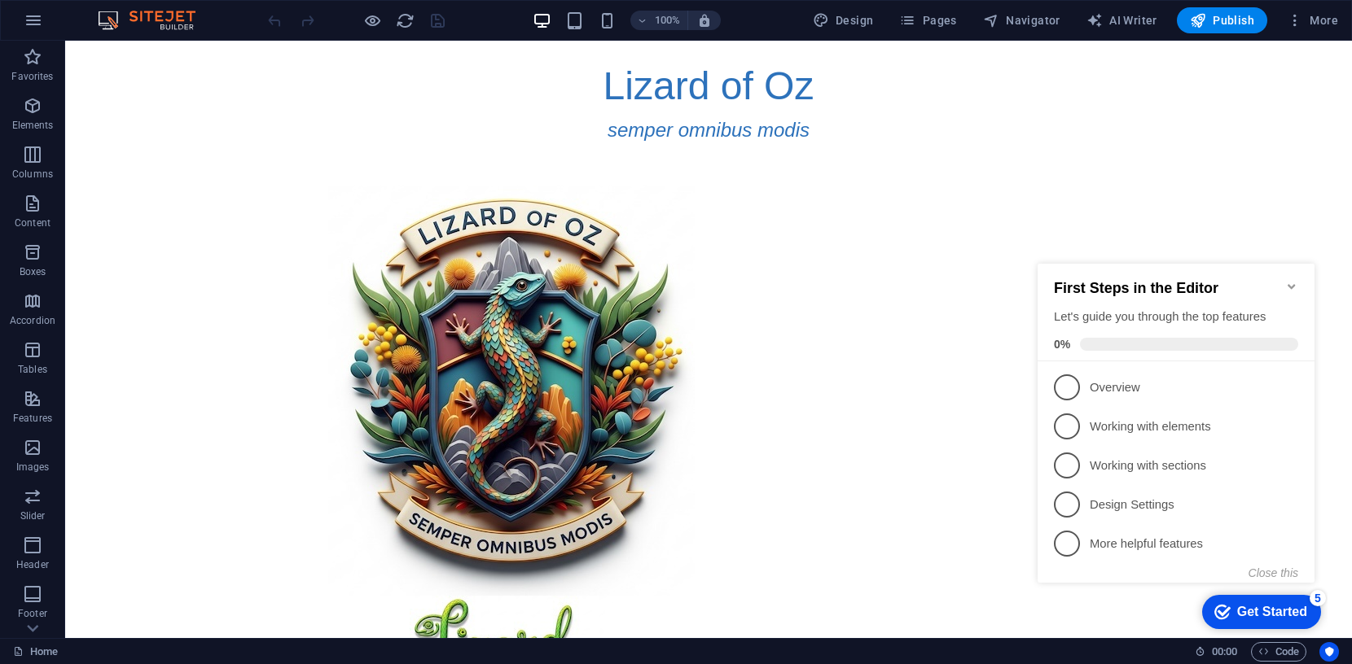
click at [1286, 280] on icon "Minimize checklist" at bounding box center [1291, 286] width 13 height 13
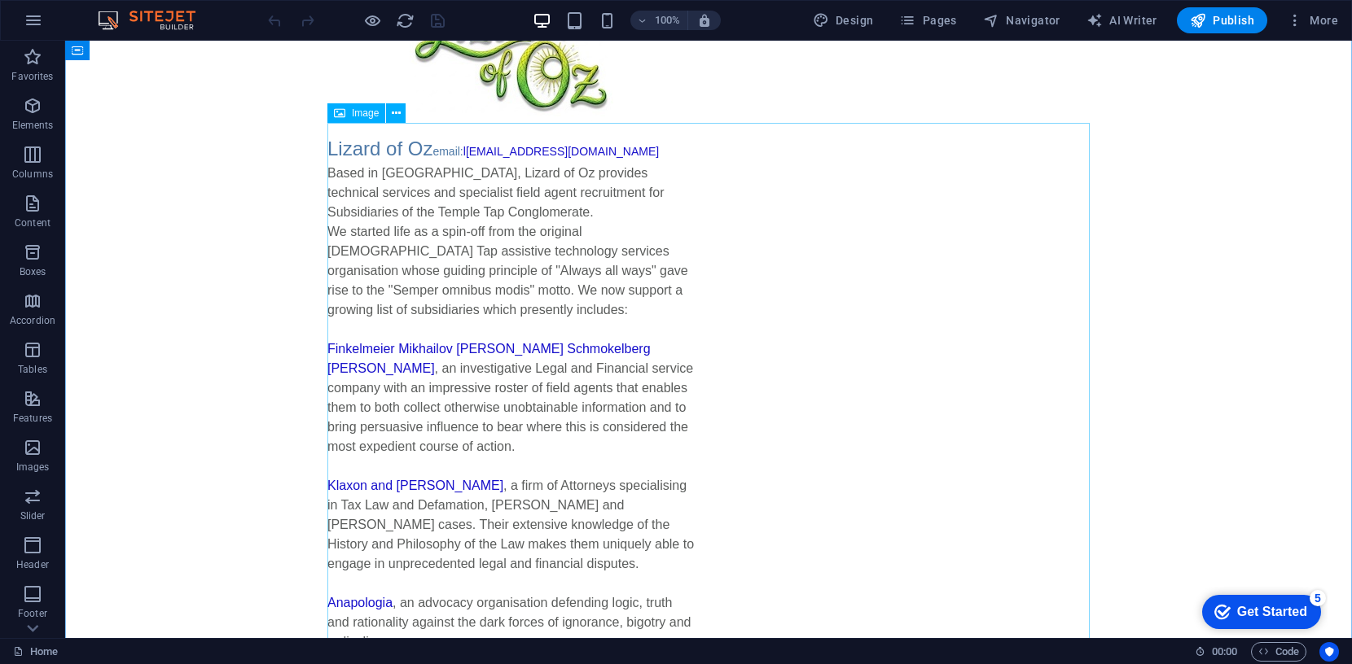
scroll to position [625, 0]
click at [397, 107] on icon at bounding box center [396, 109] width 9 height 17
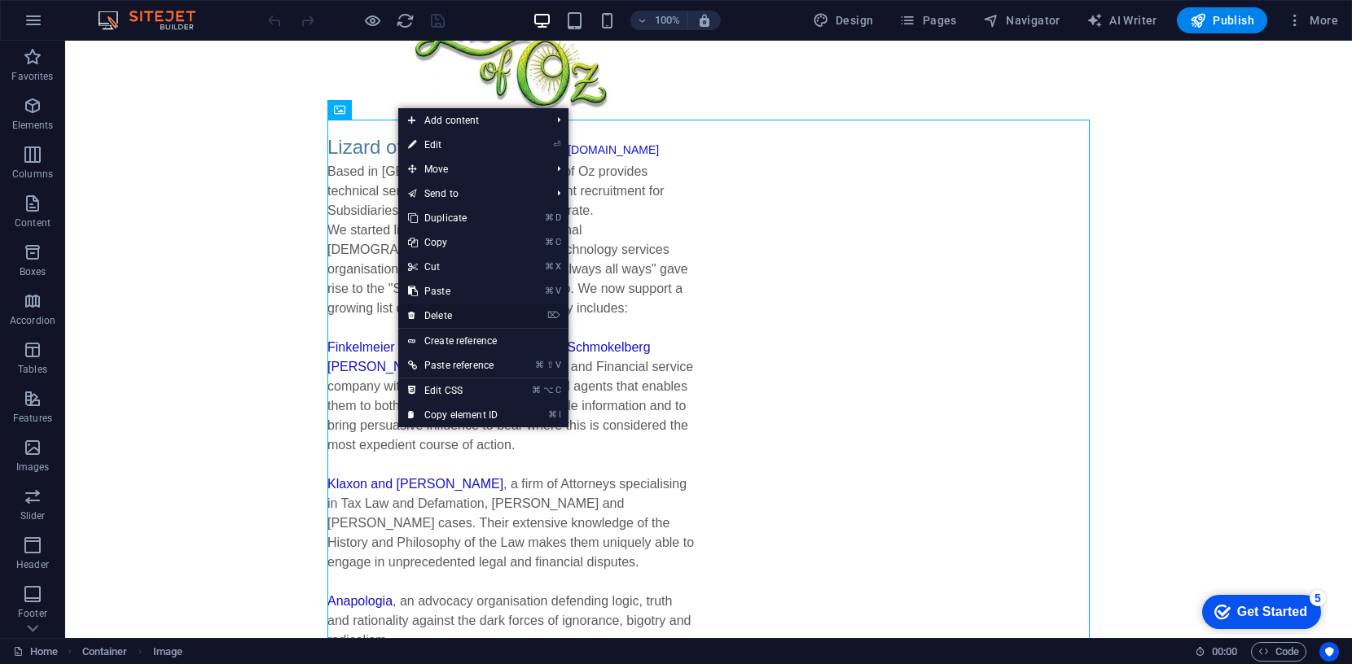
click at [451, 316] on link "⌦ Delete" at bounding box center [452, 316] width 109 height 24
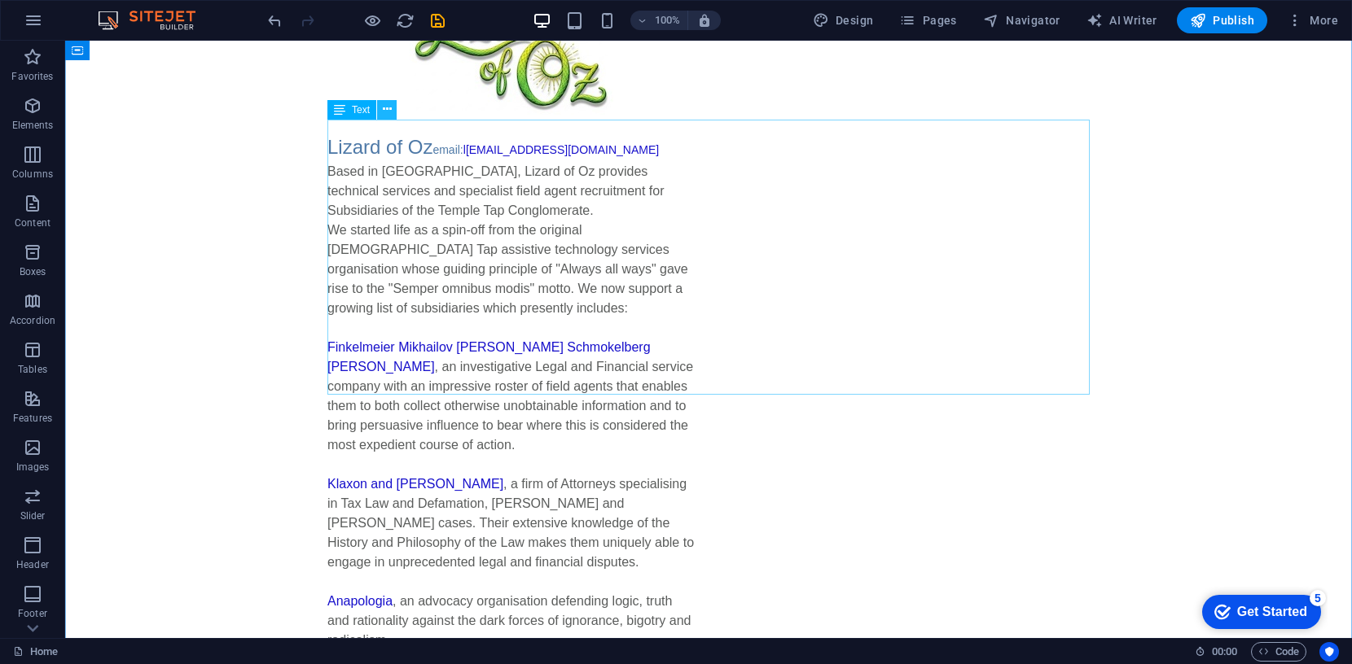
click at [385, 108] on icon at bounding box center [387, 109] width 9 height 17
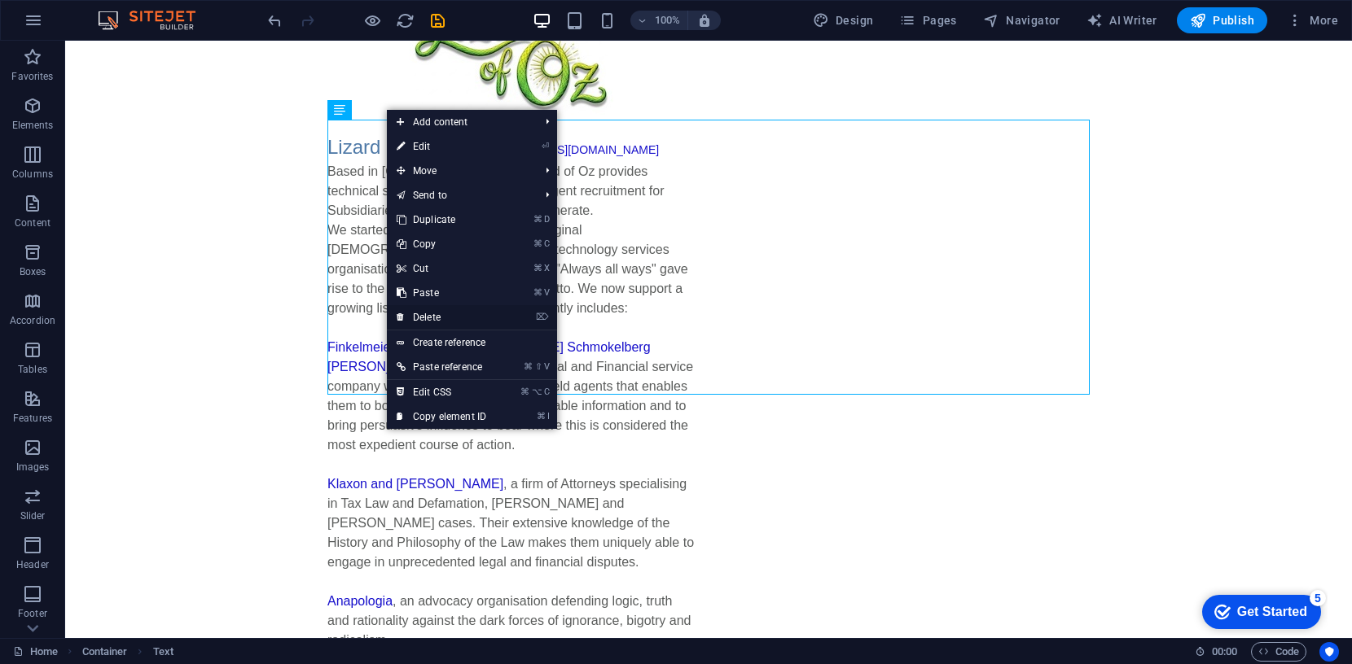
click at [430, 314] on link "⌦ Delete" at bounding box center [441, 317] width 109 height 24
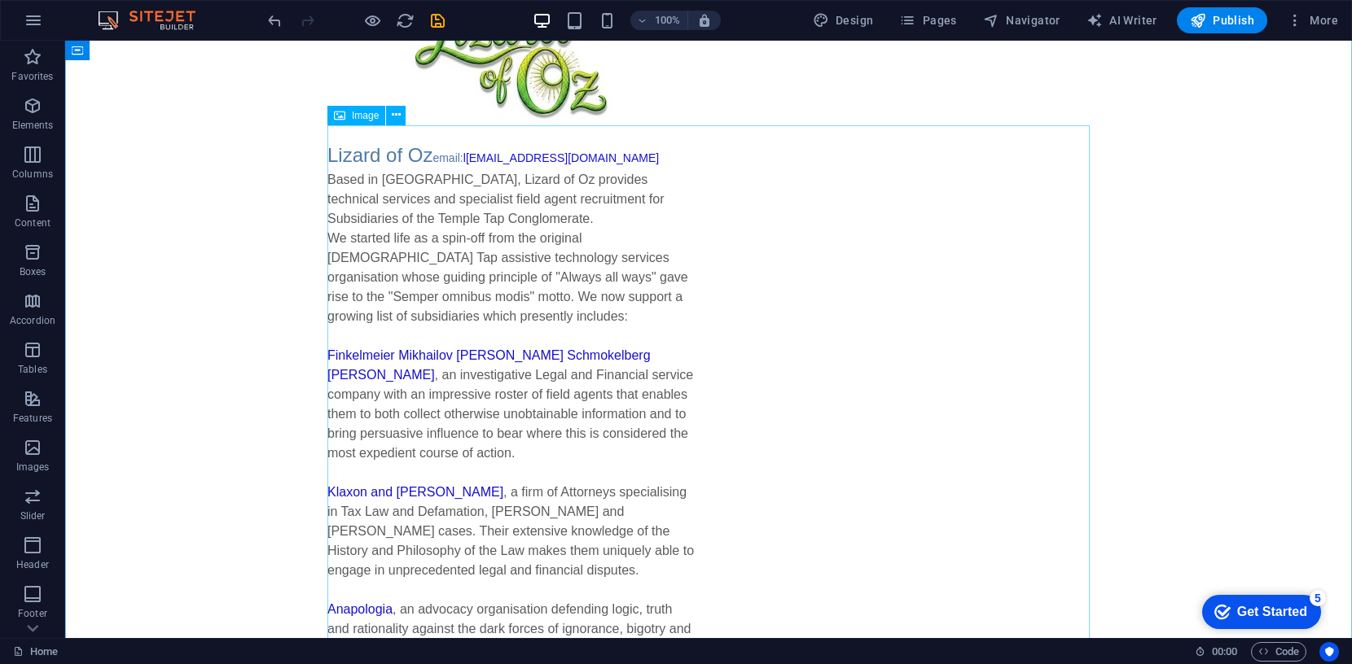
scroll to position [620, 0]
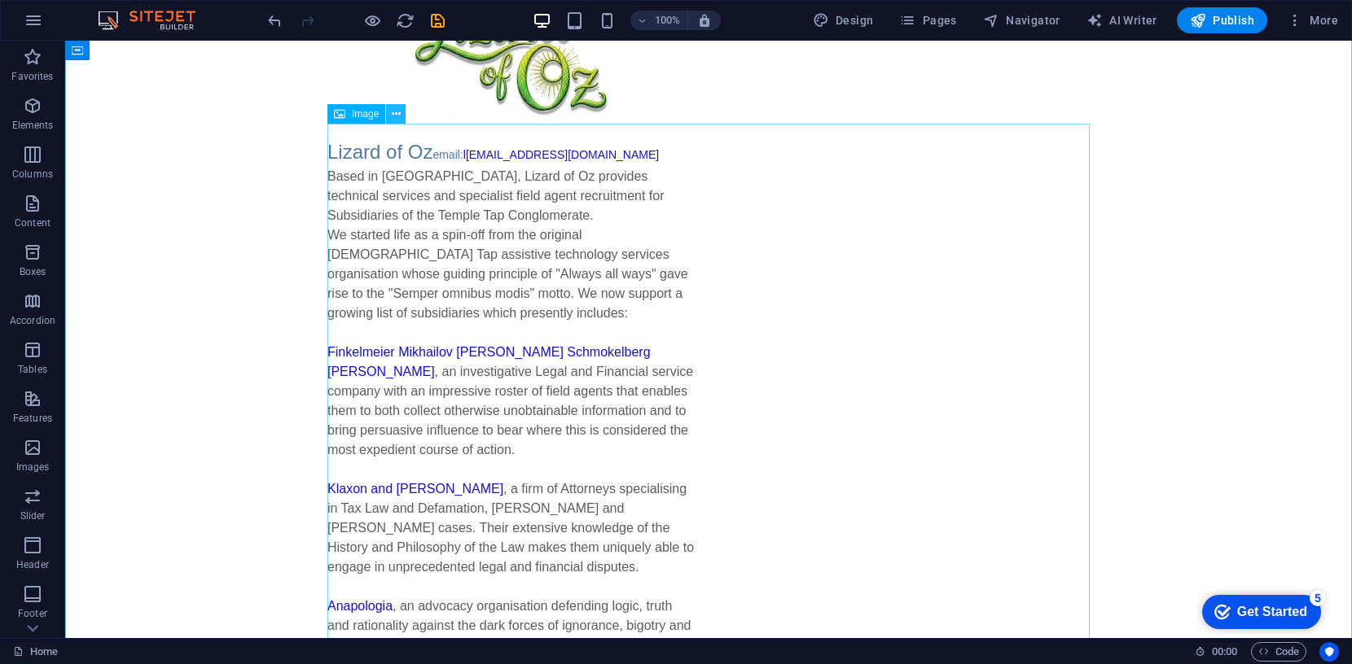
click at [392, 112] on icon at bounding box center [396, 114] width 9 height 17
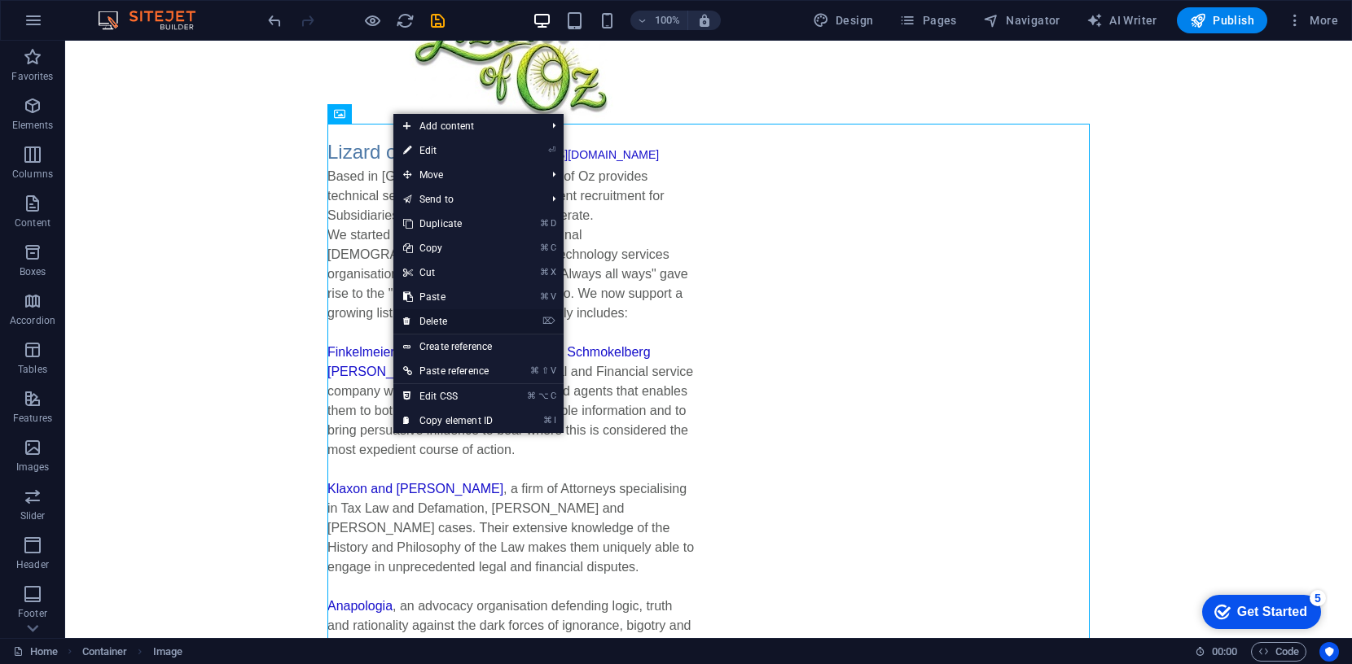
click at [435, 322] on link "⌦ Delete" at bounding box center [447, 321] width 109 height 24
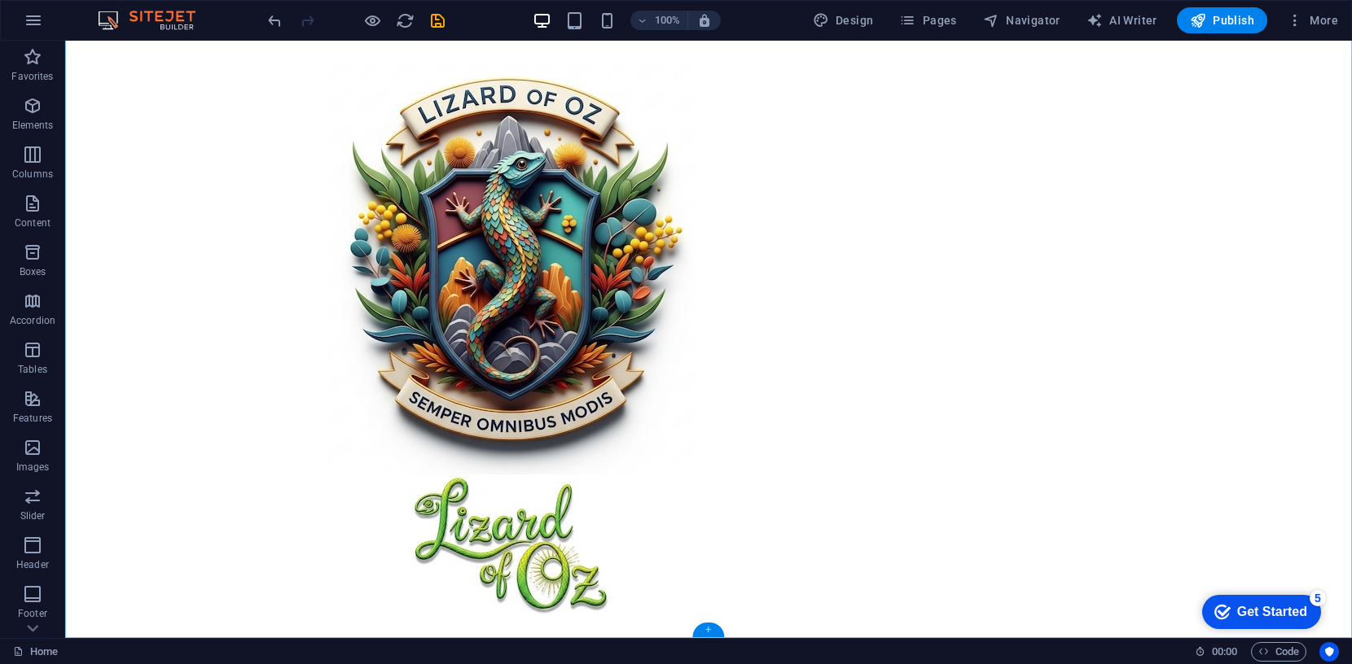
click at [709, 625] on div "+" at bounding box center [708, 630] width 32 height 15
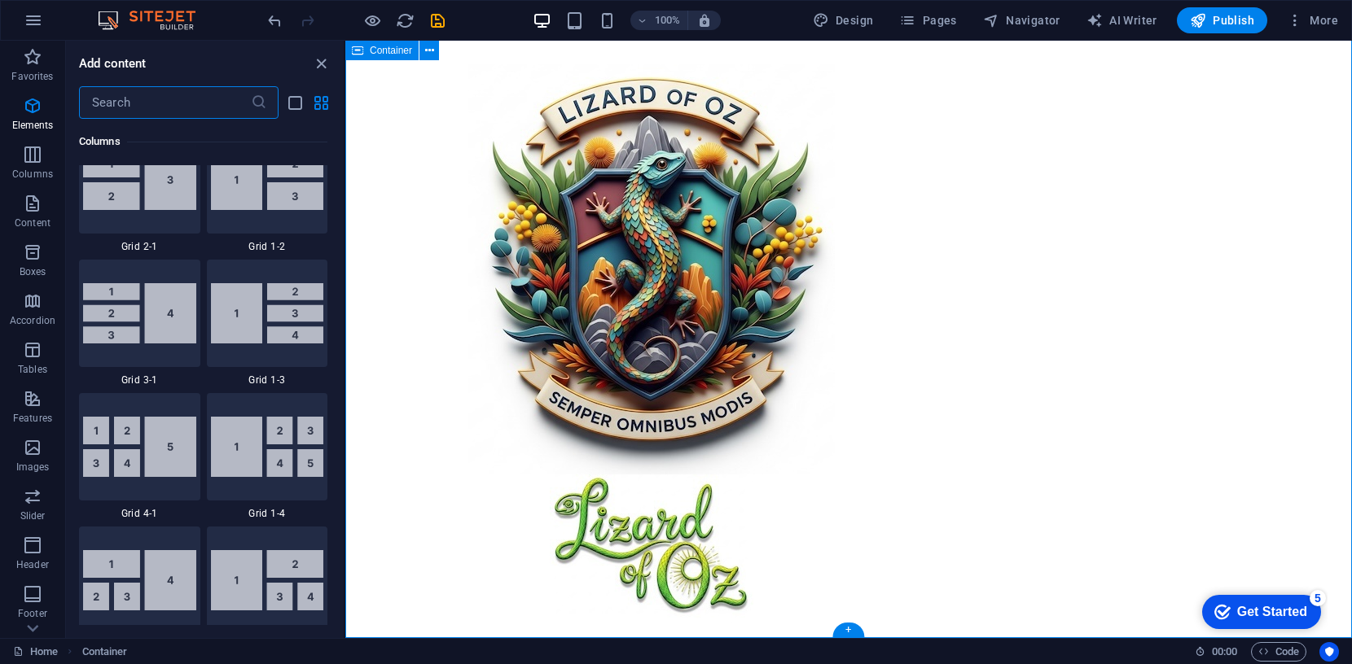
scroll to position [2849, 0]
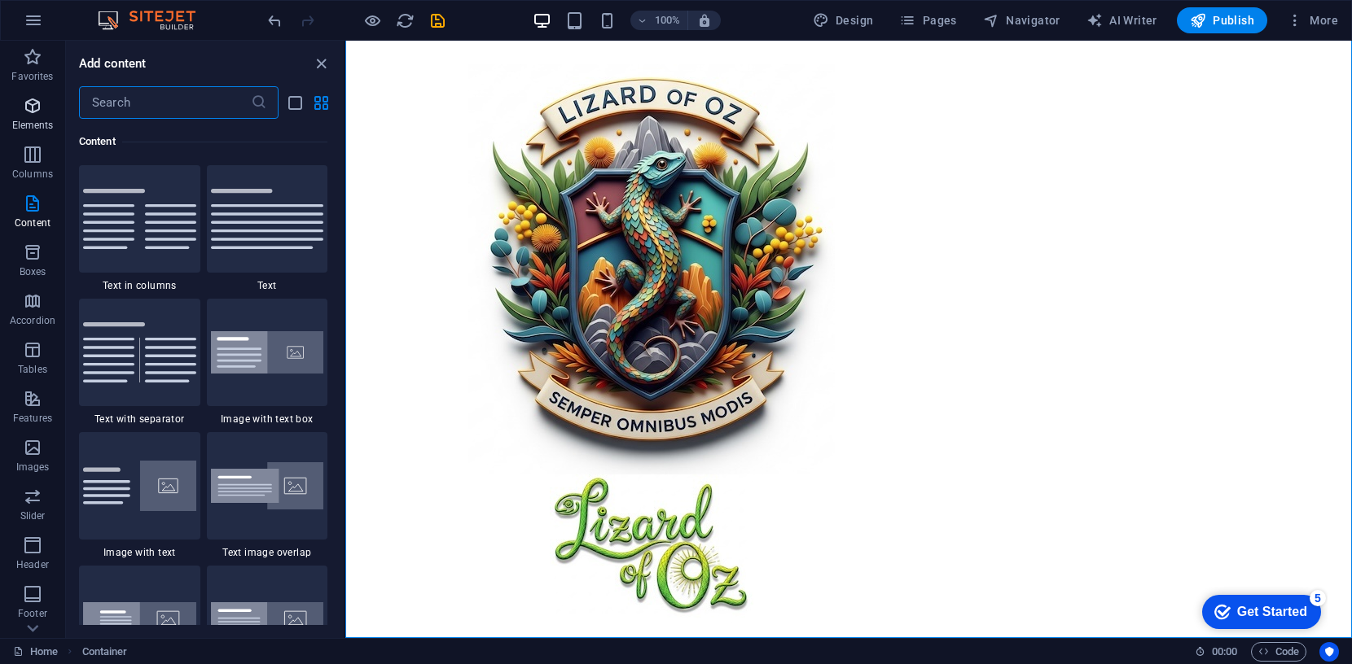
click at [30, 105] on icon "button" at bounding box center [33, 106] width 20 height 20
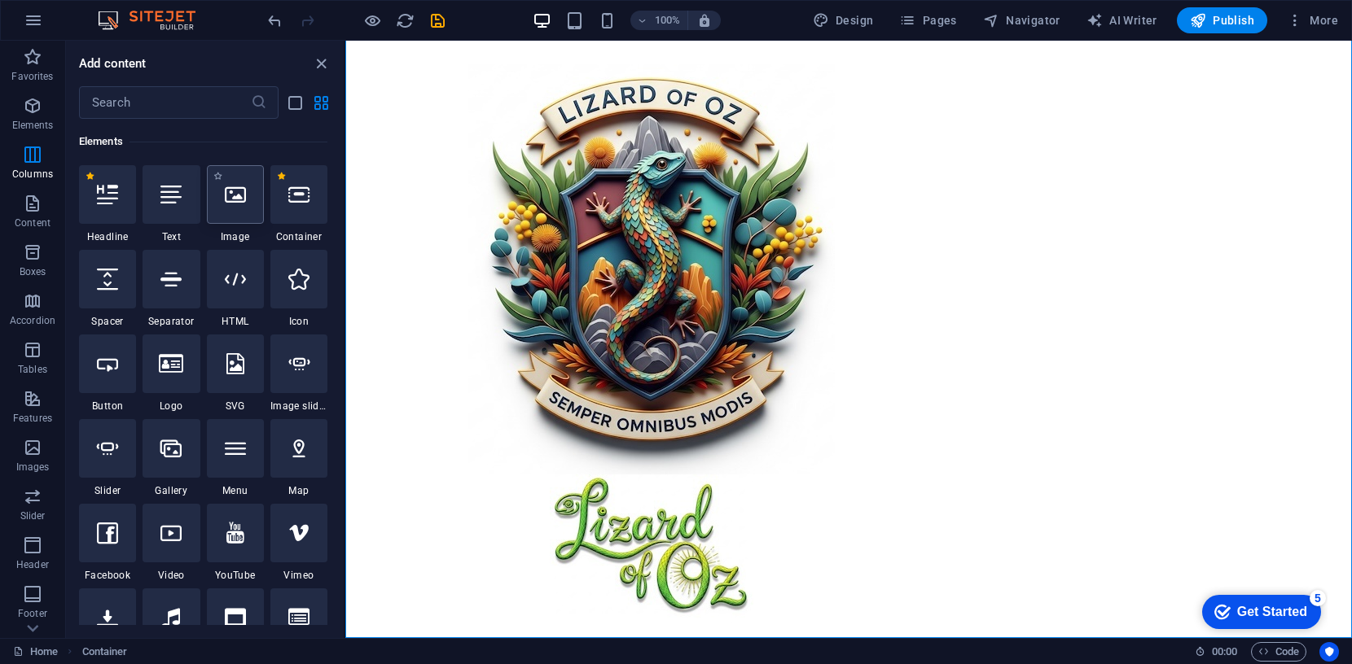
scroll to position [173, 0]
click at [307, 208] on div at bounding box center [298, 194] width 57 height 59
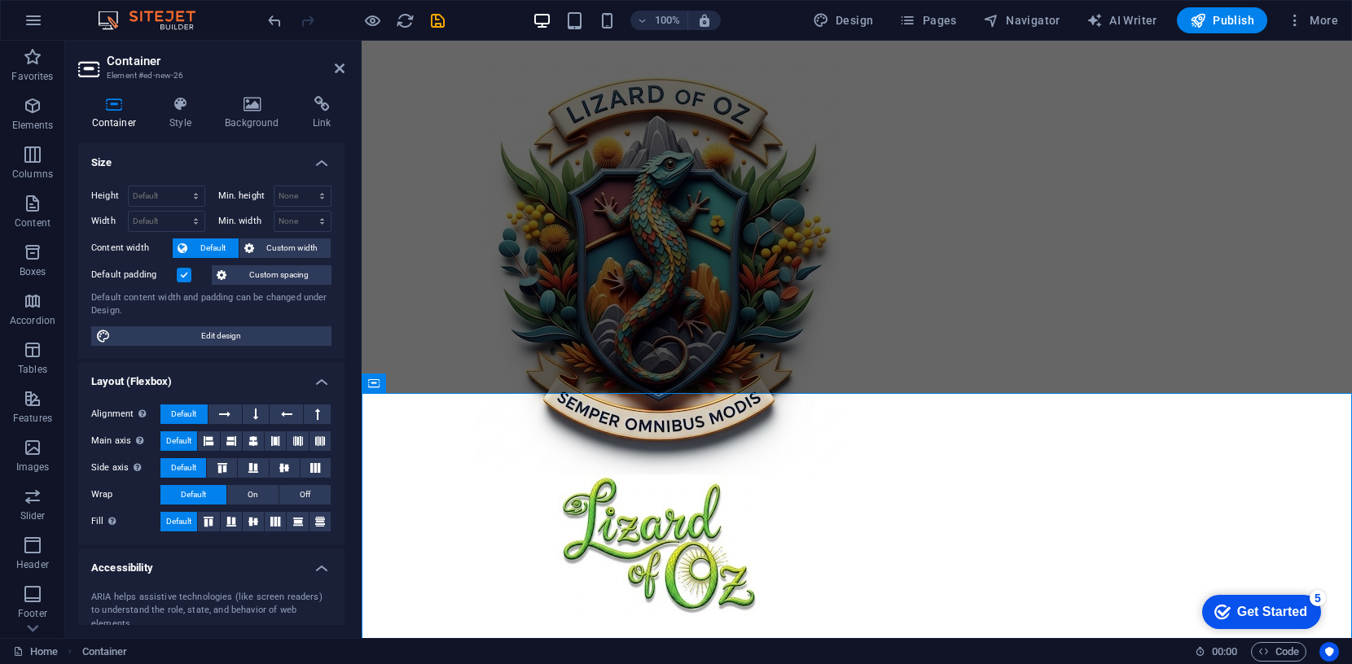
scroll to position [366, 0]
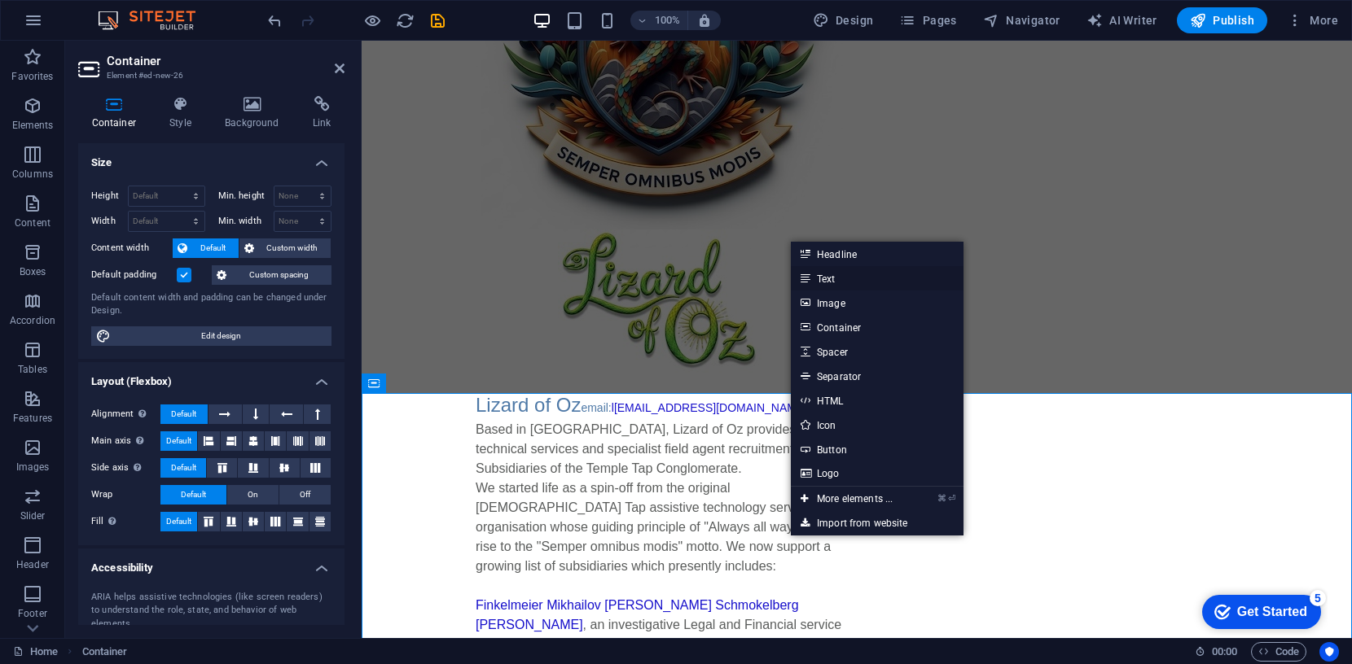
click at [831, 275] on link "Text" at bounding box center [877, 278] width 173 height 24
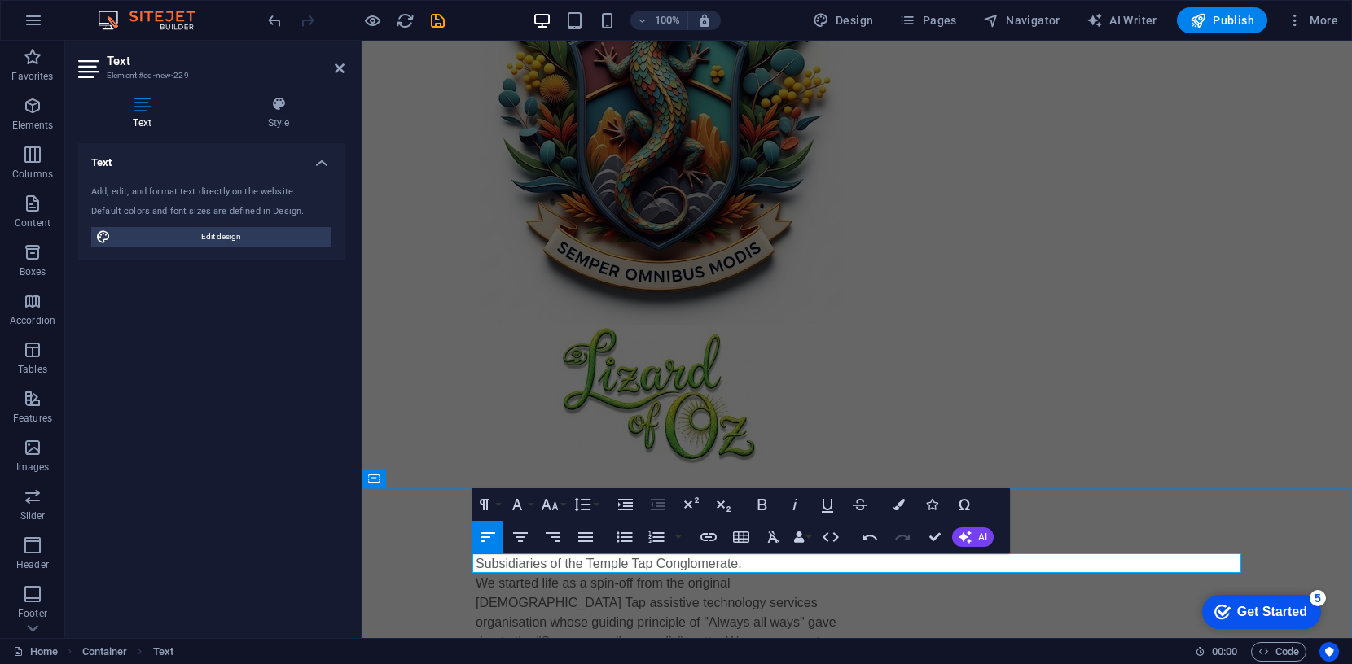
drag, startPoint x: 648, startPoint y: 564, endPoint x: 586, endPoint y: 566, distance: 61.9
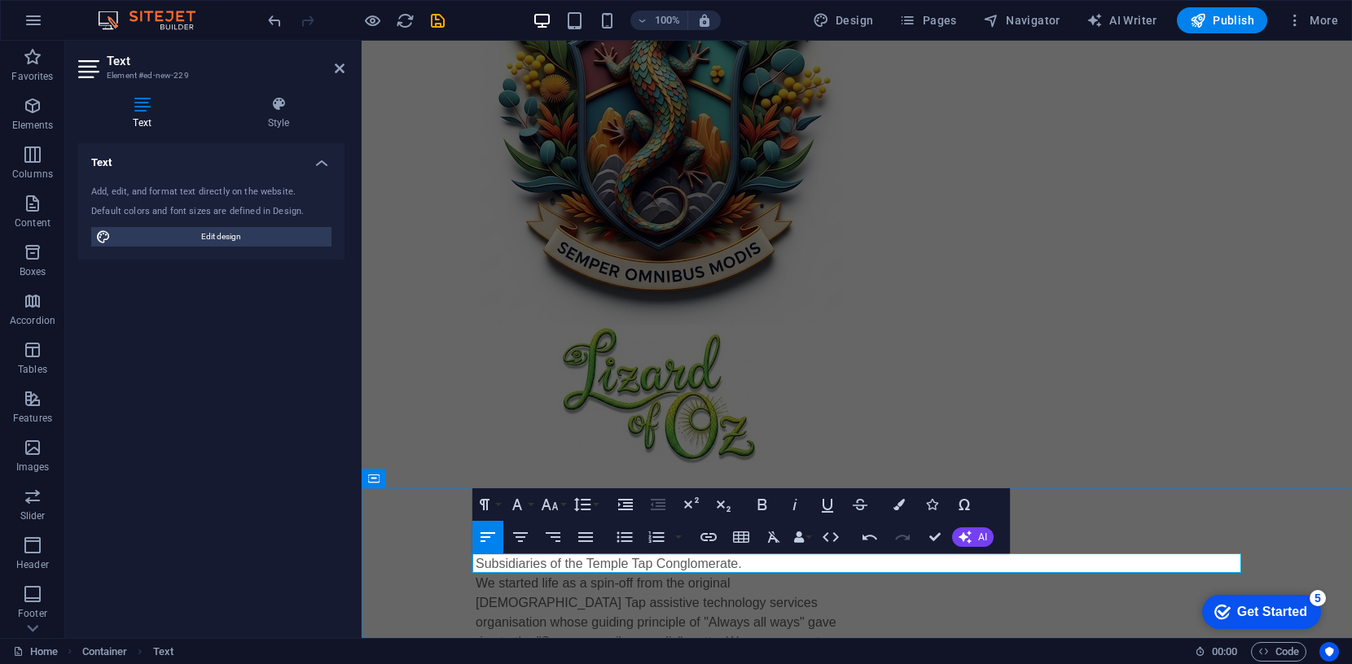
click at [758, 501] on icon "button" at bounding box center [762, 504] width 9 height 11
click at [553, 506] on icon "button" at bounding box center [550, 505] width 20 height 20
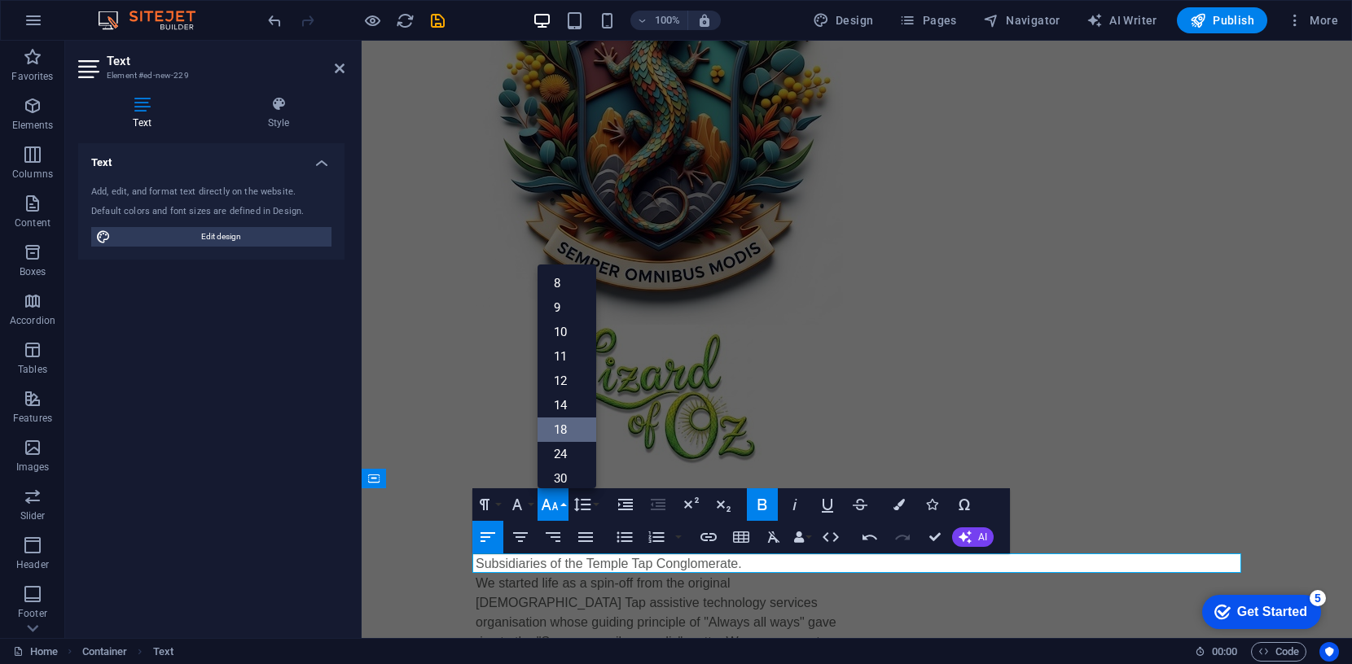
click at [555, 430] on link "18" at bounding box center [566, 430] width 59 height 24
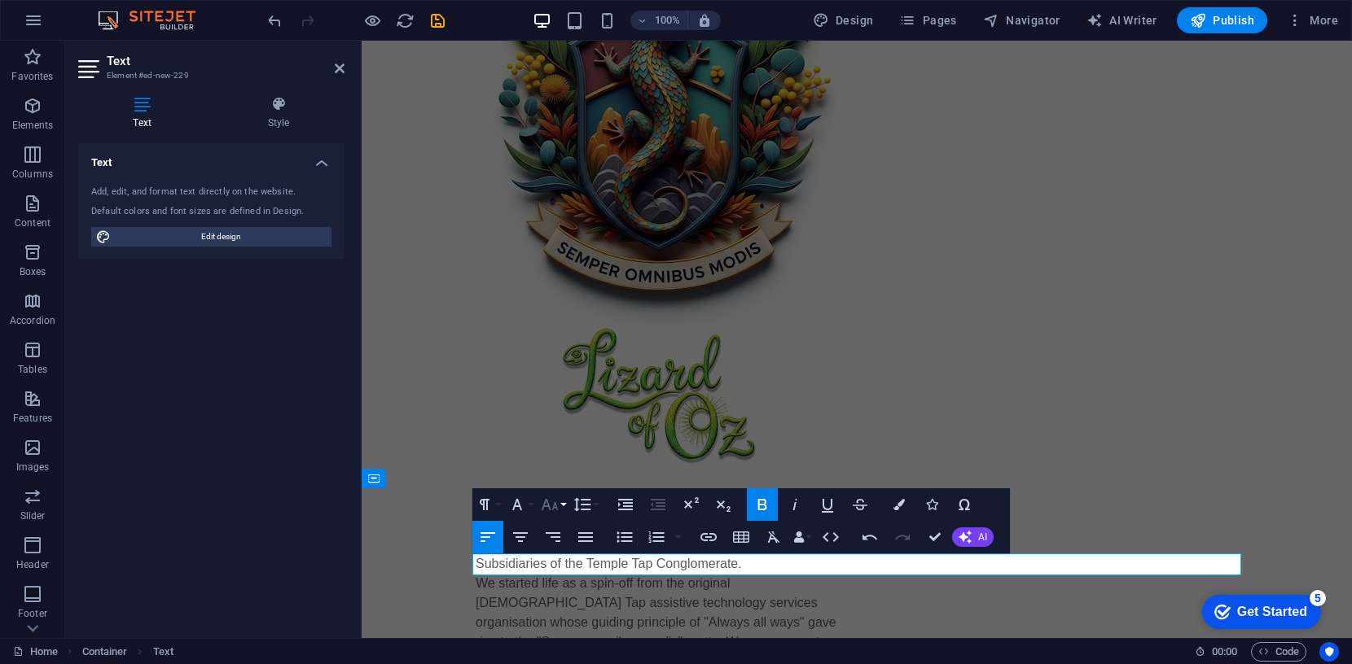
click at [554, 503] on icon "button" at bounding box center [550, 505] width 20 height 20
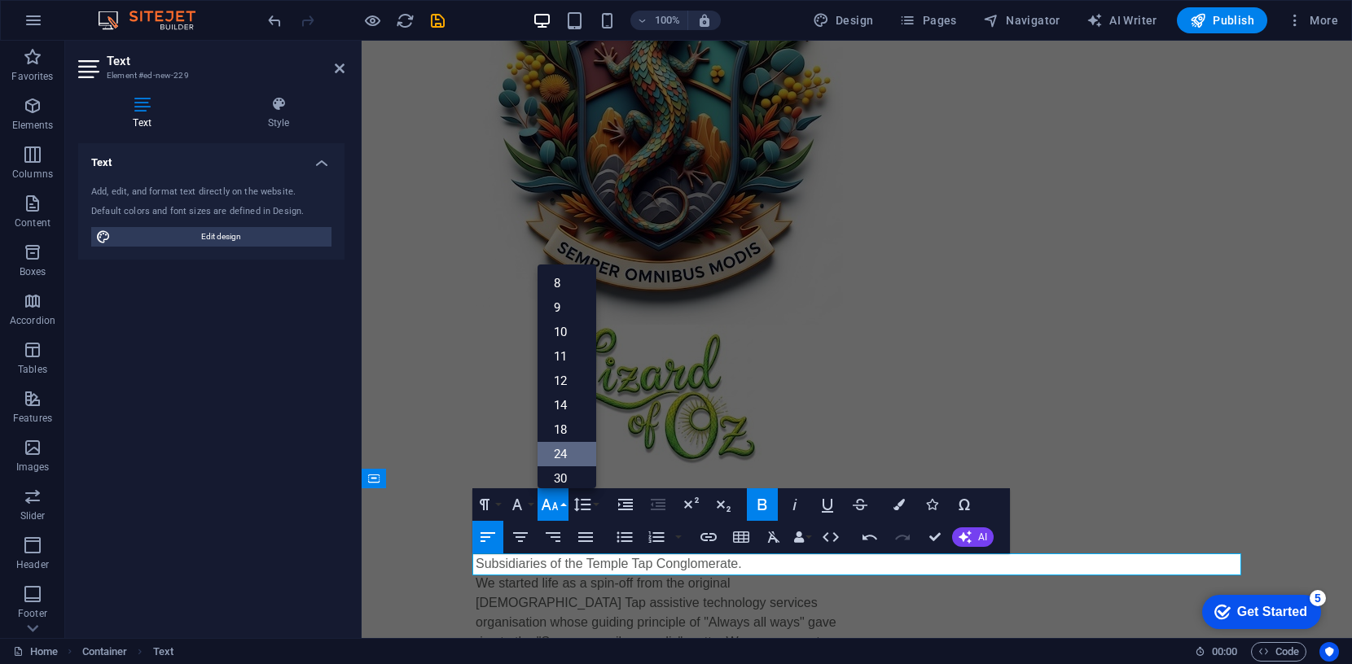
click at [558, 448] on link "24" at bounding box center [566, 454] width 59 height 24
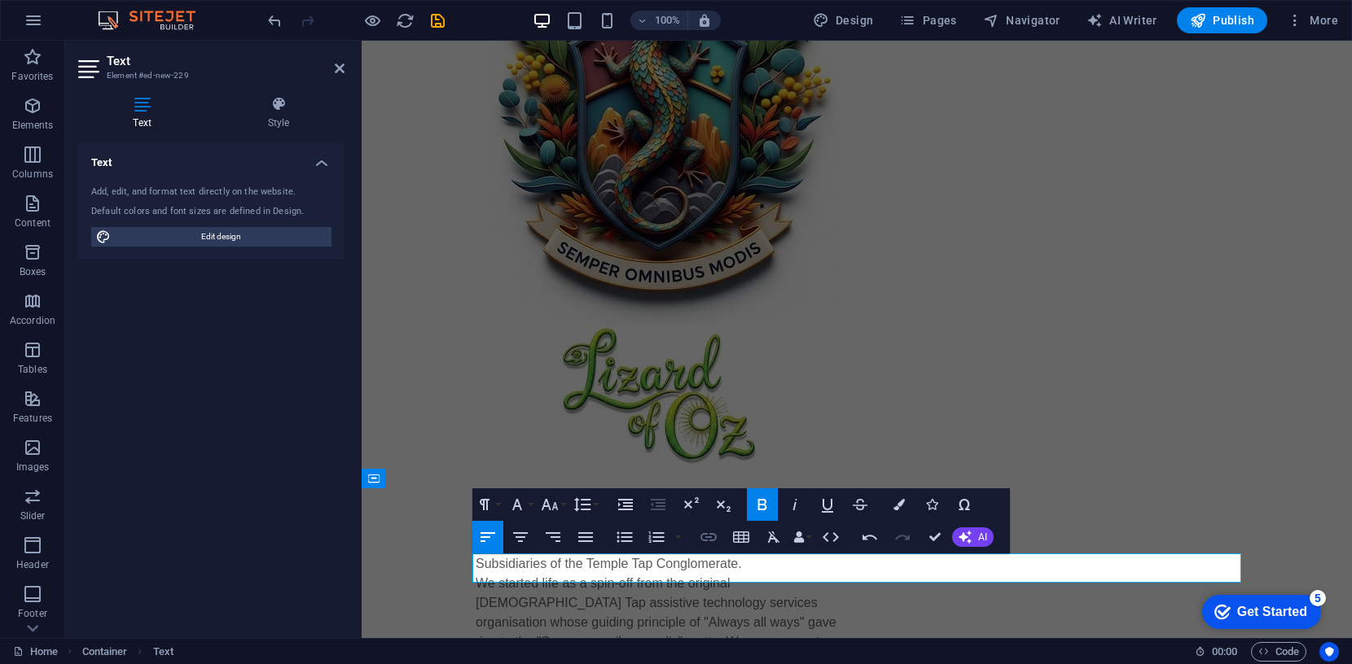
click at [712, 534] on icon "button" at bounding box center [708, 537] width 16 height 8
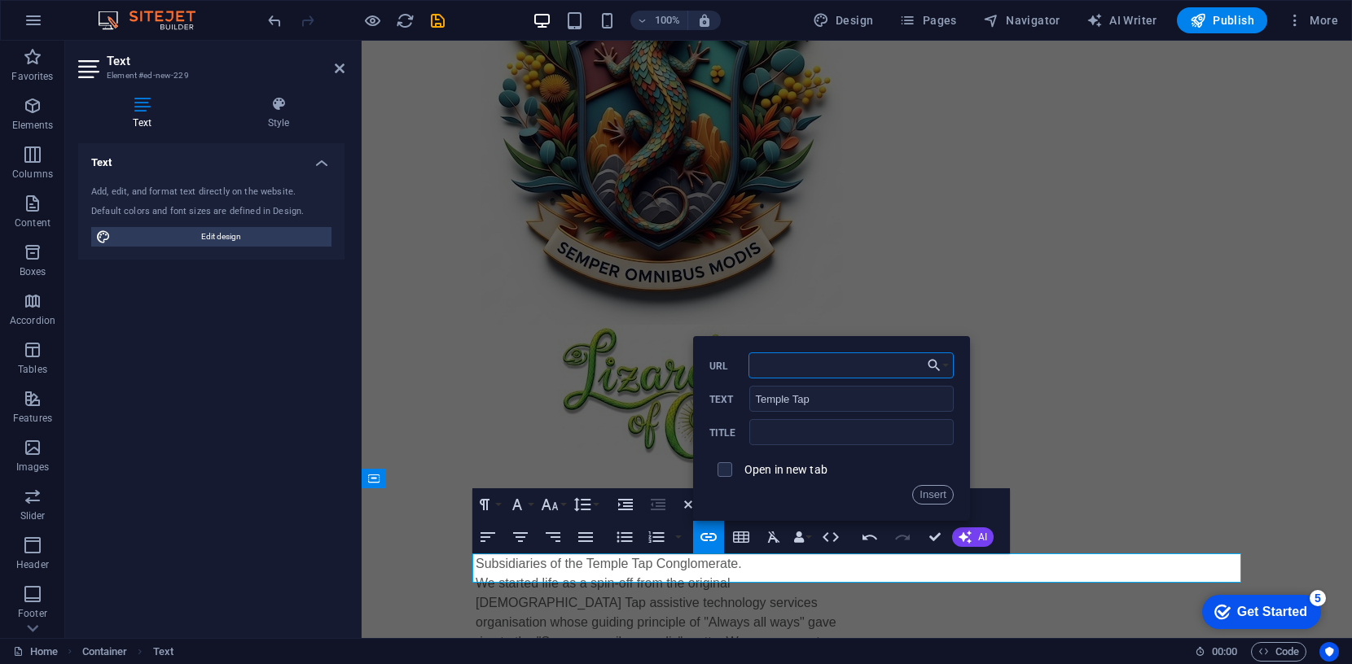
paste input "https://www.templetap.com/"
type input "https://www.templetap.com/"
click at [932, 493] on button "Insert" at bounding box center [933, 495] width 42 height 20
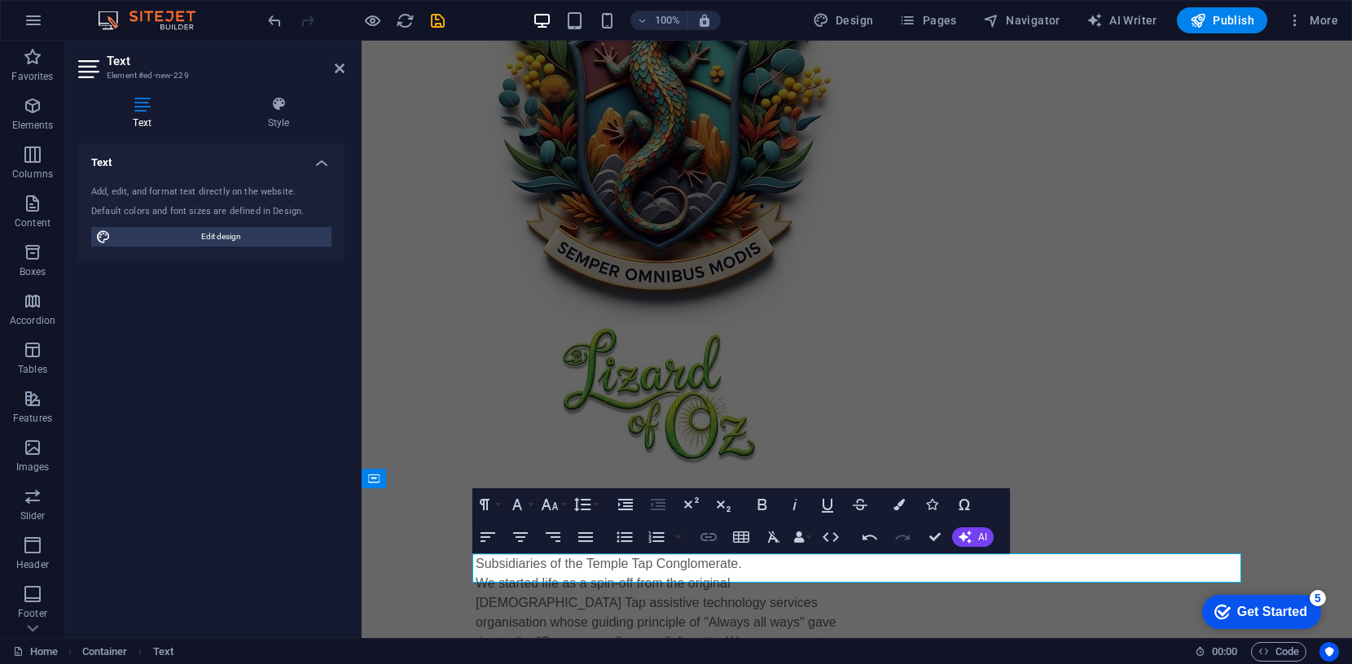
click at [710, 541] on icon "button" at bounding box center [708, 537] width 16 height 8
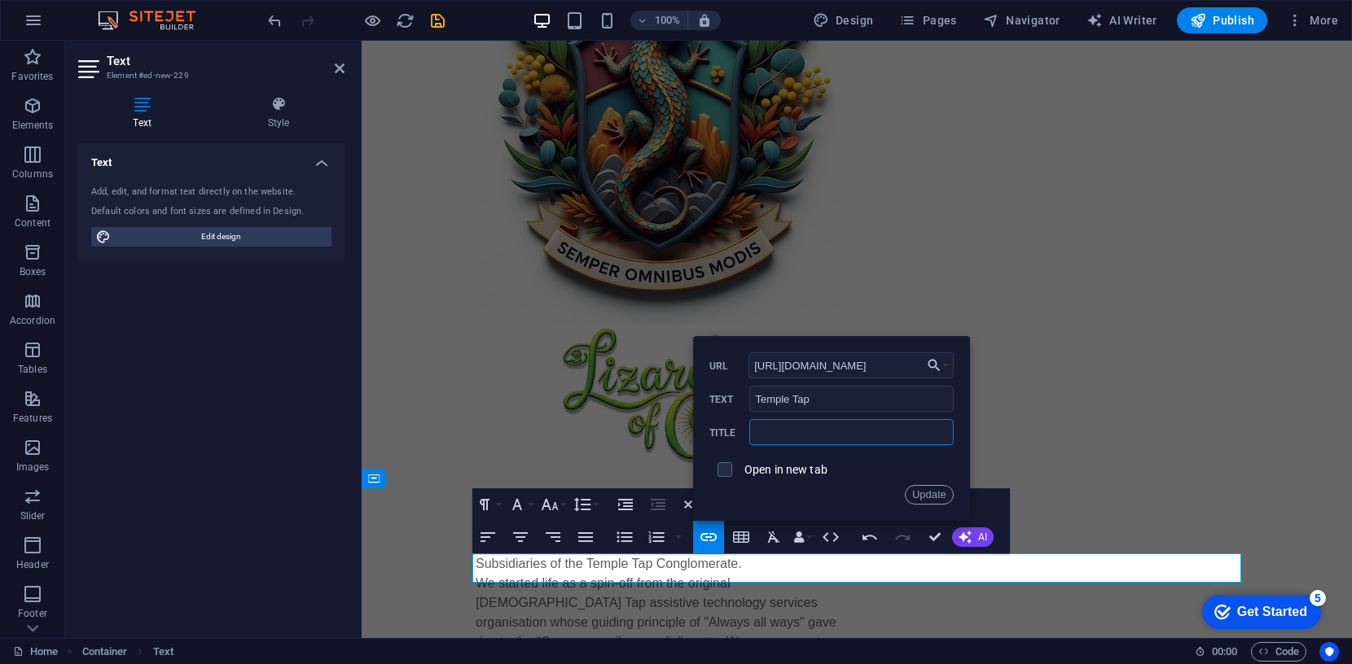
click at [829, 429] on input "text" at bounding box center [851, 432] width 204 height 26
type input "find me here"
click at [932, 502] on button "Update" at bounding box center [929, 495] width 49 height 20
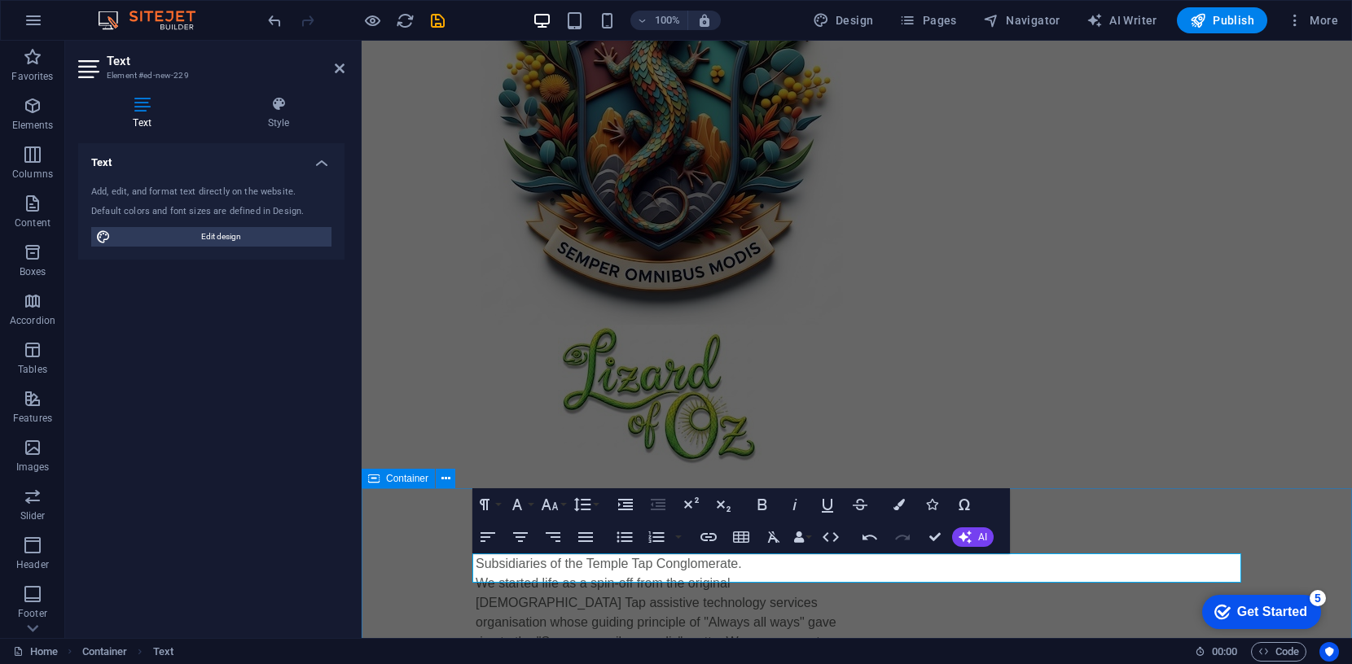
drag, startPoint x: 800, startPoint y: 571, endPoint x: 456, endPoint y: 554, distance: 344.9
click at [519, 536] on icon "button" at bounding box center [521, 538] width 20 height 20
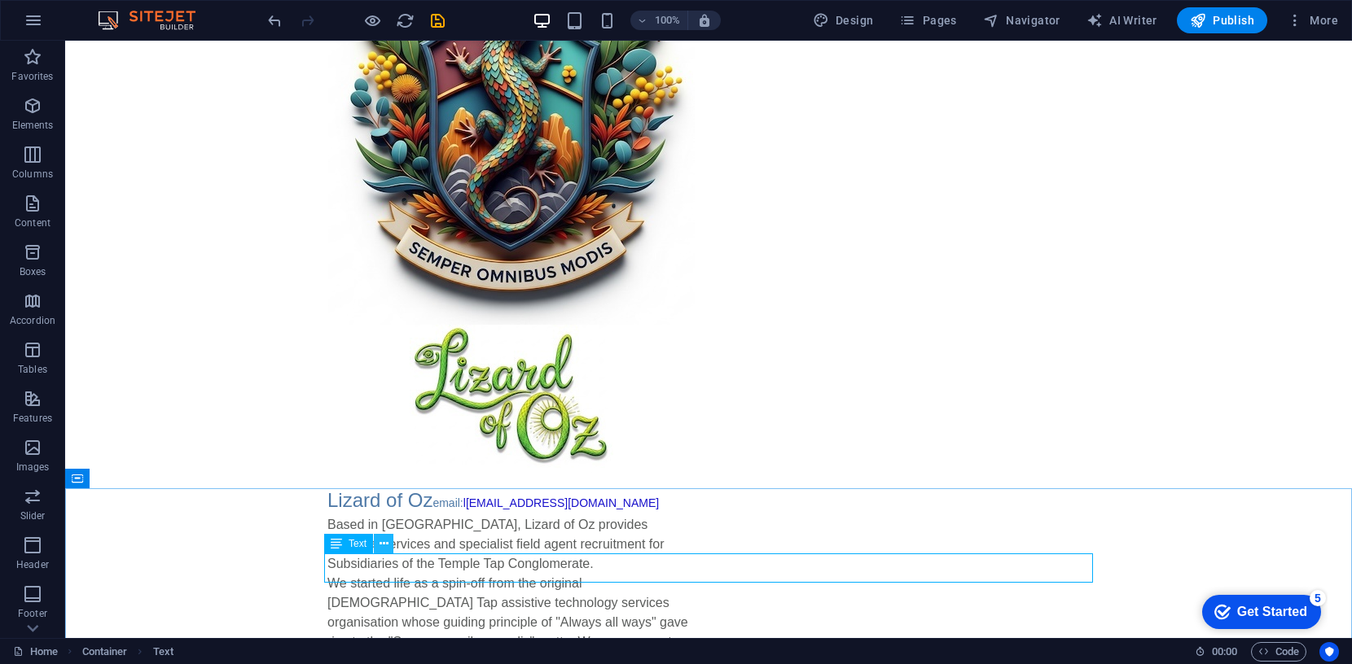
click at [384, 541] on icon at bounding box center [383, 544] width 9 height 17
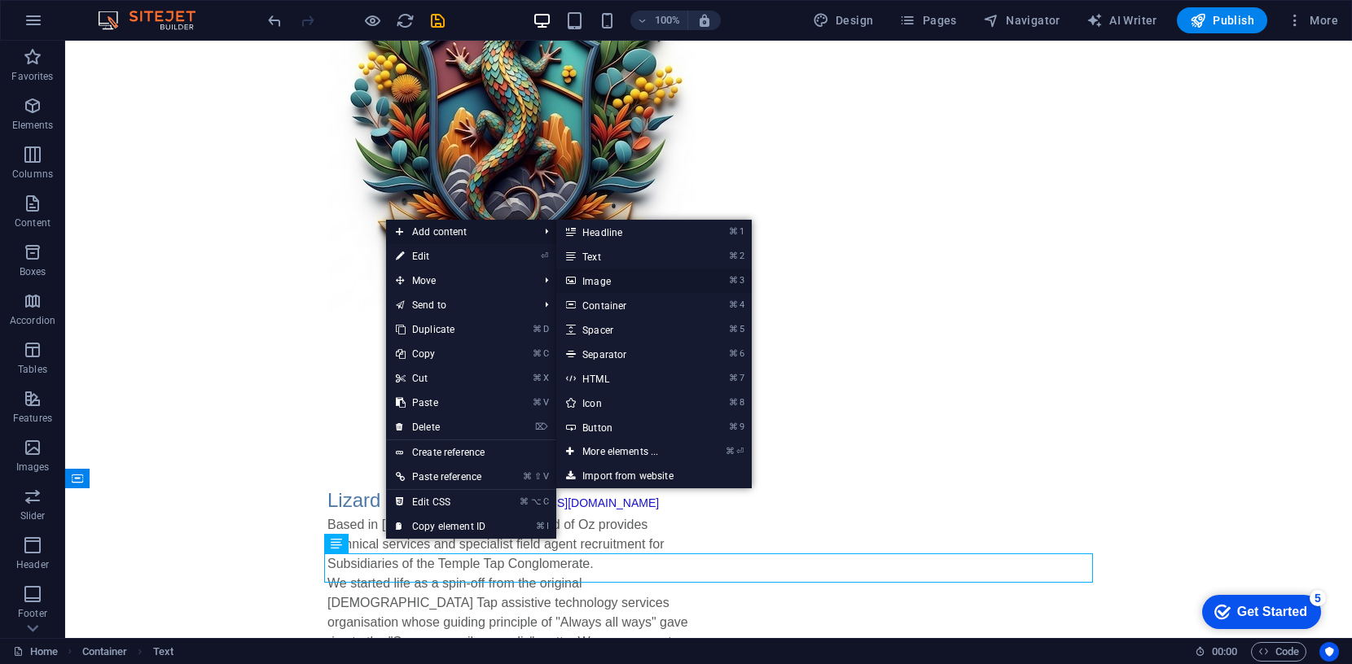
click at [585, 275] on link "⌘ 3 Image" at bounding box center [623, 281] width 134 height 24
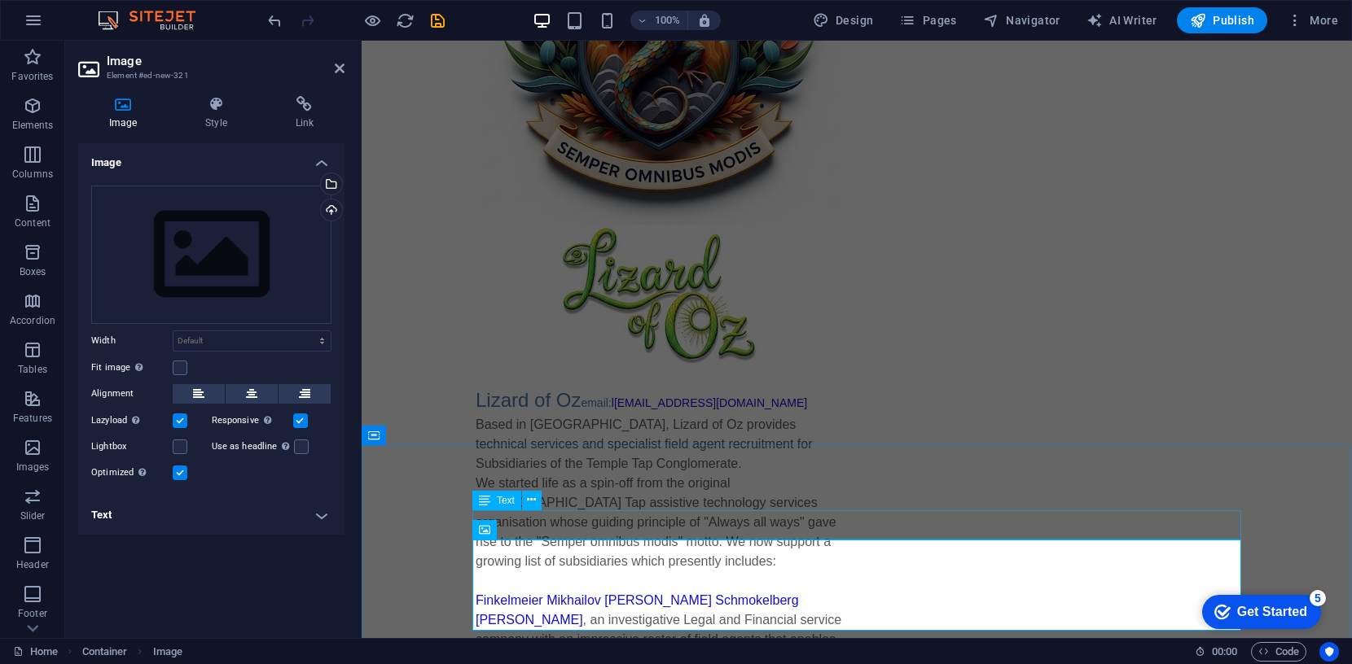
scroll to position [372, 0]
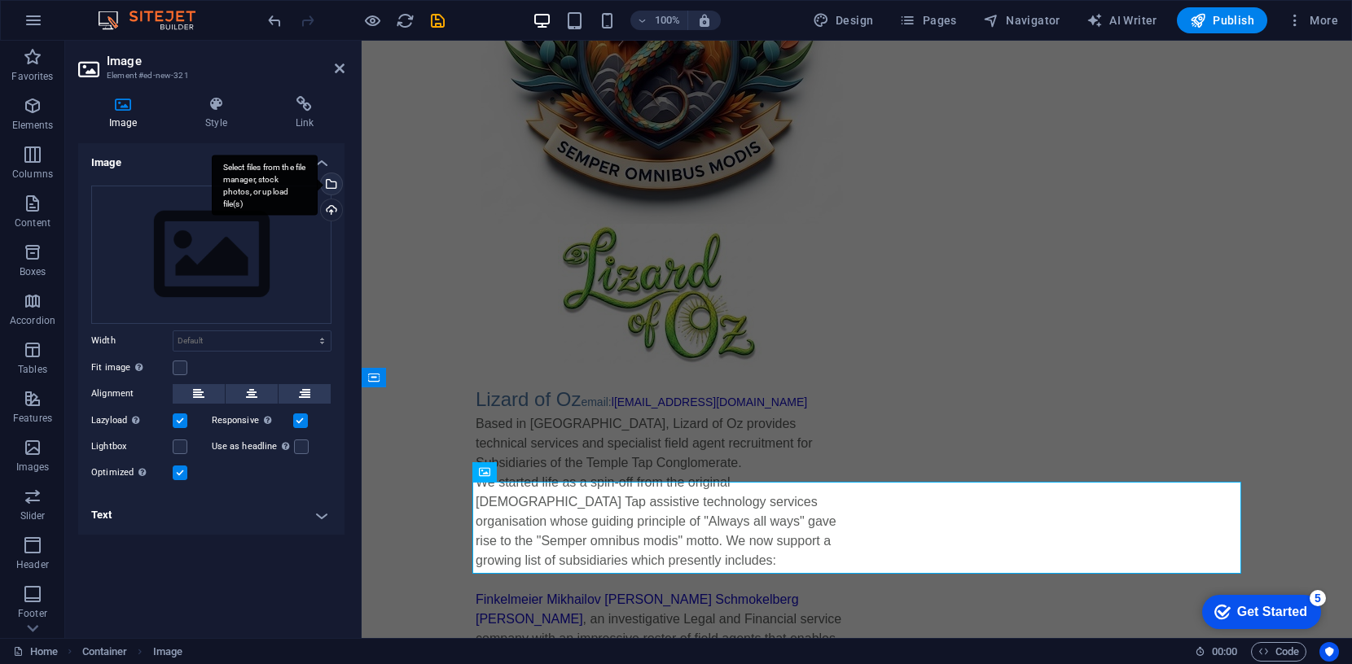
click at [333, 184] on div "Select files from the file manager, stock photos, or upload file(s)" at bounding box center [330, 185] width 24 height 24
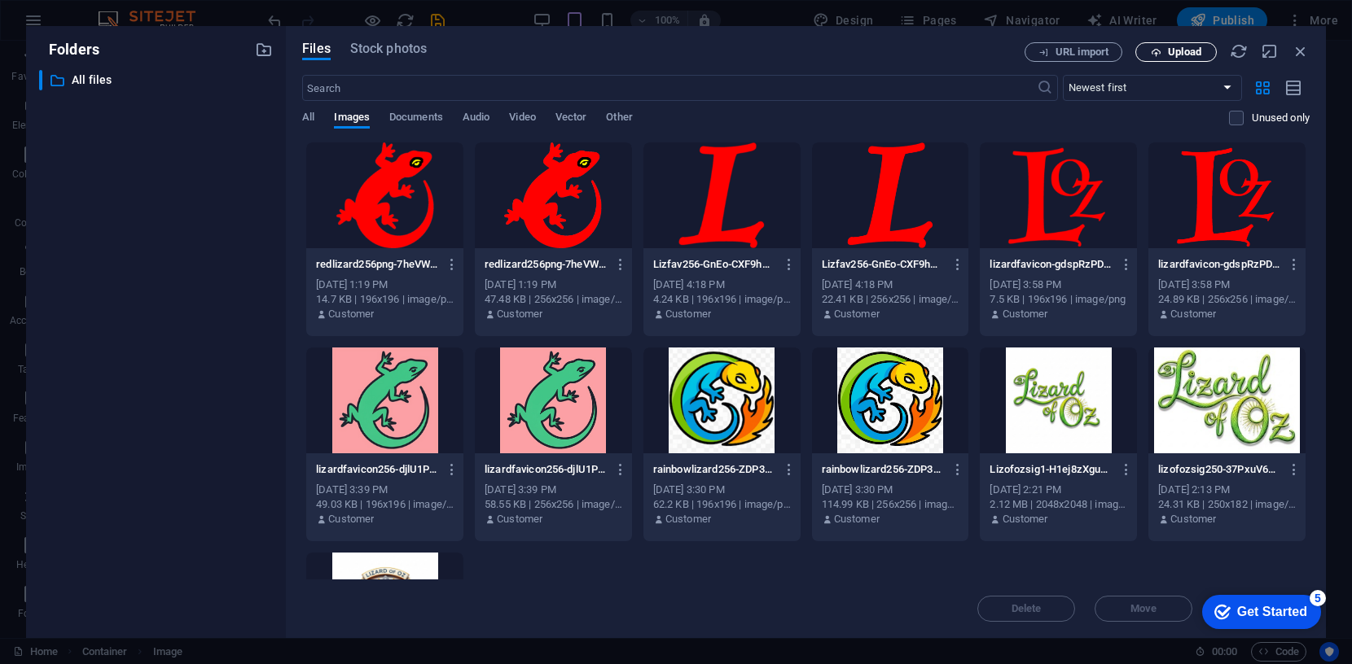
click at [1154, 55] on icon "button" at bounding box center [1156, 52] width 11 height 11
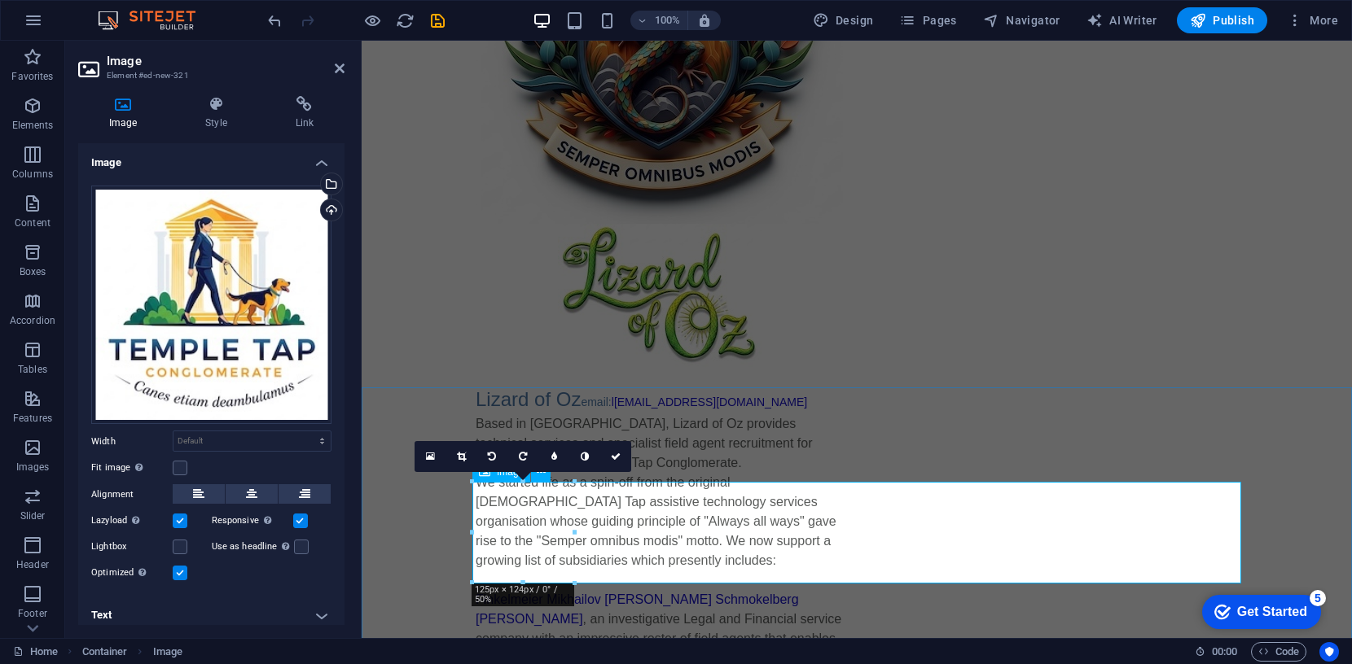
scroll to position [383, 0]
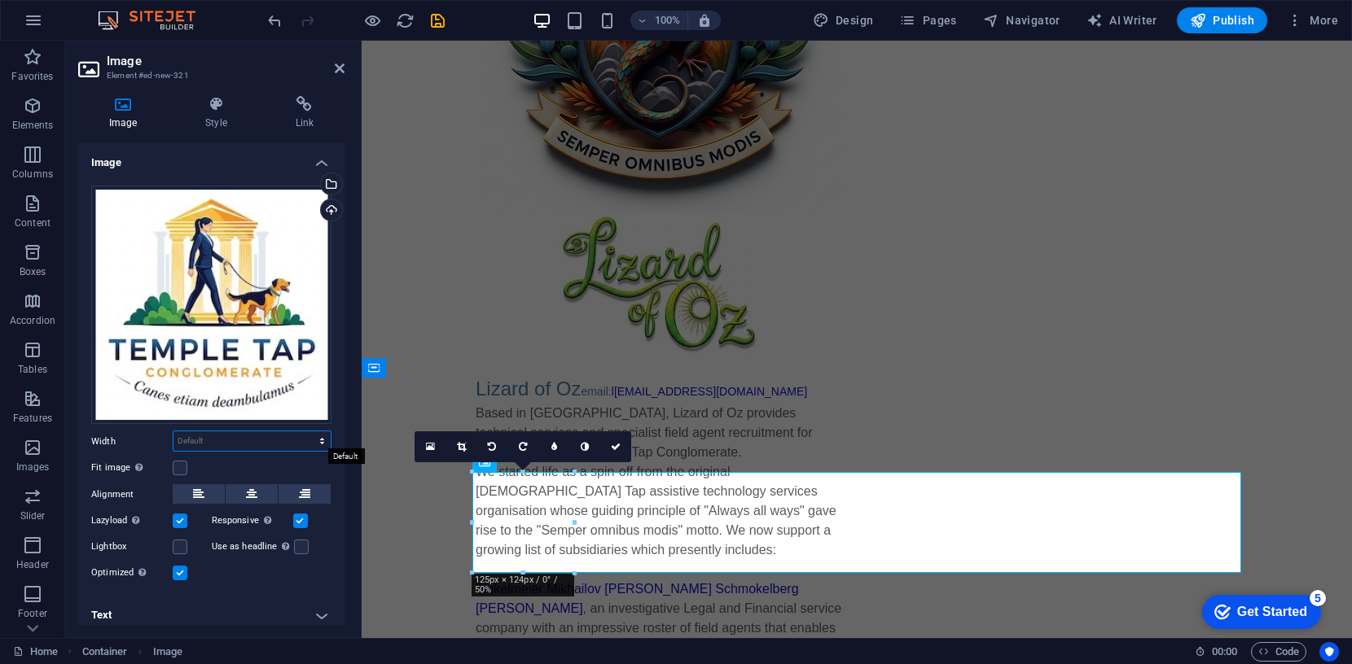
click at [202, 438] on select "Default auto px rem % em vh vw" at bounding box center [251, 442] width 157 height 20
select select "px"
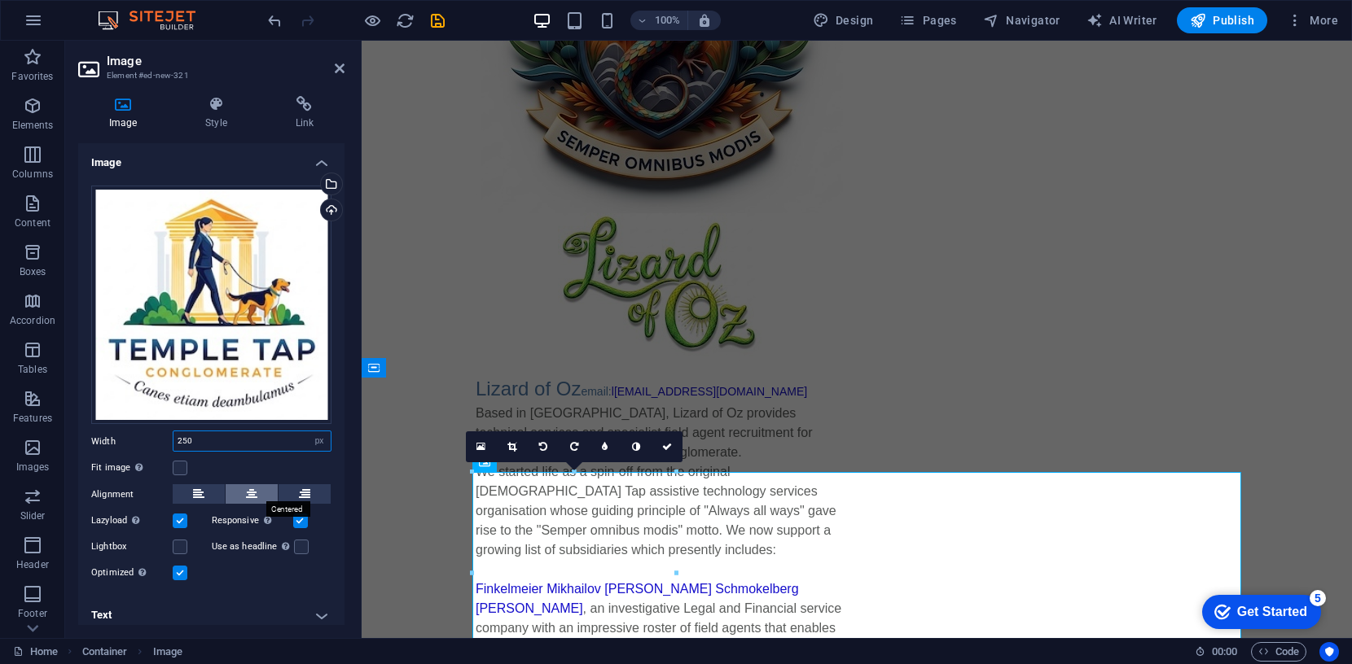
type input "250"
click at [248, 489] on icon at bounding box center [251, 495] width 11 height 20
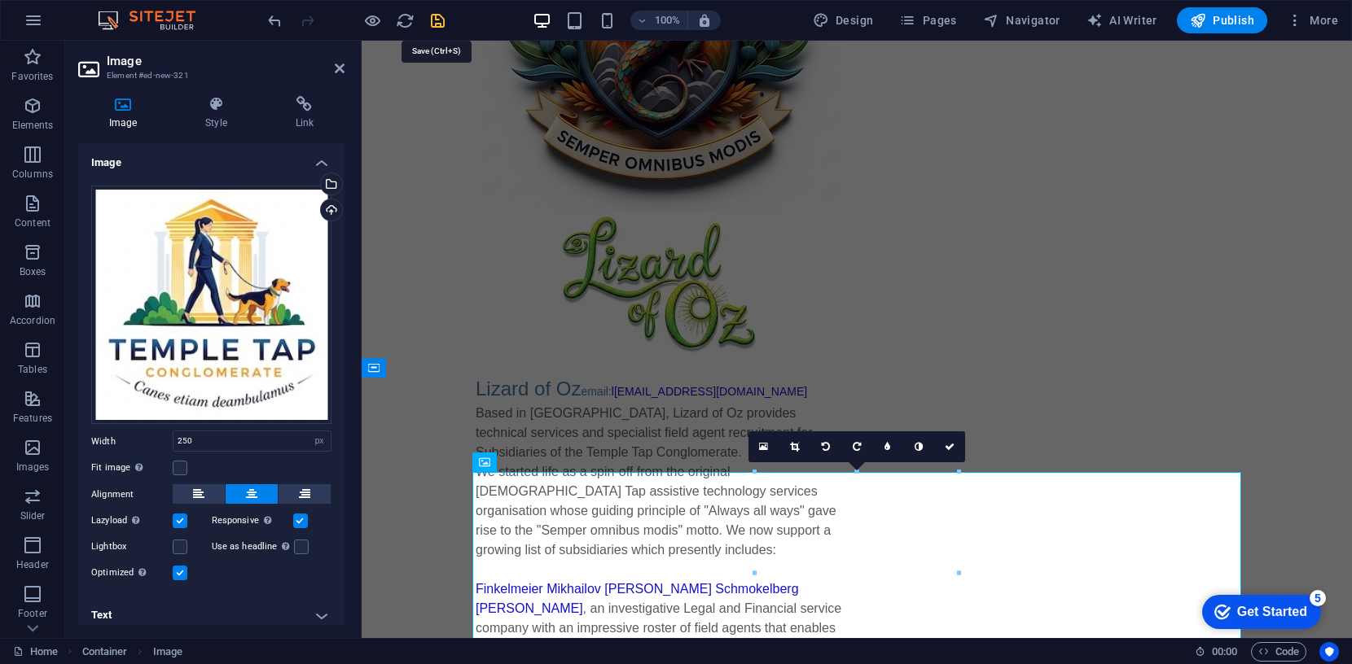
click at [443, 17] on icon "save" at bounding box center [437, 20] width 19 height 19
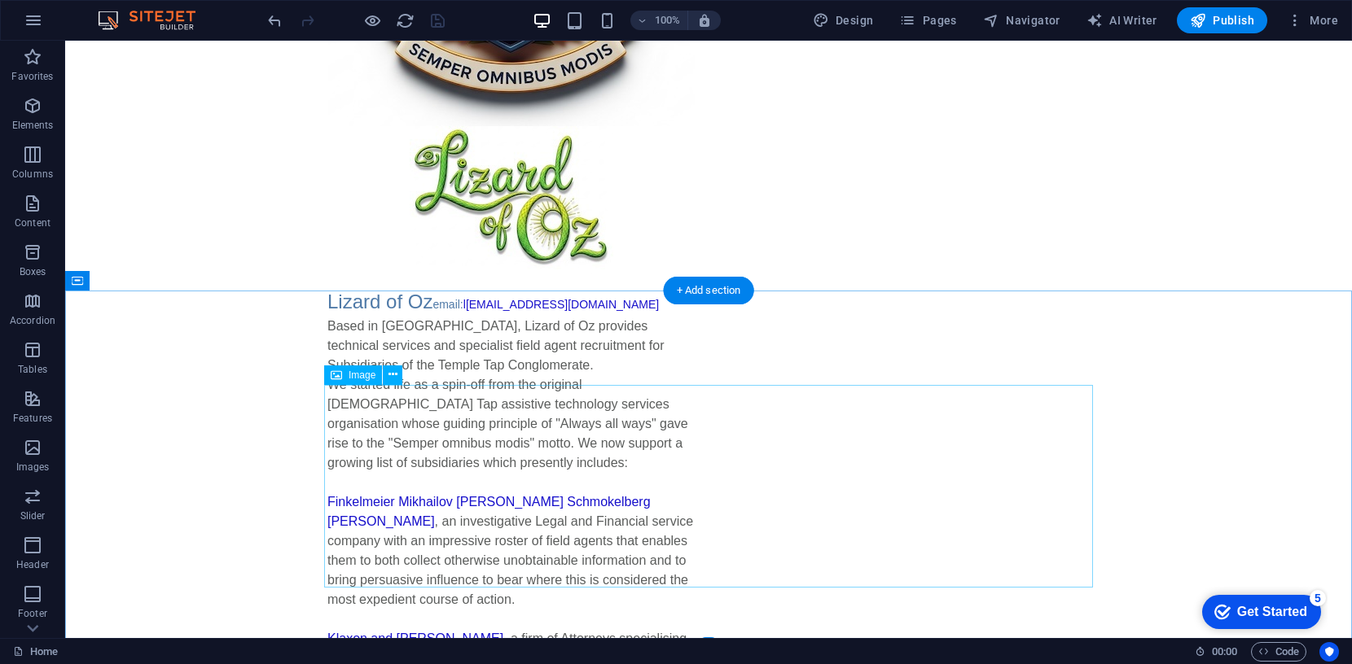
scroll to position [454, 0]
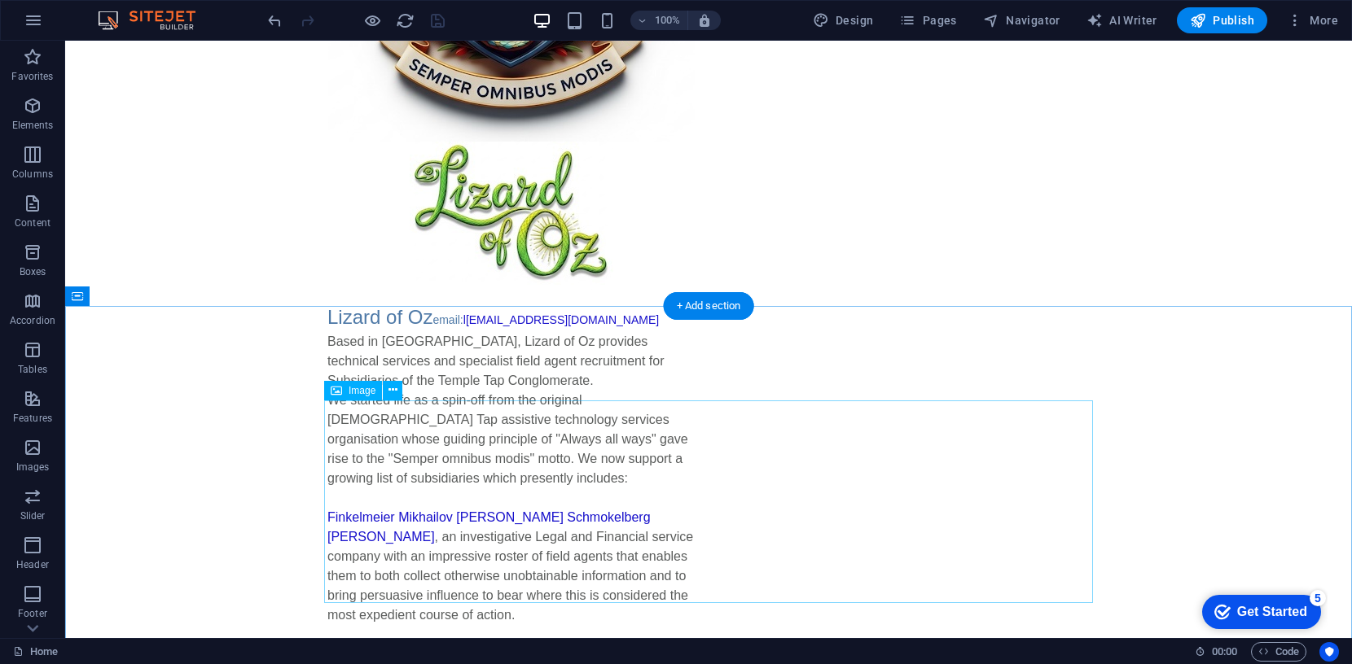
select select "px"
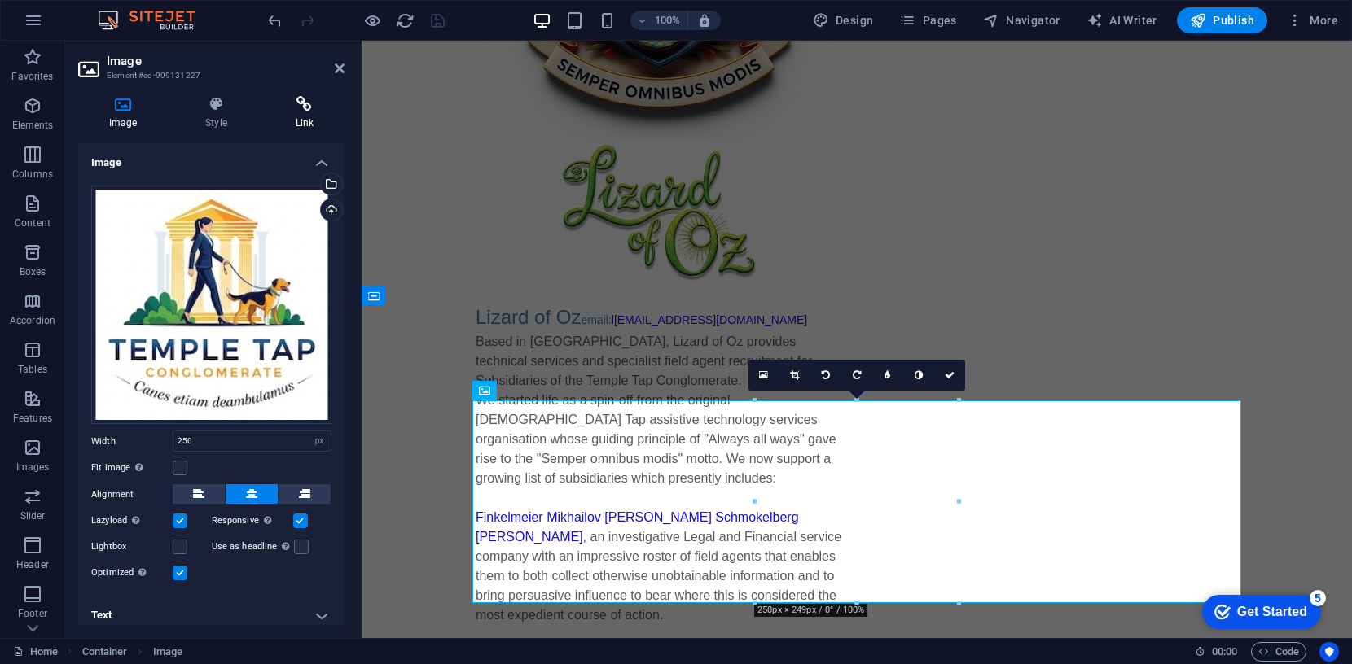
click at [301, 101] on icon at bounding box center [305, 104] width 80 height 16
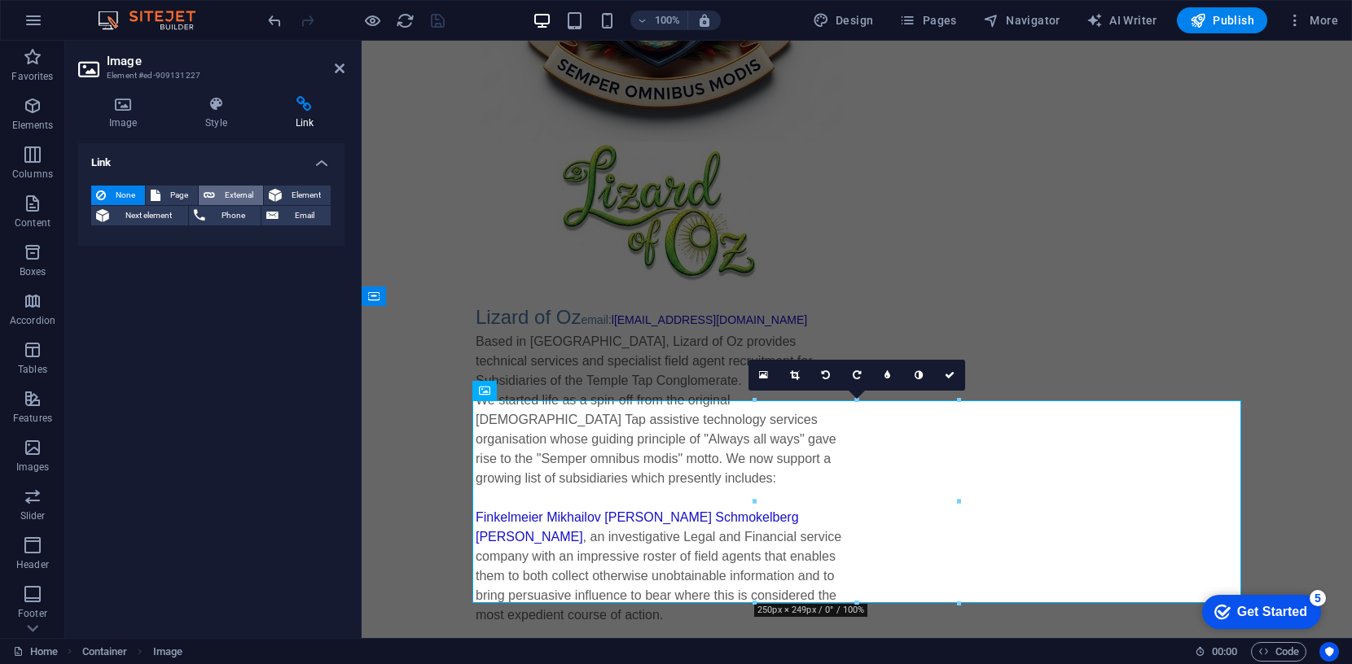
click at [241, 191] on span "External" at bounding box center [239, 196] width 38 height 20
select select "blank"
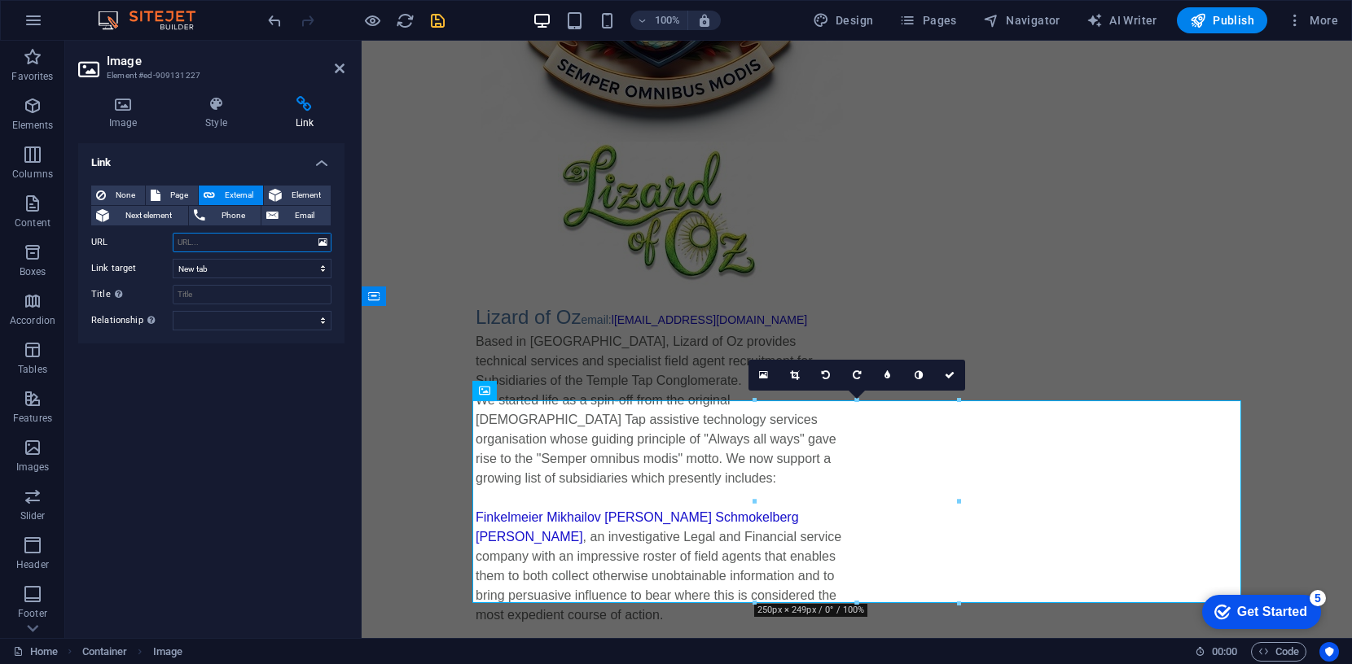
paste input "https://www.templetap.com/"
type input "https://www.templetap.com/"
click at [200, 293] on input "Title Additional link description, should not be the same as the link text. The…" at bounding box center [252, 295] width 159 height 20
type input "find me here"
click at [432, 17] on icon "save" at bounding box center [437, 20] width 19 height 19
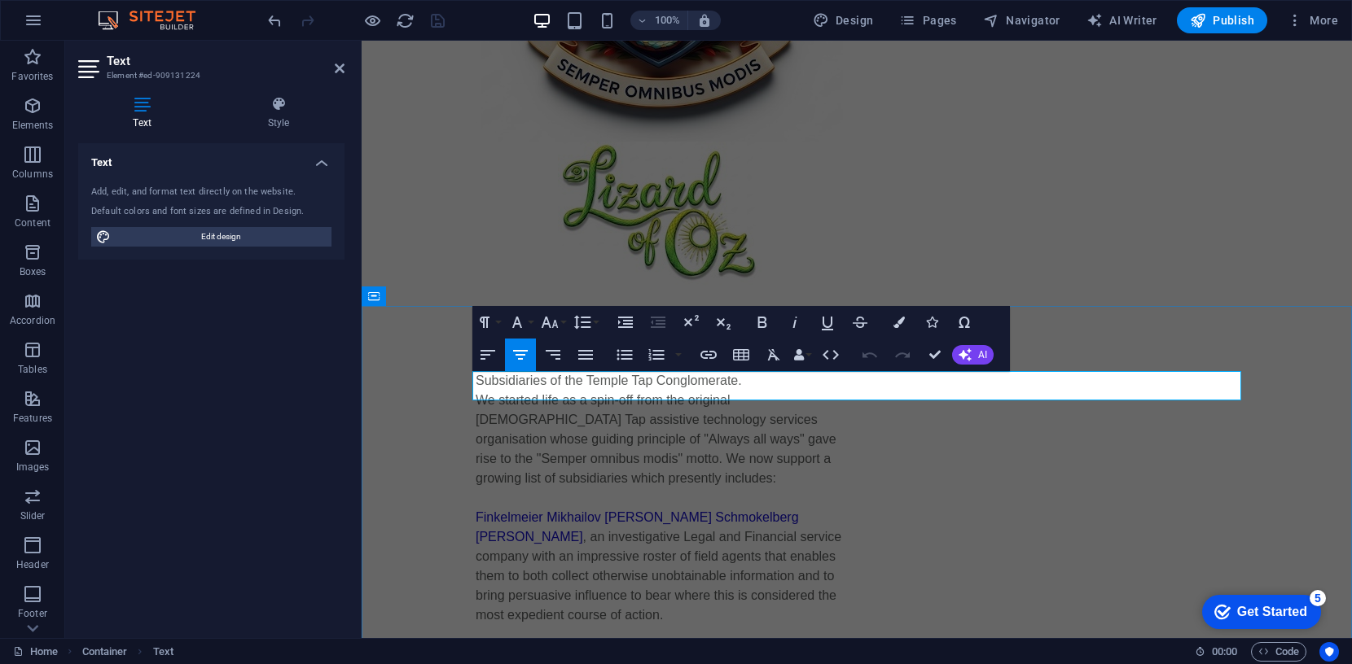
drag, startPoint x: 810, startPoint y: 388, endPoint x: 907, endPoint y: 391, distance: 96.9
click at [713, 357] on icon "button" at bounding box center [708, 355] width 16 height 8
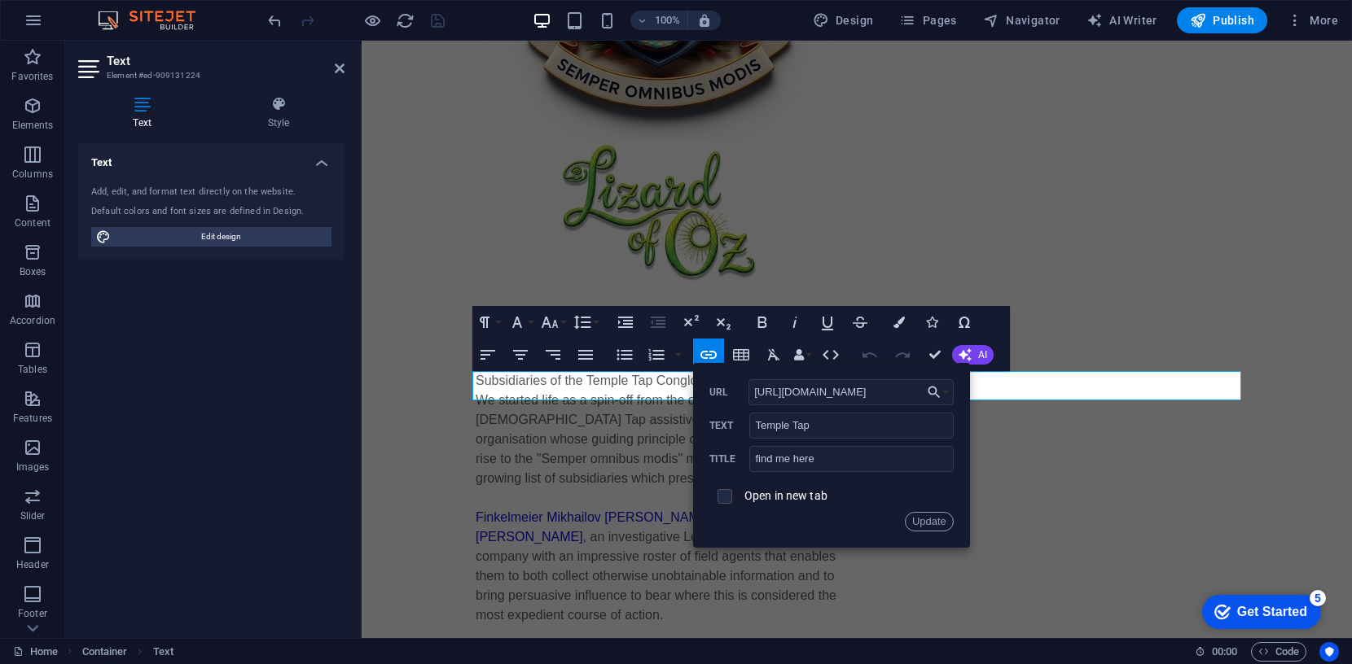
click at [728, 498] on input "checkbox" at bounding box center [722, 494] width 15 height 15
checkbox input "true"
click at [923, 519] on button "Update" at bounding box center [929, 522] width 49 height 20
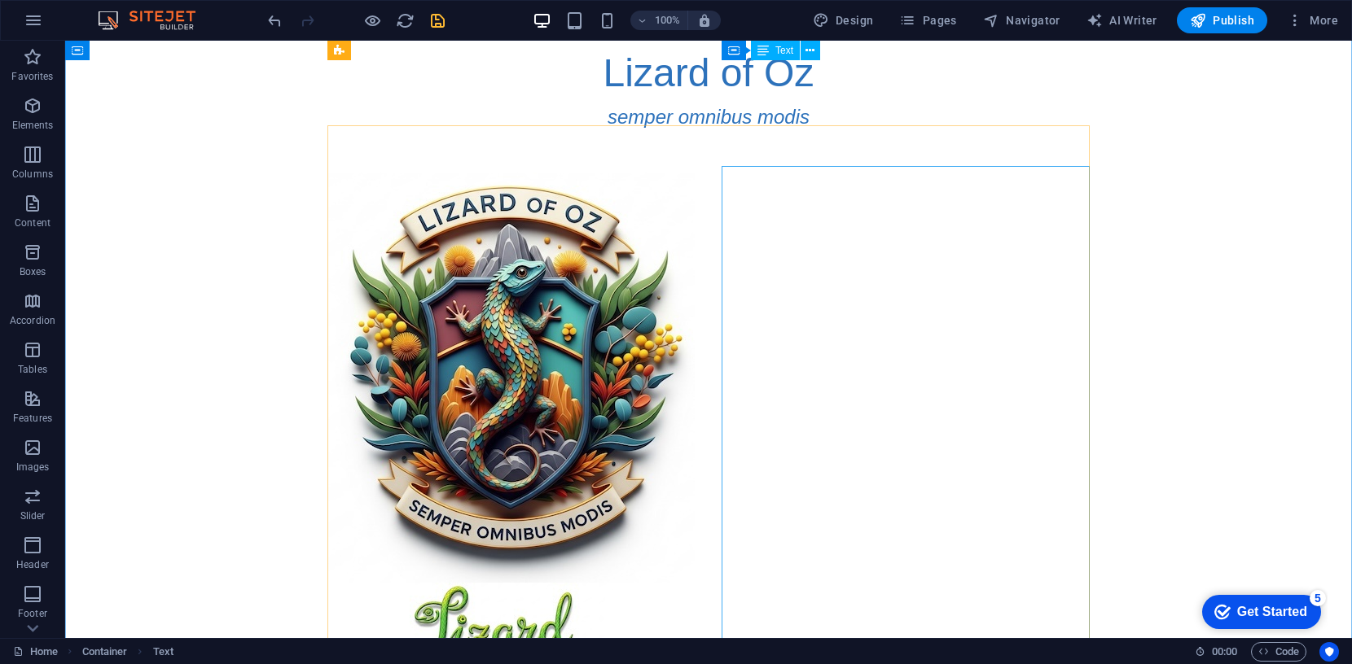
scroll to position [0, 0]
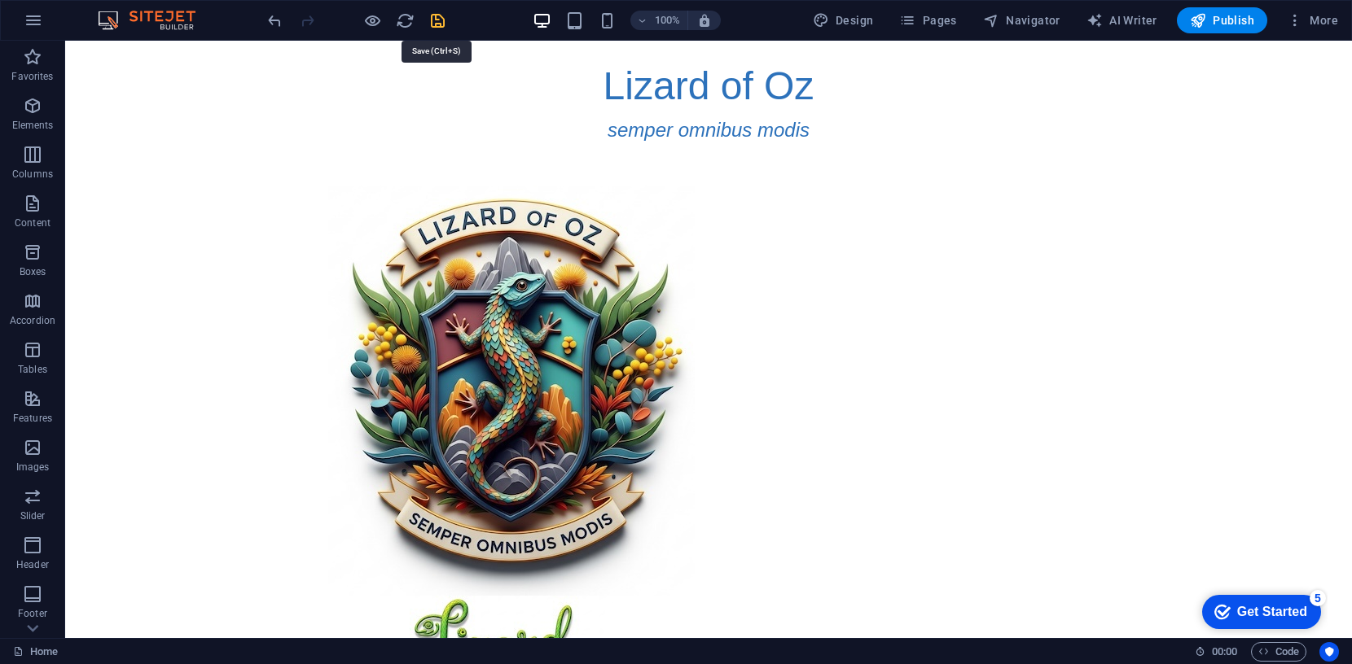
click at [433, 17] on icon "save" at bounding box center [437, 20] width 19 height 19
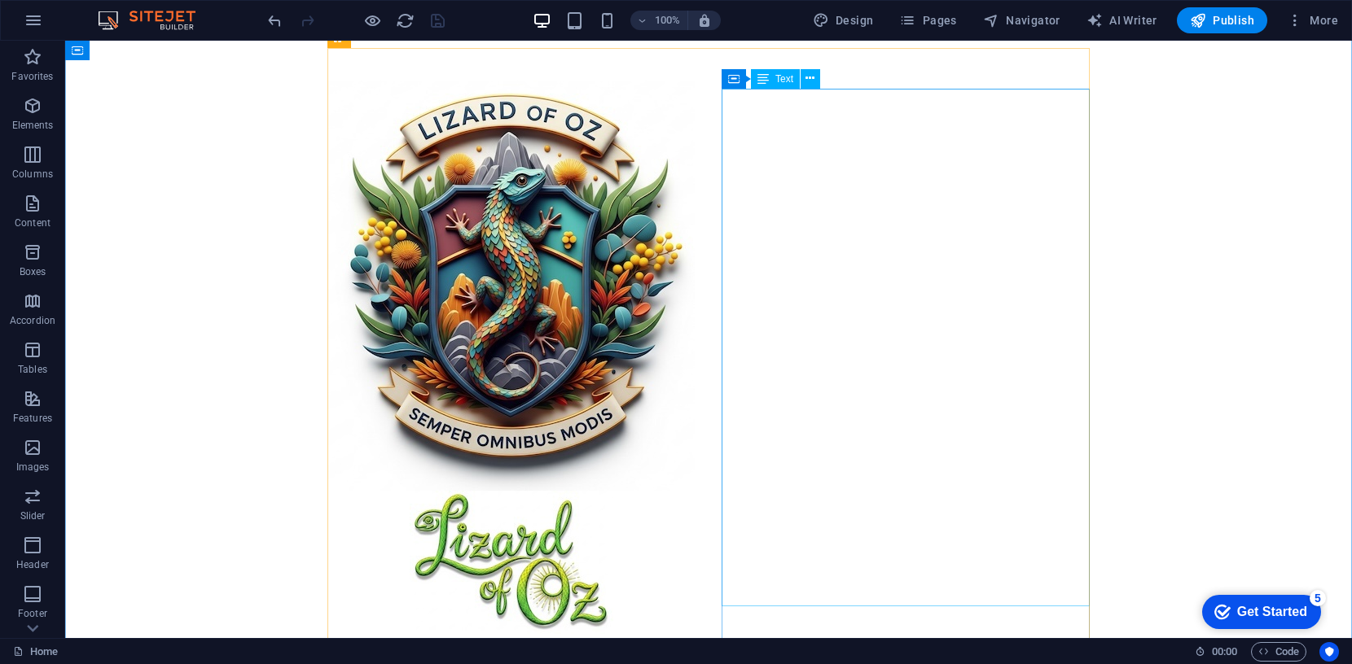
scroll to position [97, 0]
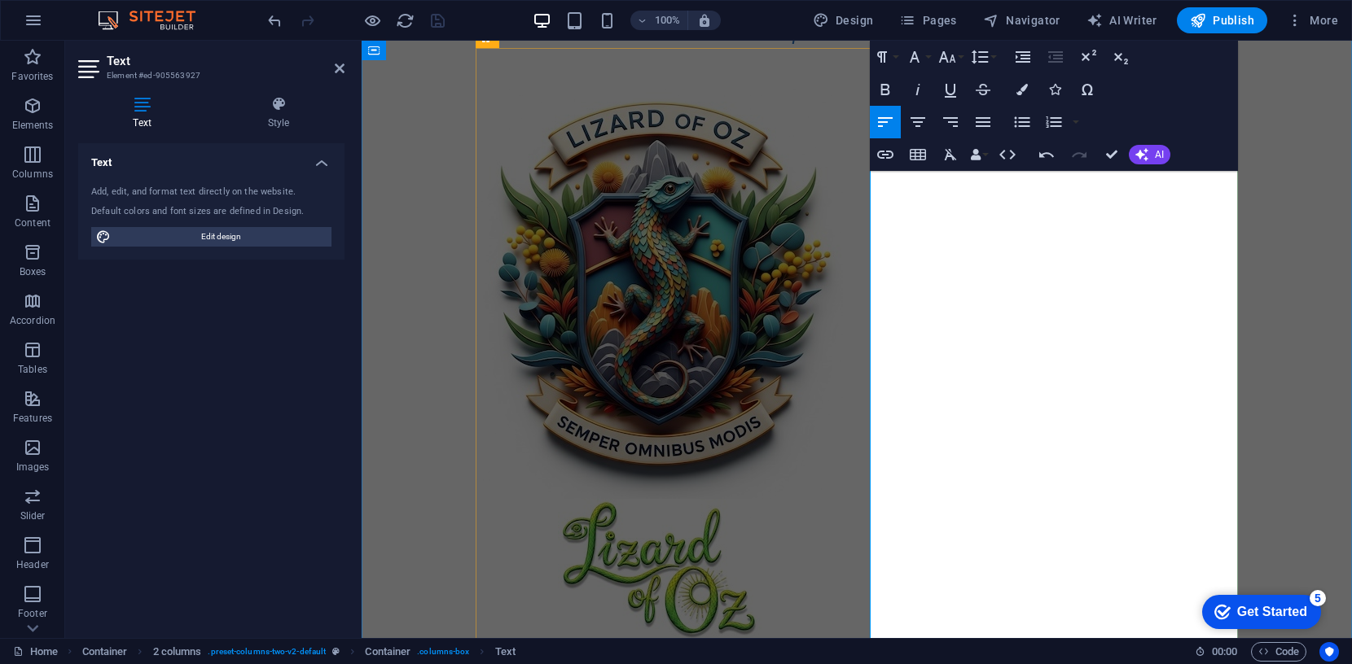
drag, startPoint x: 949, startPoint y: 268, endPoint x: 957, endPoint y: 303, distance: 35.8
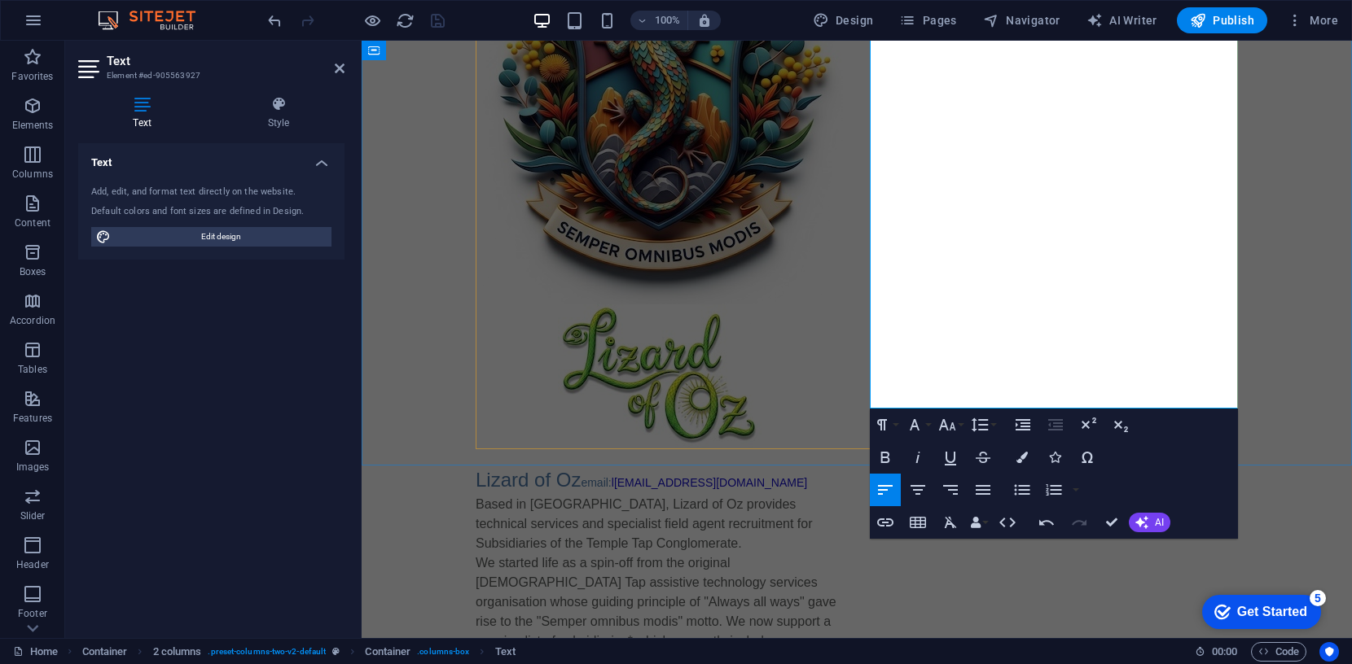
scroll to position [296, 0]
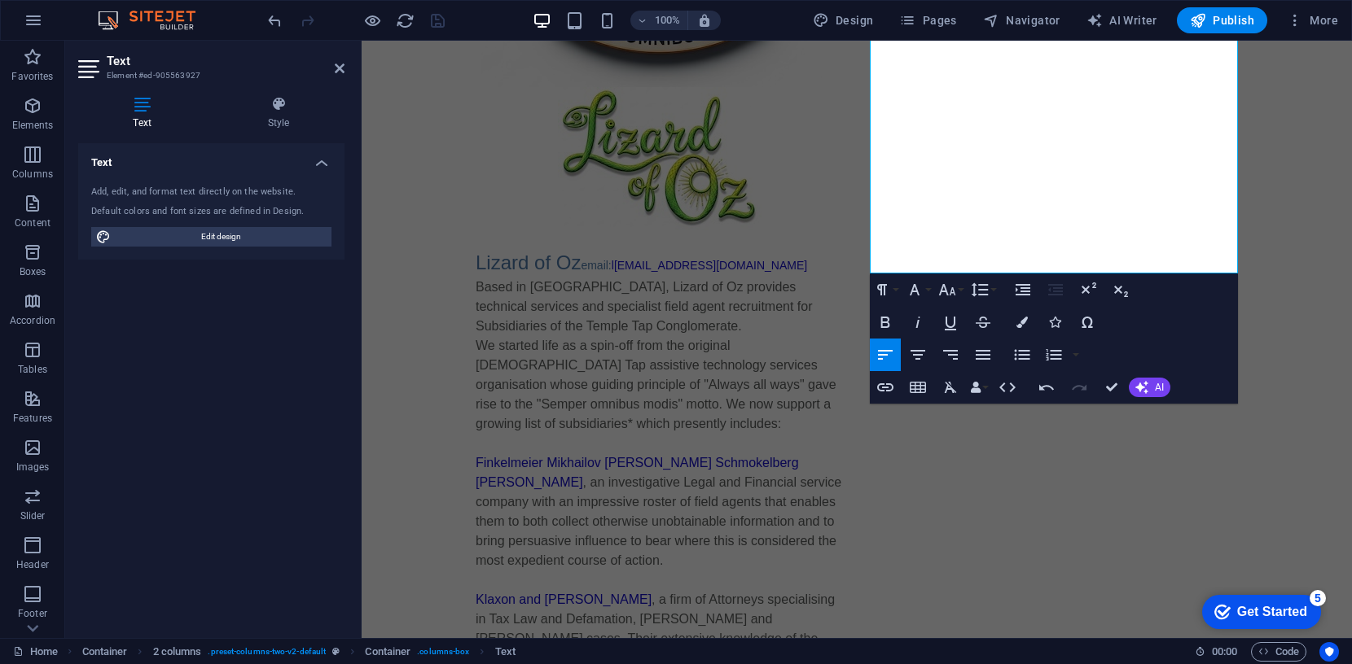
scroll to position [511, 0]
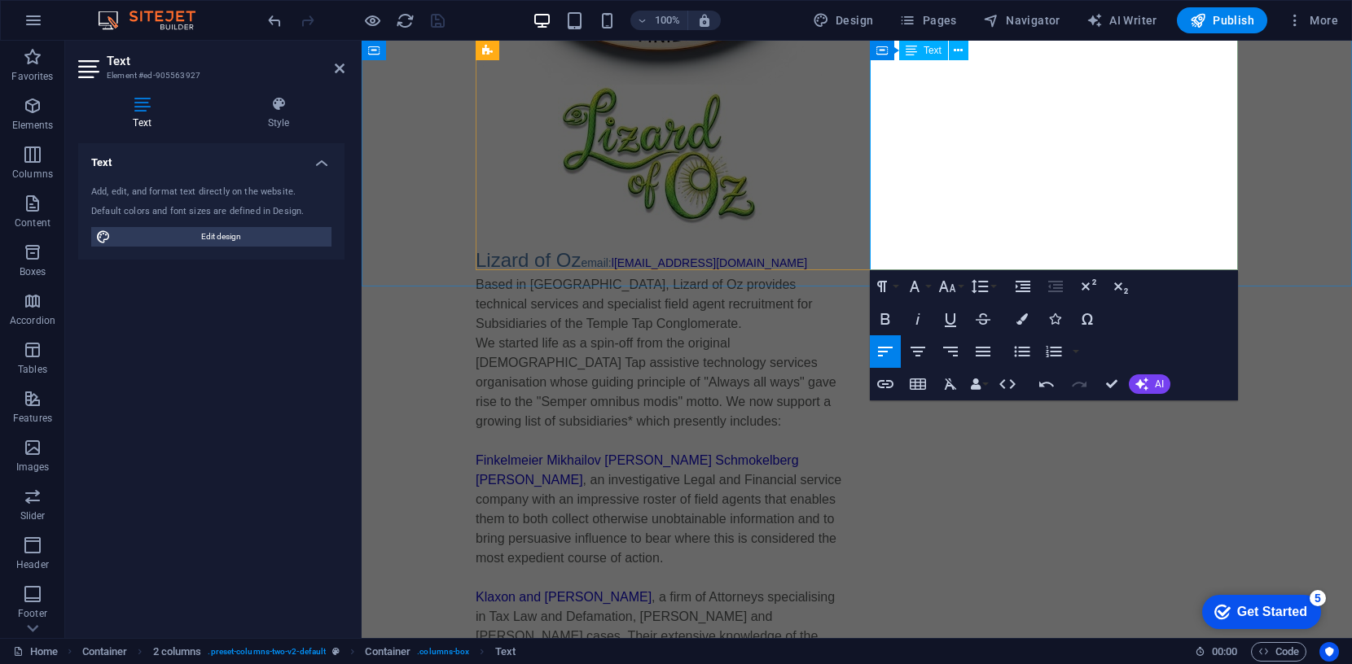
drag, startPoint x: 877, startPoint y: 225, endPoint x: 930, endPoint y: 252, distance: 59.4
click at [942, 286] on icon "button" at bounding box center [947, 286] width 17 height 11
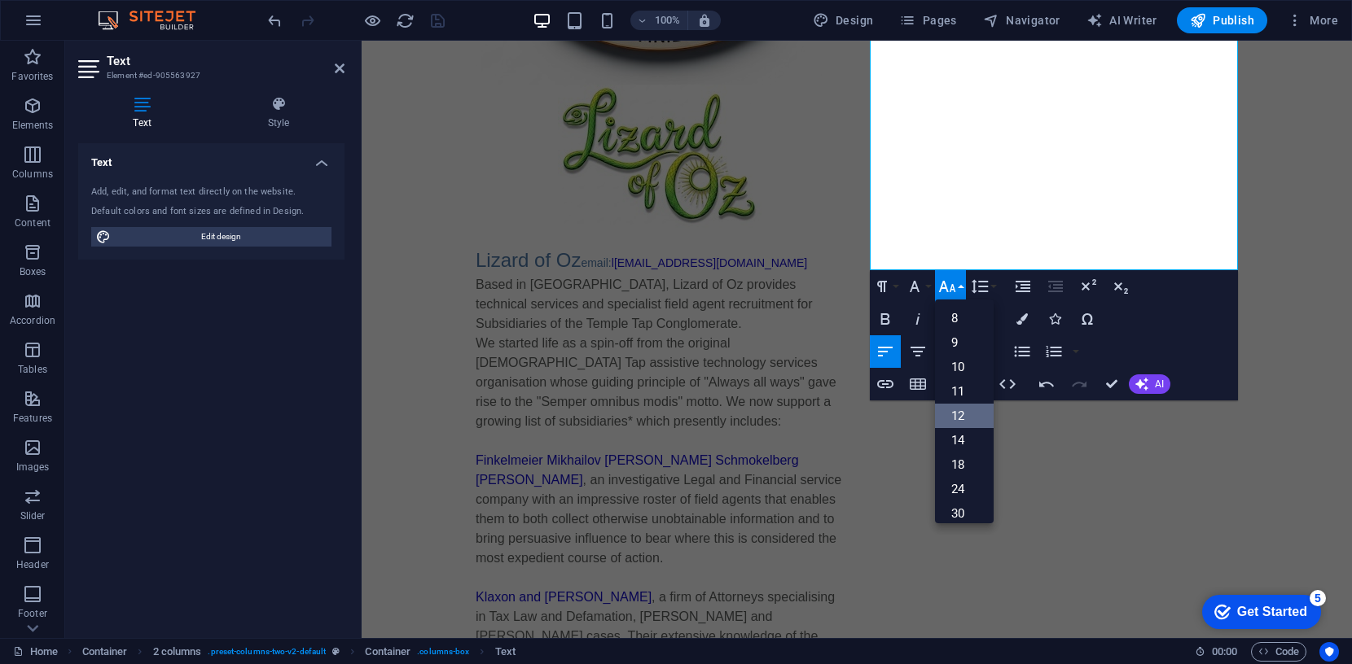
click at [958, 412] on link "12" at bounding box center [964, 416] width 59 height 24
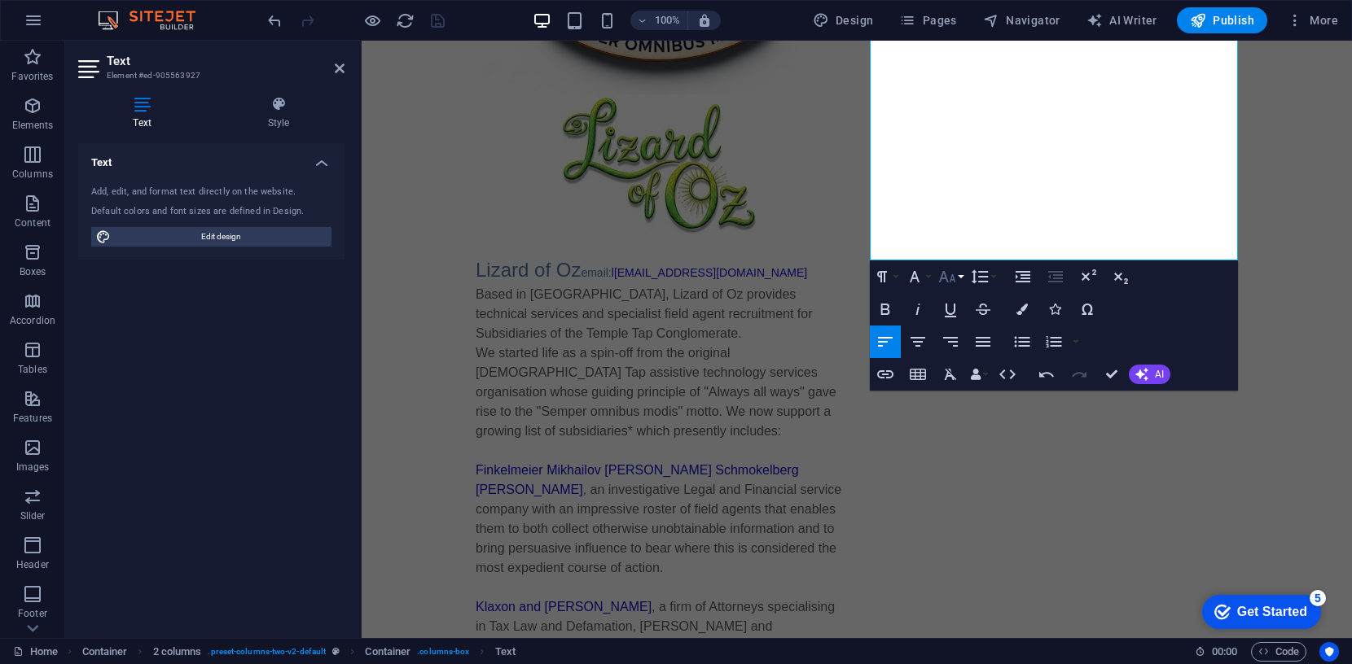
click at [950, 274] on icon "button" at bounding box center [947, 277] width 20 height 20
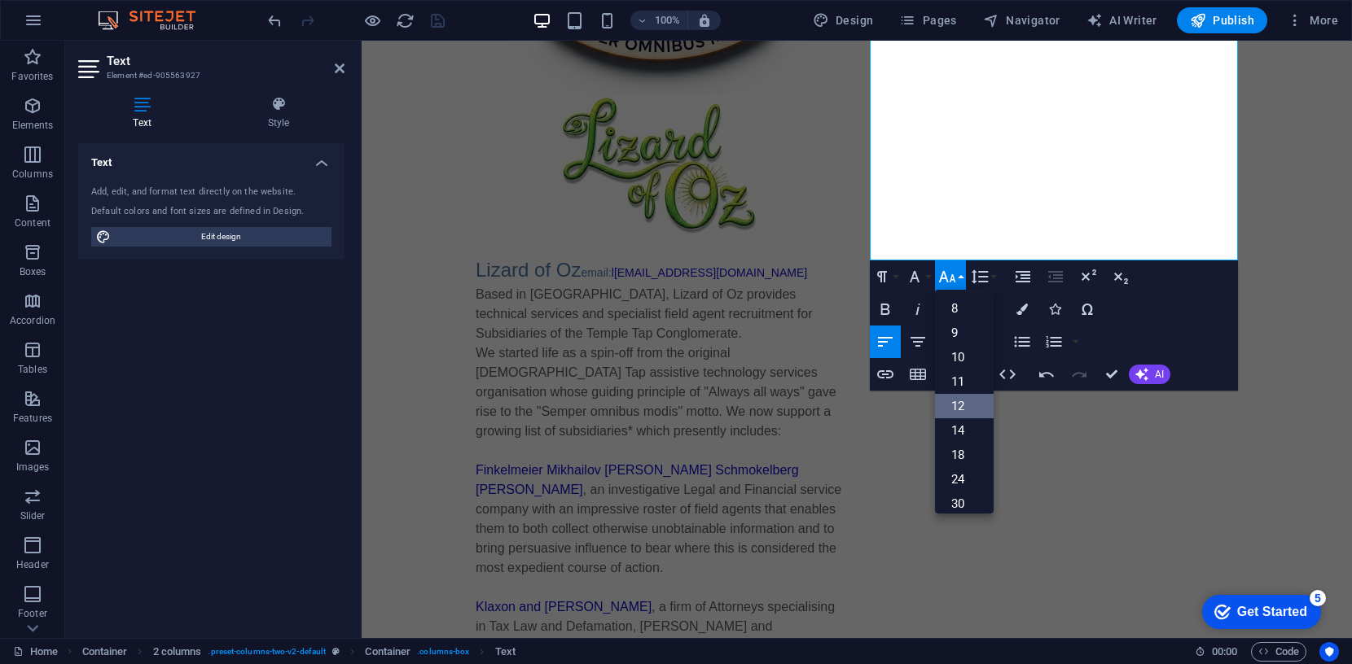
scroll to position [116, 0]
click at [961, 316] on link "14" at bounding box center [964, 314] width 59 height 24
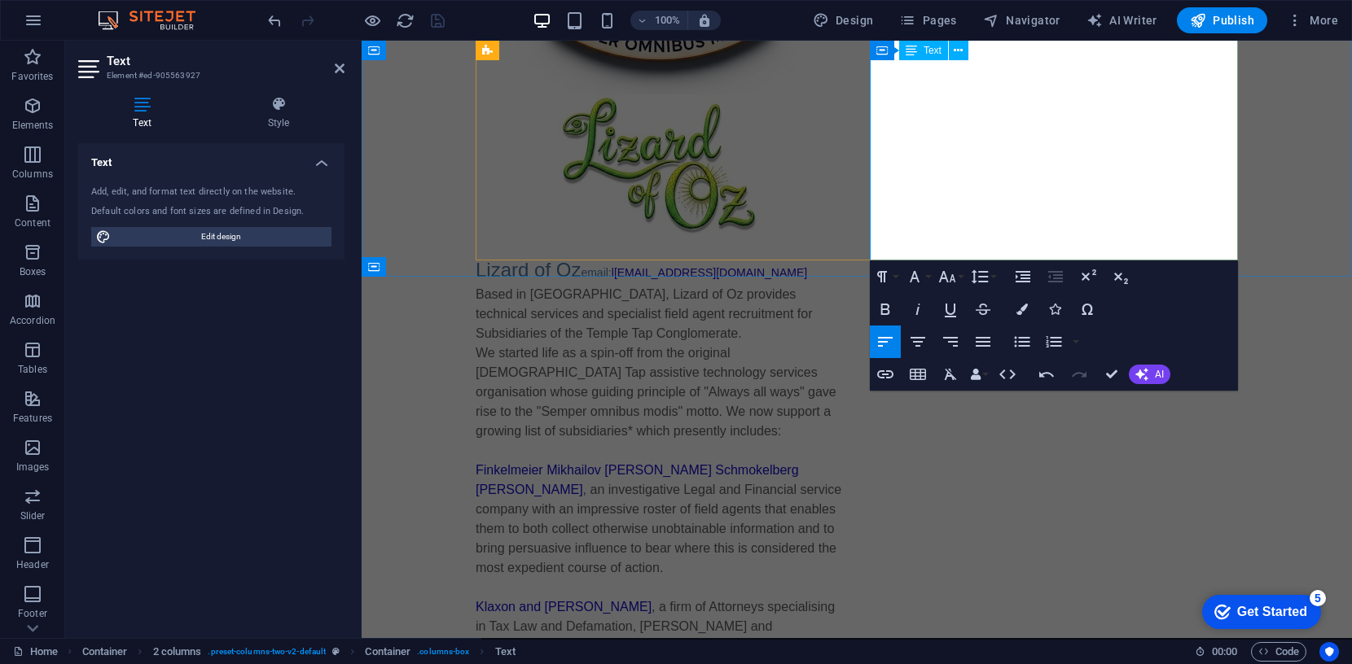
click at [946, 282] on icon "button" at bounding box center [947, 277] width 20 height 20
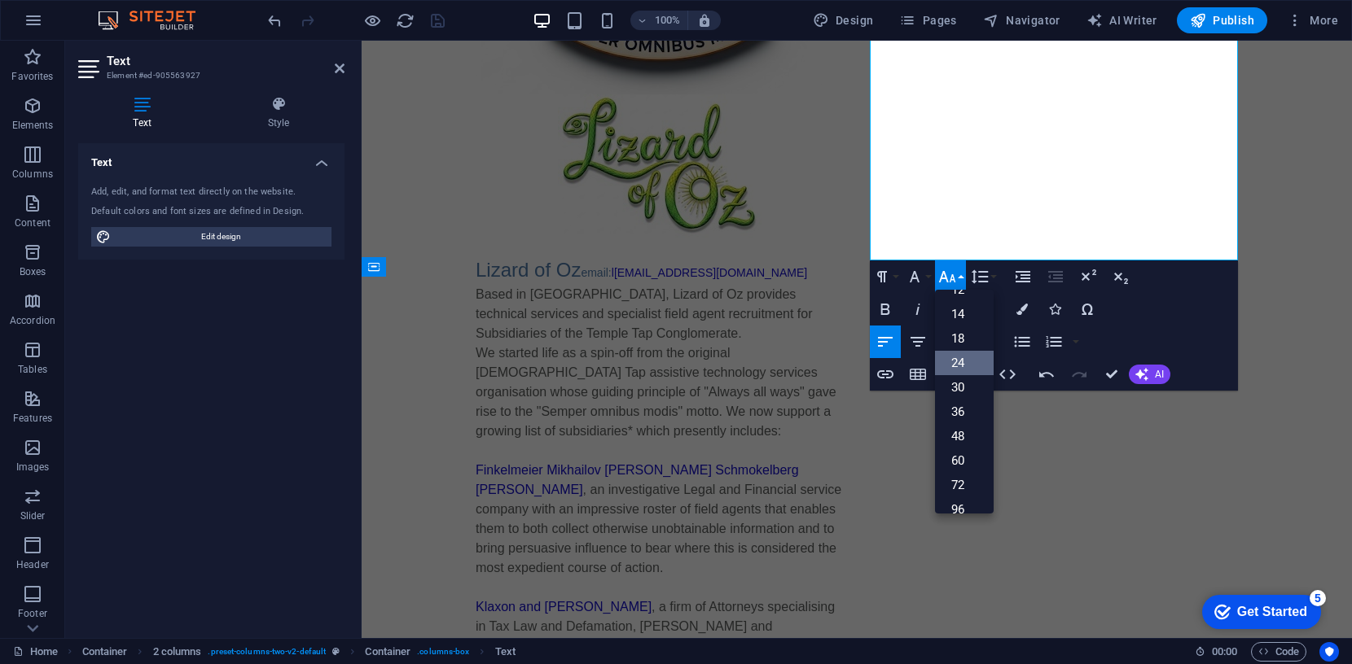
click at [950, 357] on link "24" at bounding box center [964, 363] width 59 height 24
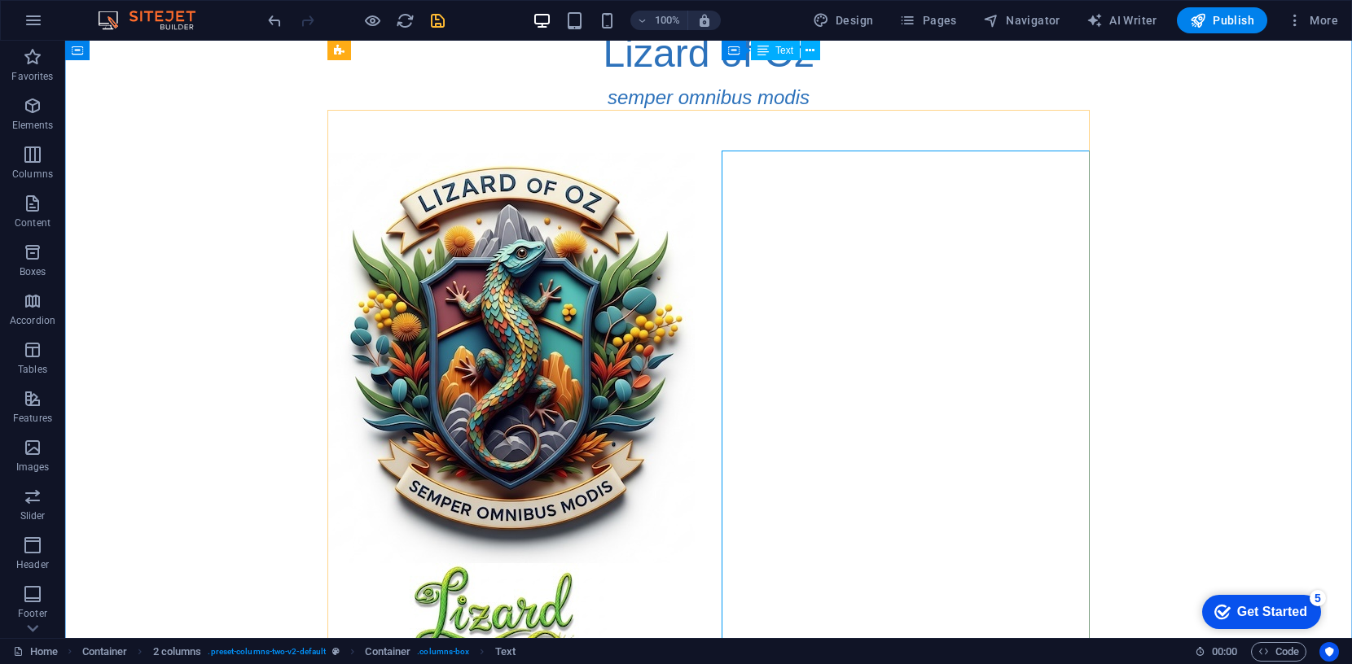
scroll to position [29, 0]
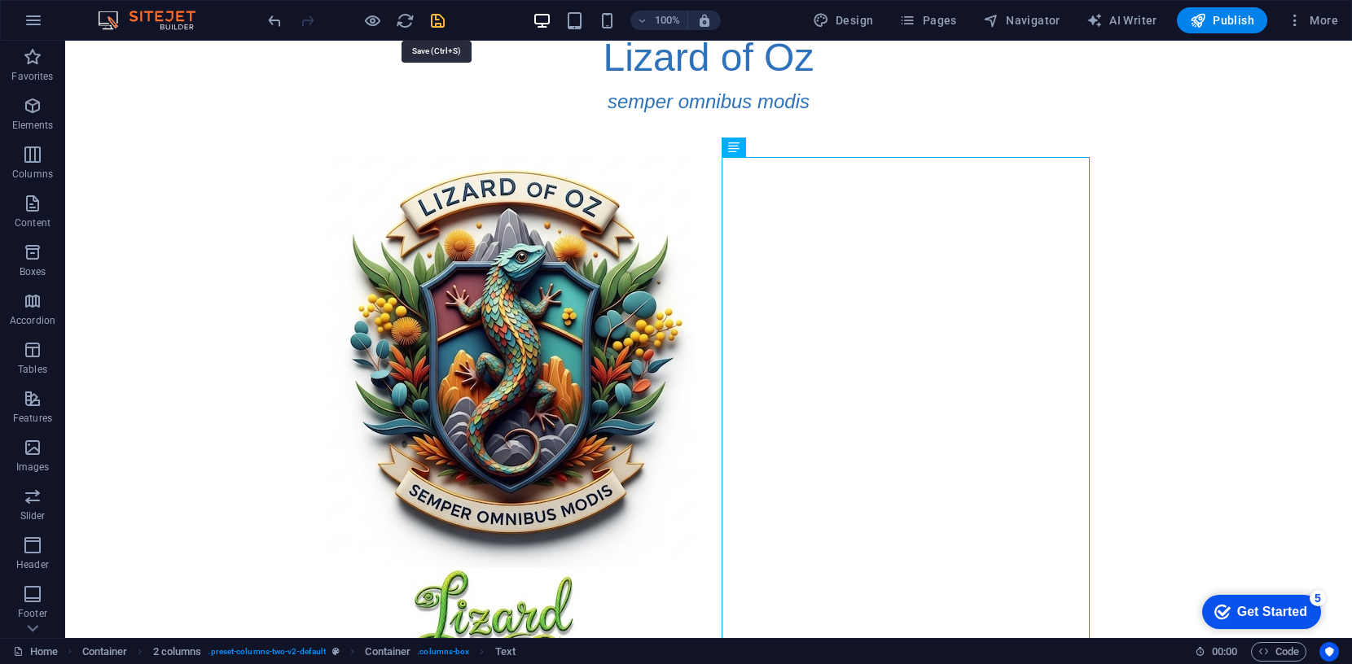
click at [434, 15] on icon "save" at bounding box center [437, 20] width 19 height 19
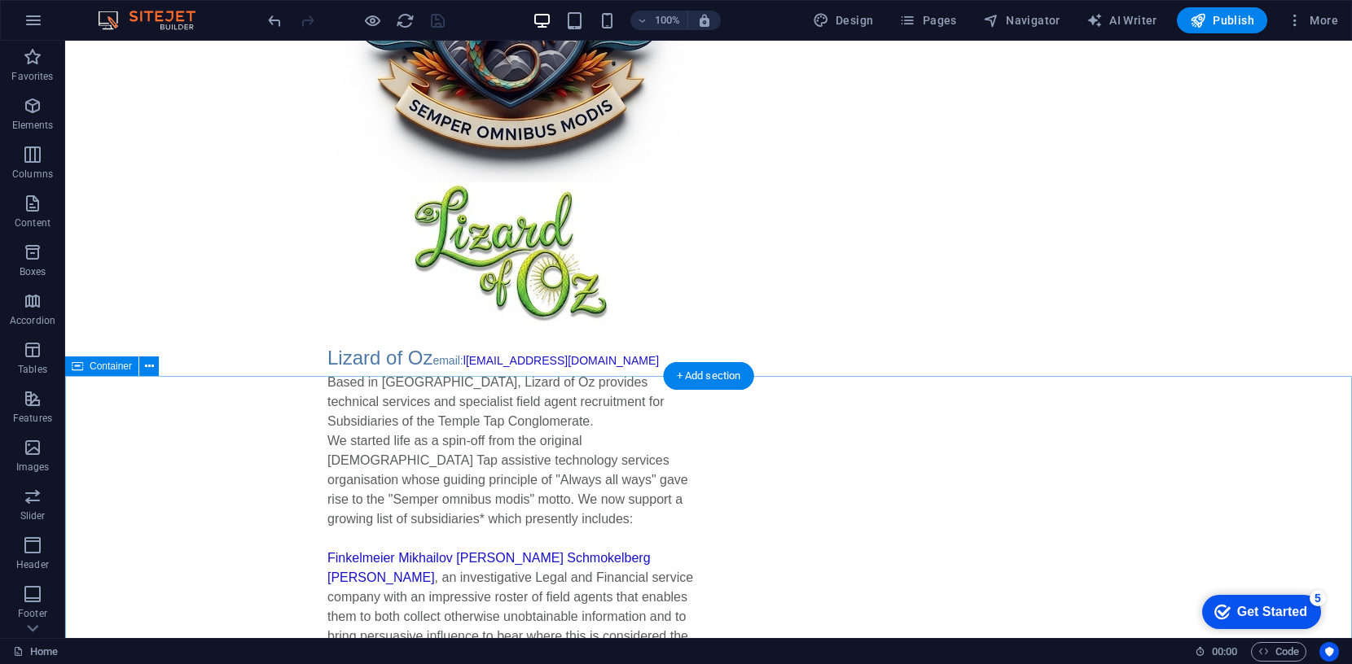
scroll to position [411, 0]
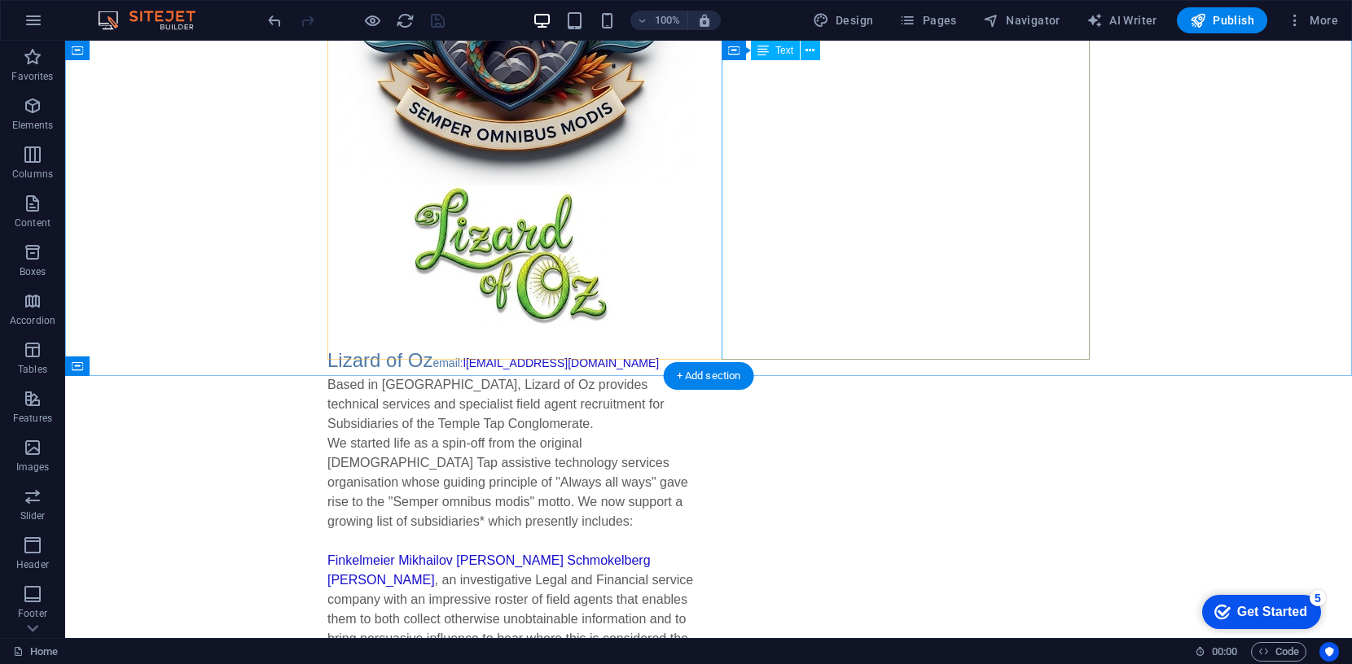
click at [695, 346] on div "Lizard of Oz email: l izardofoz@lizardofoz.templetap.com Based in Australia, Li…" at bounding box center [511, 639] width 368 height 586
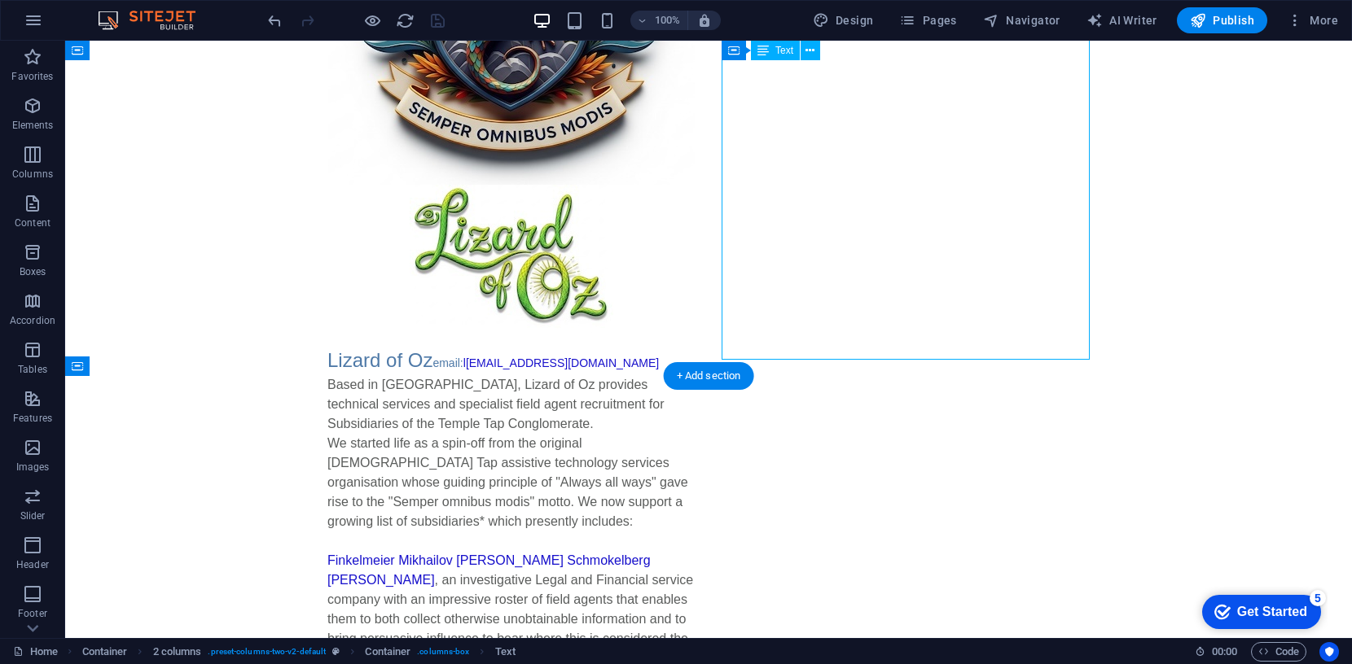
click at [695, 346] on div "Lizard of Oz email: l izardofoz@lizardofoz.templetap.com Based in Australia, Li…" at bounding box center [511, 639] width 368 height 586
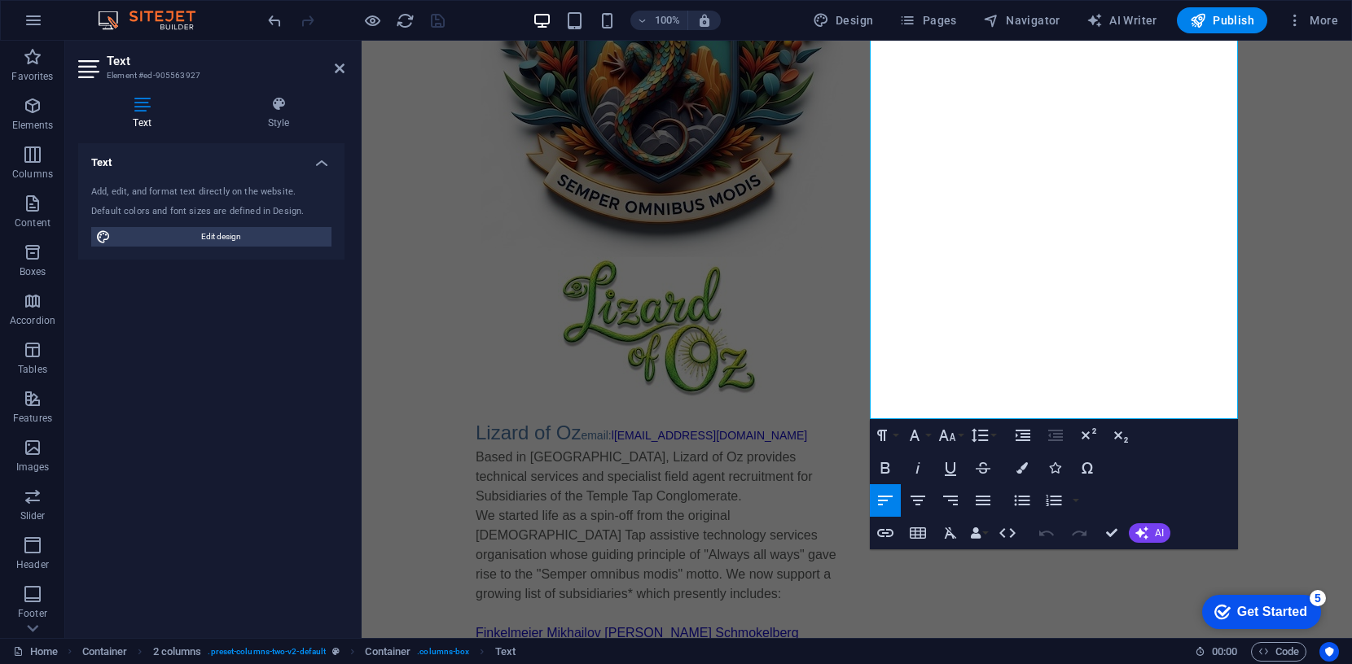
scroll to position [353, 0]
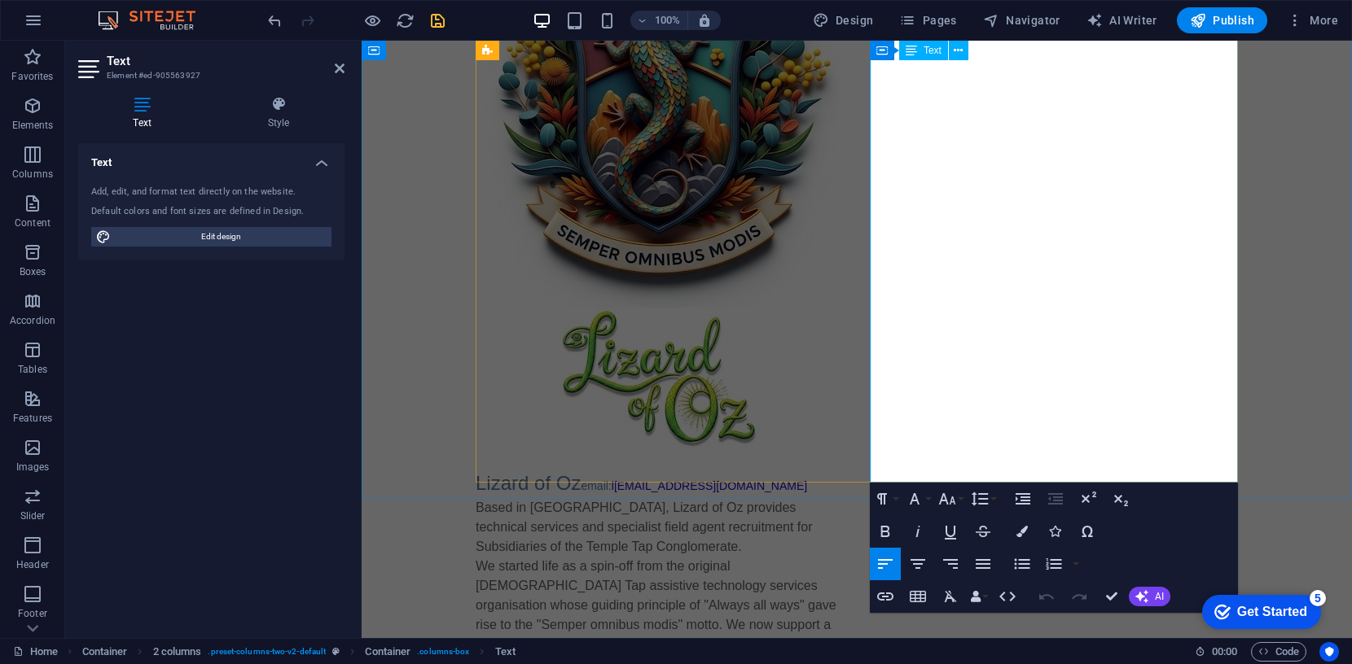
scroll to position [292, 0]
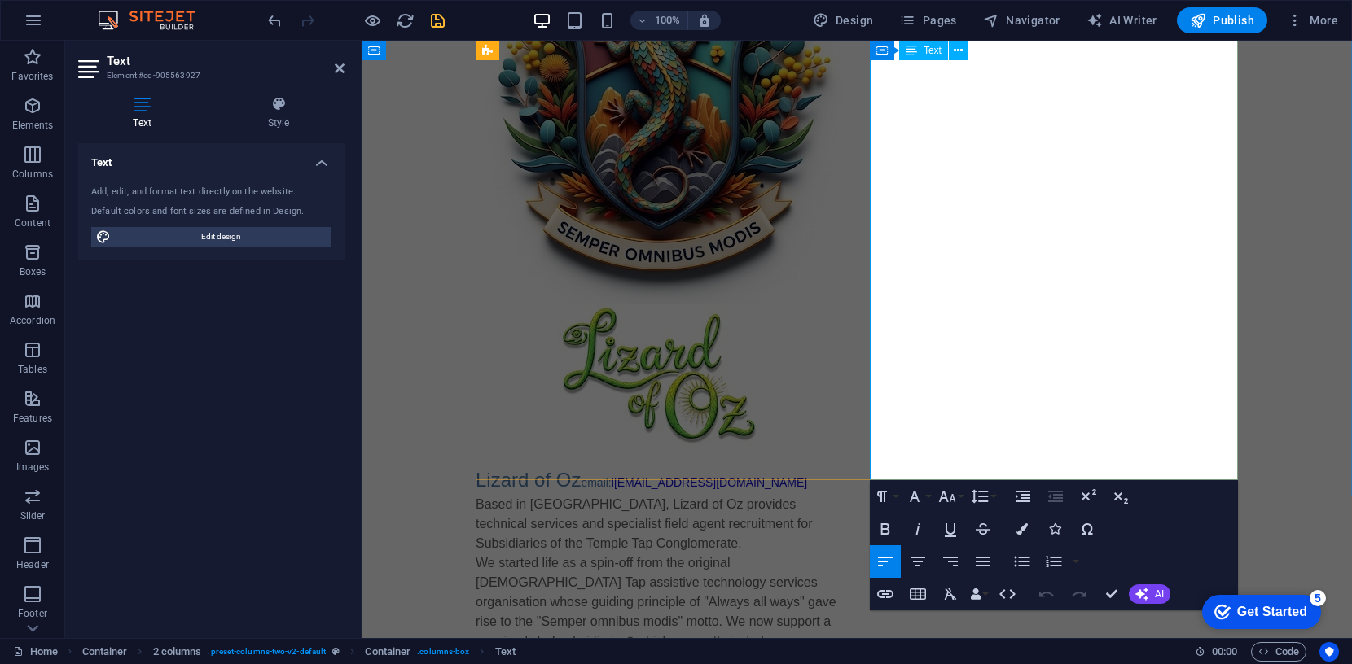
drag, startPoint x: 1221, startPoint y: 452, endPoint x: 1208, endPoint y: 467, distance: 19.6
drag, startPoint x: 871, startPoint y: 445, endPoint x: 1239, endPoint y: 467, distance: 368.7
click at [1239, 467] on div "Lizard of Oz semper omnibus modis Lizard of Oz email: l izardofoz@lizardofoz.te…" at bounding box center [857, 408] width 990 height 1319
click at [980, 496] on icon "button" at bounding box center [979, 496] width 17 height 14
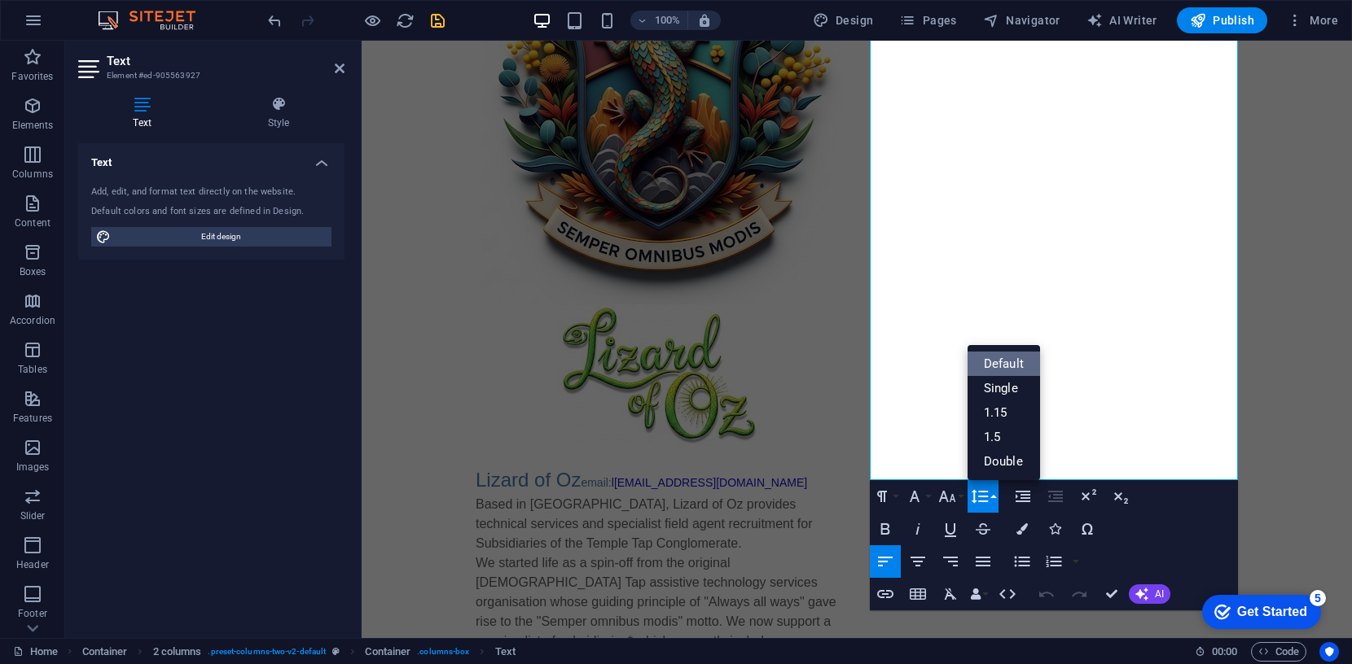
scroll to position [0, 0]
click at [989, 384] on link "Single" at bounding box center [1003, 388] width 72 height 24
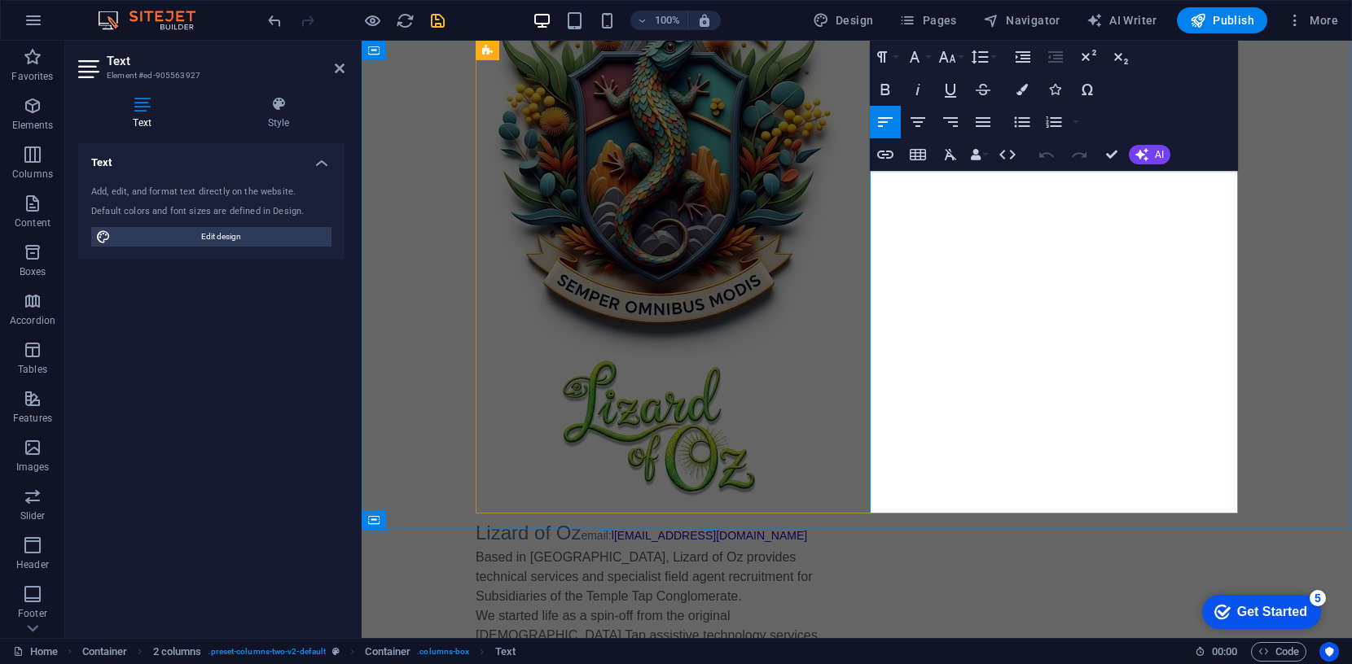
scroll to position [243, 0]
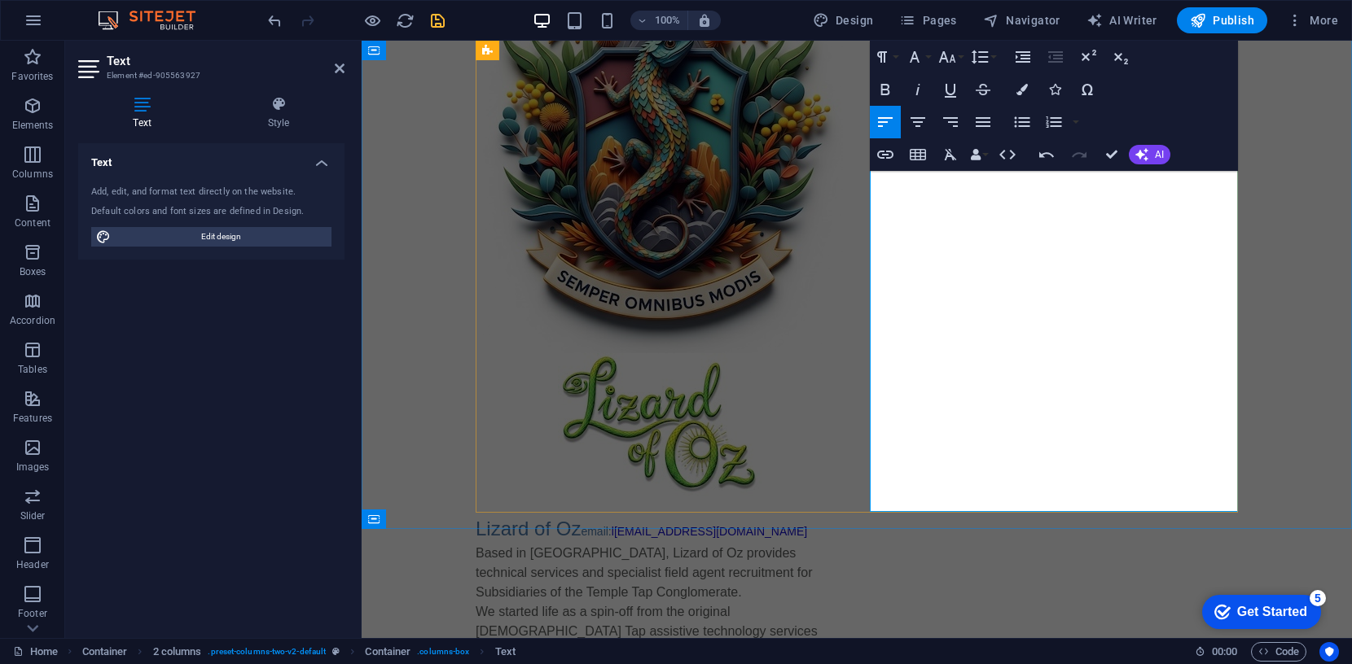
scroll to position [243, 0]
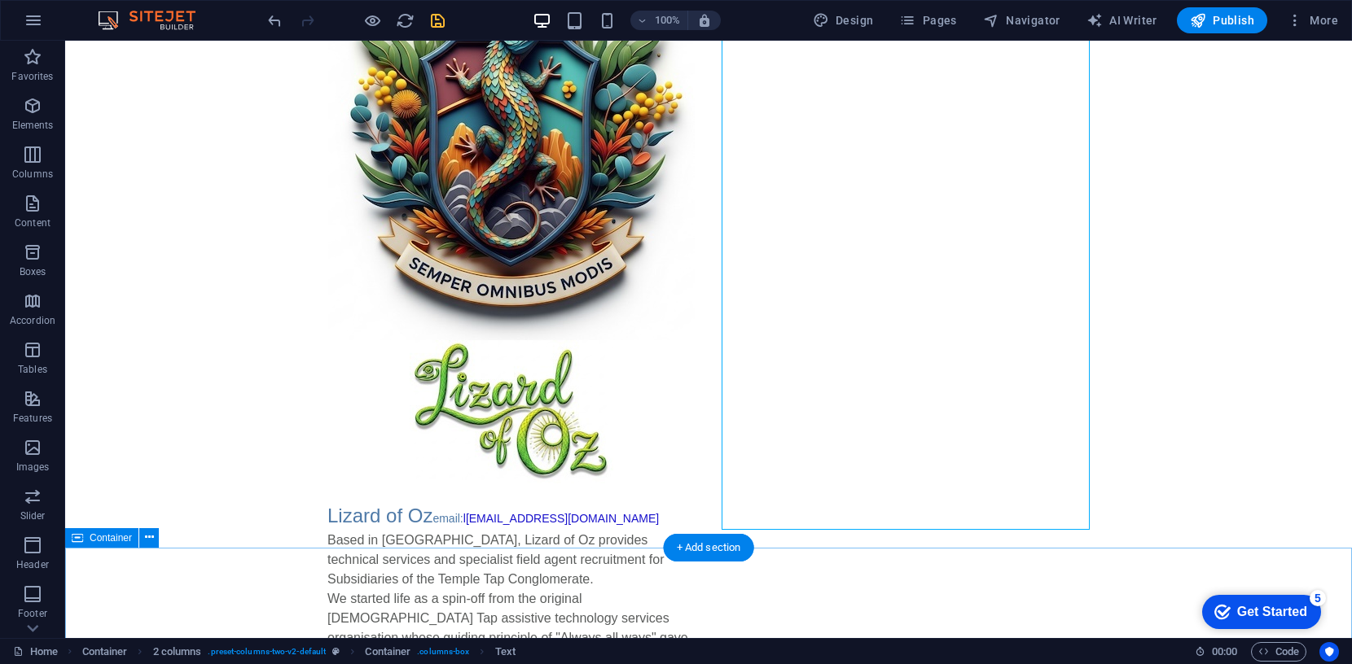
scroll to position [181, 0]
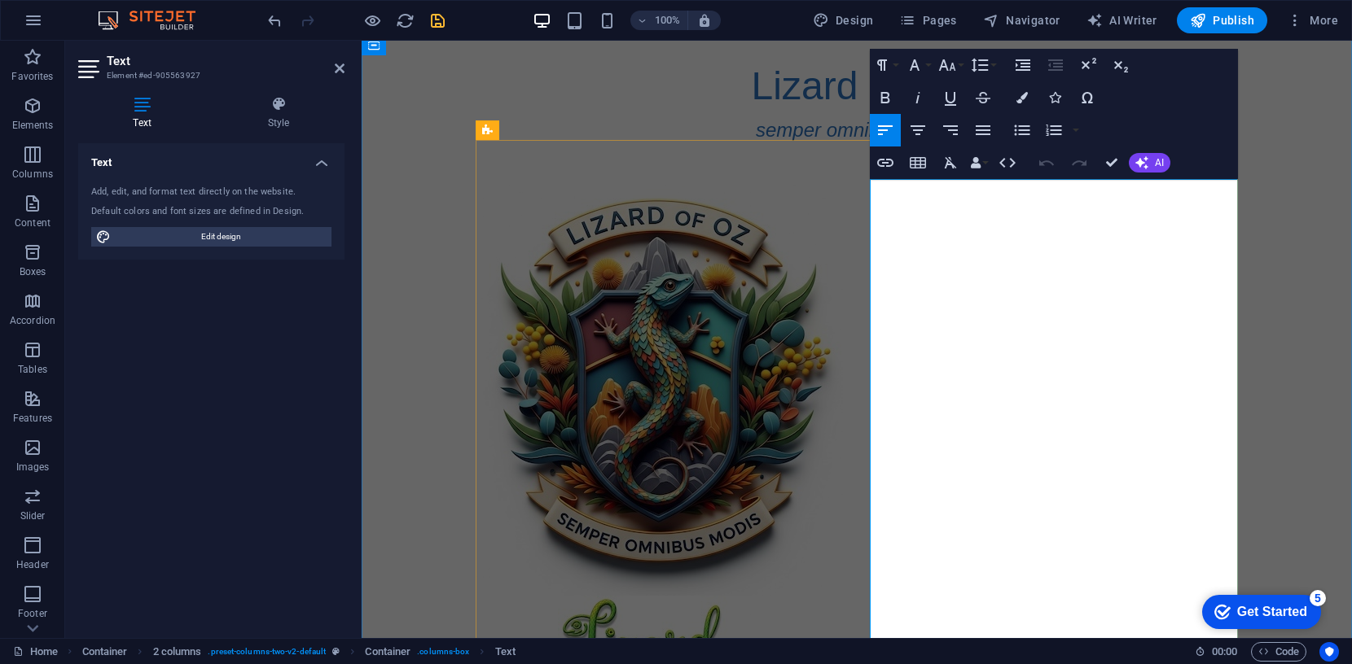
scroll to position [21, 0]
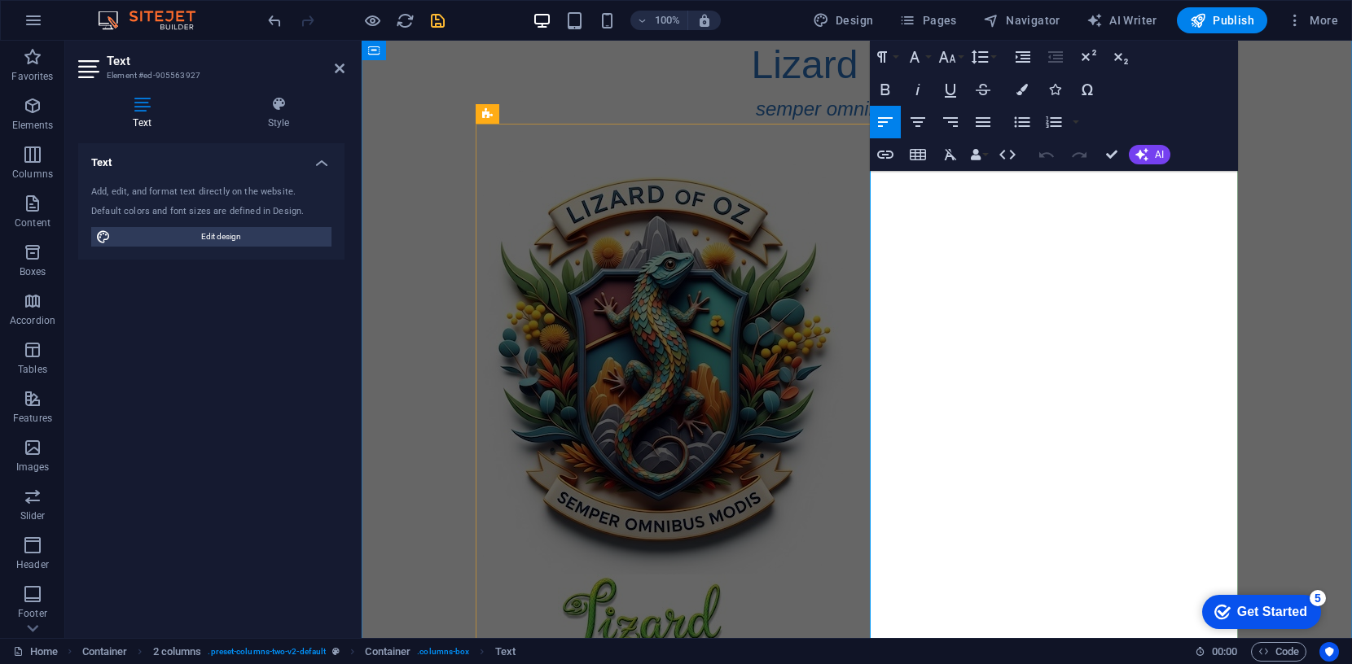
drag, startPoint x: 990, startPoint y: 518, endPoint x: 871, endPoint y: 516, distance: 119.7
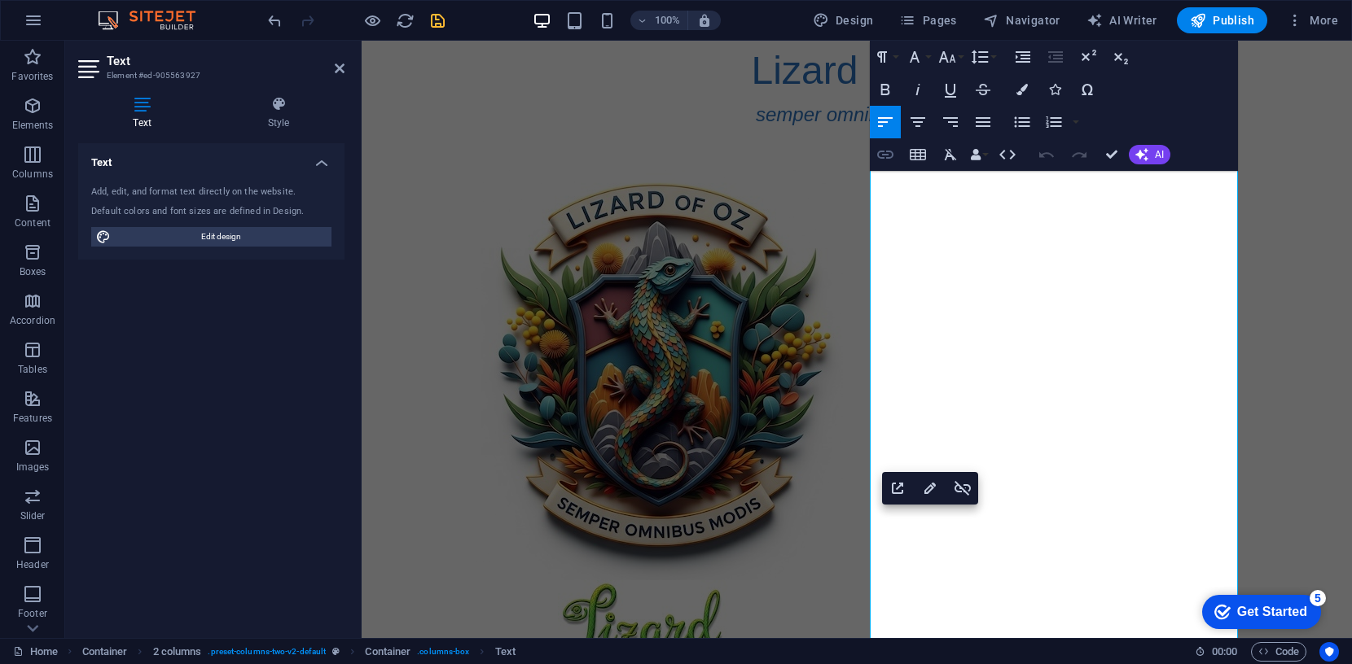
click at [892, 156] on icon "button" at bounding box center [885, 155] width 16 height 8
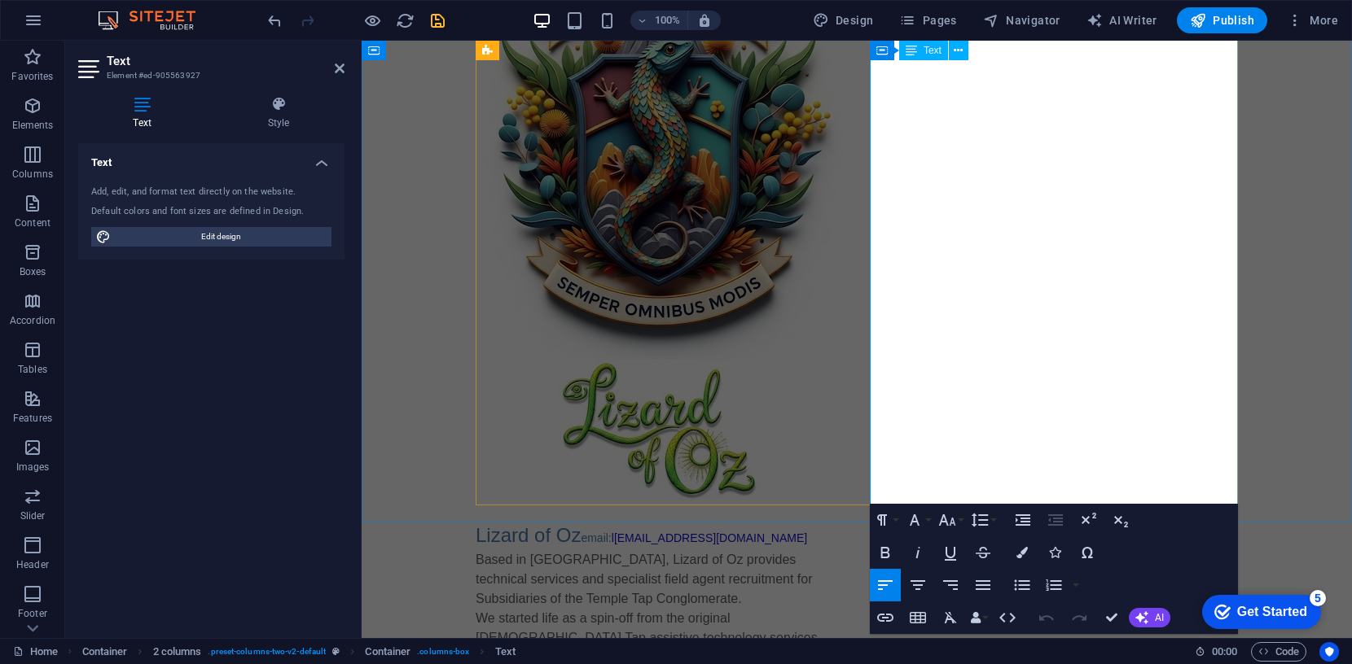
scroll to position [283, 0]
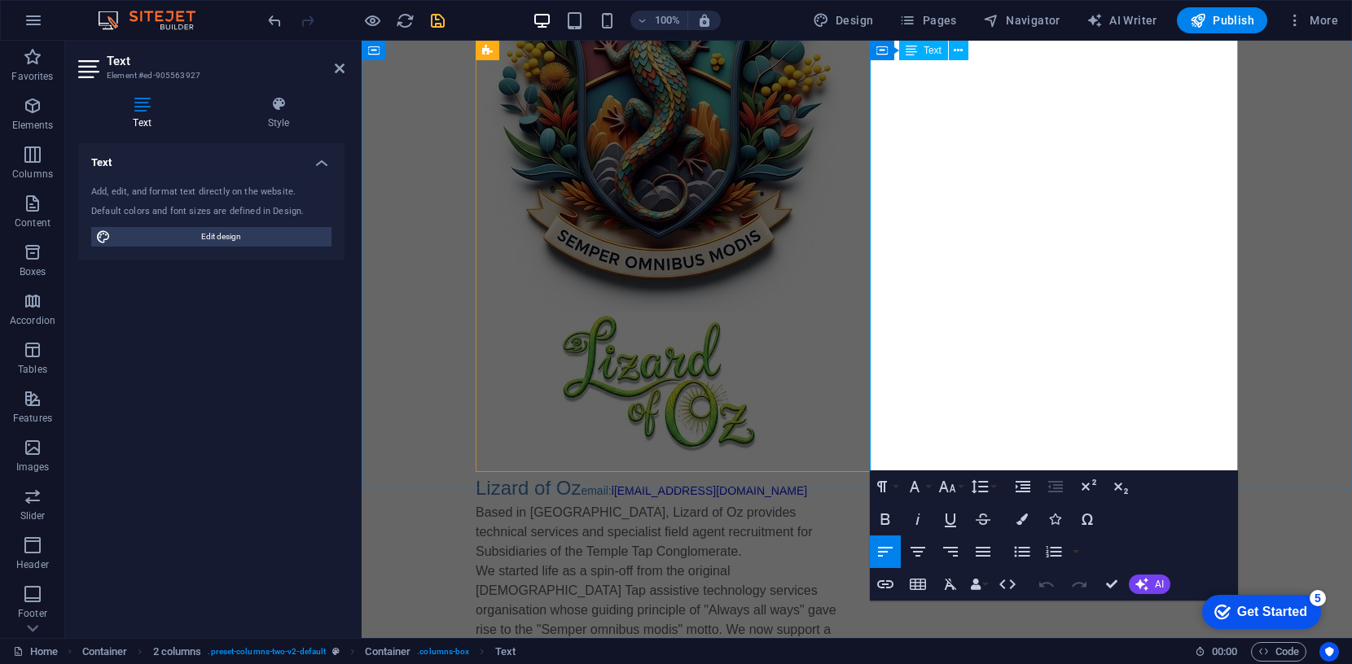
drag, startPoint x: 940, startPoint y: 454, endPoint x: 880, endPoint y: 453, distance: 59.5
type input "Lizard of Oz"
click at [888, 584] on icon "button" at bounding box center [885, 585] width 20 height 20
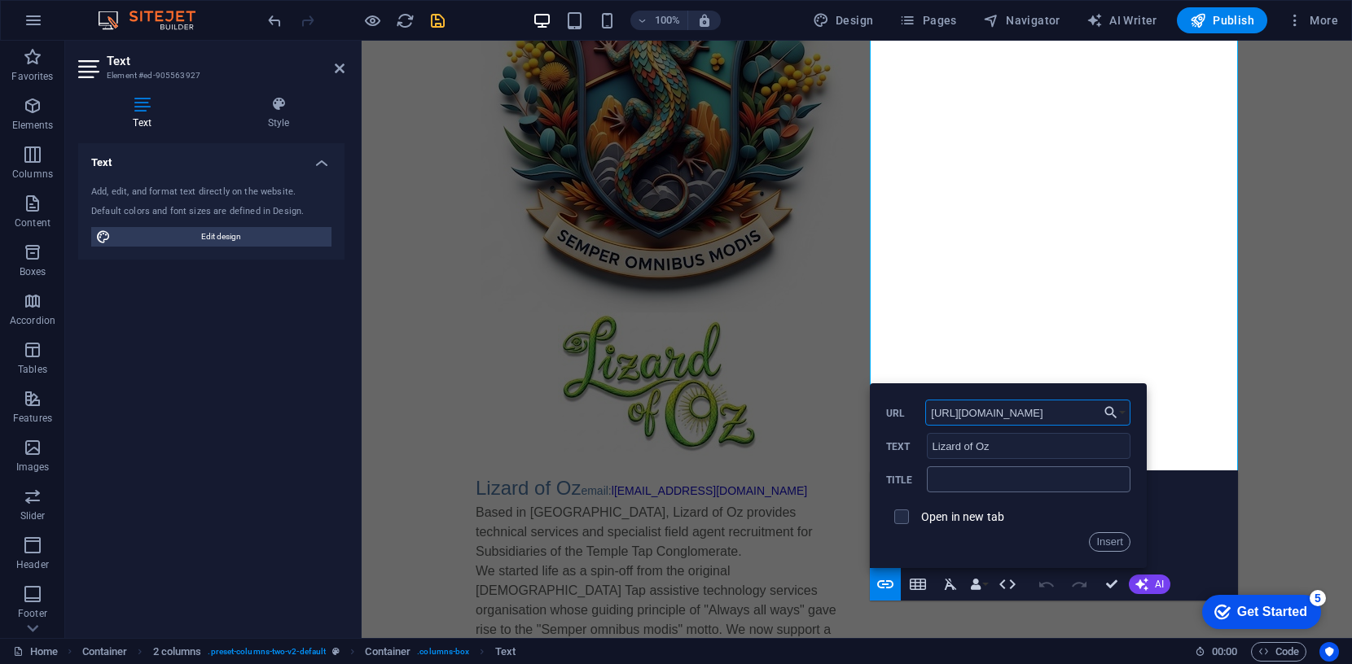
type input "https://www.templetap.com/lizofoz/"
click at [1041, 480] on input "text" at bounding box center [1029, 480] width 204 height 26
type input "this is me at the Temple Tap site"
click at [1114, 541] on button "Insert" at bounding box center [1110, 543] width 42 height 20
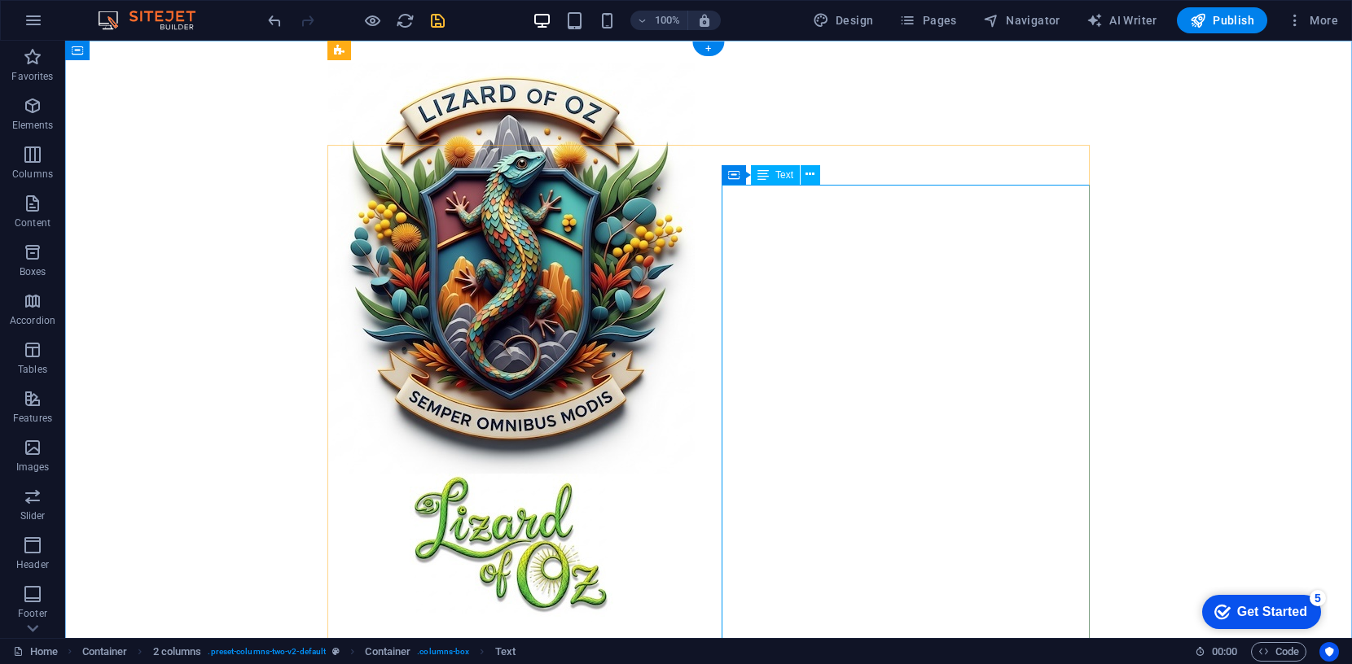
scroll to position [0, 0]
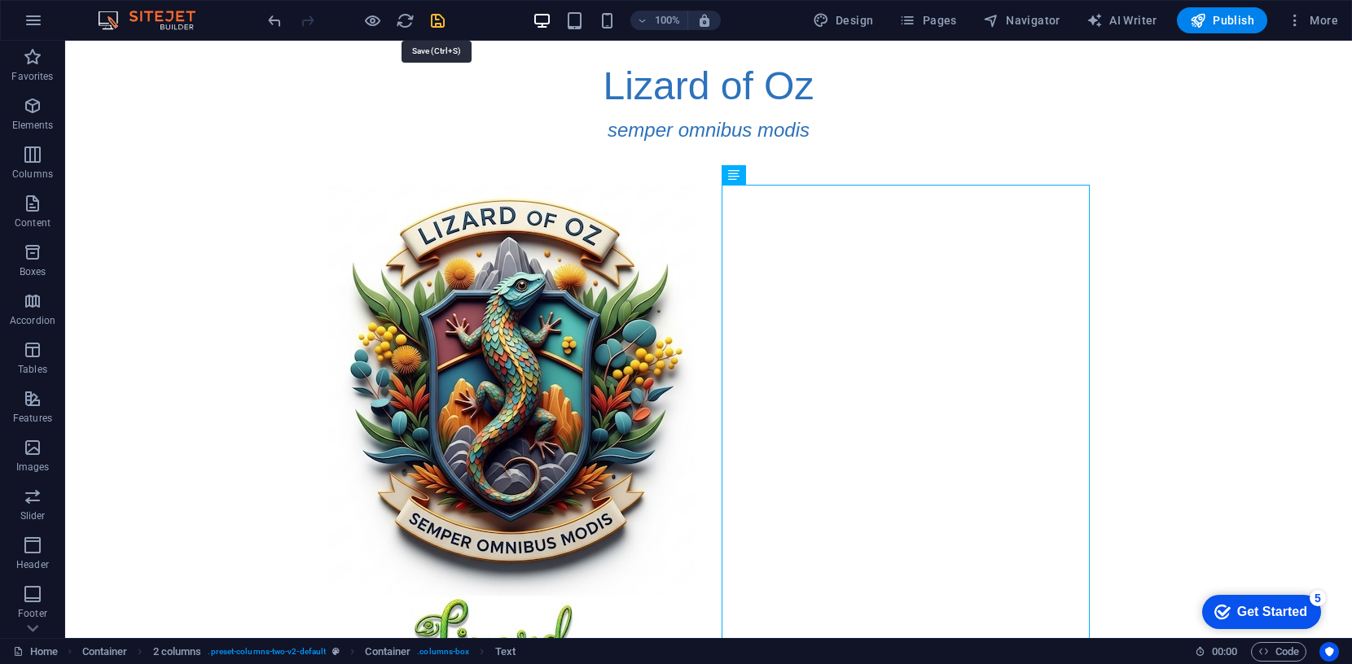
click at [442, 17] on icon "save" at bounding box center [437, 20] width 19 height 19
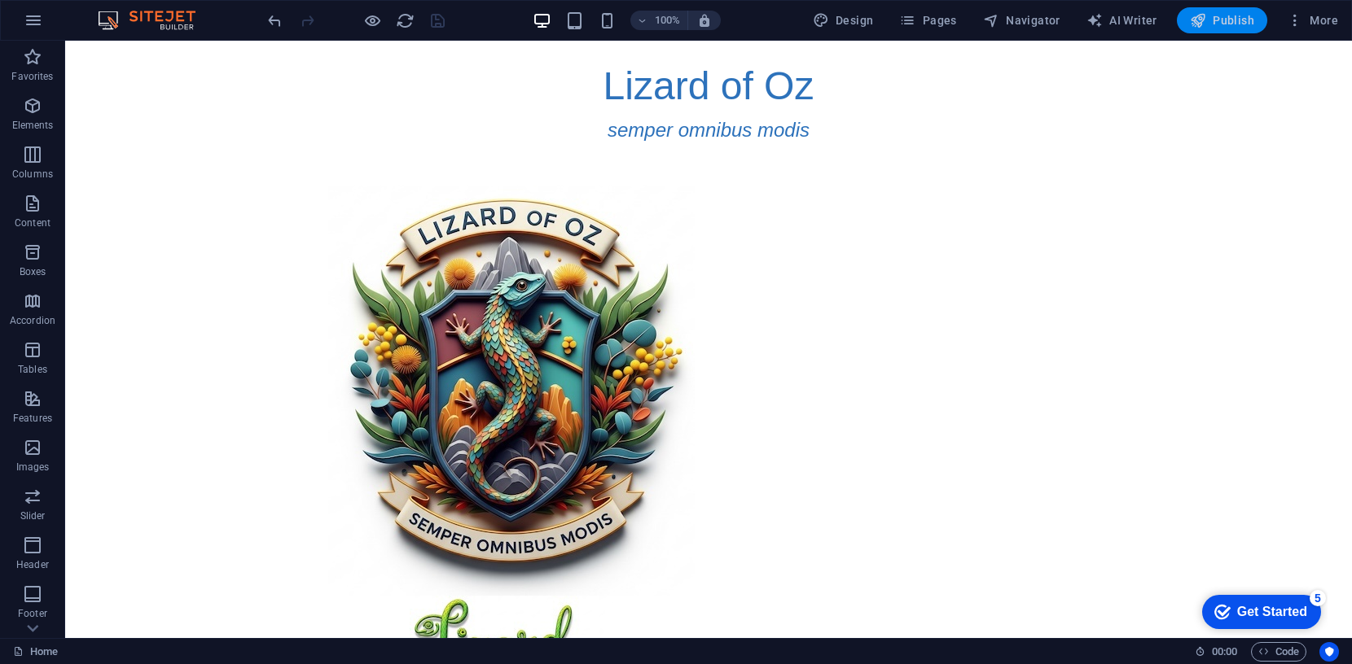
click at [1224, 23] on span "Publish" at bounding box center [1222, 20] width 64 height 16
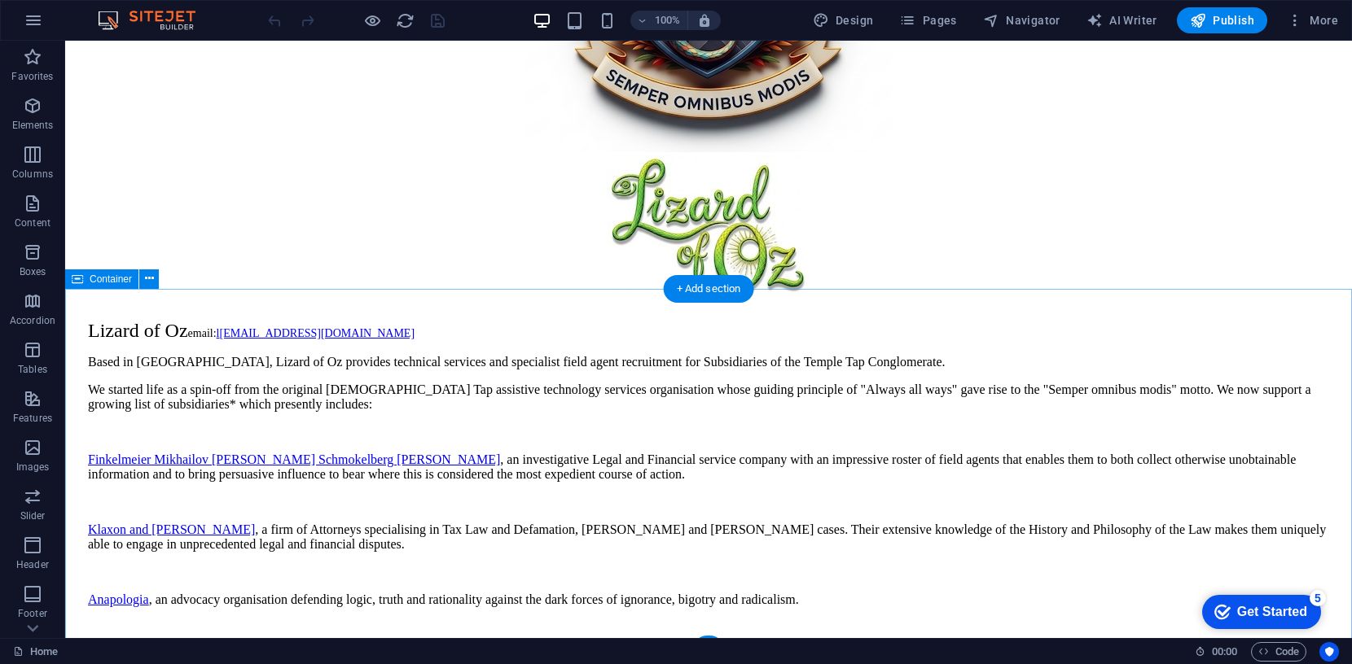
scroll to position [495, 0]
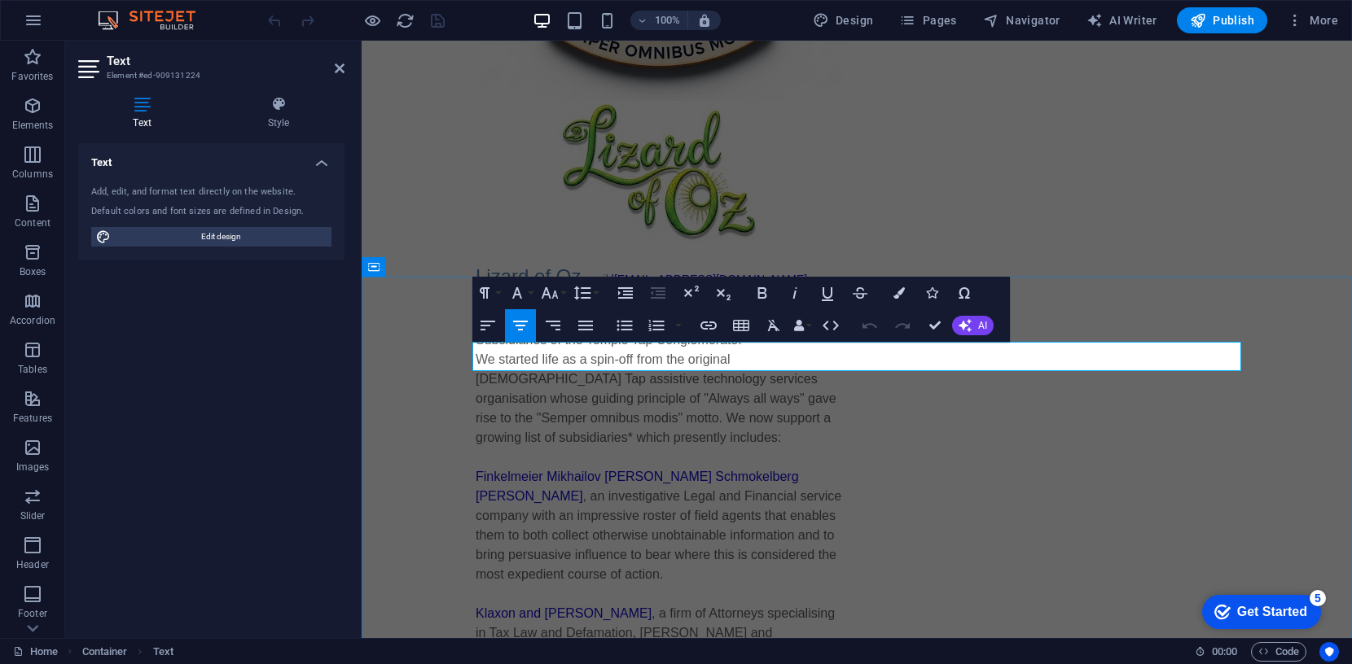
drag, startPoint x: 692, startPoint y: 361, endPoint x: 1035, endPoint y: 344, distance: 343.2
click at [546, 293] on icon "button" at bounding box center [550, 292] width 17 height 11
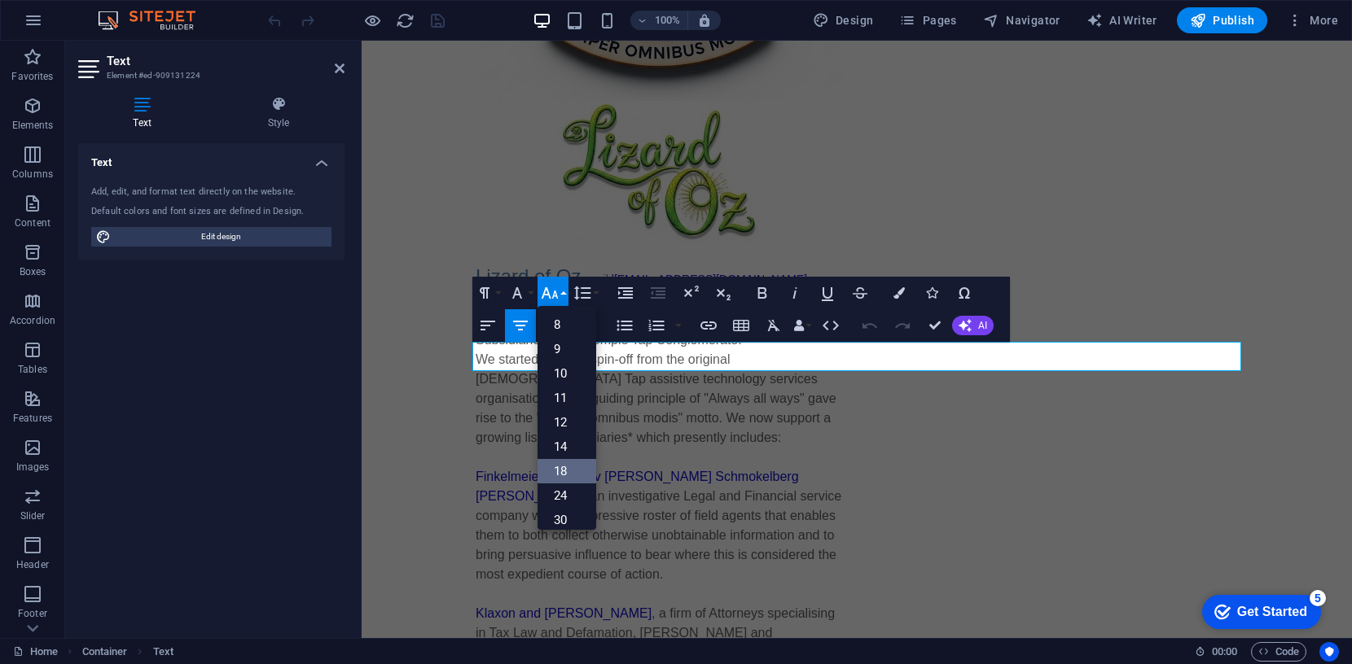
click at [568, 468] on link "18" at bounding box center [566, 471] width 59 height 24
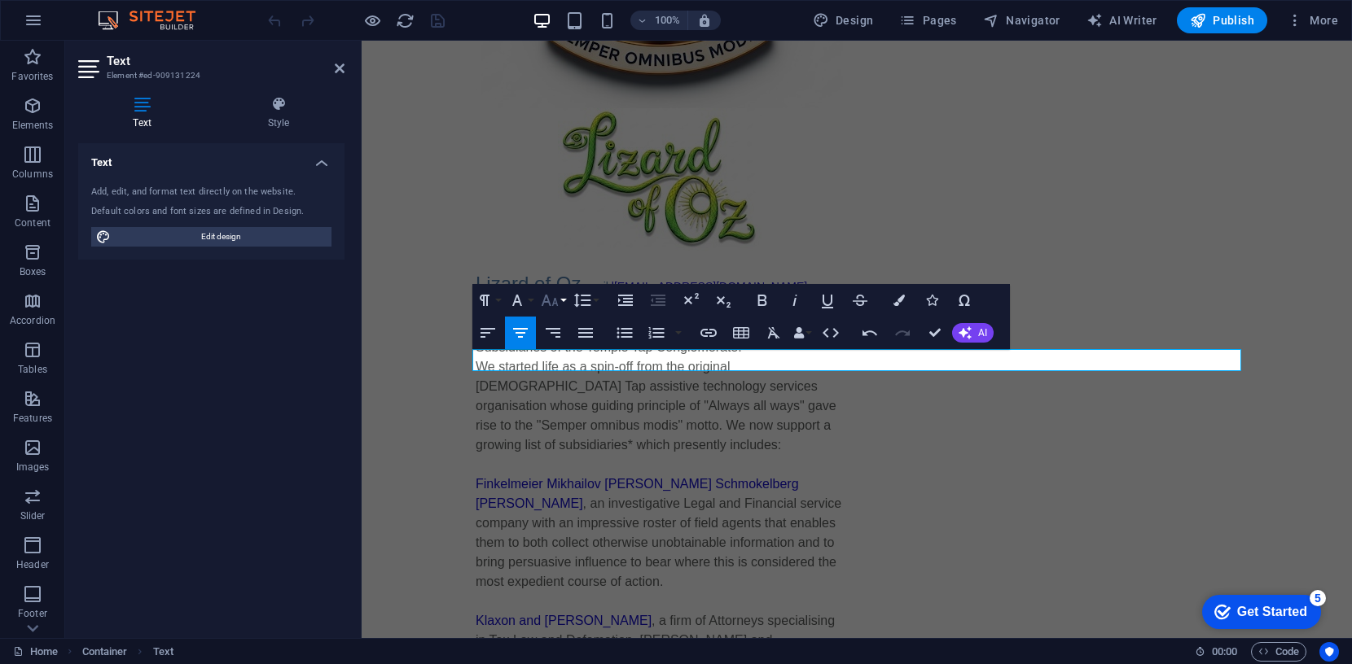
click at [551, 298] on icon "button" at bounding box center [550, 301] width 20 height 20
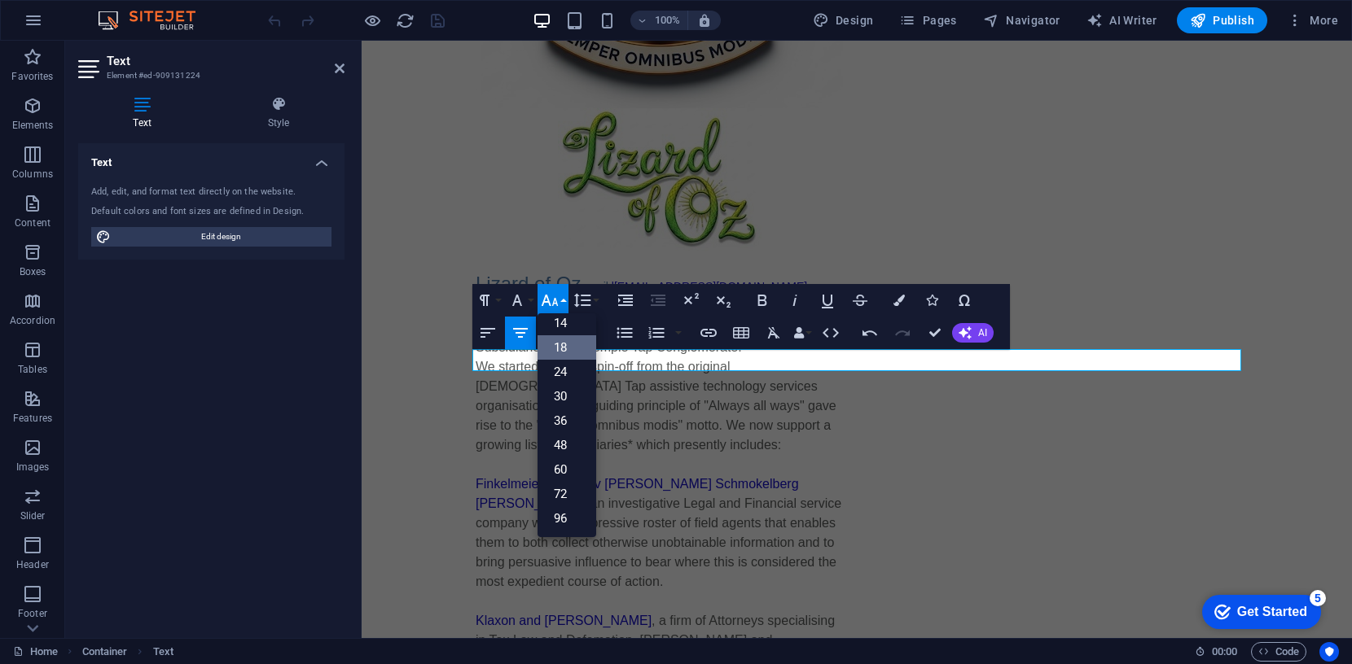
scroll to position [130, 0]
click at [564, 368] on link "24" at bounding box center [566, 373] width 59 height 24
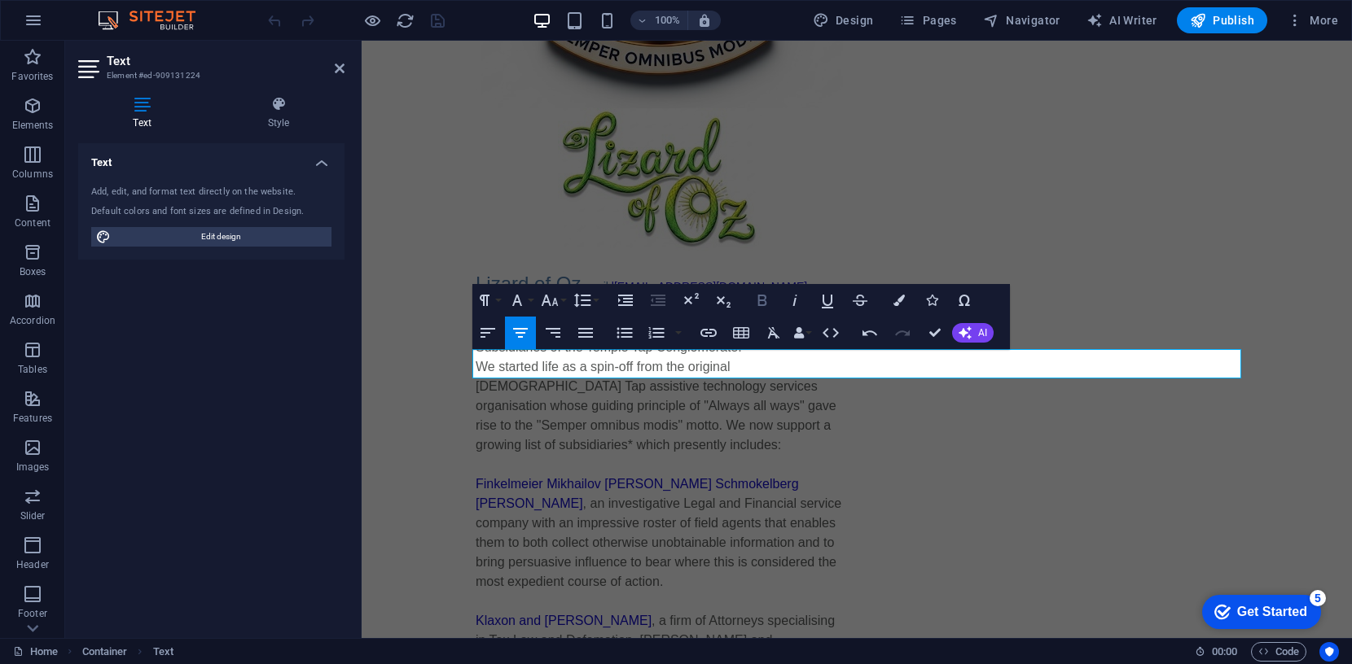
click at [763, 299] on icon "button" at bounding box center [762, 300] width 9 height 11
drag, startPoint x: 803, startPoint y: 366, endPoint x: 905, endPoint y: 358, distance: 102.1
click at [550, 302] on icon "button" at bounding box center [550, 301] width 20 height 20
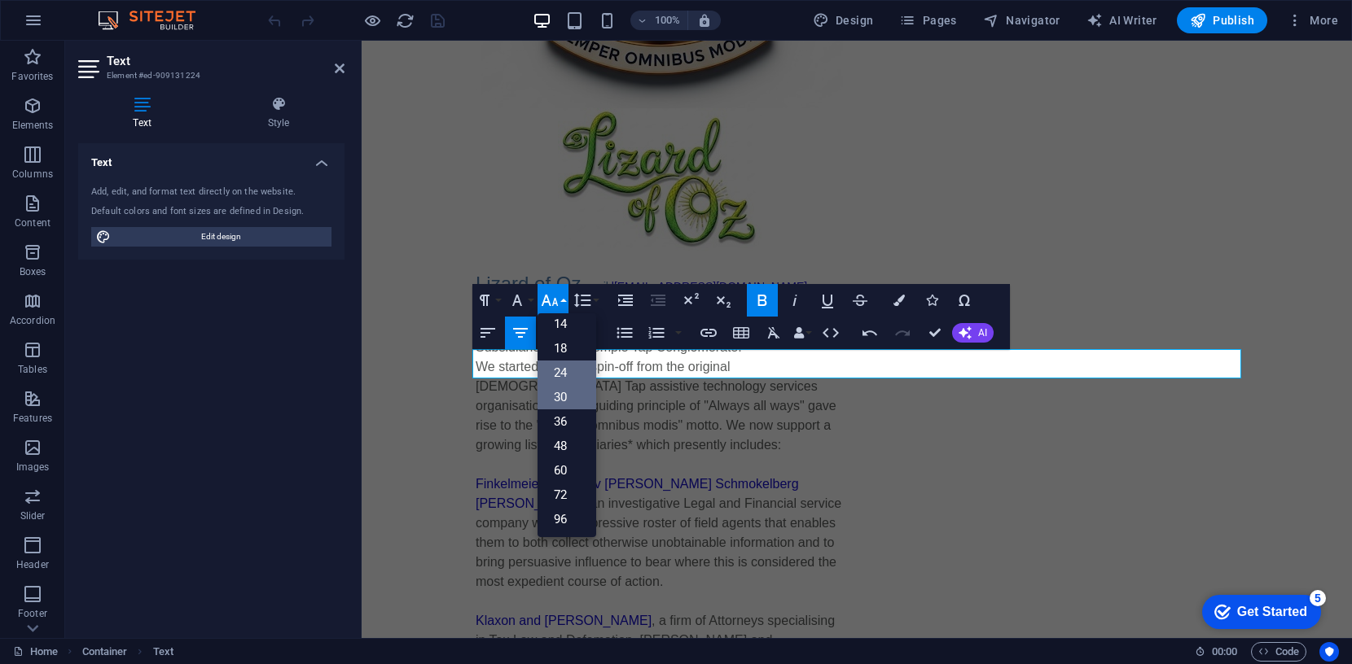
click at [562, 395] on link "30" at bounding box center [566, 397] width 59 height 24
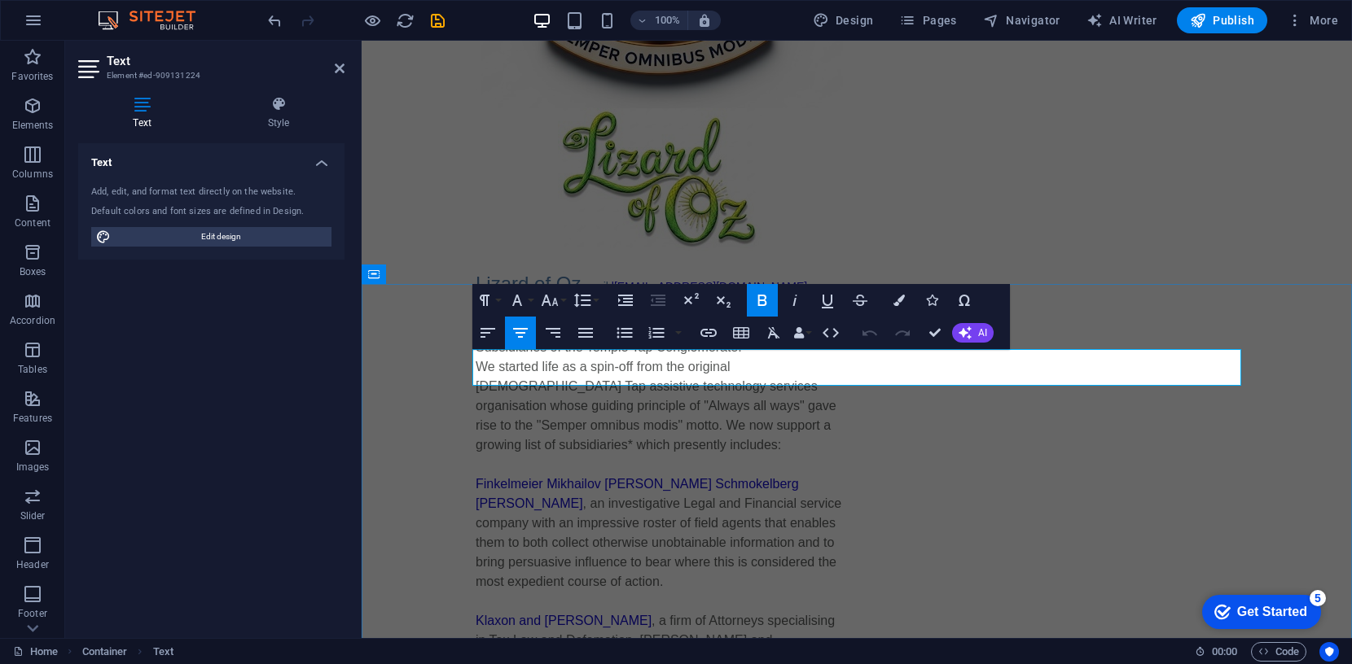
drag, startPoint x: 1101, startPoint y: 372, endPoint x: 615, endPoint y: 364, distance: 486.2
click at [555, 302] on icon "button" at bounding box center [550, 301] width 20 height 20
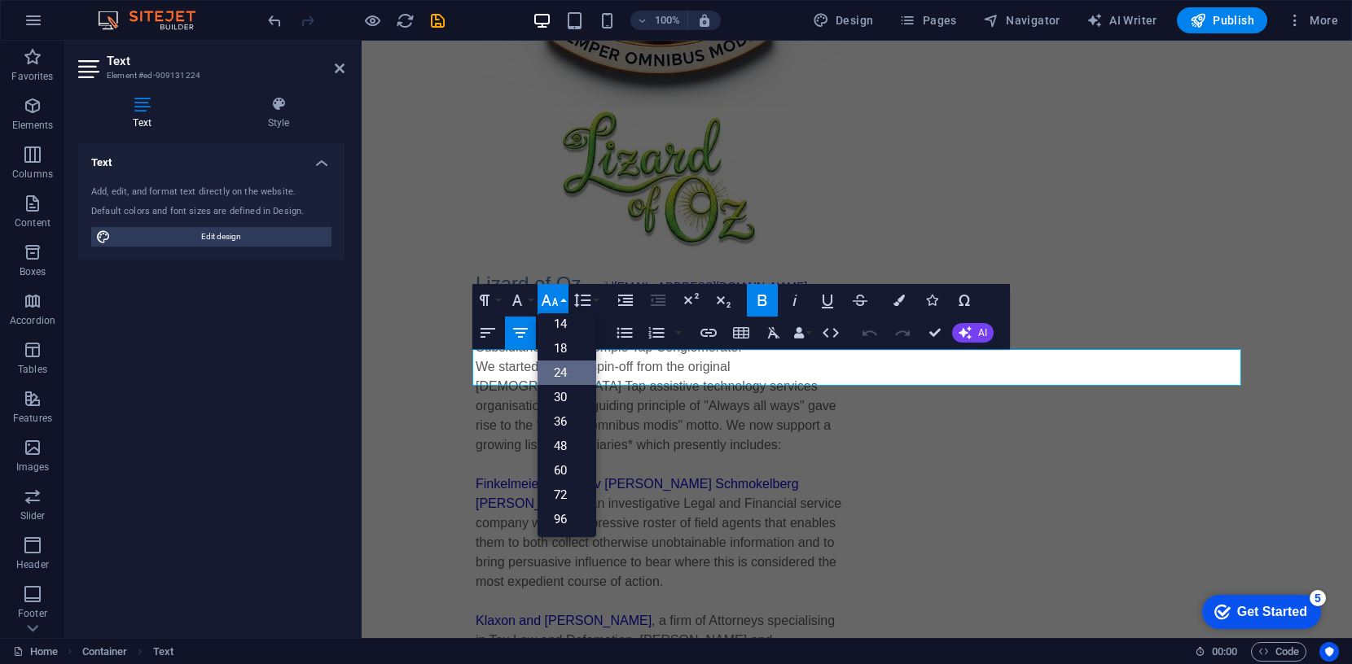
click at [564, 371] on link "24" at bounding box center [566, 373] width 59 height 24
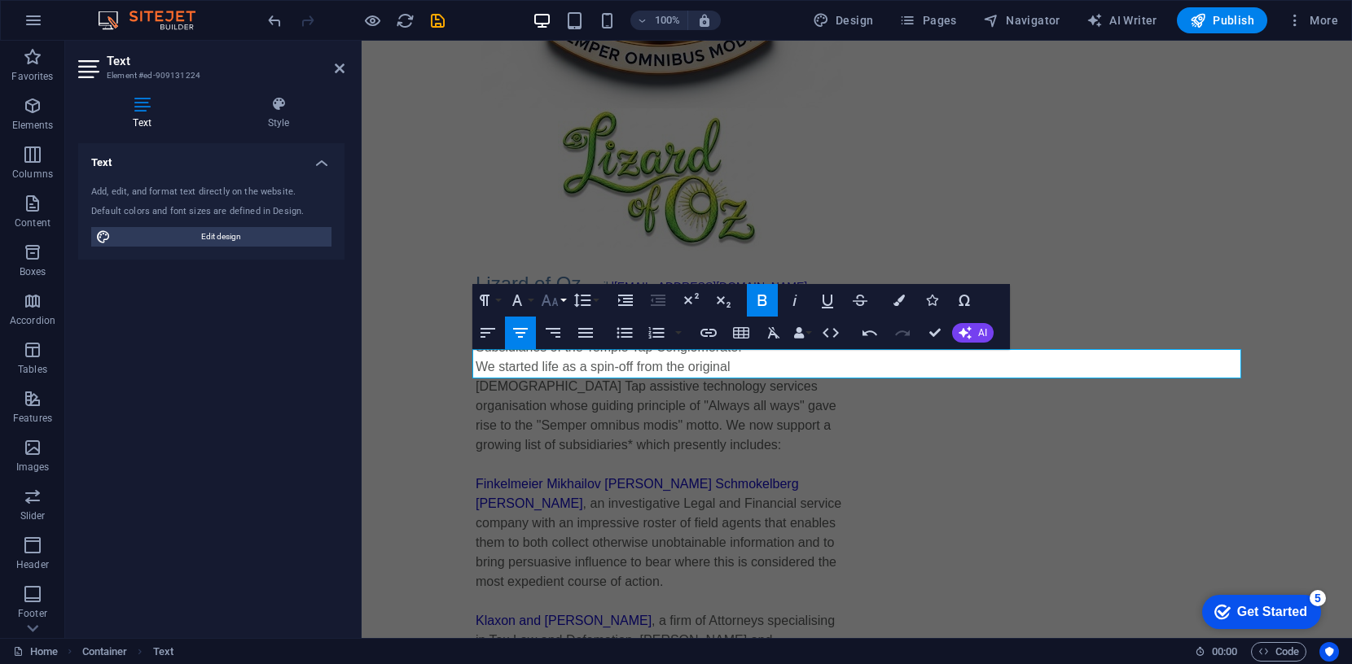
click at [555, 300] on icon "button" at bounding box center [550, 300] width 17 height 11
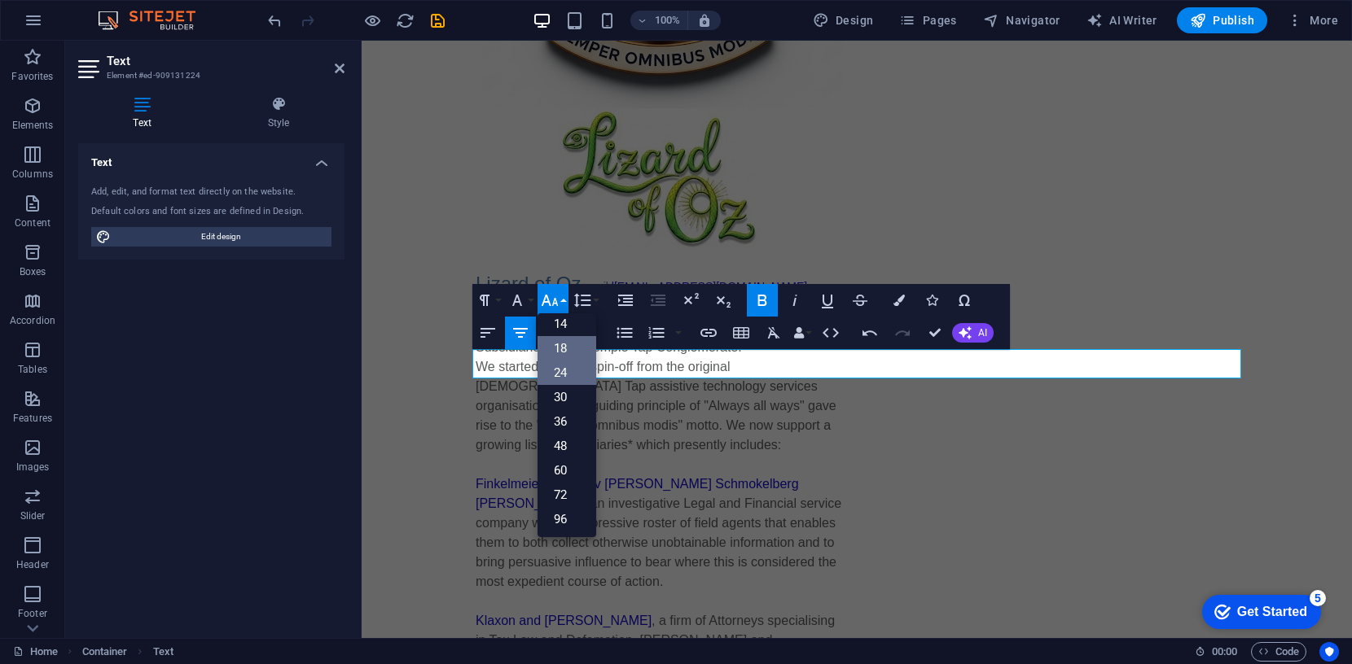
click at [561, 349] on link "18" at bounding box center [566, 348] width 59 height 24
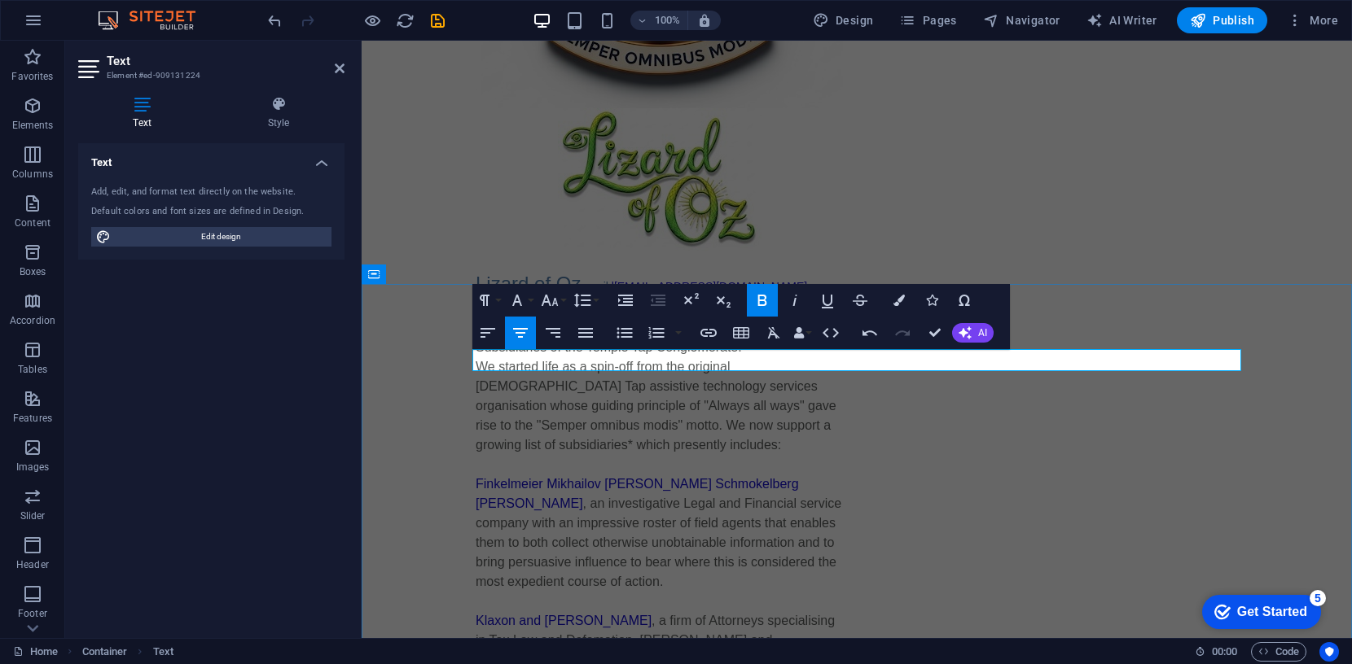
drag, startPoint x: 818, startPoint y: 362, endPoint x: 895, endPoint y: 364, distance: 77.4
click at [551, 304] on icon "button" at bounding box center [550, 301] width 20 height 20
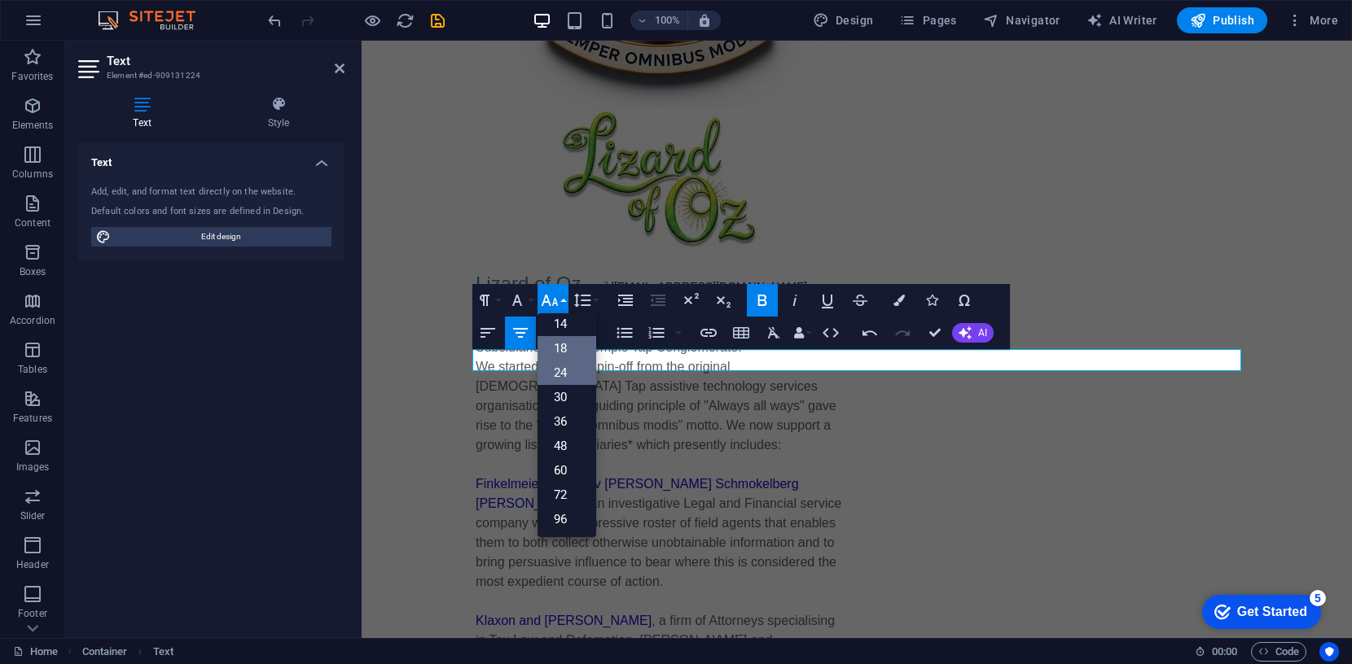
click at [561, 372] on link "24" at bounding box center [566, 373] width 59 height 24
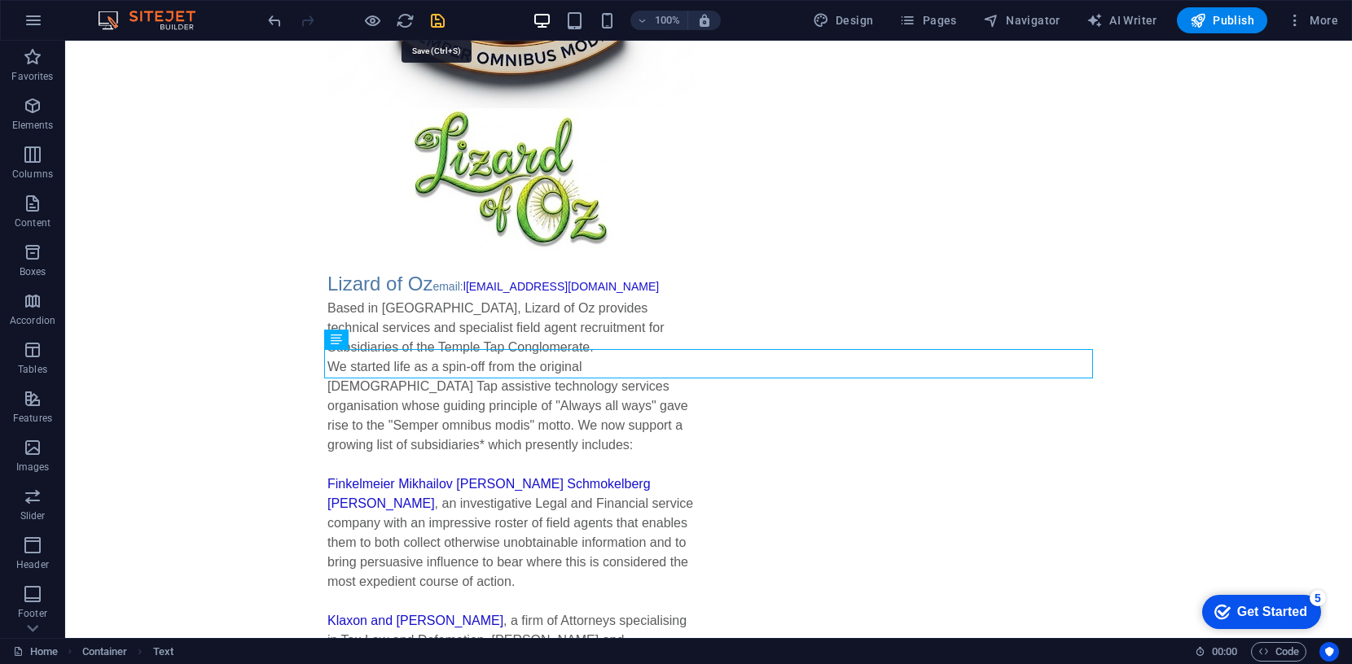
click at [439, 21] on icon "save" at bounding box center [437, 20] width 19 height 19
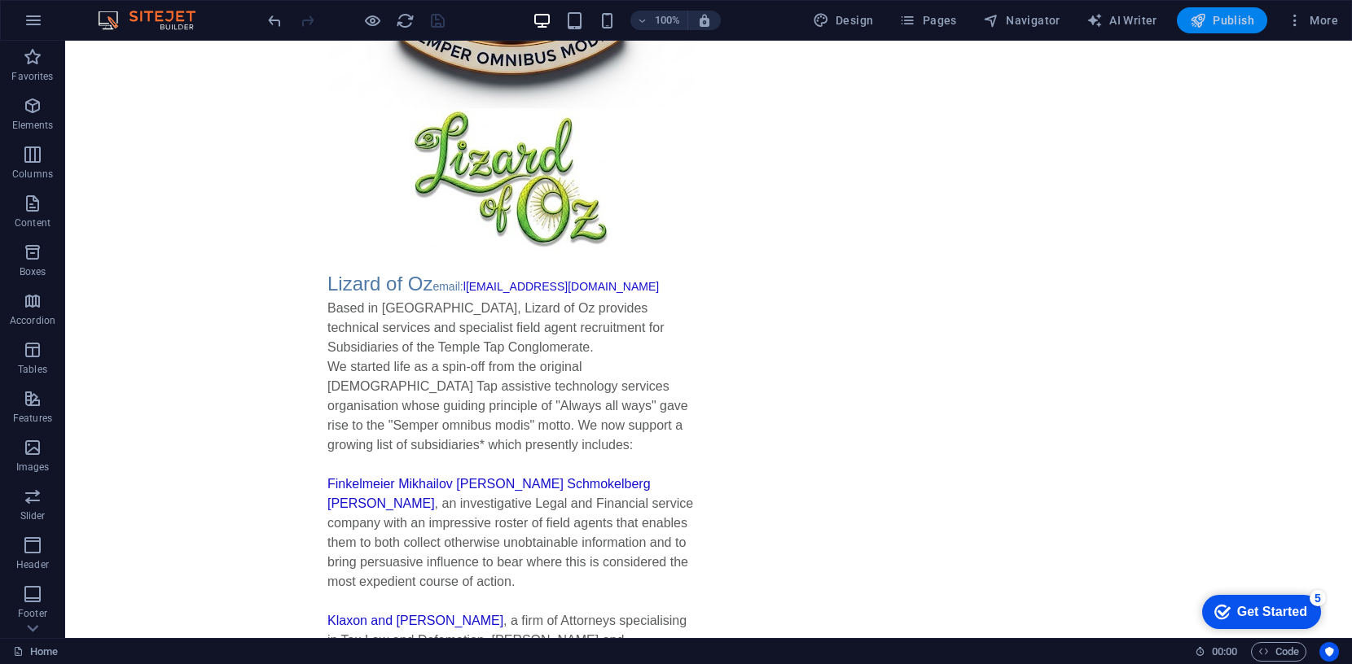
click at [1214, 15] on span "Publish" at bounding box center [1222, 20] width 64 height 16
